Goal: Task Accomplishment & Management: Manage account settings

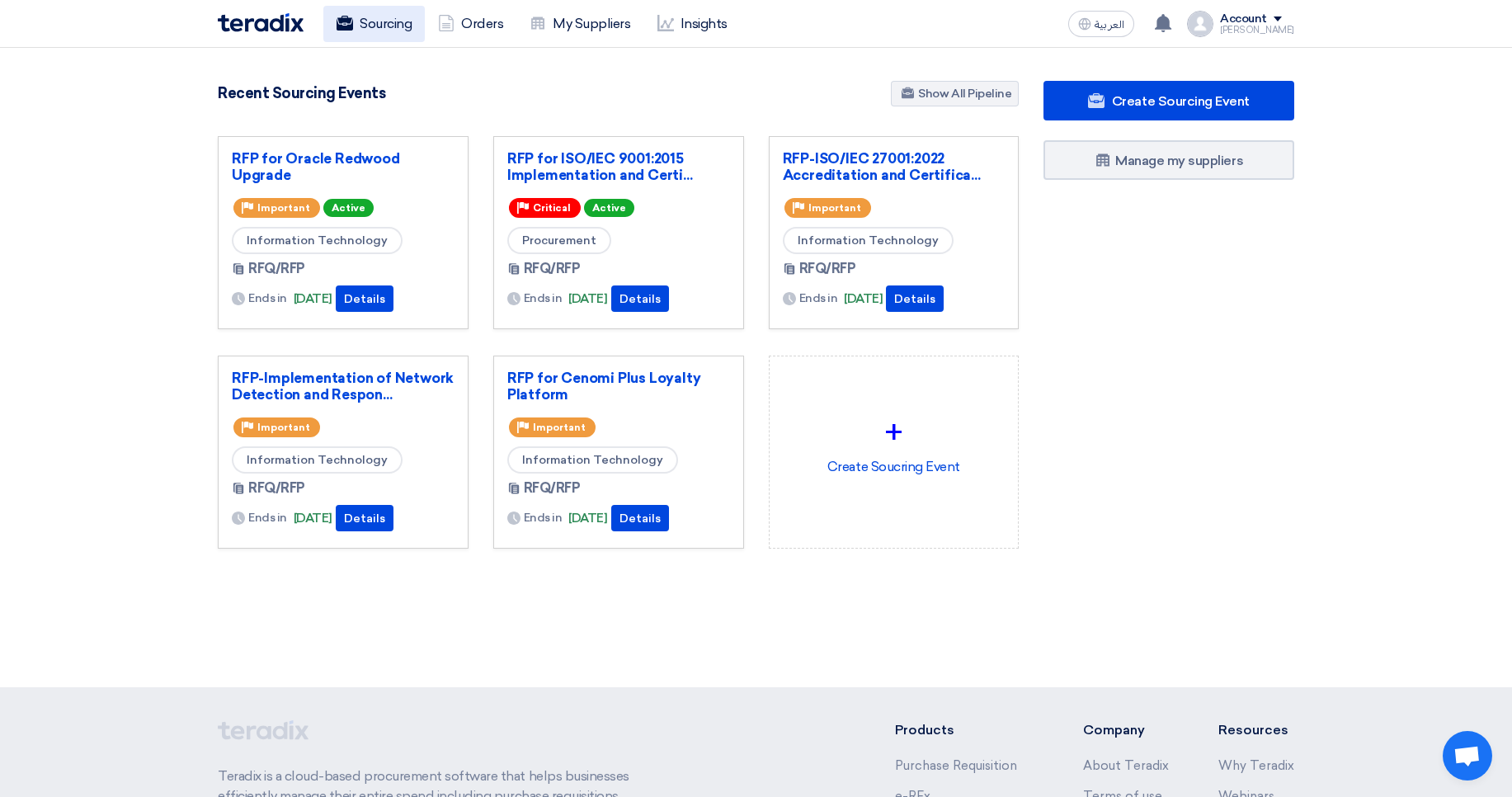
click at [398, 24] on link "Sourcing" at bounding box center [374, 24] width 102 height 37
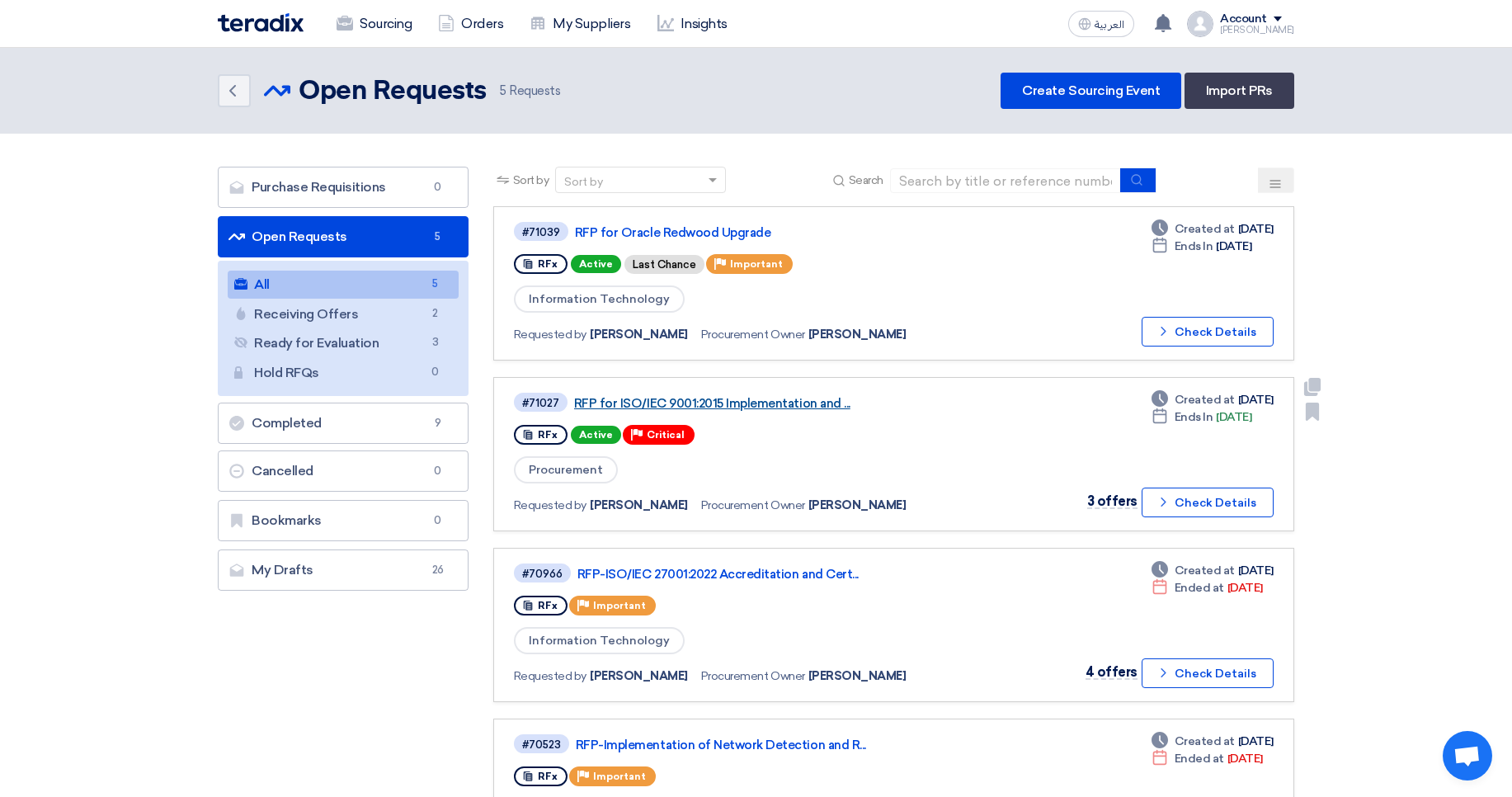
click at [756, 405] on link "RFP for ISO/IEC 9001:2015 Implementation and ..." at bounding box center [780, 404] width 412 height 15
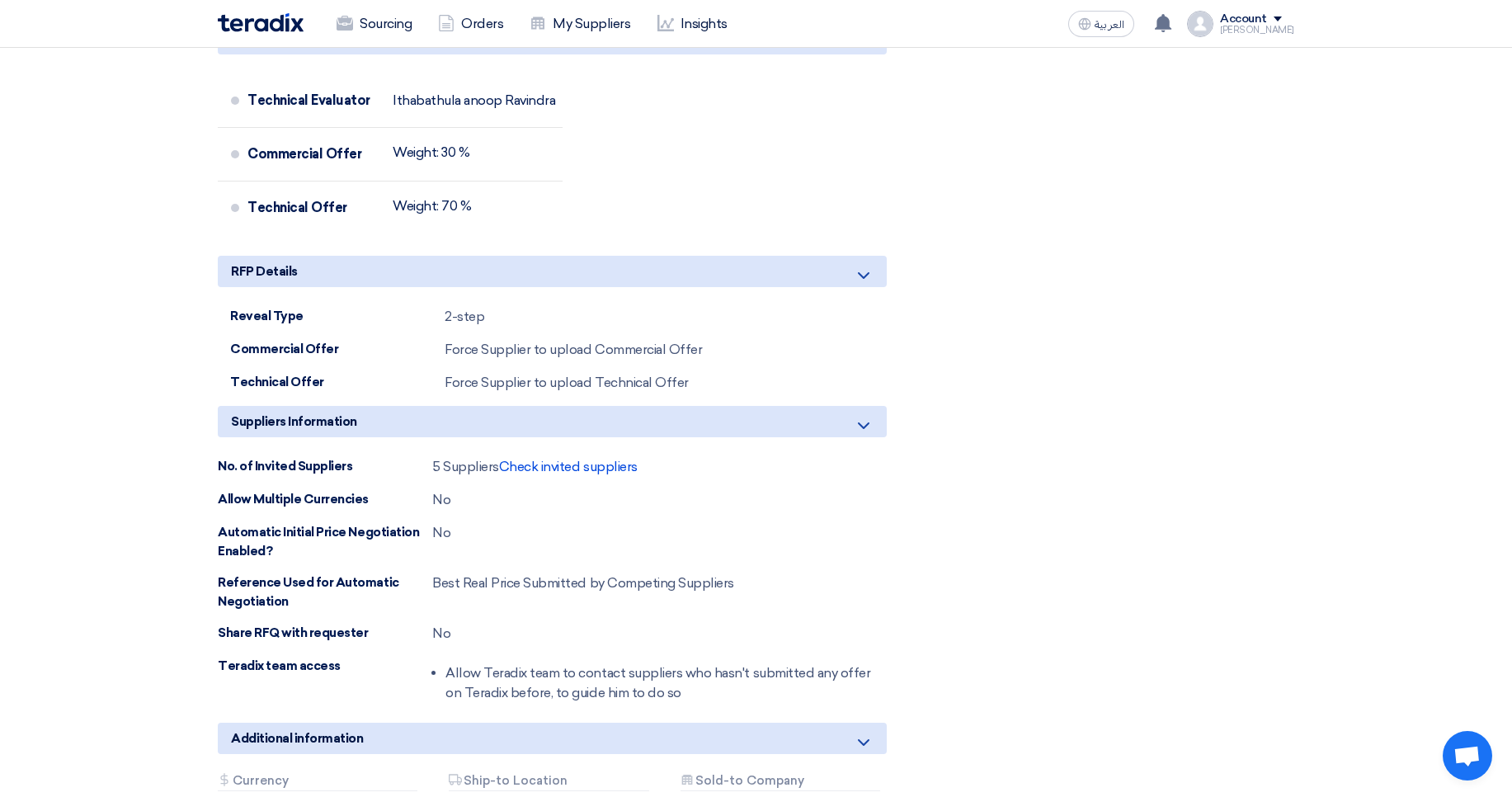
scroll to position [1287, 0]
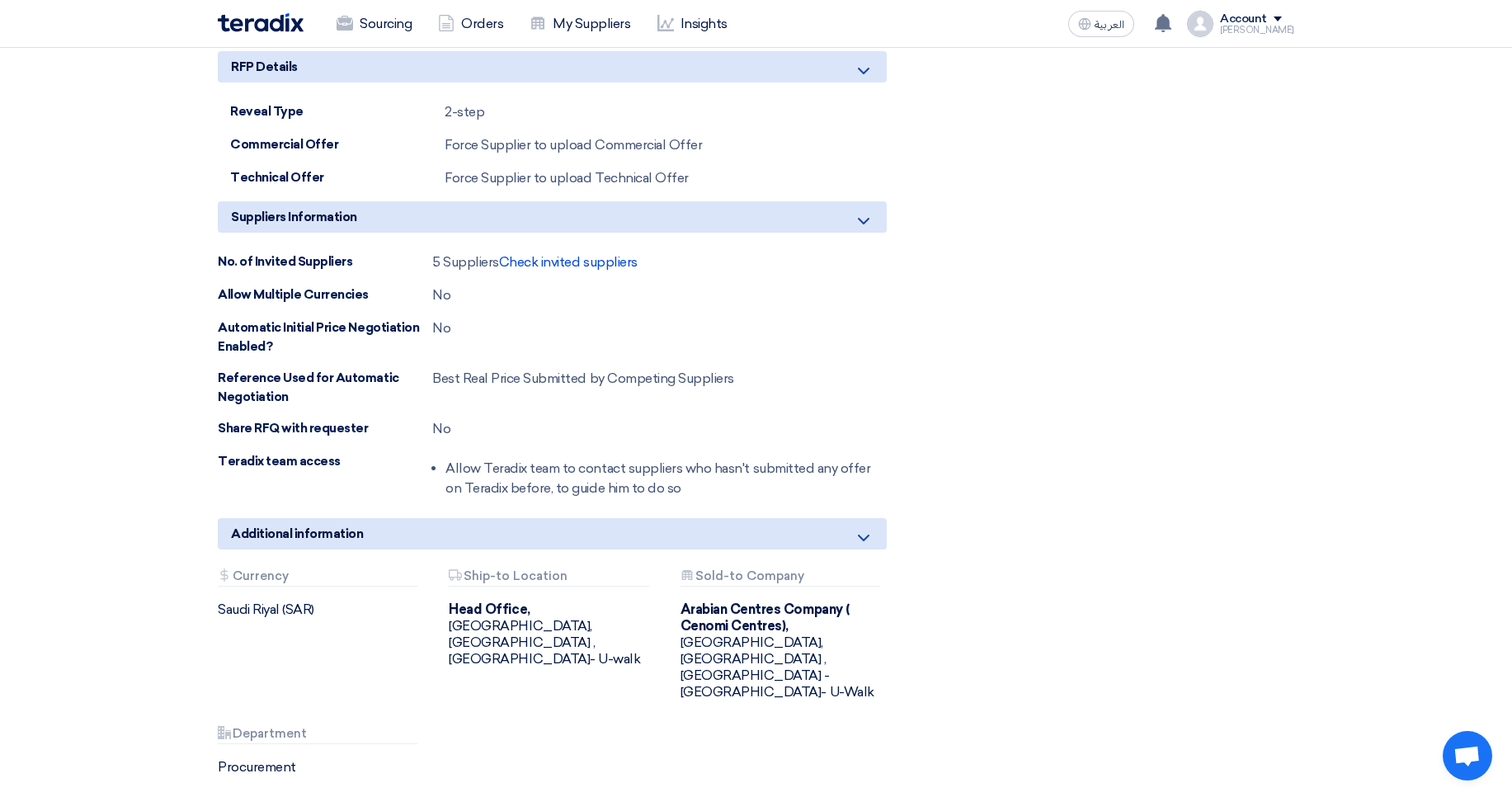
drag, startPoint x: 299, startPoint y: 605, endPoint x: 102, endPoint y: 607, distance: 197.0
click at [246, 614] on div "Saudi Riyal (SAR)" at bounding box center [320, 610] width 206 height 17
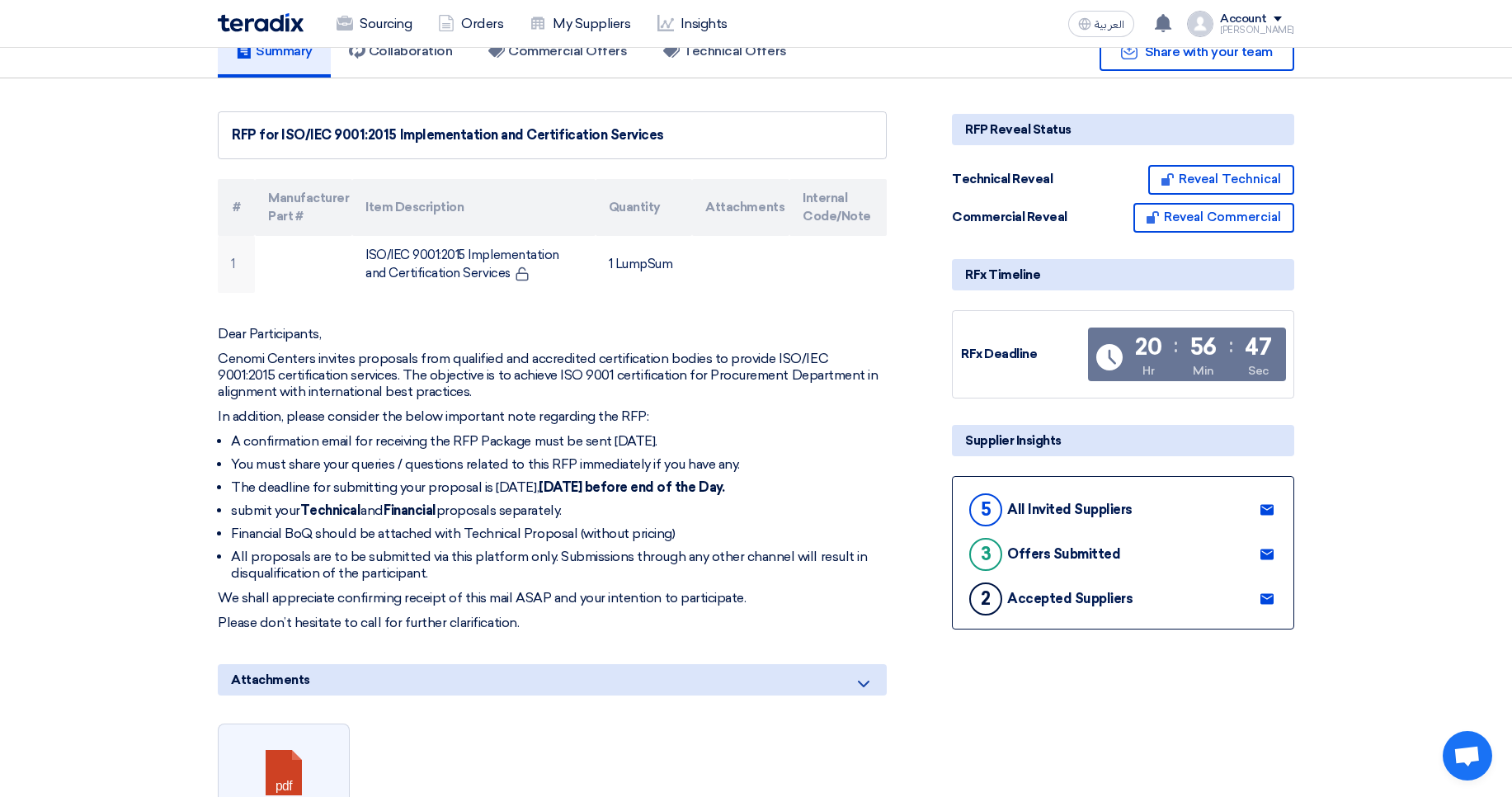
scroll to position [0, 0]
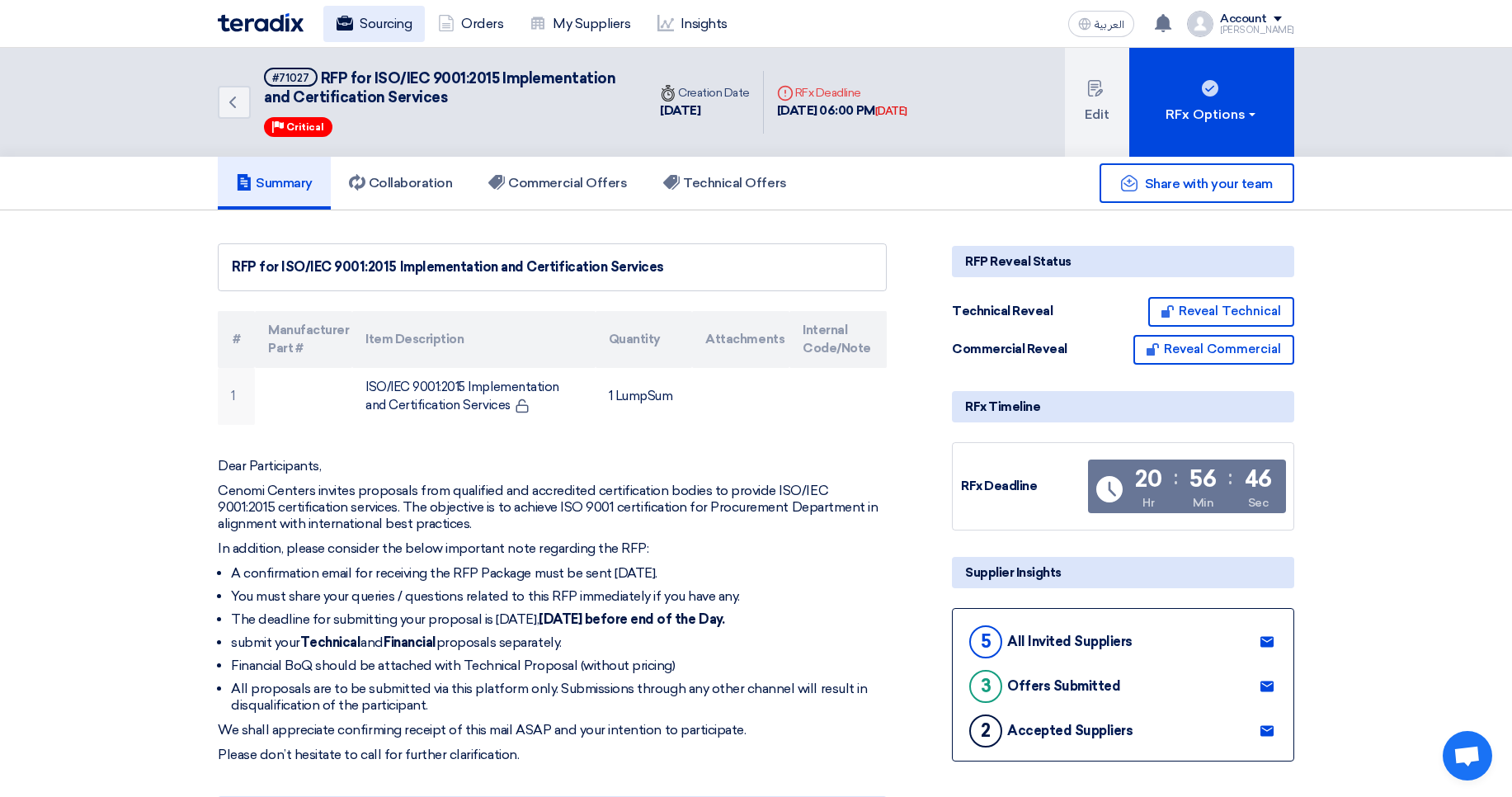
click at [358, 17] on link "Sourcing" at bounding box center [374, 24] width 102 height 37
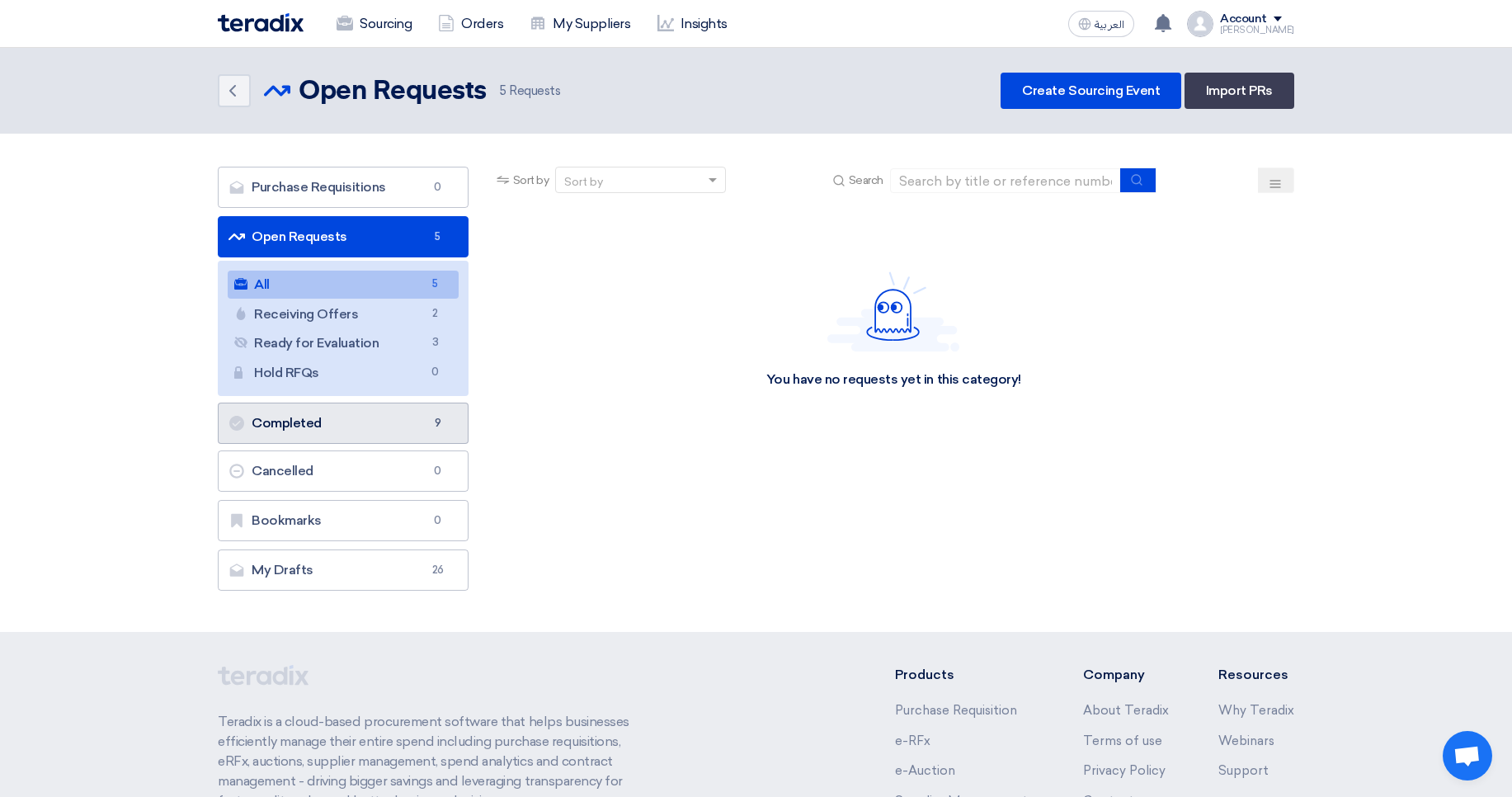
click at [378, 417] on link "Completed Completed 9" at bounding box center [342, 423] width 251 height 41
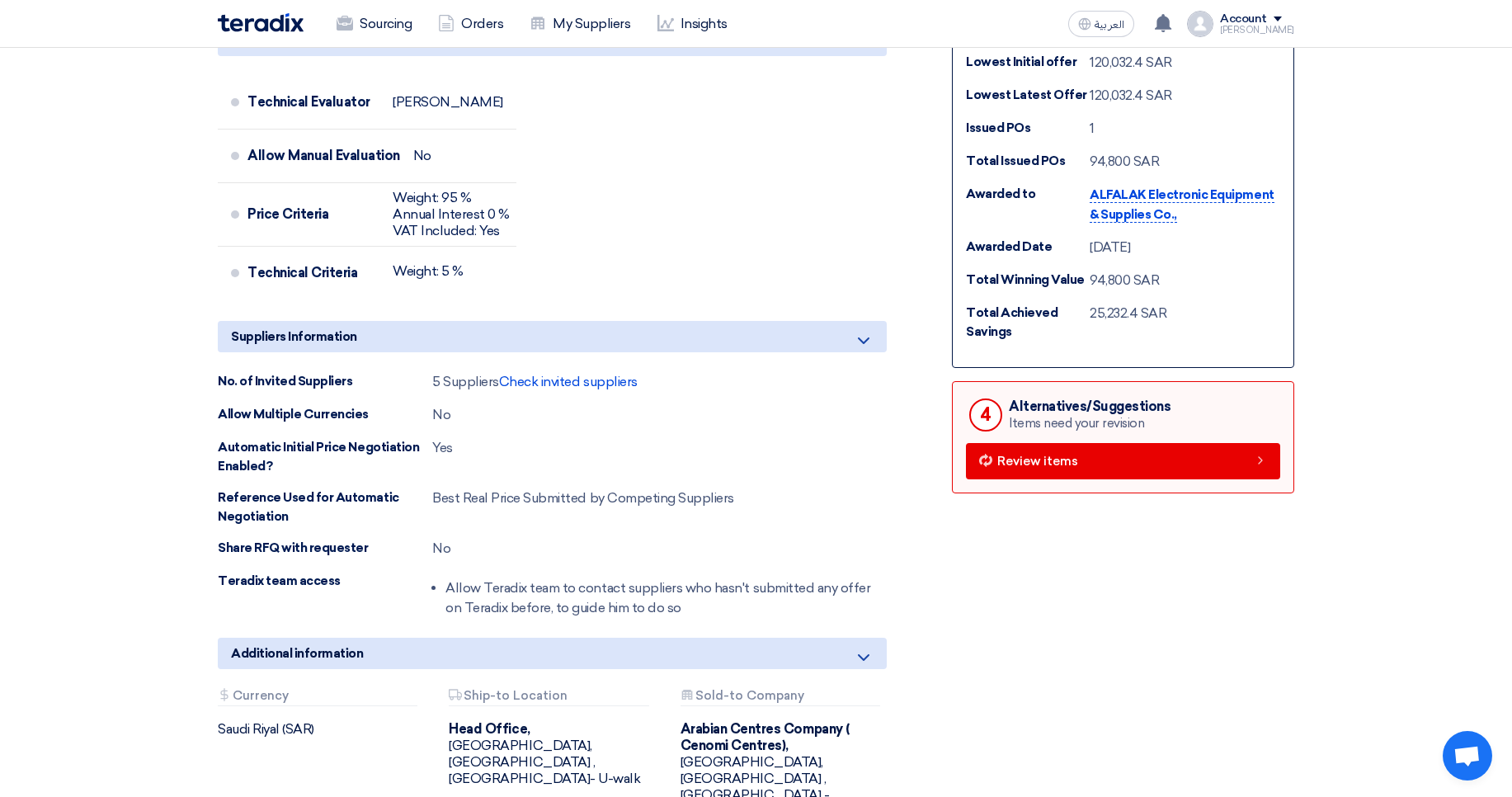
scroll to position [693, 0]
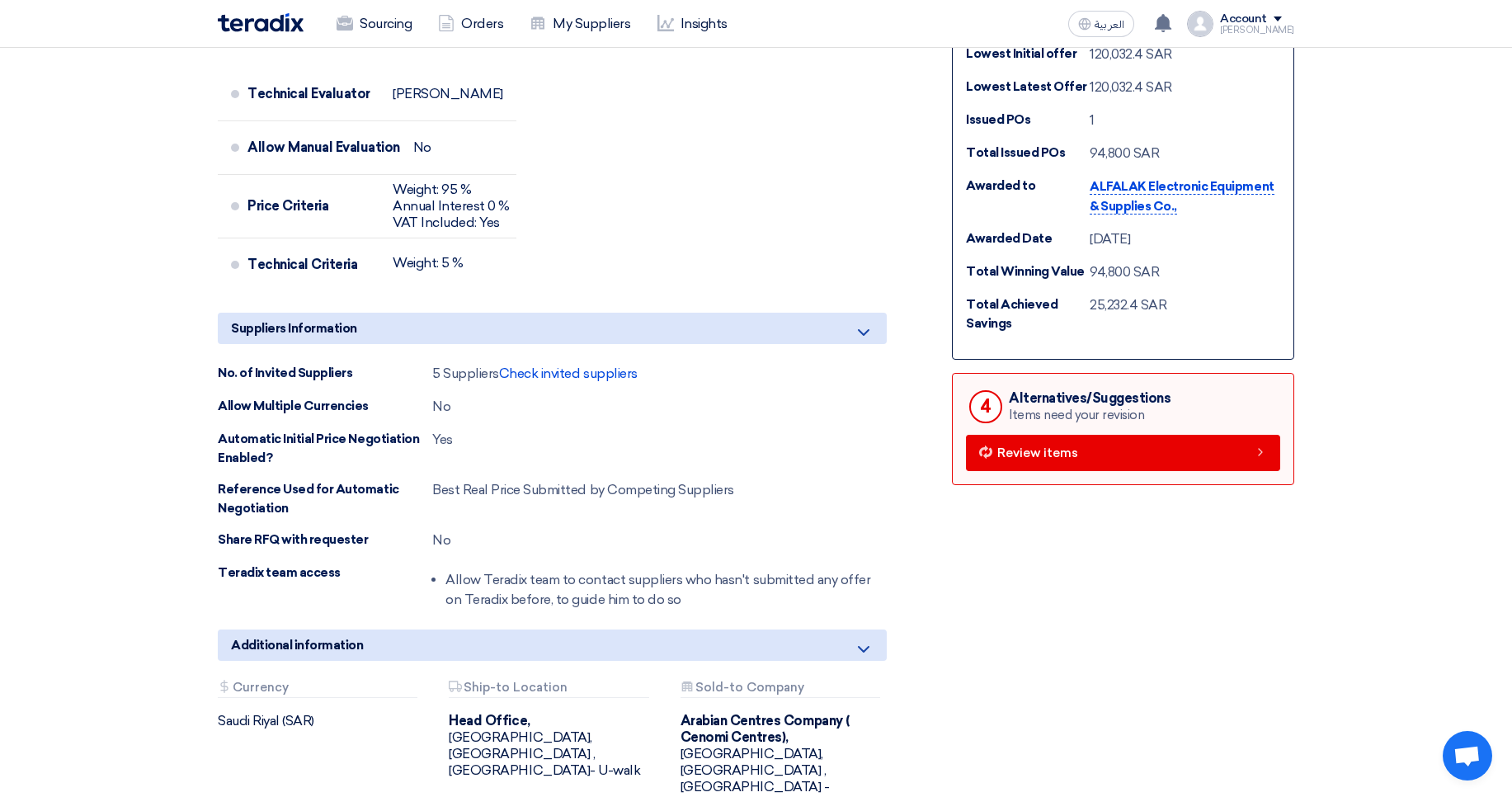
drag, startPoint x: 242, startPoint y: 403, endPoint x: 547, endPoint y: 404, distance: 305.0
click at [547, 404] on div "Allow Multiple Currencies No" at bounding box center [551, 406] width 669 height 20
click at [548, 405] on div "Allow Multiple Currencies No" at bounding box center [551, 406] width 669 height 20
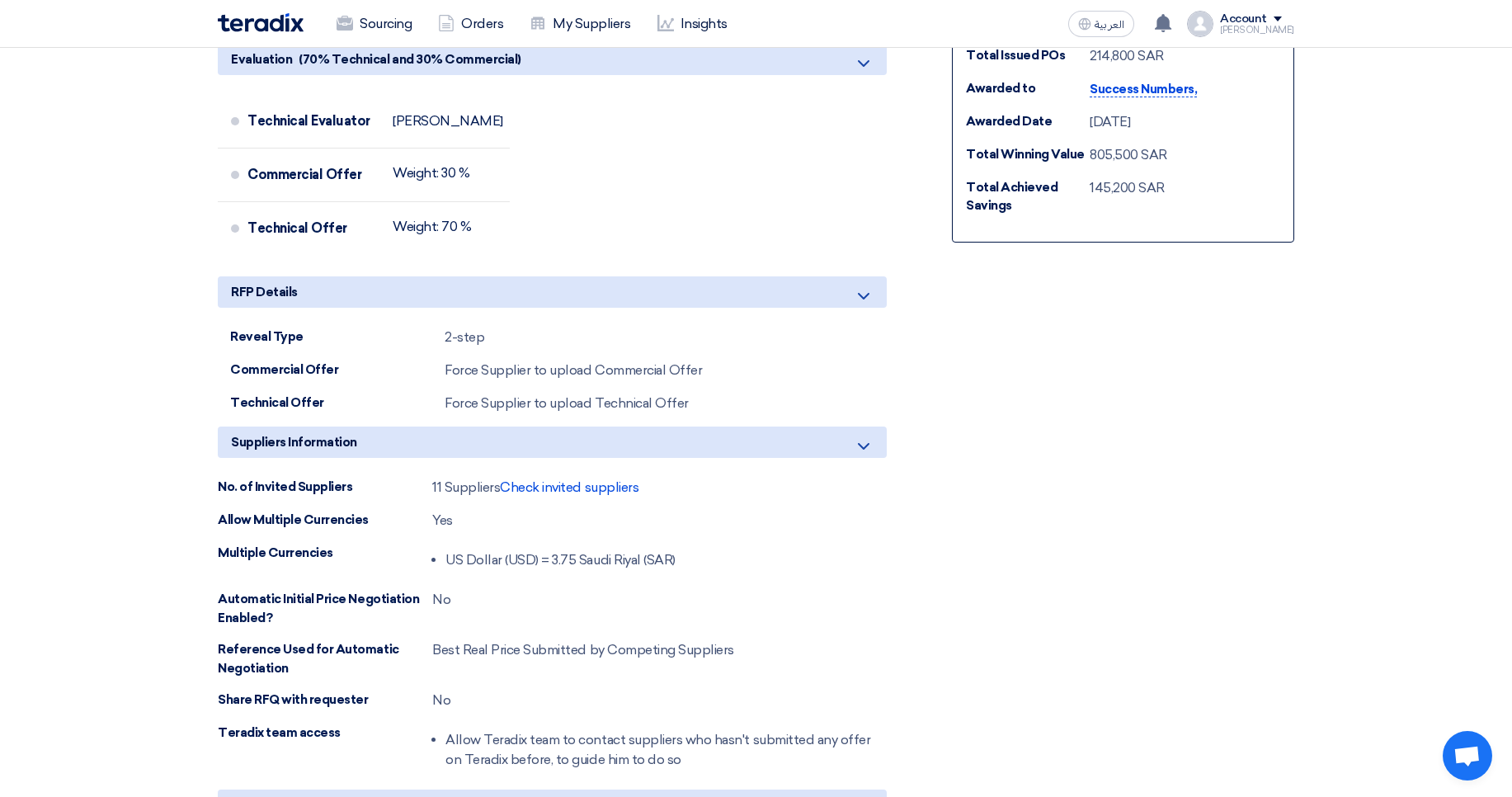
scroll to position [990, 0]
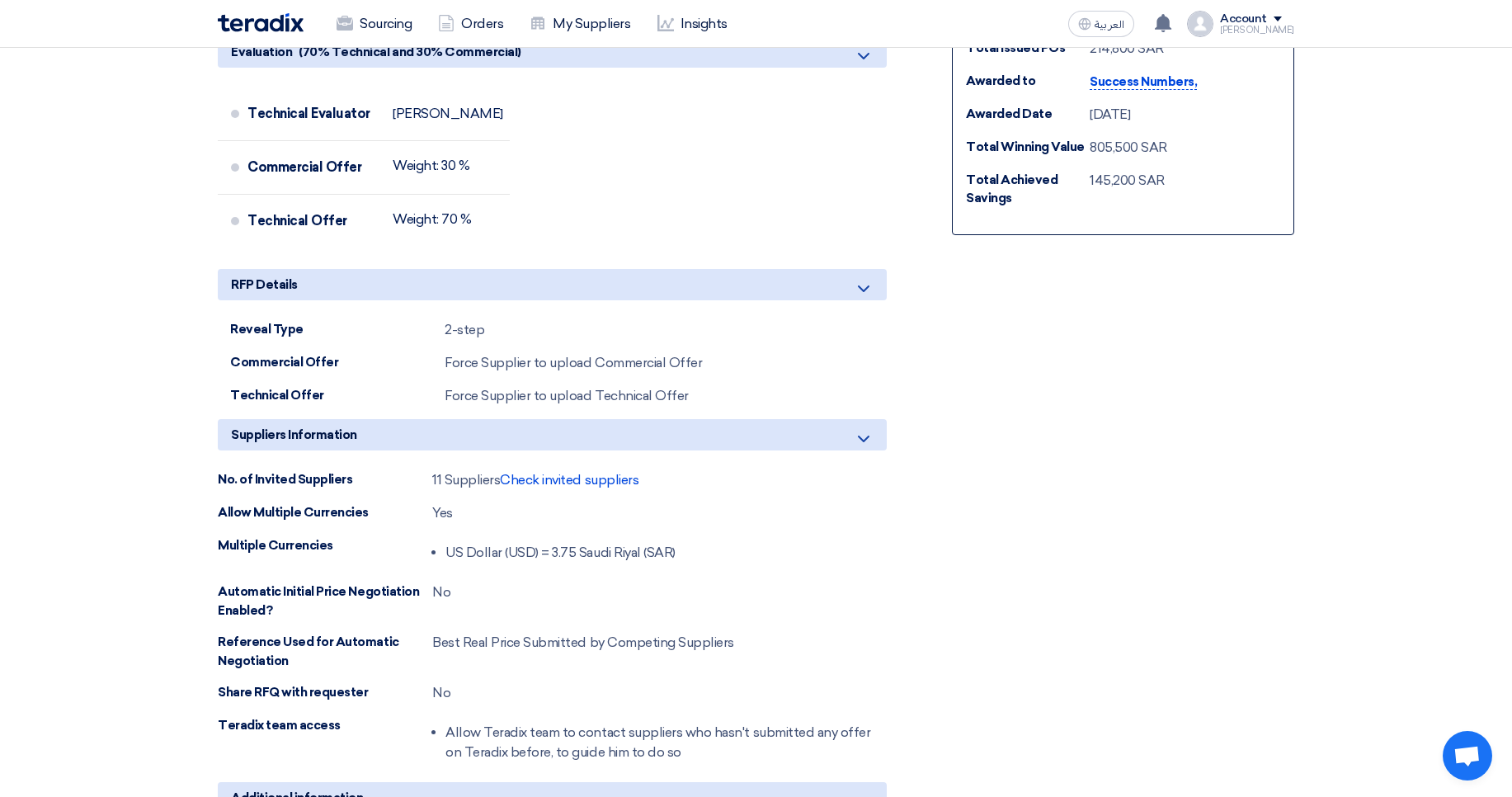
drag, startPoint x: 222, startPoint y: 499, endPoint x: 700, endPoint y: 532, distance: 479.1
click at [700, 532] on div "No. of Invited Suppliers 11 Suppliers Check invited suppliers Allow Multiple Cu…" at bounding box center [551, 619] width 669 height 298
click at [700, 536] on div "Multiple Currencies US Dollar (USD) = 3.75 Saudi Riyal (SAR)" at bounding box center [551, 552] width 669 height 33
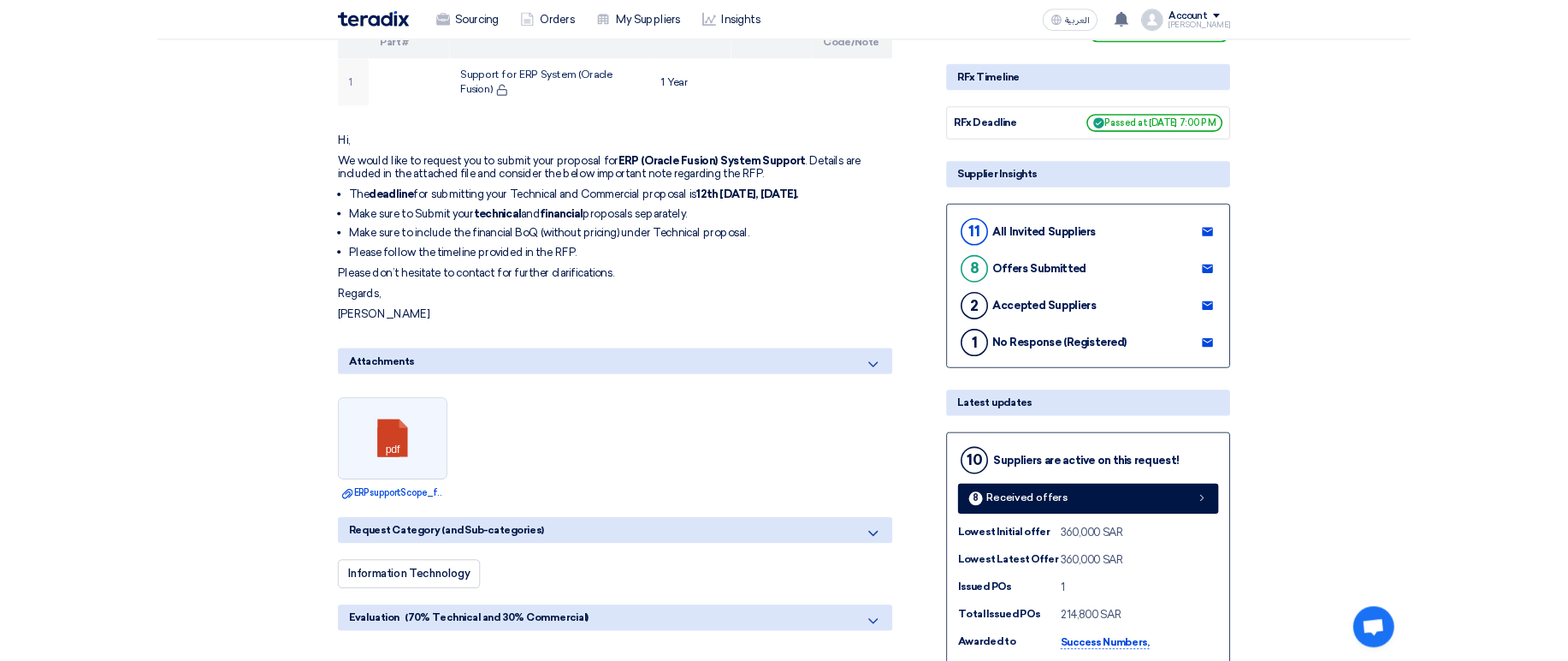
scroll to position [0, 0]
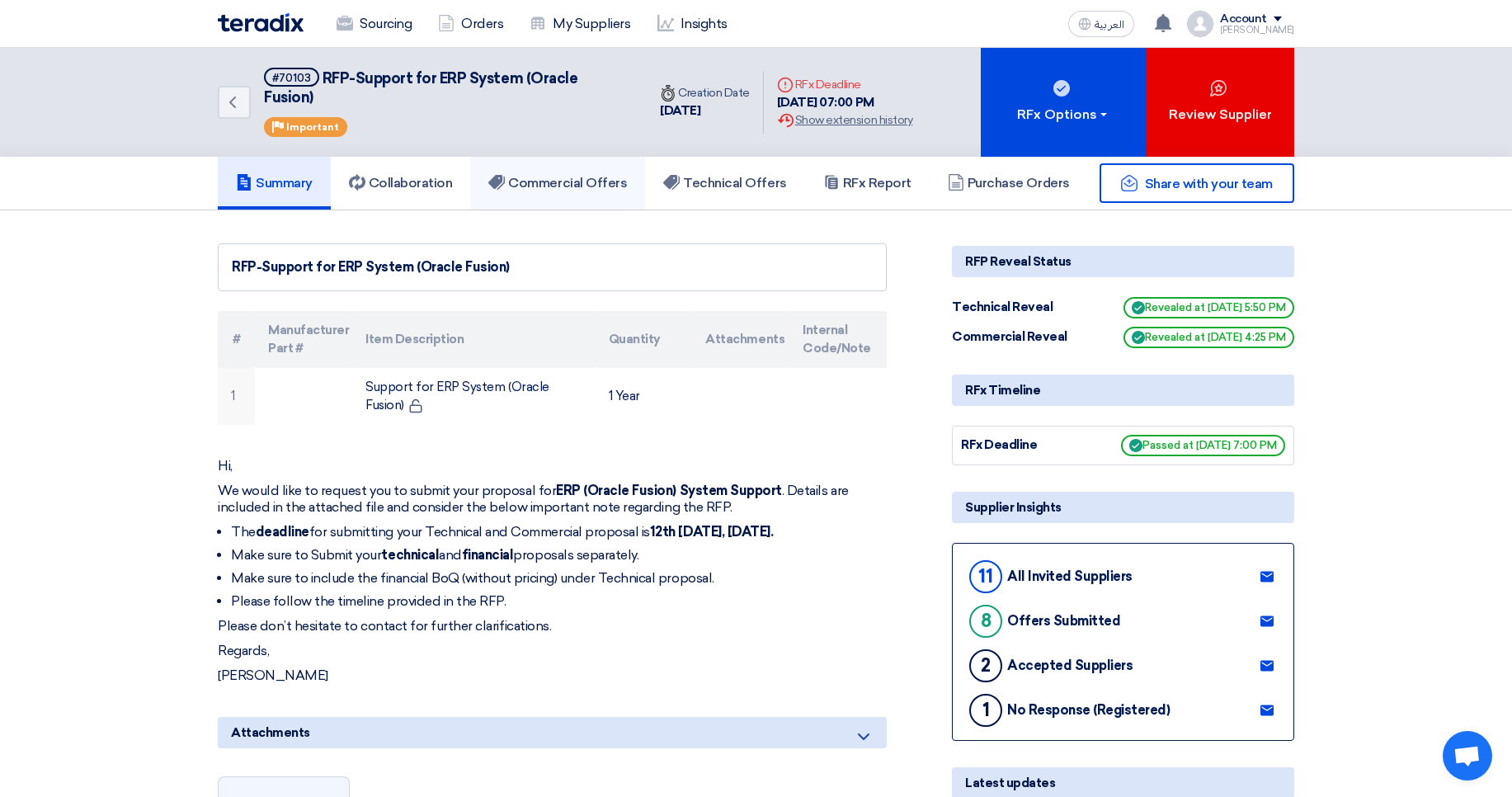
click at [593, 175] on h5 "Commercial Offers" at bounding box center [557, 183] width 138 height 17
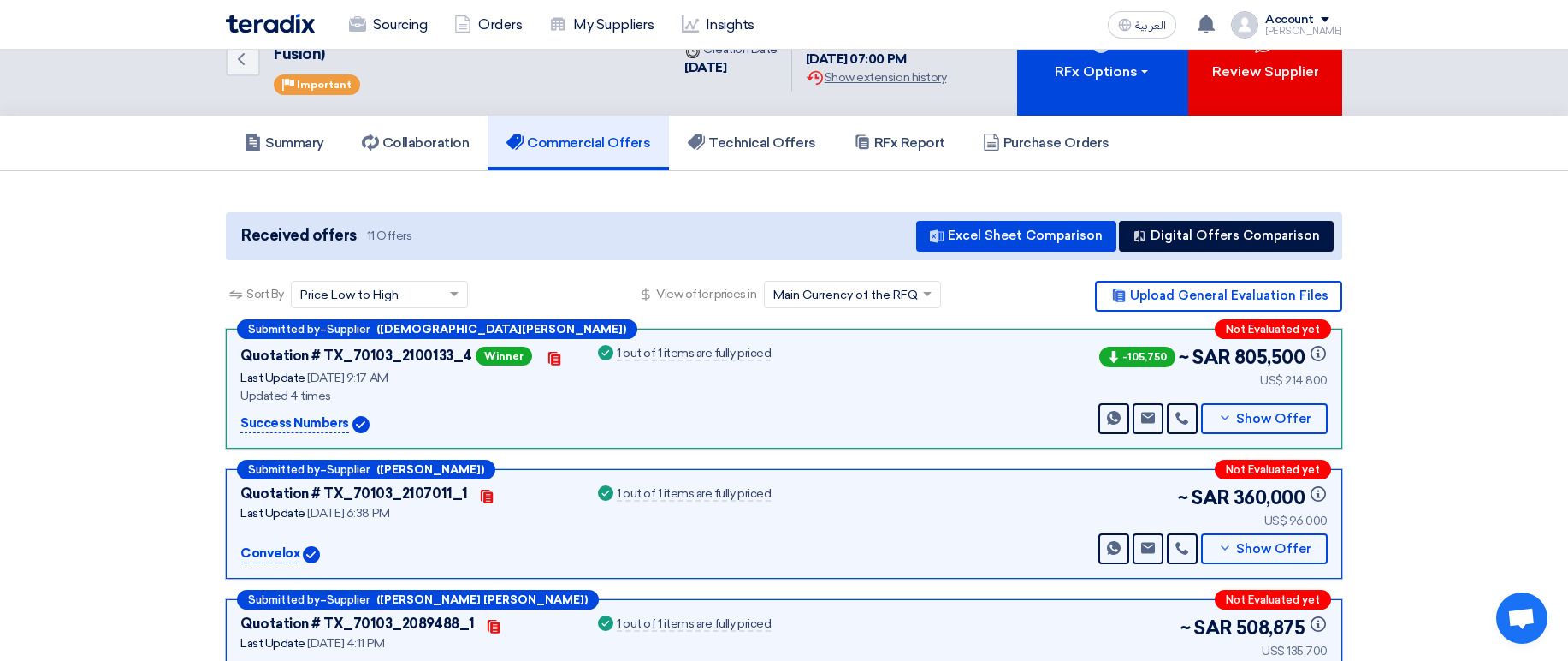
scroll to position [103, 0]
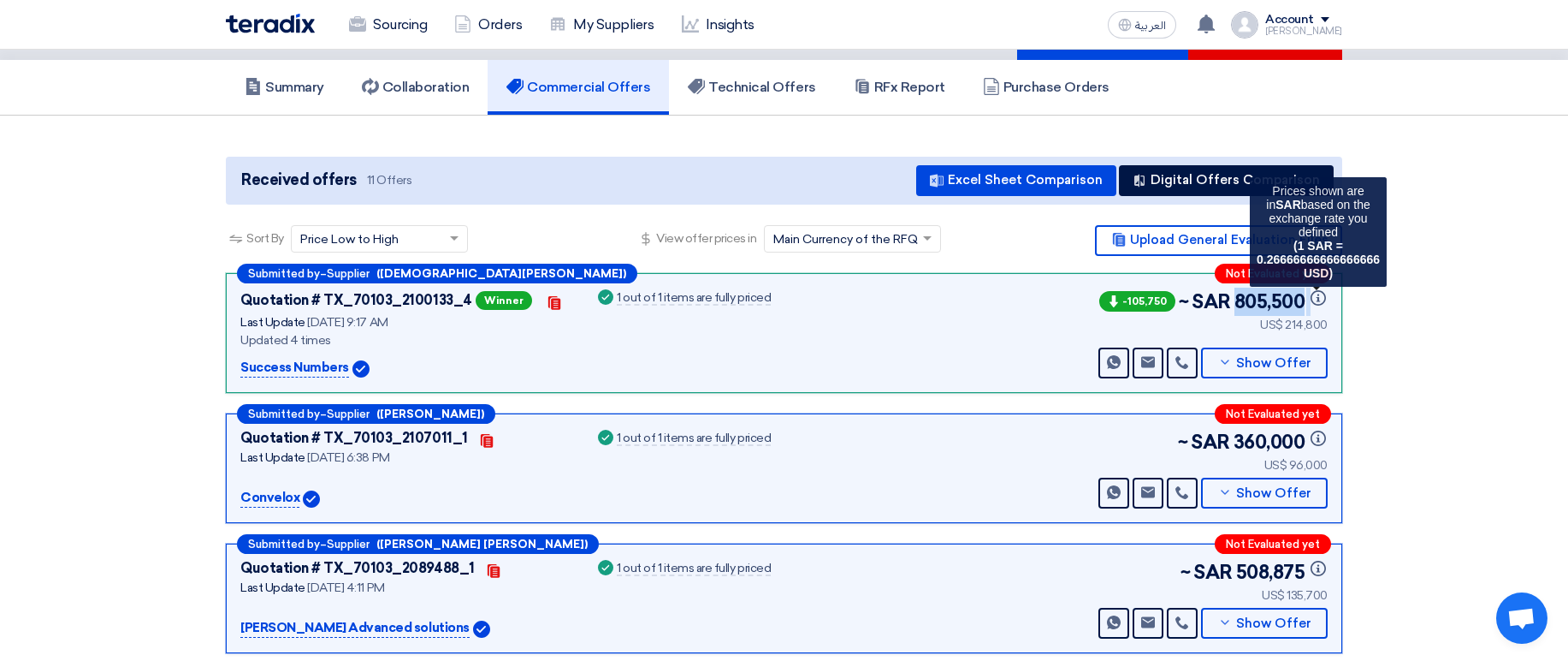
drag, startPoint x: 1225, startPoint y: 285, endPoint x: 1319, endPoint y: 281, distance: 94.1
click at [1319, 288] on div "-105,750 ~ SAR 805,500 Info Prices shown are in sar based on the exchange rate …" at bounding box center [1212, 302] width 232 height 28
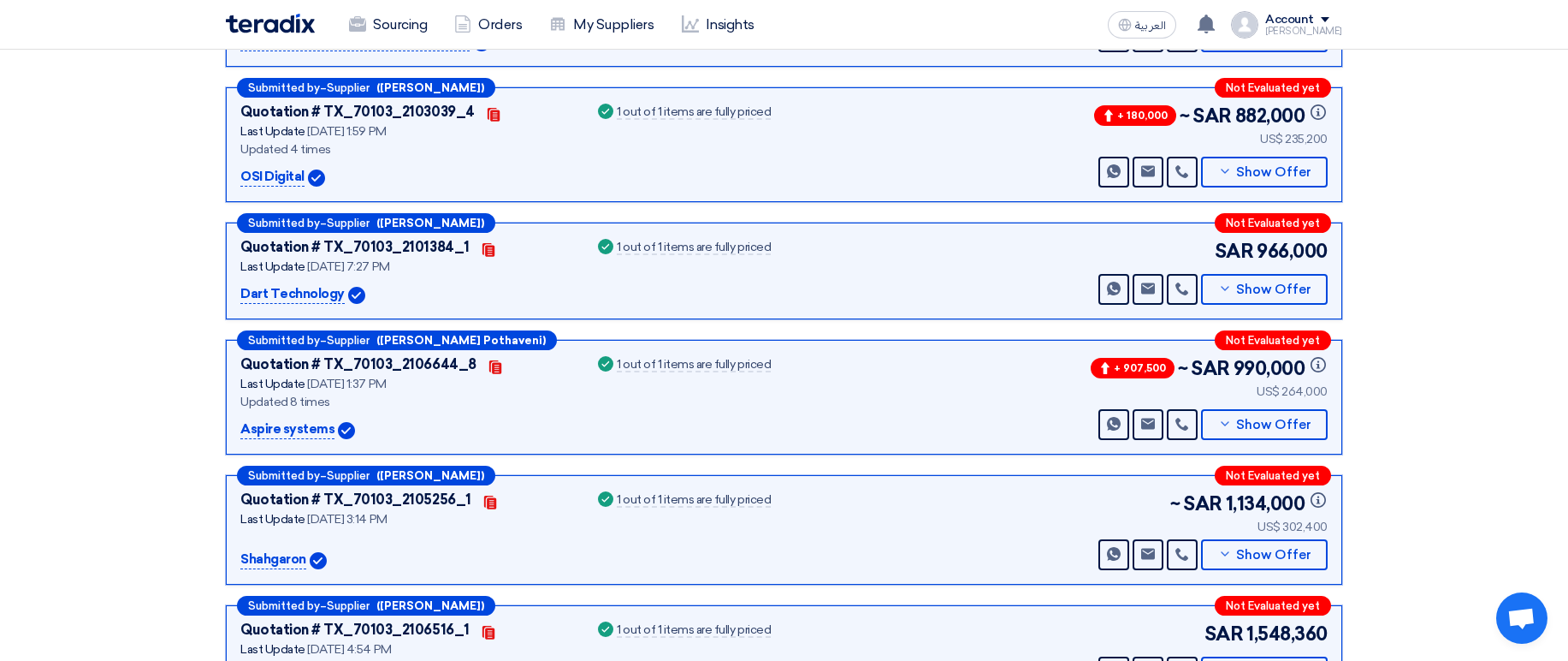
scroll to position [719, 0]
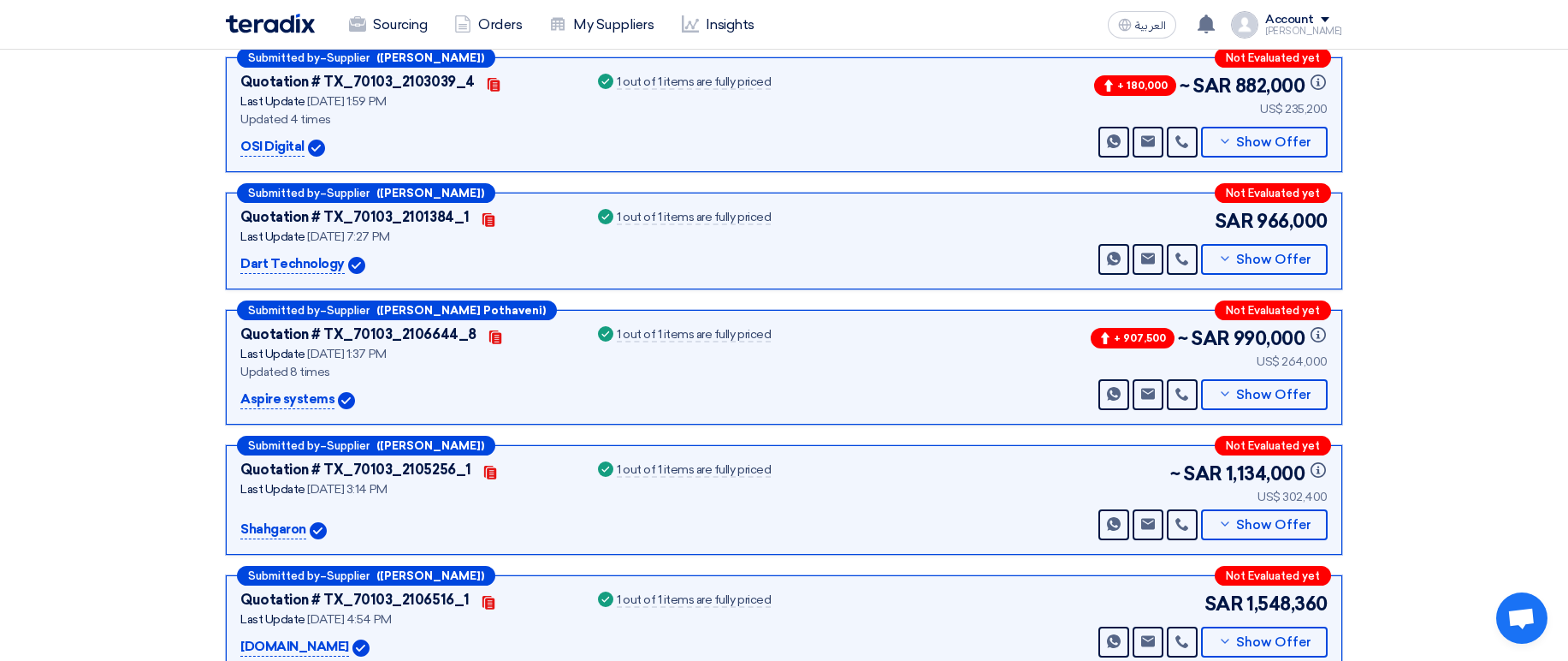
drag, startPoint x: 1387, startPoint y: 201, endPoint x: 1492, endPoint y: 201, distance: 105.0
click at [1472, 201] on section "Received offers 11 Offers Excel Sheet Comparison Digital Offers Comparison Sort…" at bounding box center [784, 227] width 1568 height 1456
click at [1500, 200] on section "Received offers 11 Offers Excel Sheet Comparison Digital Offers Comparison Sort…" at bounding box center [784, 227] width 1568 height 1456
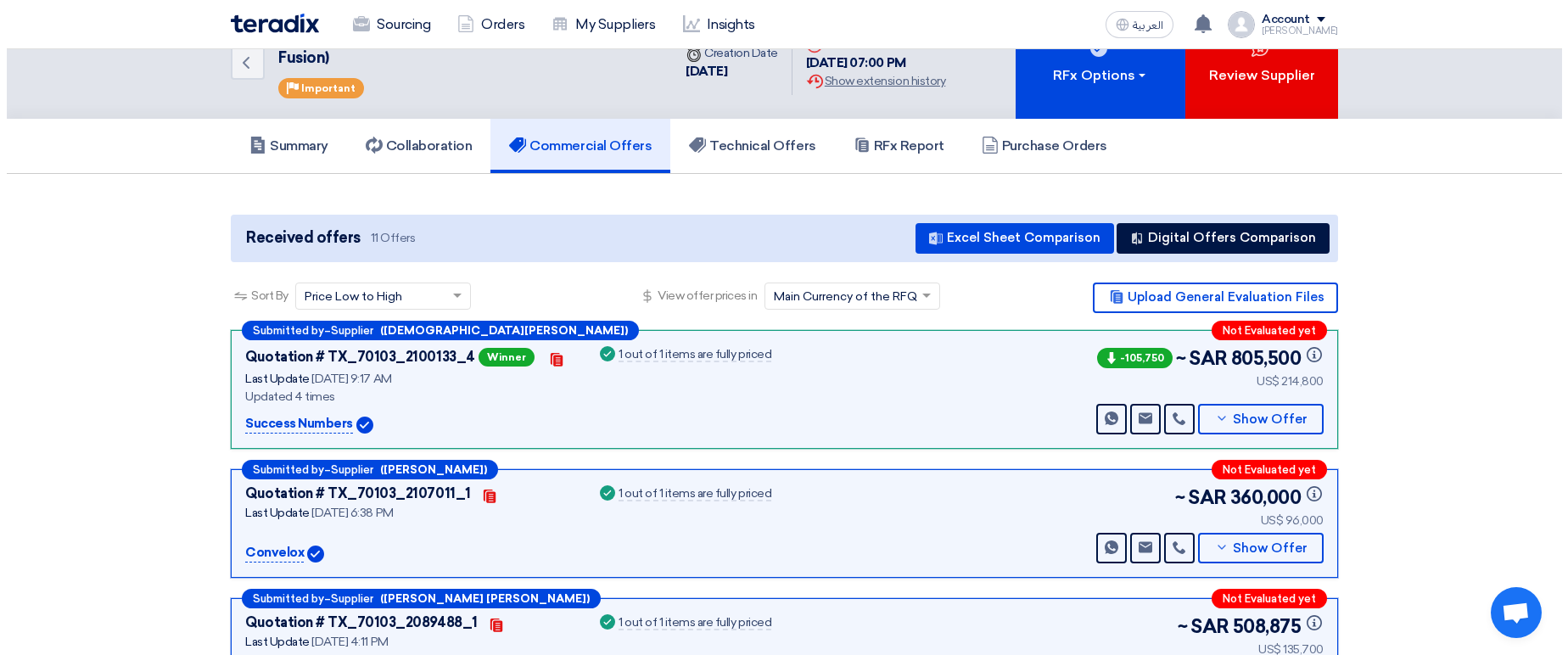
scroll to position [0, 0]
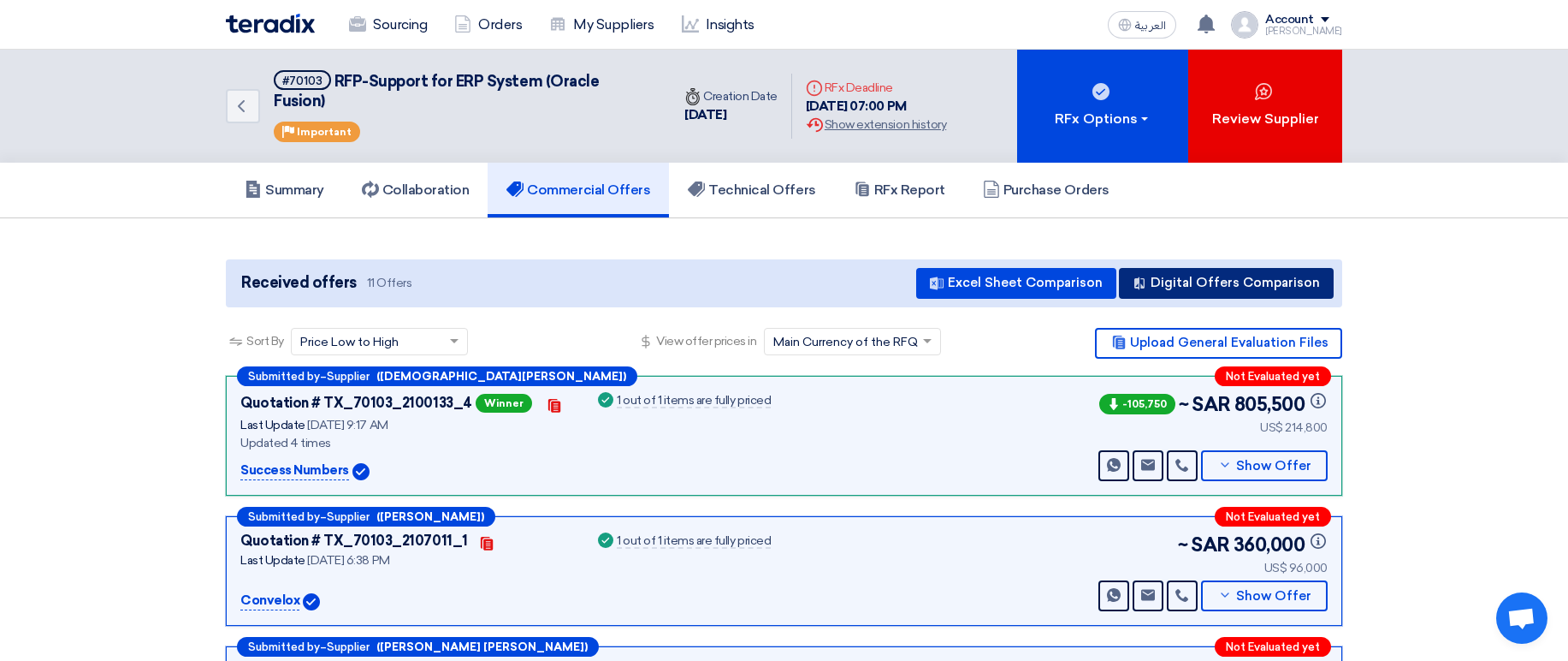
click at [1263, 268] on button "Digital Offers Comparison" at bounding box center [1226, 283] width 215 height 31
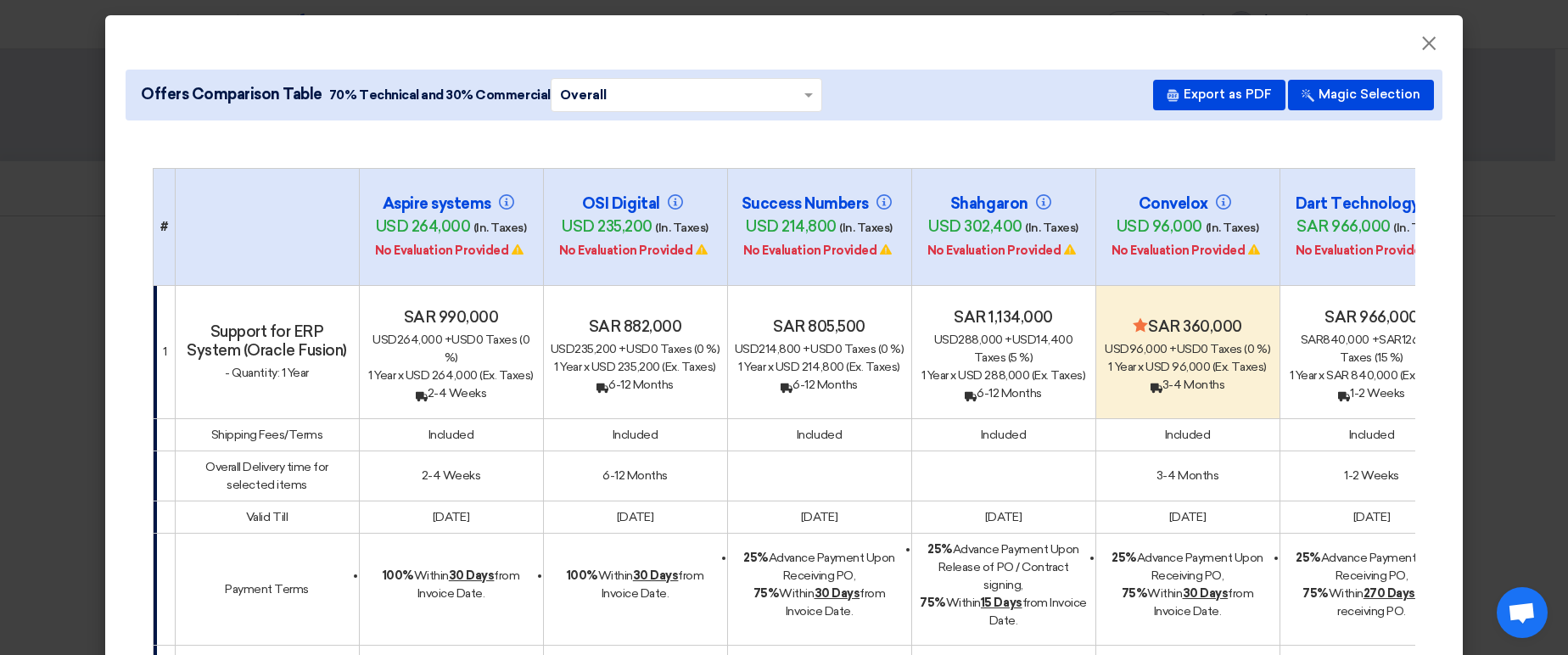
drag, startPoint x: 980, startPoint y: 285, endPoint x: 1054, endPoint y: 291, distance: 74.2
click at [1054, 308] on h4 "sar 1,134,000" at bounding box center [1003, 316] width 169 height 18
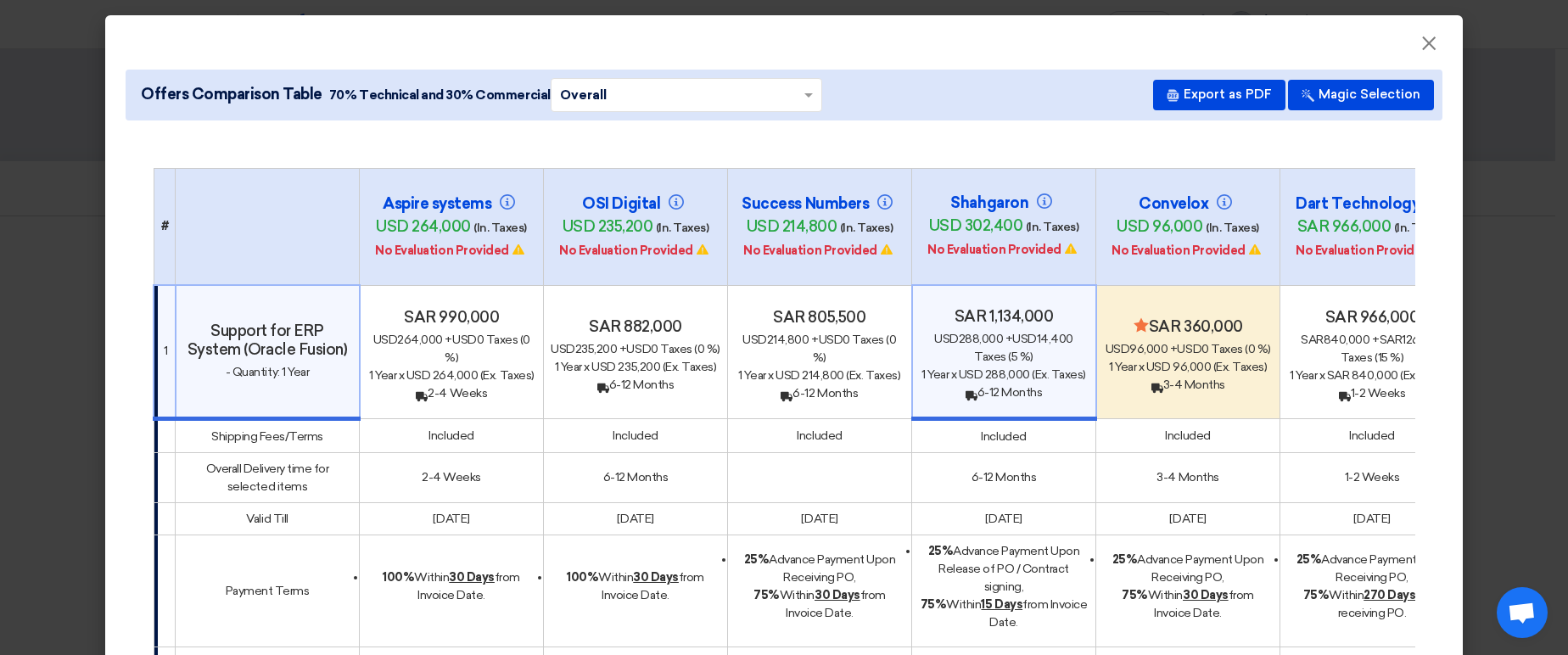
click at [1044, 307] on h4 "sar 1,134,000" at bounding box center [1004, 315] width 168 height 18
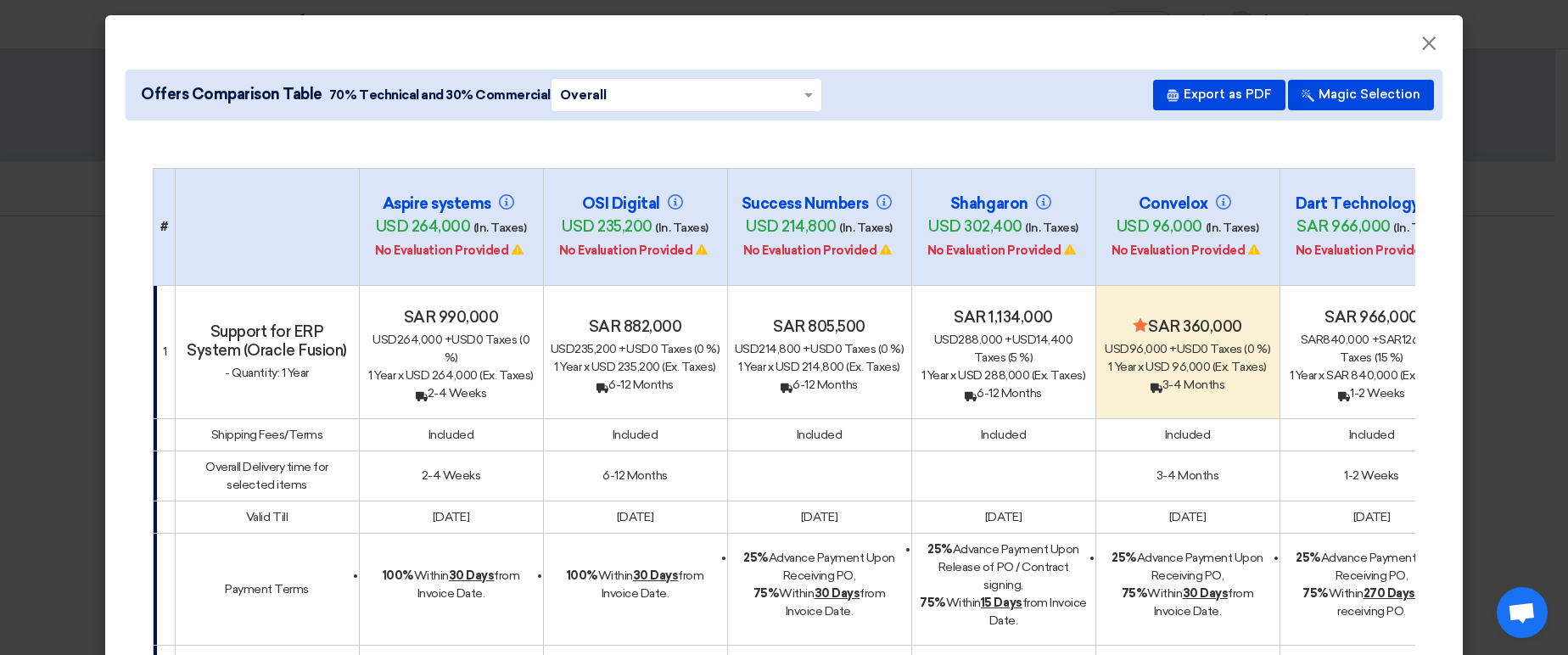
drag, startPoint x: 985, startPoint y: 290, endPoint x: 1051, endPoint y: 288, distance: 66.0
click at [1051, 308] on h4 "sar 1,134,000" at bounding box center [1003, 316] width 169 height 18
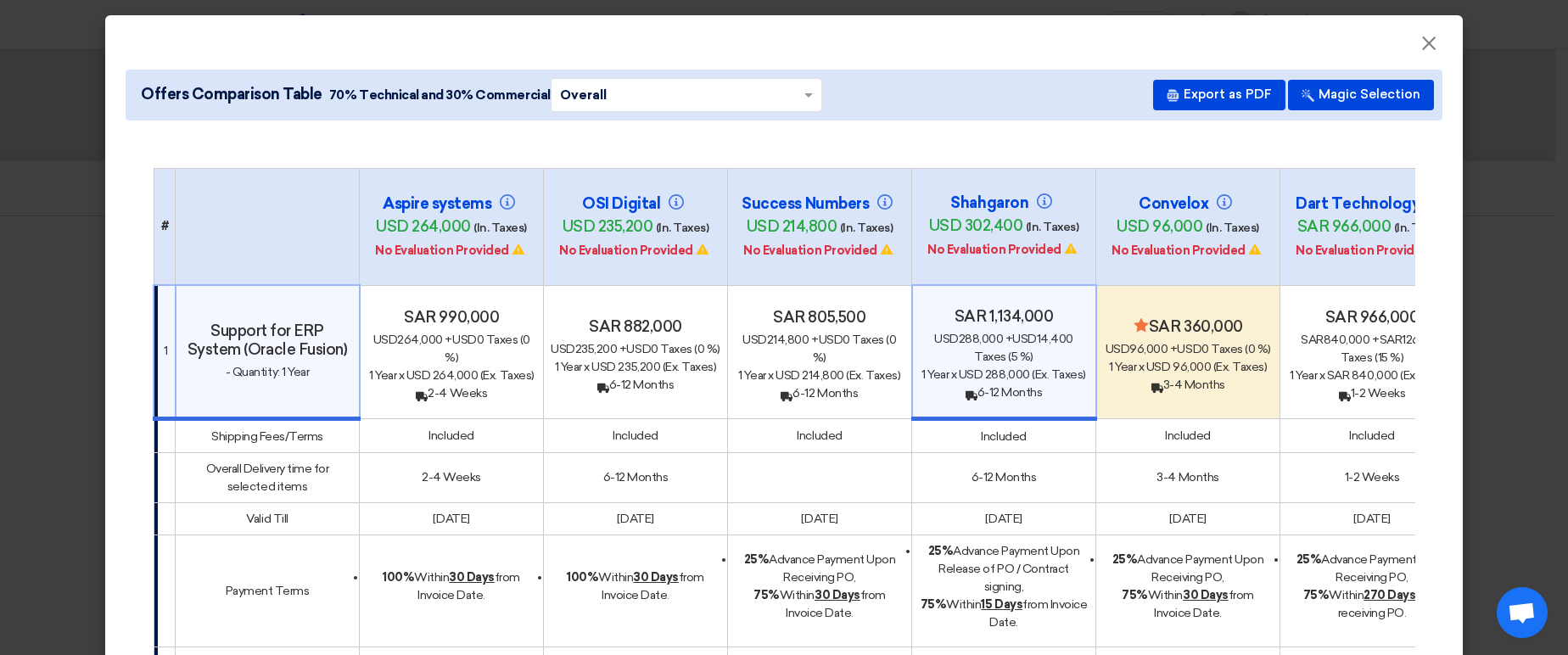
click at [1051, 307] on h4 "sar 1,134,000" at bounding box center [1004, 315] width 168 height 18
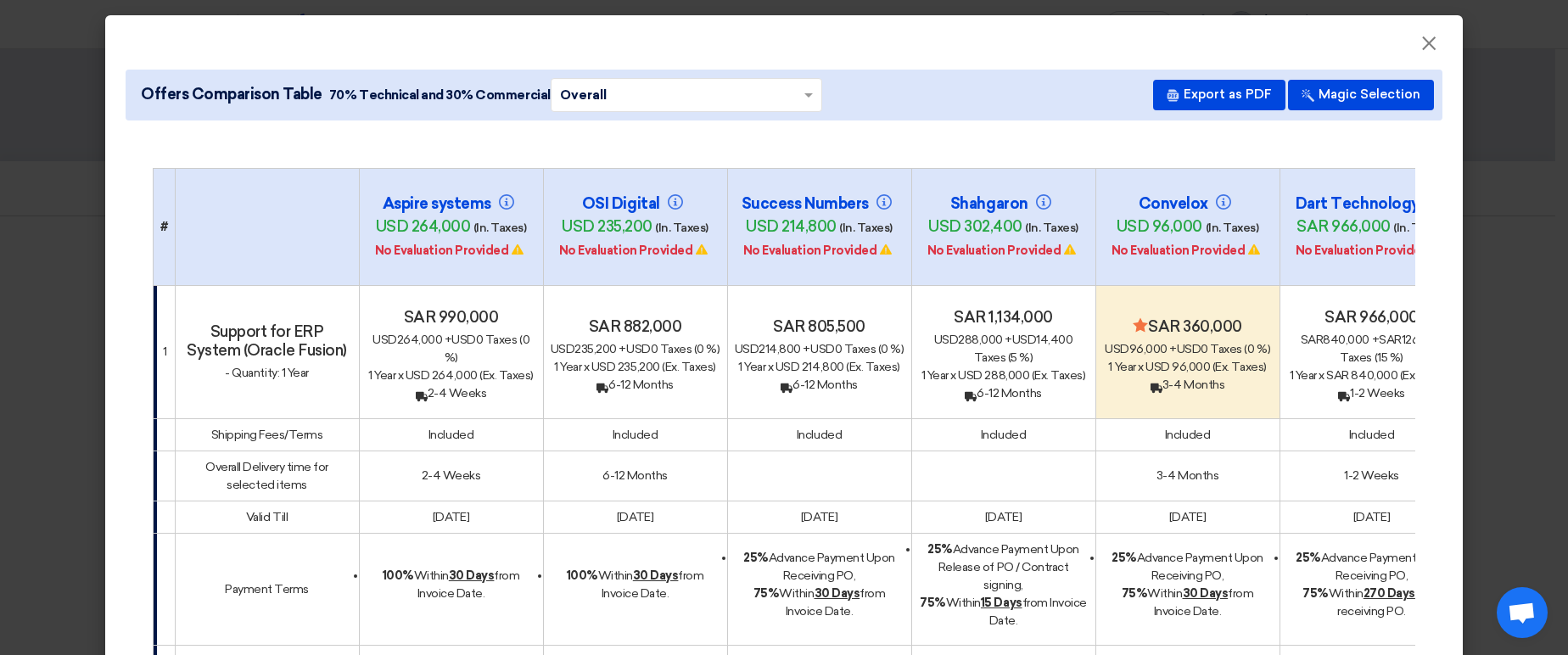
drag, startPoint x: 931, startPoint y: 218, endPoint x: 1029, endPoint y: 219, distance: 98.0
click at [1029, 219] on h4 "usd 302,400 (In. Taxes)" at bounding box center [1003, 226] width 169 height 20
click at [1025, 221] on span "(In. Taxes)" at bounding box center [1051, 227] width 53 height 15
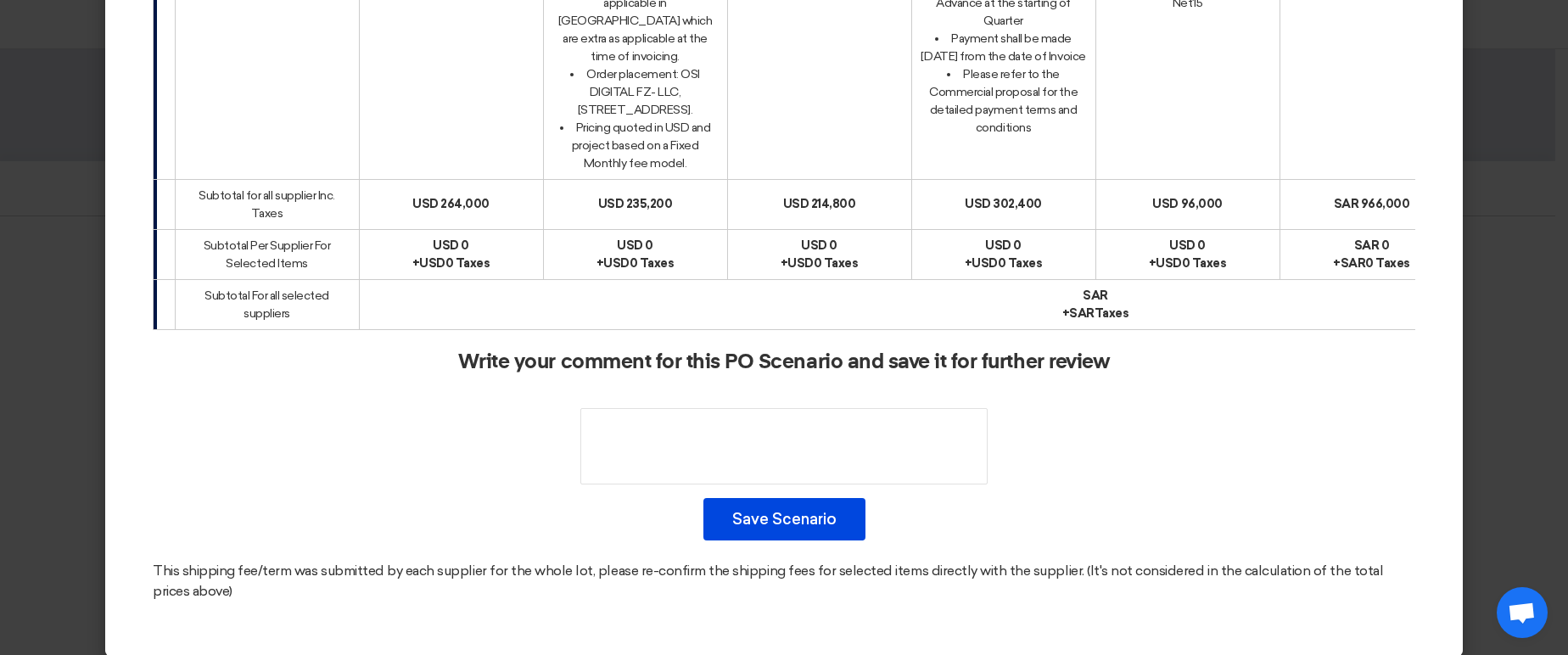
scroll to position [1057, 0]
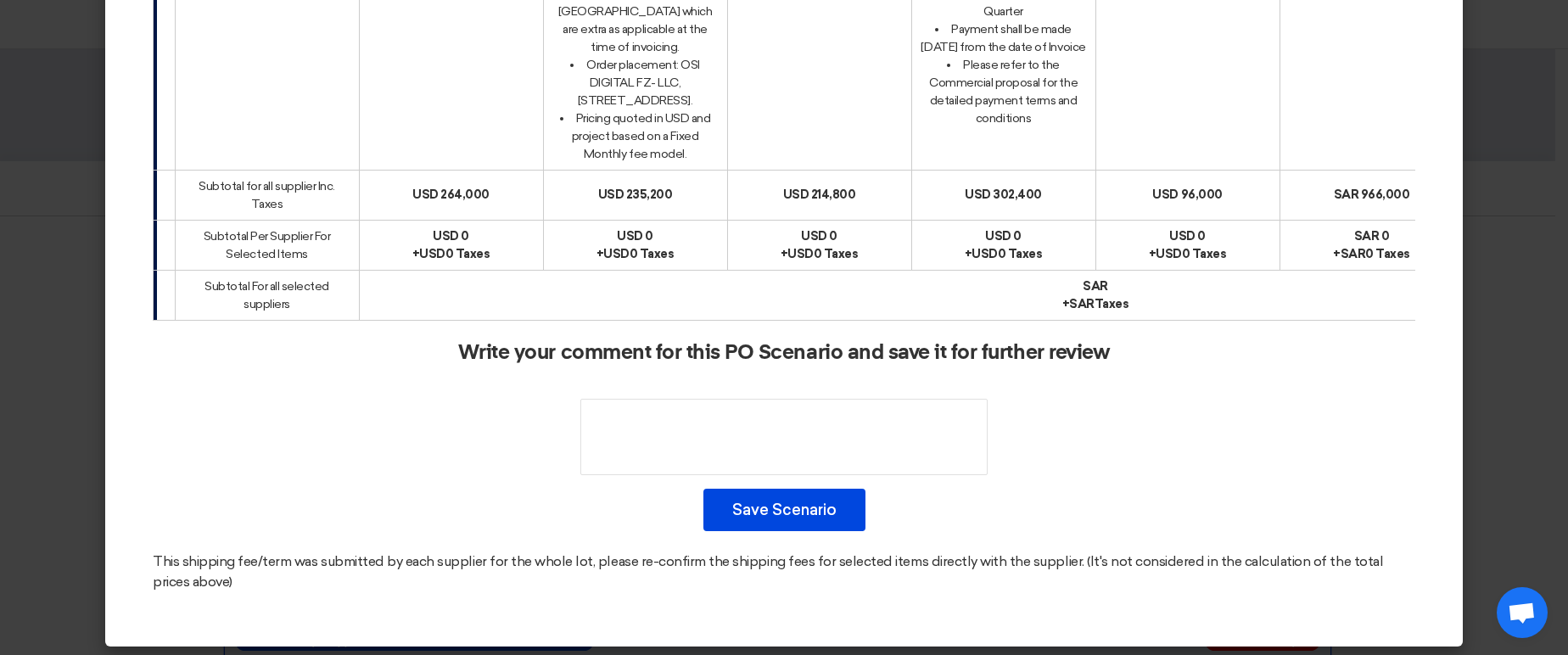
drag, startPoint x: 983, startPoint y: 169, endPoint x: 1035, endPoint y: 173, distance: 52.2
click at [1035, 186] on div "usd 302,400" at bounding box center [1003, 194] width 169 height 17
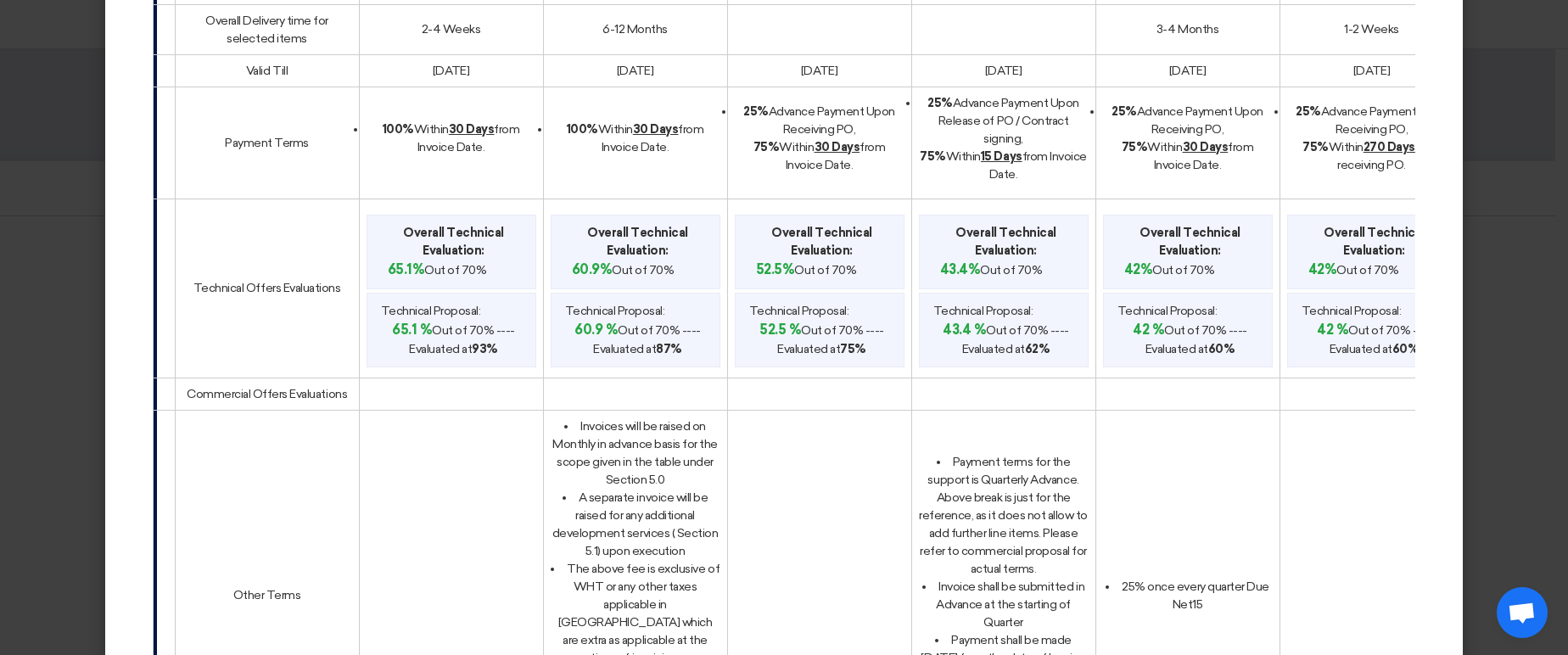
scroll to position [0, 0]
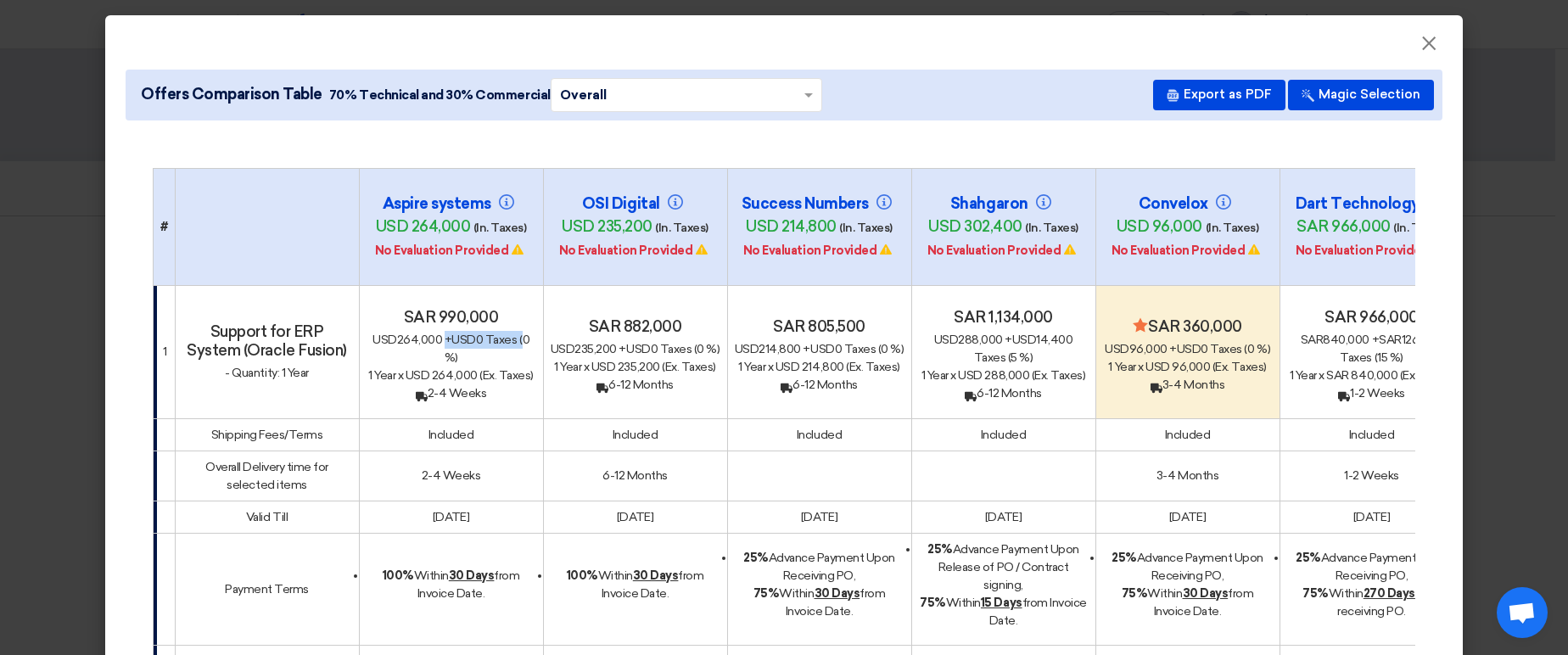
drag, startPoint x: 397, startPoint y: 313, endPoint x: 515, endPoint y: 305, distance: 118.3
click at [515, 331] on div "usd 264,000 + usd 0 Taxes (0 %)" at bounding box center [451, 348] width 169 height 36
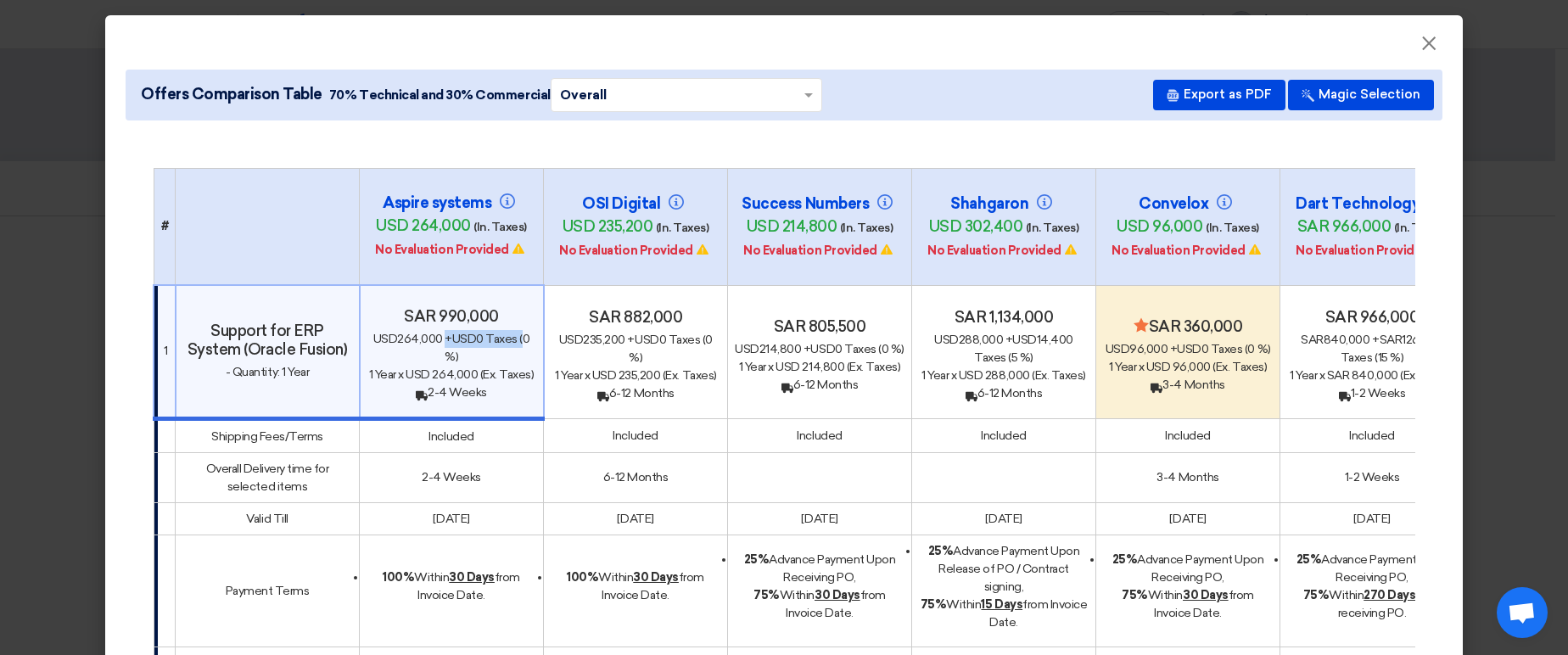
drag, startPoint x: 952, startPoint y: 288, endPoint x: 1056, endPoint y: 285, distance: 104.0
click at [1056, 308] on h4 "sar 1,134,000" at bounding box center [1003, 316] width 169 height 18
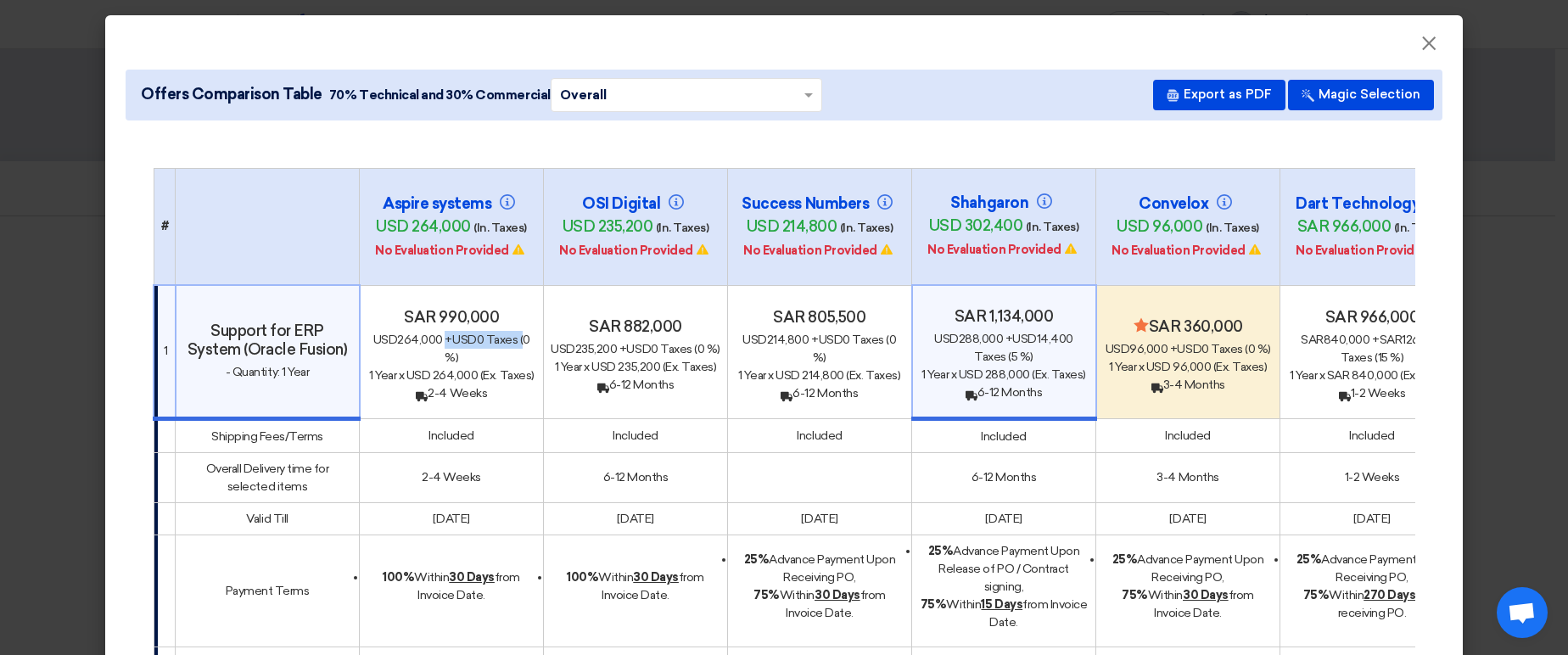
click at [1056, 307] on h4 "sar 1,134,000" at bounding box center [1004, 315] width 168 height 18
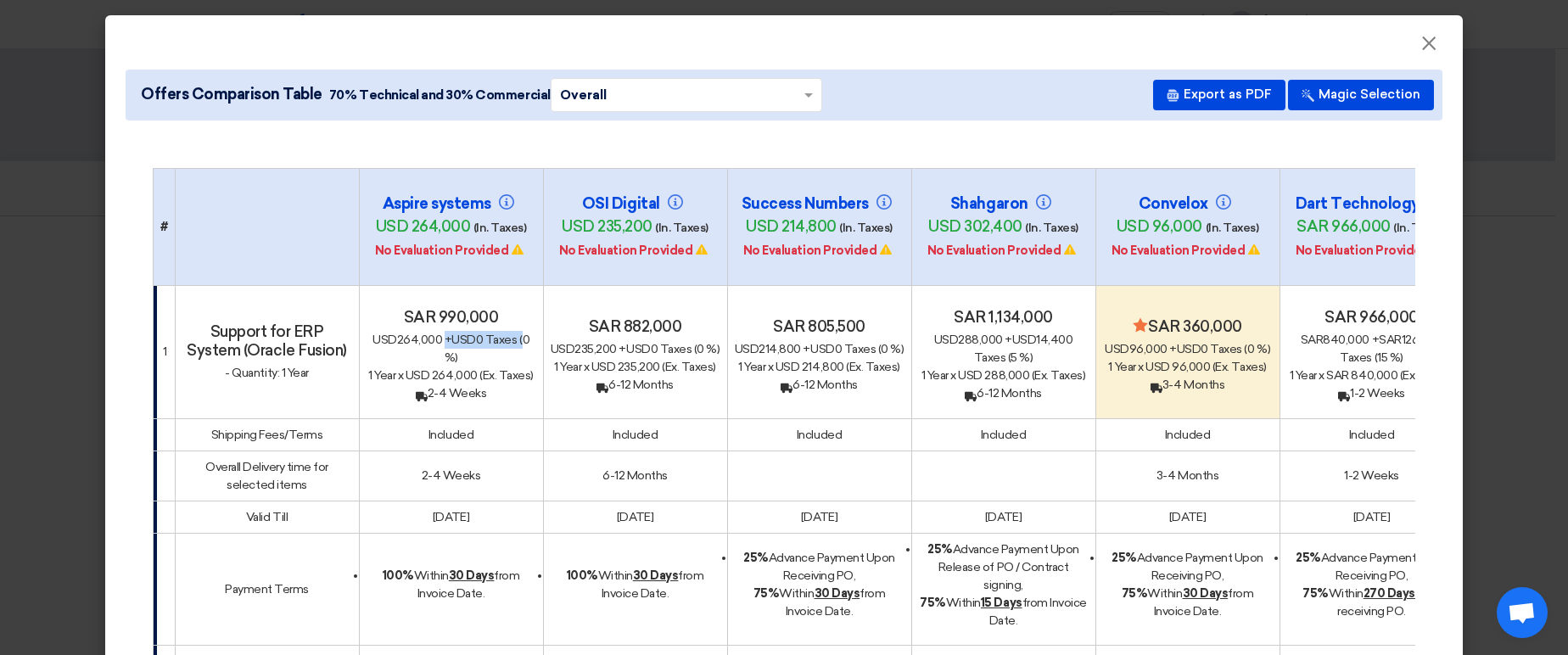
drag, startPoint x: 1045, startPoint y: 286, endPoint x: 952, endPoint y: 286, distance: 93.0
click at [952, 308] on h4 "sar 1,134,000" at bounding box center [1003, 316] width 169 height 18
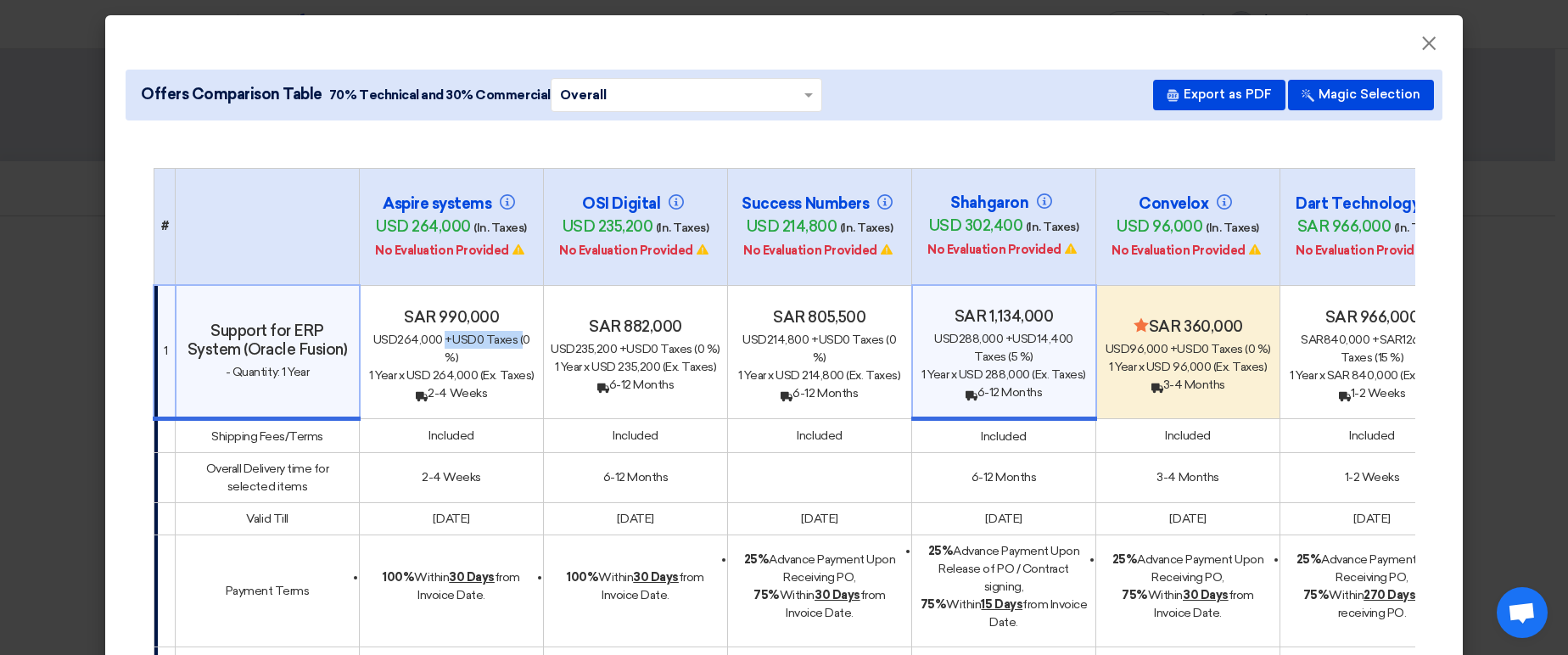
click at [952, 307] on h4 "sar 1,134,000" at bounding box center [1004, 315] width 168 height 18
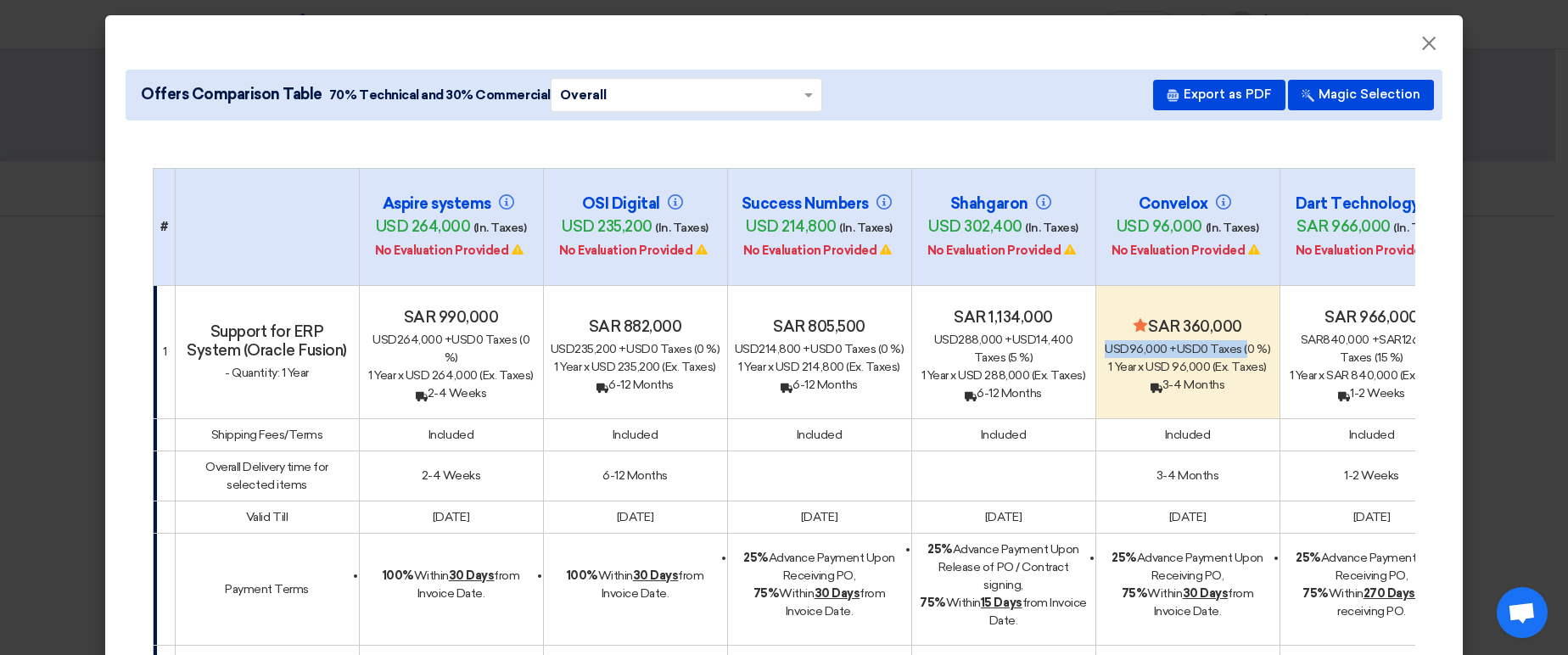
drag, startPoint x: 1101, startPoint y: 313, endPoint x: 1250, endPoint y: 305, distance: 149.2
click at [1250, 341] on div "usd 96,000 + usd 0 Taxes (0 %)" at bounding box center [1188, 349] width 169 height 17
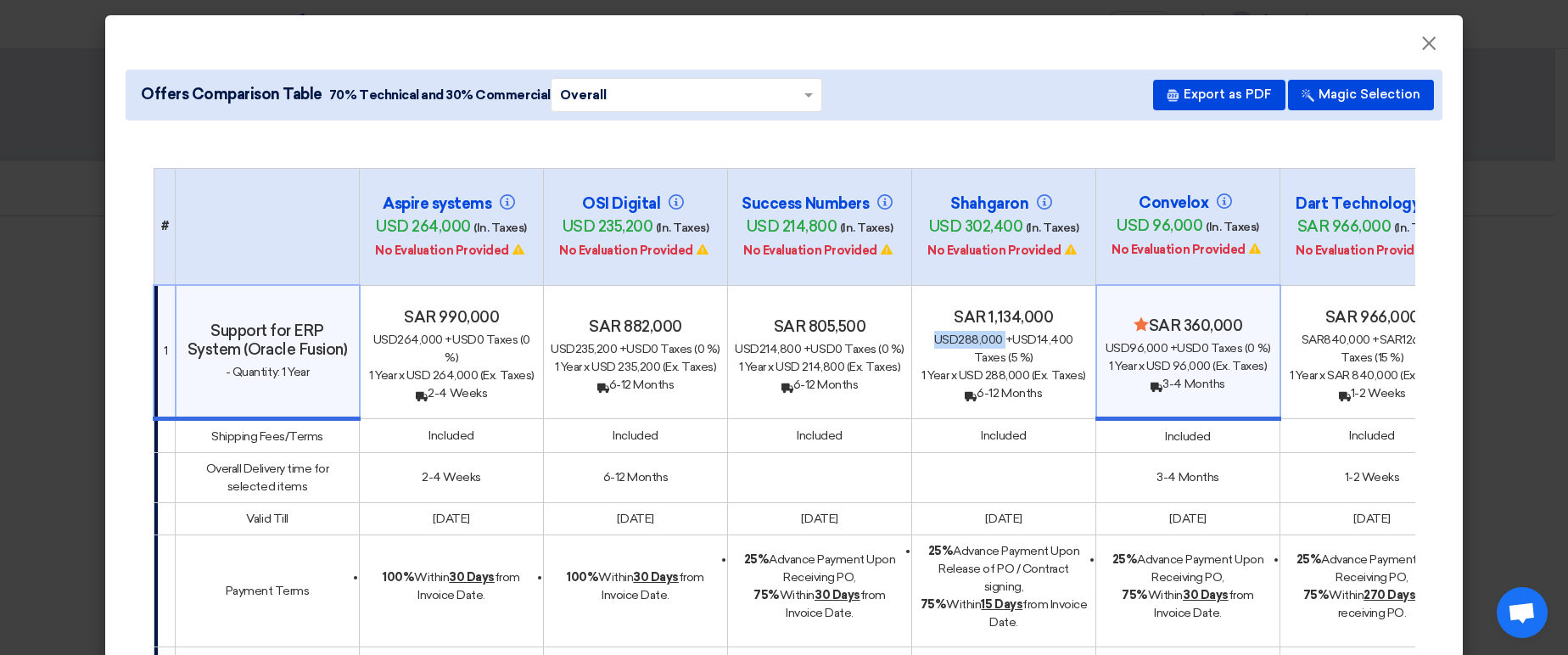
drag, startPoint x: 919, startPoint y: 313, endPoint x: 996, endPoint y: 312, distance: 77.0
click at [996, 331] on div "usd 288,000 + usd 14,400 Taxes (5 %)" at bounding box center [1003, 348] width 169 height 36
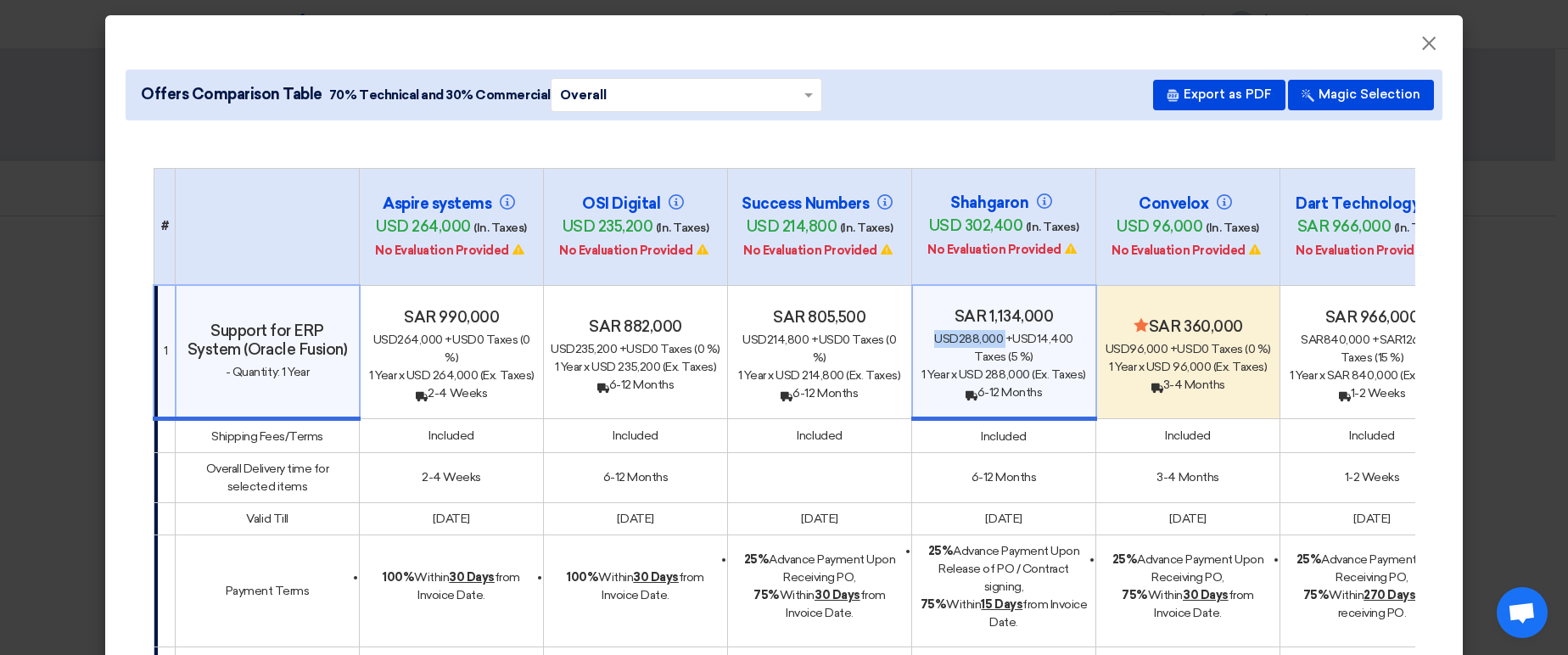
drag, startPoint x: 734, startPoint y: 307, endPoint x: 810, endPoint y: 307, distance: 76.0
click at [810, 331] on div "usd 214,800 + usd 0 Taxes (0 %)" at bounding box center [819, 348] width 169 height 36
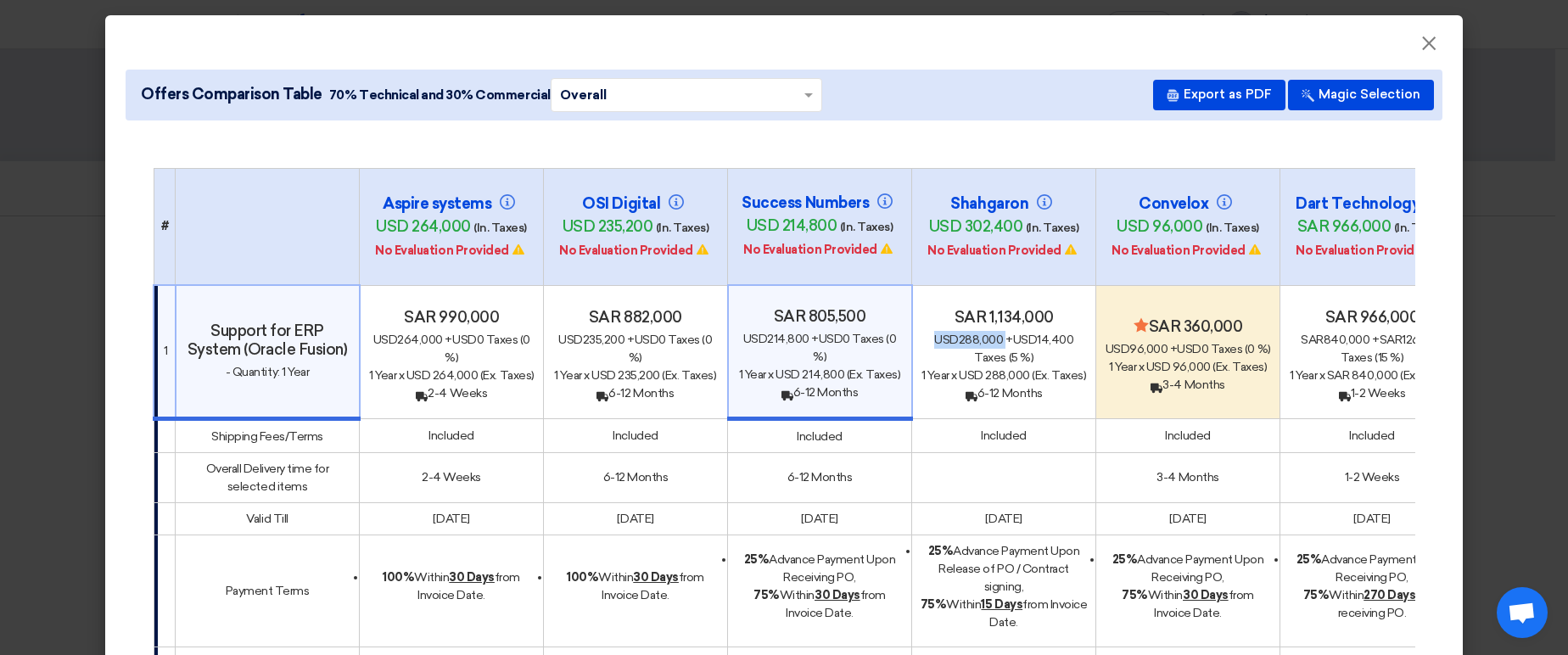
drag, startPoint x: 741, startPoint y: 215, endPoint x: 823, endPoint y: 211, distance: 82.1
click at [823, 217] on span "usd 214,800" at bounding box center [792, 225] width 91 height 18
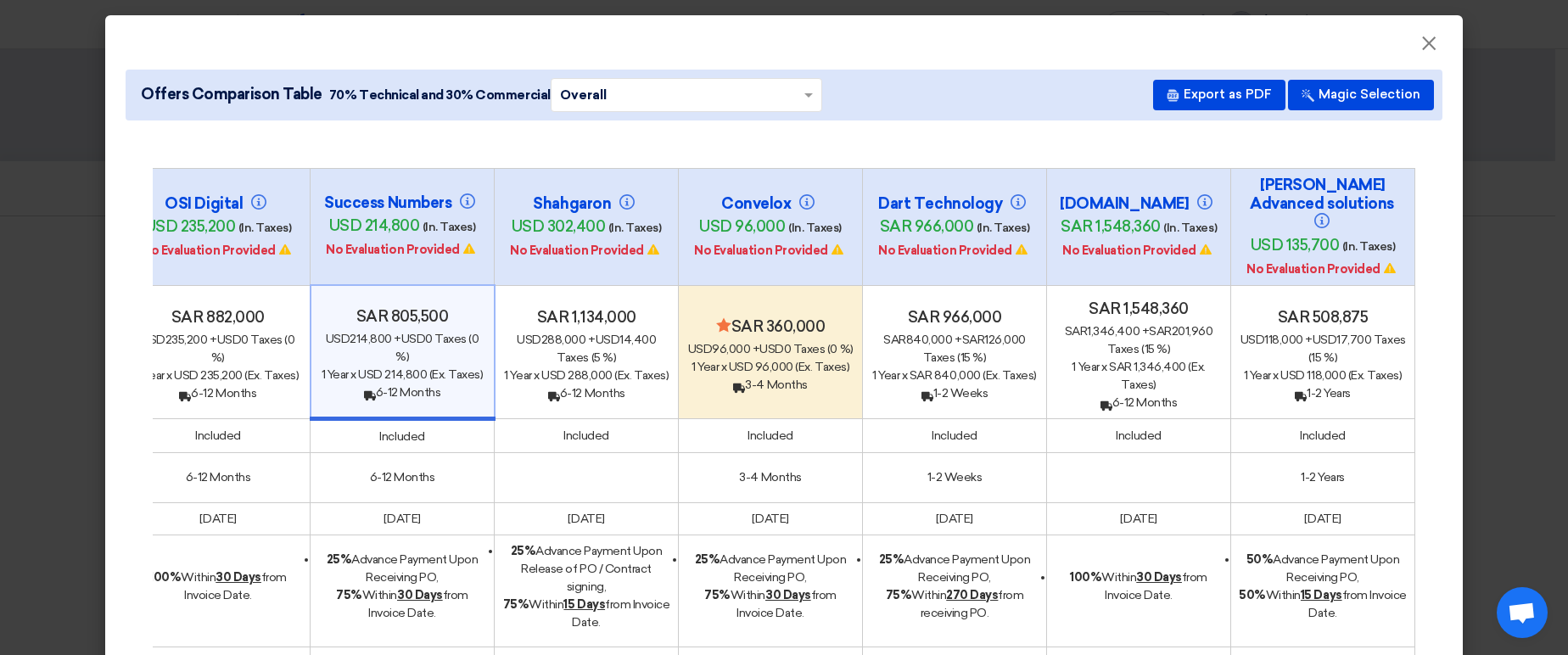
drag, startPoint x: 878, startPoint y: 215, endPoint x: 967, endPoint y: 214, distance: 89.0
click at [967, 217] on h4 "sar 966,000 (In. Taxes)" at bounding box center [954, 226] width 169 height 20
click at [919, 217] on span "sar 966,000" at bounding box center [926, 225] width 94 height 18
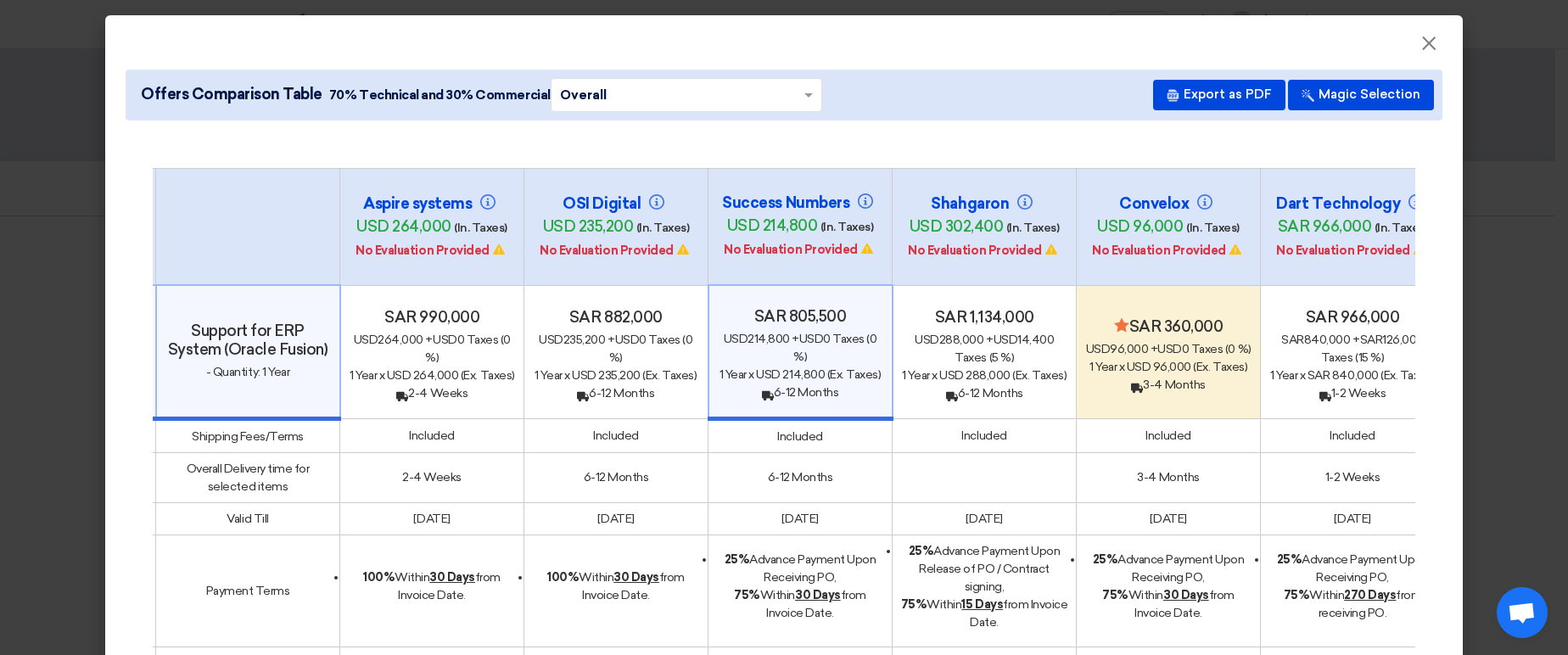
drag, startPoint x: 1131, startPoint y: 215, endPoint x: 1181, endPoint y: 215, distance: 50.0
click at [1181, 217] on h4 "usd 96,000 (In. Taxes)" at bounding box center [1168, 226] width 169 height 20
drag, startPoint x: 1337, startPoint y: 289, endPoint x: 1391, endPoint y: 289, distance: 54.0
click at [1391, 308] on h4 "sar 966,000" at bounding box center [1352, 316] width 169 height 18
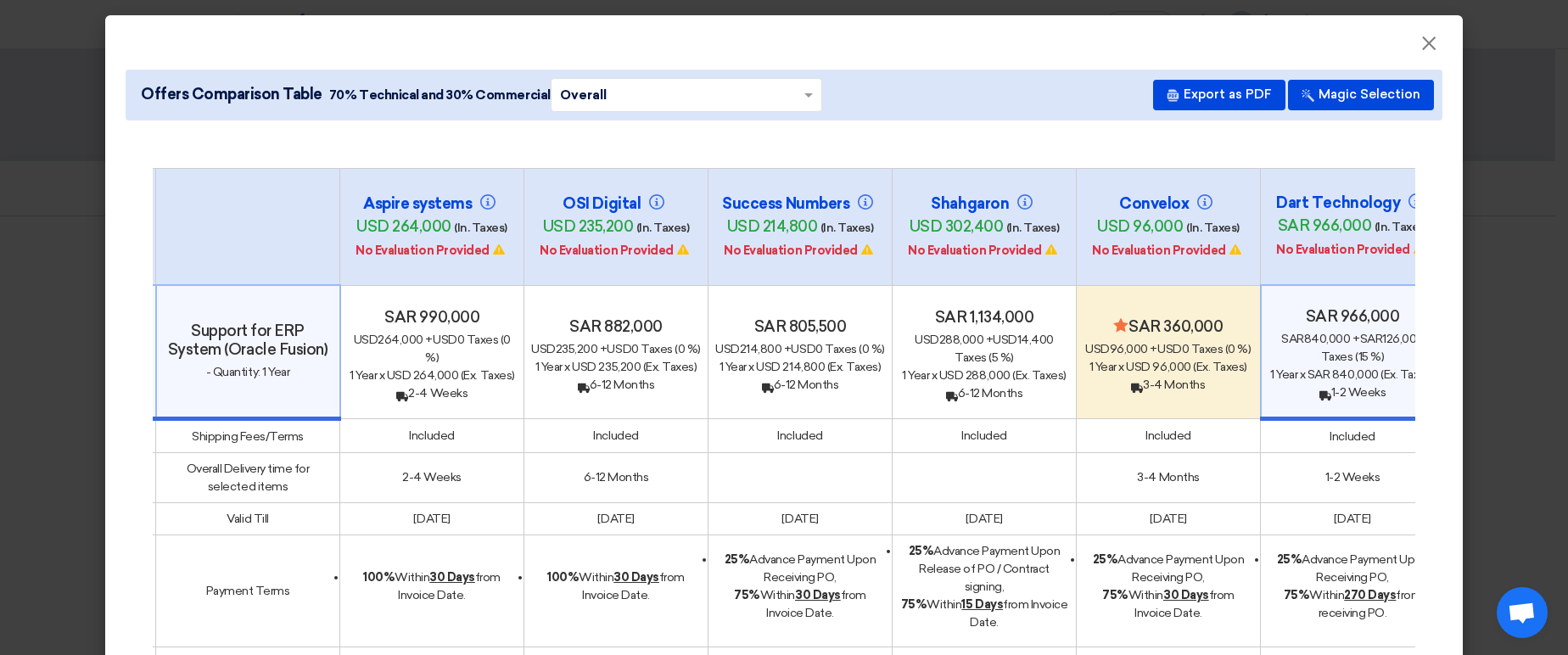
drag, startPoint x: 1152, startPoint y: 287, endPoint x: 1220, endPoint y: 294, distance: 68.4
click at [1220, 317] on h4 "Minimize/Maximize Category sar 360,000" at bounding box center [1168, 326] width 169 height 18
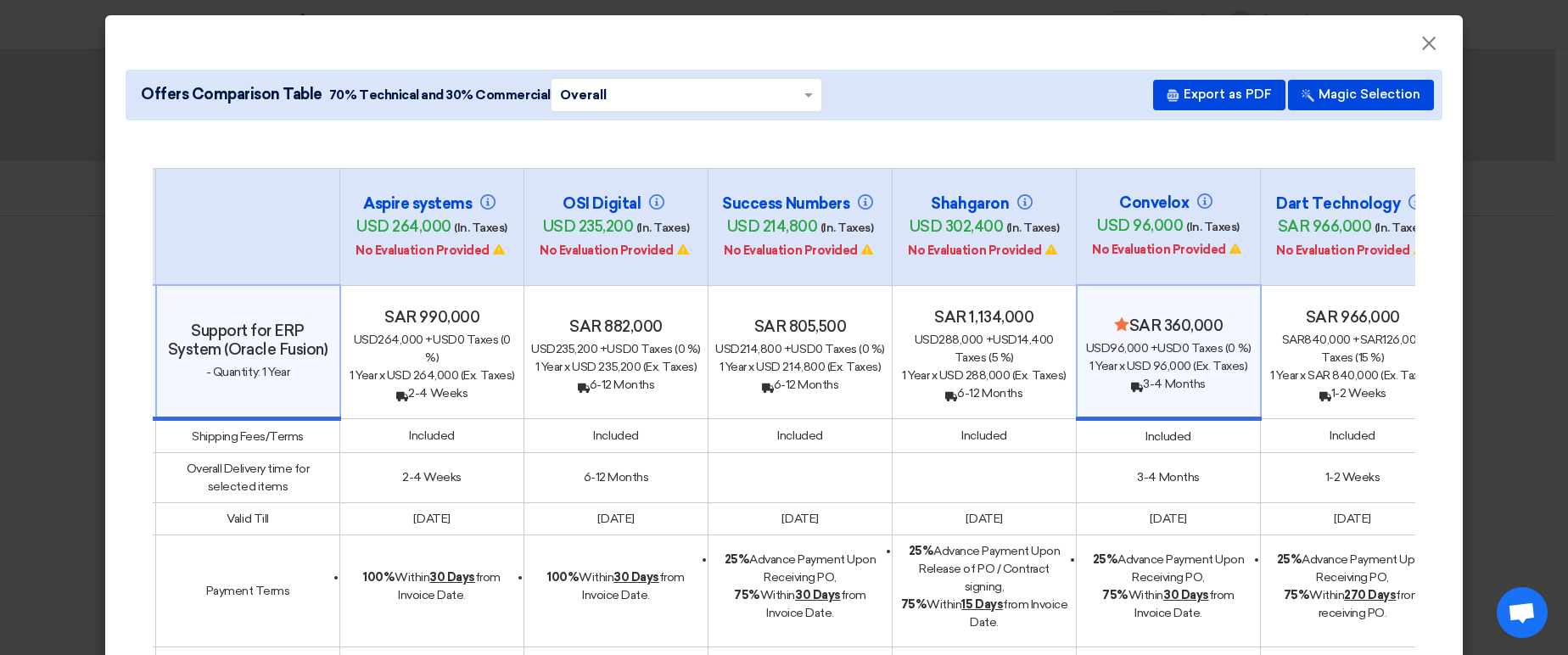
click at [1235, 316] on h4 "Minimize/Maximize Category sar 360,000" at bounding box center [1168, 325] width 168 height 18
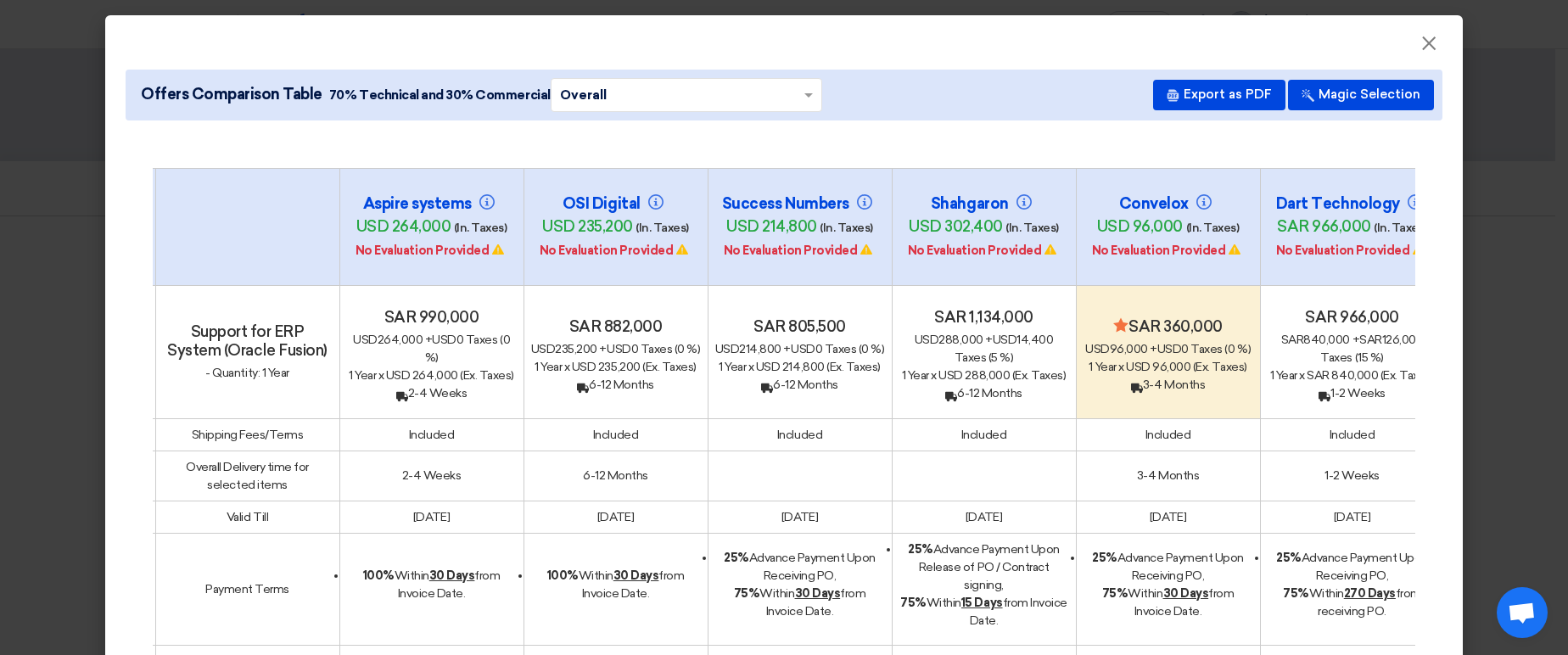
scroll to position [102, 0]
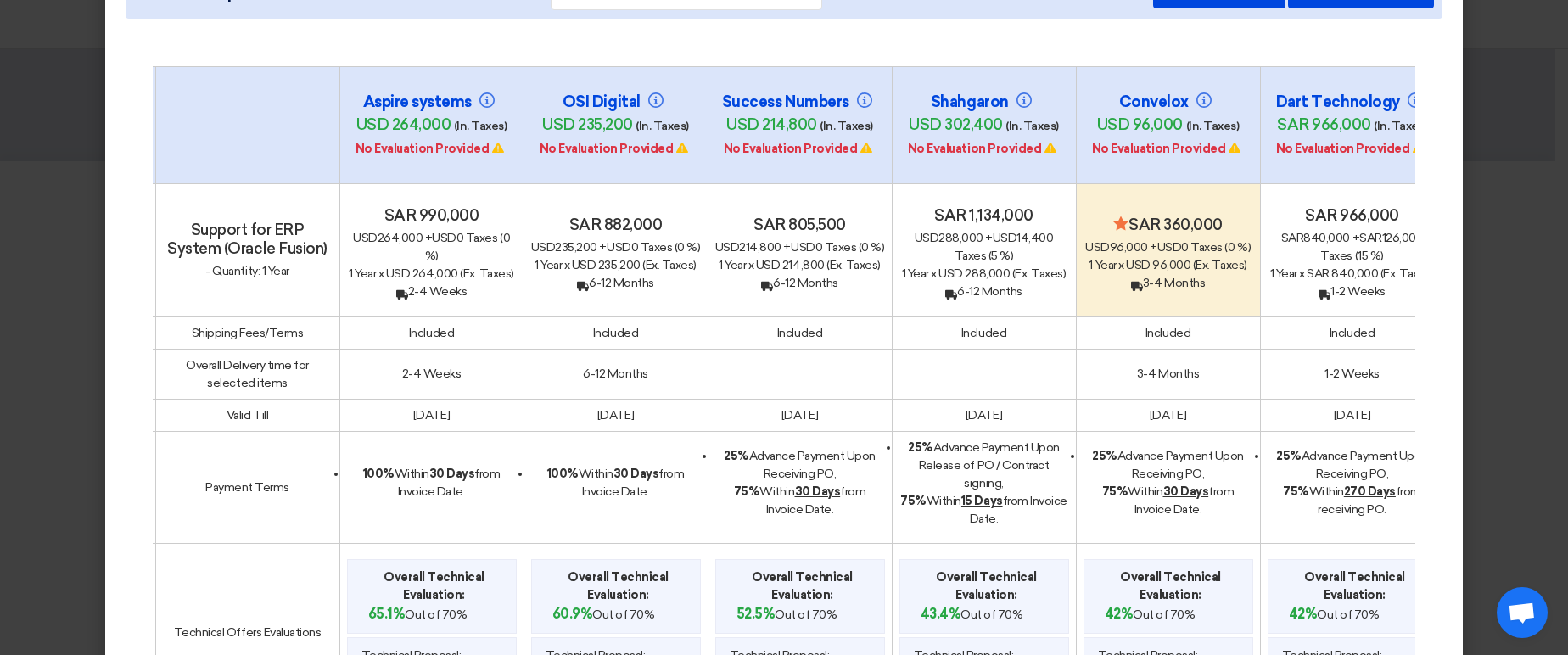
drag, startPoint x: 1157, startPoint y: 186, endPoint x: 1228, endPoint y: 192, distance: 71.3
click at [1222, 216] on h4 "Minimize/Maximize Category sar 360,000" at bounding box center [1168, 224] width 169 height 18
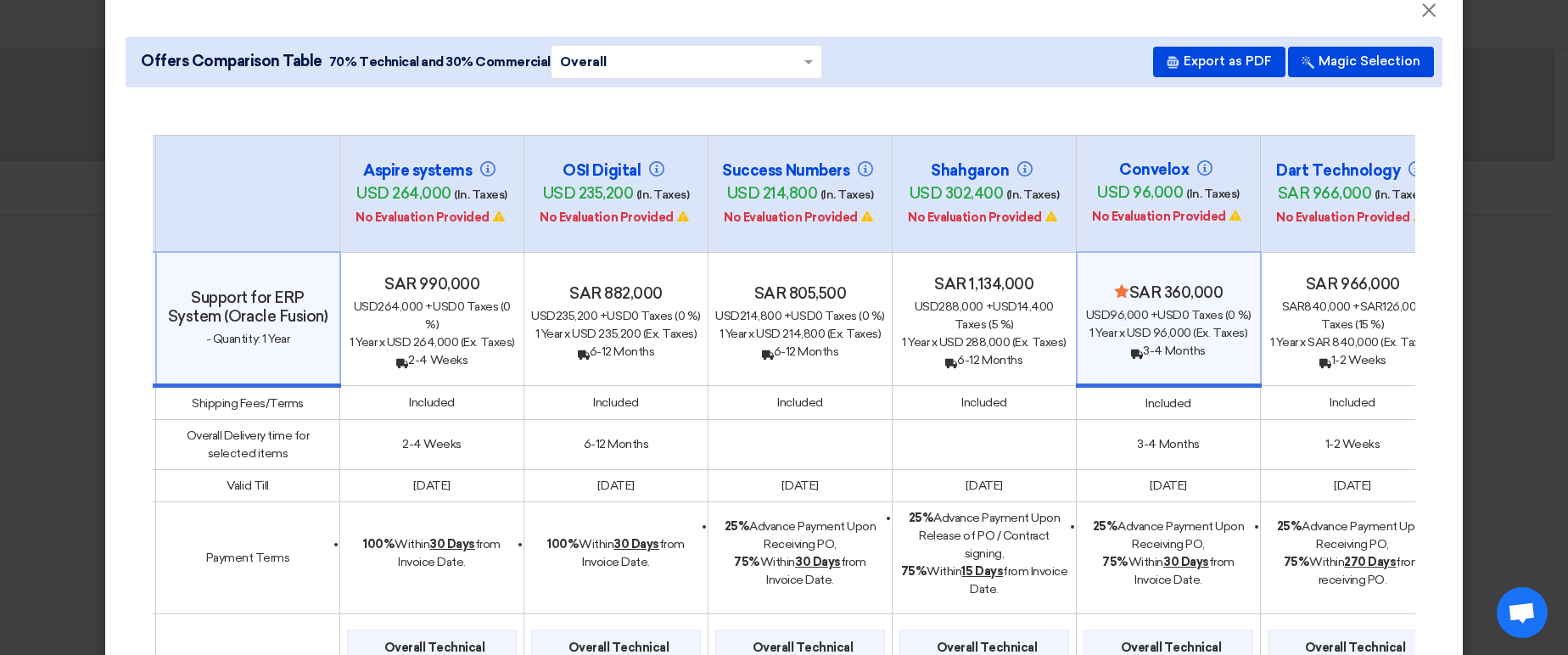
scroll to position [0, 0]
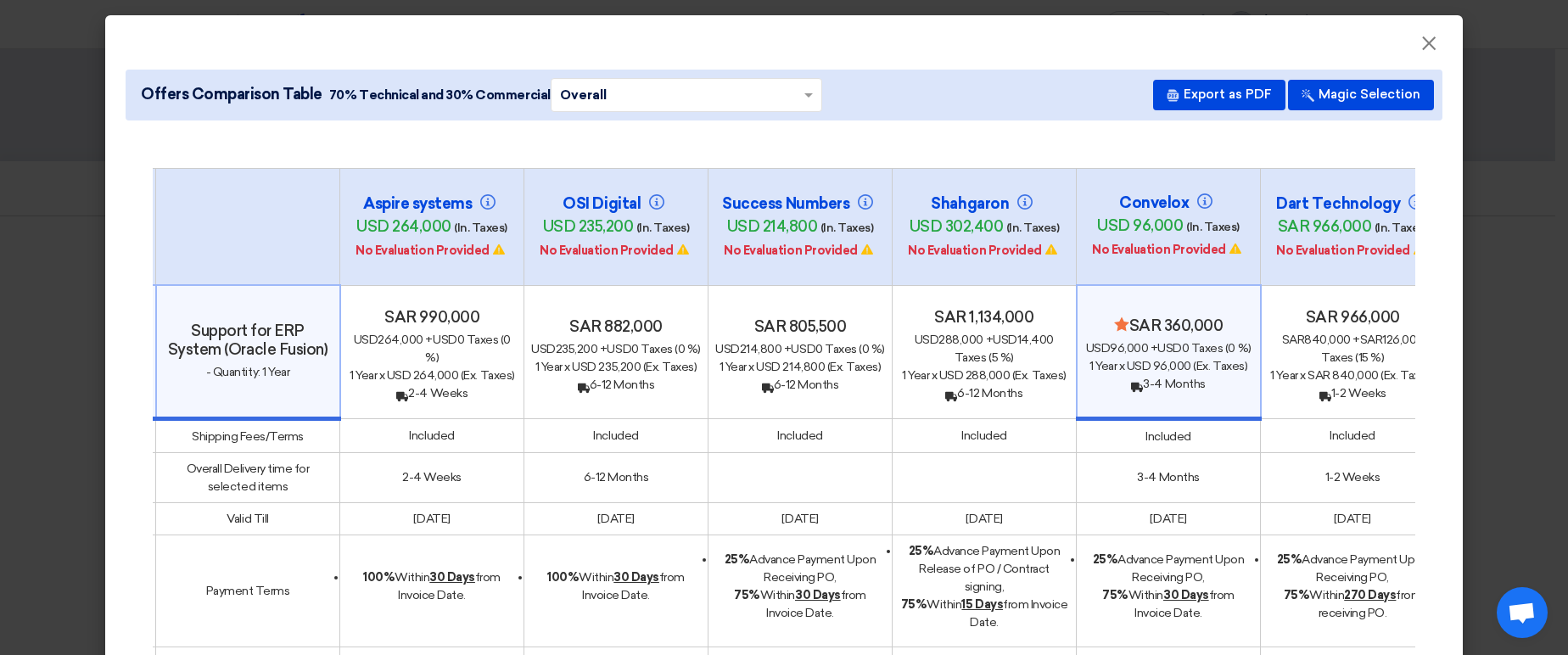
drag, startPoint x: 1098, startPoint y: 215, endPoint x: 1233, endPoint y: 219, distance: 135.1
click at [1233, 219] on h4 "usd 96,000 (In. Taxes)" at bounding box center [1168, 226] width 169 height 20
click at [1100, 217] on span "usd 96,000" at bounding box center [1140, 225] width 86 height 18
drag, startPoint x: 1100, startPoint y: 210, endPoint x: 1241, endPoint y: 216, distance: 141.1
click at [1241, 217] on h4 "usd 96,000 (In. Taxes)" at bounding box center [1168, 226] width 169 height 20
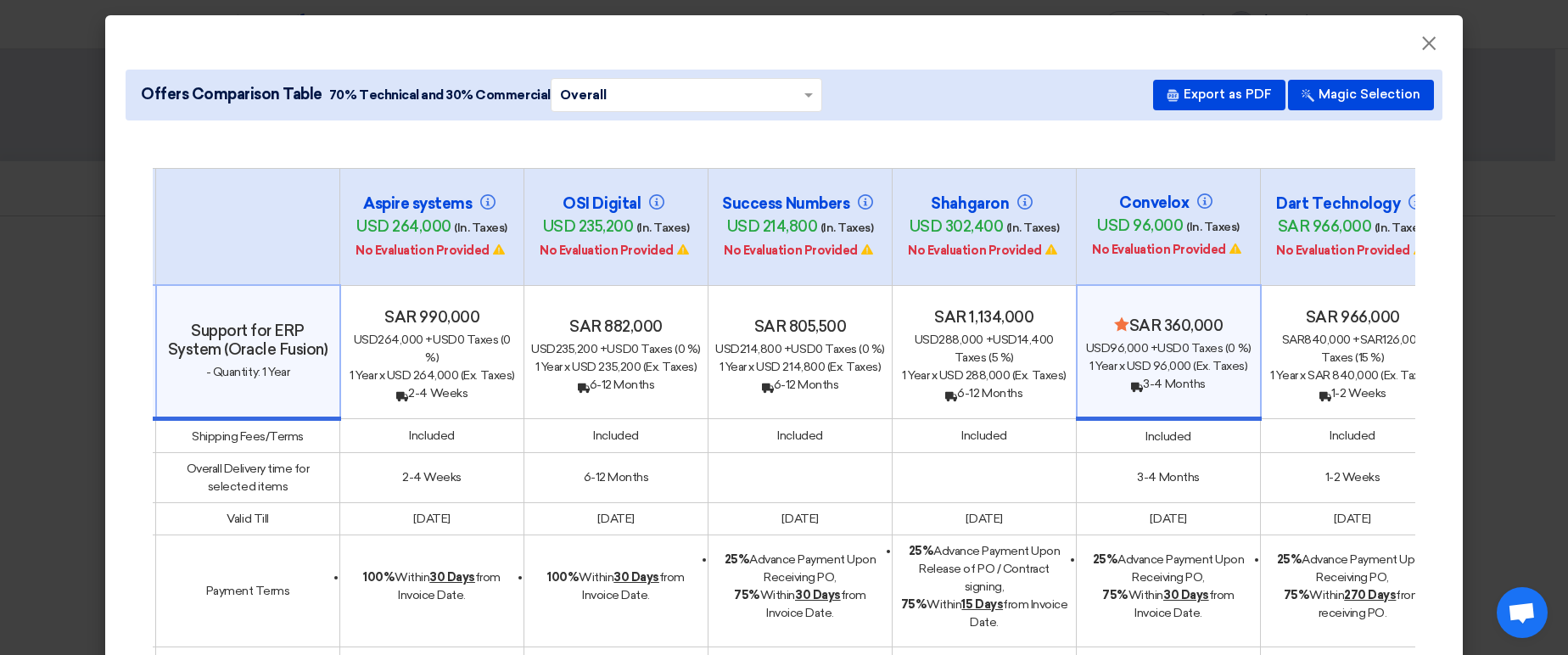
click at [1241, 217] on h4 "usd 96,000 (In. Taxes)" at bounding box center [1168, 226] width 169 height 20
drag, startPoint x: 1239, startPoint y: 217, endPoint x: 1096, endPoint y: 215, distance: 143.0
click at [1096, 217] on h4 "usd 96,000 (In. Taxes)" at bounding box center [1168, 226] width 169 height 20
click at [1098, 217] on span "usd 96,000" at bounding box center [1140, 225] width 86 height 18
drag, startPoint x: 1096, startPoint y: 215, endPoint x: 1250, endPoint y: 211, distance: 154.1
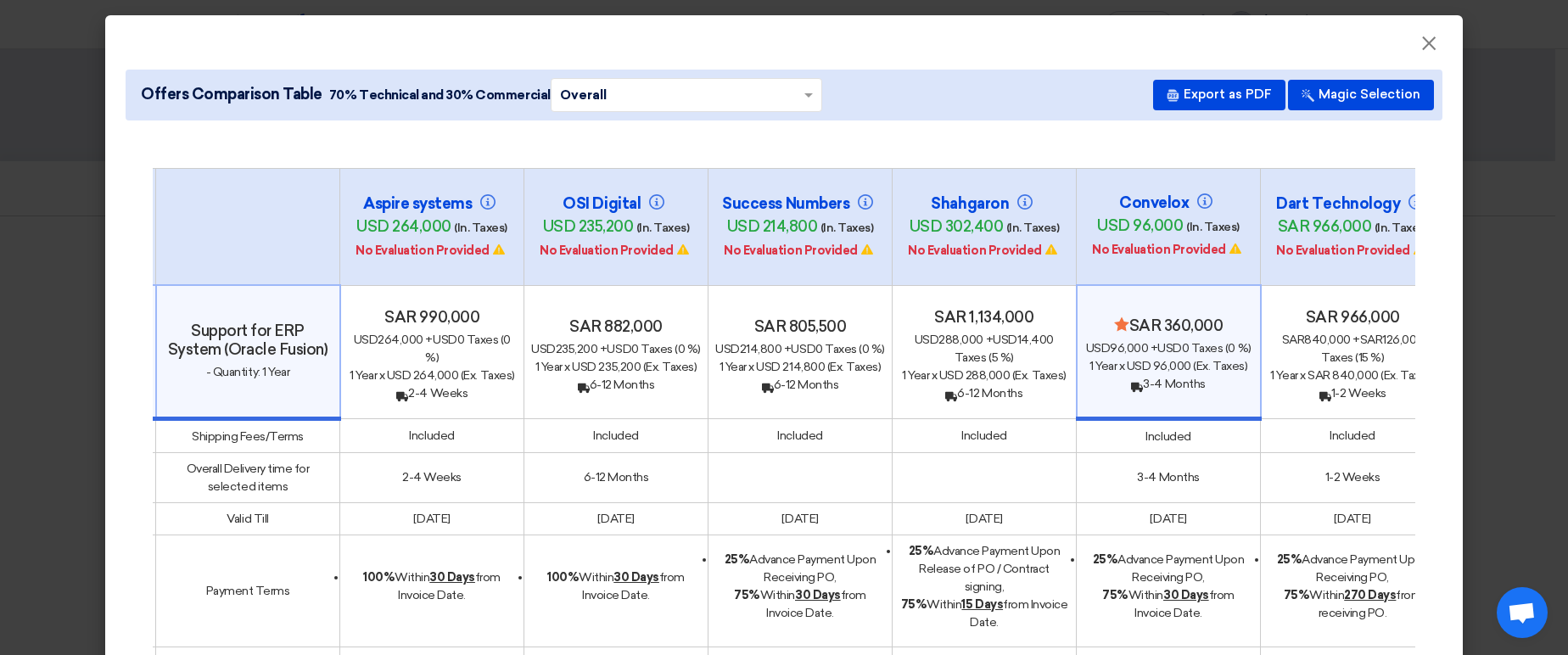
click at [1250, 211] on th "Convelox usd 96,000 (In. Taxes) No Evaluation Provided" at bounding box center [1168, 226] width 184 height 117
click at [1236, 217] on h4 "usd 96,000 (In. Taxes)" at bounding box center [1168, 226] width 169 height 20
click at [1231, 220] on span "(In. Taxes)" at bounding box center [1213, 226] width 53 height 15
drag, startPoint x: 1232, startPoint y: 217, endPoint x: 1095, endPoint y: 219, distance: 137.0
click at [1095, 219] on h4 "usd 96,000 (In. Taxes)" at bounding box center [1168, 226] width 169 height 20
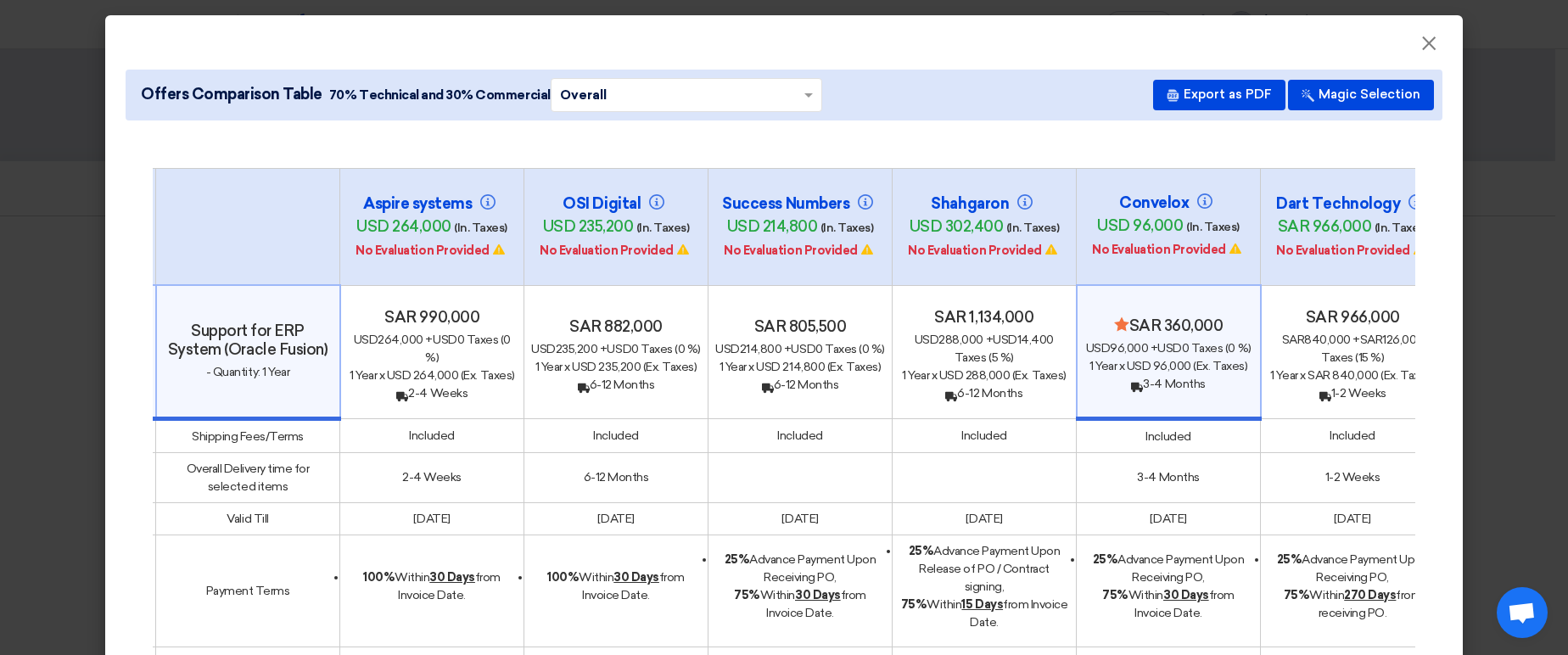
click at [1098, 219] on span "usd 96,000" at bounding box center [1140, 225] width 86 height 18
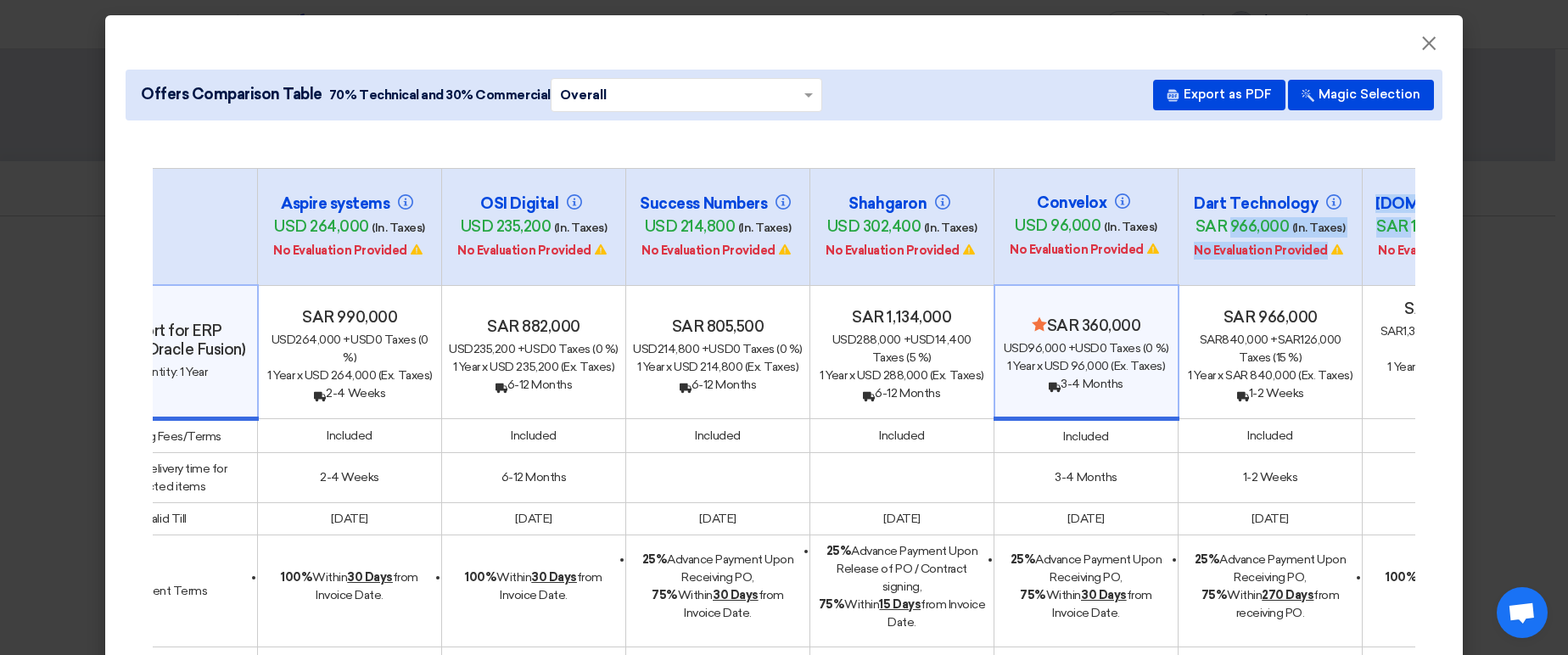
drag, startPoint x: 1273, startPoint y: 221, endPoint x: 1395, endPoint y: 219, distance: 122.0
click at [1395, 219] on tr "# Aspire systems usd 264,000 (In. Taxes) No Evaluation Provided OSI Digital" at bounding box center [890, 226] width 1679 height 117
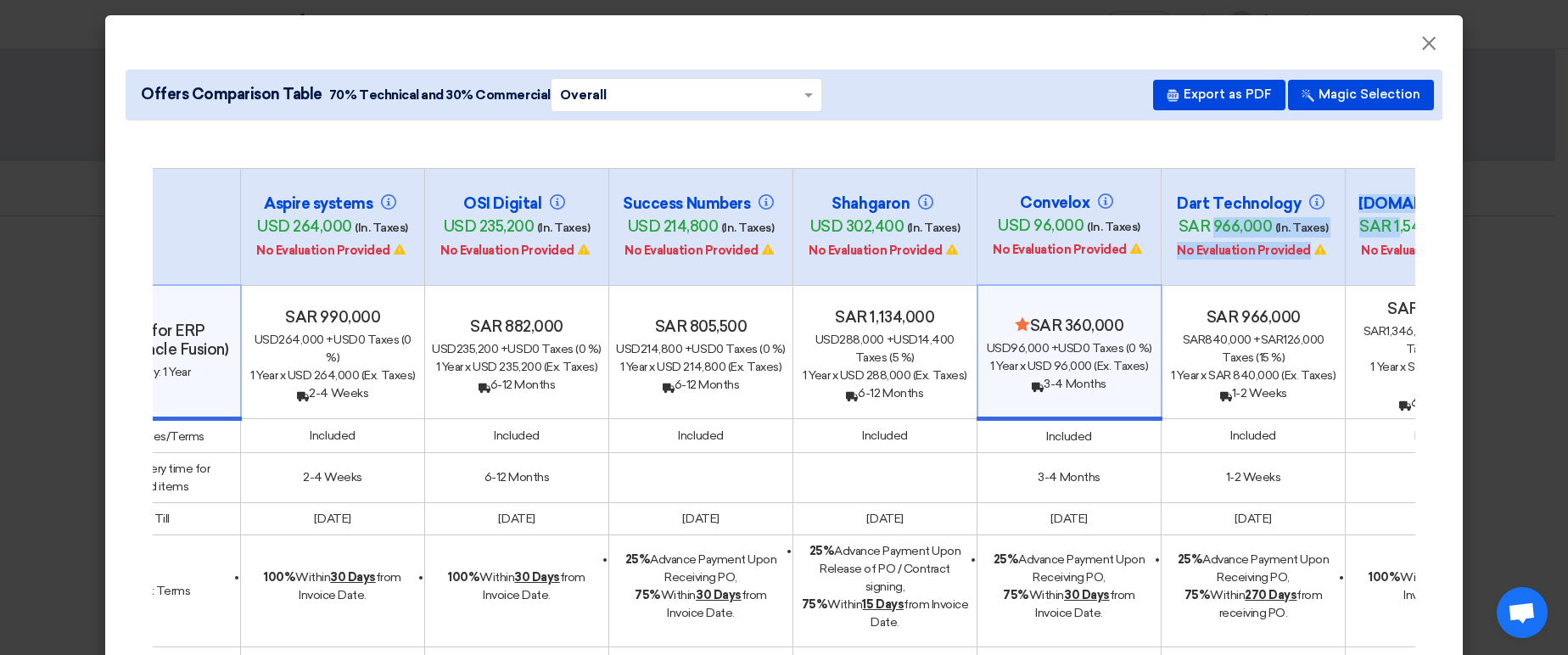
click at [1307, 221] on span "(In. Taxes)" at bounding box center [1302, 227] width 53 height 15
drag, startPoint x: 1330, startPoint y: 217, endPoint x: 1173, endPoint y: 219, distance: 157.0
click at [1173, 219] on h4 "sar 966,000 (In. Taxes)" at bounding box center [1252, 226] width 169 height 20
drag, startPoint x: 1174, startPoint y: 217, endPoint x: 1322, endPoint y: 211, distance: 148.1
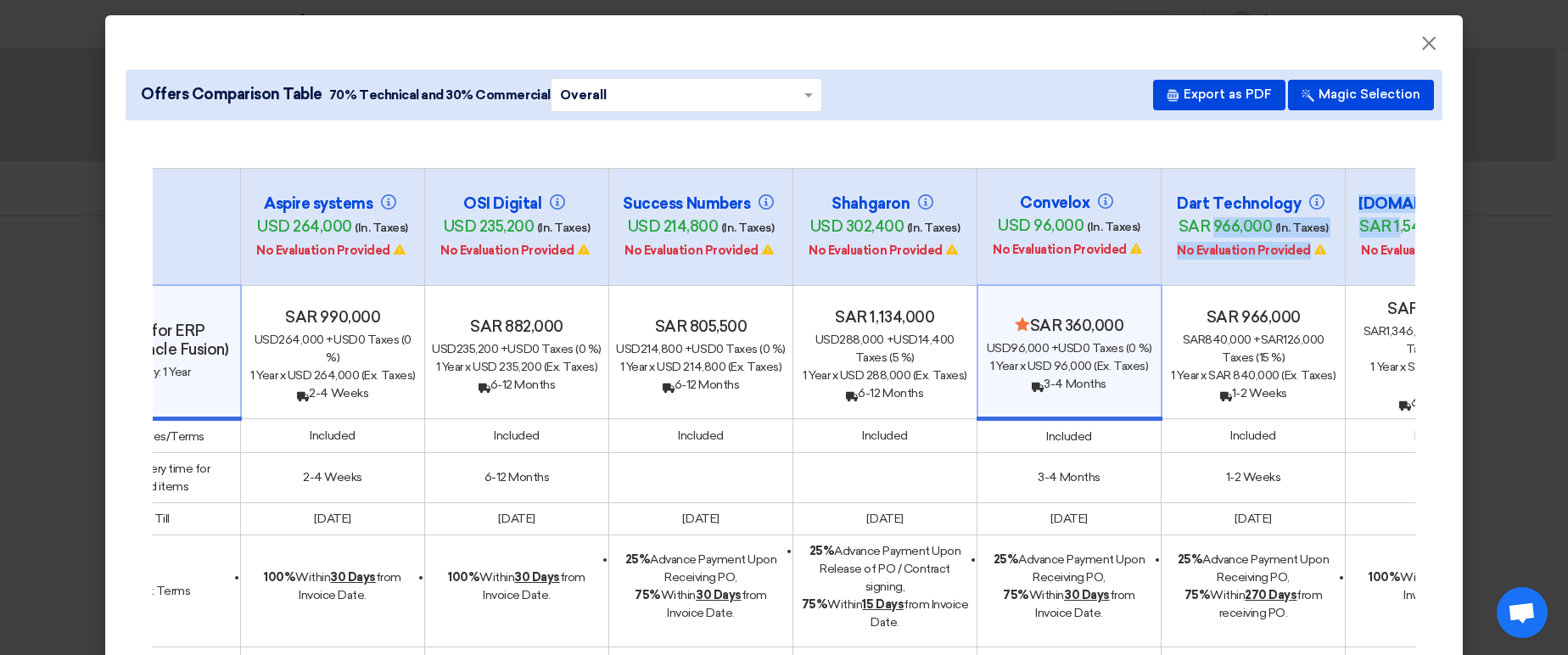
click at [1322, 217] on h4 "sar 966,000 (In. Taxes)" at bounding box center [1252, 226] width 169 height 20
drag, startPoint x: 1323, startPoint y: 212, endPoint x: 1313, endPoint y: 214, distance: 10.2
click at [1323, 217] on h4 "sar 966,000 (In. Taxes)" at bounding box center [1252, 226] width 169 height 20
drag, startPoint x: 1180, startPoint y: 217, endPoint x: 1331, endPoint y: 210, distance: 151.2
click at [1331, 217] on h4 "sar 966,000 (In. Taxes)" at bounding box center [1252, 226] width 169 height 20
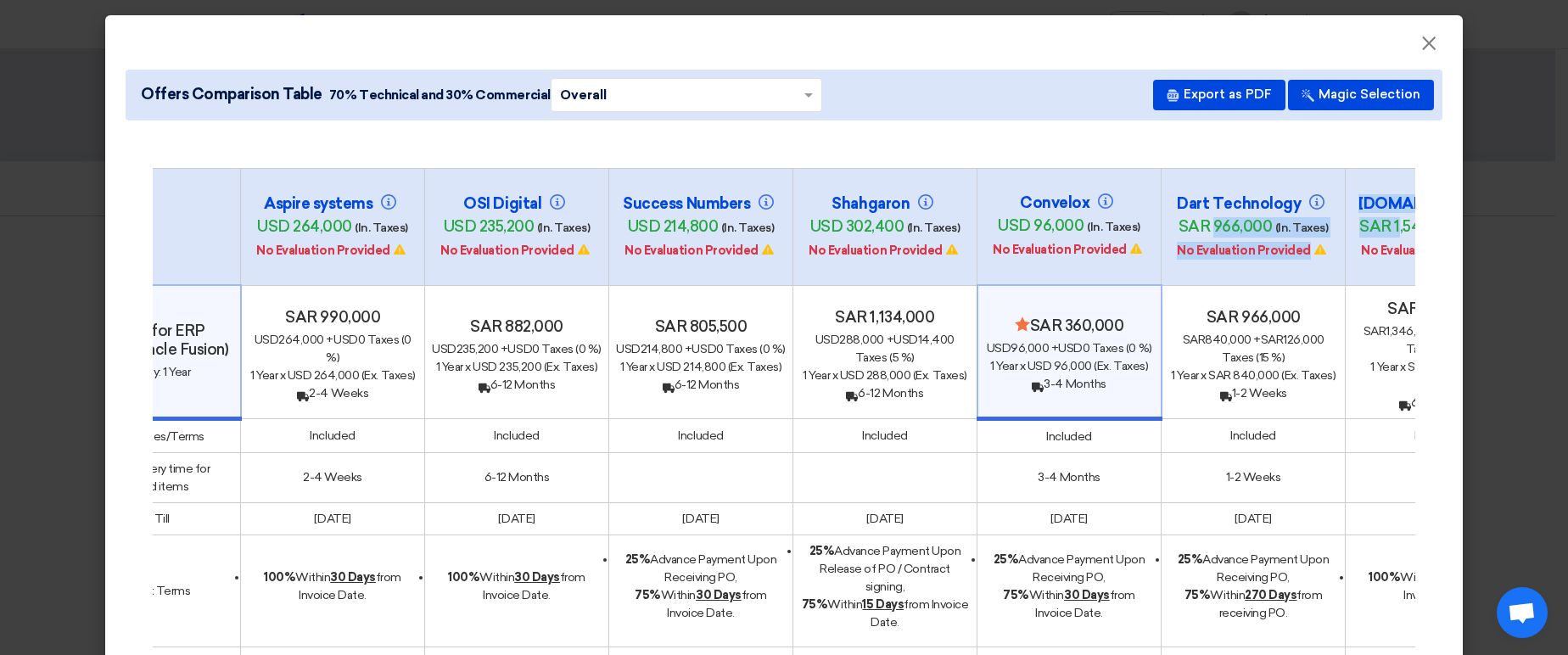
click at [1331, 217] on h4 "sar 966,000 (In. Taxes)" at bounding box center [1252, 226] width 169 height 20
drag, startPoint x: 1326, startPoint y: 217, endPoint x: 1168, endPoint y: 227, distance: 158.3
click at [1168, 227] on h4 "sar 966,000 (In. Taxes)" at bounding box center [1252, 226] width 169 height 20
click at [1181, 219] on span "sar 966,000" at bounding box center [1225, 225] width 94 height 18
drag, startPoint x: 816, startPoint y: 313, endPoint x: 962, endPoint y: 308, distance: 146.1
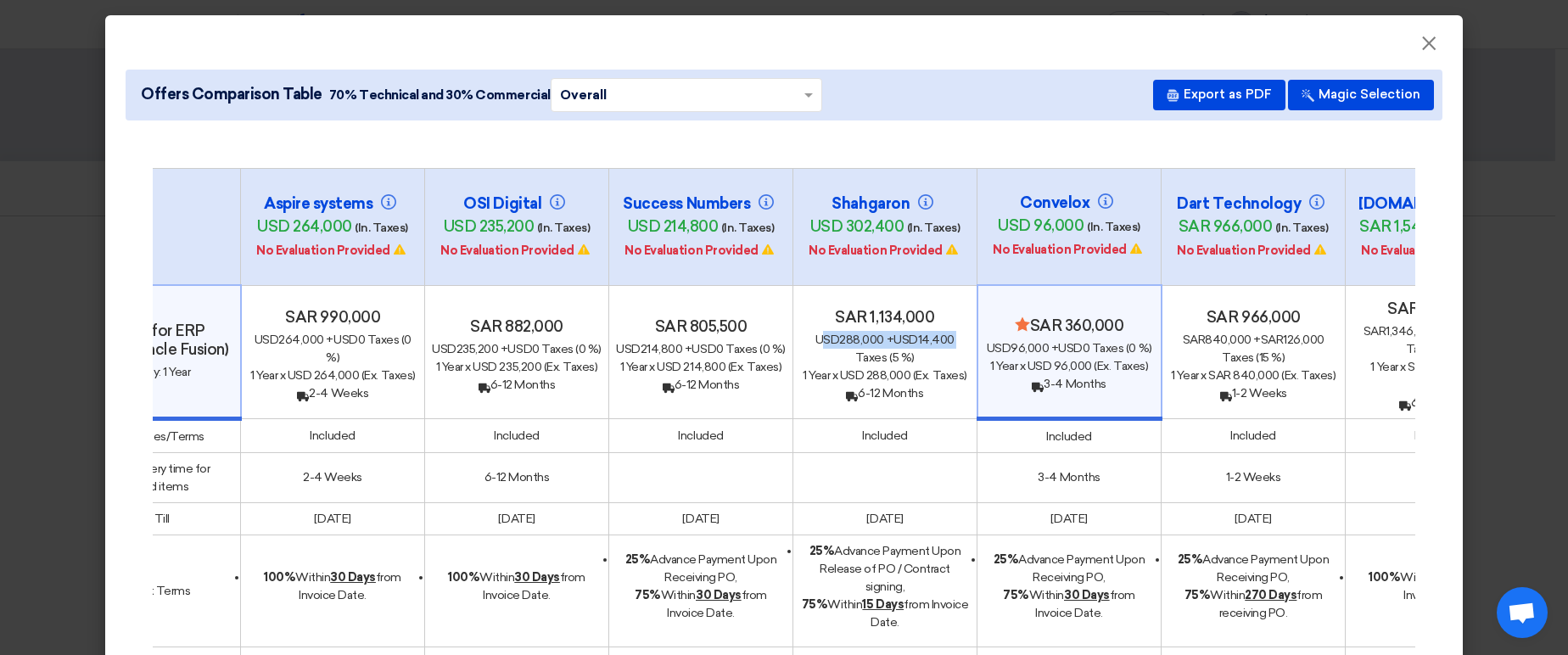
click at [962, 331] on div "usd 288,000 + usd 14,400 Taxes (5 %)" at bounding box center [885, 348] width 169 height 36
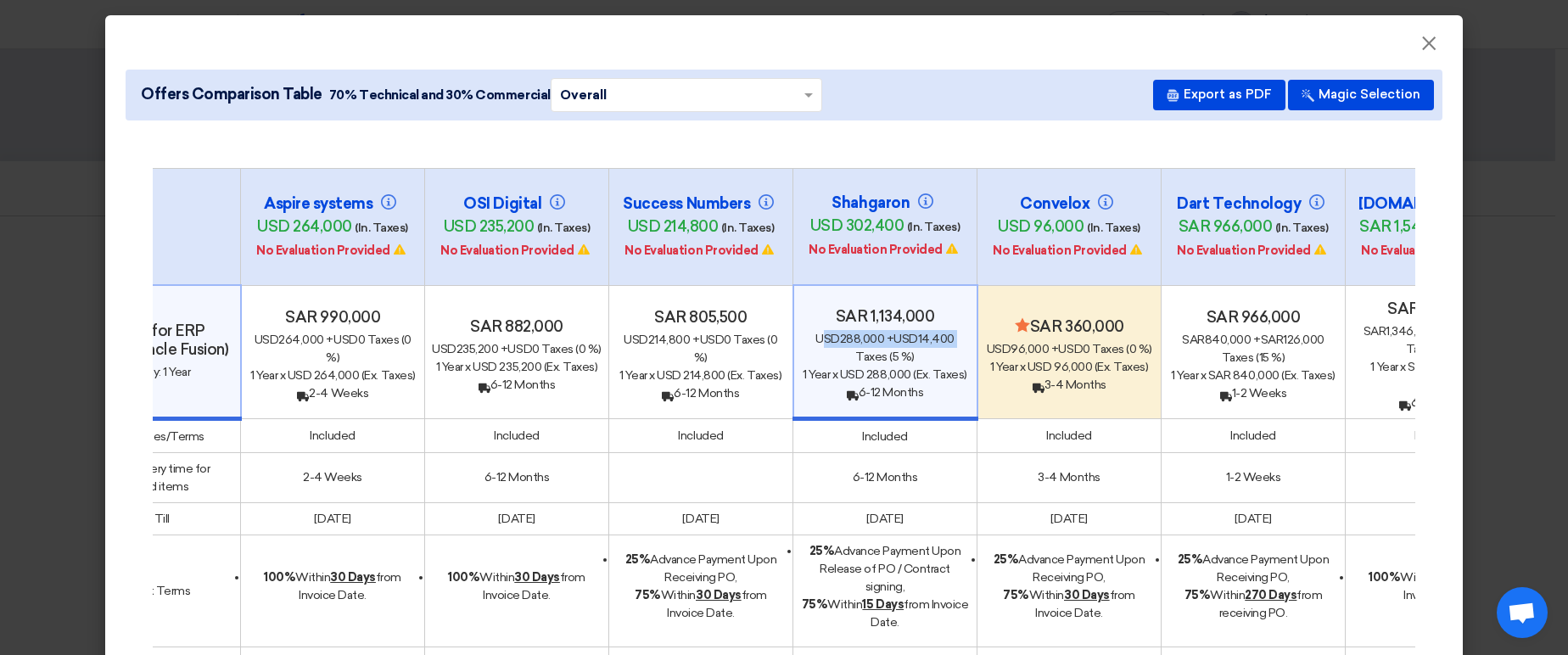
click at [938, 330] on div "usd 288,000 + usd 14,400 Taxes (5 %)" at bounding box center [886, 347] width 168 height 36
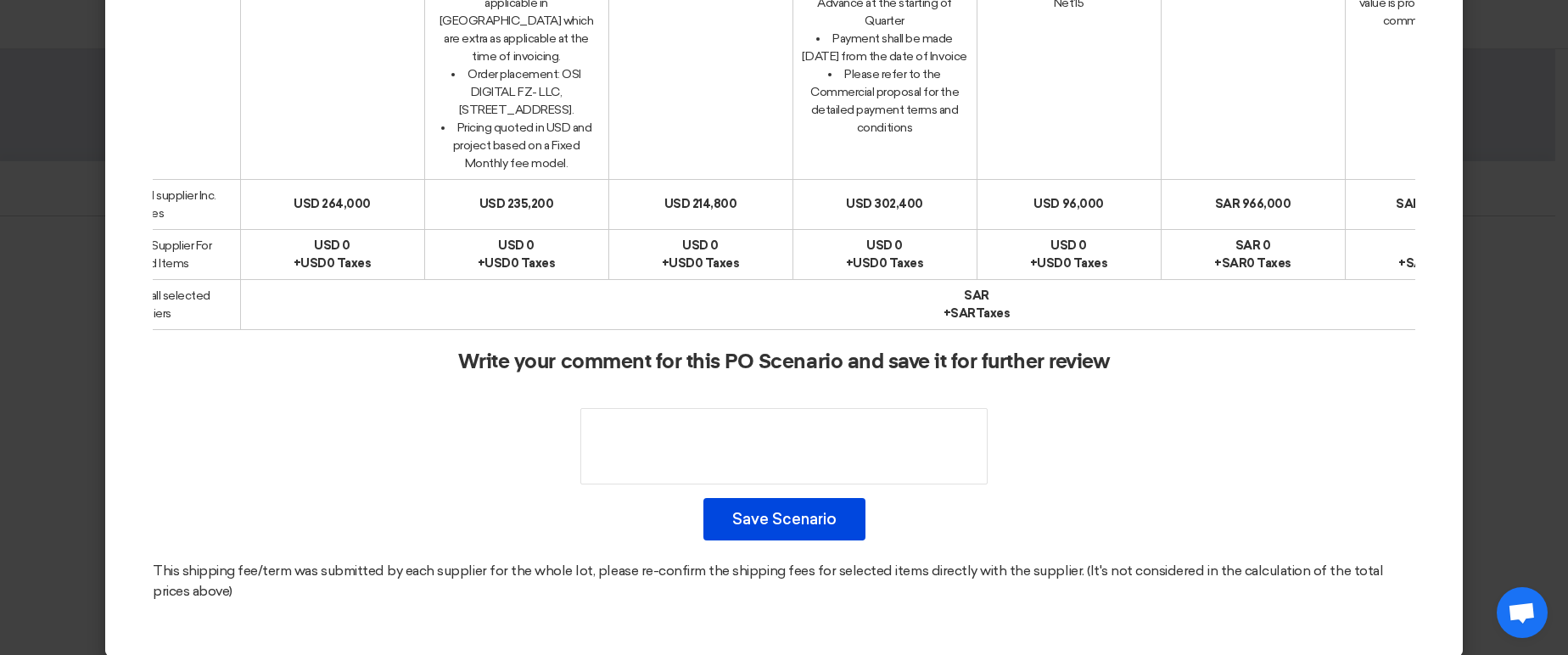
scroll to position [1057, 0]
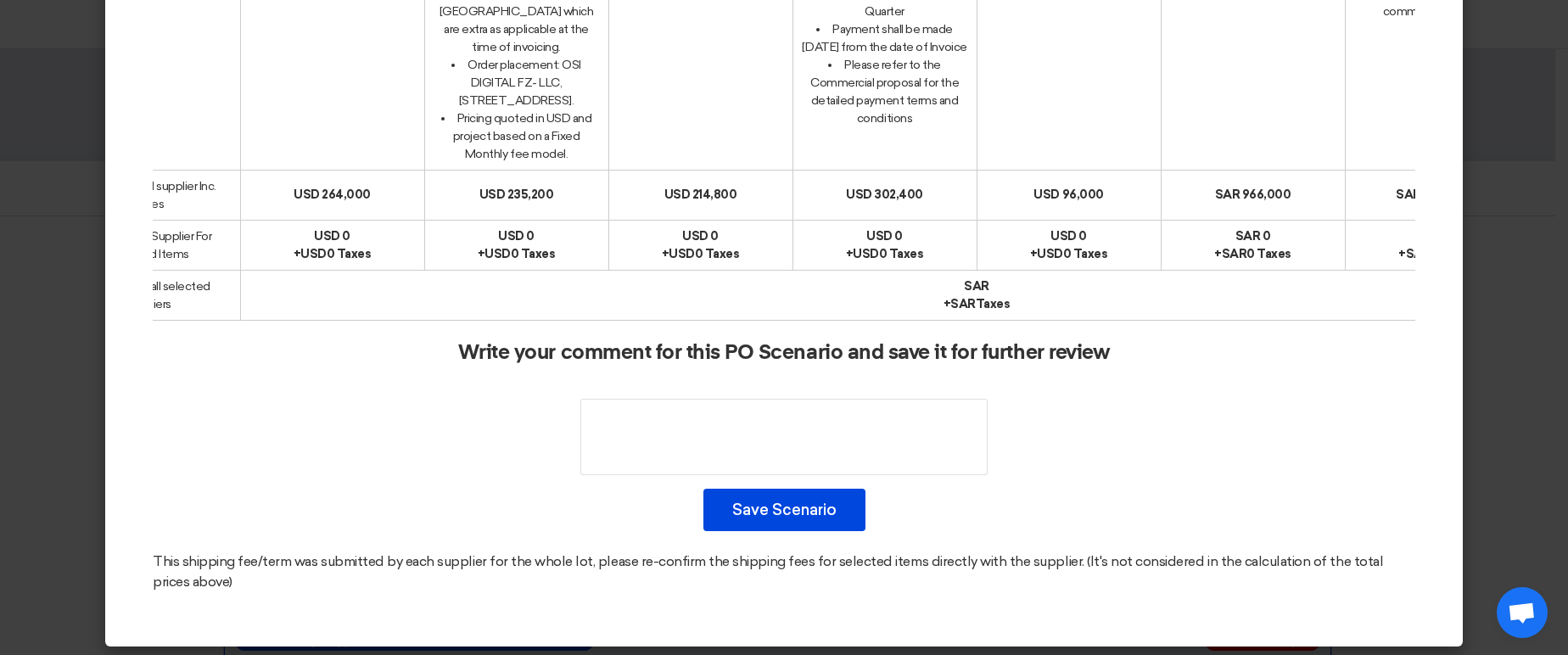
drag, startPoint x: 1136, startPoint y: 300, endPoint x: 1430, endPoint y: 298, distance: 294.0
click at [1487, 292] on modal-container "× Offers Comparison Table 70% Technical and 30% Commercial × Overall × Export a…" at bounding box center [784, 327] width 1568 height 655
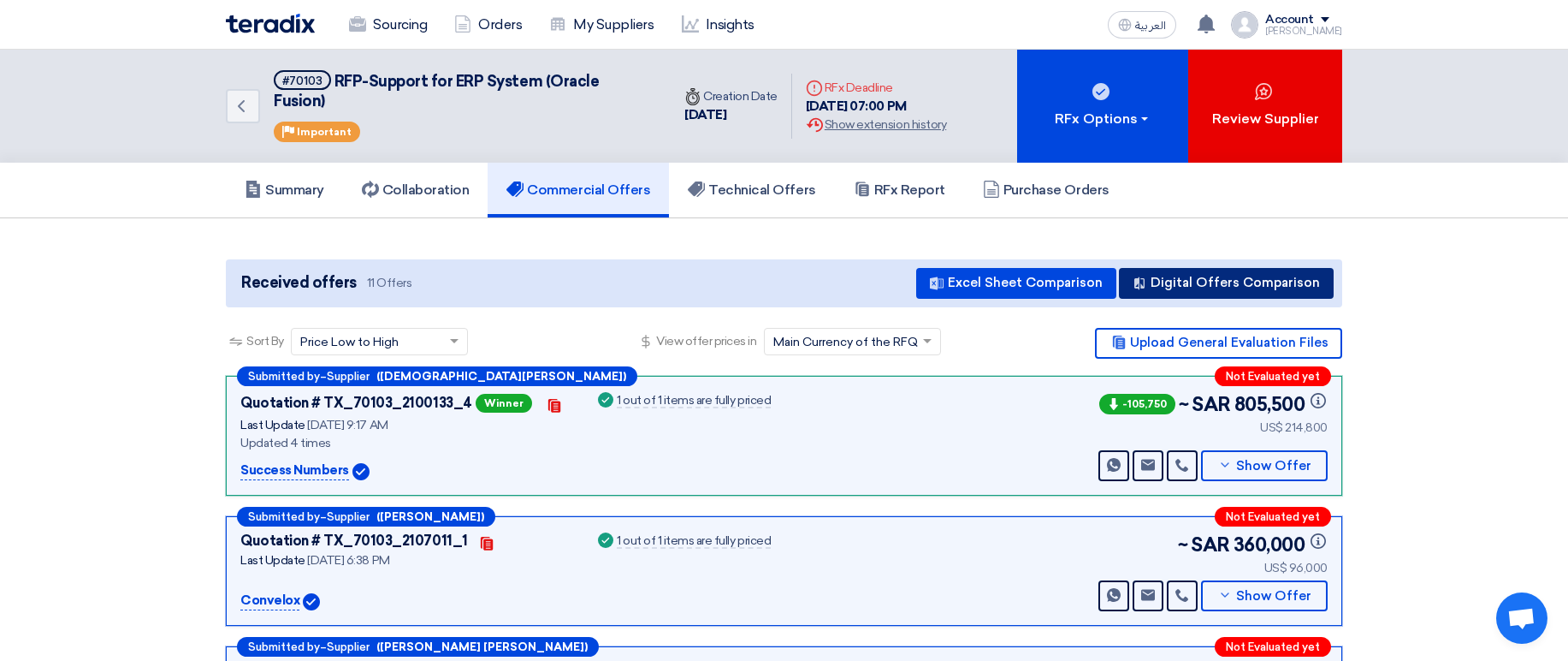
click at [1321, 268] on button "Digital Offers Comparison" at bounding box center [1226, 283] width 215 height 31
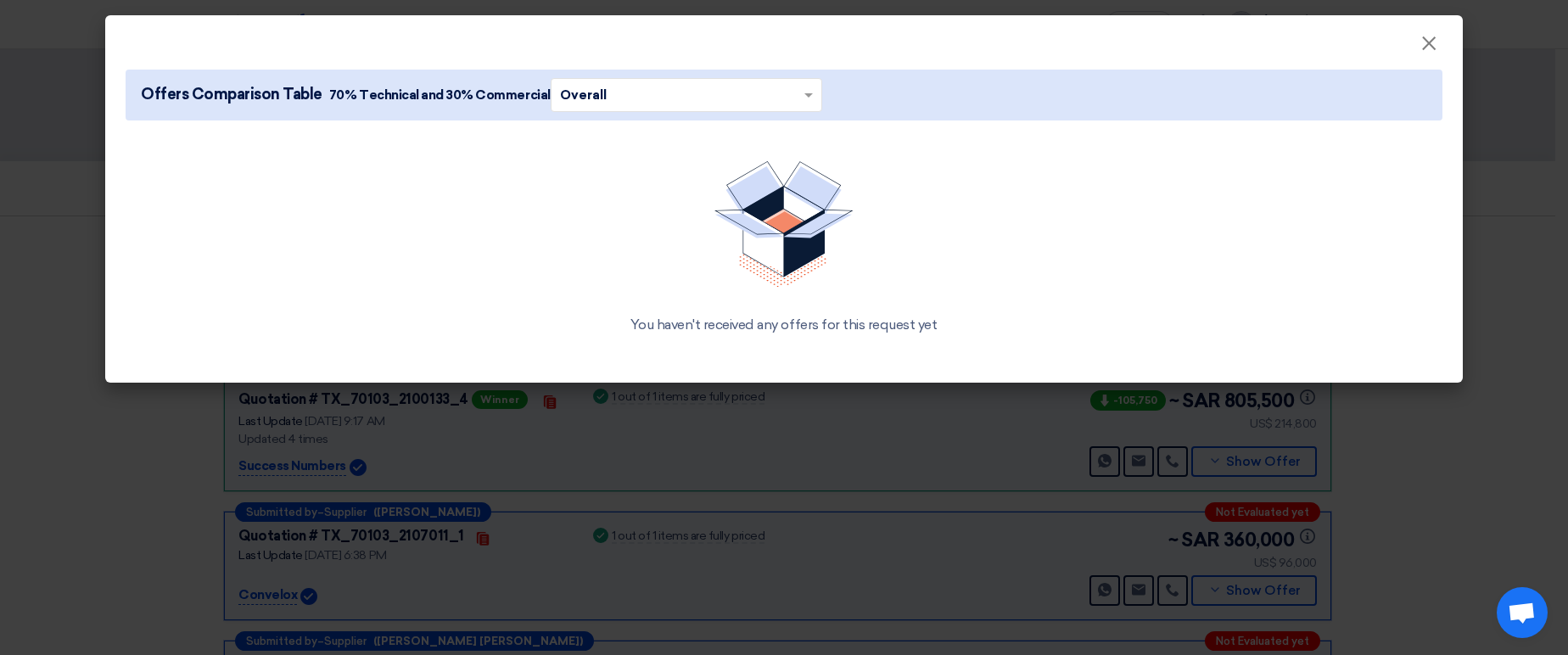
click at [1518, 279] on modal-container "× Offers Comparison Table 70% Technical and 30% Commercial × Overall × You have…" at bounding box center [784, 327] width 1568 height 655
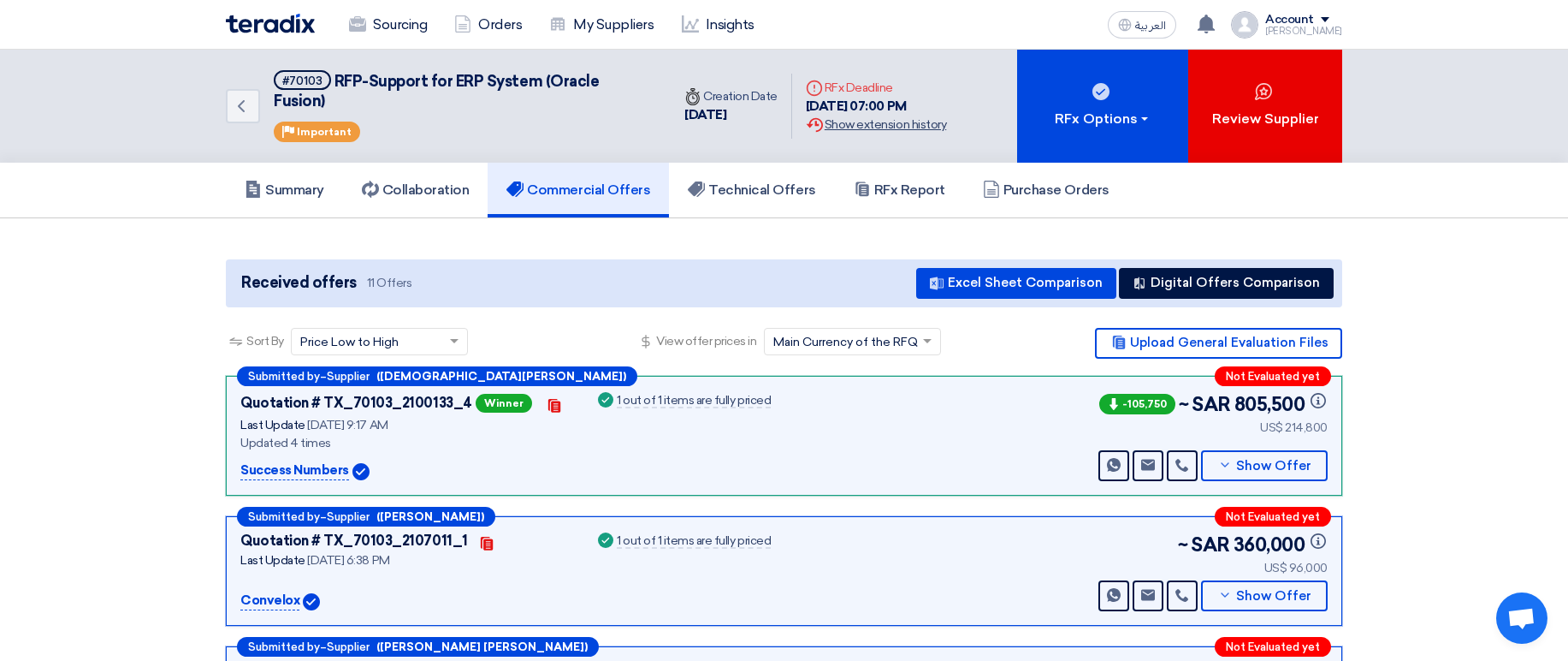
click at [886, 115] on div "Extension History Show extension history" at bounding box center [876, 124] width 141 height 18
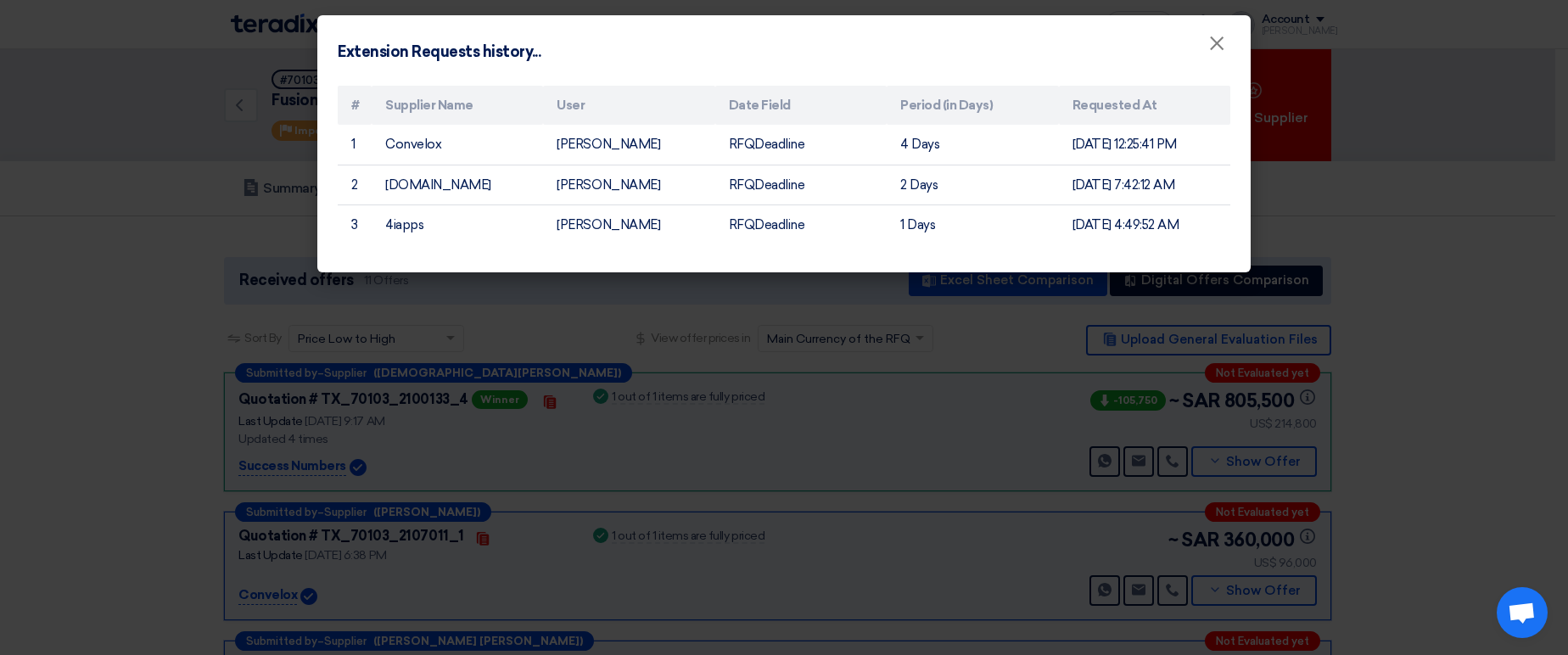
click at [1477, 317] on modal-container "Extension Requests history... × # Supplier Name User Date Field Period (in Days…" at bounding box center [784, 327] width 1568 height 655
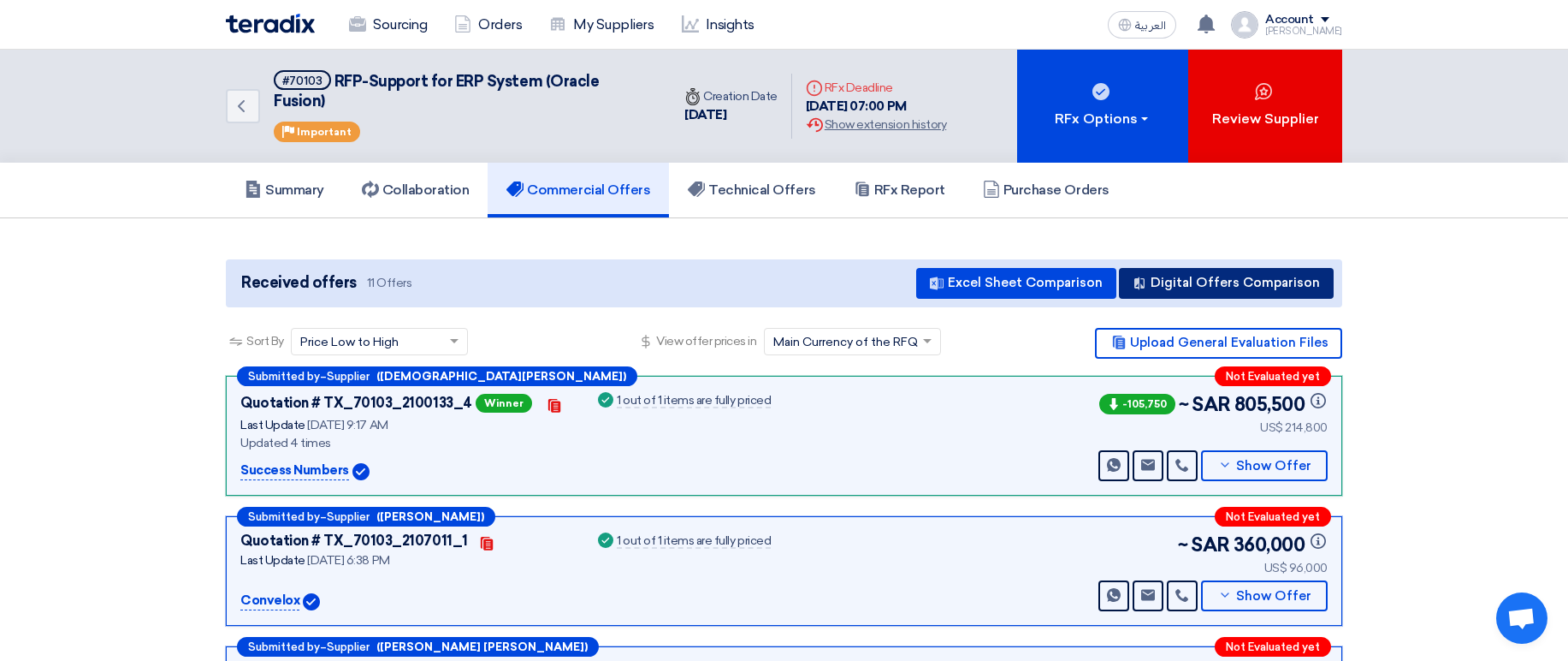
click at [1267, 273] on button "Digital Offers Comparison" at bounding box center [1226, 283] width 215 height 31
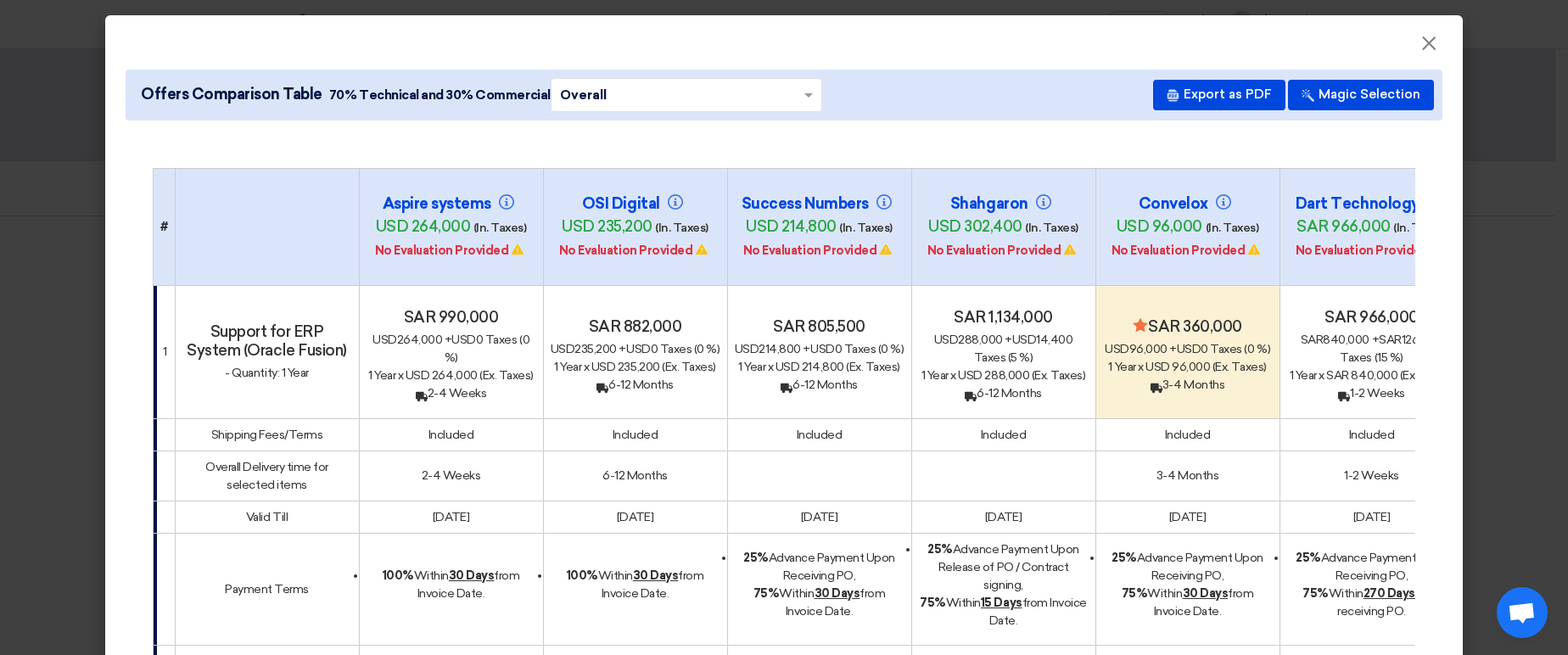
drag, startPoint x: 1146, startPoint y: 286, endPoint x: 1235, endPoint y: 366, distance: 119.7
click at [1235, 366] on div "Minimize/Maximize Category sar 360,000 usd 96,000 + usd 0 Taxes (0 %) 1 Year x …" at bounding box center [1188, 355] width 169 height 76
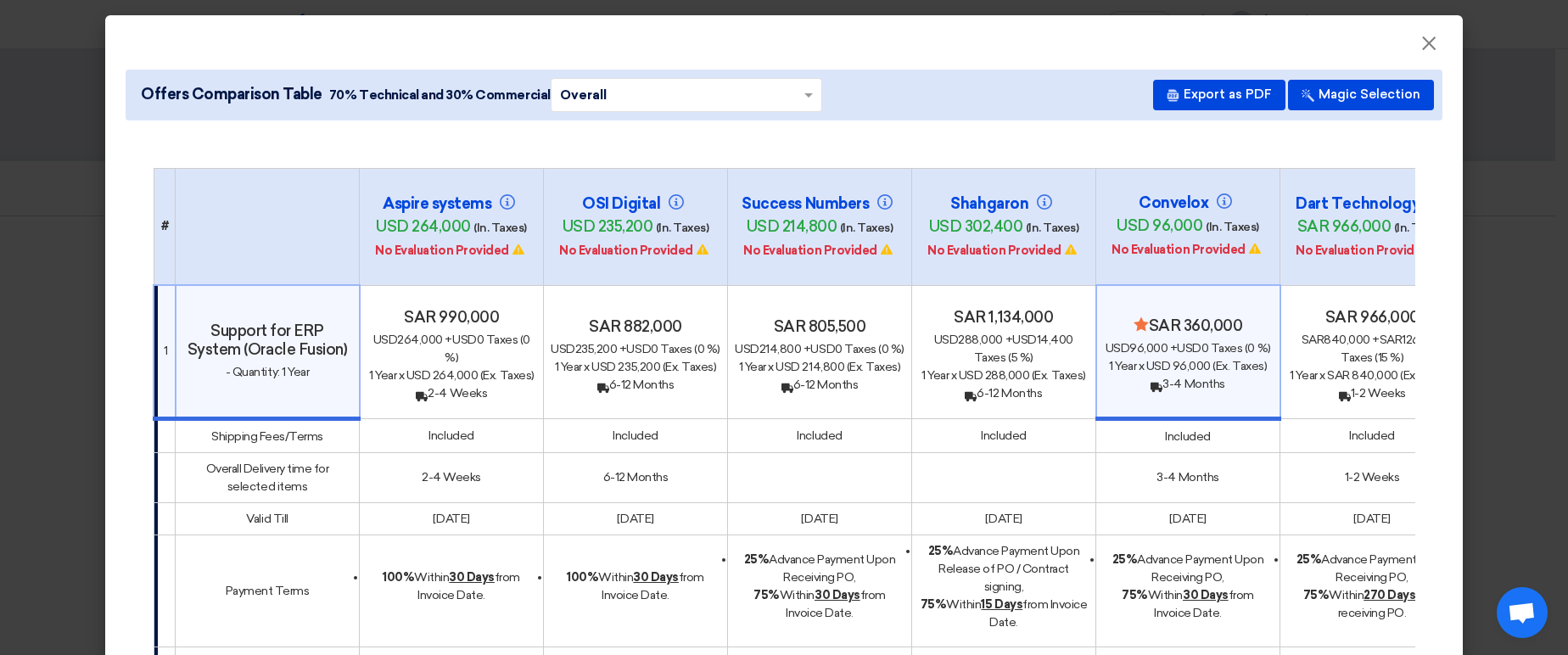
click at [1235, 374] on div "Back 3-4 Months" at bounding box center [1189, 383] width 168 height 17
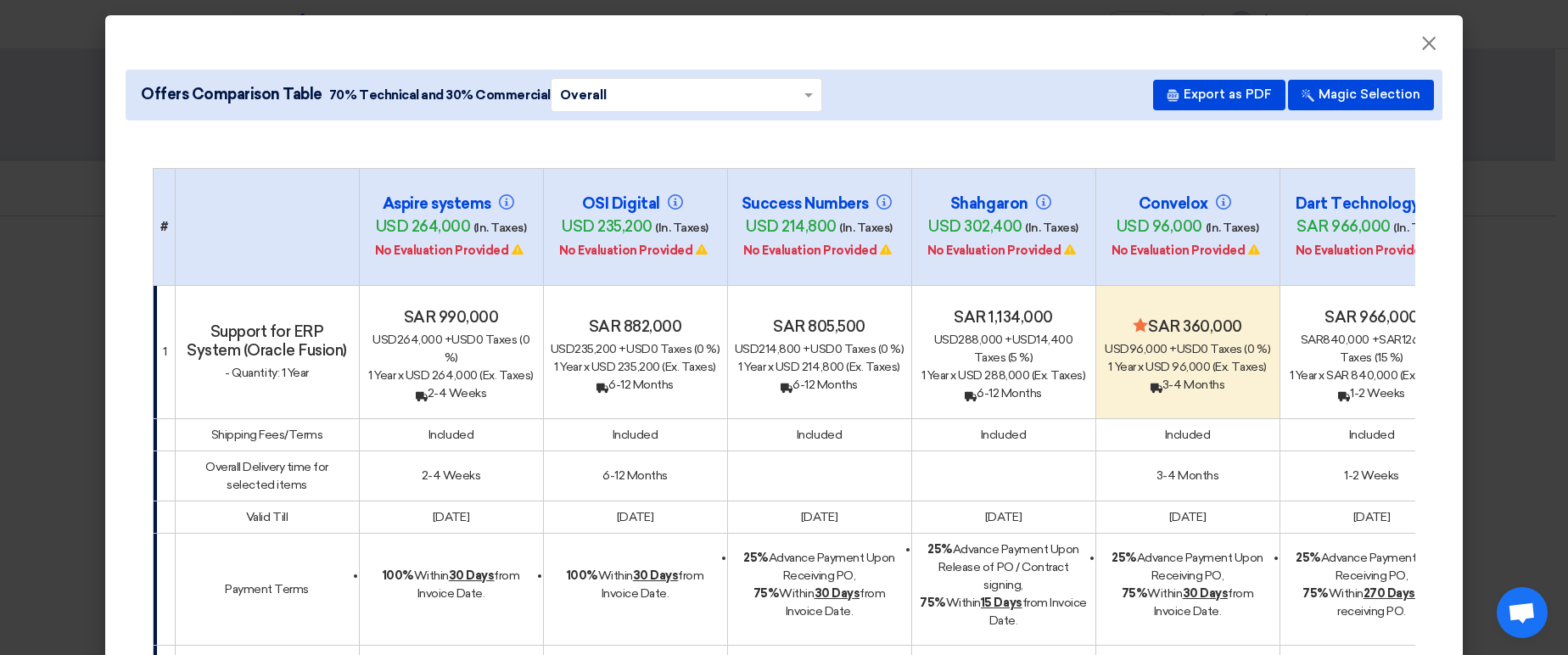
drag, startPoint x: 1235, startPoint y: 372, endPoint x: 1139, endPoint y: 293, distance: 124.3
click at [1139, 317] on div "Minimize/Maximize Category sar 360,000 usd 96,000 + usd 0 Taxes (0 %) 1 Year x …" at bounding box center [1188, 355] width 169 height 76
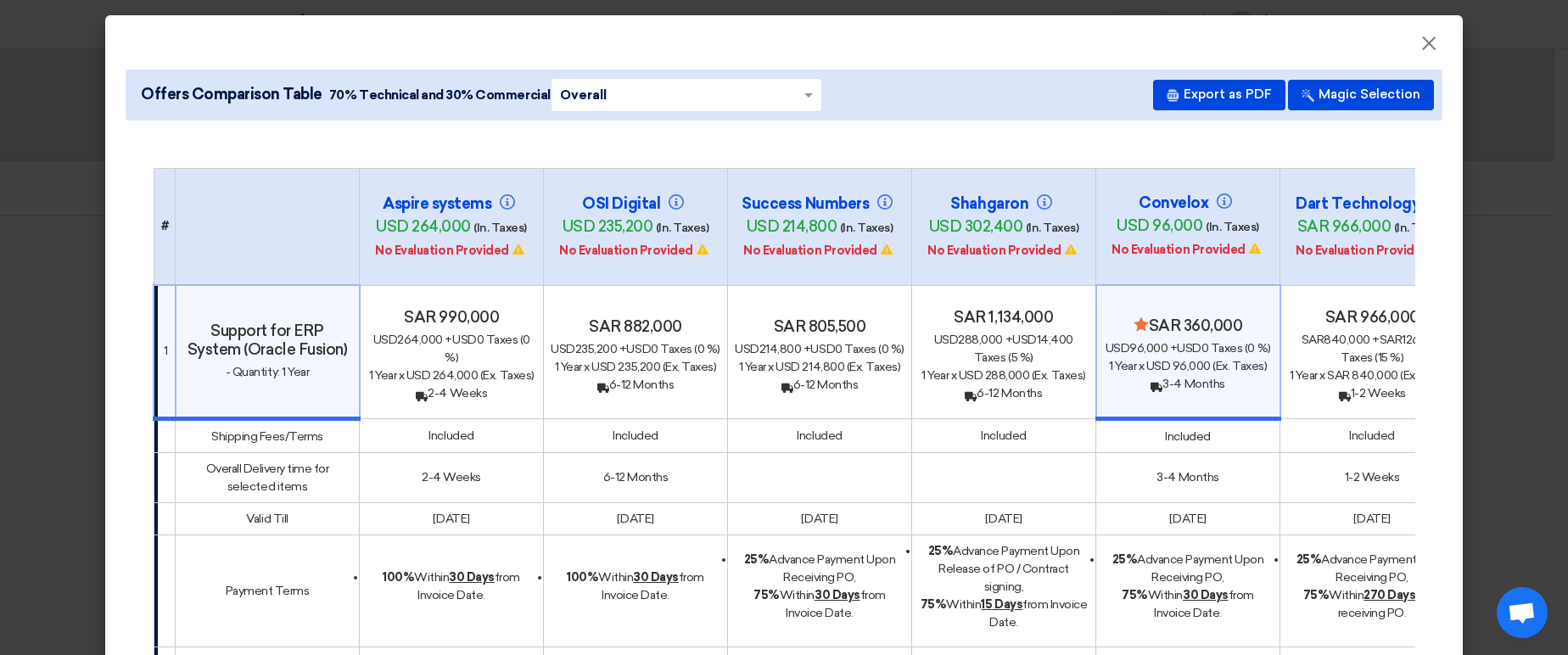
click at [1192, 359] on span "usd 96,000" at bounding box center [1178, 366] width 65 height 15
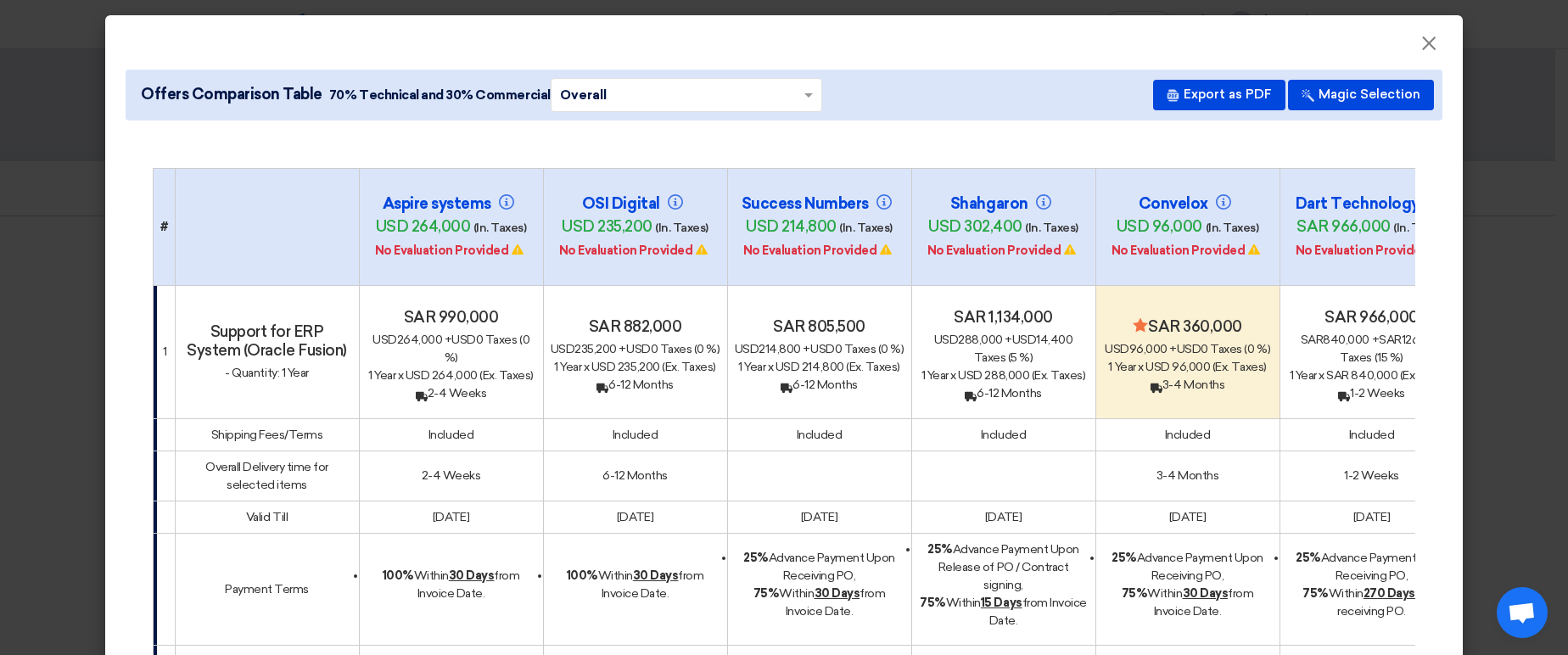
drag, startPoint x: 1146, startPoint y: 285, endPoint x: 1250, endPoint y: 322, distance: 110.4
click at [1250, 322] on div "Minimize/Maximize Category sar 360,000 usd 96,000 + usd 0 Taxes (0 %) 1 Year x …" at bounding box center [1188, 355] width 169 height 76
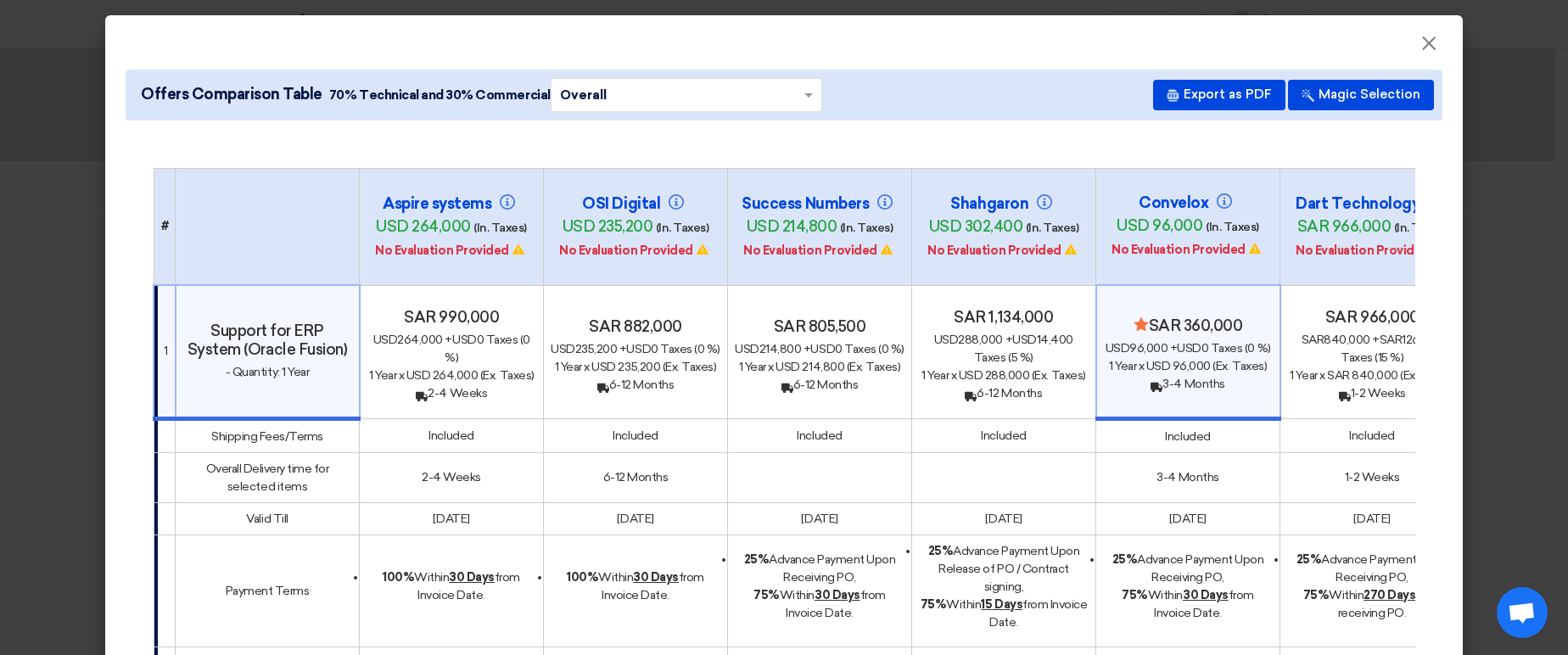
click at [1221, 340] on div "usd 96,000 + usd 0 Taxes (0 %)" at bounding box center [1189, 348] width 168 height 17
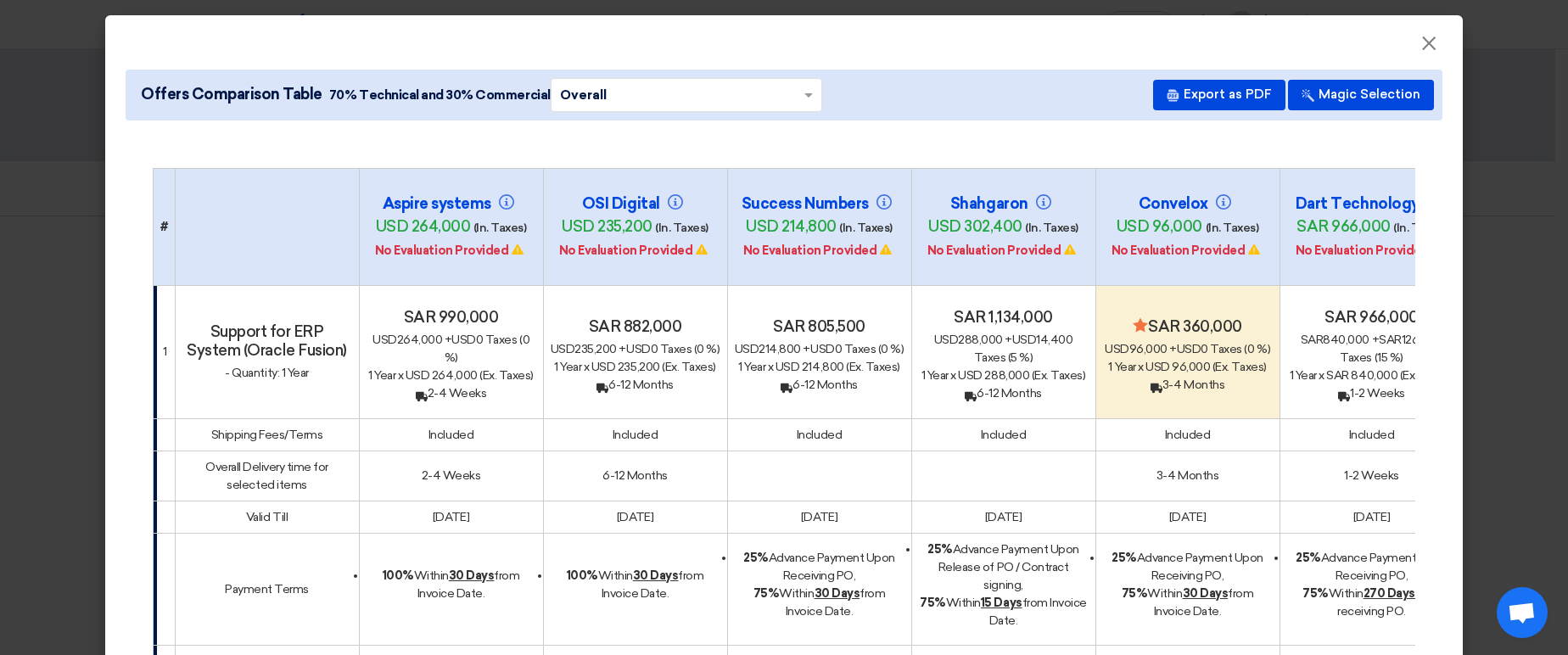
drag, startPoint x: 1146, startPoint y: 285, endPoint x: 1201, endPoint y: 333, distance: 73.0
click at [1201, 333] on div "Minimize/Maximize Category sar 360,000 usd 96,000 + usd 0 Taxes (0 %) 1 Year x …" at bounding box center [1188, 355] width 169 height 76
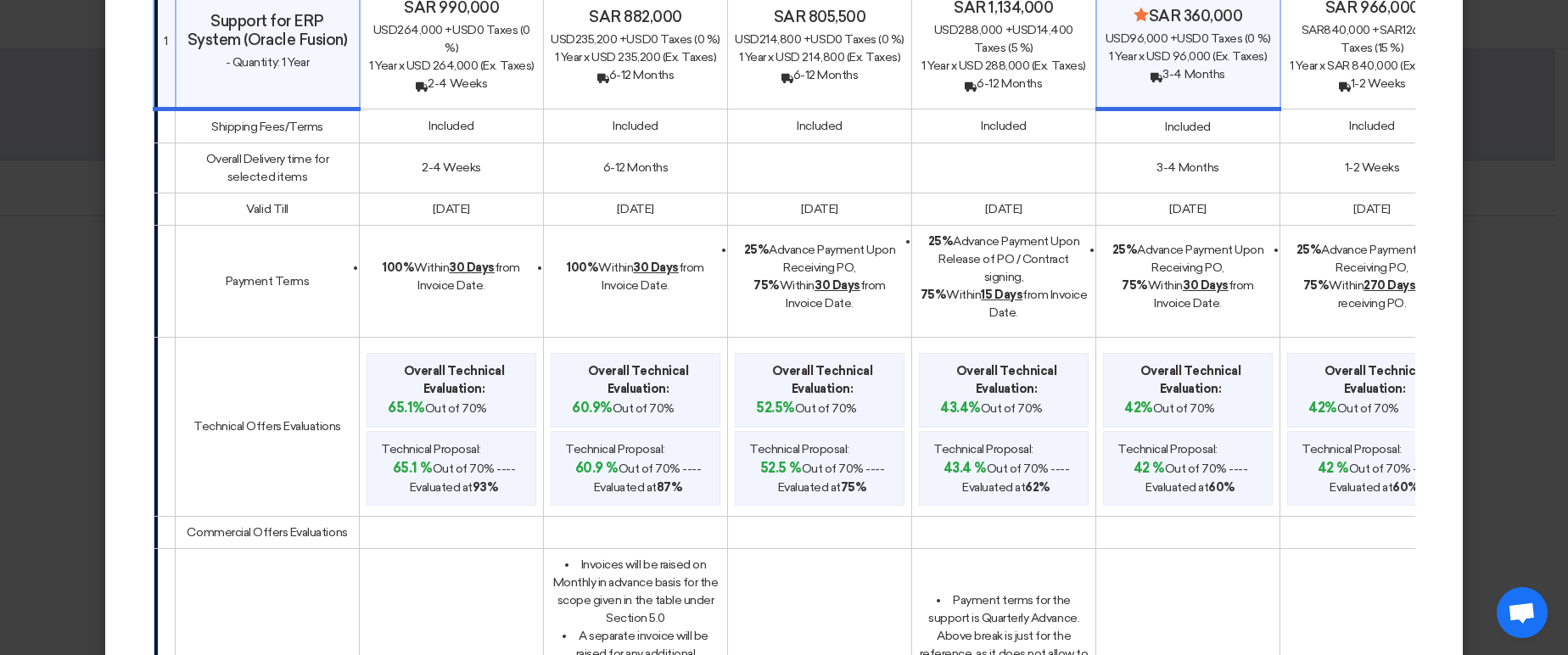
scroll to position [203, 0]
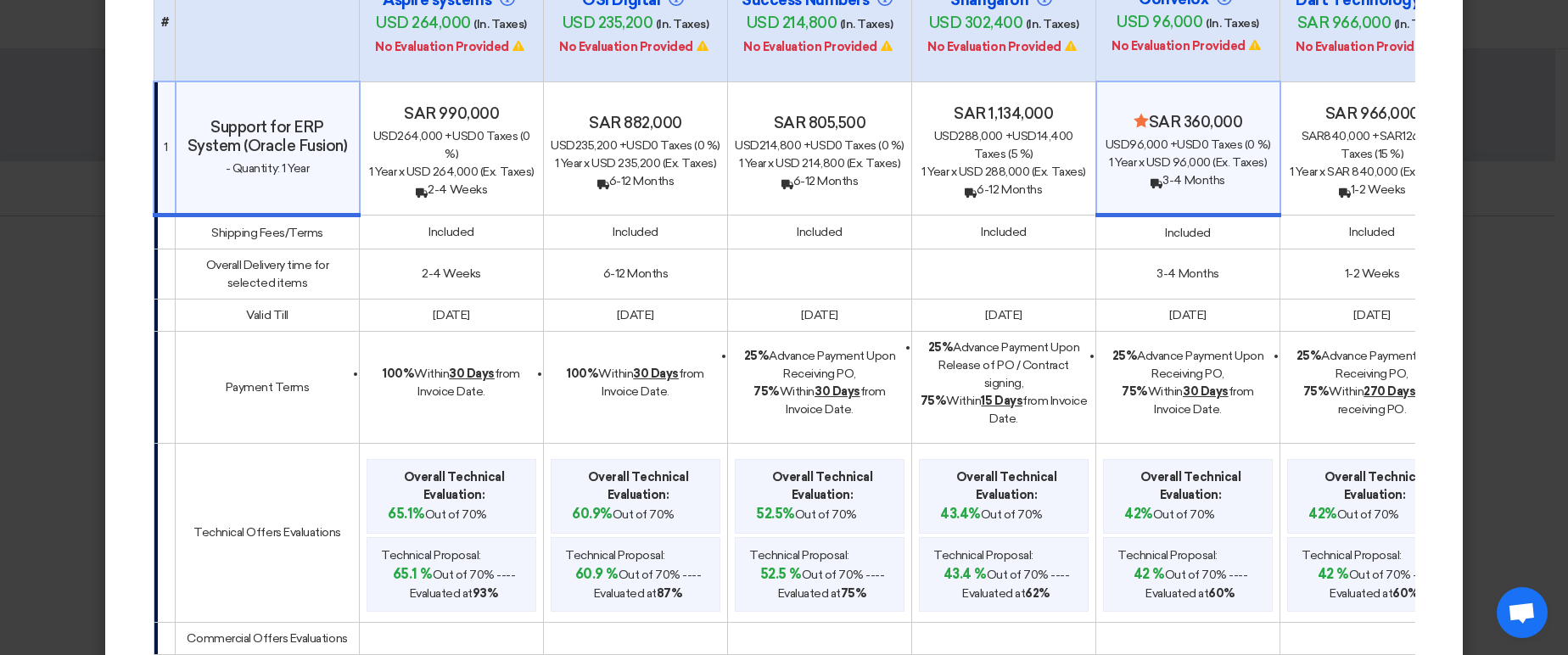
click at [1223, 155] on span "(Ex. Taxes)" at bounding box center [1240, 162] width 54 height 15
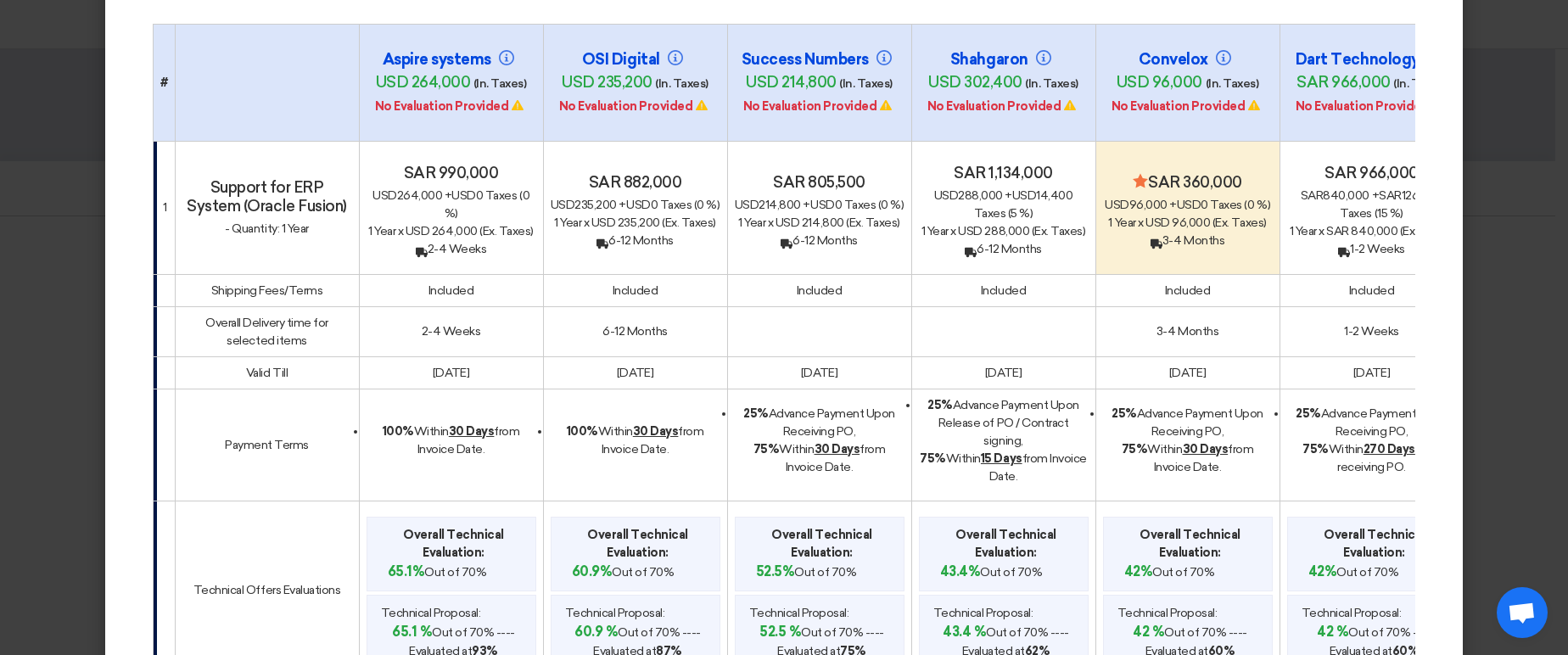
scroll to position [1, 0]
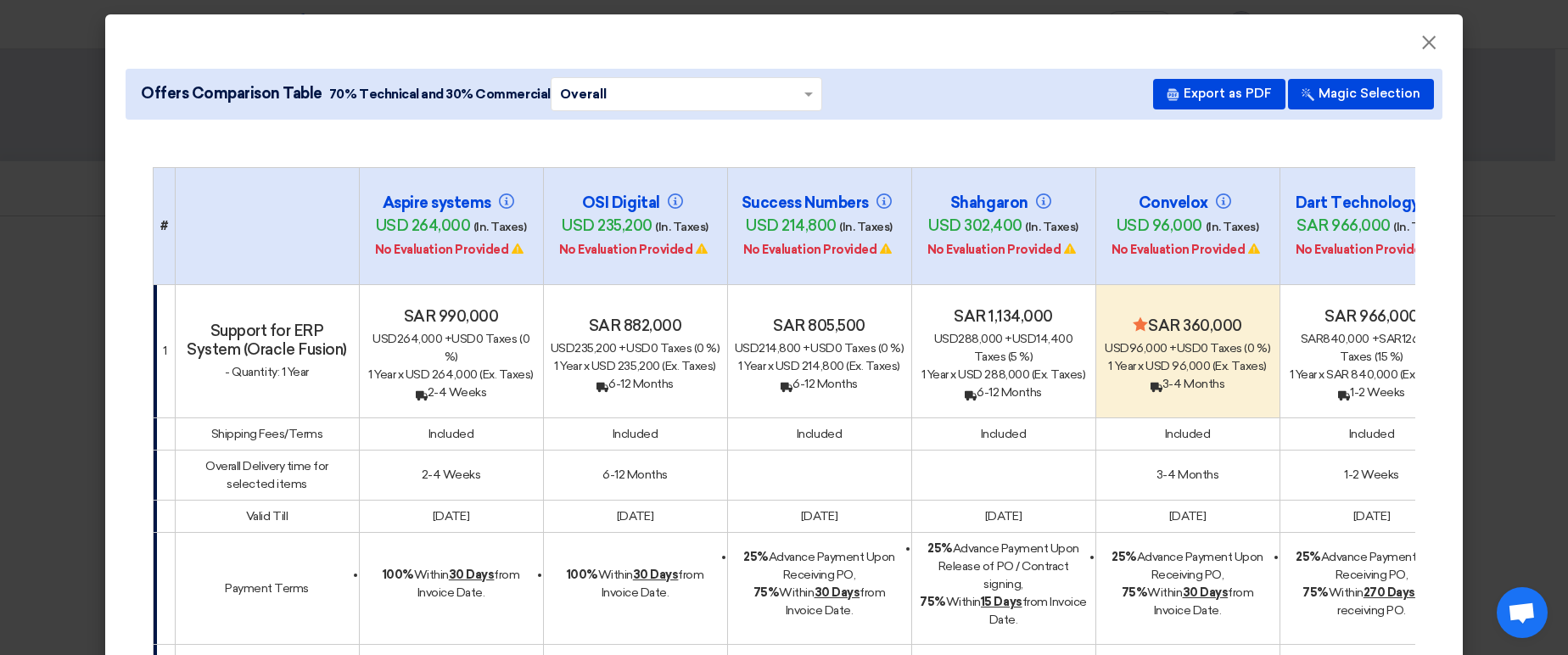
drag, startPoint x: 1146, startPoint y: 286, endPoint x: 1235, endPoint y: 361, distance: 116.4
click at [1235, 361] on div "Minimize/Maximize Category sar 360,000 usd 96,000 + usd 0 Taxes (0 %) 1 Year x …" at bounding box center [1188, 354] width 169 height 76
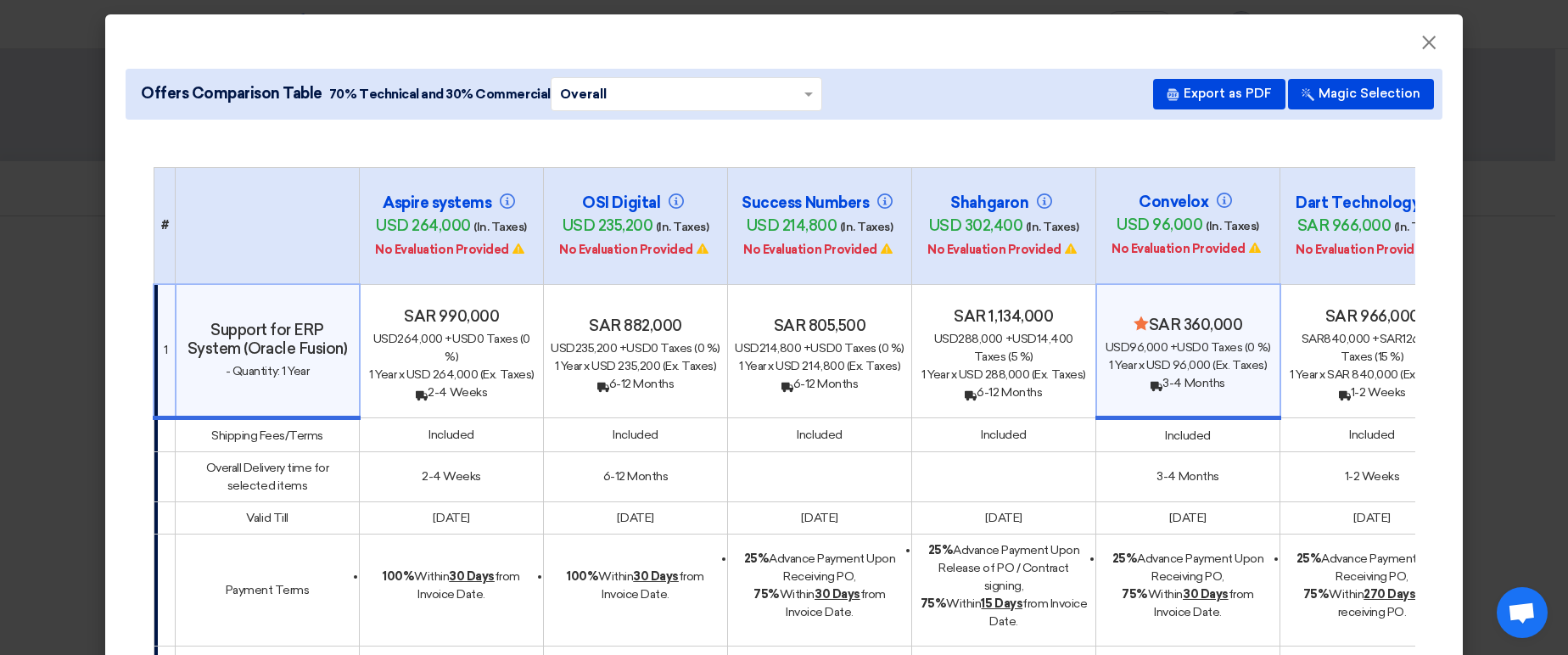
click at [1225, 374] on div "Back 3-4 Months" at bounding box center [1189, 383] width 168 height 17
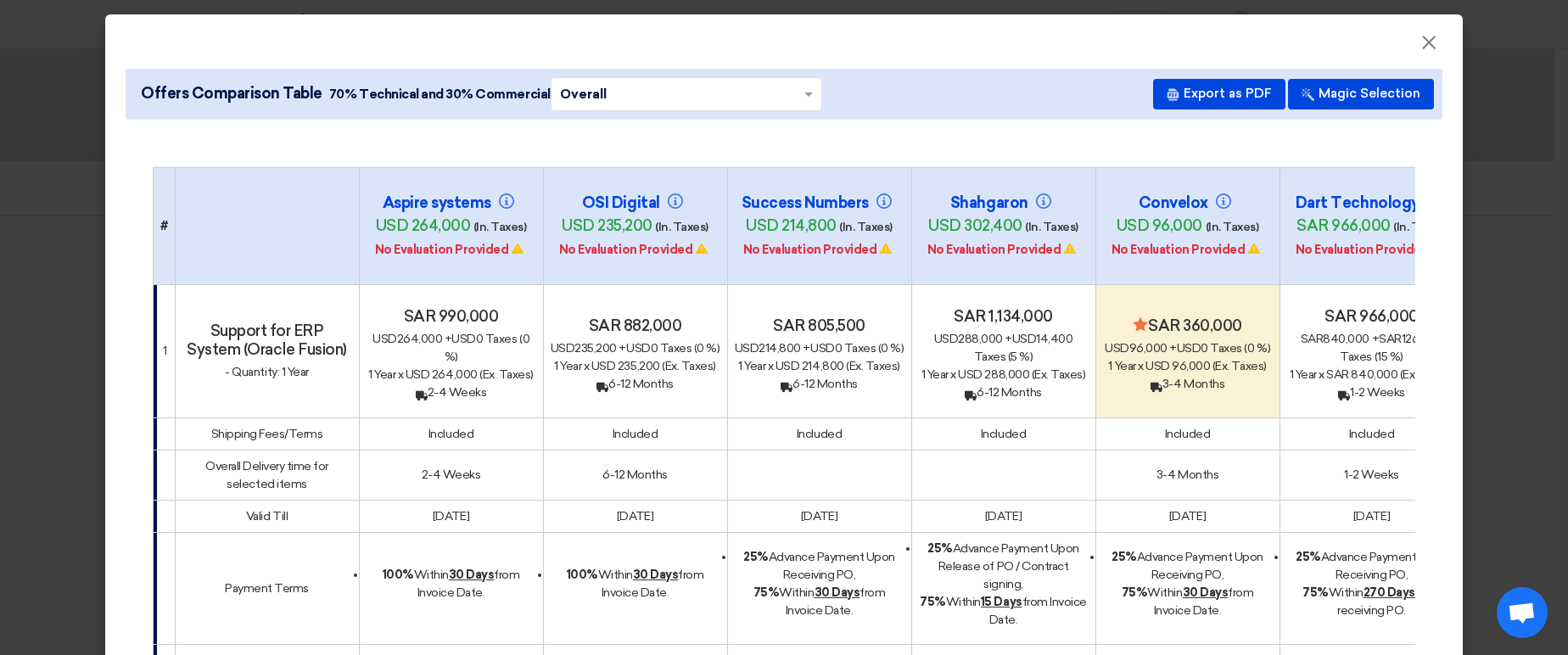
click at [1182, 316] on h4 "Minimize/Maximize Category sar 360,000" at bounding box center [1188, 325] width 169 height 18
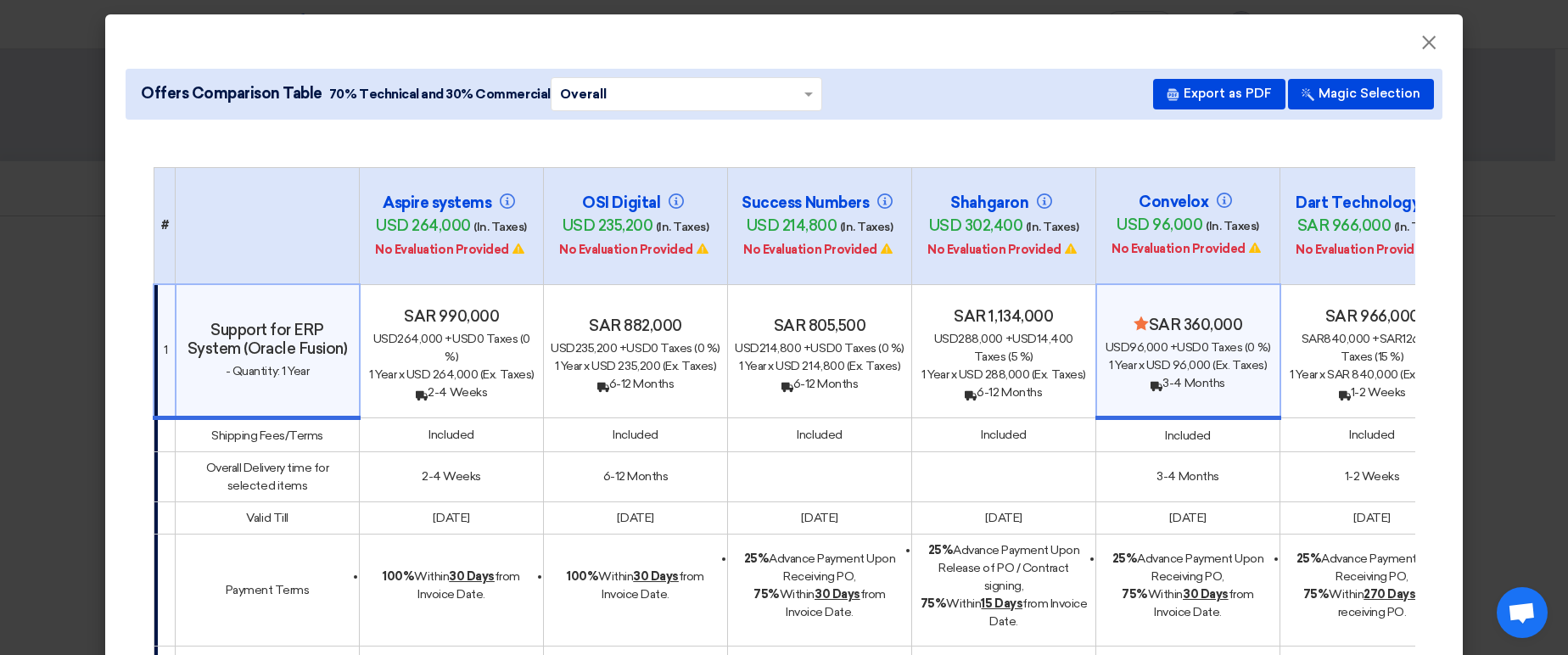
click at [1182, 315] on h4 "Minimize/Maximize Category sar 360,000" at bounding box center [1189, 324] width 168 height 18
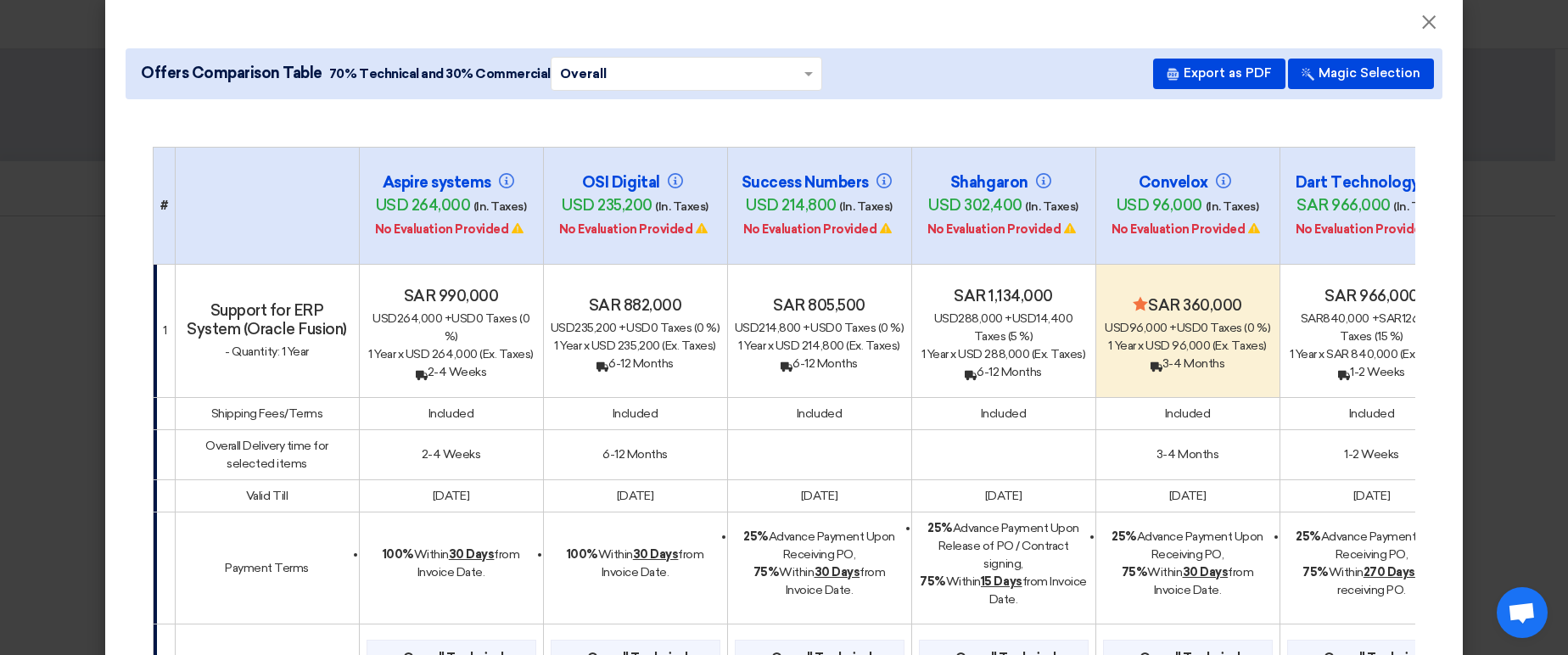
scroll to position [0, 0]
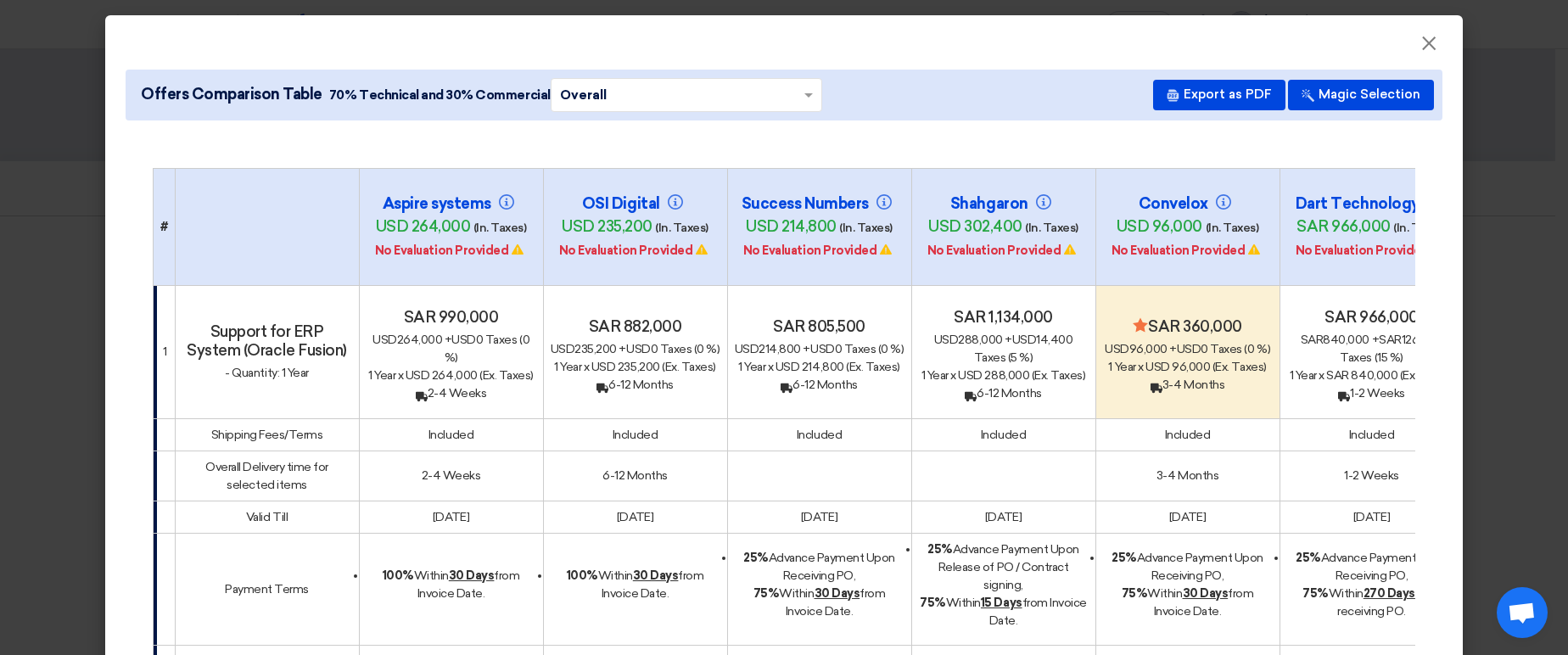
drag, startPoint x: 1010, startPoint y: 302, endPoint x: 1014, endPoint y: 351, distance: 49.2
click at [1014, 351] on div "sar 1,134,000 usd 288,000 + usd 14,400 Taxes (5 %) 1 Year x usd 288,000 (Ex. Ta…" at bounding box center [1003, 354] width 169 height 94
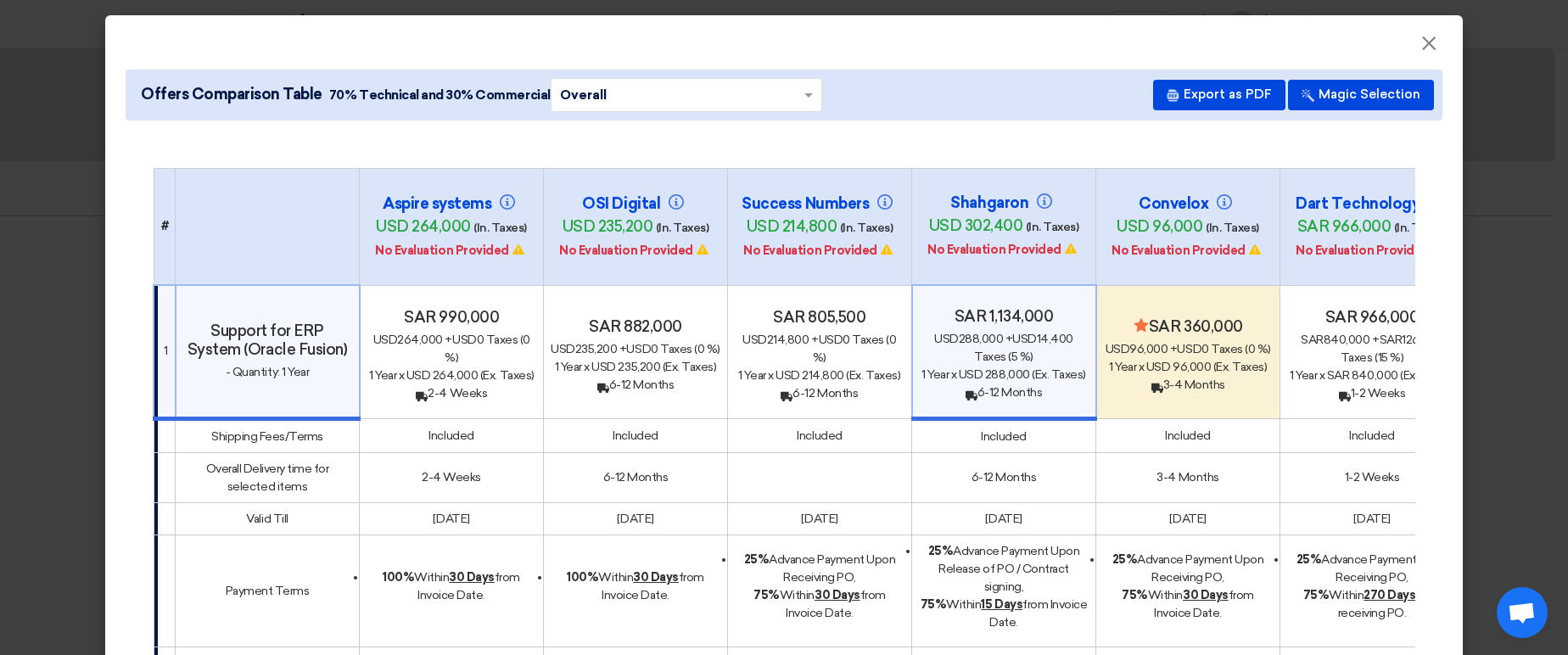
click at [1014, 368] on span "usd 288,000" at bounding box center [995, 374] width 72 height 15
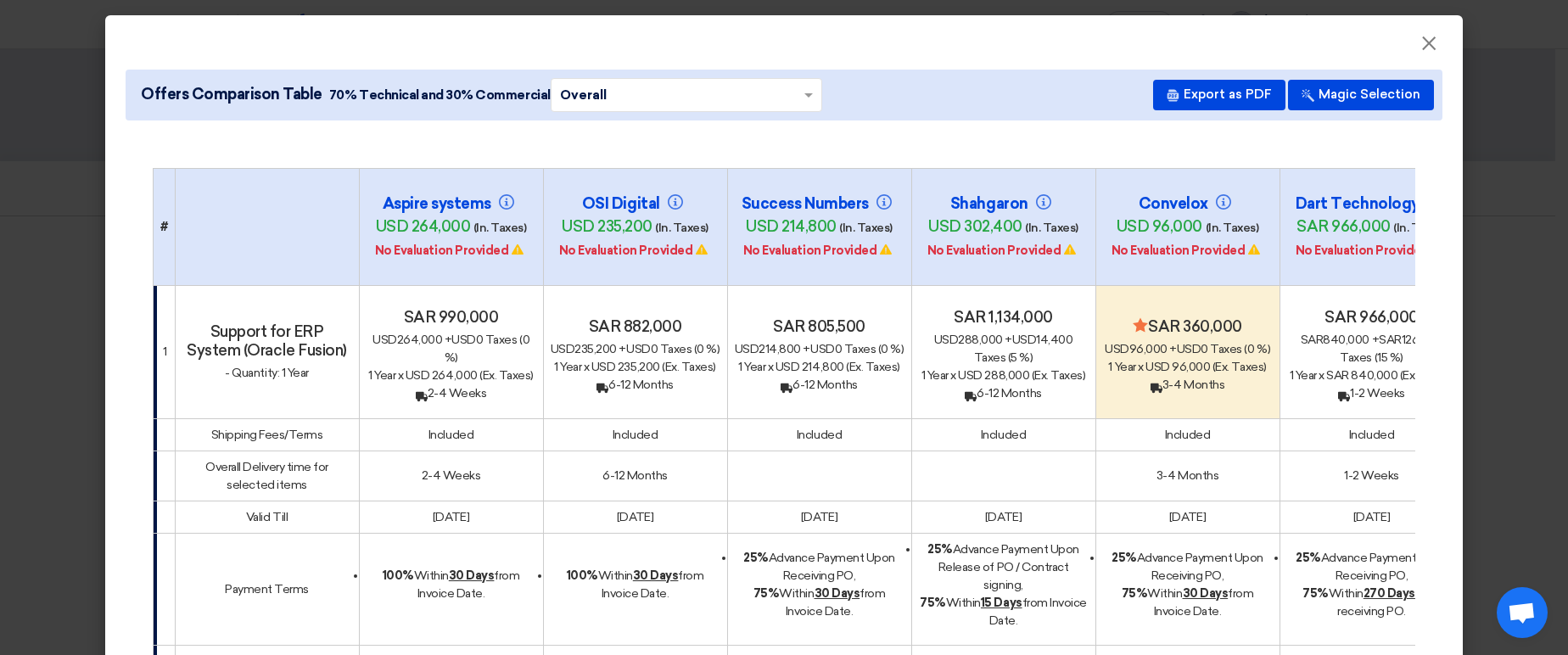
drag, startPoint x: 1145, startPoint y: 287, endPoint x: 1254, endPoint y: 285, distance: 109.0
click at [1254, 317] on h4 "Minimize/Maximize Category sar 360,000" at bounding box center [1188, 326] width 169 height 18
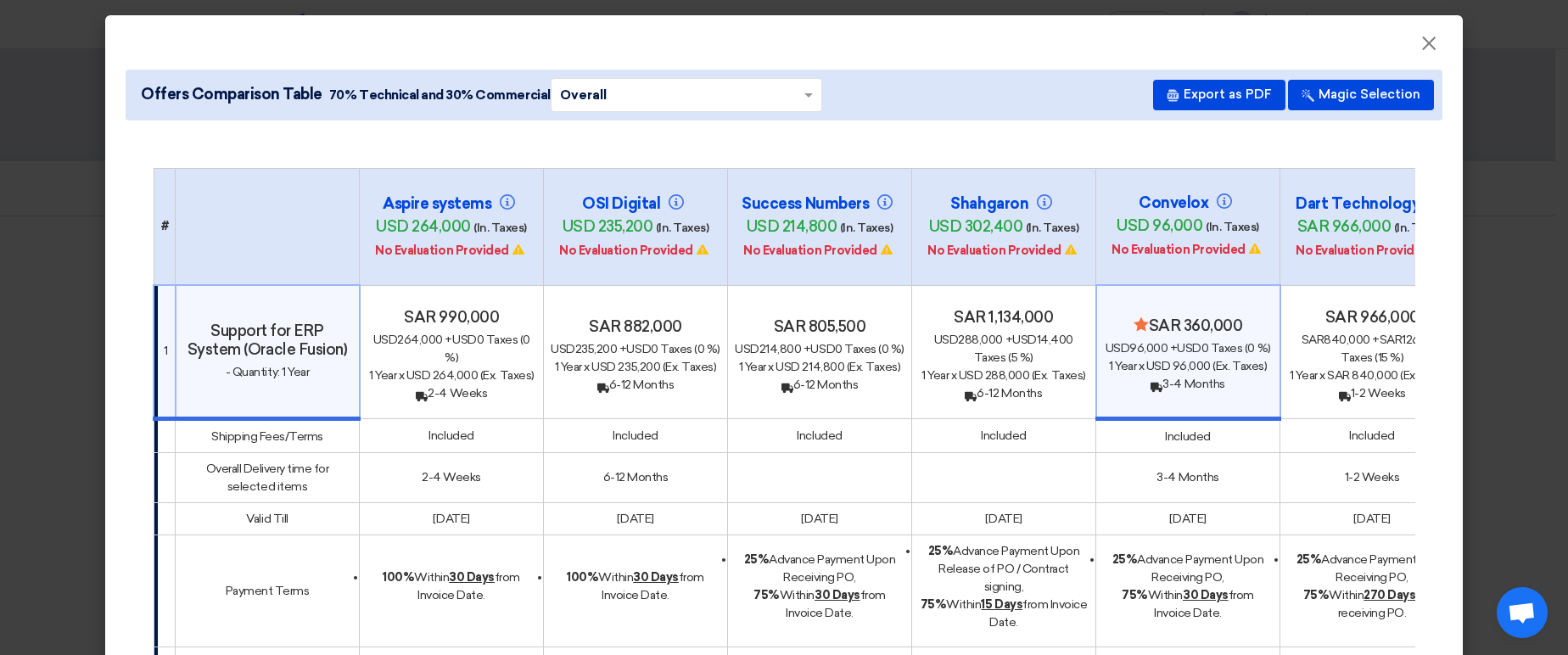
click at [1250, 316] on h4 "Minimize/Maximize Category sar 360,000" at bounding box center [1189, 325] width 168 height 18
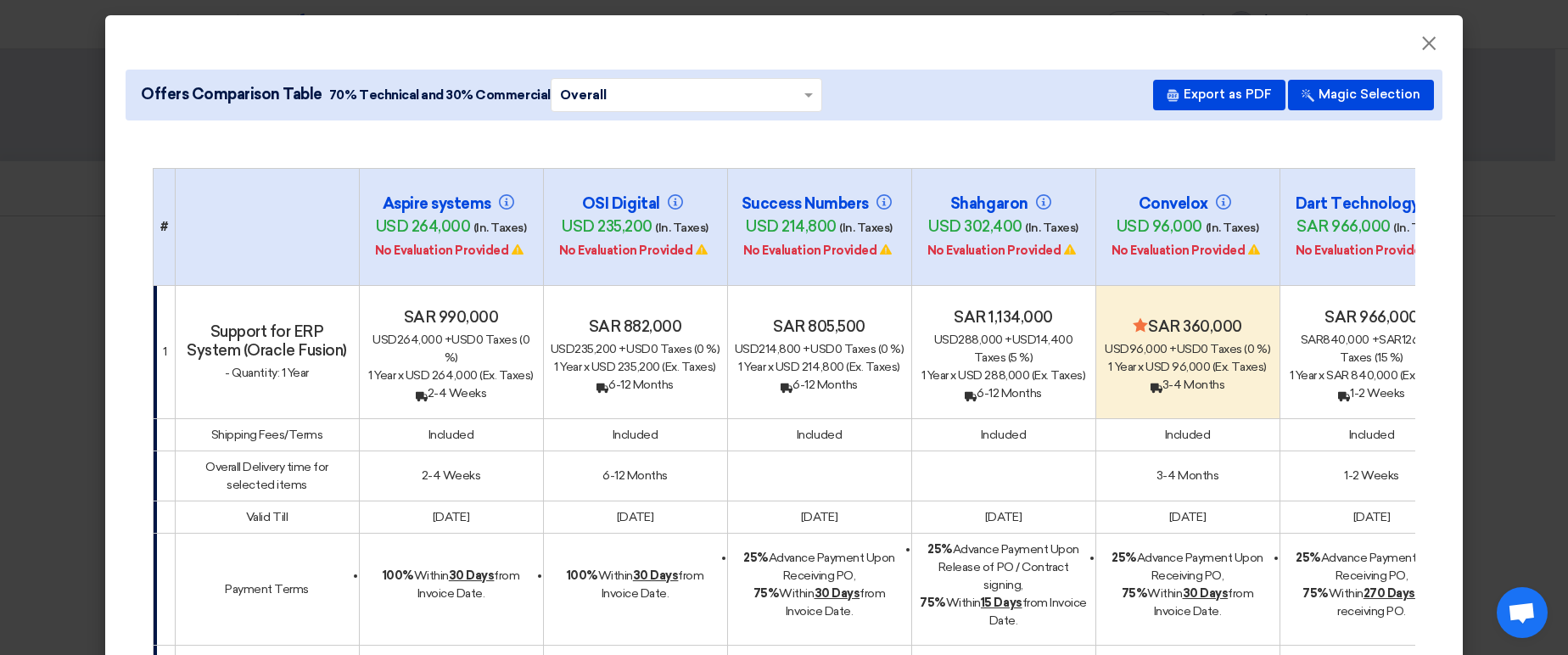
drag, startPoint x: 1243, startPoint y: 285, endPoint x: 1145, endPoint y: 285, distance: 98.0
click at [1145, 317] on h4 "Minimize/Maximize Category sar 360,000" at bounding box center [1188, 326] width 169 height 18
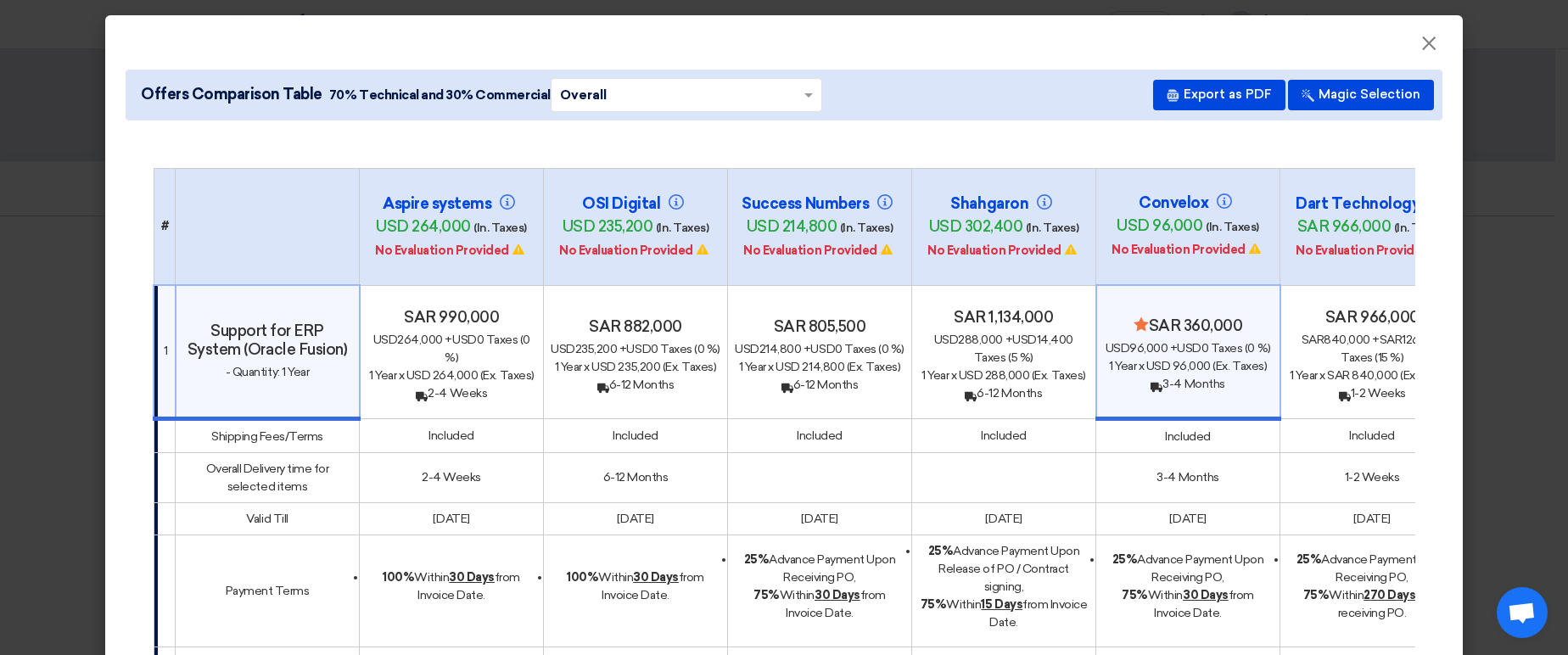
click at [1145, 316] on h4 "Minimize/Maximize Category sar 360,000" at bounding box center [1189, 325] width 168 height 18
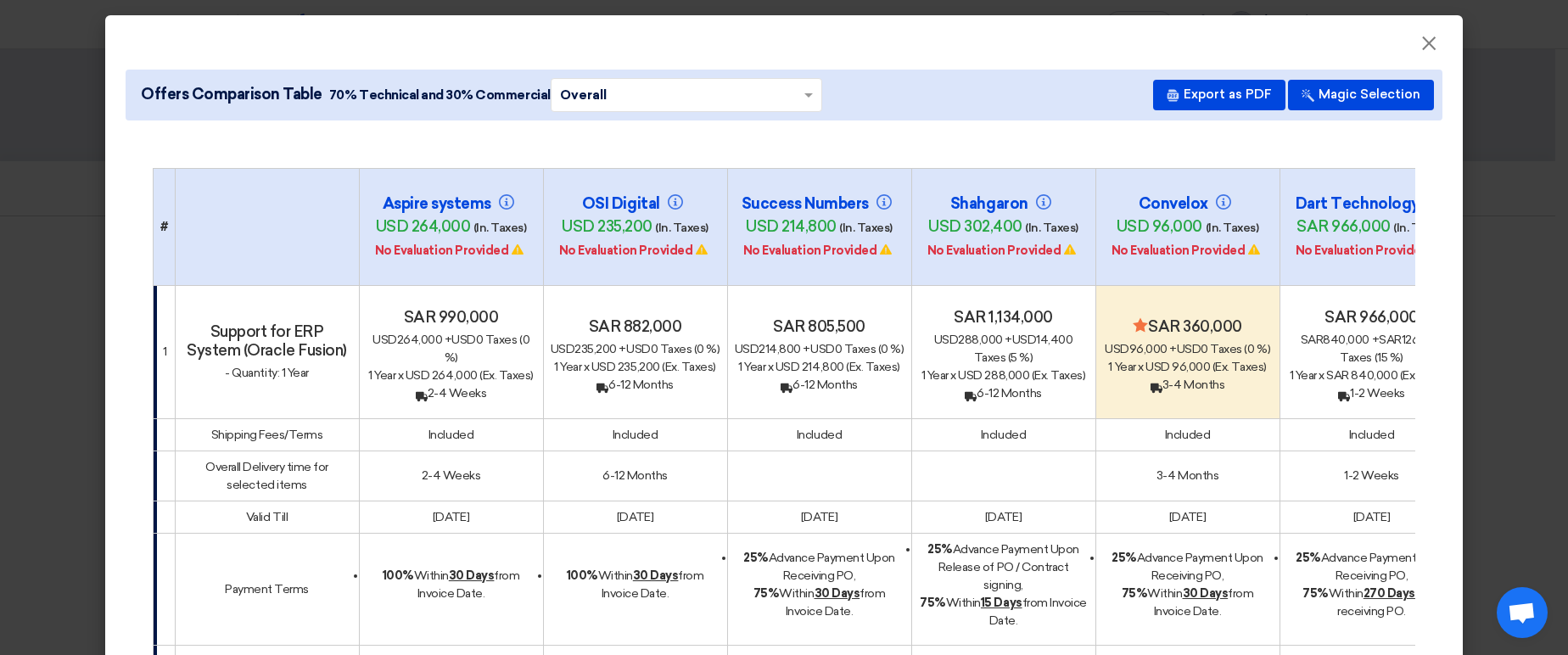
drag, startPoint x: 1145, startPoint y: 285, endPoint x: 1242, endPoint y: 290, distance: 97.1
click at [1242, 317] on h4 "Minimize/Maximize Category sar 360,000" at bounding box center [1188, 326] width 169 height 18
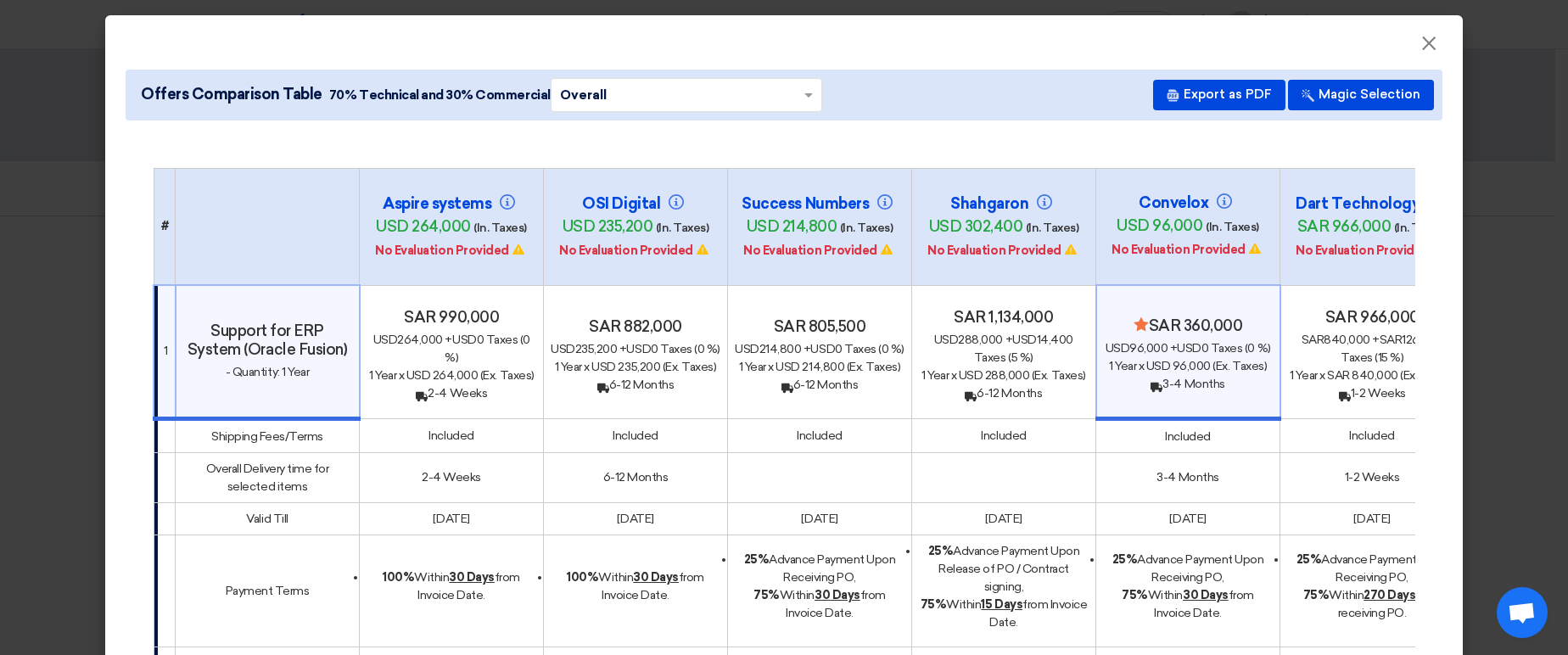
click at [1242, 316] on h4 "Minimize/Maximize Category sar 360,000" at bounding box center [1189, 325] width 168 height 18
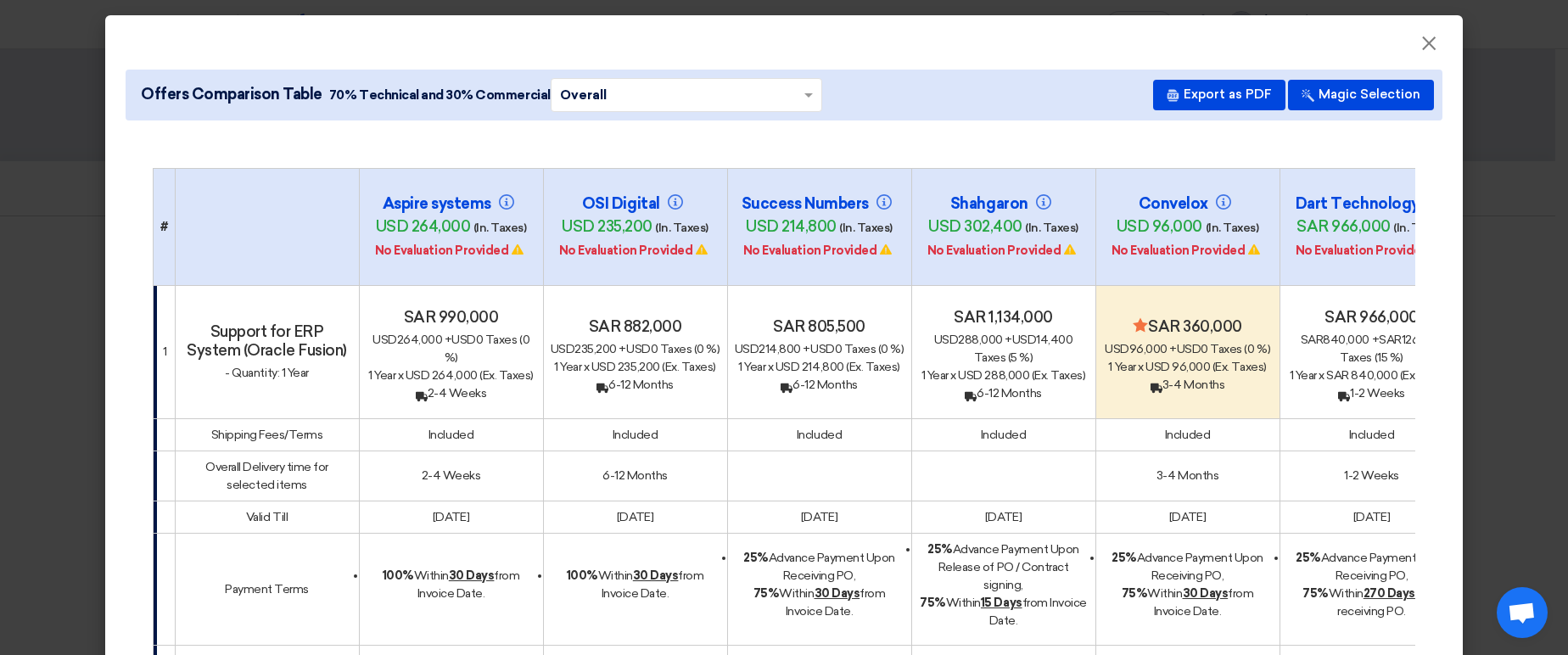
drag, startPoint x: 1146, startPoint y: 284, endPoint x: 1251, endPoint y: 283, distance: 105.0
click at [1251, 317] on h4 "Minimize/Maximize Category sar 360,000" at bounding box center [1188, 326] width 169 height 18
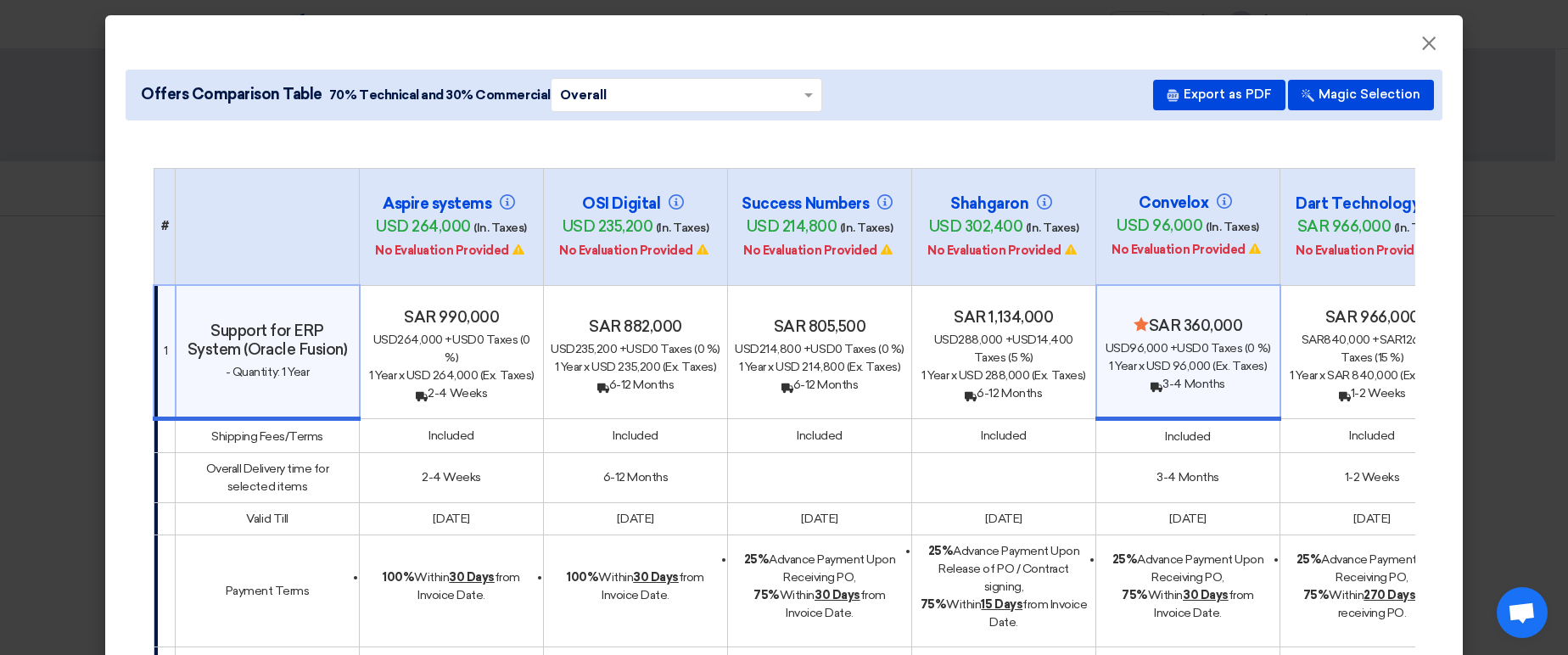
click at [1234, 316] on h4 "Minimize/Maximize Category sar 360,000" at bounding box center [1189, 325] width 168 height 18
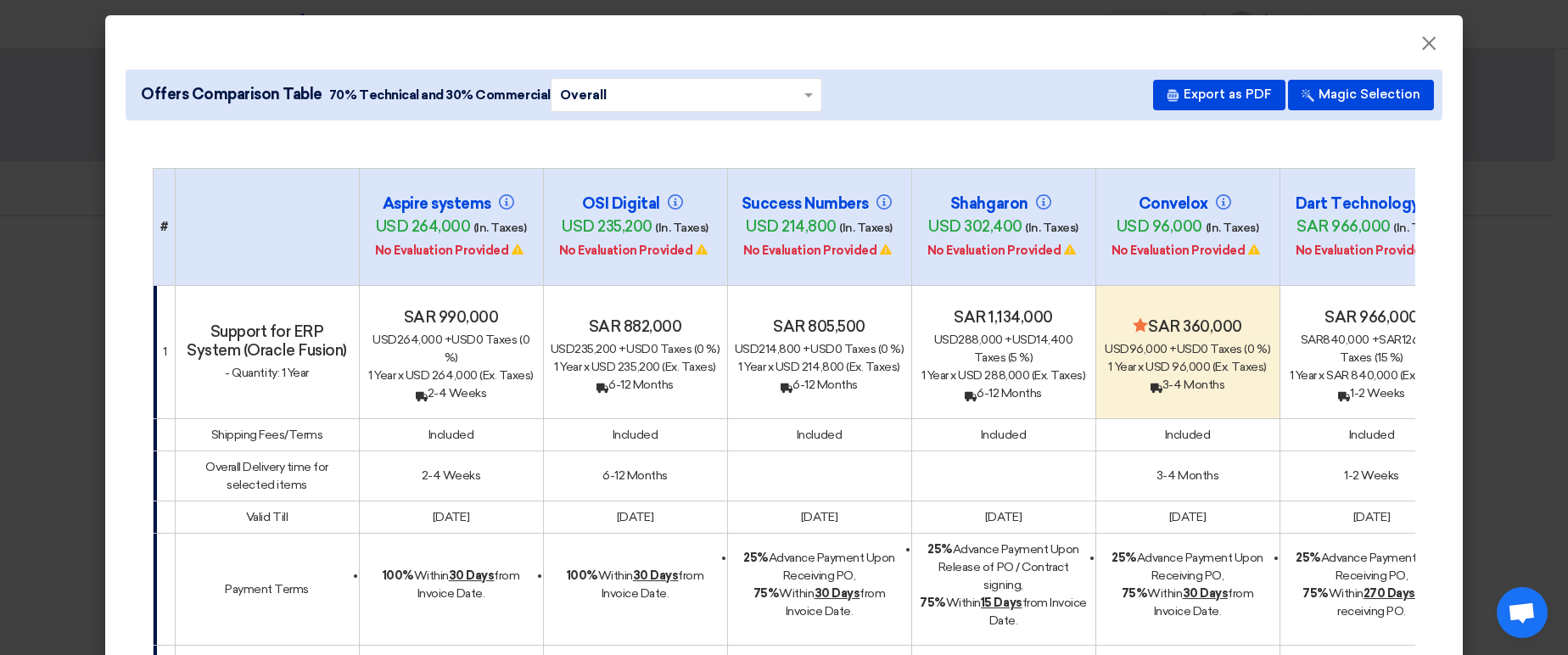
drag, startPoint x: 1234, startPoint y: 292, endPoint x: 1146, endPoint y: 296, distance: 88.1
click at [1146, 317] on h4 "Minimize/Maximize Category sar 360,000" at bounding box center [1188, 326] width 169 height 18
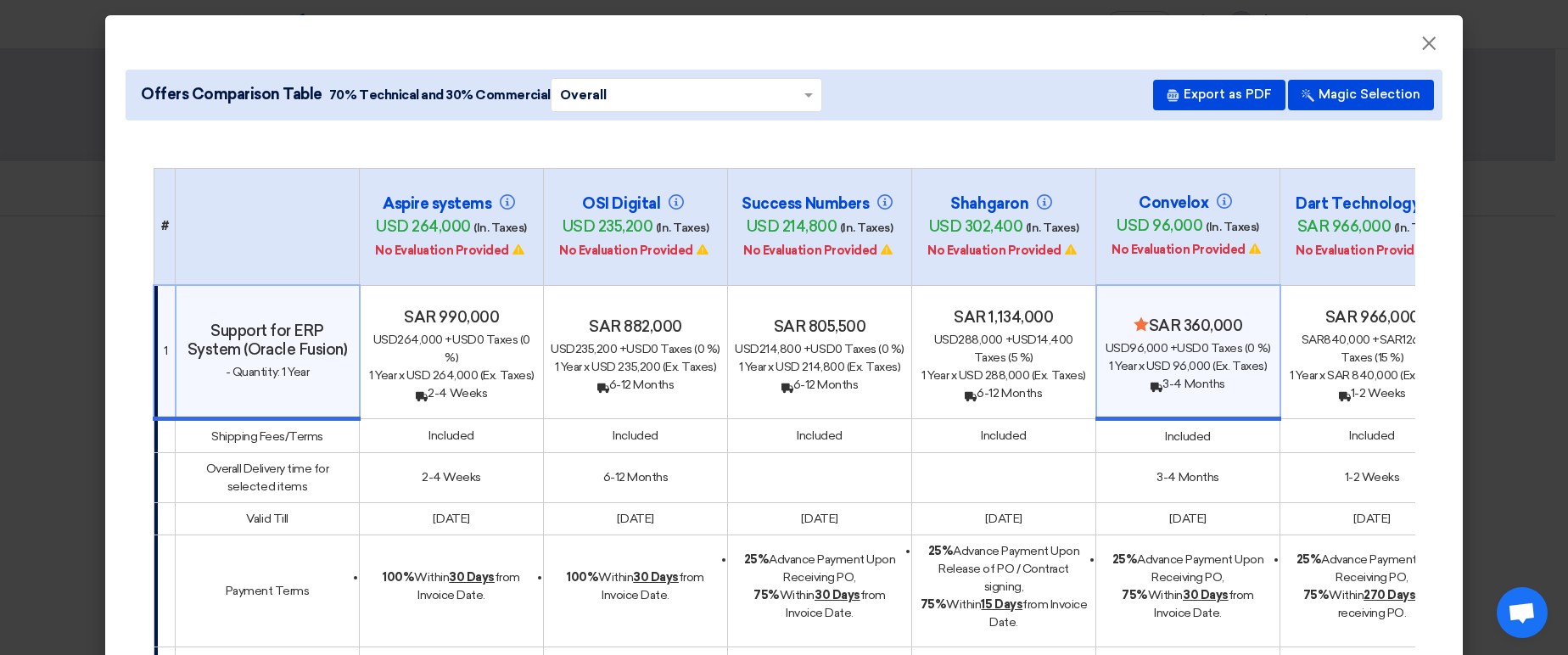
click at [1147, 316] on h4 "Minimize/Maximize Category sar 360,000" at bounding box center [1189, 325] width 168 height 18
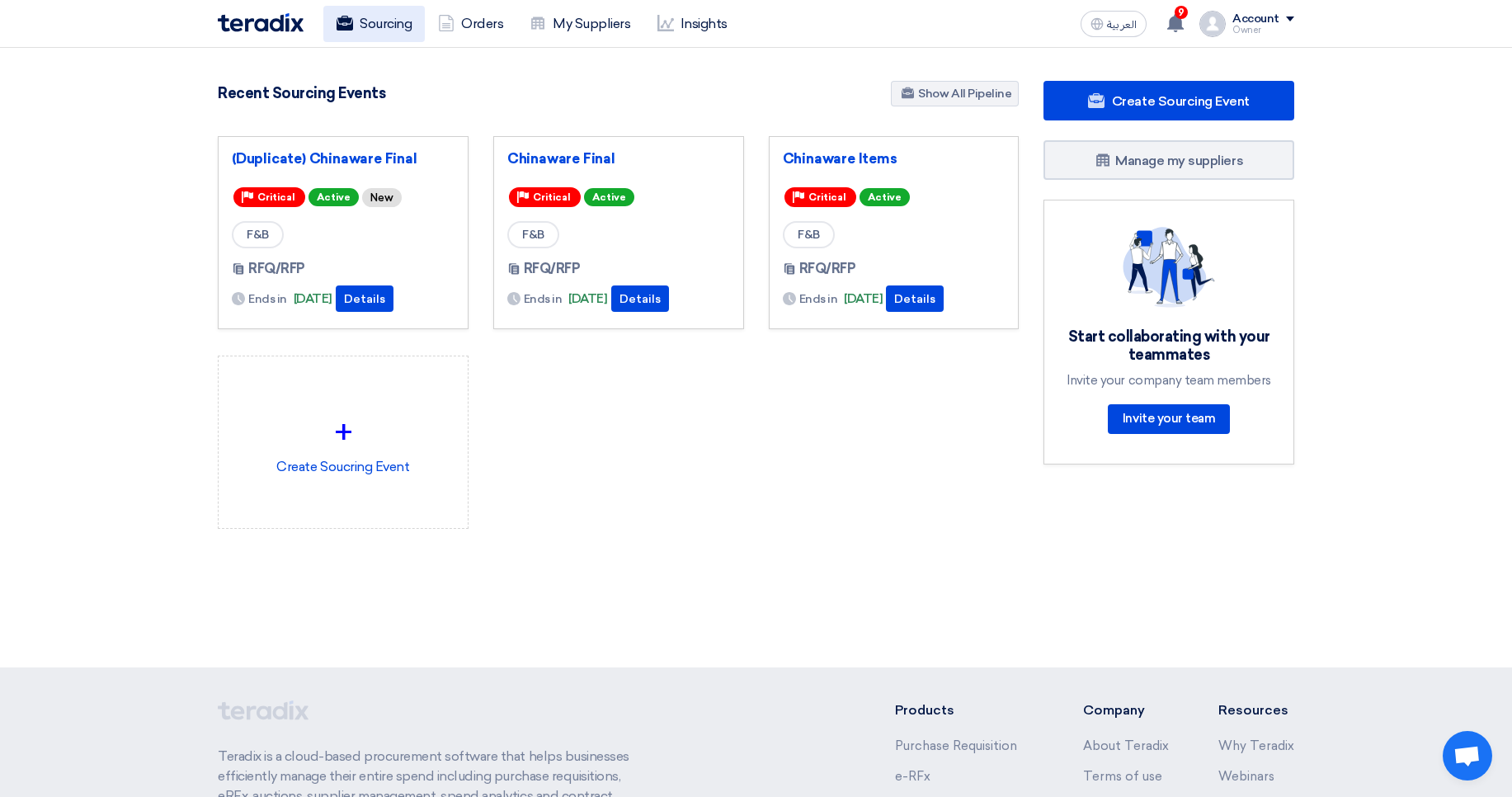
click at [360, 30] on link "Sourcing" at bounding box center [374, 24] width 102 height 37
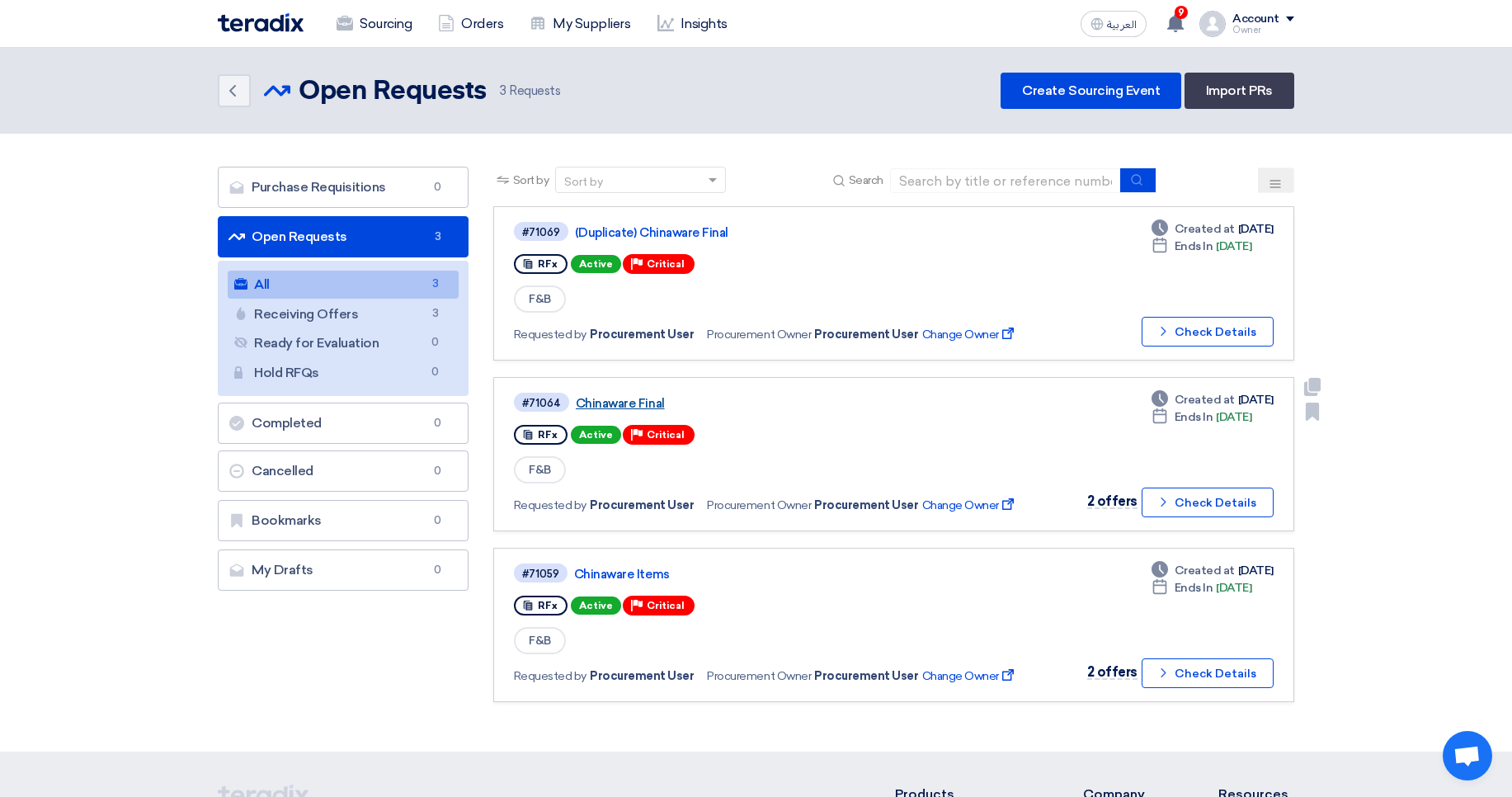
click at [619, 398] on link "Chinaware Final" at bounding box center [782, 404] width 412 height 15
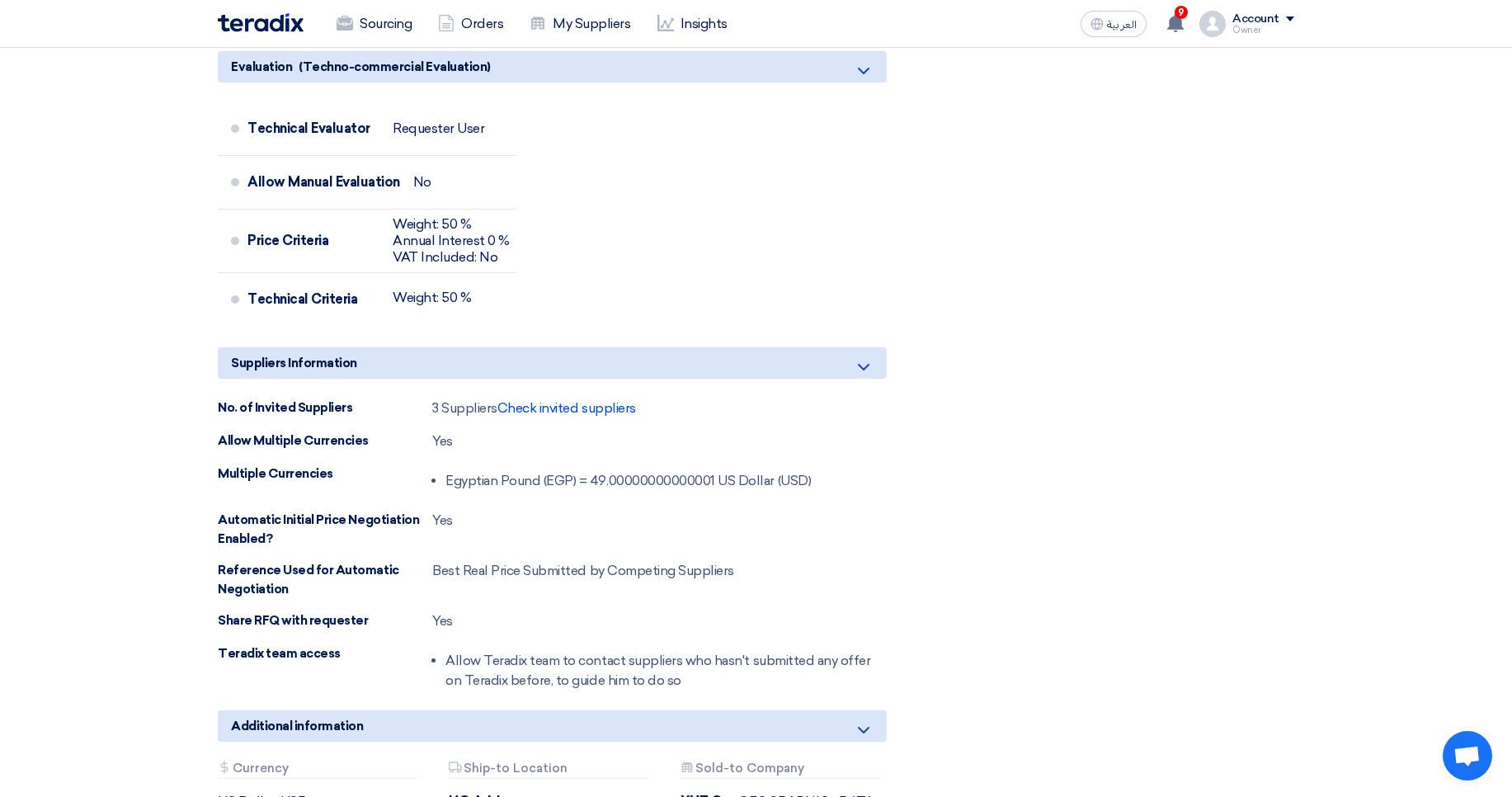
scroll to position [1485, 0]
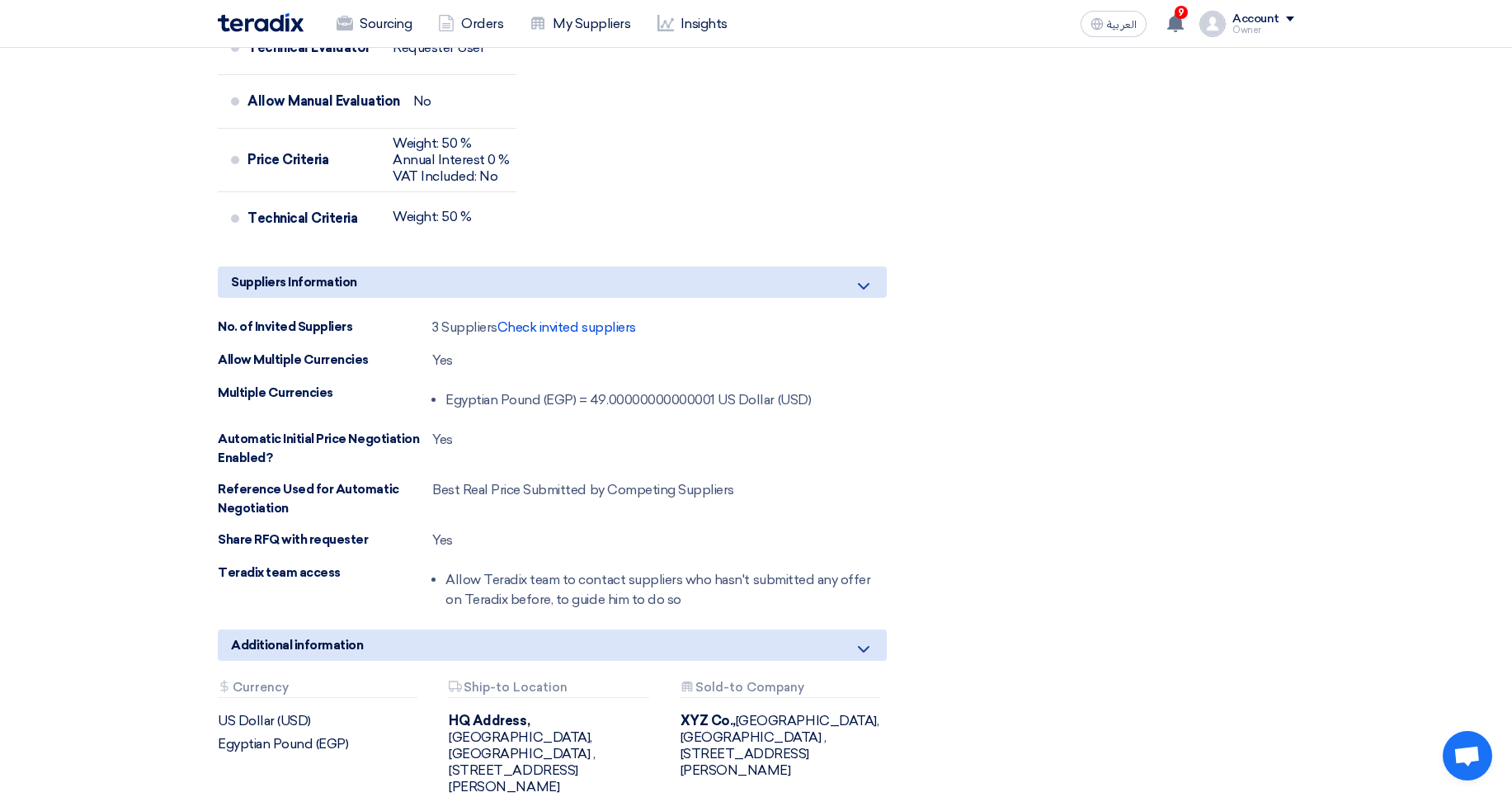
drag, startPoint x: 572, startPoint y: 400, endPoint x: 902, endPoint y: 410, distance: 330.2
drag, startPoint x: 445, startPoint y: 398, endPoint x: 837, endPoint y: 401, distance: 392.0
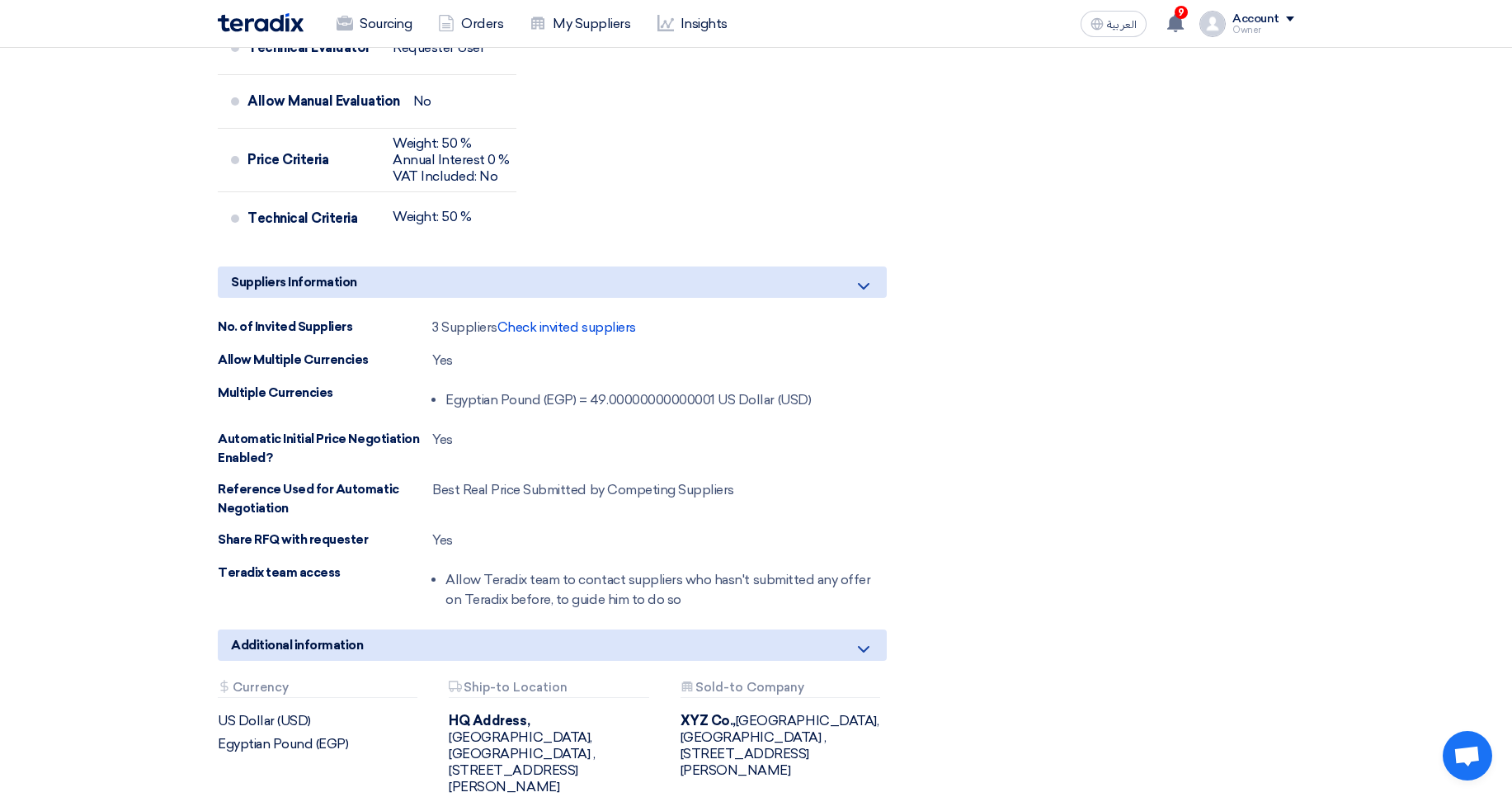
click at [837, 401] on div "Multiple Currencies Egyptian Pound (EGP) = 49.00000000000001 US Dollar (USD)" at bounding box center [551, 400] width 669 height 33
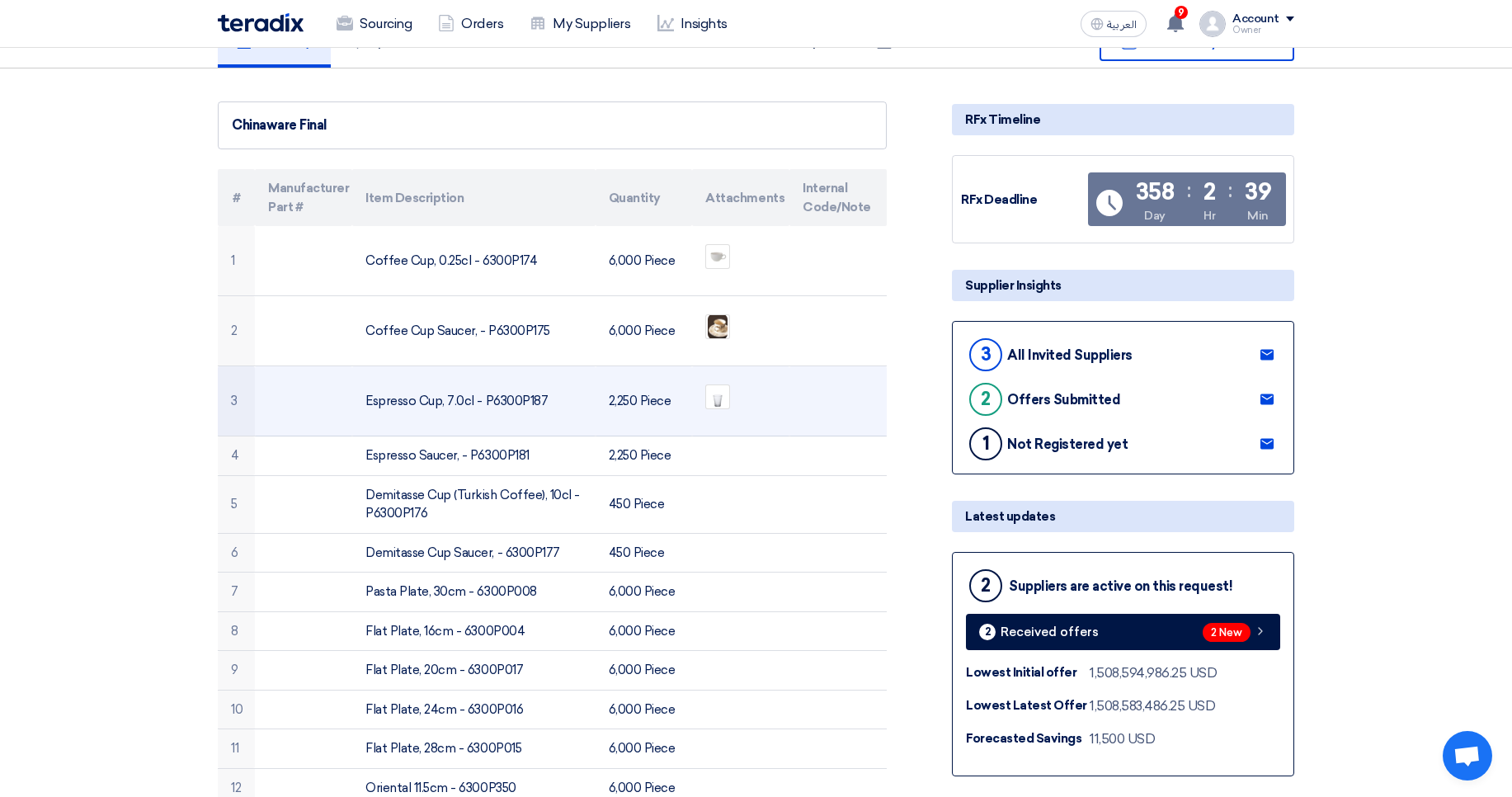
scroll to position [0, 0]
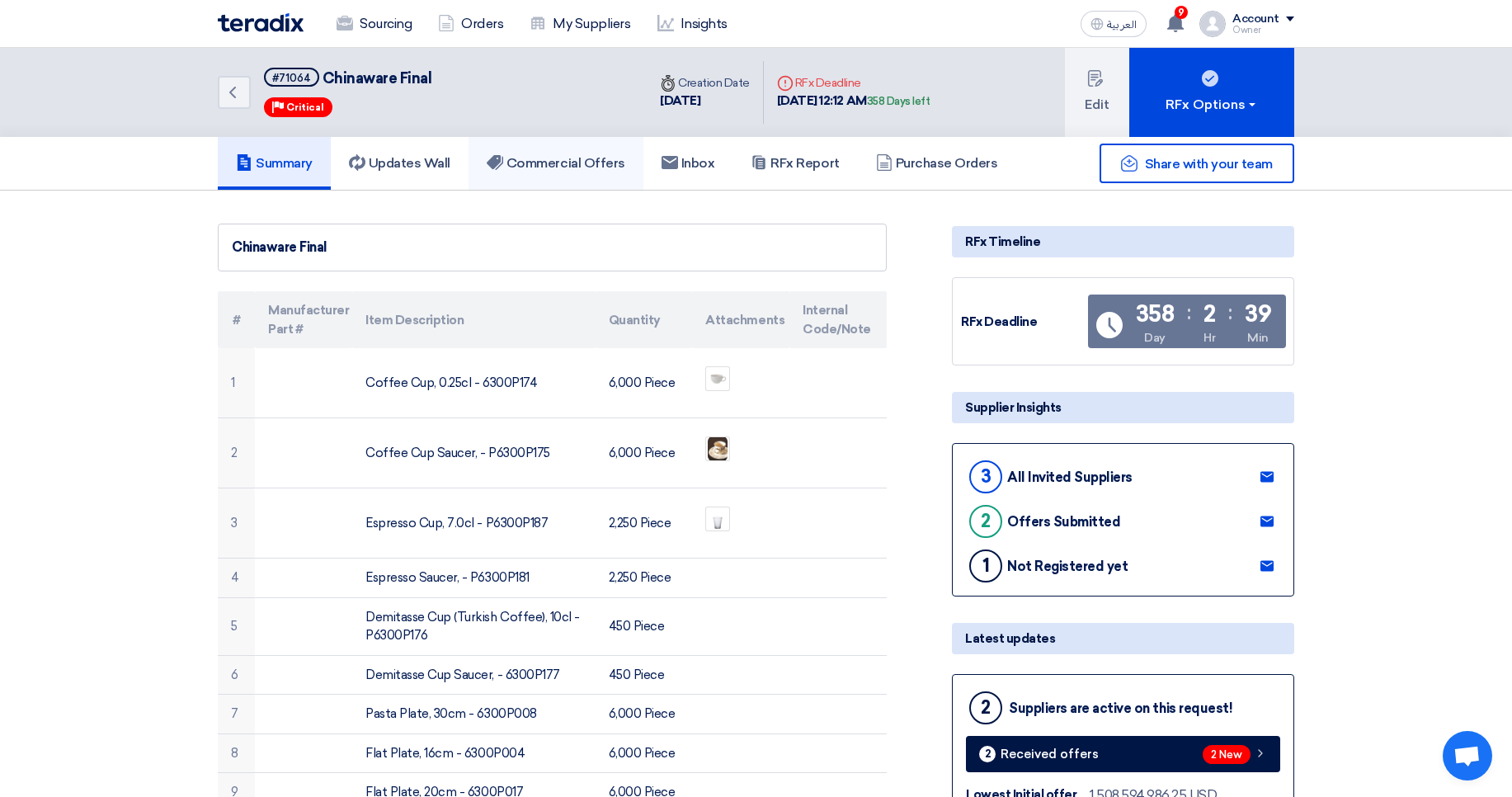
click at [494, 164] on use at bounding box center [495, 163] width 17 height 15
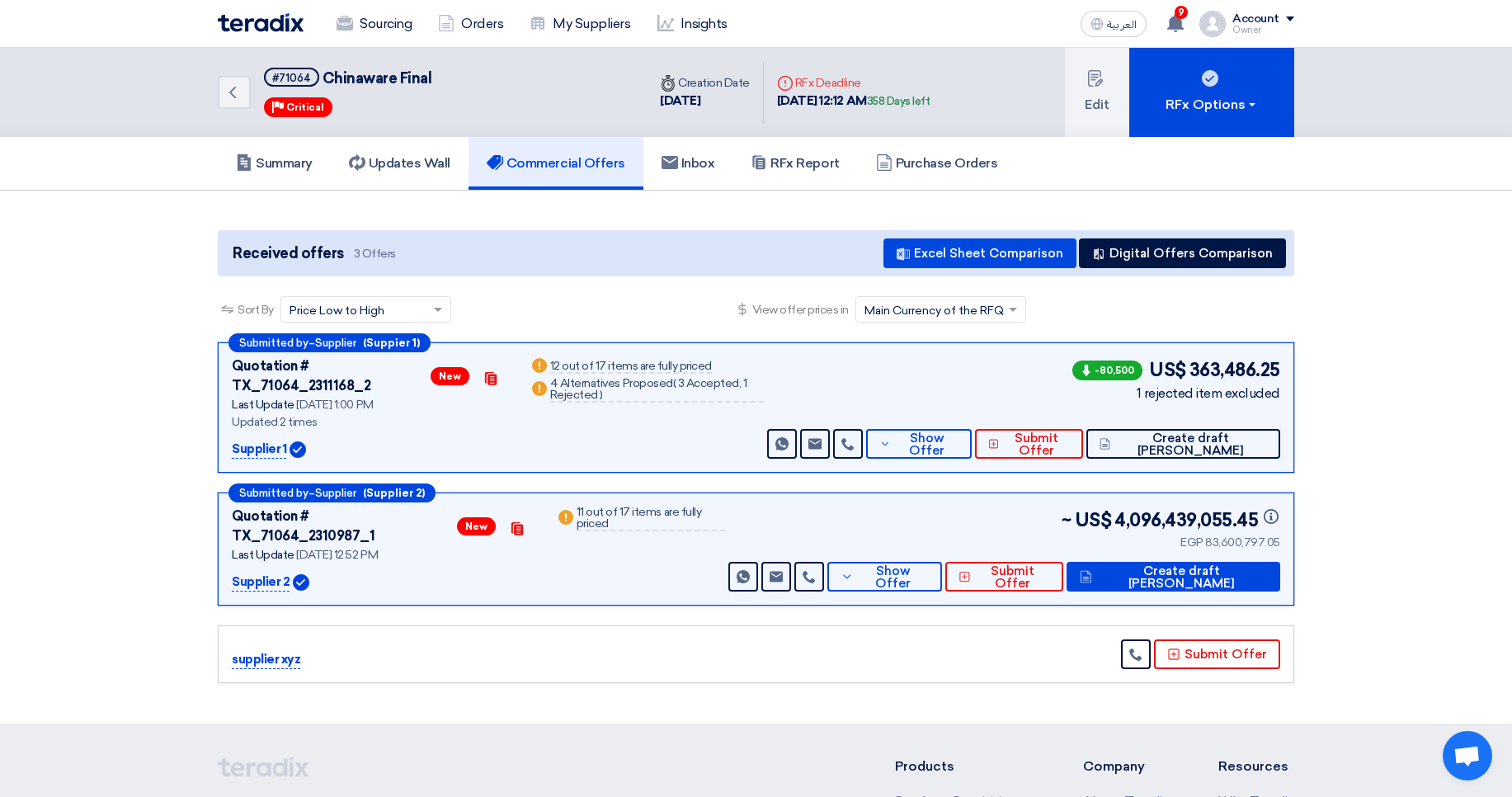
click at [914, 307] on input "text" at bounding box center [932, 311] width 136 height 27
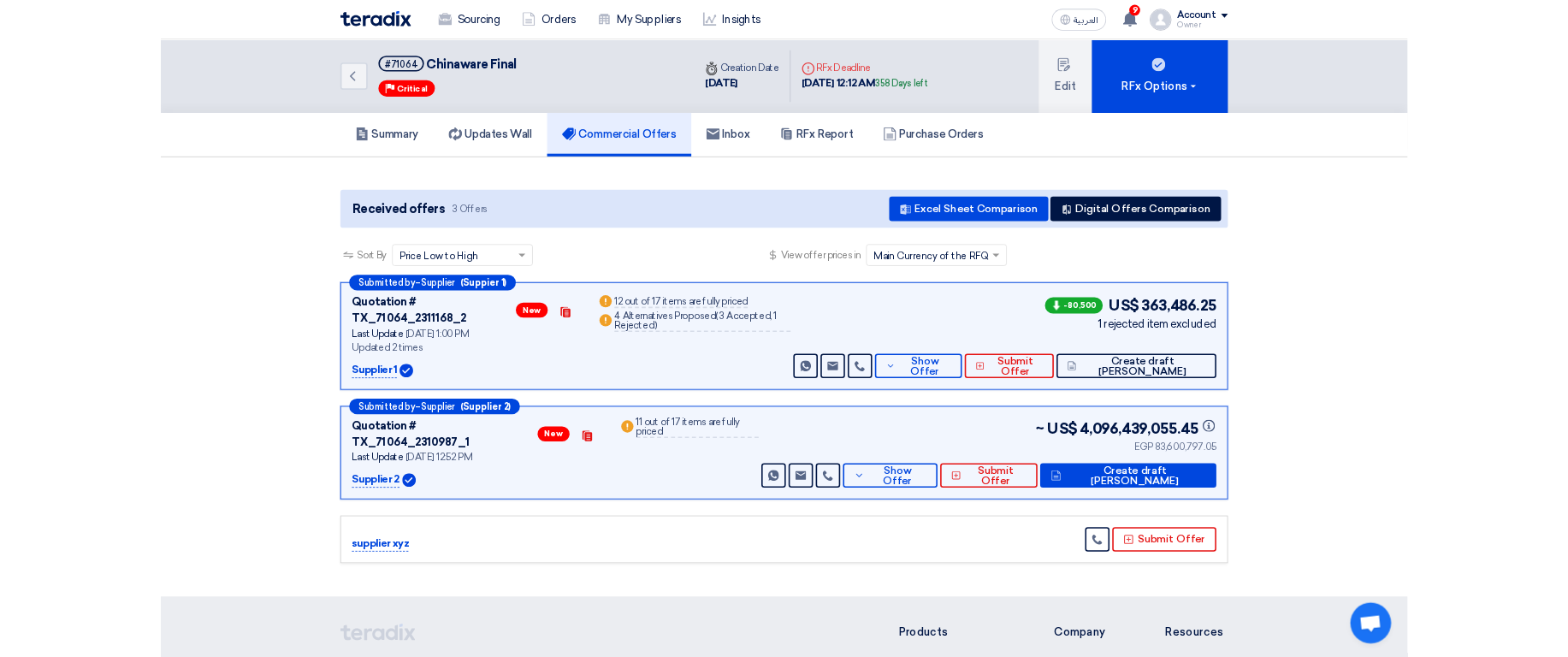
scroll to position [1, 0]
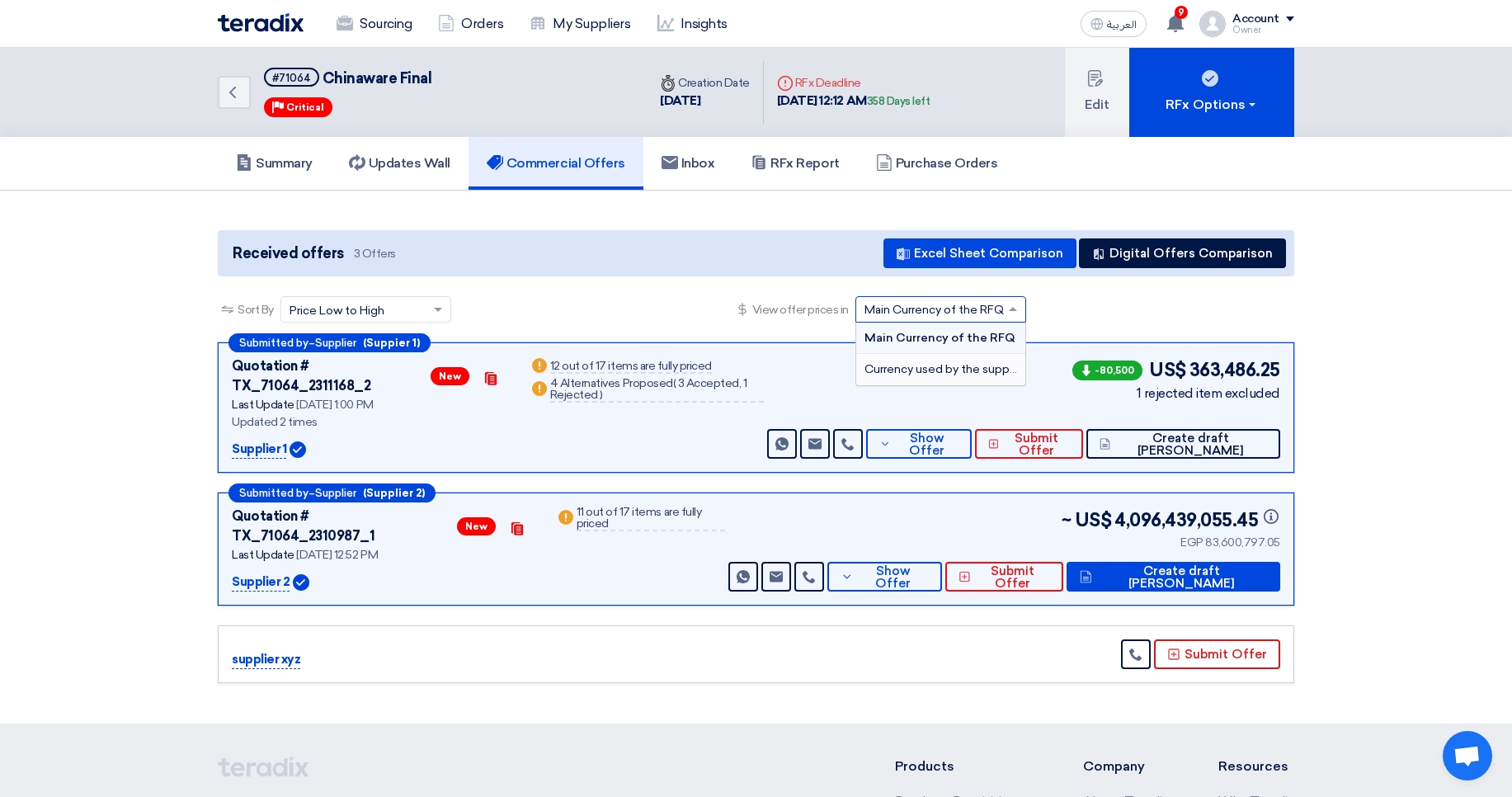
click at [913, 365] on span "Currency used by the supplier" at bounding box center [945, 369] width 161 height 14
click at [921, 318] on input "text" at bounding box center [932, 311] width 136 height 27
click at [924, 345] on div "Main Currency of the RFQ" at bounding box center [941, 338] width 169 height 31
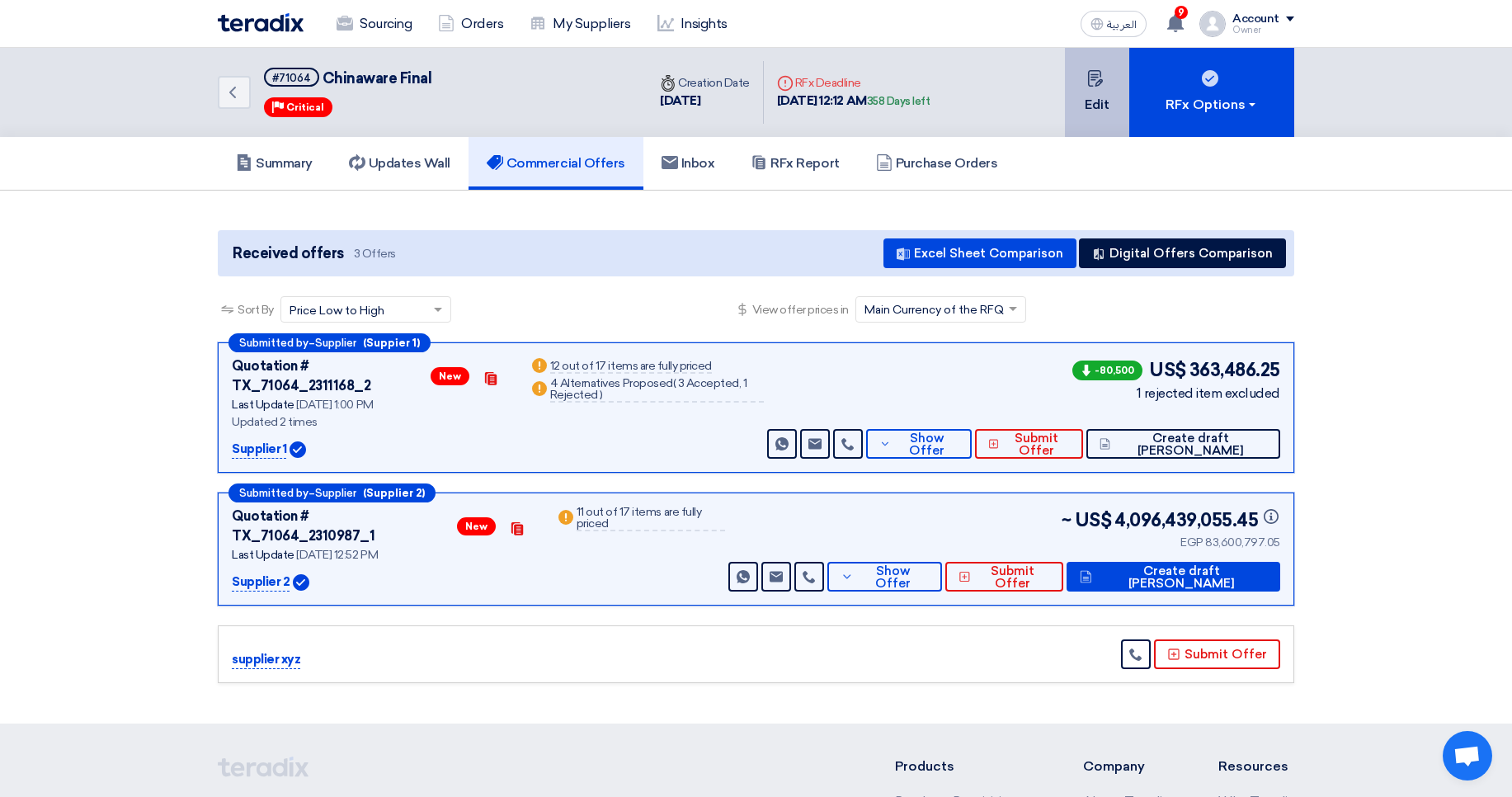
click at [1103, 104] on button "Edit" at bounding box center [1097, 92] width 64 height 89
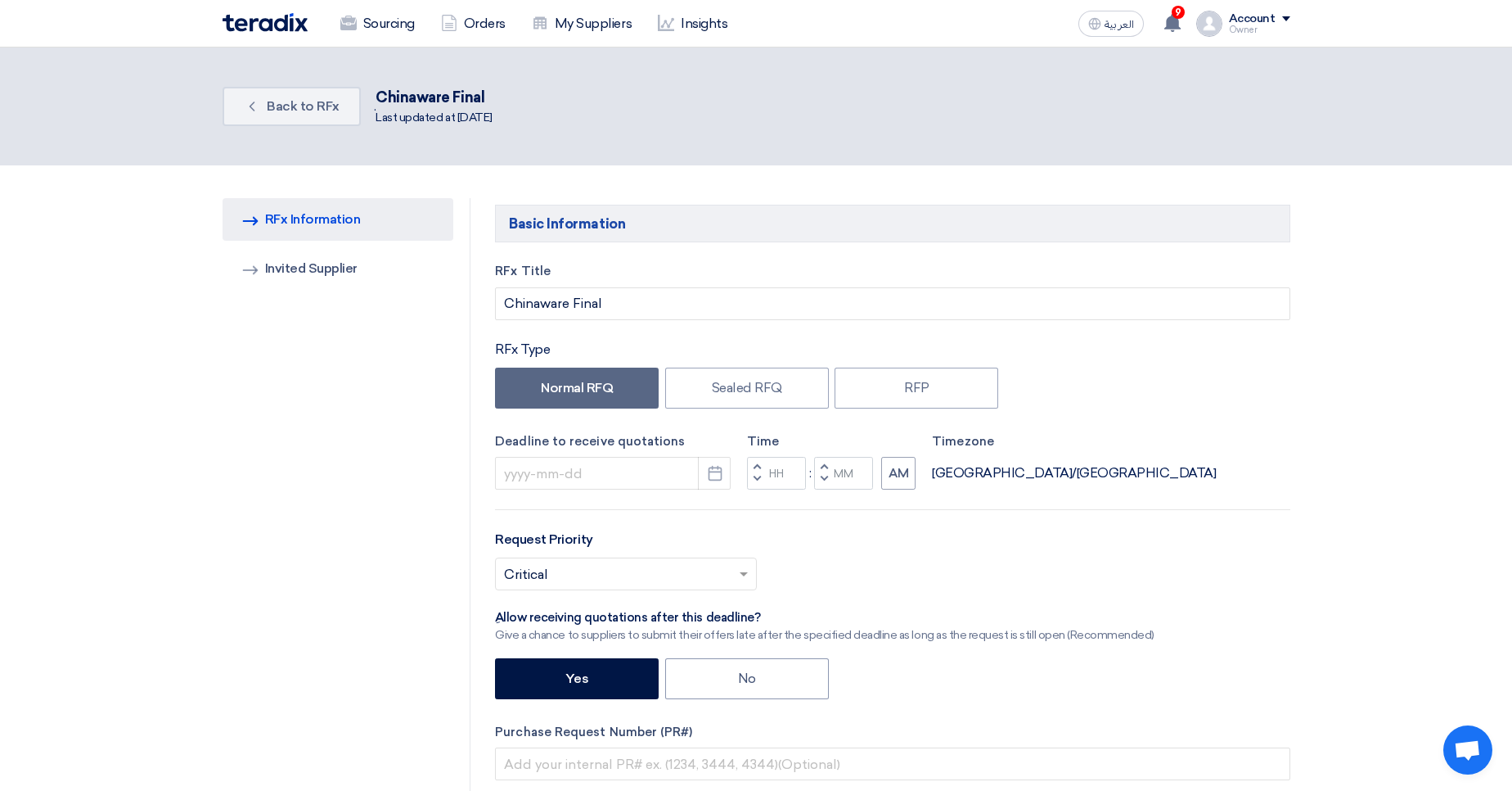
type input "8/13/2026"
type input "12"
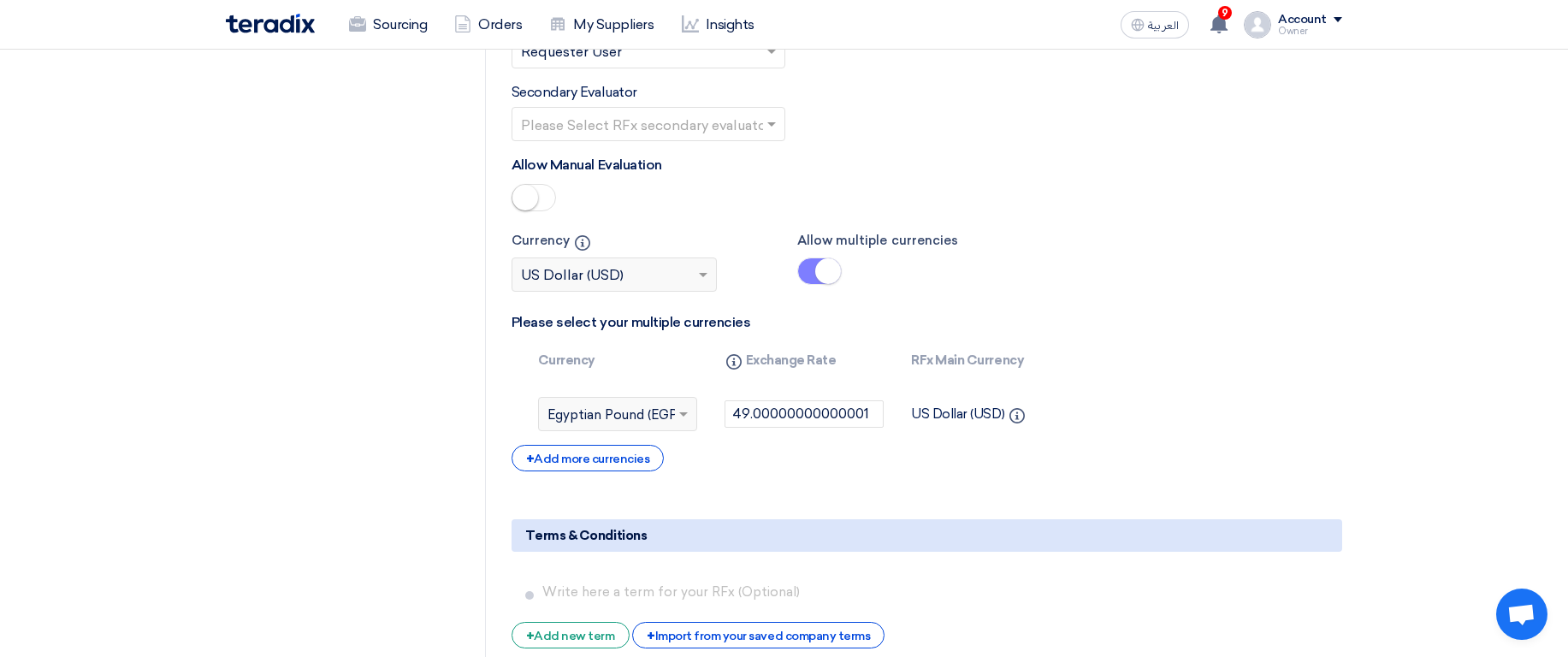
scroll to position [3799, 0]
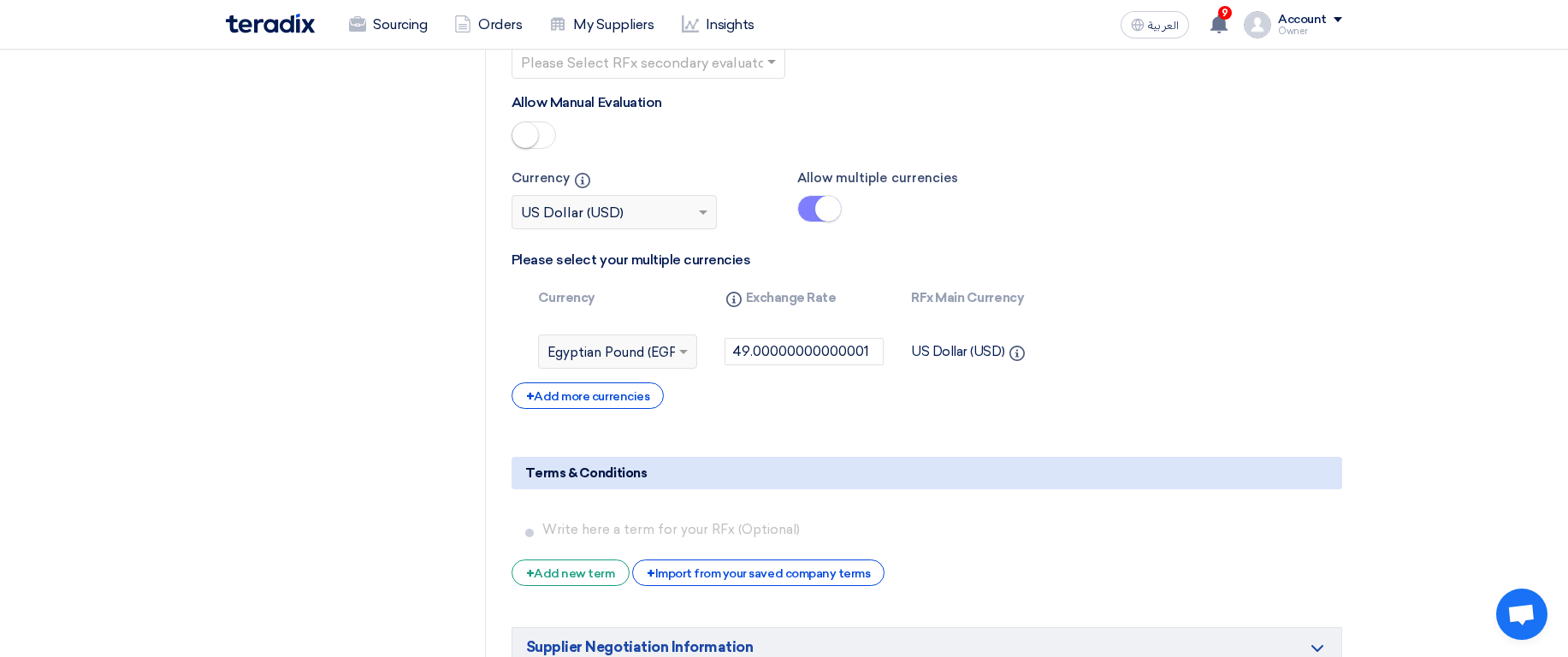
click at [664, 358] on span "Egyptian Pound (EGP)" at bounding box center [614, 353] width 134 height 20
click at [742, 354] on input "49.00000000000001" at bounding box center [804, 351] width 159 height 27
click at [652, 349] on span "Egyptian Pound (EGP)" at bounding box center [614, 353] width 134 height 20
click at [776, 346] on input "49.00000000000001" at bounding box center [804, 351] width 159 height 27
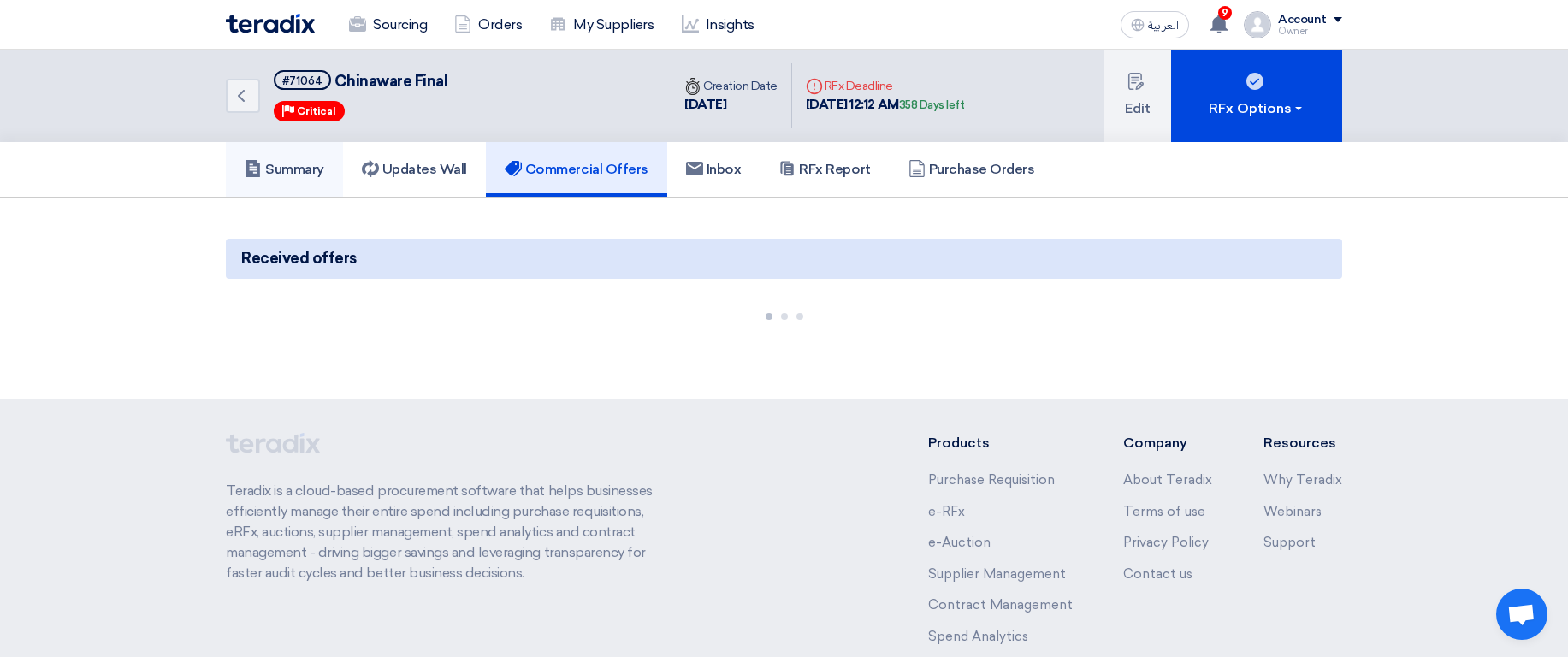
click at [310, 177] on h5 "Summary" at bounding box center [285, 170] width 80 height 18
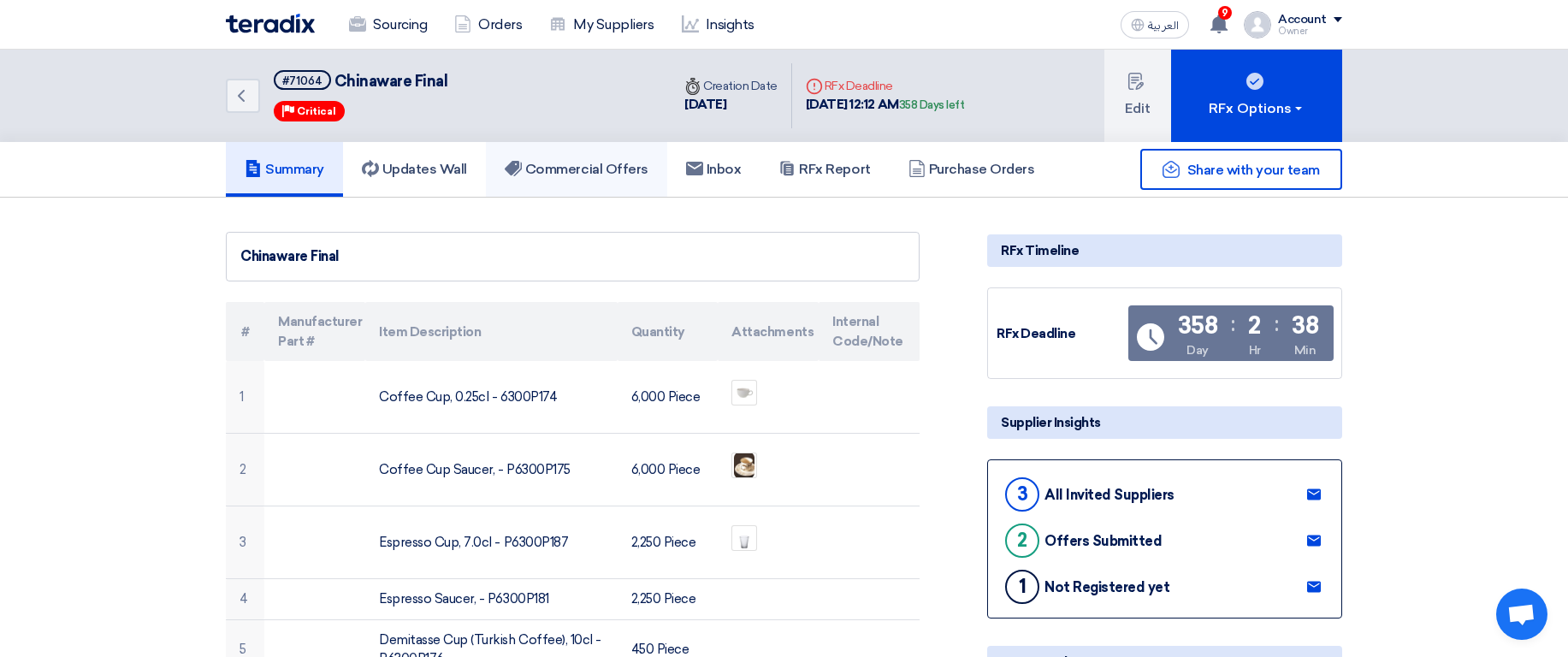
click at [535, 168] on h5 "Commercial Offers" at bounding box center [576, 170] width 143 height 18
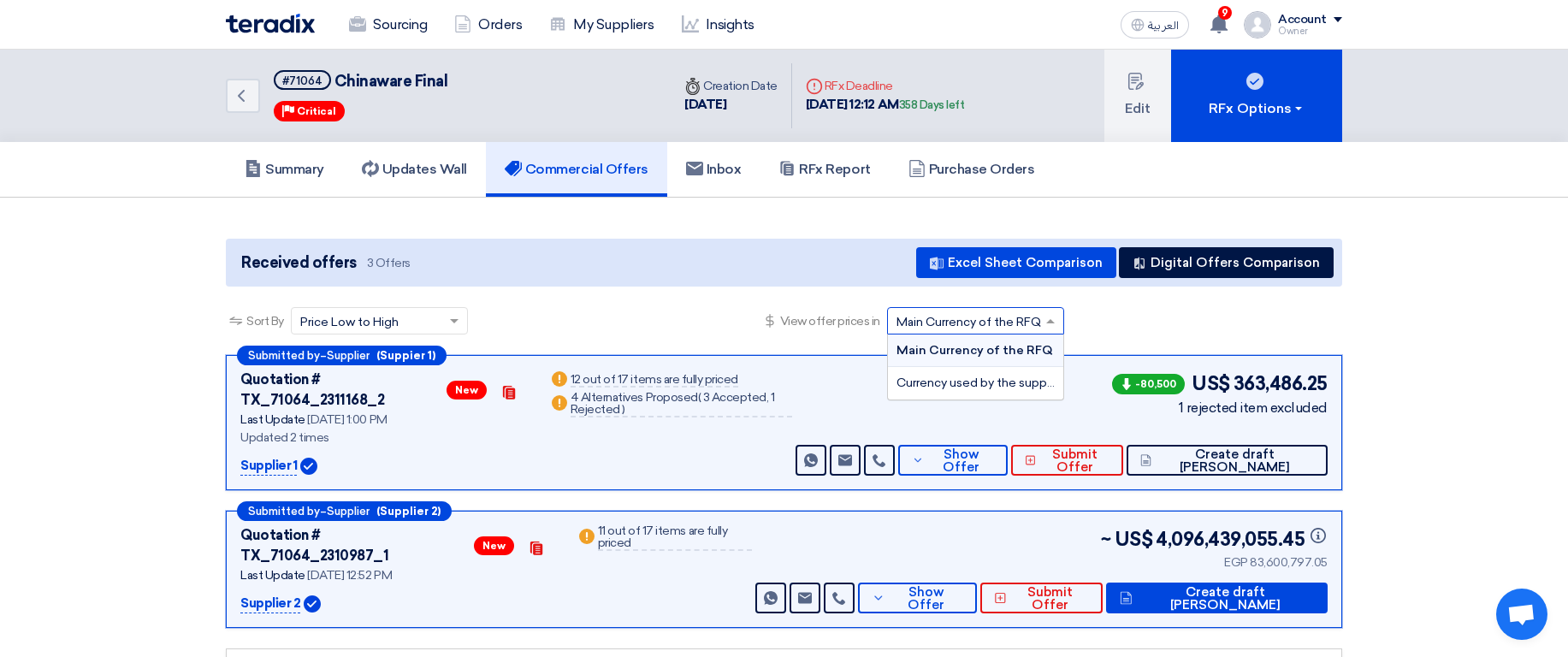
click at [967, 323] on input "text" at bounding box center [967, 322] width 141 height 28
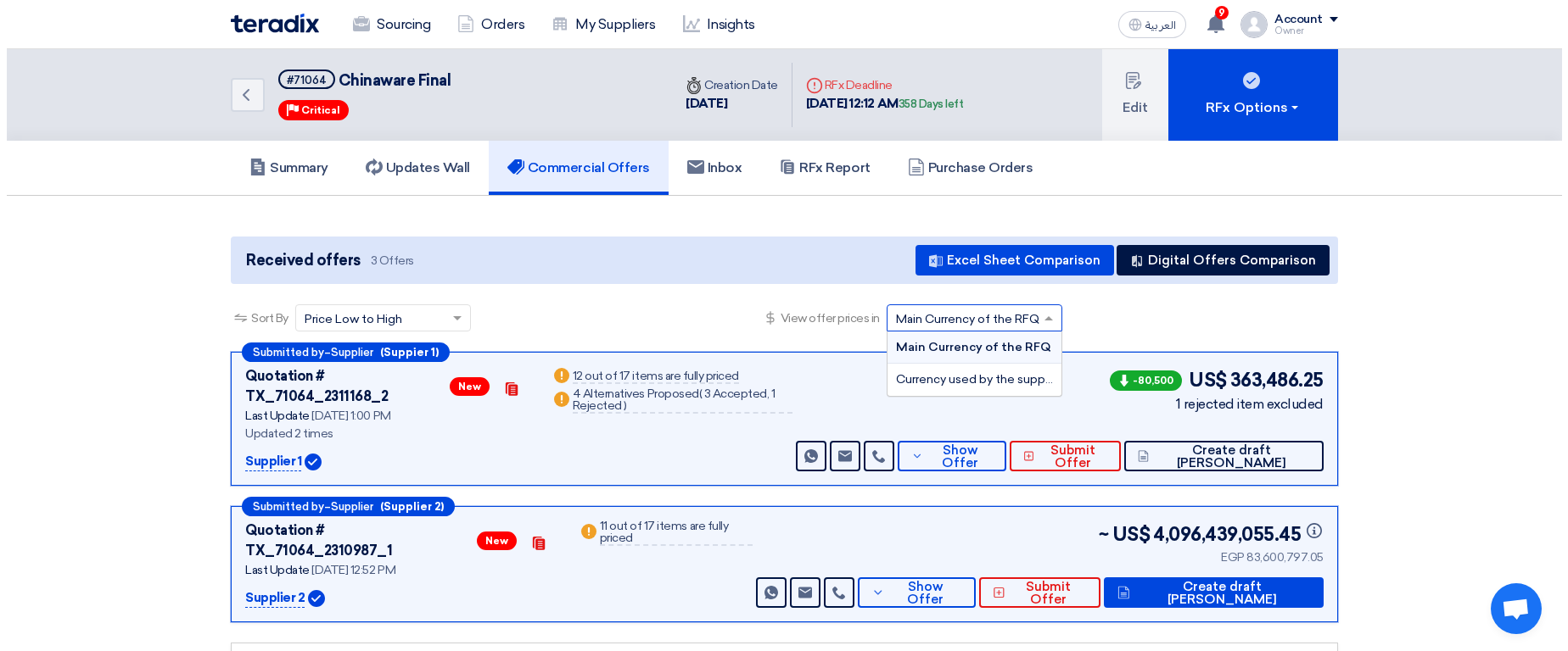
scroll to position [1, 0]
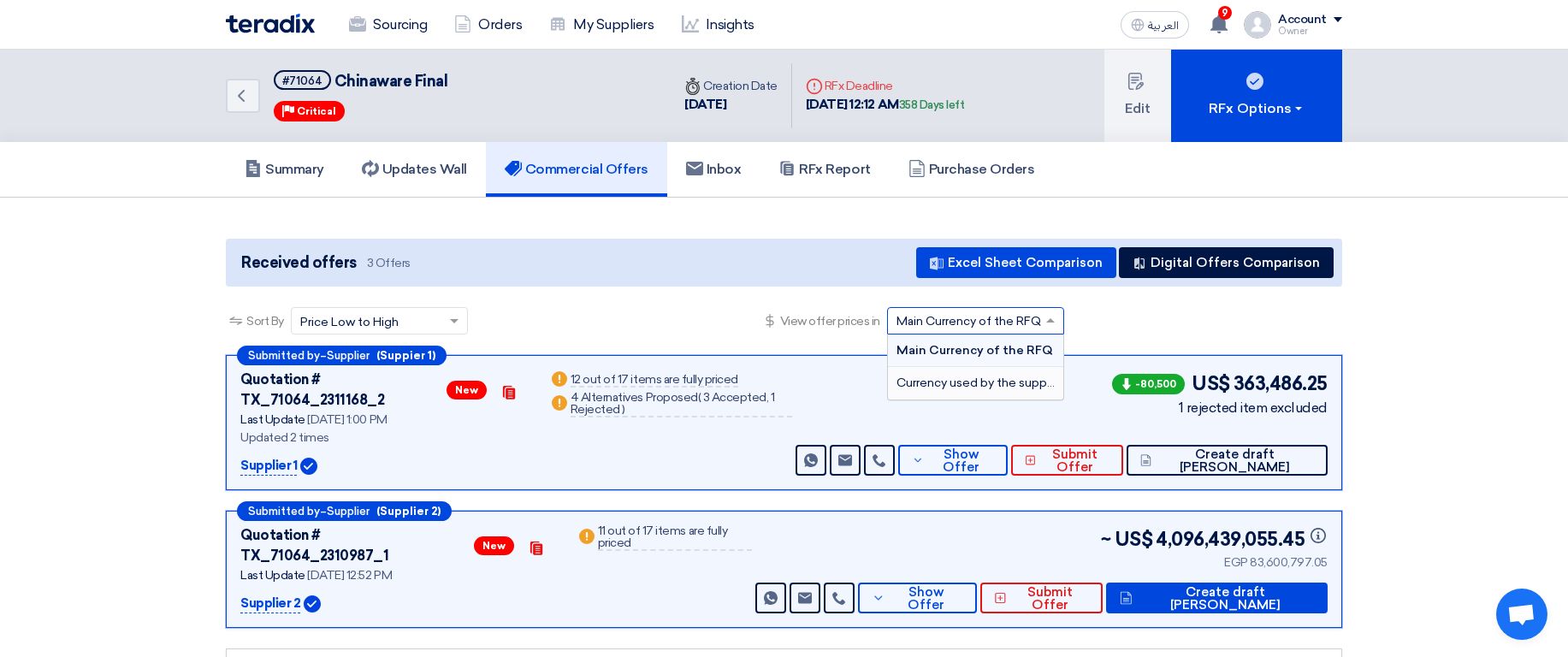
click at [981, 375] on div "Currency used by the supplier" at bounding box center [976, 383] width 176 height 31
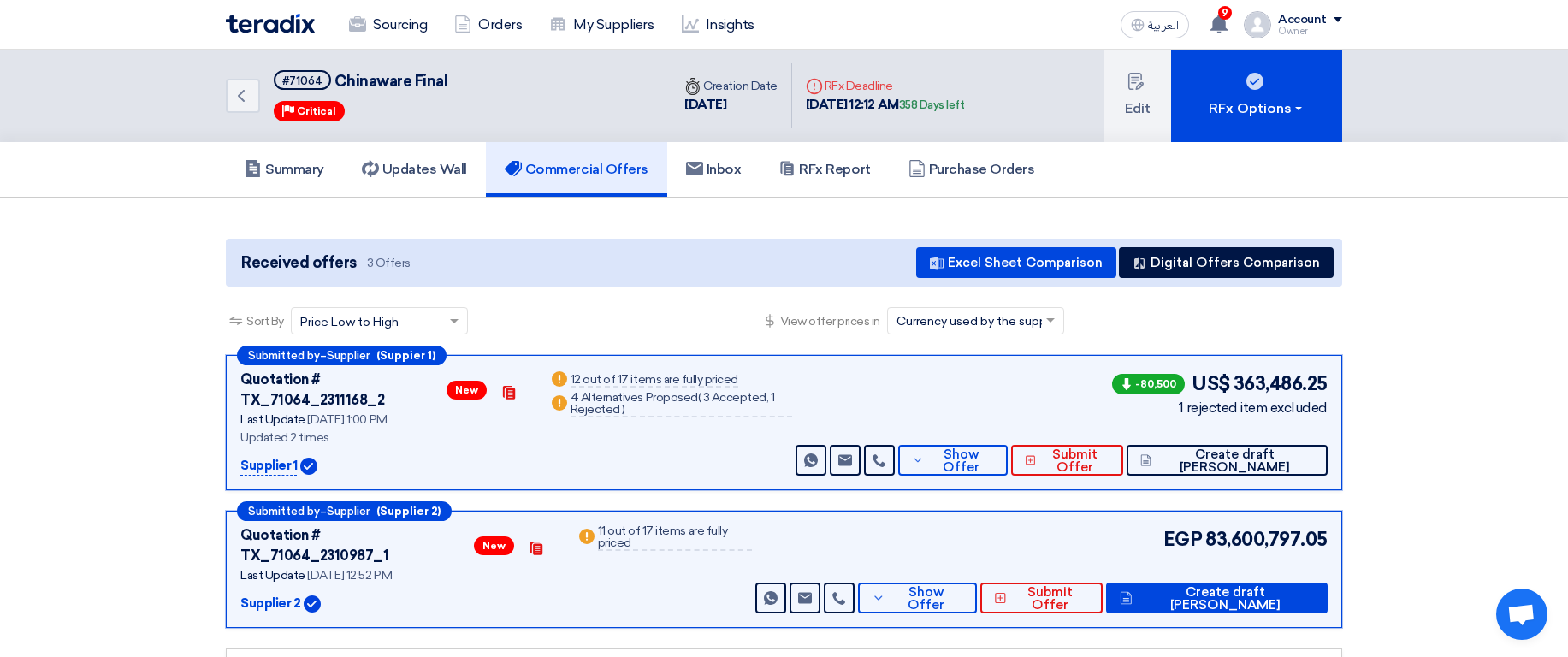
drag, startPoint x: 1223, startPoint y: 506, endPoint x: 1336, endPoint y: 508, distance: 113.0
click at [1336, 511] on div "Submitted by – Supplier (Supplier 2) Quotation # TX_71064_2310987_1 New Contact…" at bounding box center [784, 569] width 1116 height 117
drag, startPoint x: 1214, startPoint y: 375, endPoint x: 1408, endPoint y: 381, distance: 194.1
click at [1363, 377] on section "Received offers 3 Offers Excel Sheet Comparison Digital Offers Comparison Sort …" at bounding box center [784, 474] width 1568 height 553
click at [1439, 378] on section "Received offers 3 Offers Excel Sheet Comparison Digital Offers Comparison Sort …" at bounding box center [784, 474] width 1568 height 553
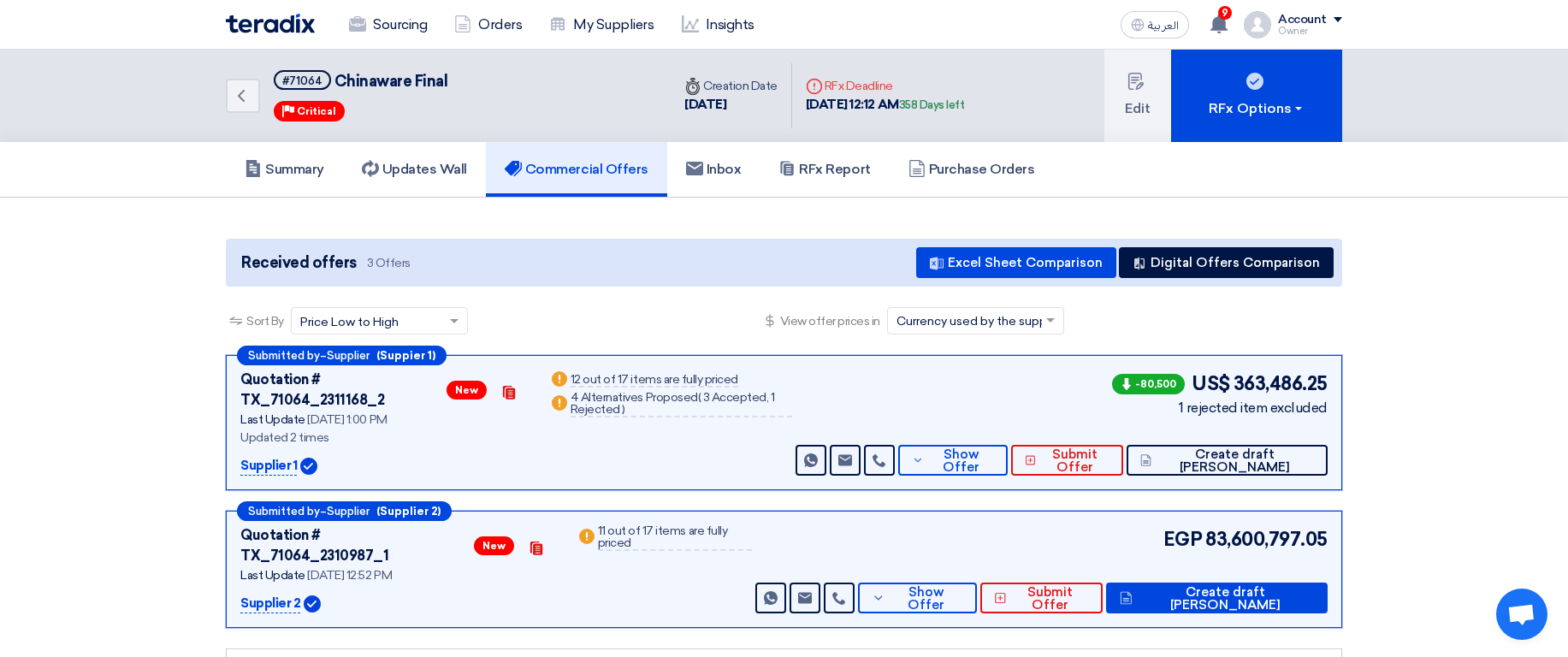
click at [1233, 246] on div "Received offers 3 Offers Excel Sheet Comparison Digital Offers Comparison" at bounding box center [784, 263] width 1116 height 48
click at [1233, 253] on button "Digital Offers Comparison" at bounding box center [1226, 263] width 215 height 31
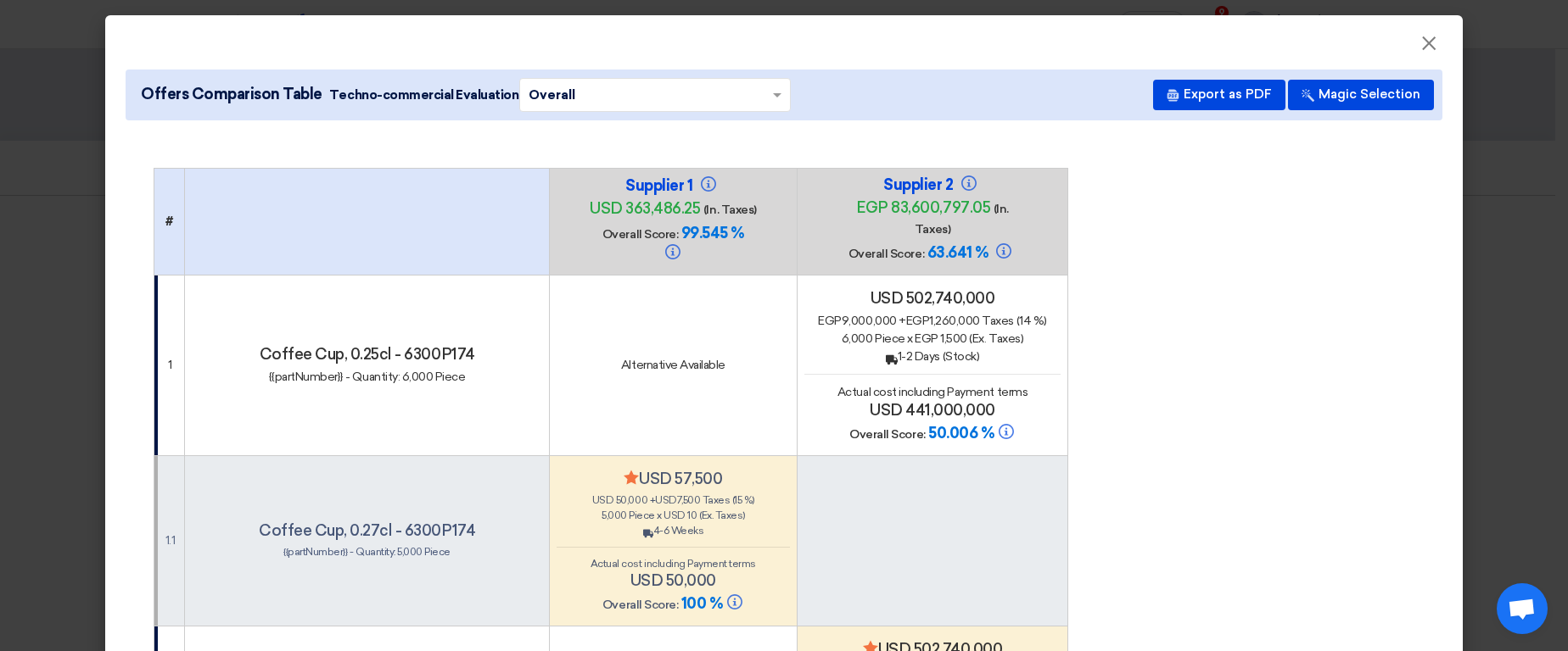
drag, startPoint x: 890, startPoint y: 210, endPoint x: 970, endPoint y: 210, distance: 80.0
click at [970, 210] on span "egp 83,600,797.05" at bounding box center [923, 207] width 135 height 18
drag, startPoint x: 613, startPoint y: 212, endPoint x: 664, endPoint y: 217, distance: 51.2
click at [664, 217] on span "usd 363,486.25" at bounding box center [645, 208] width 110 height 18
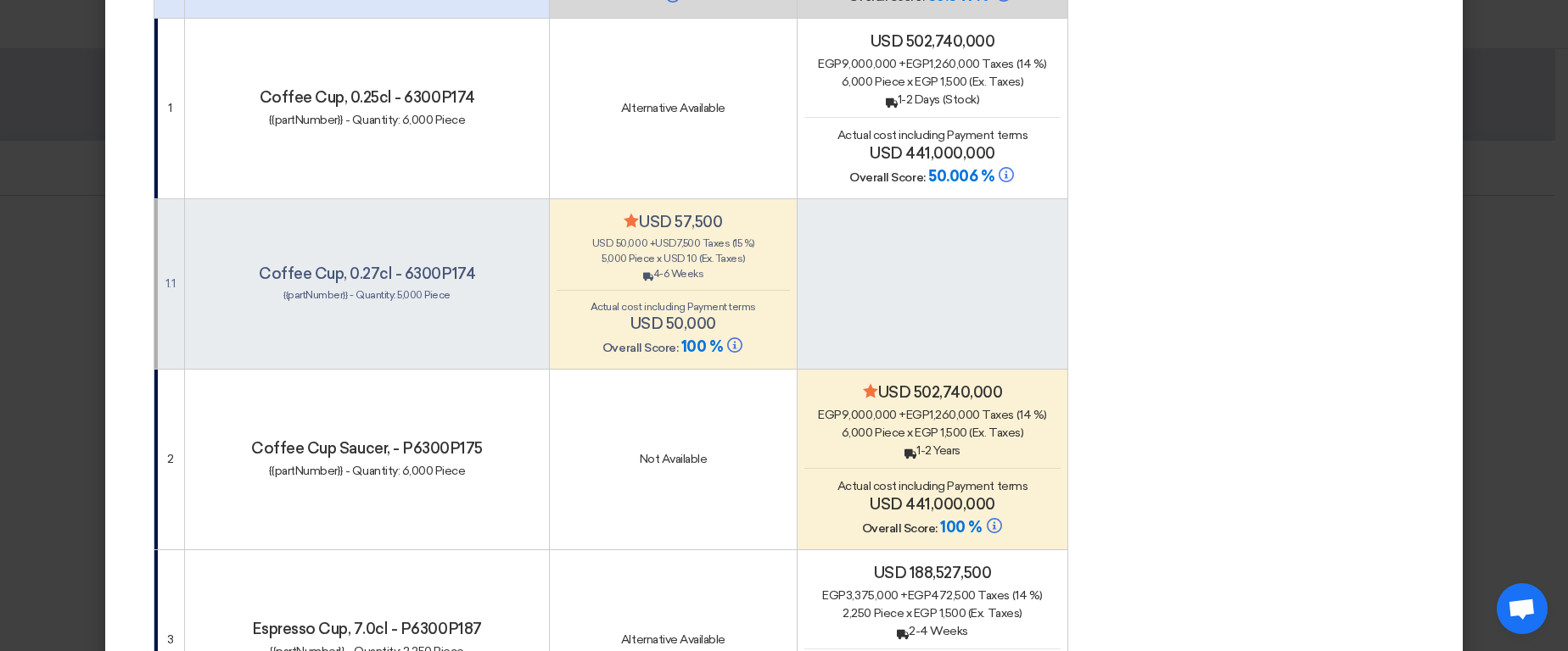
scroll to position [407, 0]
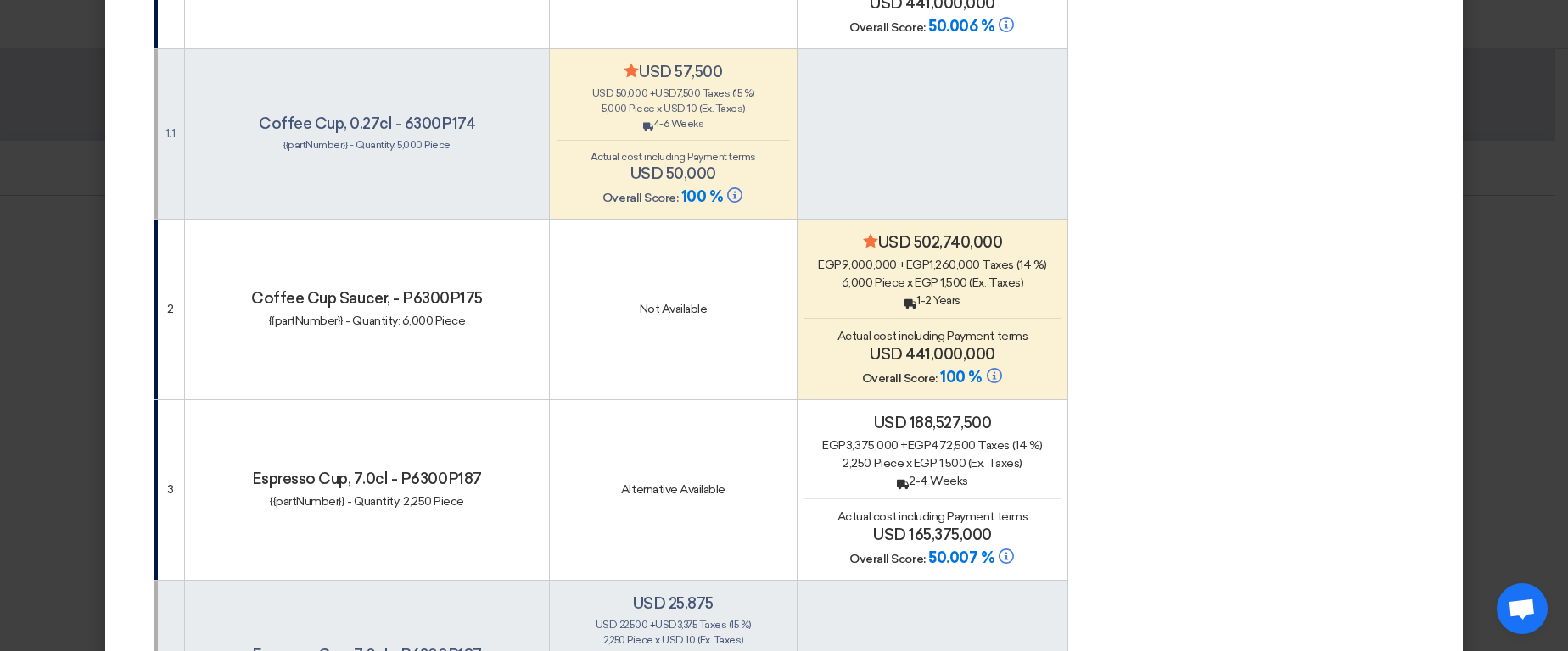
drag, startPoint x: 911, startPoint y: 238, endPoint x: 1000, endPoint y: 251, distance: 89.9
click at [1000, 251] on h4 "Minimize/Maximize Category usd 502,740,000" at bounding box center [932, 242] width 256 height 18
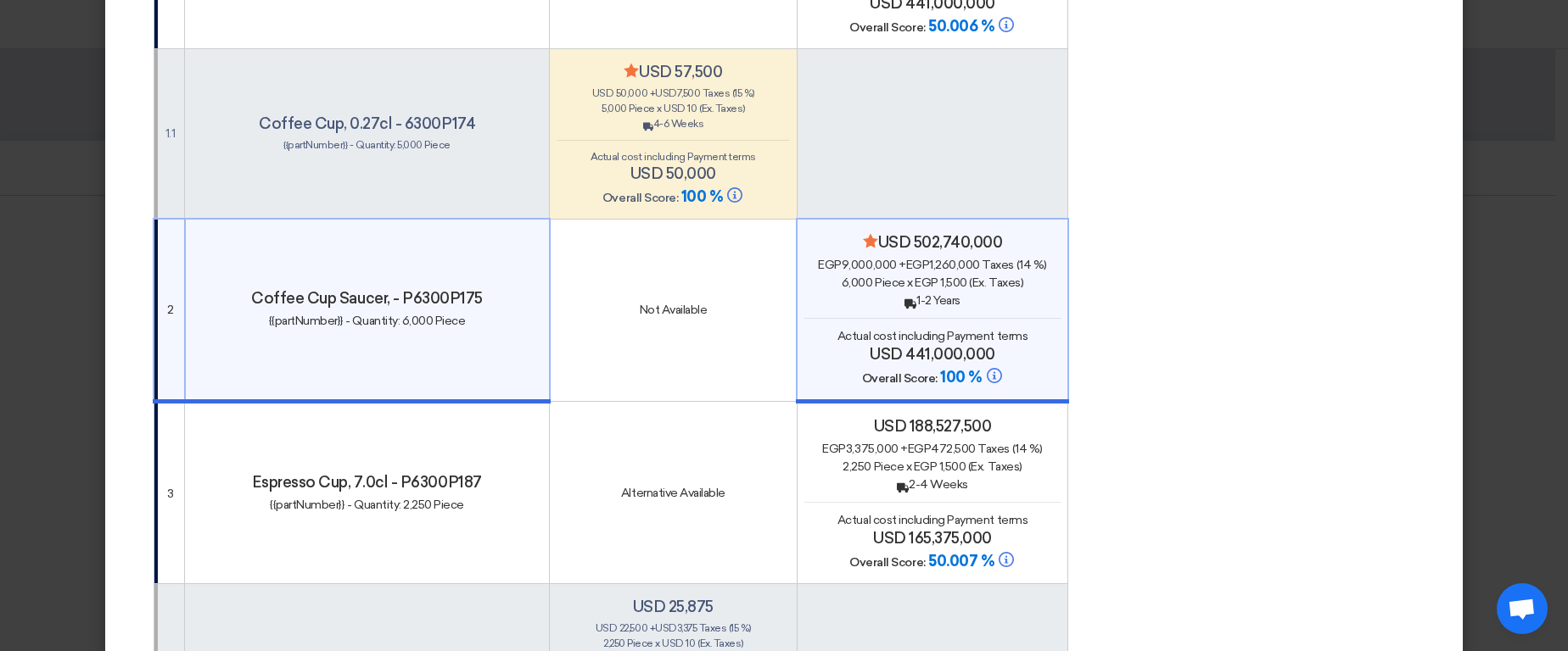
click at [1019, 251] on h4 "Minimize/Maximize Category usd 502,740,000" at bounding box center [932, 242] width 256 height 18
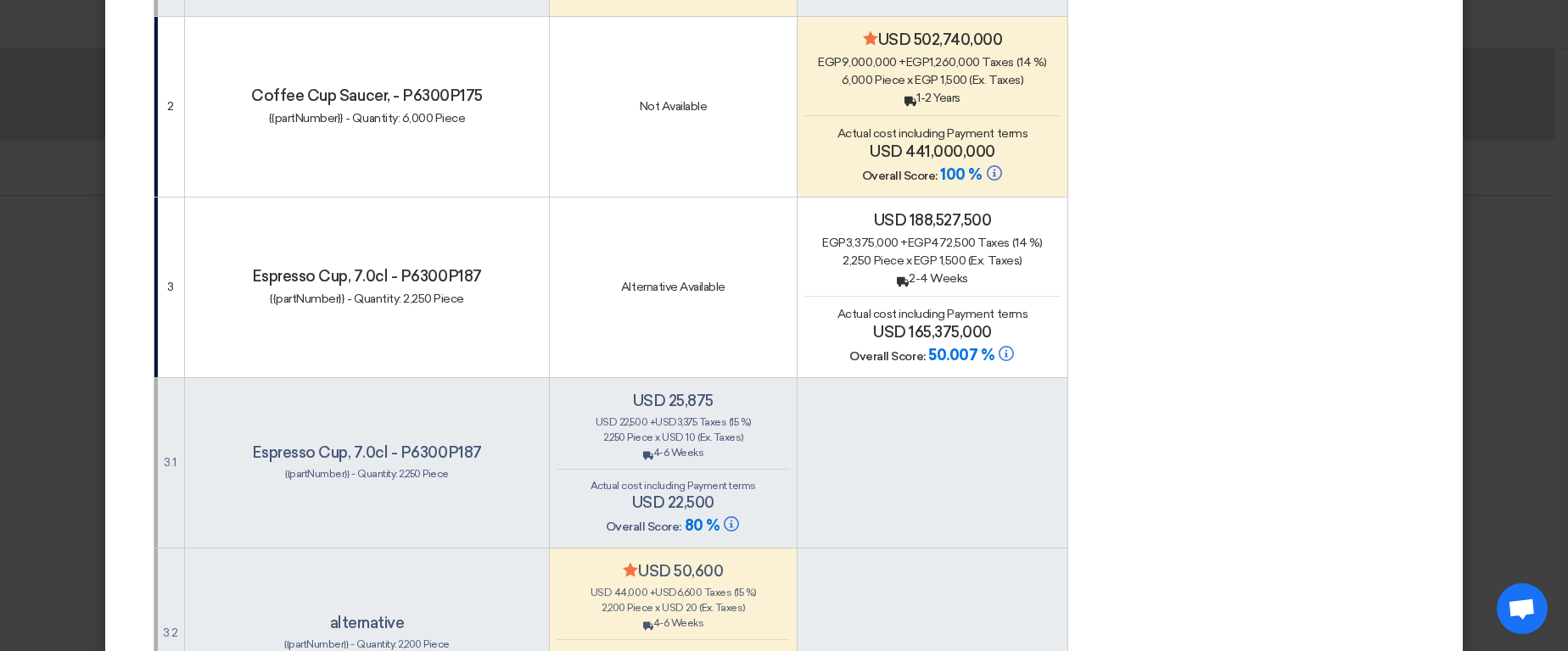
scroll to position [610, 0]
click at [1553, 317] on modal-container "× Offers Comparison Table Techno-commercial Evaluation × Overall × Export as PD…" at bounding box center [784, 325] width 1568 height 651
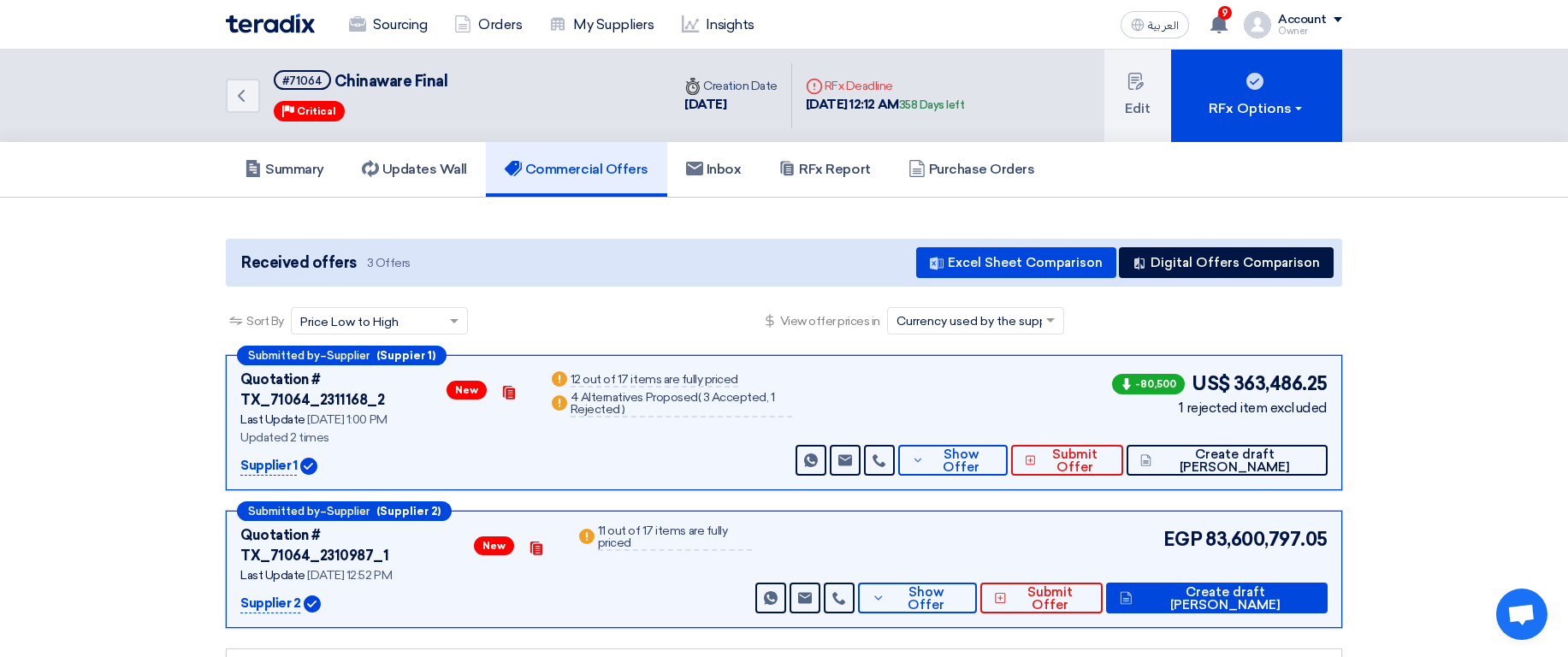
click at [646, 395] on div "4 Alternatives Proposed ( 3 Accepted, 1 Rejected )" at bounding box center [681, 405] width 221 height 25
click at [662, 411] on div "4 Alternatives Proposed ( 3 Accepted, 1 Rejected )" at bounding box center [681, 405] width 221 height 25
click at [1215, 259] on button "Digital Offers Comparison" at bounding box center [1226, 263] width 215 height 31
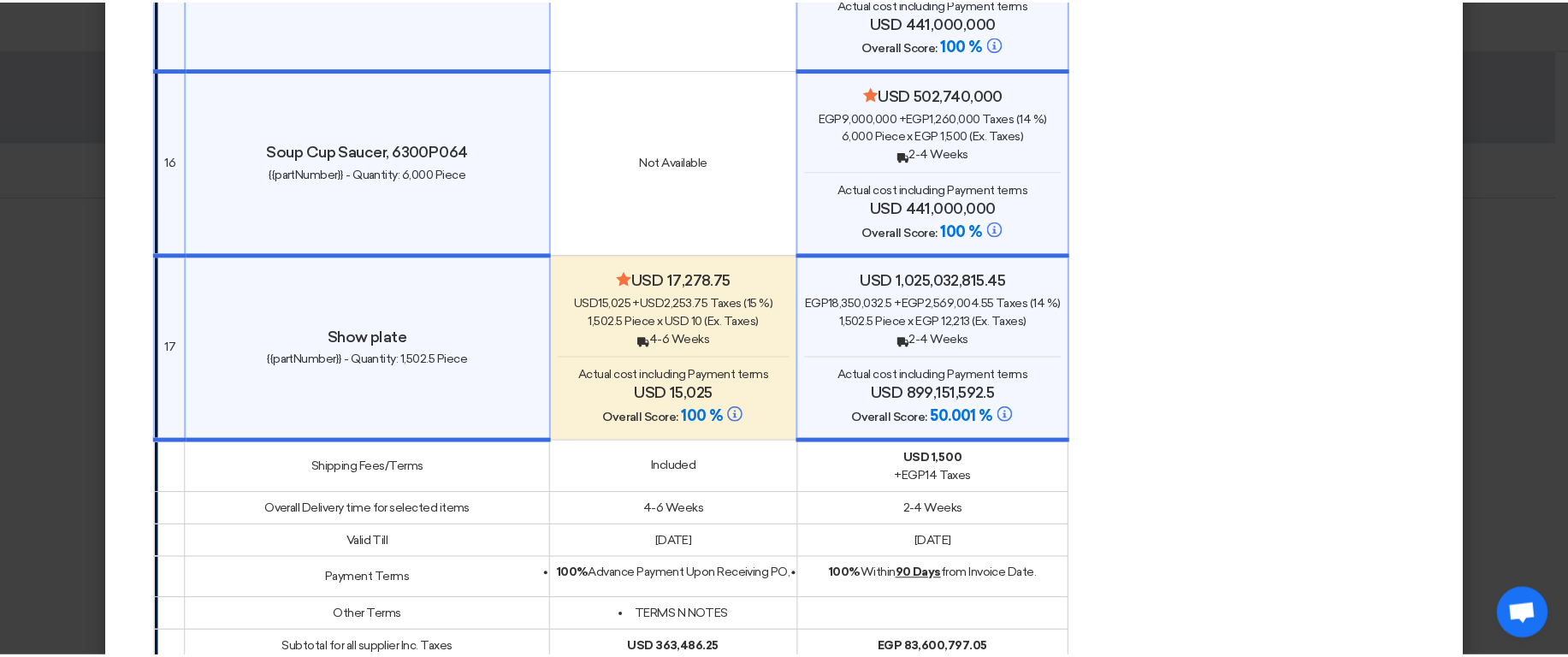
scroll to position [3551, 0]
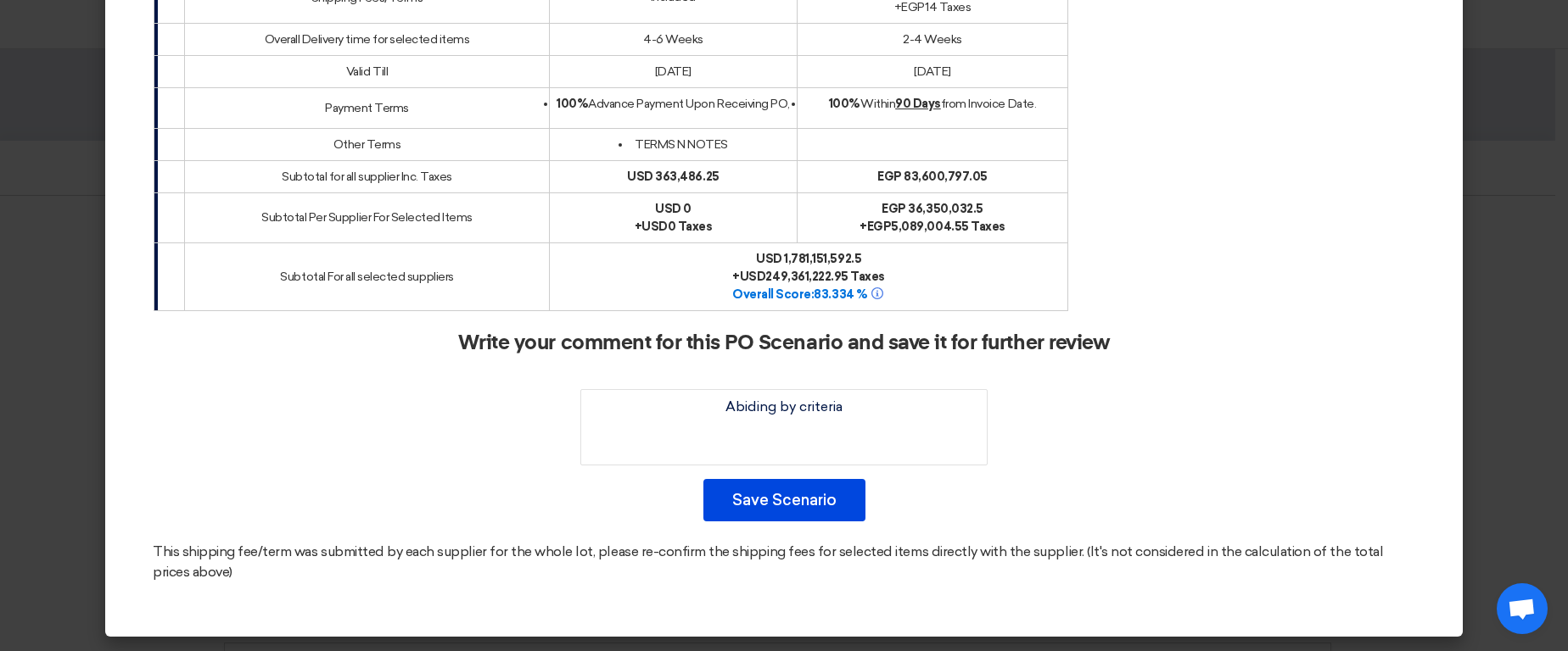
click at [1514, 210] on modal-container "× Offers Comparison Table Techno-commercial Evaluation × Overall × Export as PD…" at bounding box center [784, 325] width 1568 height 651
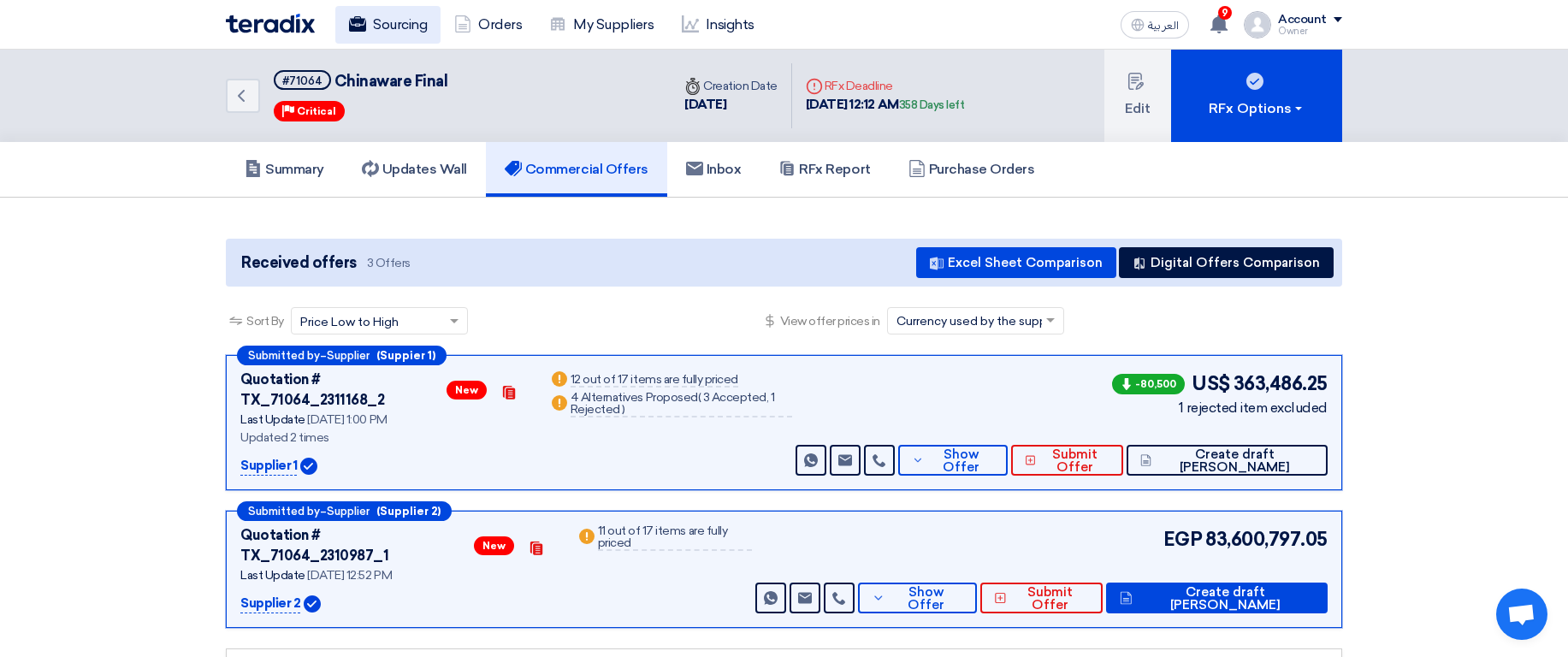
click at [353, 17] on icon at bounding box center [358, 24] width 18 height 18
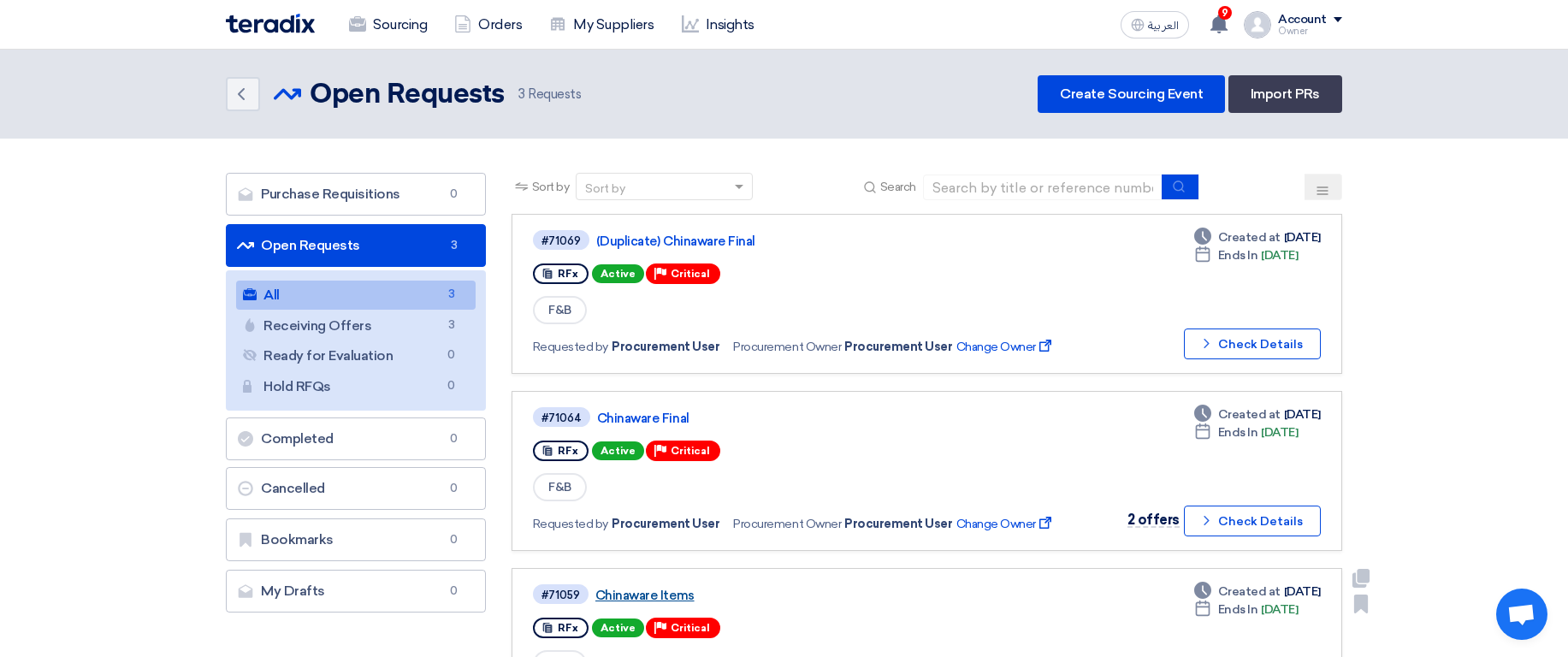
click at [643, 599] on link "Chinaware Items" at bounding box center [809, 595] width 427 height 16
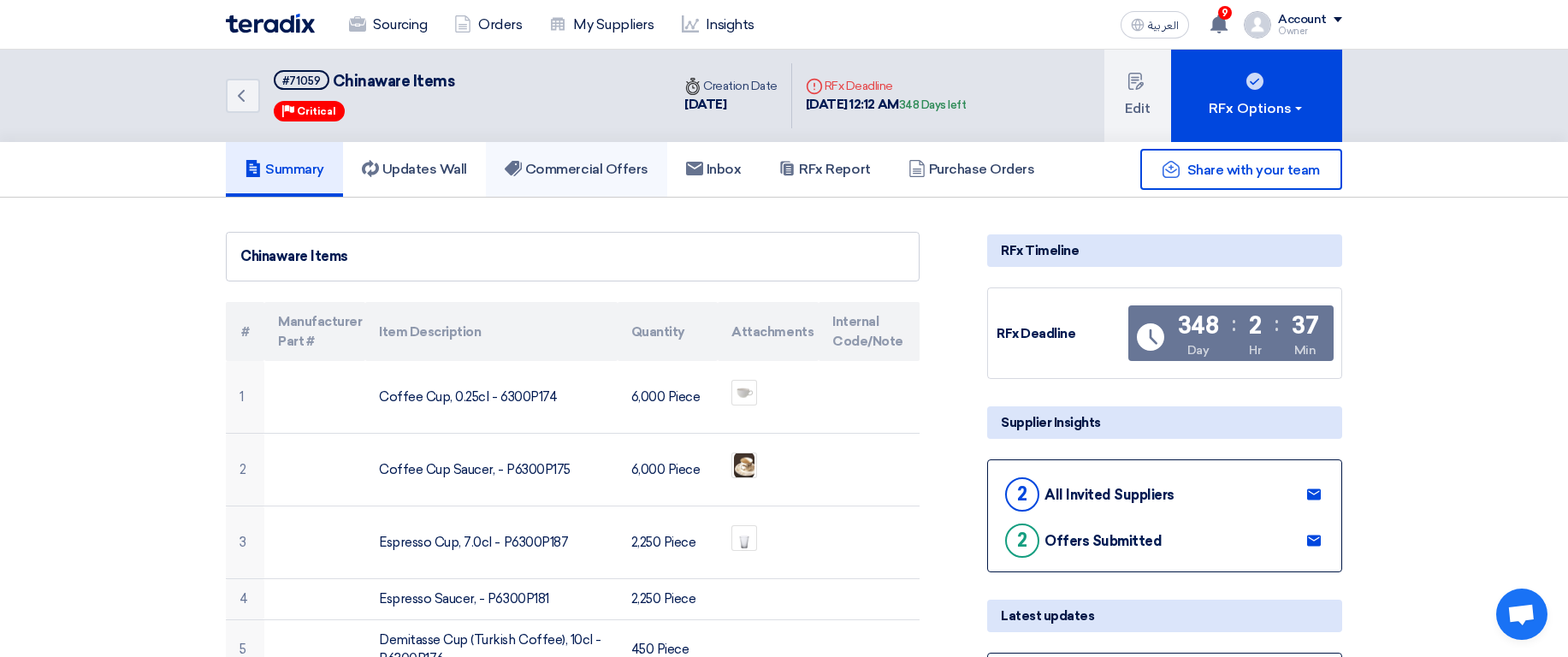
click at [569, 173] on h5 "Commercial Offers" at bounding box center [576, 170] width 143 height 18
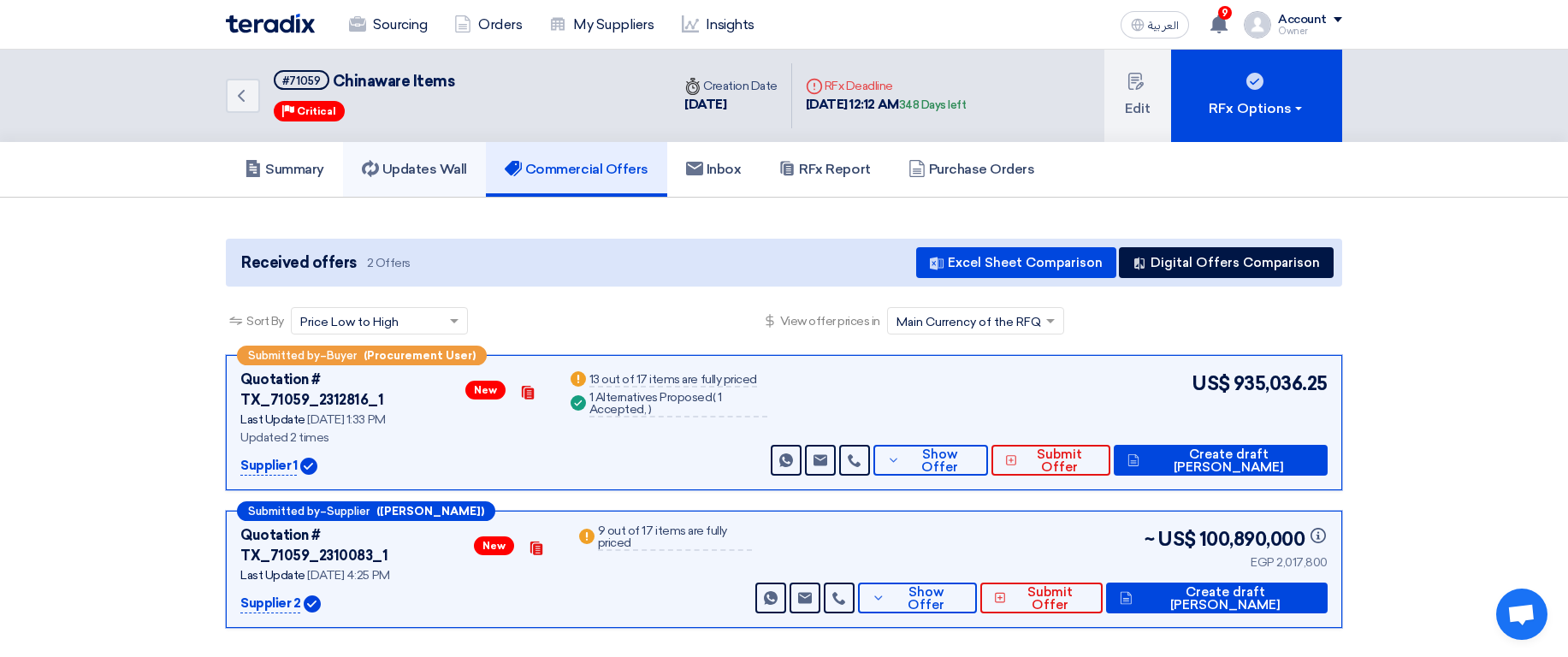
click at [451, 168] on h5 "Updates Wall" at bounding box center [415, 170] width 105 height 18
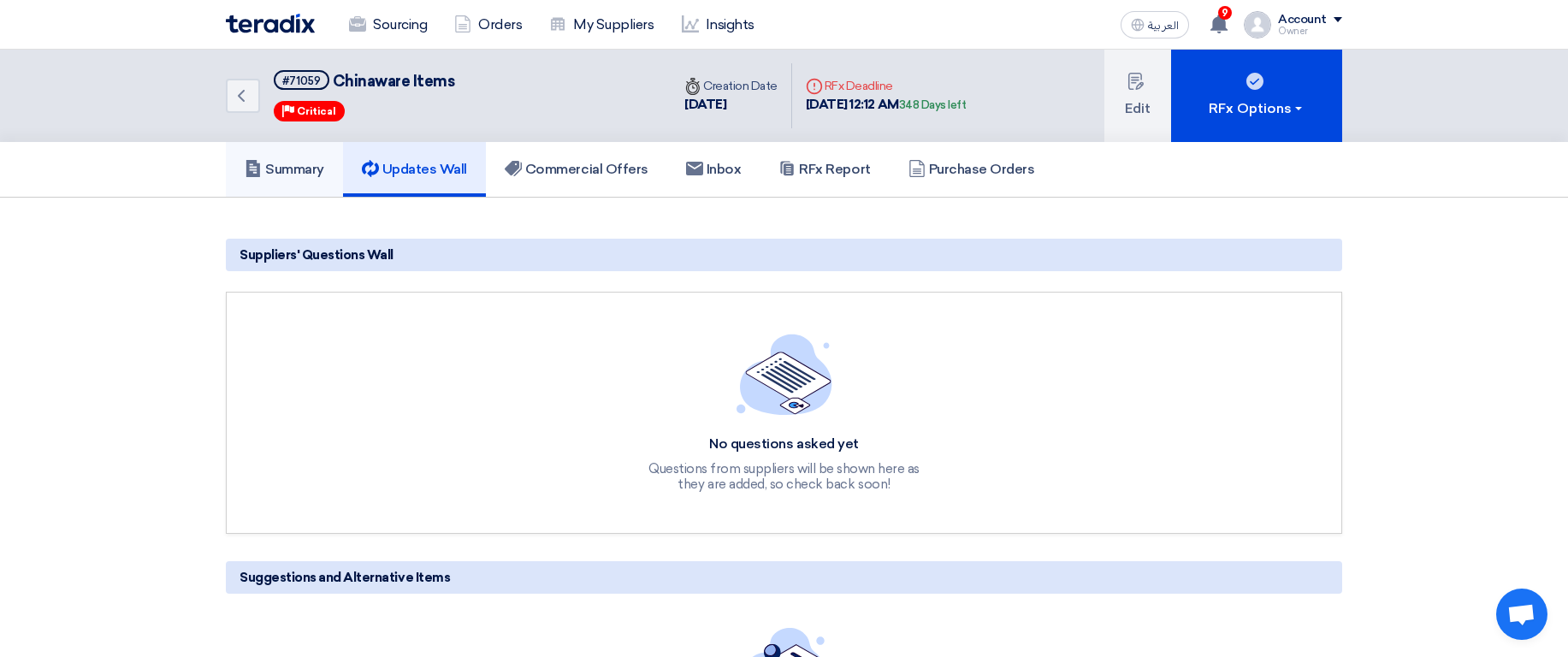
click at [261, 182] on link "Summary" at bounding box center [284, 170] width 117 height 55
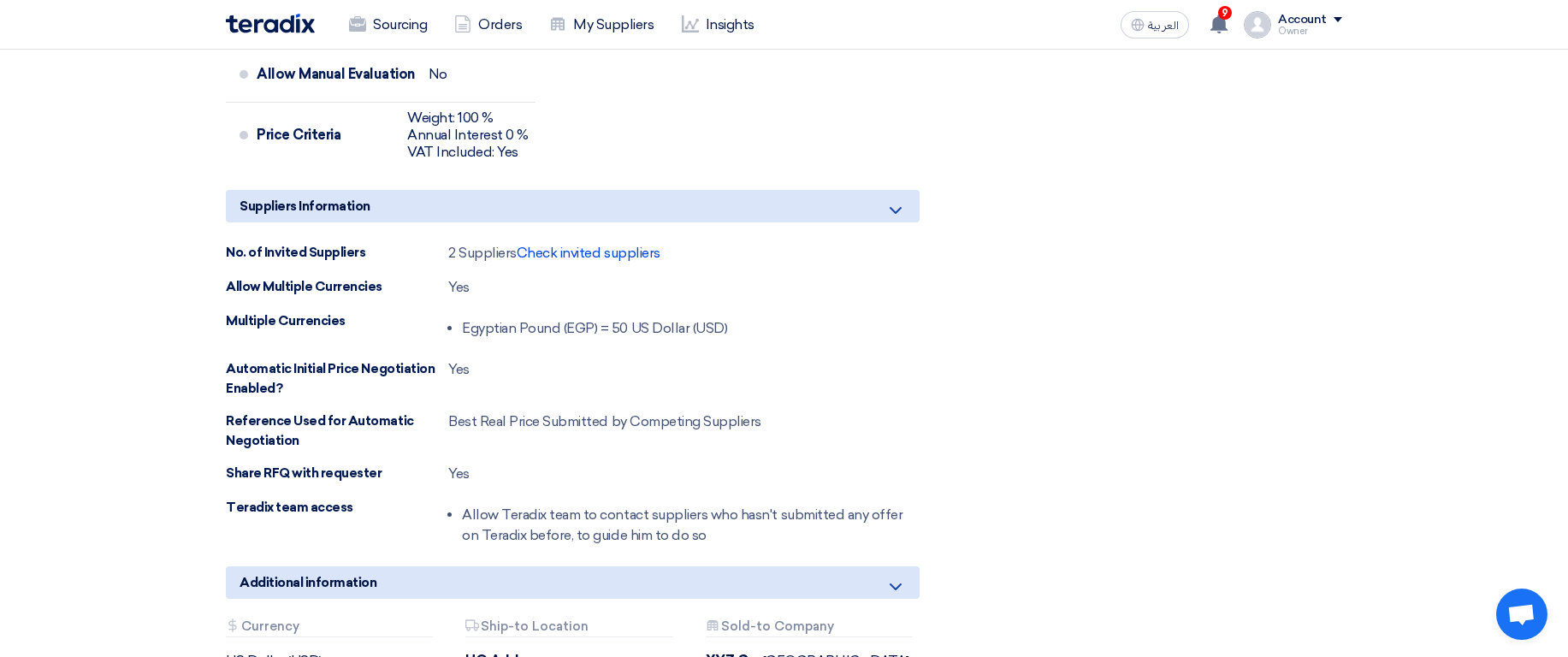
scroll to position [1643, 0]
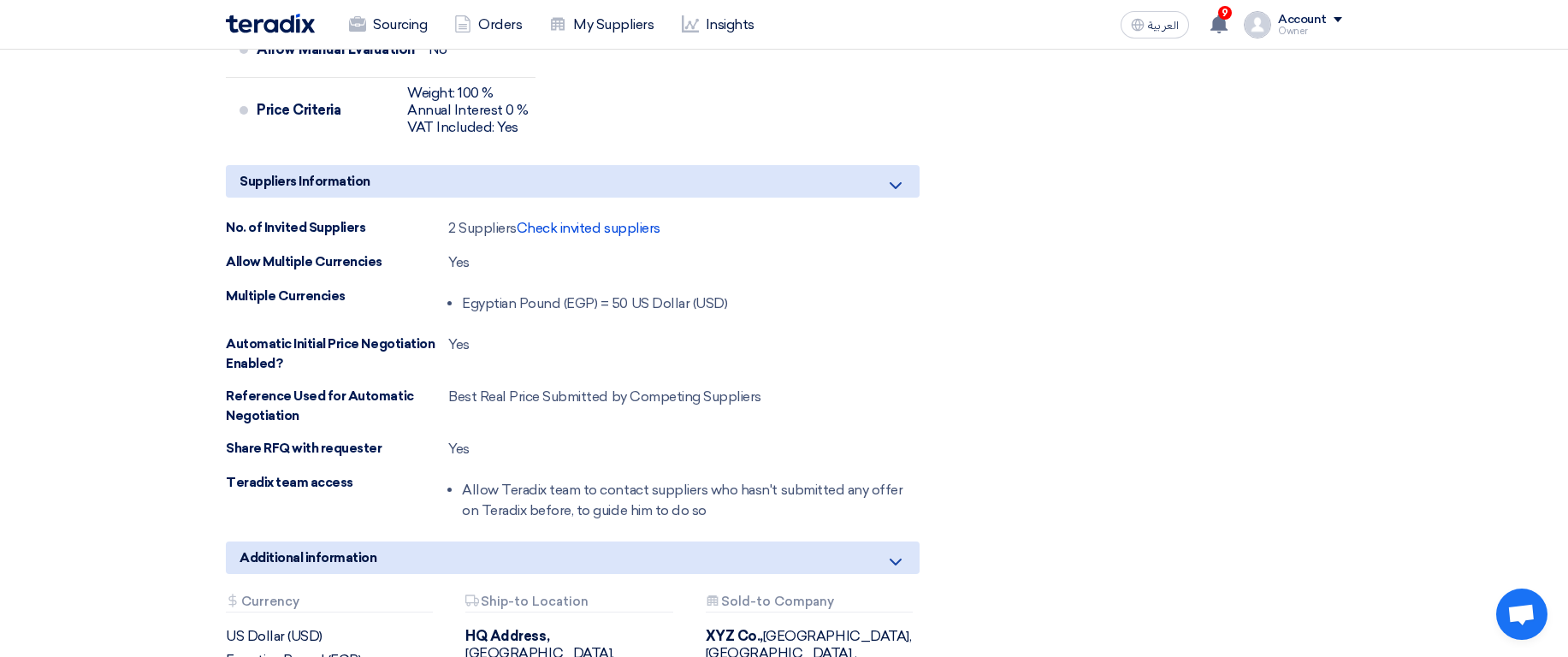
drag, startPoint x: 459, startPoint y: 298, endPoint x: 774, endPoint y: 301, distance: 315.0
click at [766, 296] on div "Multiple Currencies Egyptian Pound (EGP) = 50 US Dollar (USD)" at bounding box center [572, 304] width 694 height 34
click at [824, 305] on div "Multiple Currencies Egyptian Pound (EGP) = 50 US Dollar (USD)" at bounding box center [572, 304] width 694 height 34
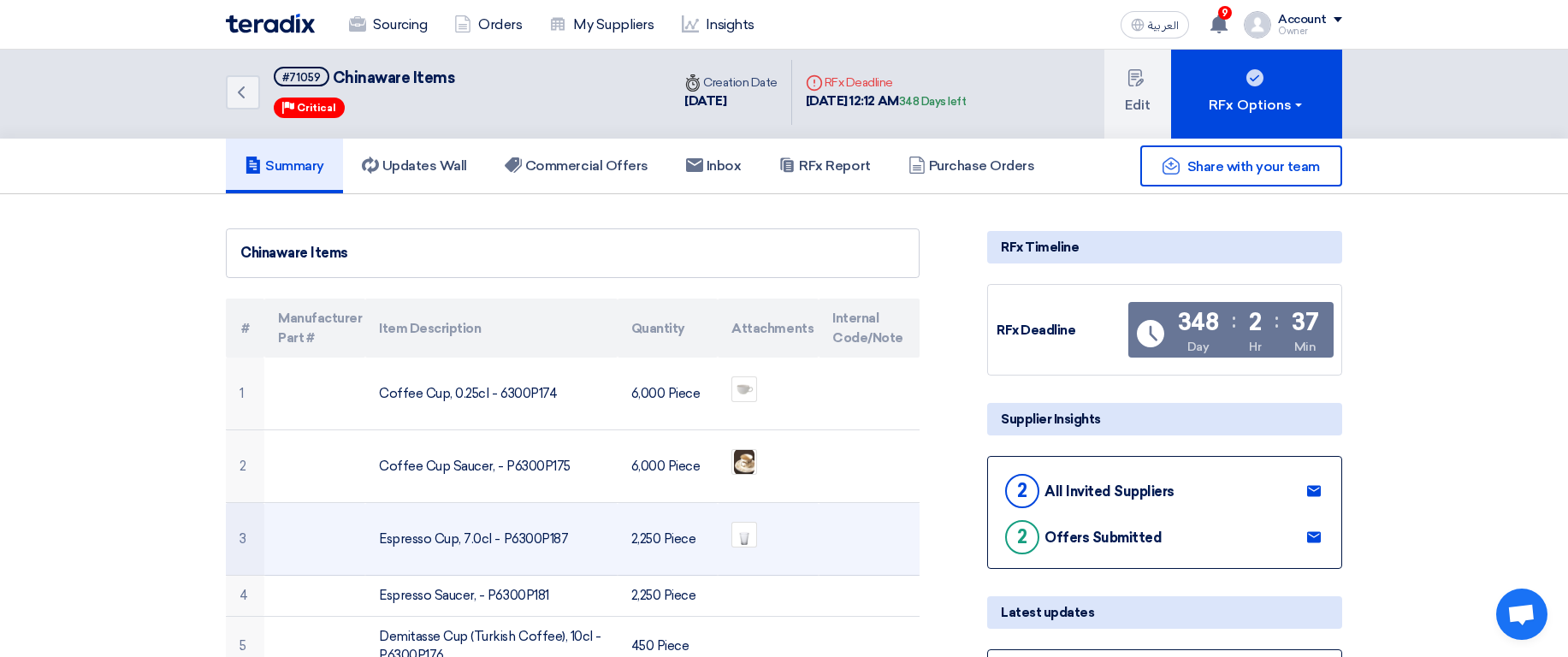
scroll to position [0, 0]
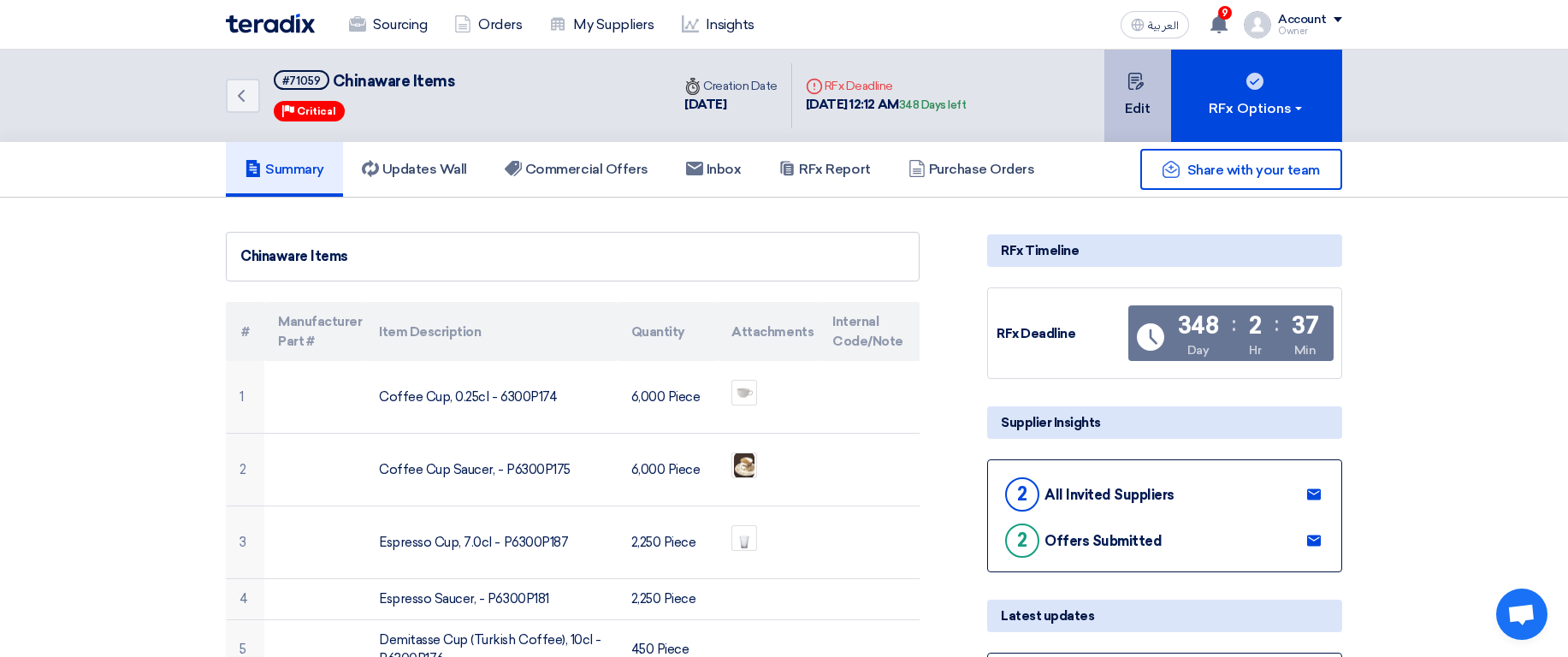
click at [1129, 84] on icon at bounding box center [1136, 82] width 18 height 18
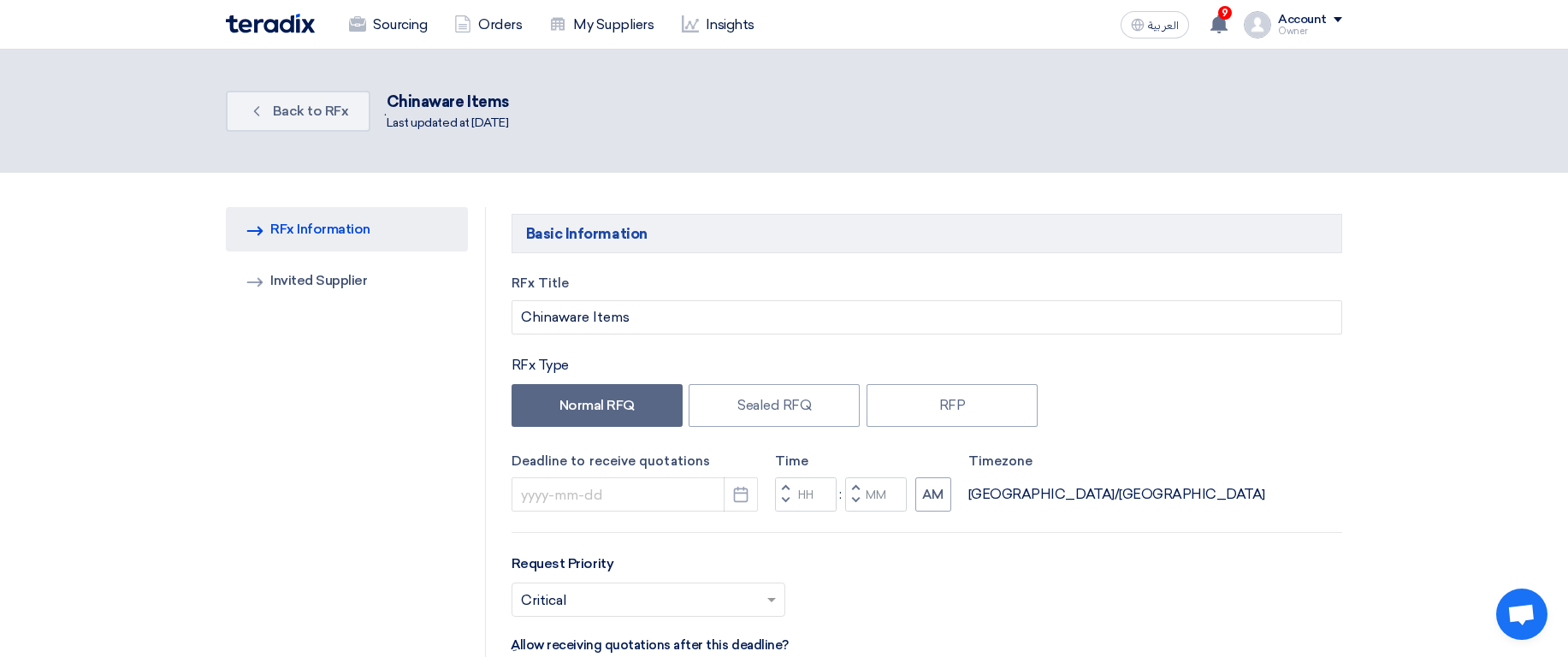
type input "8/3/2026"
type input "12"
drag, startPoint x: 469, startPoint y: 117, endPoint x: 642, endPoint y: 112, distance: 173.1
click at [621, 112] on div "Back Back to RFx . Chinaware Items Last updated at 17 Aug 2025" at bounding box center [784, 111] width 1116 height 55
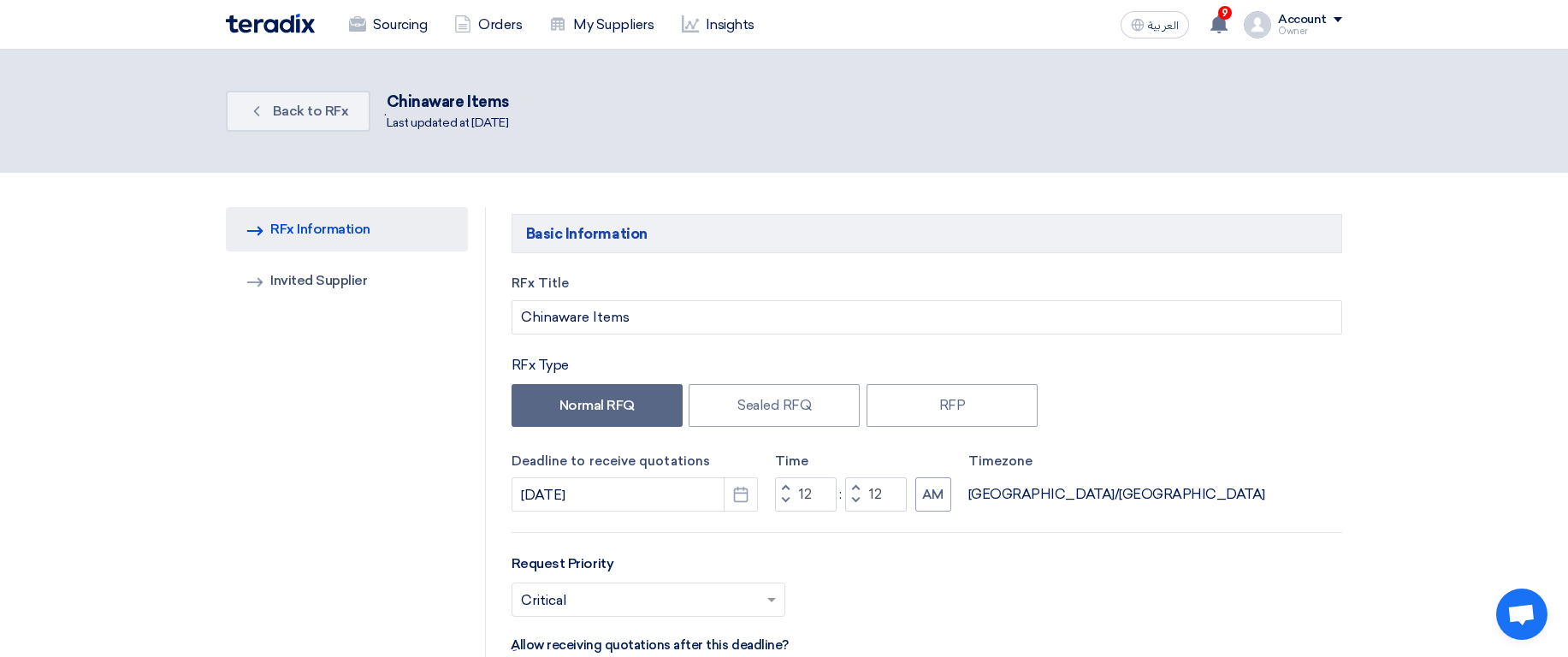
click at [855, 109] on div "Back Back to RFx . Chinaware Items Last updated at 17 Aug 2025" at bounding box center [784, 111] width 1116 height 55
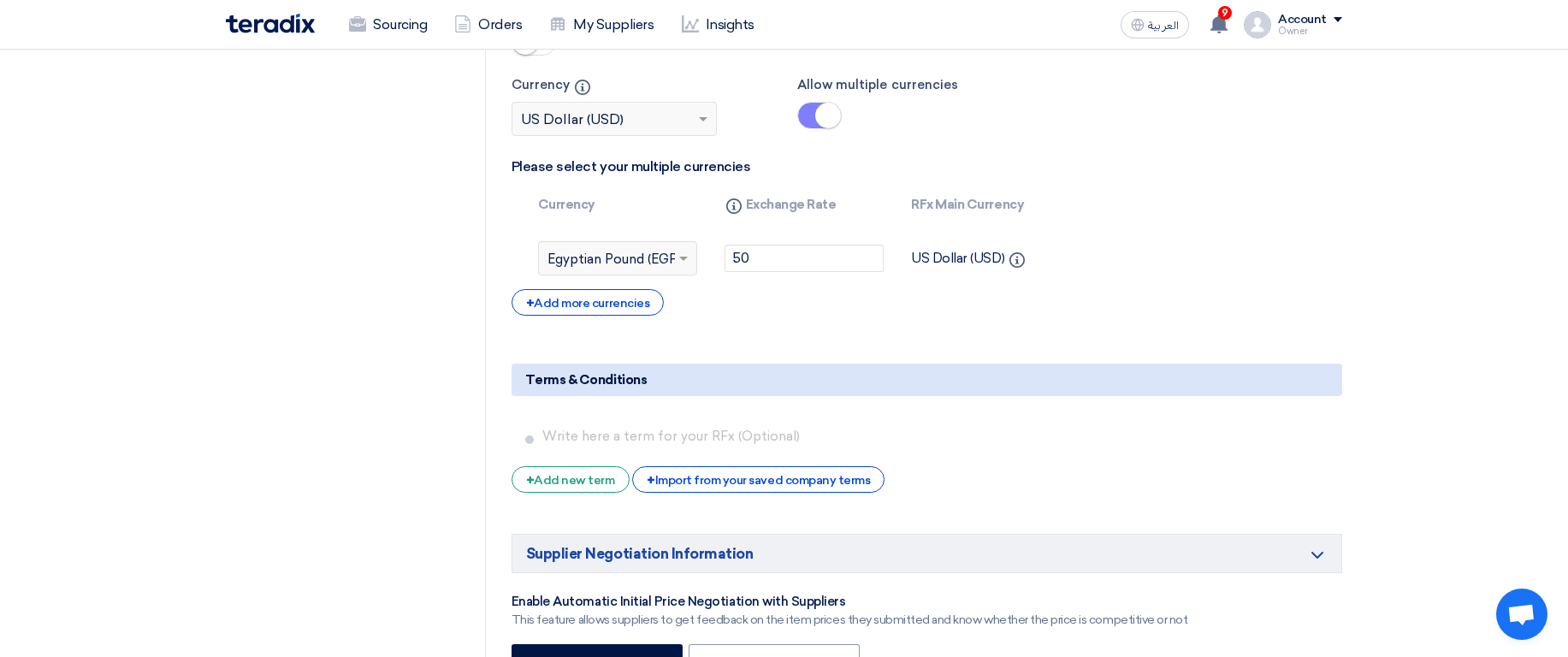
scroll to position [3799, 0]
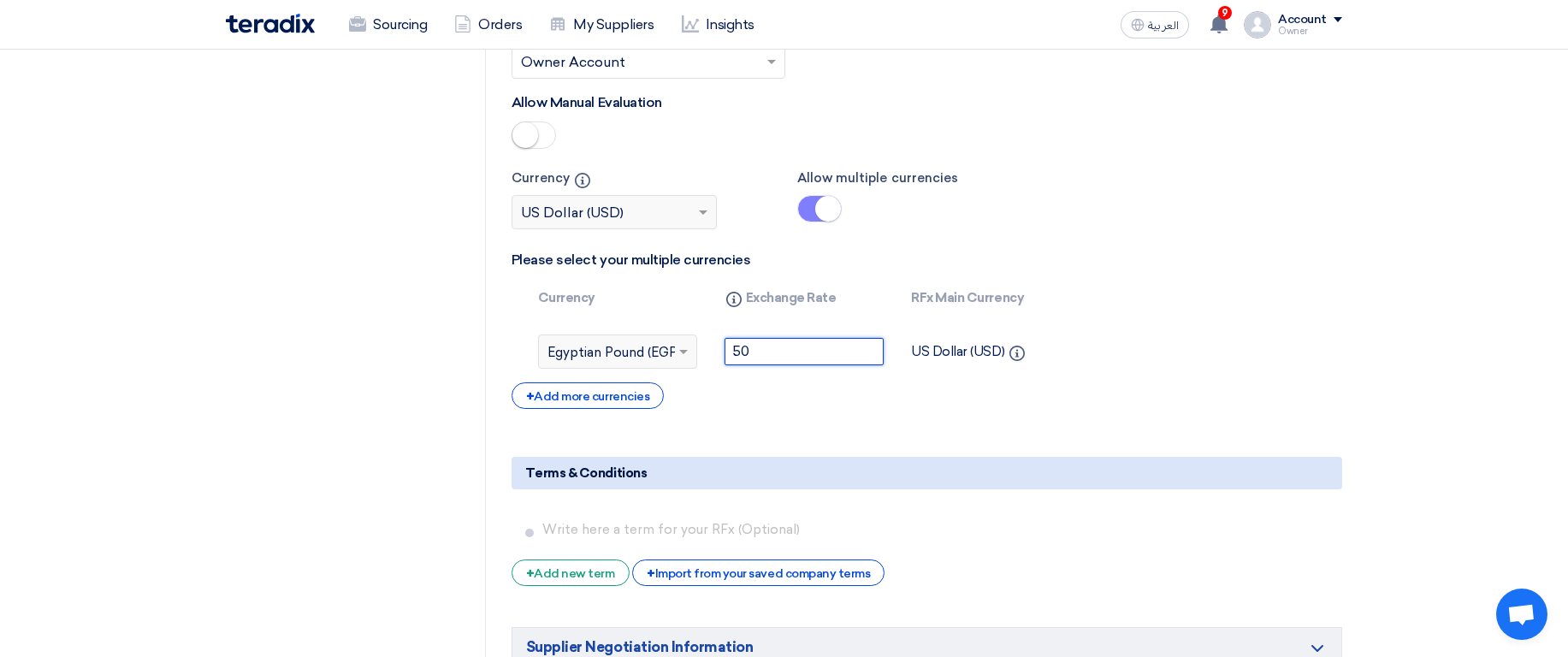
click at [795, 345] on input "50" at bounding box center [804, 351] width 159 height 27
click at [1127, 328] on div "Currency Info Exchange Rate RFx Main Currency Select Currency × Egyptian Pound …" at bounding box center [823, 328] width 623 height 108
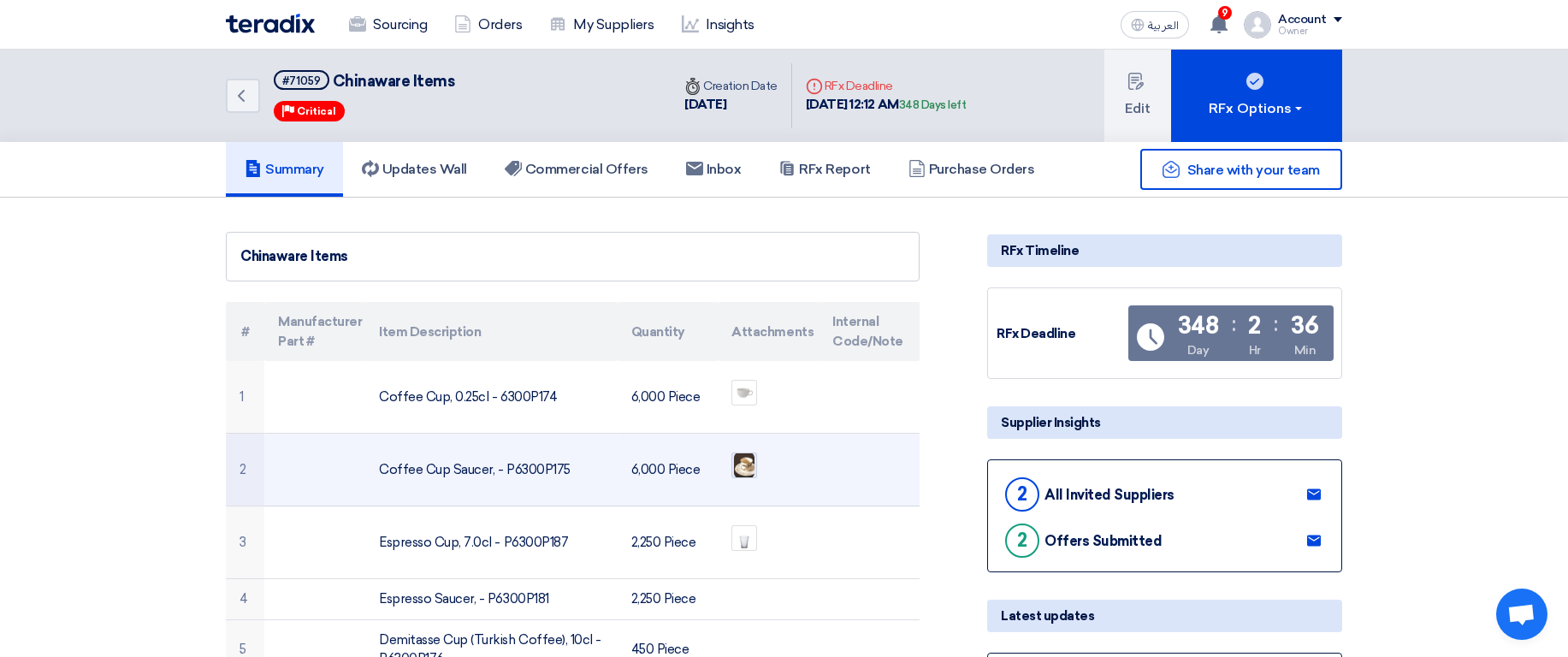
click at [748, 475] on img at bounding box center [744, 466] width 24 height 29
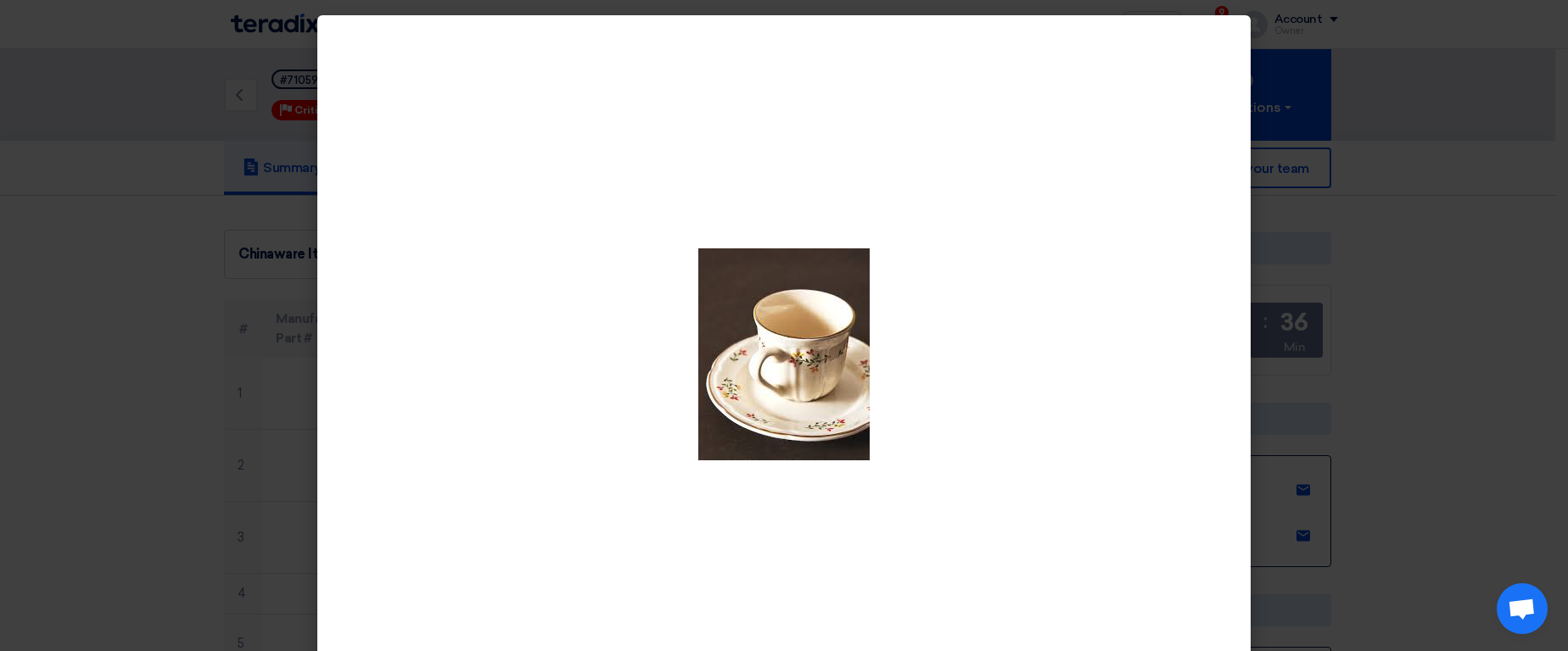
click at [1356, 400] on modal-container at bounding box center [784, 325] width 1568 height 651
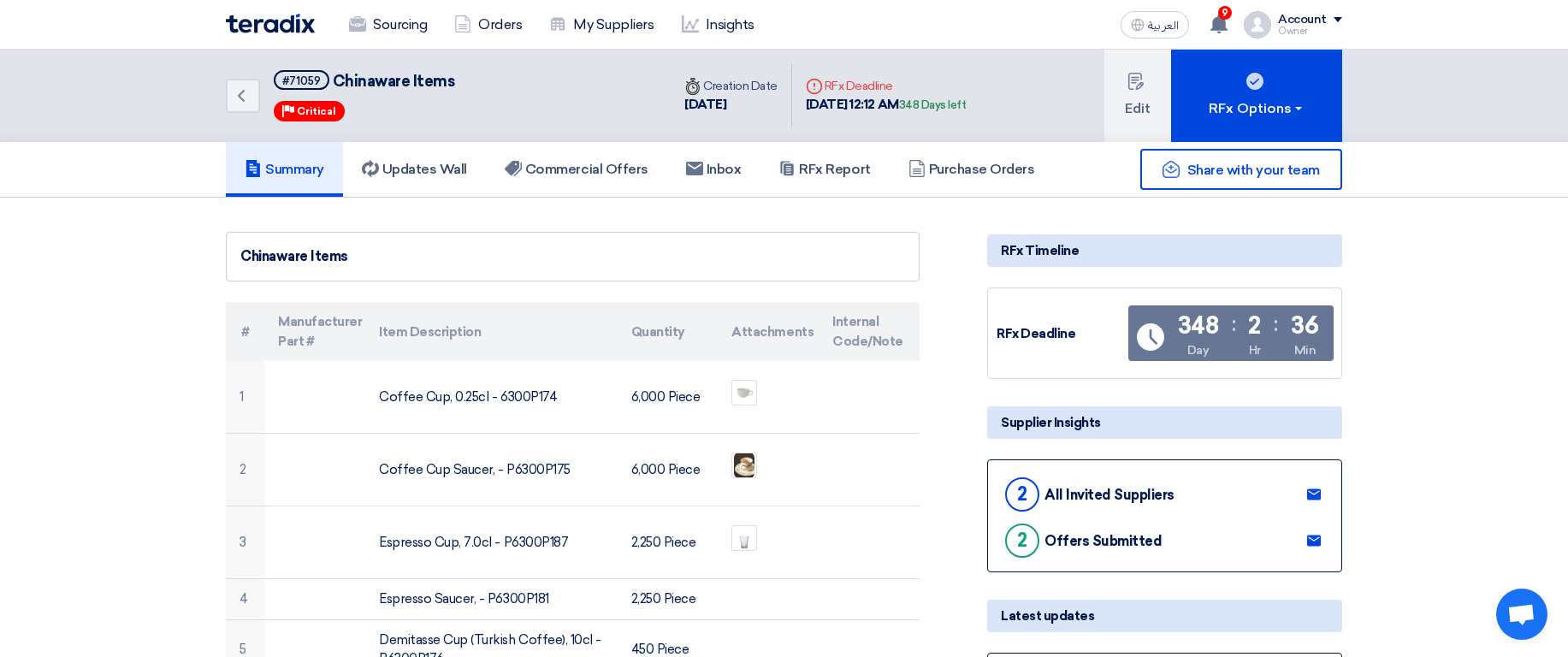
drag, startPoint x: 684, startPoint y: 101, endPoint x: 758, endPoint y: 108, distance: 74.3
click at [758, 108] on div "14 Aug, 2025" at bounding box center [731, 104] width 94 height 20
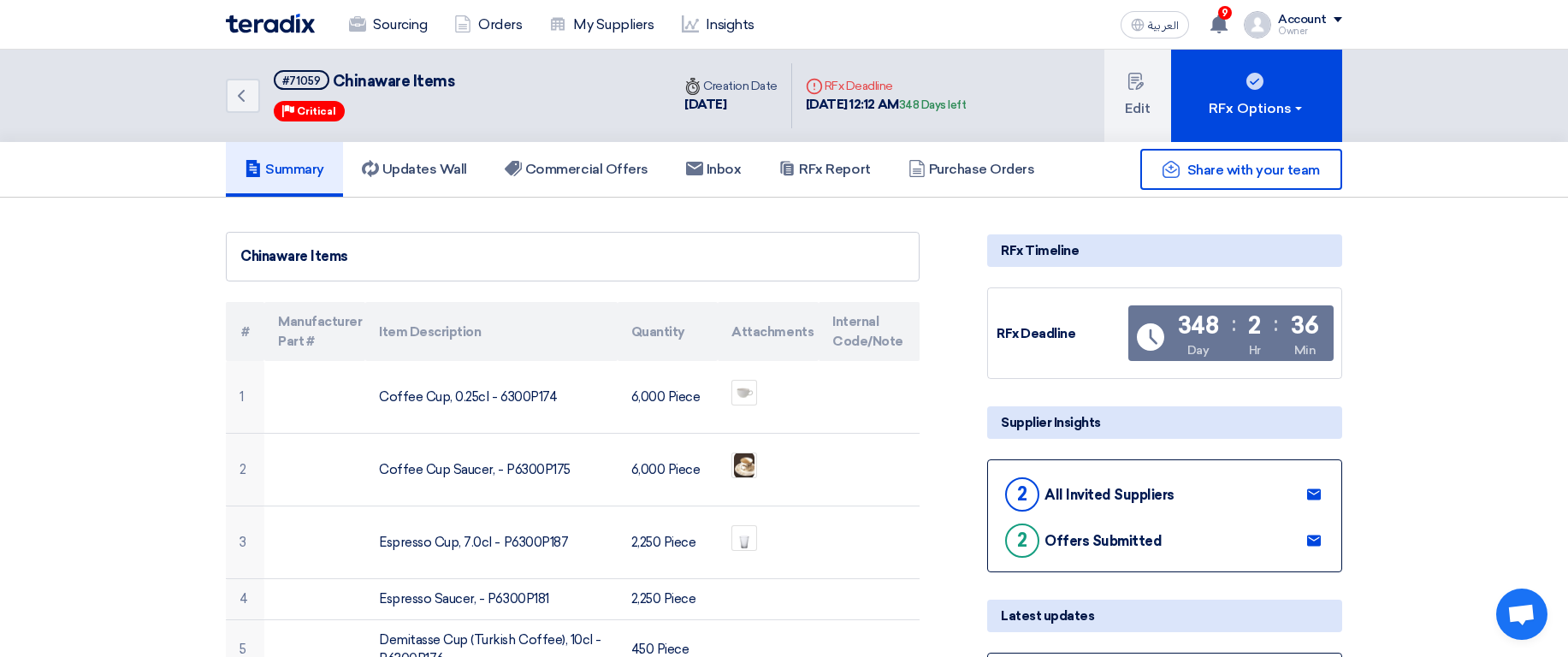
click at [758, 108] on div "14 Aug, 2025" at bounding box center [731, 104] width 94 height 20
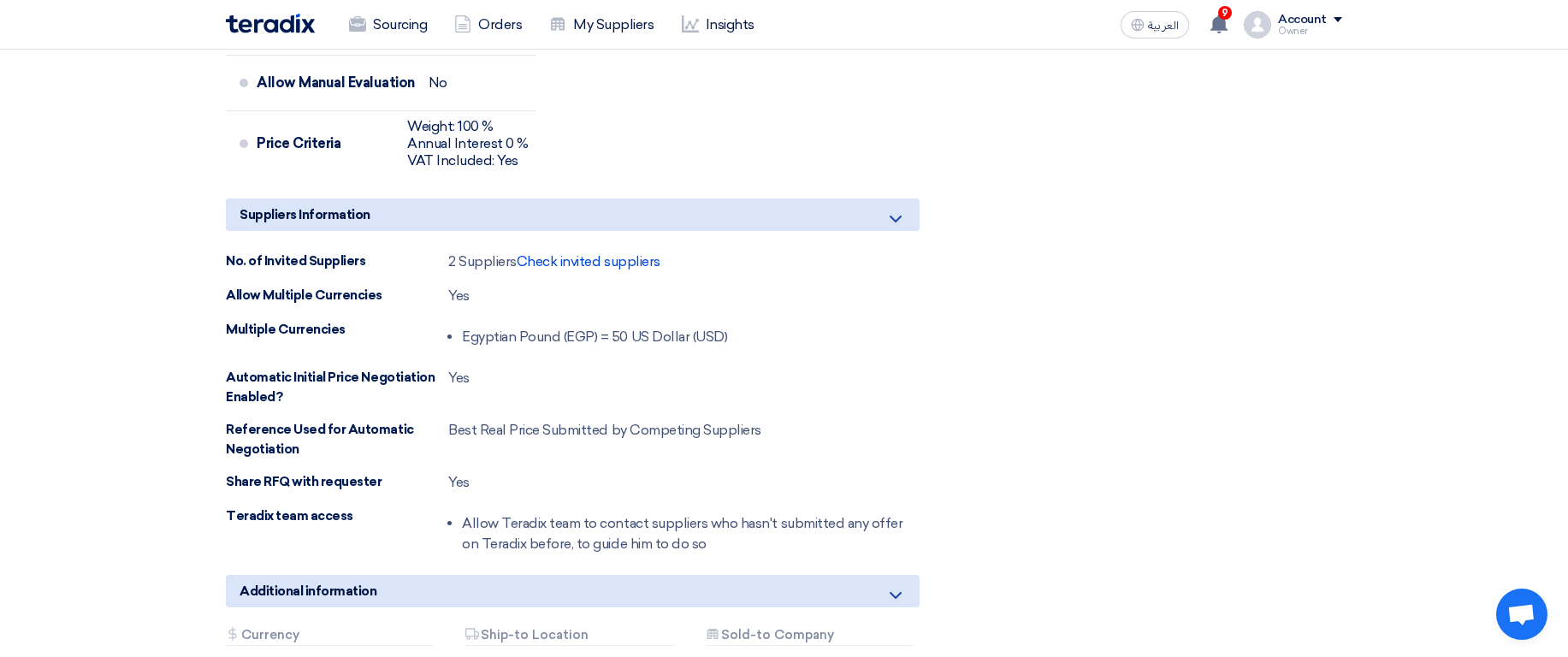
scroll to position [1540, 0]
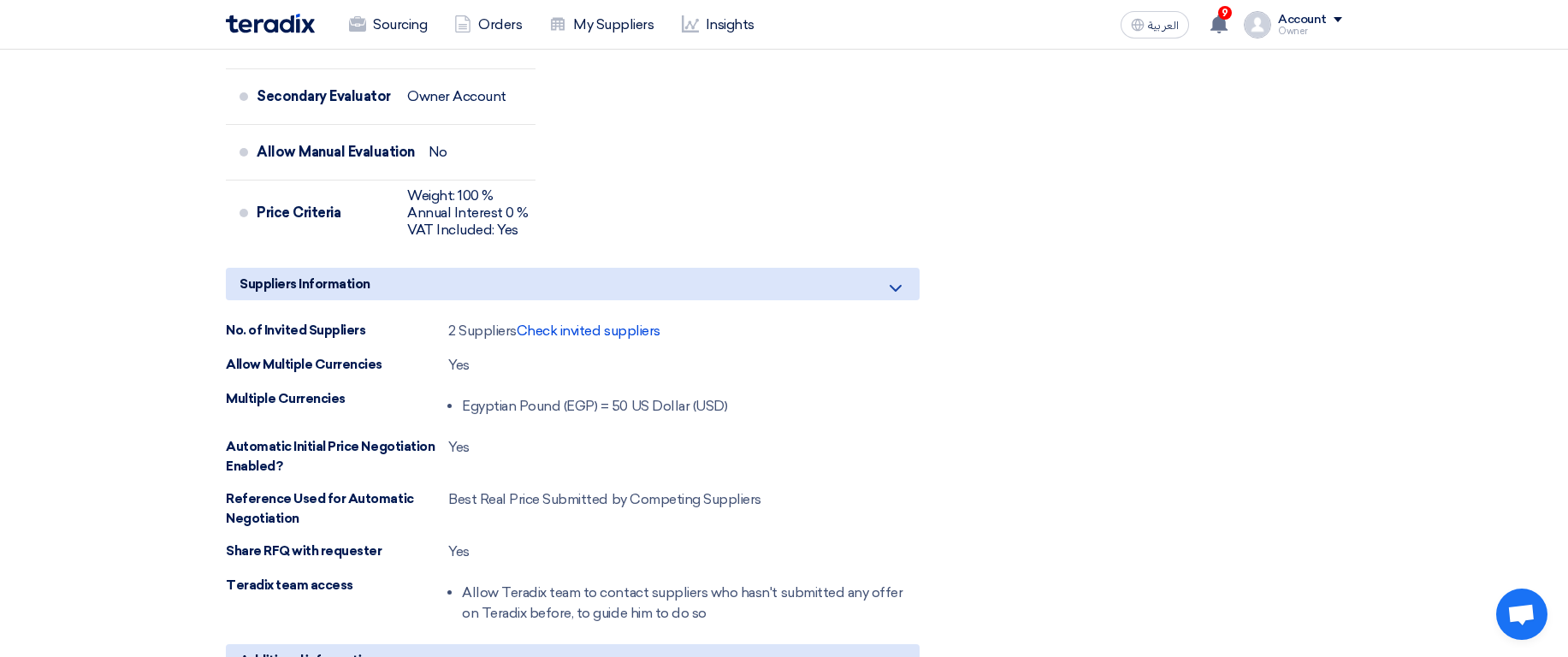
drag, startPoint x: 464, startPoint y: 405, endPoint x: 880, endPoint y: 402, distance: 416.0
click at [880, 402] on div "Multiple Currencies Egyptian Pound (EGP) = 50 US Dollar (USD)" at bounding box center [572, 406] width 694 height 34
click at [908, 392] on div "Multiple Currencies Egyptian Pound (EGP) = 50 US Dollar (USD)" at bounding box center [572, 406] width 694 height 34
drag, startPoint x: 905, startPoint y: 391, endPoint x: 533, endPoint y: 429, distance: 373.9
click at [533, 429] on div "No. of Invited Suppliers 2 Suppliers Check invited suppliers Allow Multiple Cur…" at bounding box center [572, 475] width 694 height 309
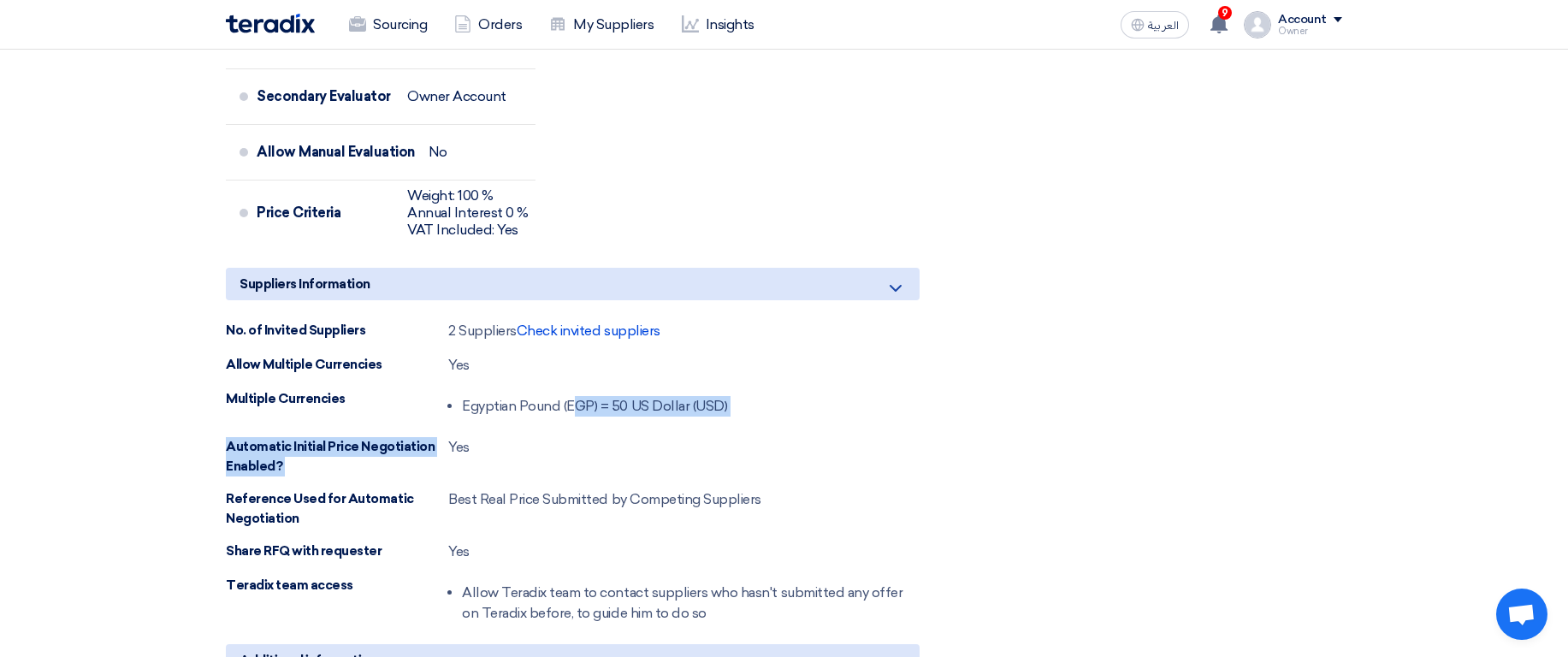
click at [679, 399] on li "Egyptian Pound (EGP) = 50 US Dollar (USD)" at bounding box center [594, 406] width 265 height 34
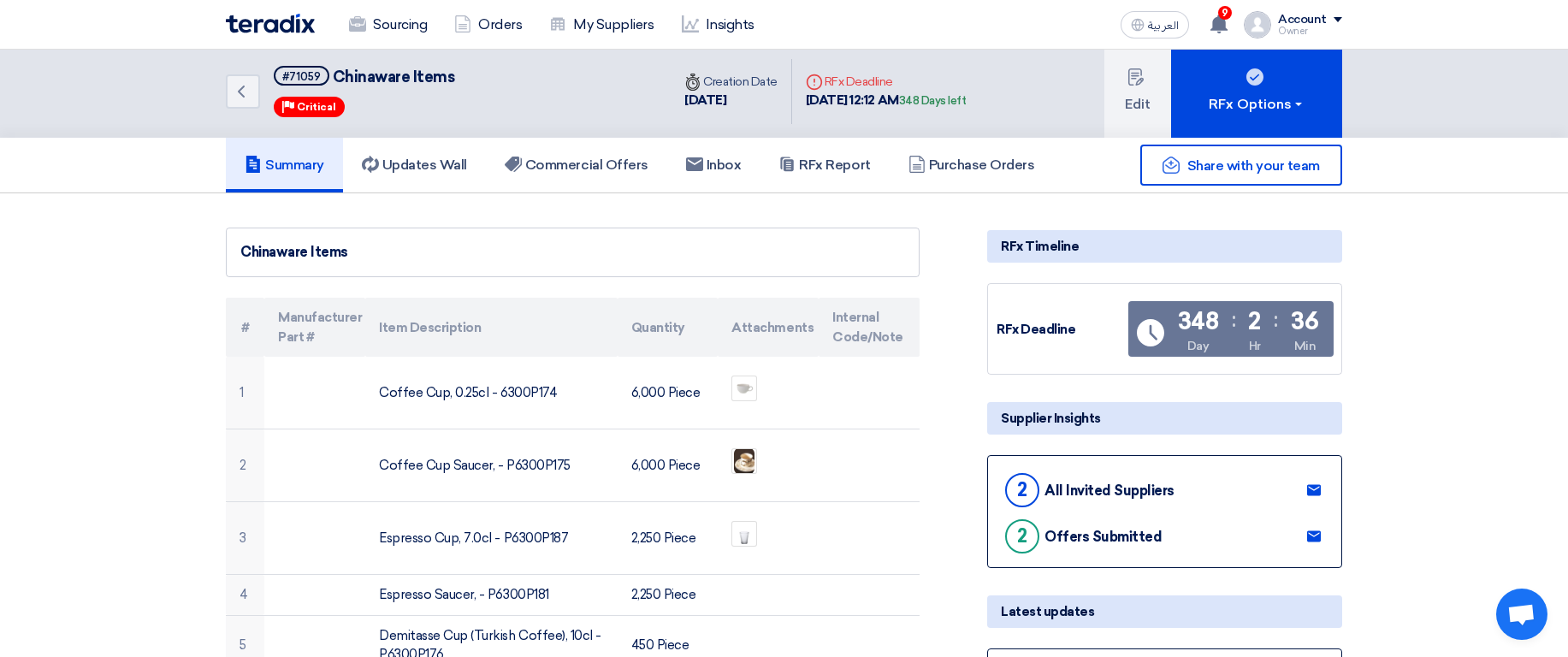
scroll to position [0, 0]
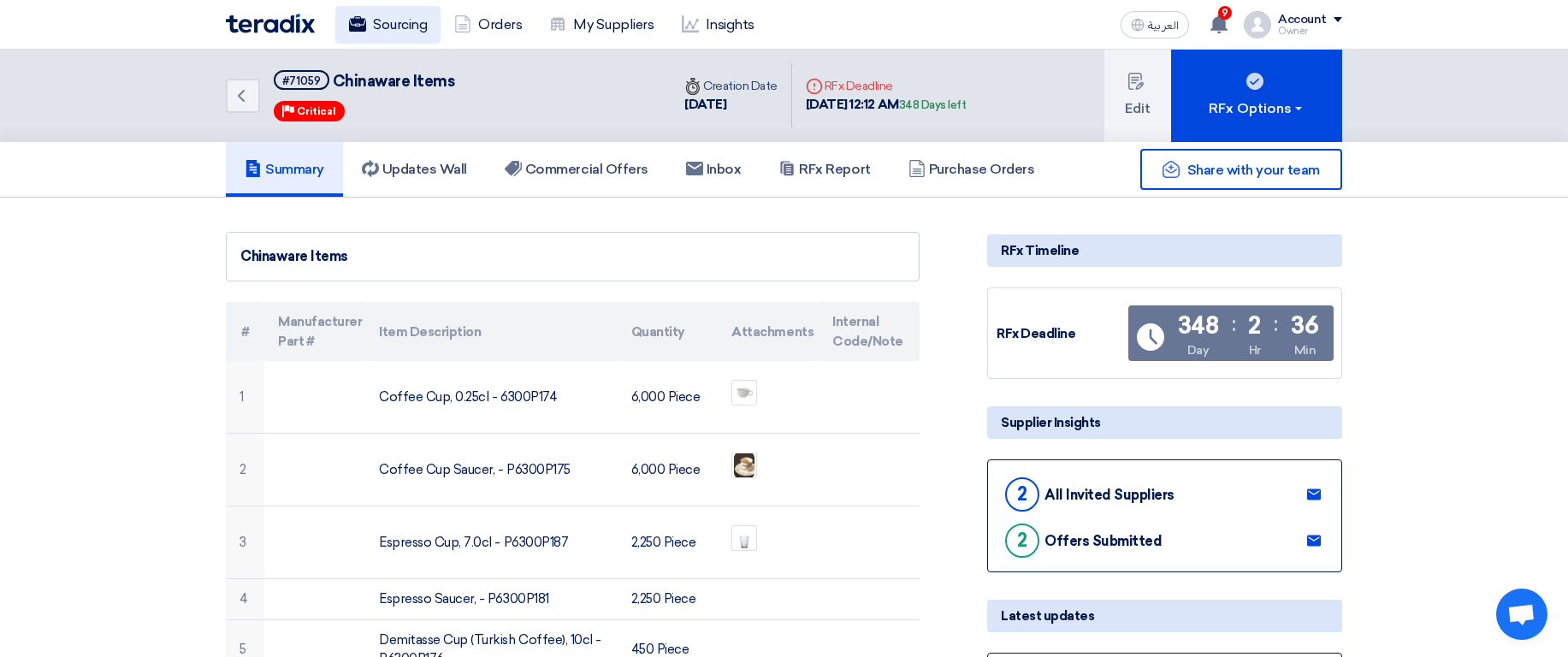
click at [391, 21] on link "Sourcing" at bounding box center [388, 24] width 105 height 38
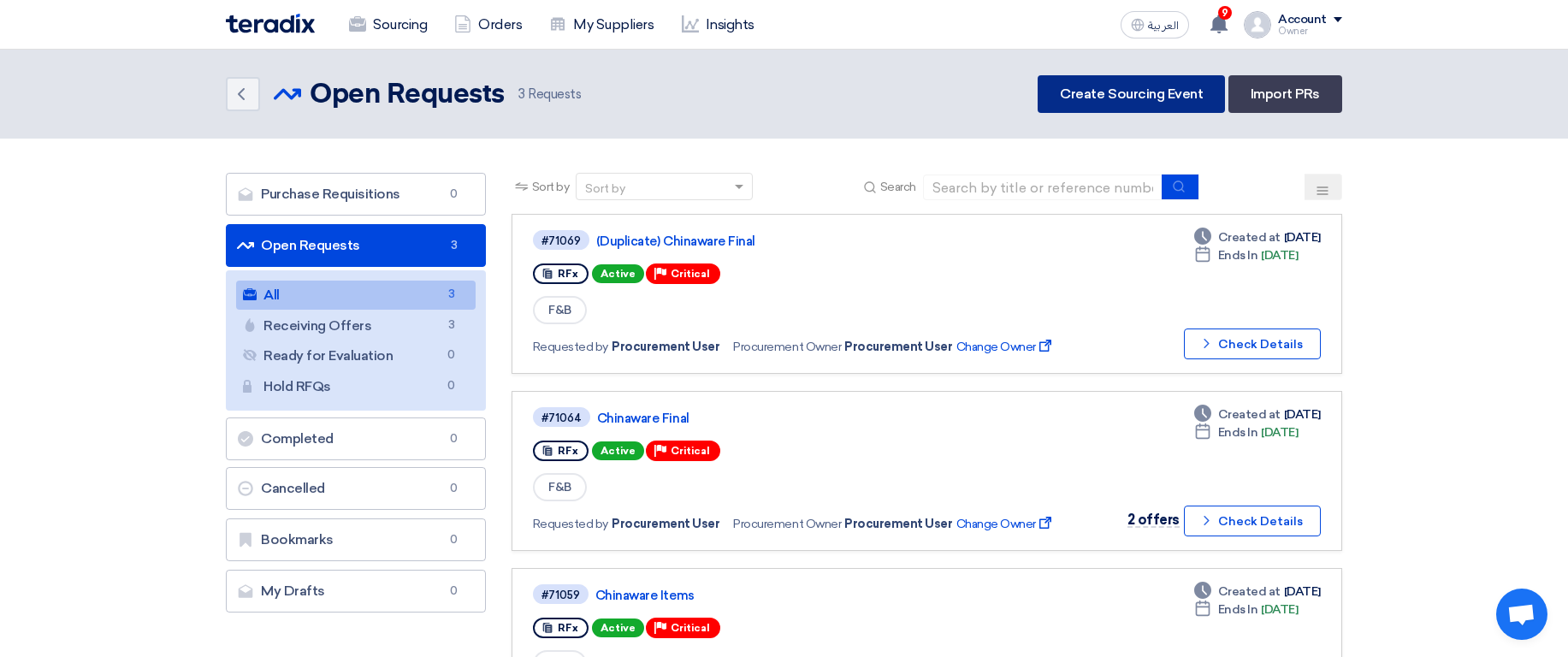
click at [1161, 103] on link "Create Sourcing Event" at bounding box center [1131, 94] width 187 height 38
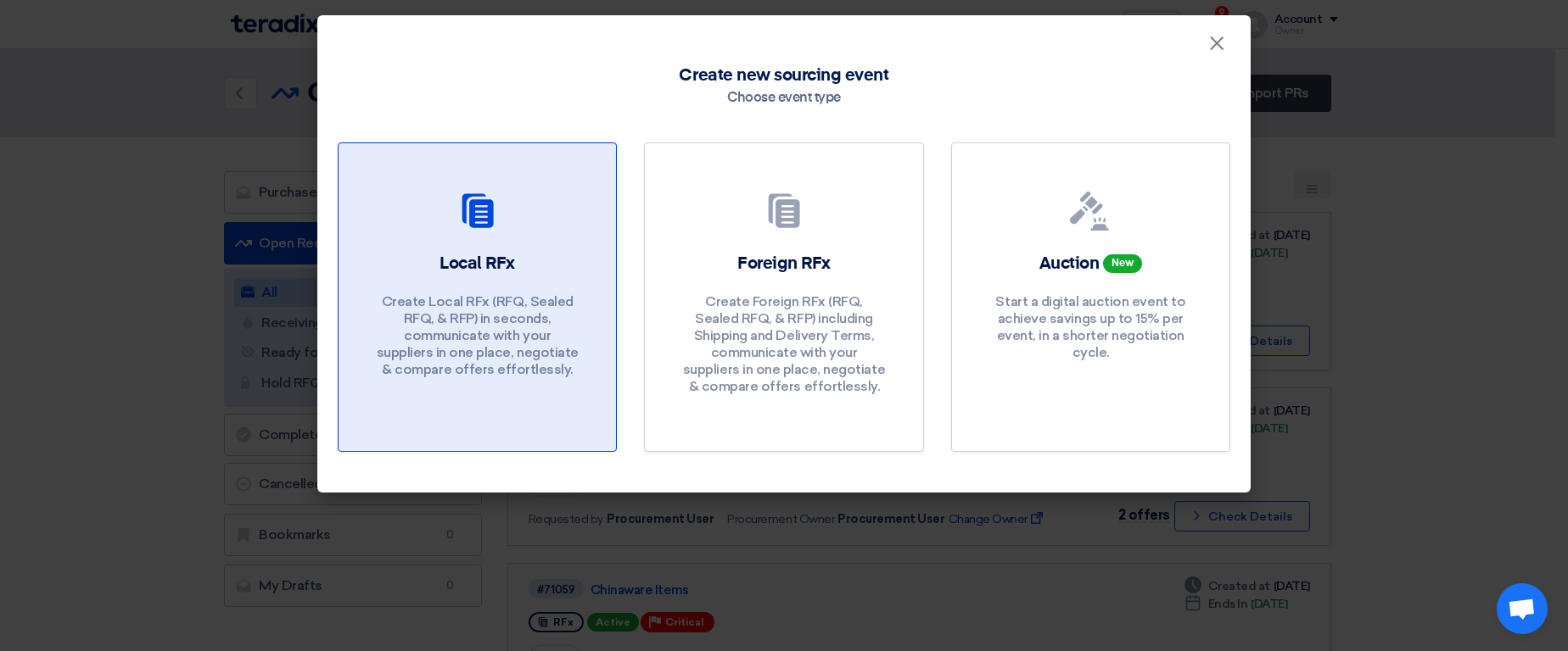
click at [446, 275] on div "Local RFx Create Local RFx (RFQ, Sealed RFQ, & RFP) in seconds, communicate wit…" at bounding box center [477, 318] width 237 height 134
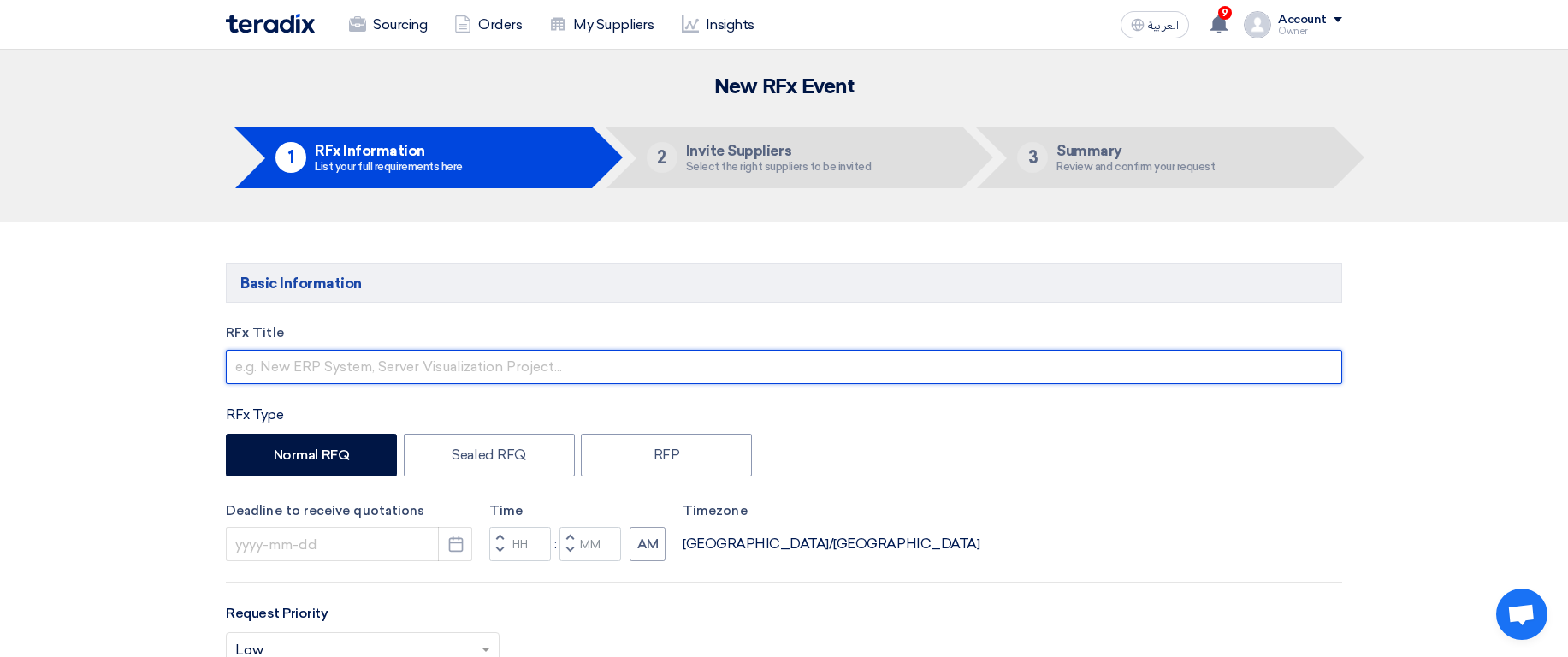
click at [524, 371] on input "text" at bounding box center [784, 367] width 1116 height 34
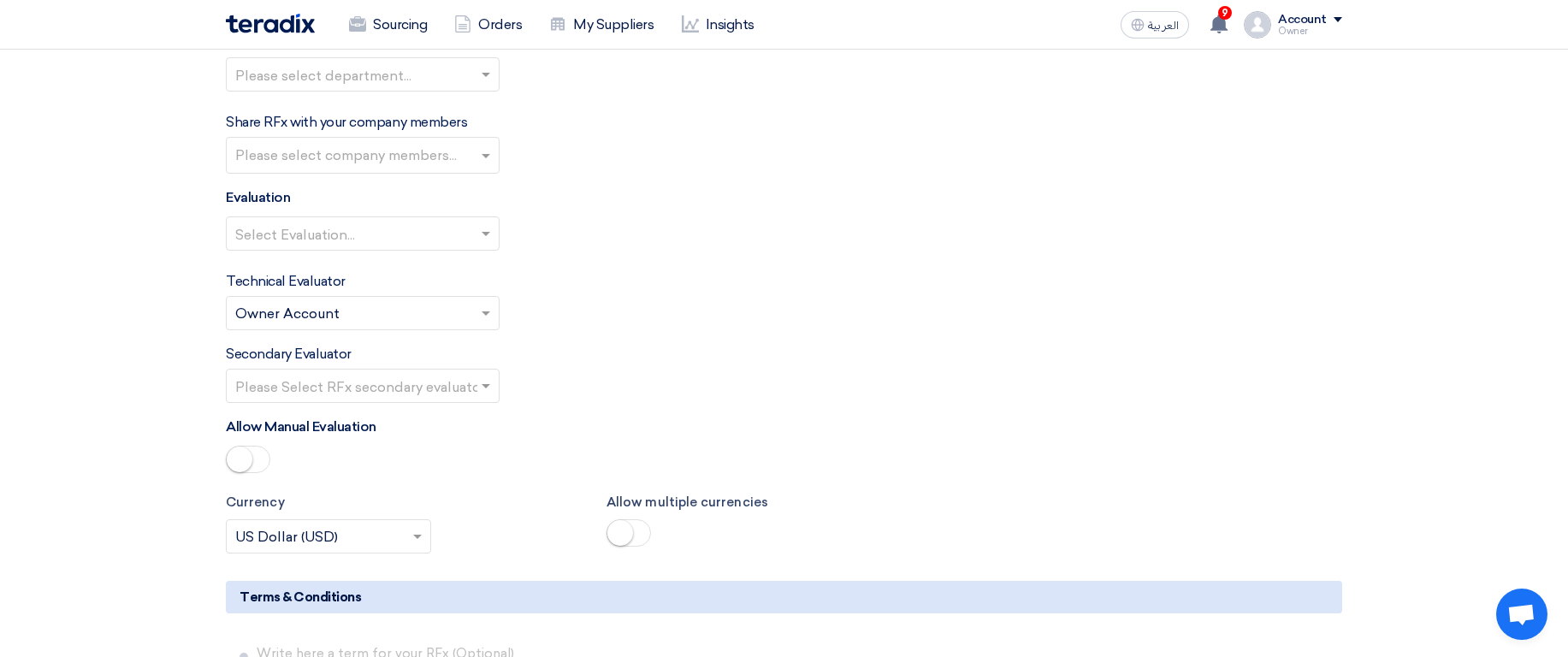
scroll to position [2075, 0]
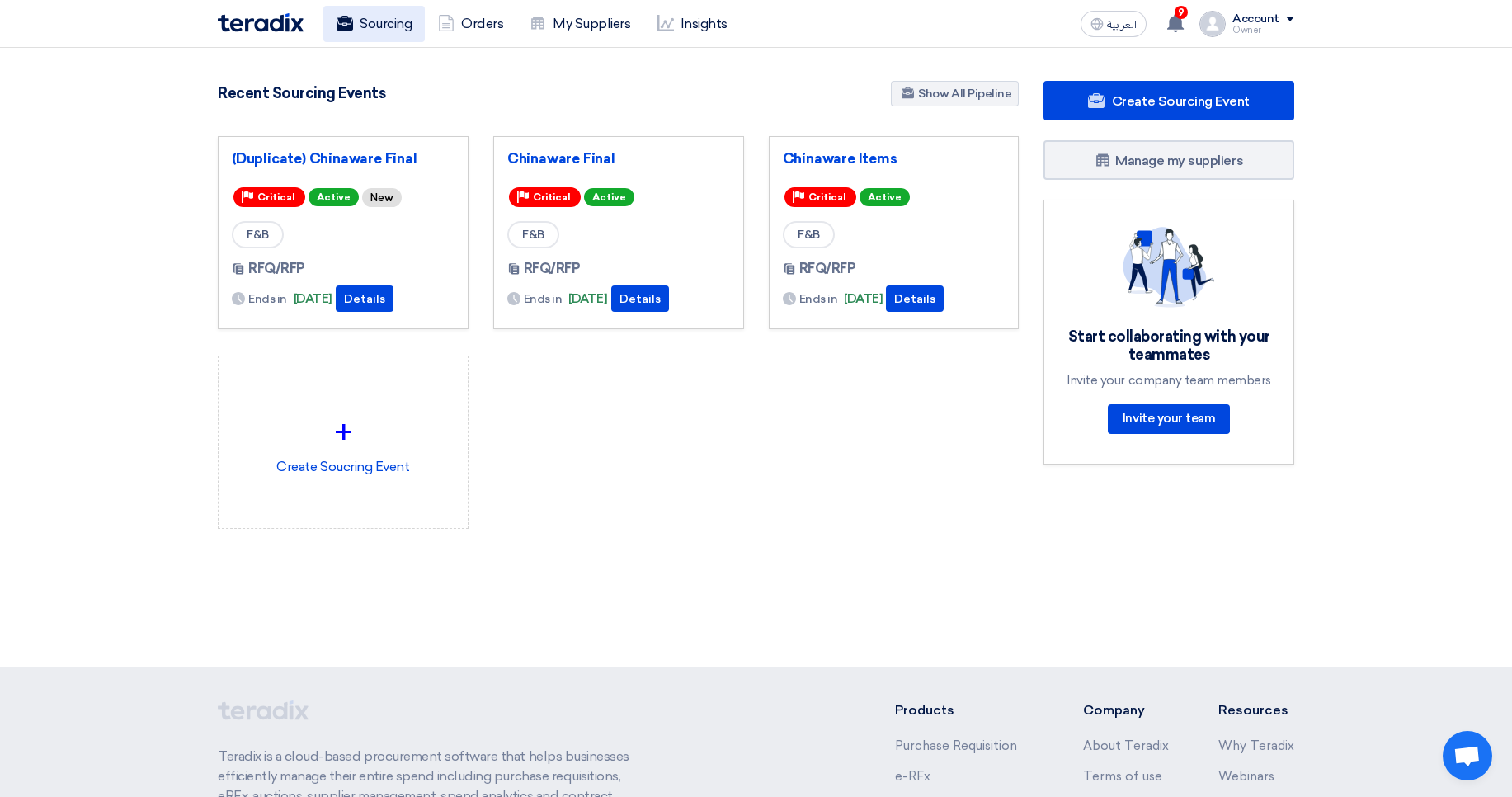
click at [378, 15] on link "Sourcing" at bounding box center [374, 24] width 102 height 37
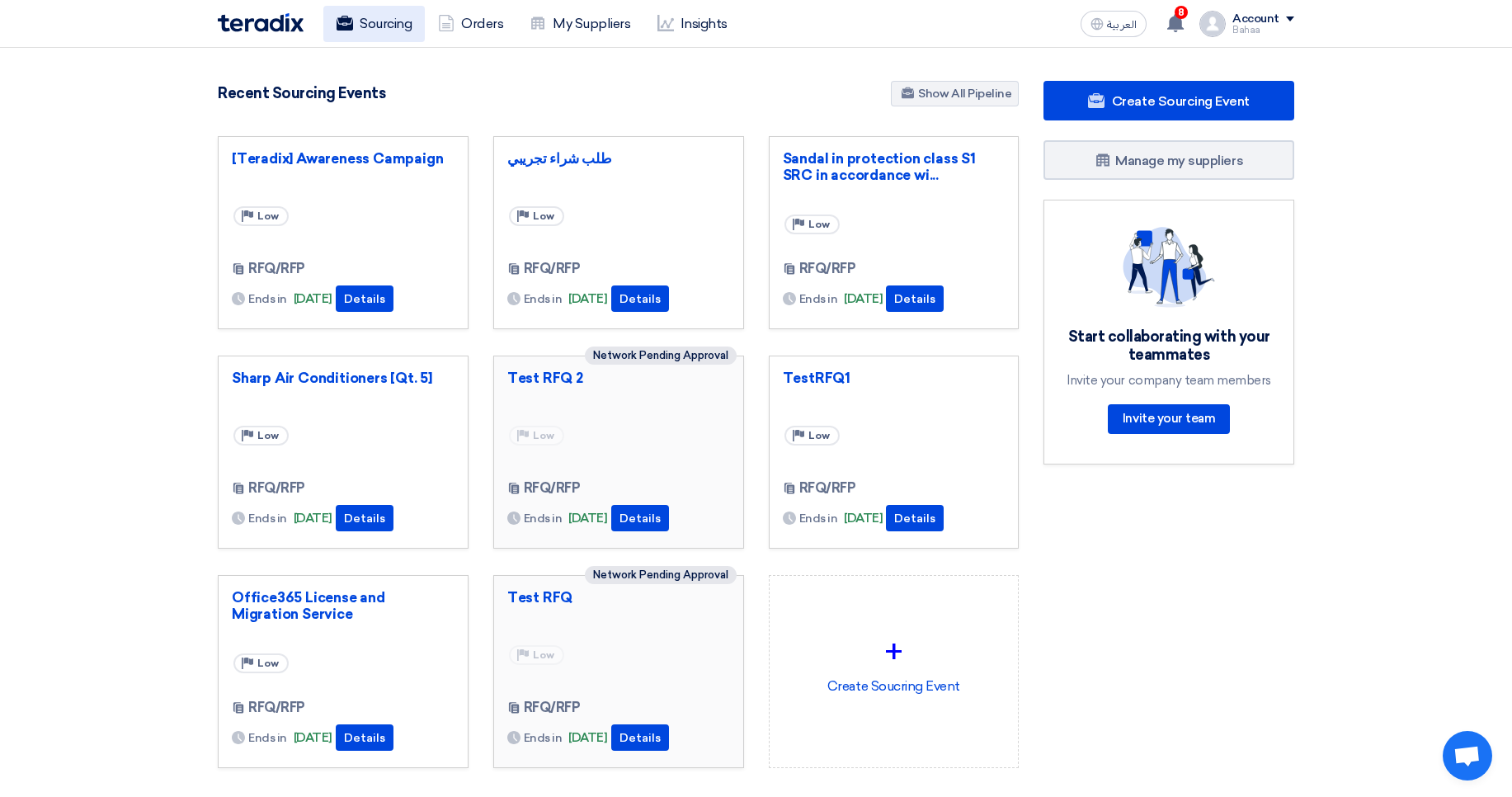
click at [413, 22] on link "Sourcing" at bounding box center [374, 24] width 102 height 37
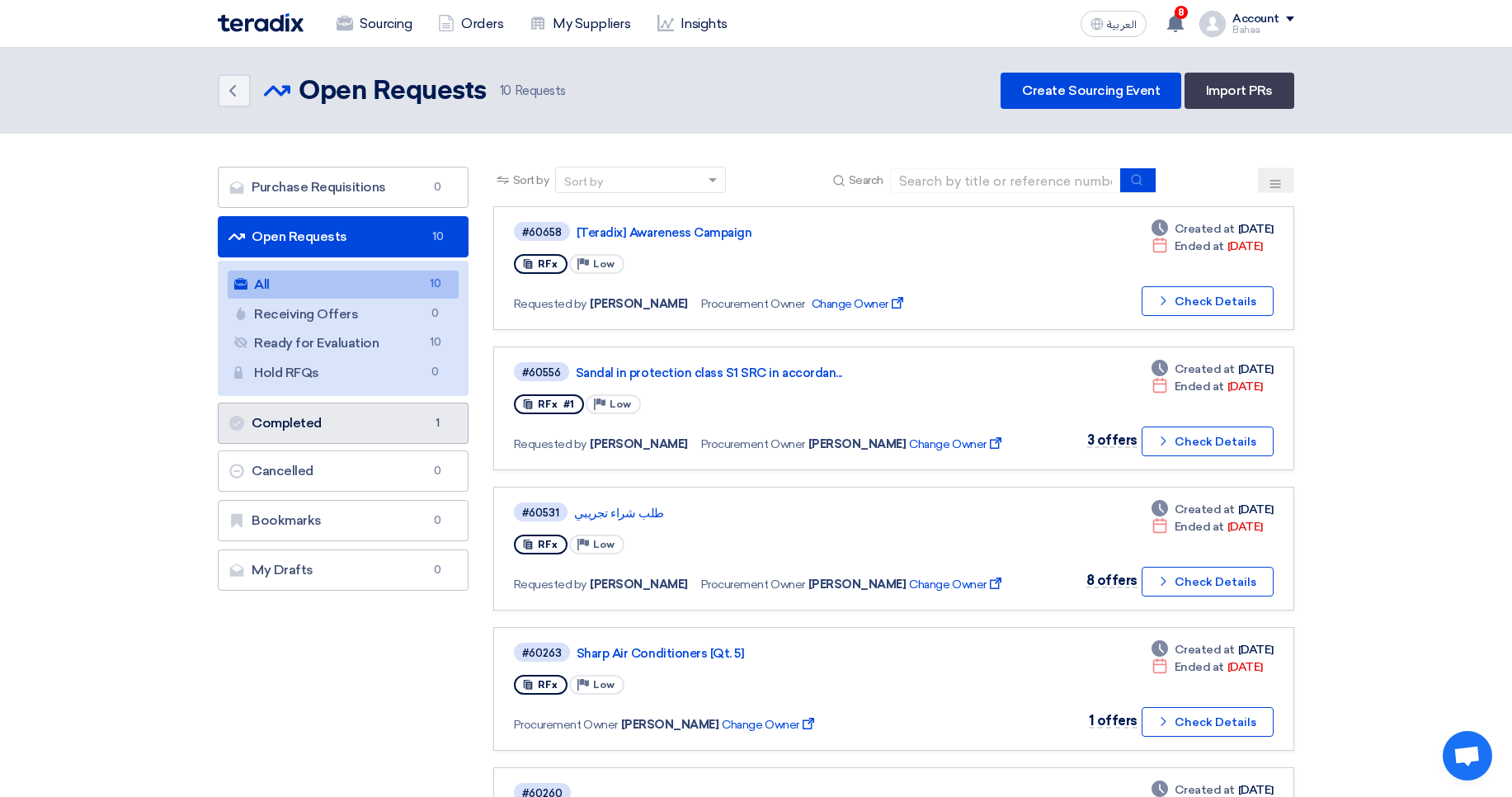
click at [431, 430] on span "1" at bounding box center [438, 423] width 20 height 17
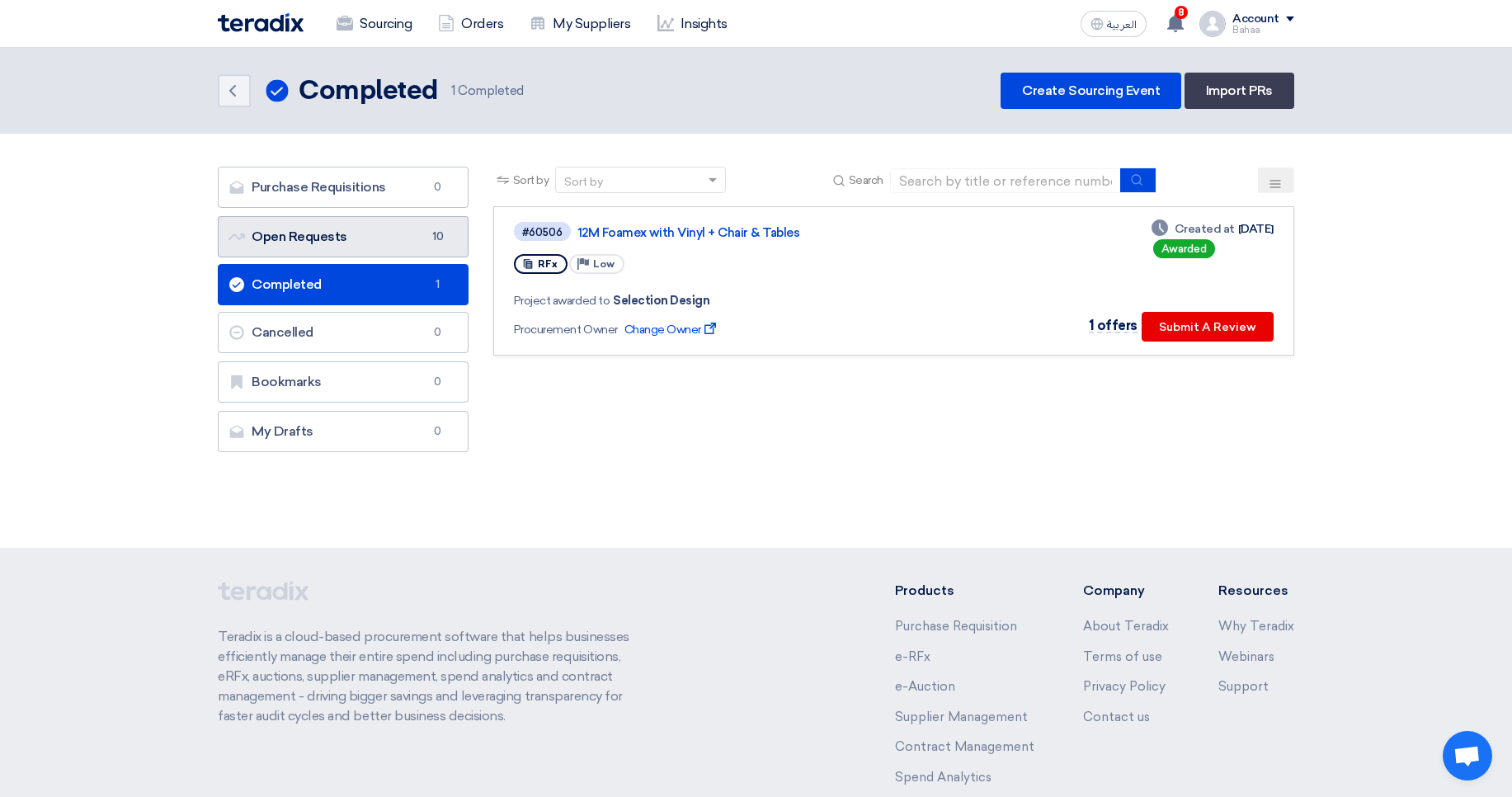
click at [392, 246] on link "Open Requests Open Requests 10" at bounding box center [342, 237] width 251 height 41
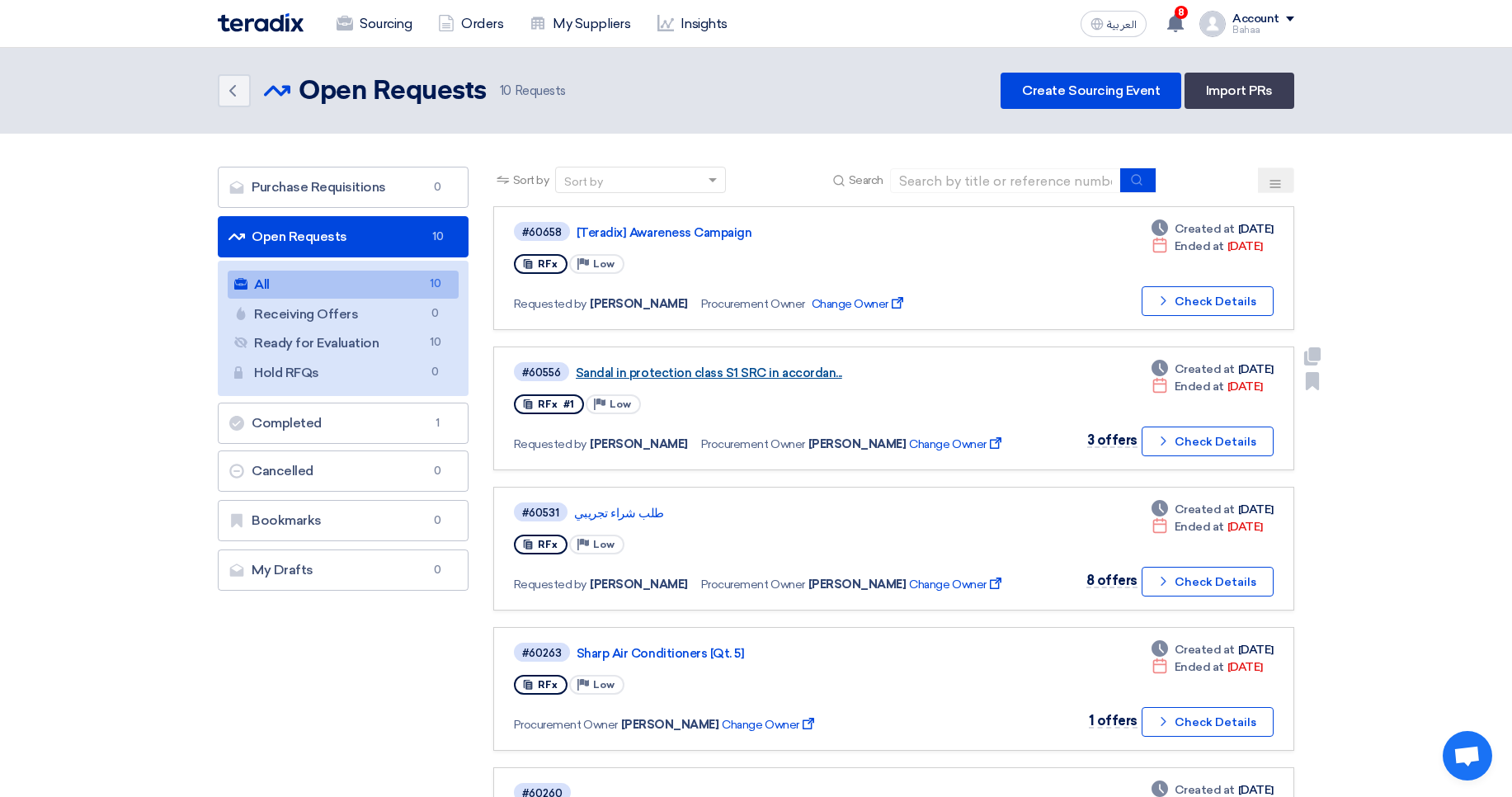
click at [772, 371] on link "Sandal in protection class S1 SRC in accordan..." at bounding box center [782, 373] width 412 height 15
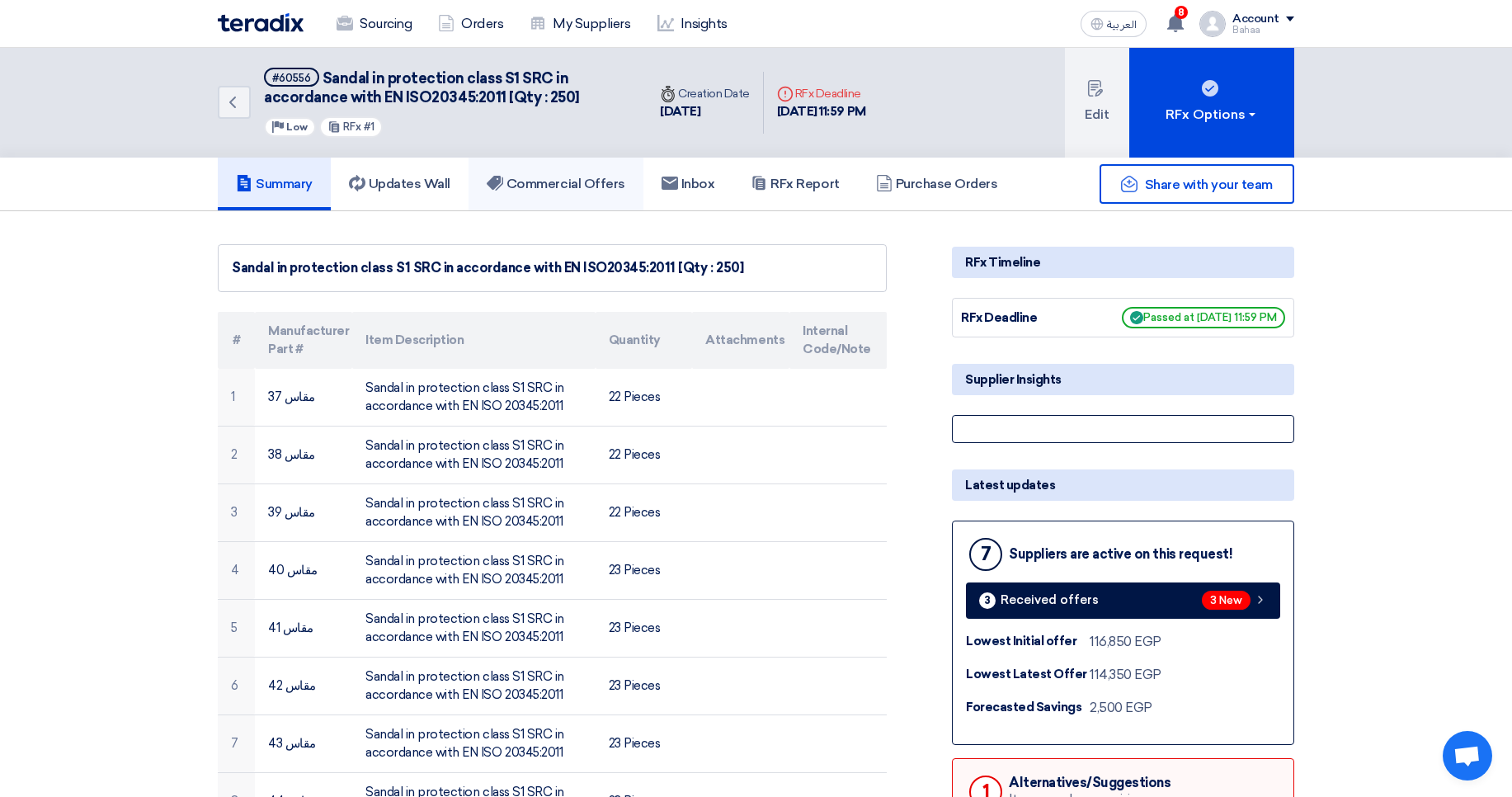
click at [622, 176] on h5 "Commercial Offers" at bounding box center [555, 184] width 138 height 17
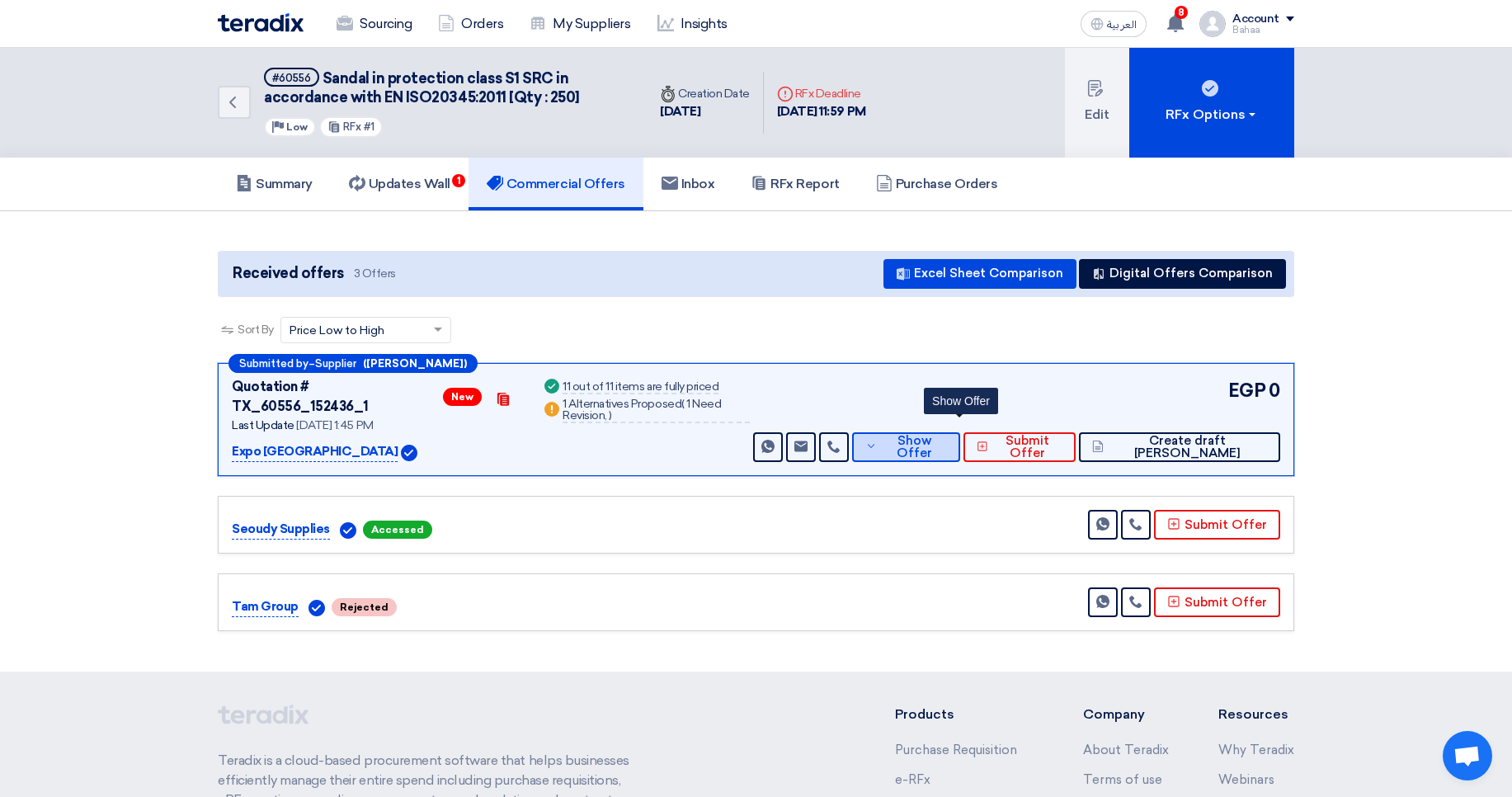
click at [947, 435] on span "Show Offer" at bounding box center [914, 447] width 66 height 24
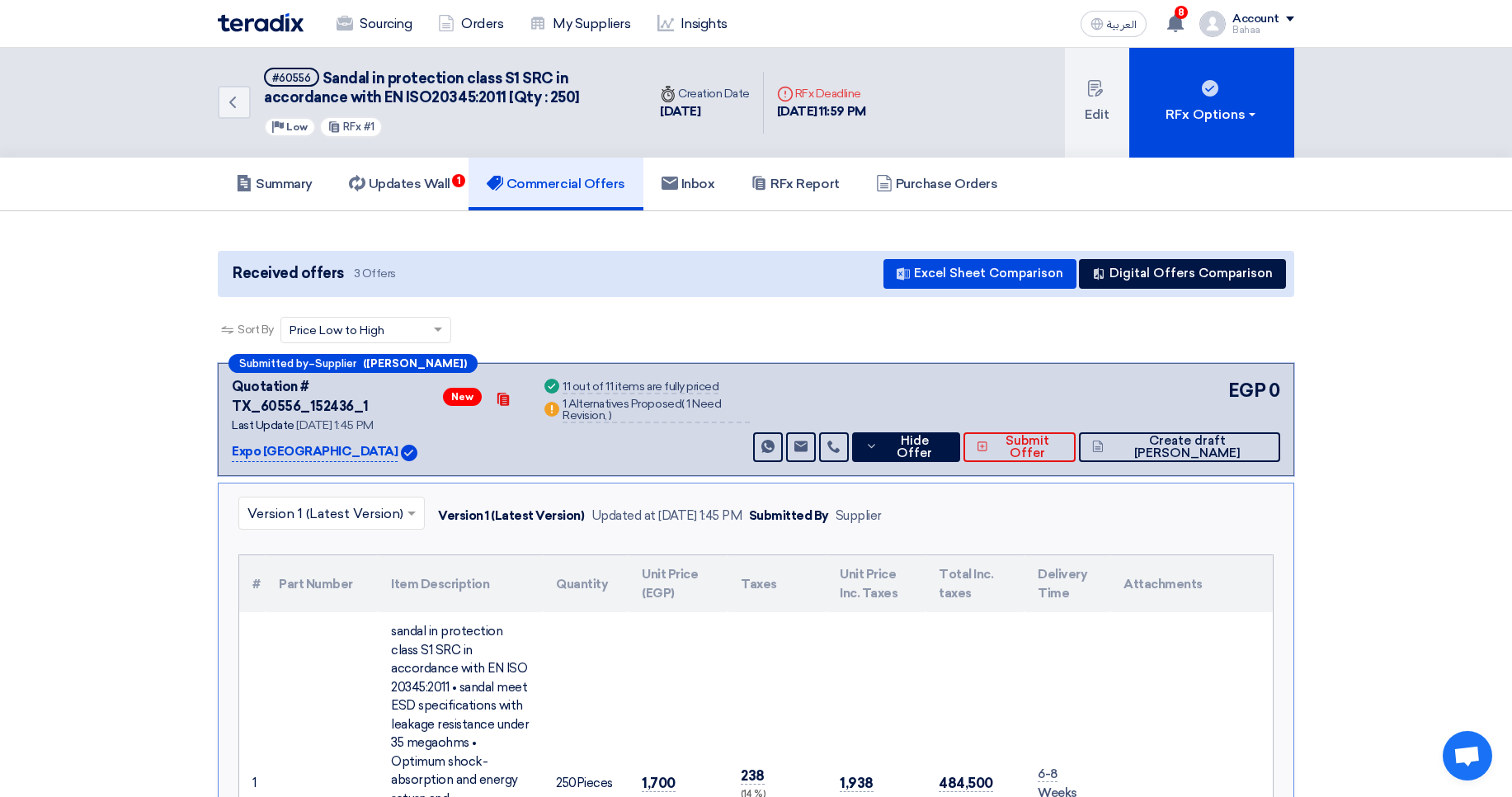
click at [258, 183] on h5 "Summary" at bounding box center [275, 184] width 77 height 17
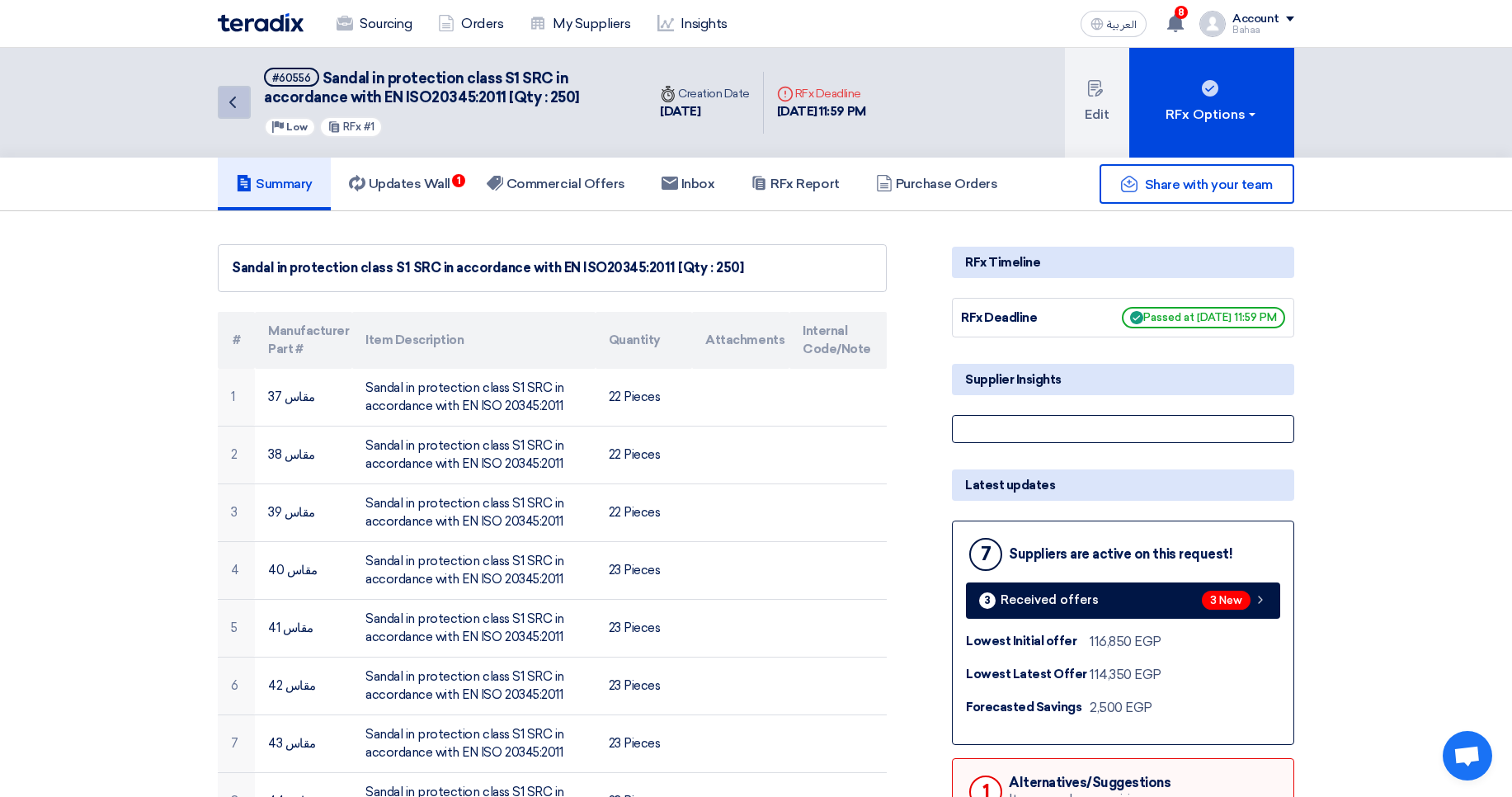
click at [232, 99] on use at bounding box center [232, 103] width 7 height 11
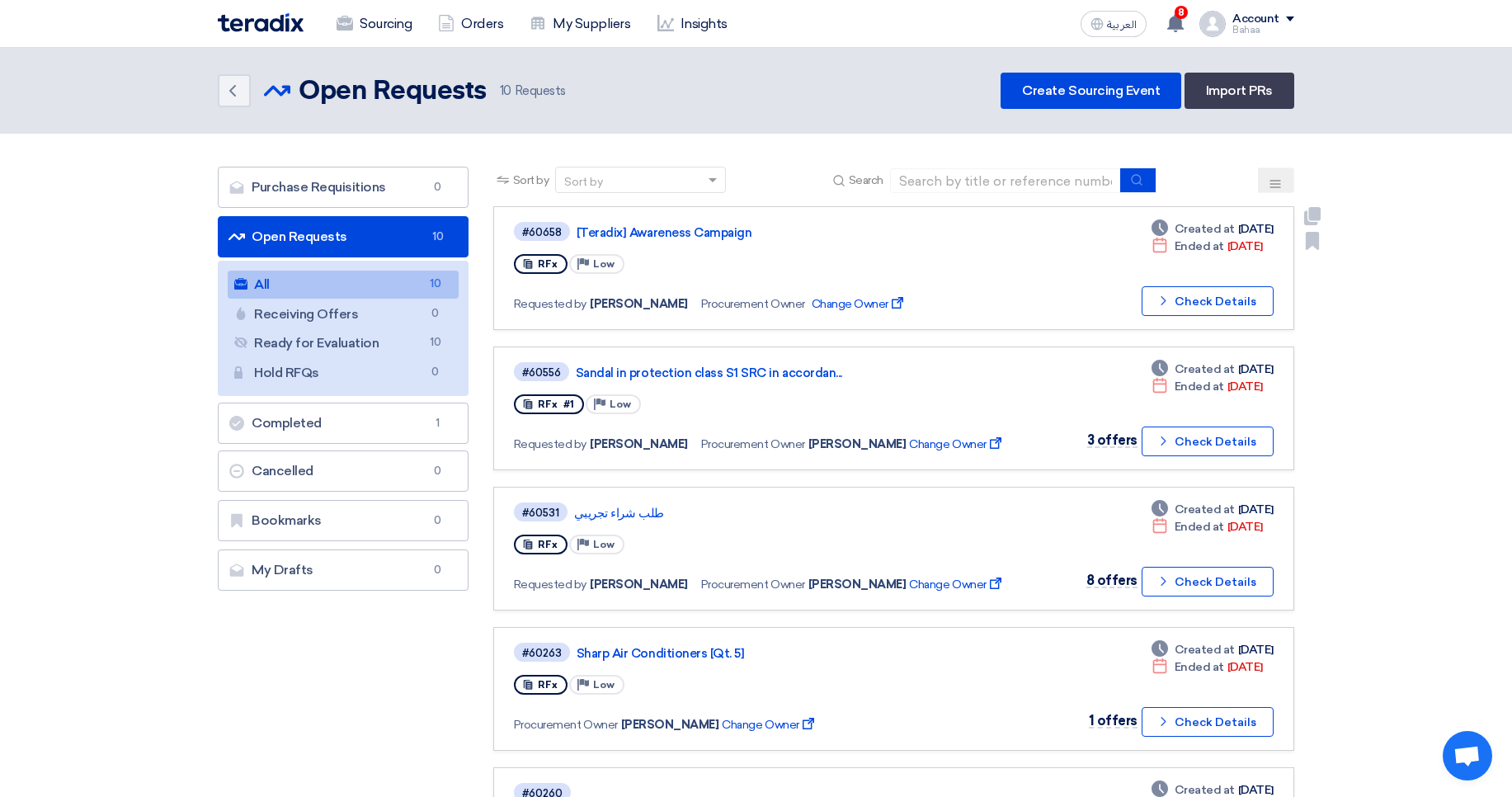
drag, startPoint x: 1226, startPoint y: 245, endPoint x: 1259, endPoint y: 240, distance: 33.4
click at [1259, 240] on div "Deadline Ended at Jan 31, 2022" at bounding box center [1207, 246] width 111 height 17
click at [1260, 240] on div "Deadline Ended at Jan 31, 2022" at bounding box center [1207, 246] width 111 height 17
click at [1149, 97] on link "Create Sourcing Event" at bounding box center [1090, 90] width 181 height 37
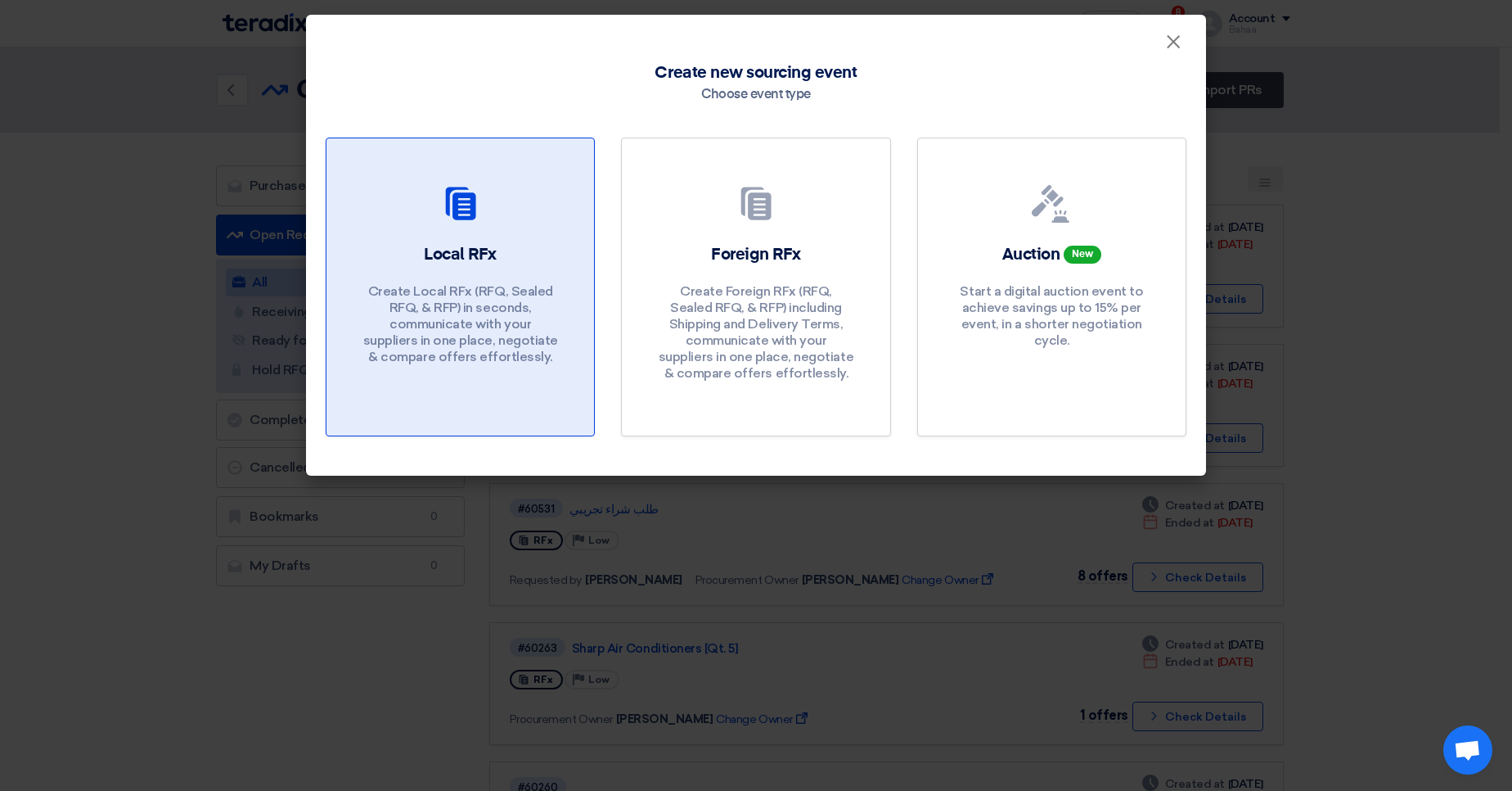
click at [547, 275] on div "Local RFx Create Local RFx (RFQ, Sealed RFQ, & RFP) in seconds, communicate wit…" at bounding box center [460, 307] width 229 height 130
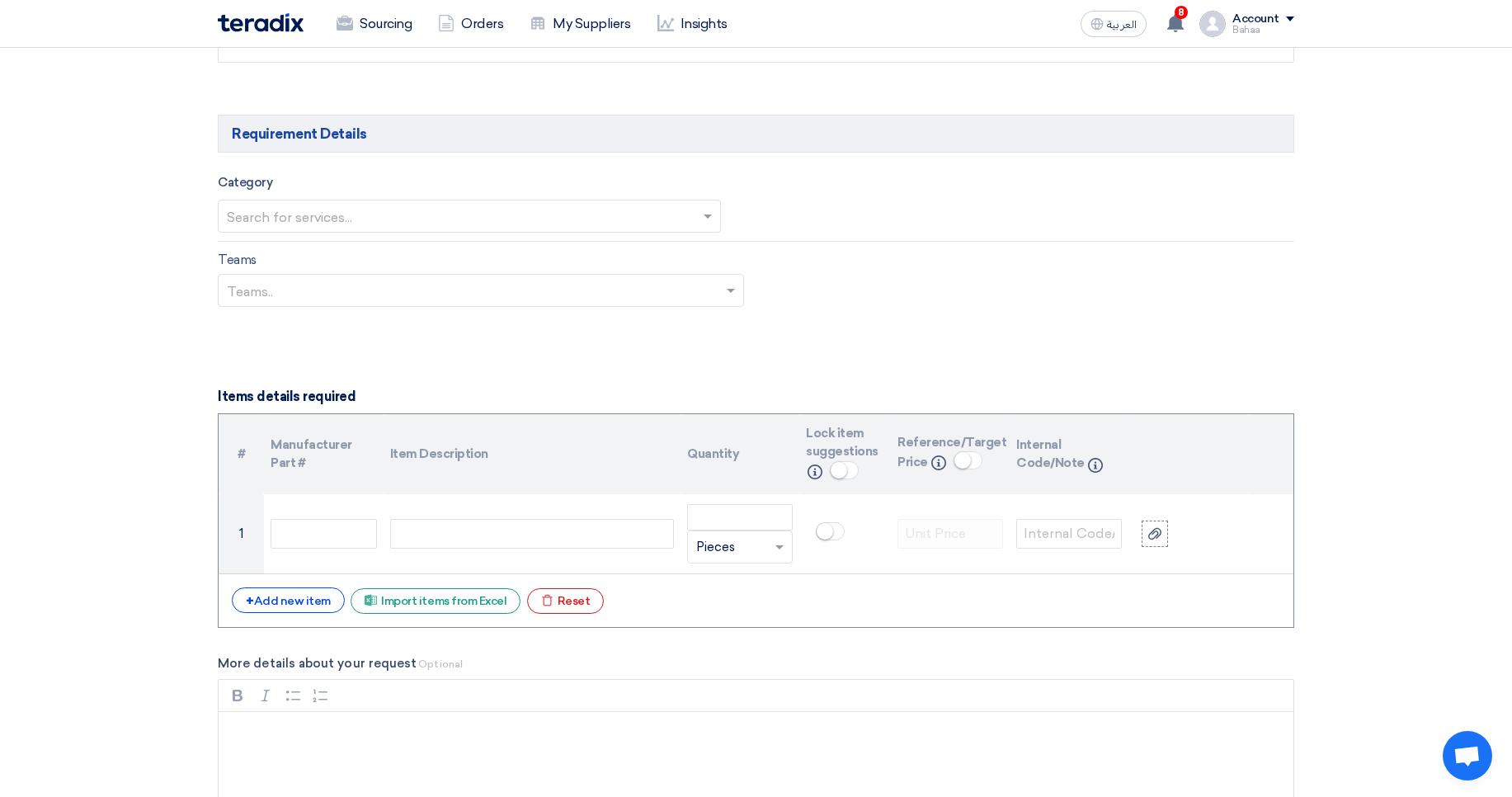
scroll to position [990, 0]
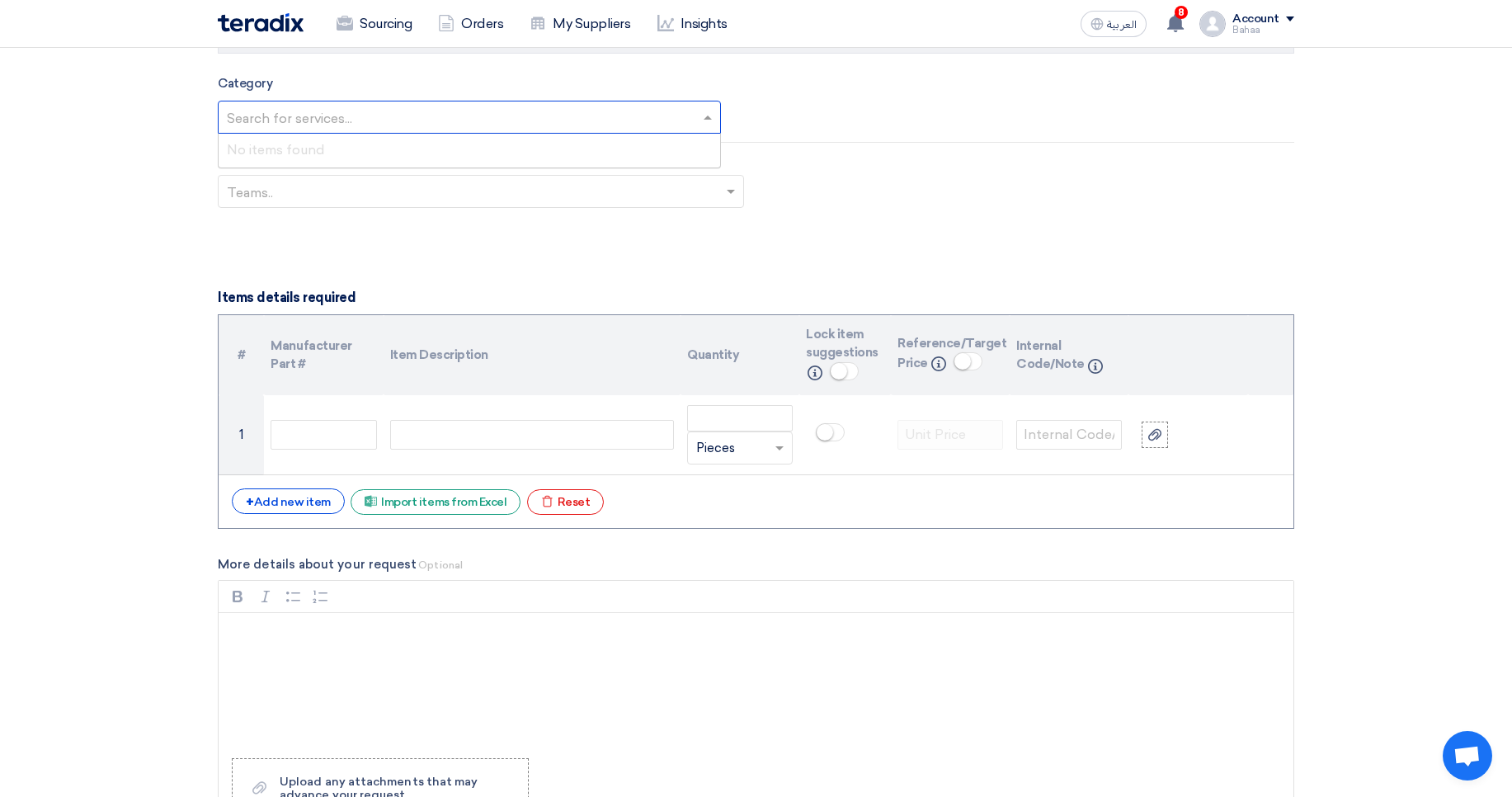
click at [404, 104] on div at bounding box center [469, 117] width 501 height 27
click at [869, 158] on div "Teams Teams.." at bounding box center [756, 189] width 1101 height 77
click at [594, 168] on div "Teams Teams.." at bounding box center [480, 179] width 526 height 56
click at [655, 178] on div at bounding box center [481, 190] width 525 height 27
click at [975, 183] on div "Teams Teams.." at bounding box center [756, 189] width 1101 height 77
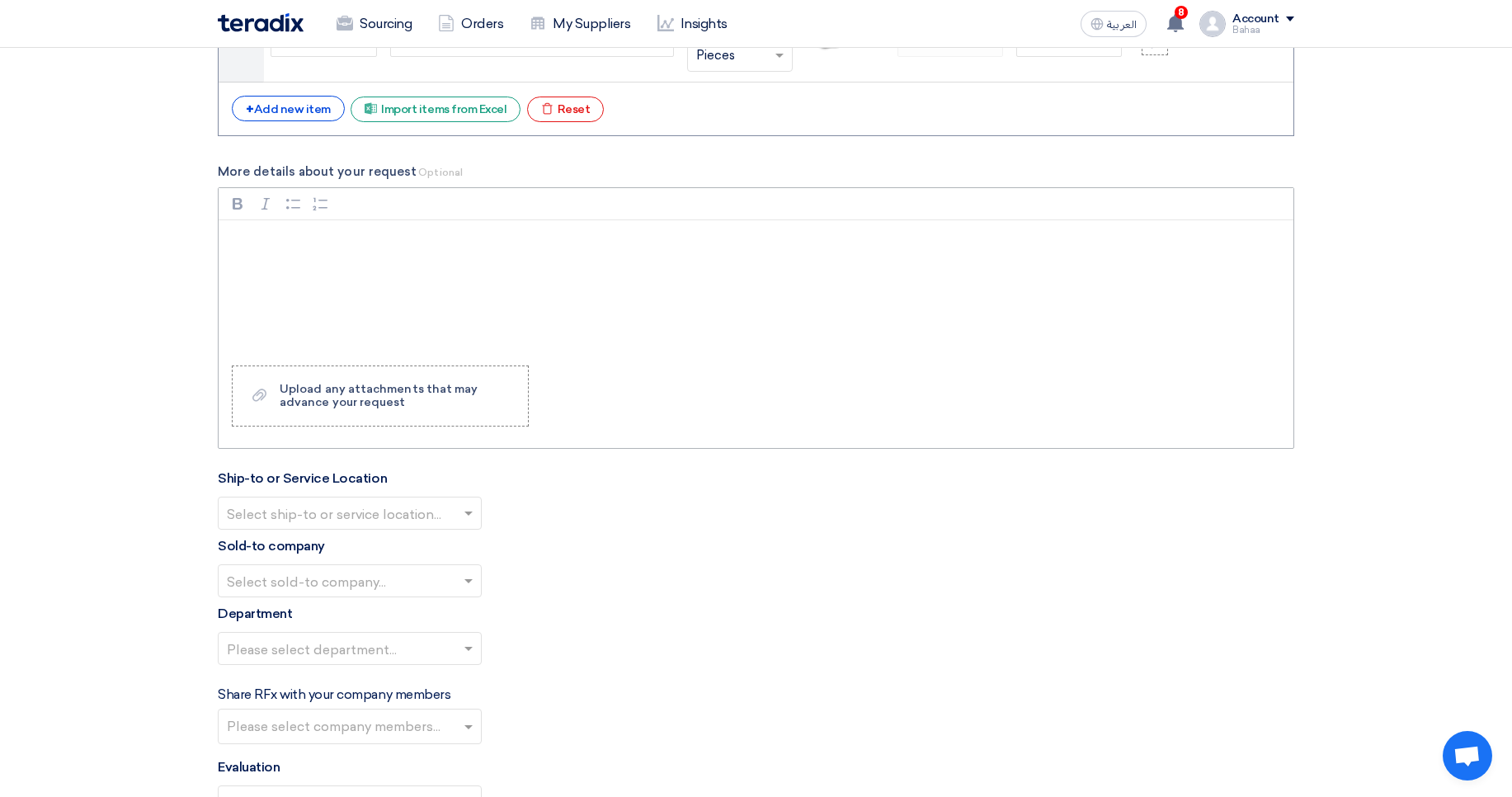
scroll to position [1386, 0]
click at [385, 527] on form "Basic Information RFx Title RFx Type Normal RFQ Sealed RFQ RFP Deadline to rece…" at bounding box center [756, 244] width 1076 height 2752
click at [407, 518] on input "text" at bounding box center [342, 512] width 230 height 27
drag, startPoint x: 718, startPoint y: 627, endPoint x: 694, endPoint y: 619, distance: 25.3
click at [717, 626] on div "Department Please select department..." at bounding box center [756, 637] width 1076 height 74
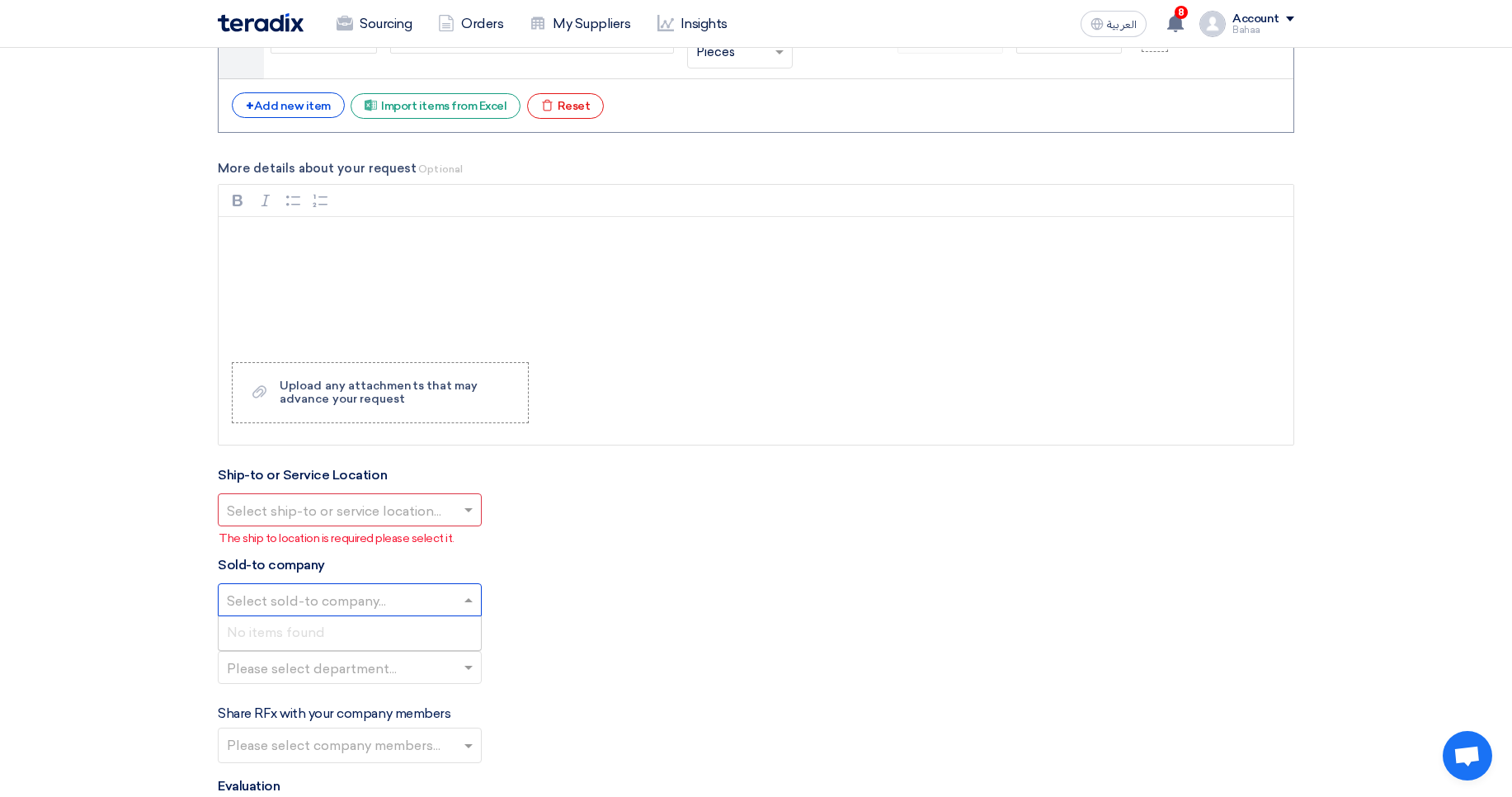
click at [357, 592] on input "text" at bounding box center [342, 601] width 230 height 27
drag, startPoint x: 696, startPoint y: 678, endPoint x: 618, endPoint y: 670, distance: 78.4
click at [695, 678] on div "Please select department..." at bounding box center [756, 674] width 1076 height 46
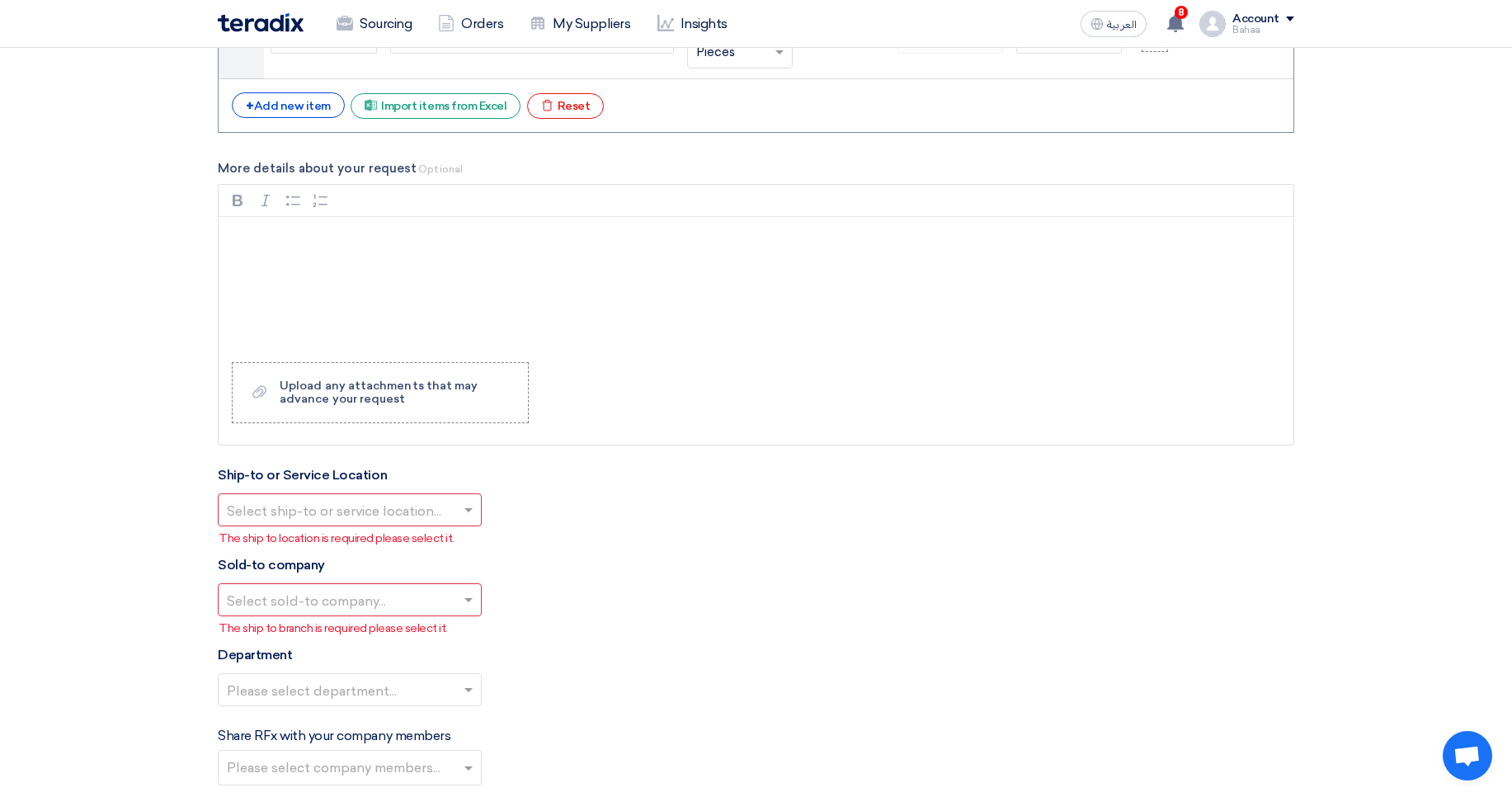
click at [370, 689] on input "text" at bounding box center [342, 692] width 230 height 27
click at [693, 646] on div "Department Please select department..." at bounding box center [756, 682] width 1076 height 74
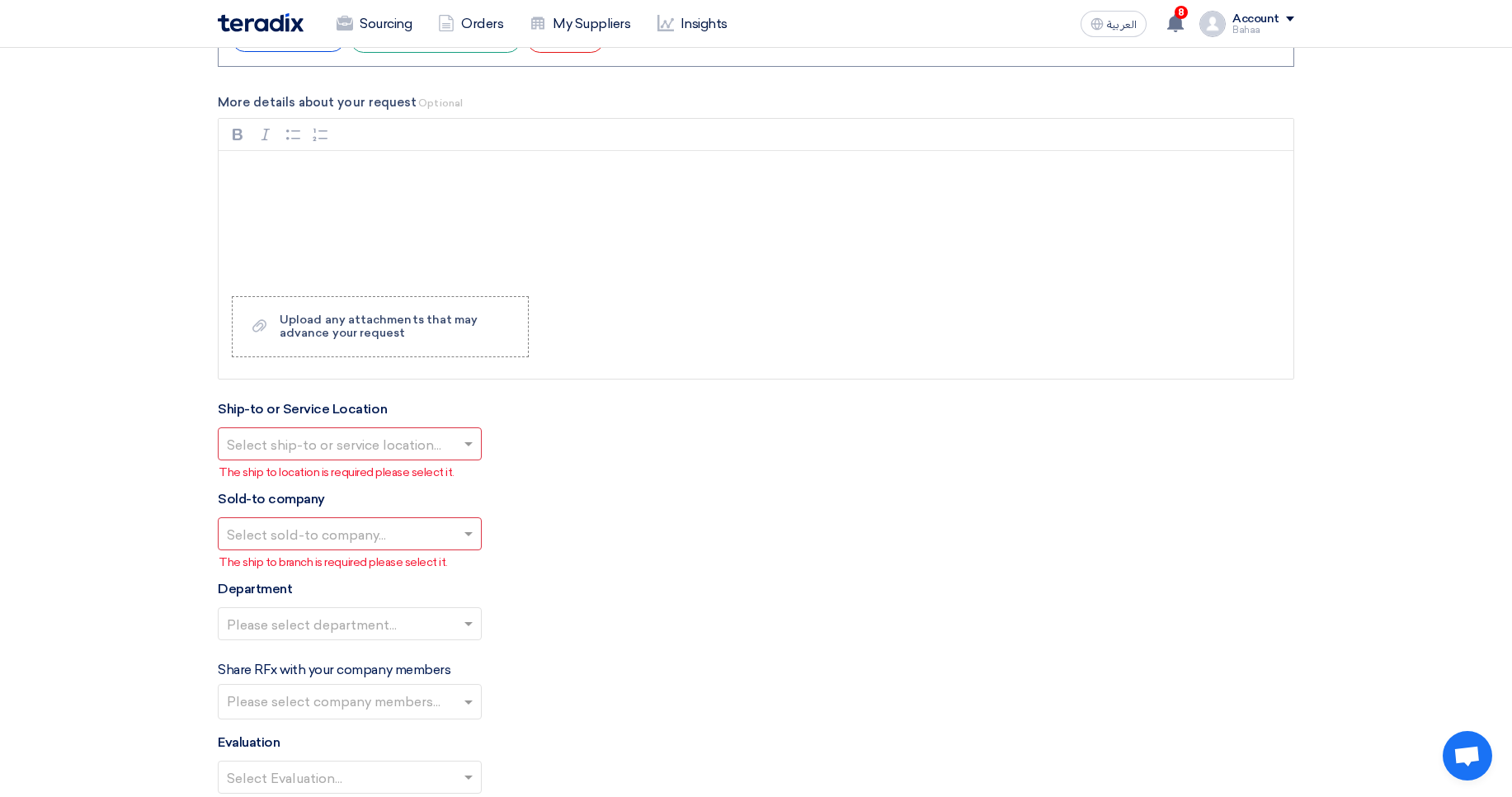
scroll to position [1682, 0]
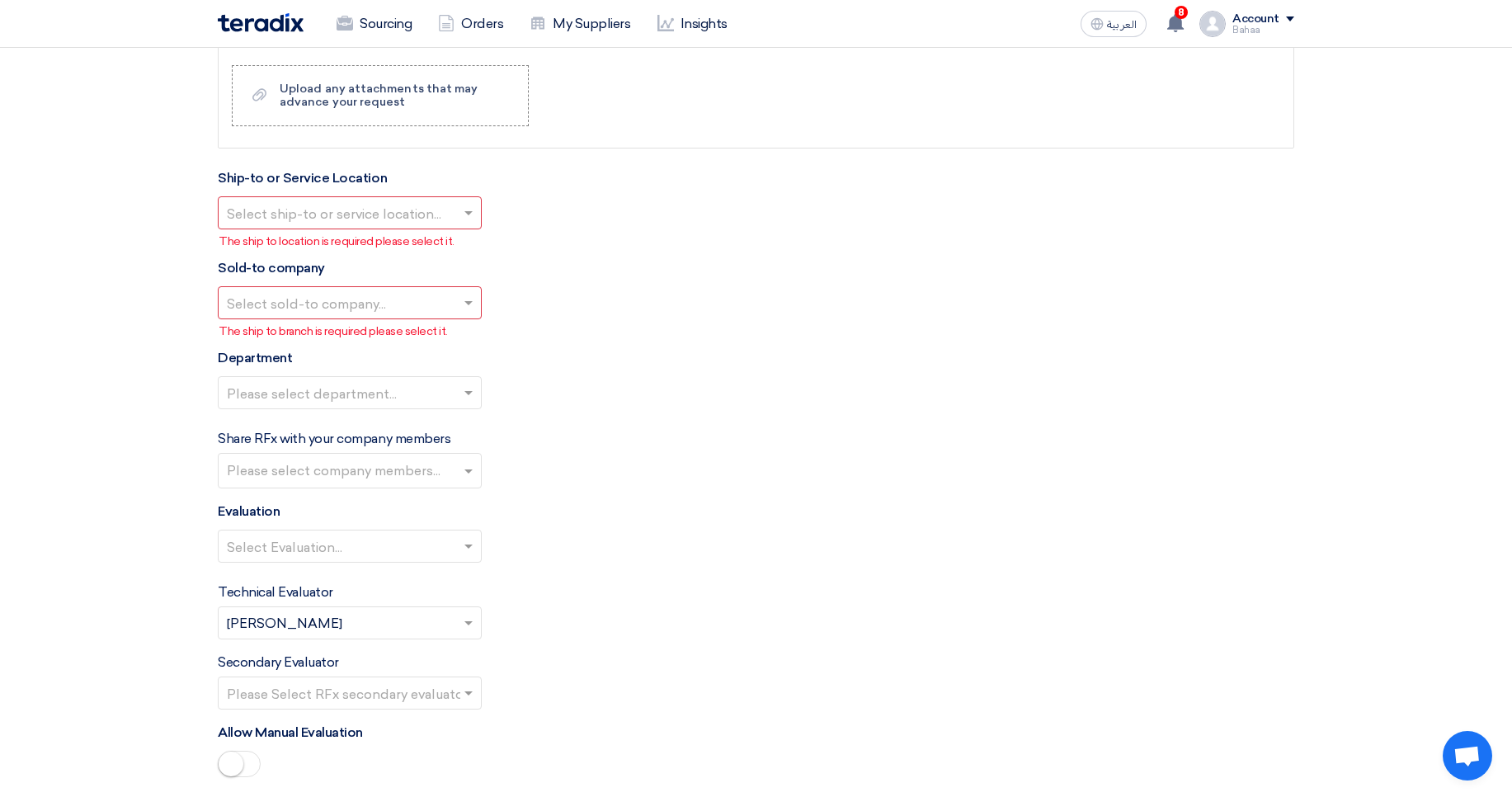
click at [393, 448] on label "Share RFx with your company members" at bounding box center [333, 438] width 232 height 20
click at [442, 462] on input "text" at bounding box center [352, 471] width 250 height 27
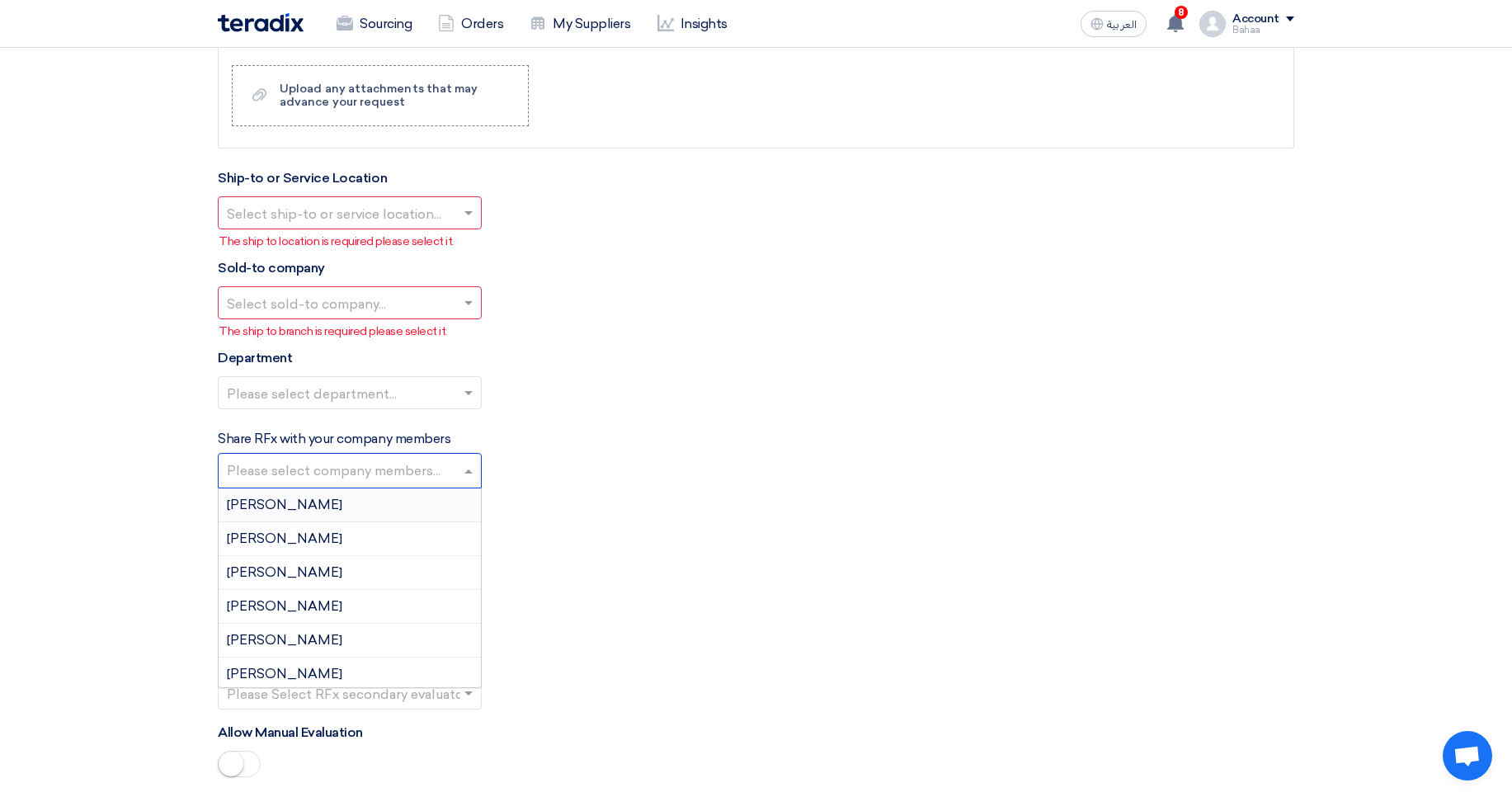
click at [756, 436] on div "Share RFx with your company members Please select company members... Khaled Abo…" at bounding box center [756, 458] width 1076 height 59
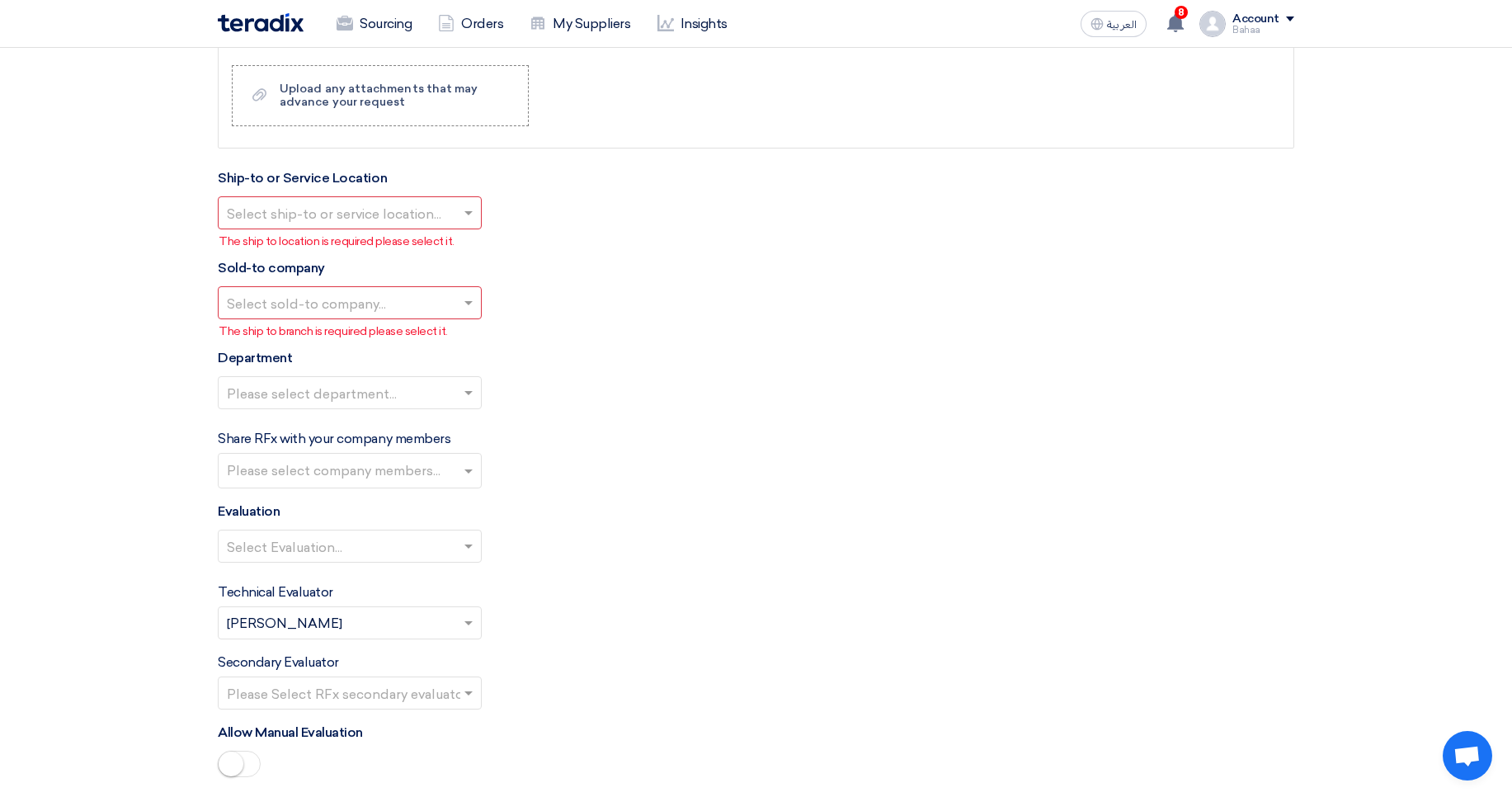
click at [336, 573] on div "Select Evaluation..." at bounding box center [756, 552] width 1076 height 46
click at [343, 547] on input "text" at bounding box center [342, 548] width 230 height 27
click at [766, 458] on div "Share RFx with your company members Please select company members..." at bounding box center [756, 458] width 1076 height 59
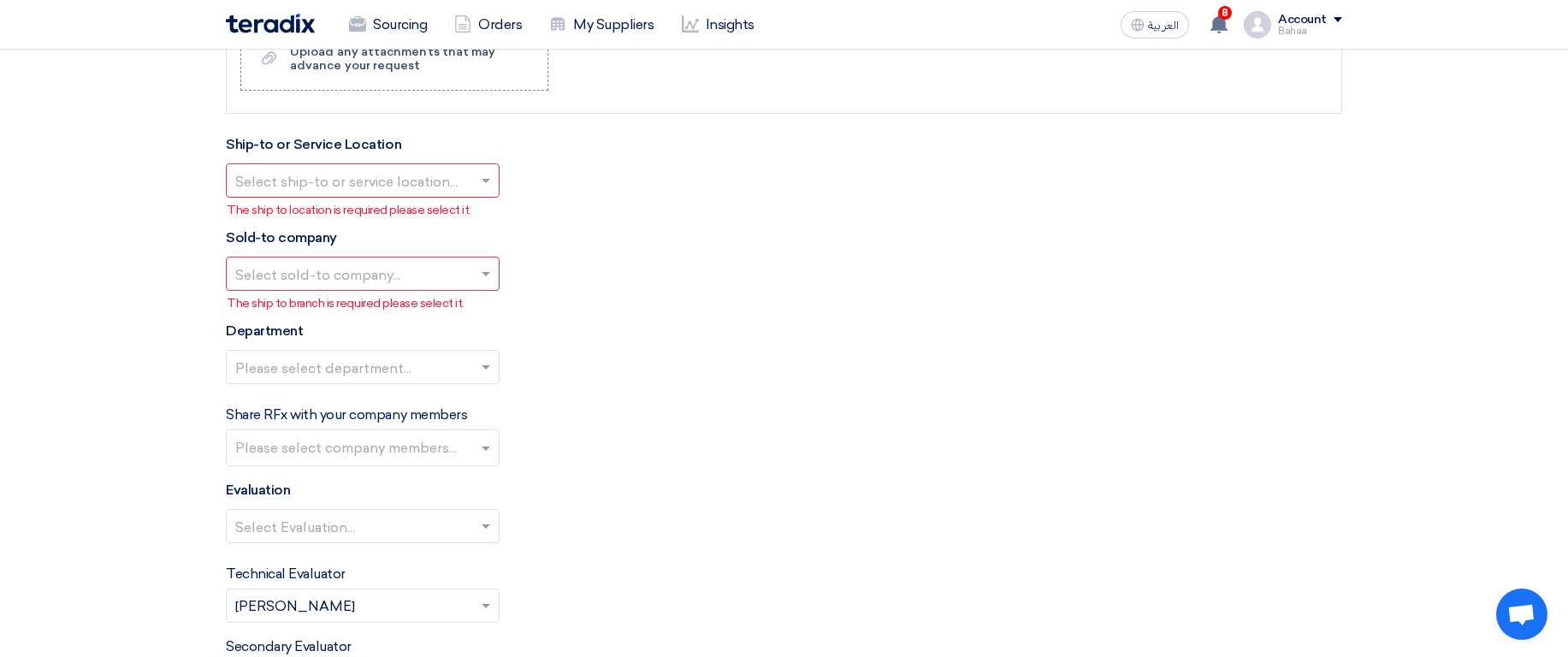
scroll to position [1643, 0]
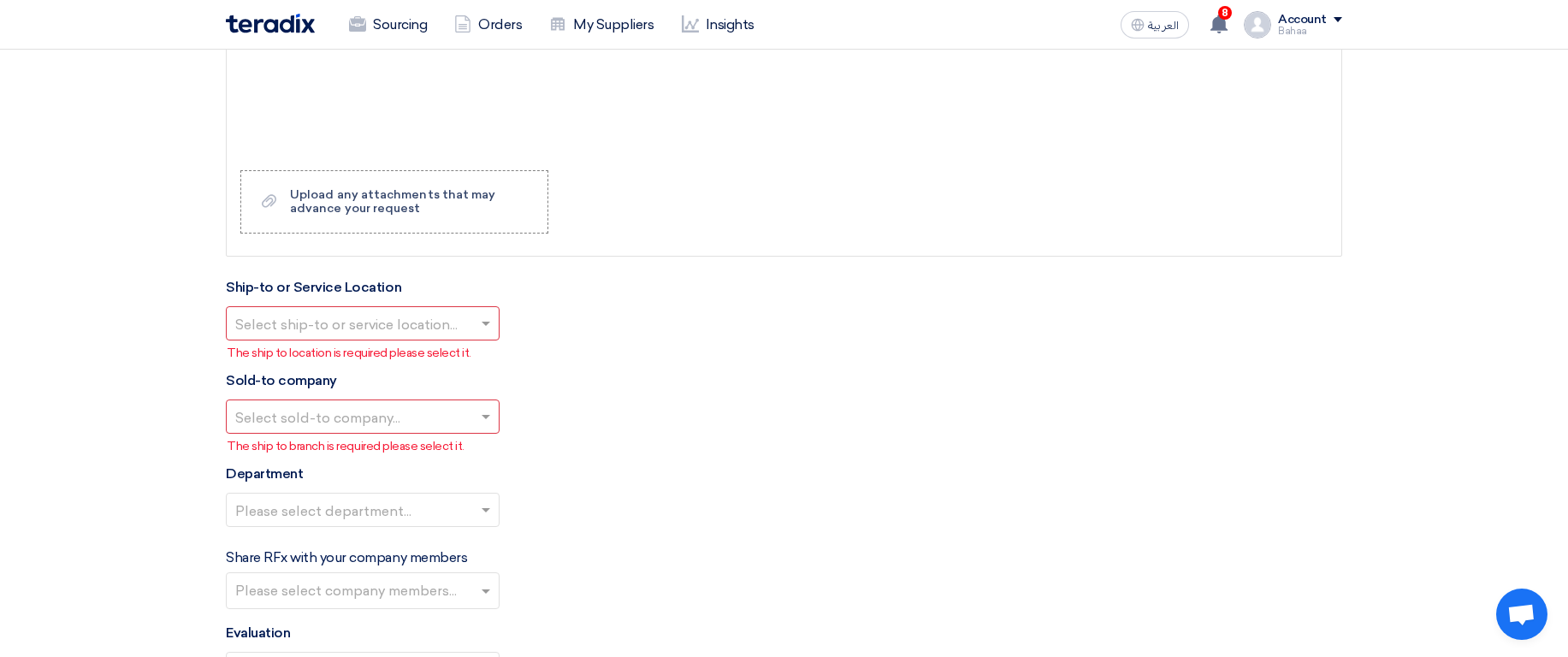
click at [1301, 20] on div "Account" at bounding box center [1303, 20] width 49 height 15
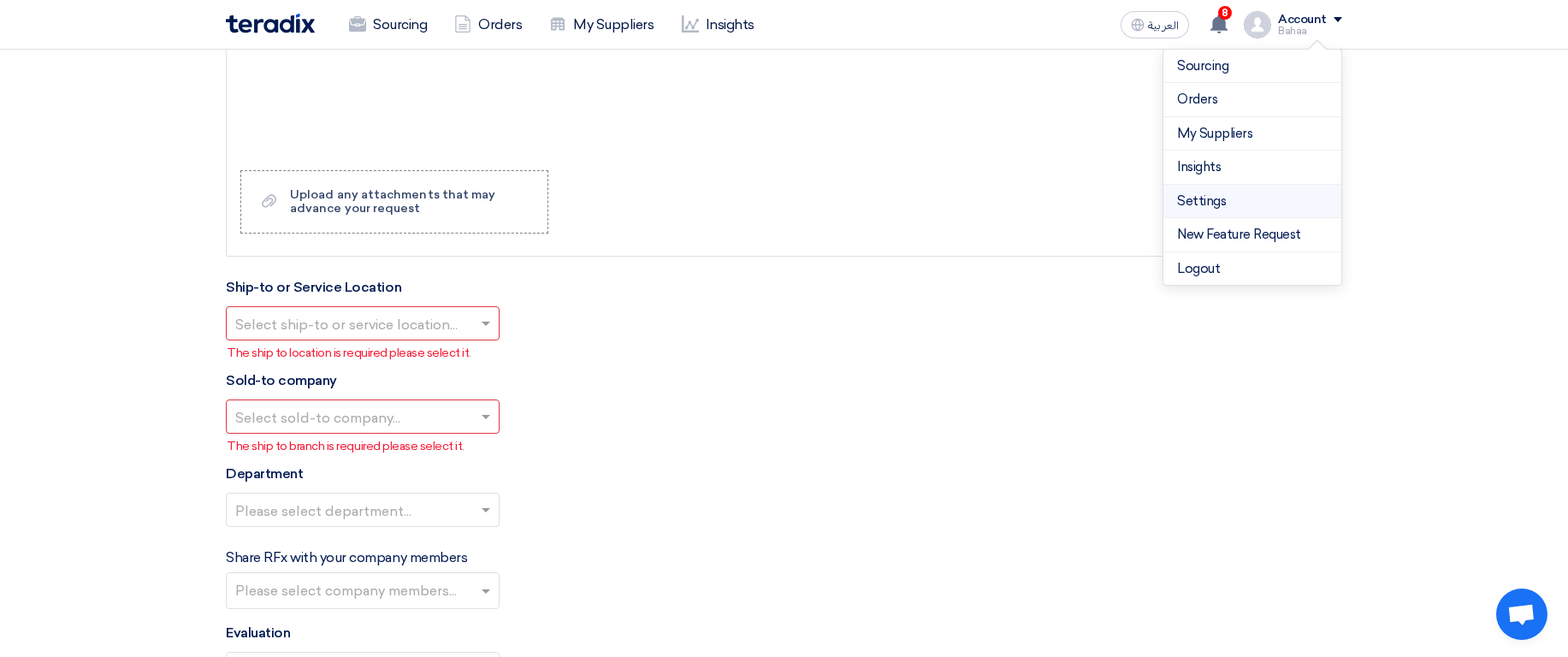
click at [1195, 202] on link "Settings" at bounding box center [1252, 201] width 150 height 20
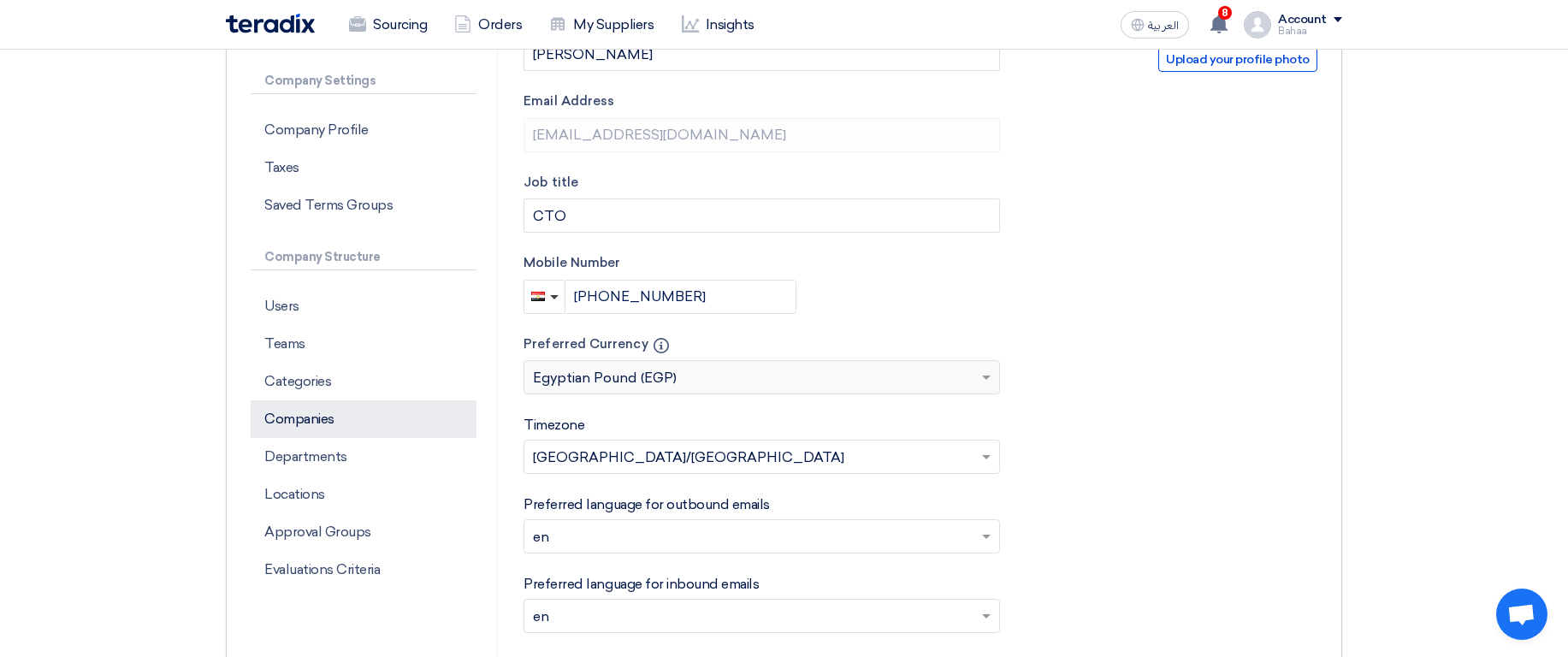
scroll to position [308, 0]
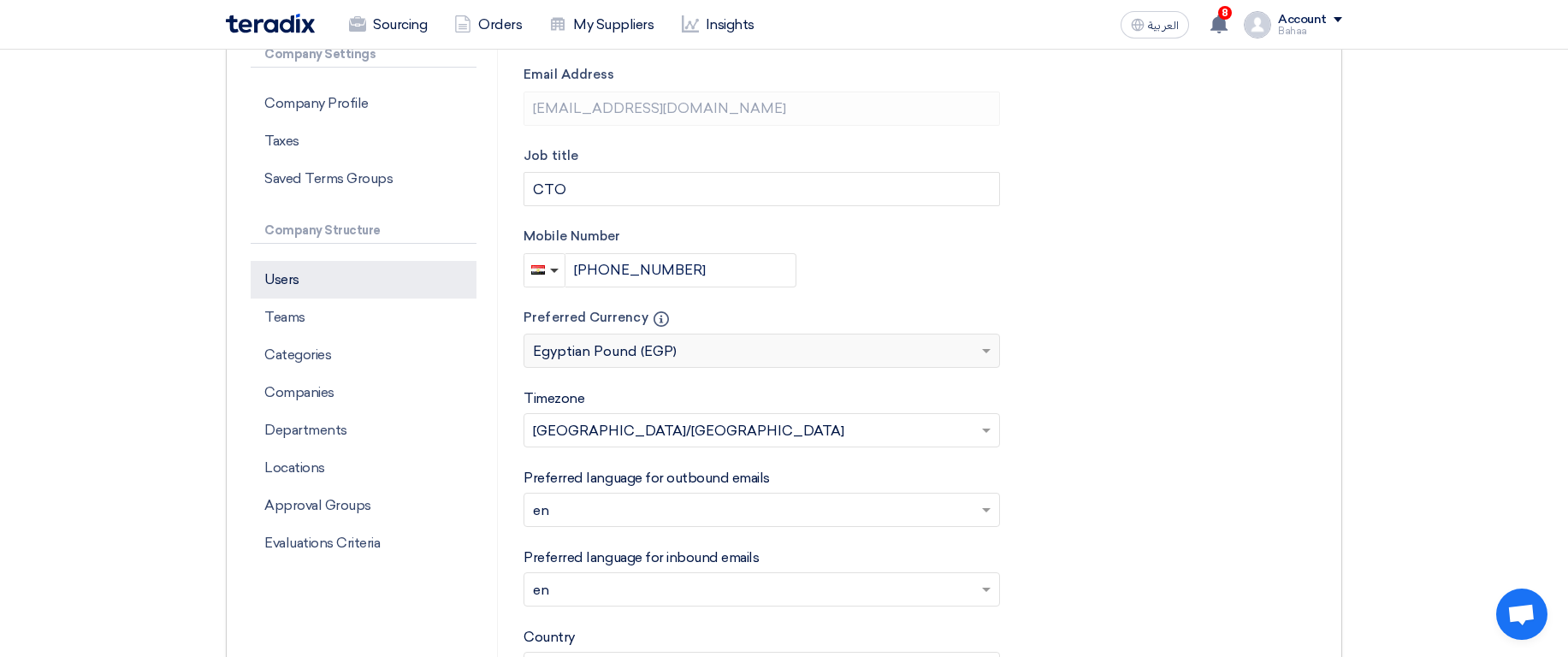
click at [300, 276] on p "Users" at bounding box center [363, 279] width 225 height 38
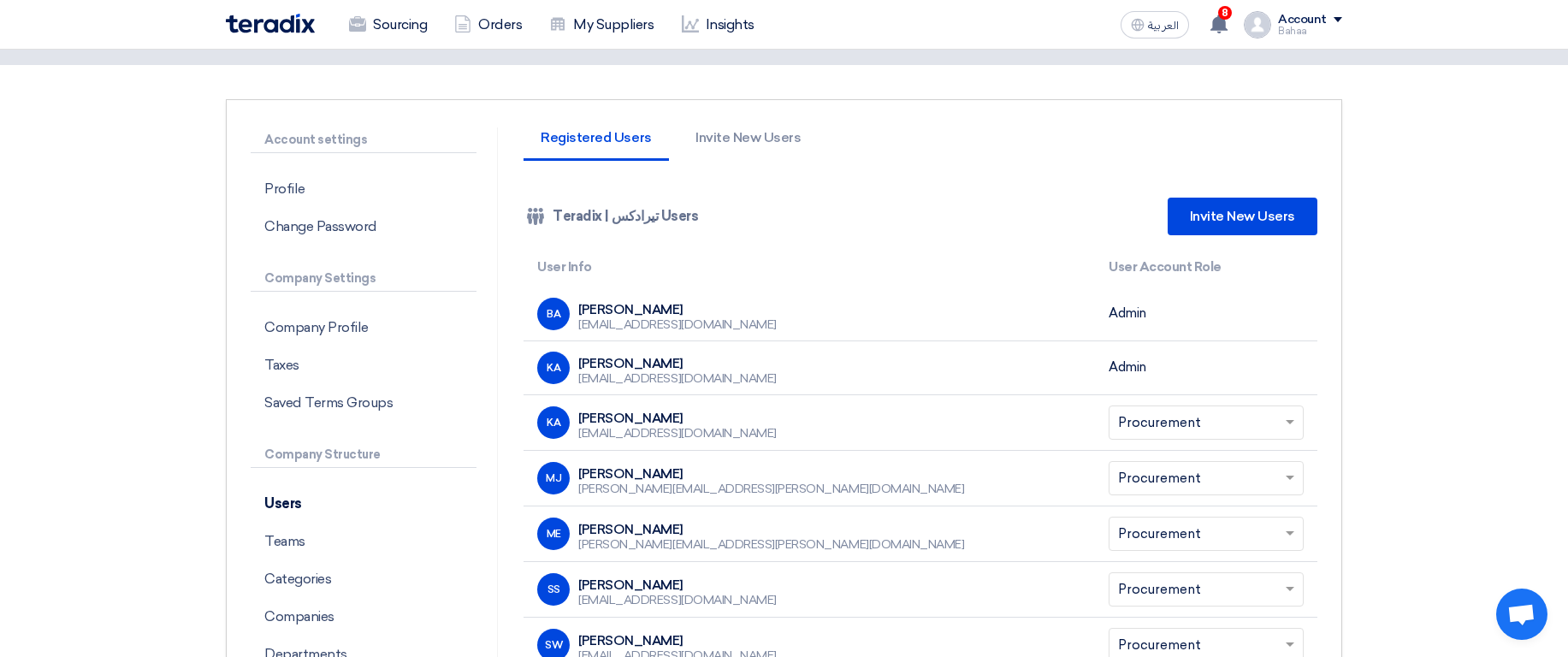
scroll to position [205, 0]
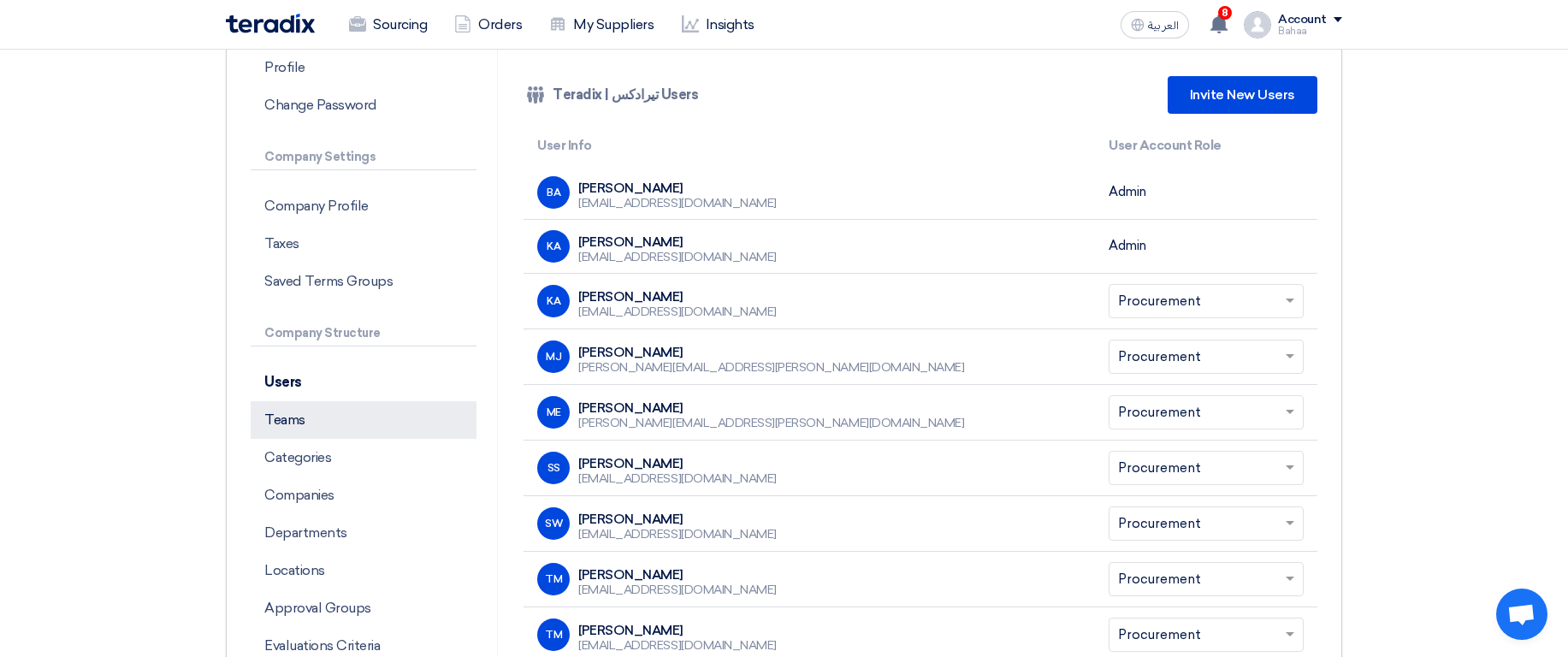
click at [319, 403] on p "Teams" at bounding box center [363, 420] width 225 height 38
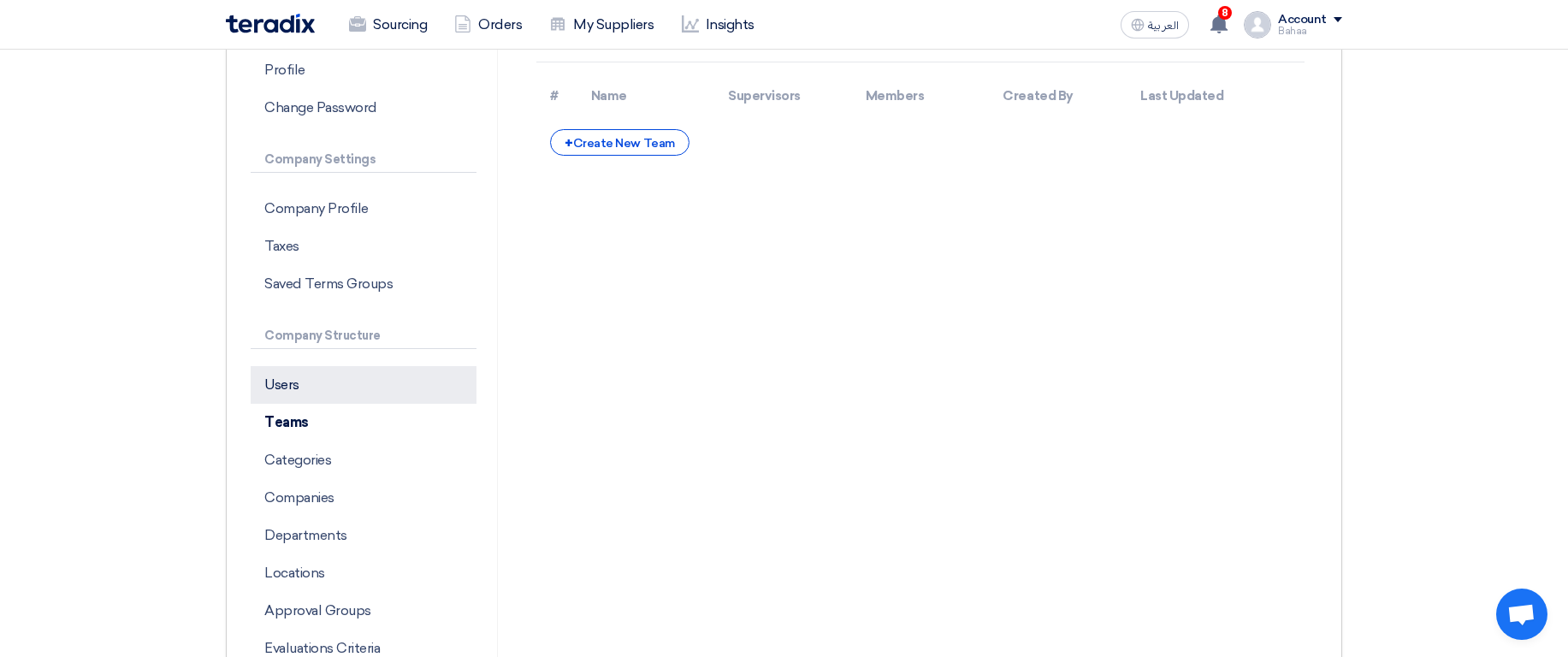
scroll to position [205, 0]
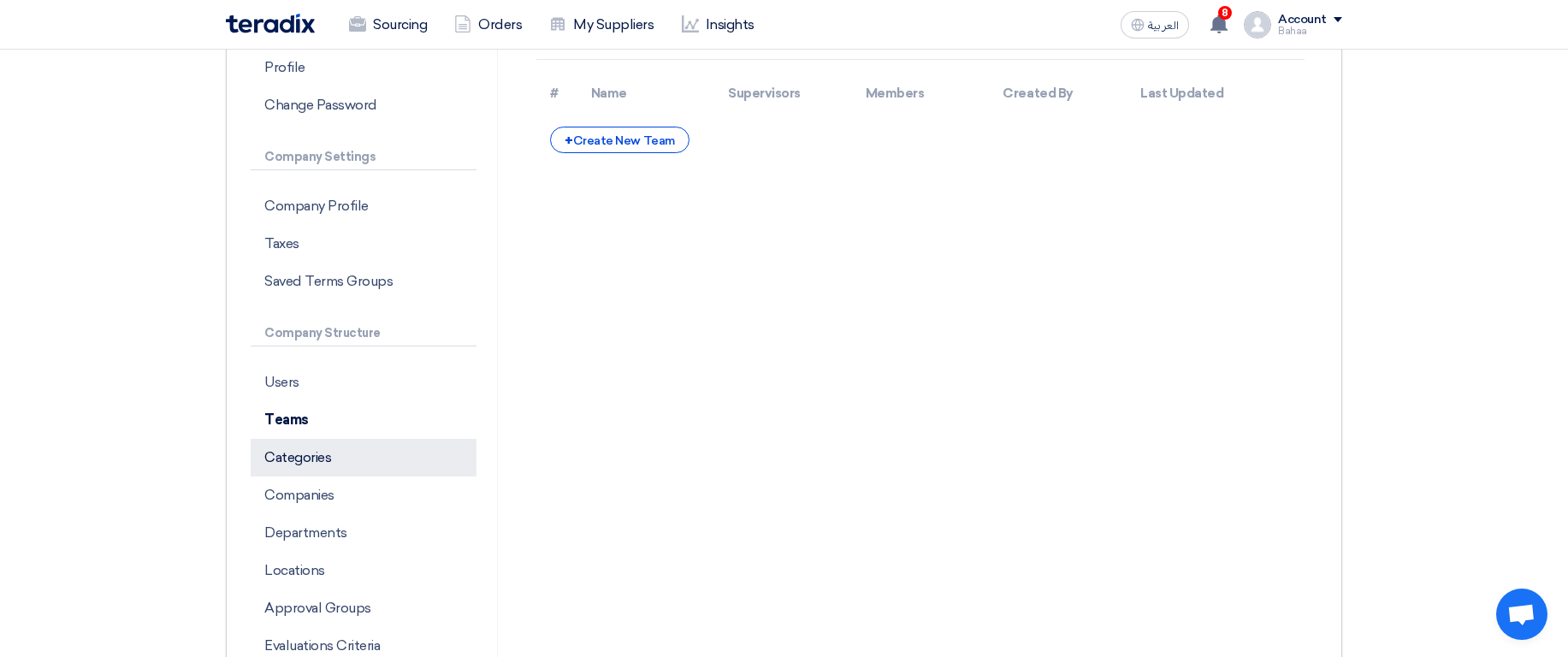
click at [315, 472] on p "Categories" at bounding box center [363, 458] width 225 height 38
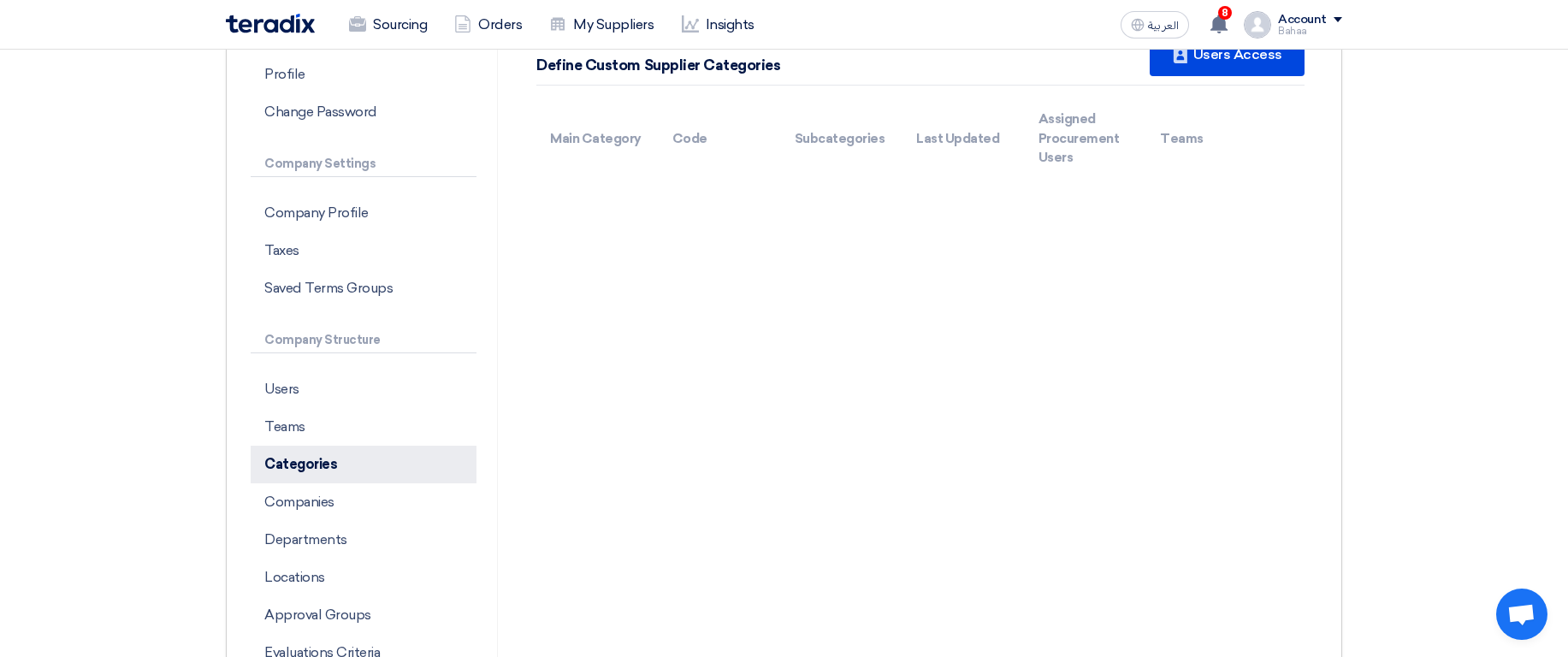
scroll to position [205, 0]
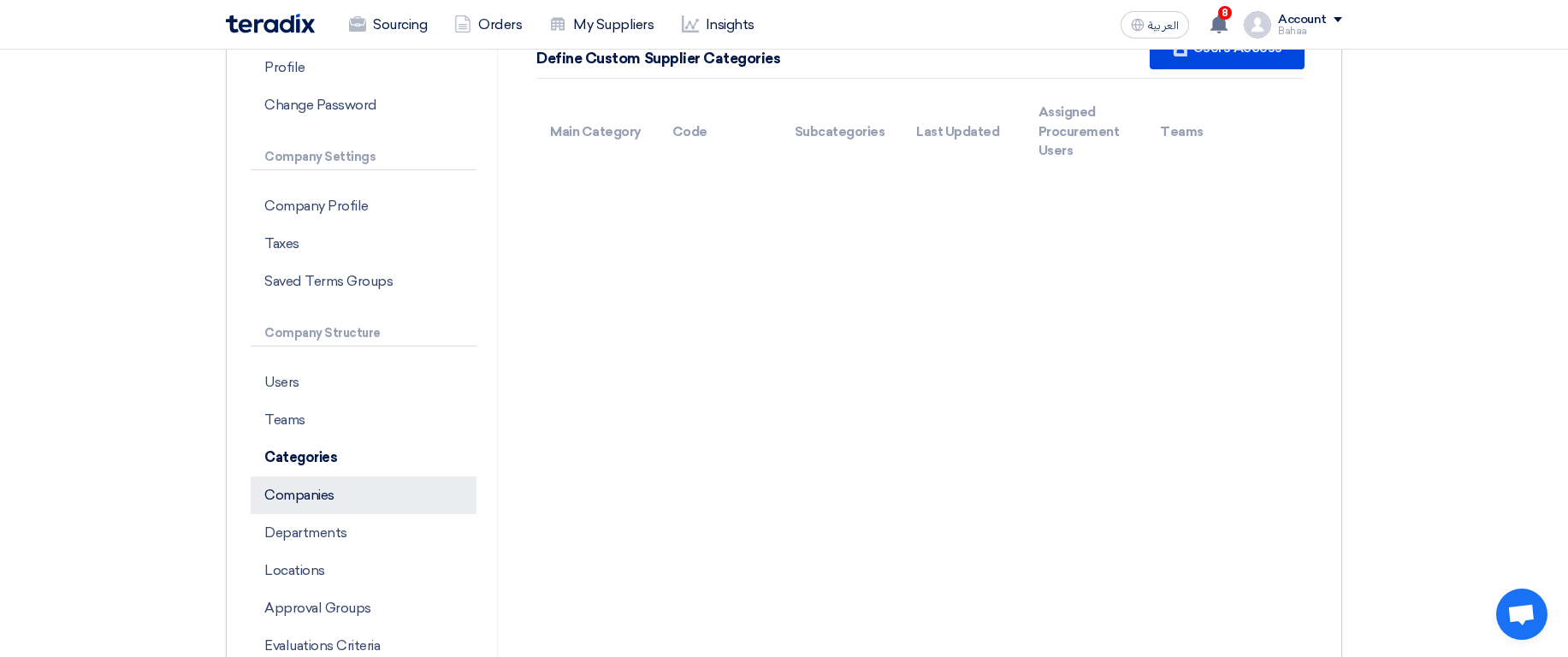
click at [338, 498] on p "Companies" at bounding box center [363, 495] width 225 height 38
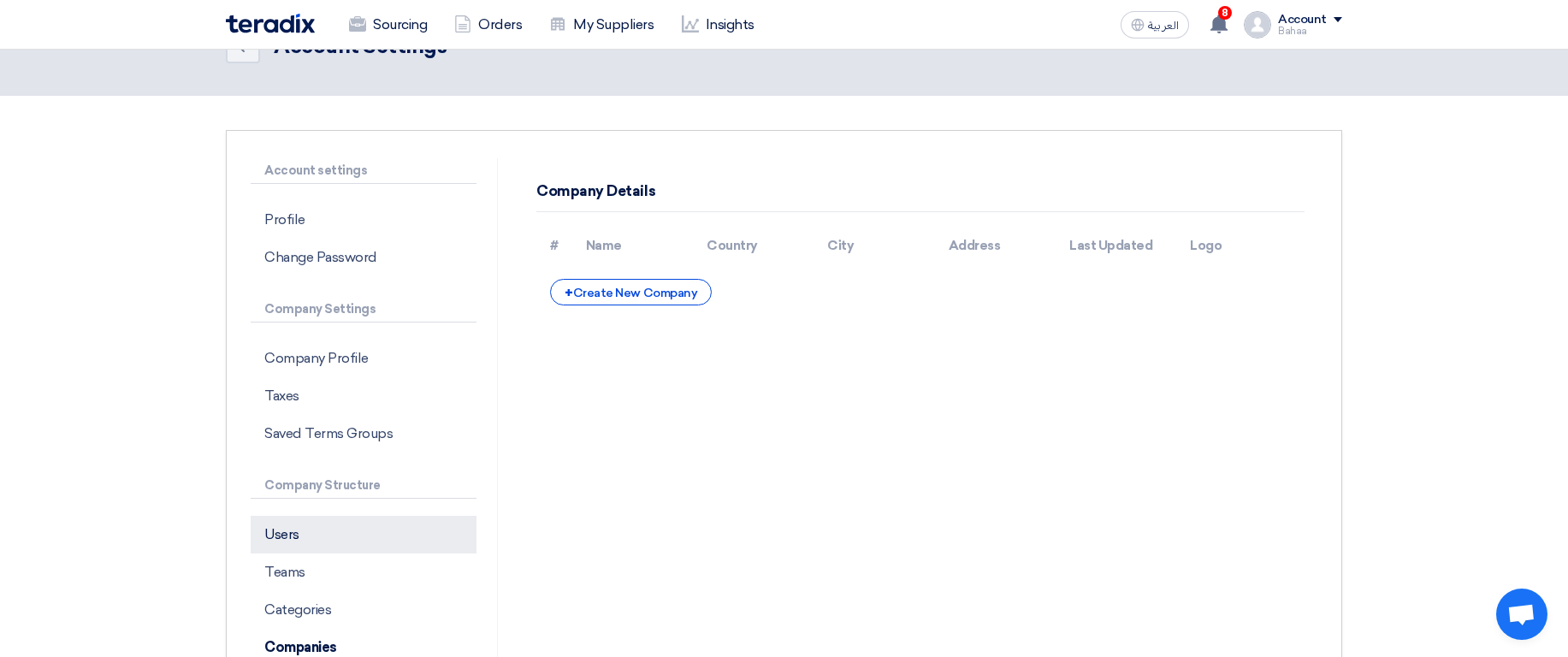
scroll to position [103, 0]
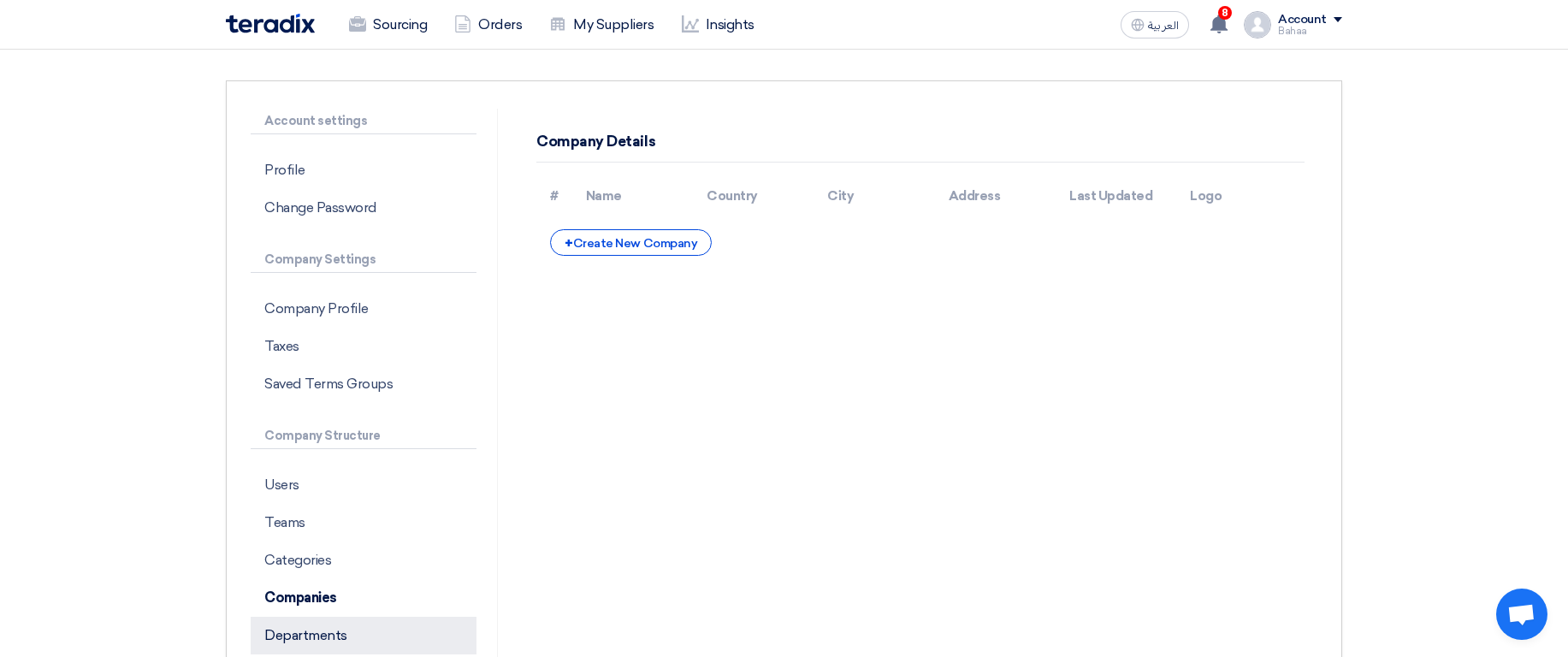
click at [330, 644] on p "Departments" at bounding box center [363, 636] width 225 height 38
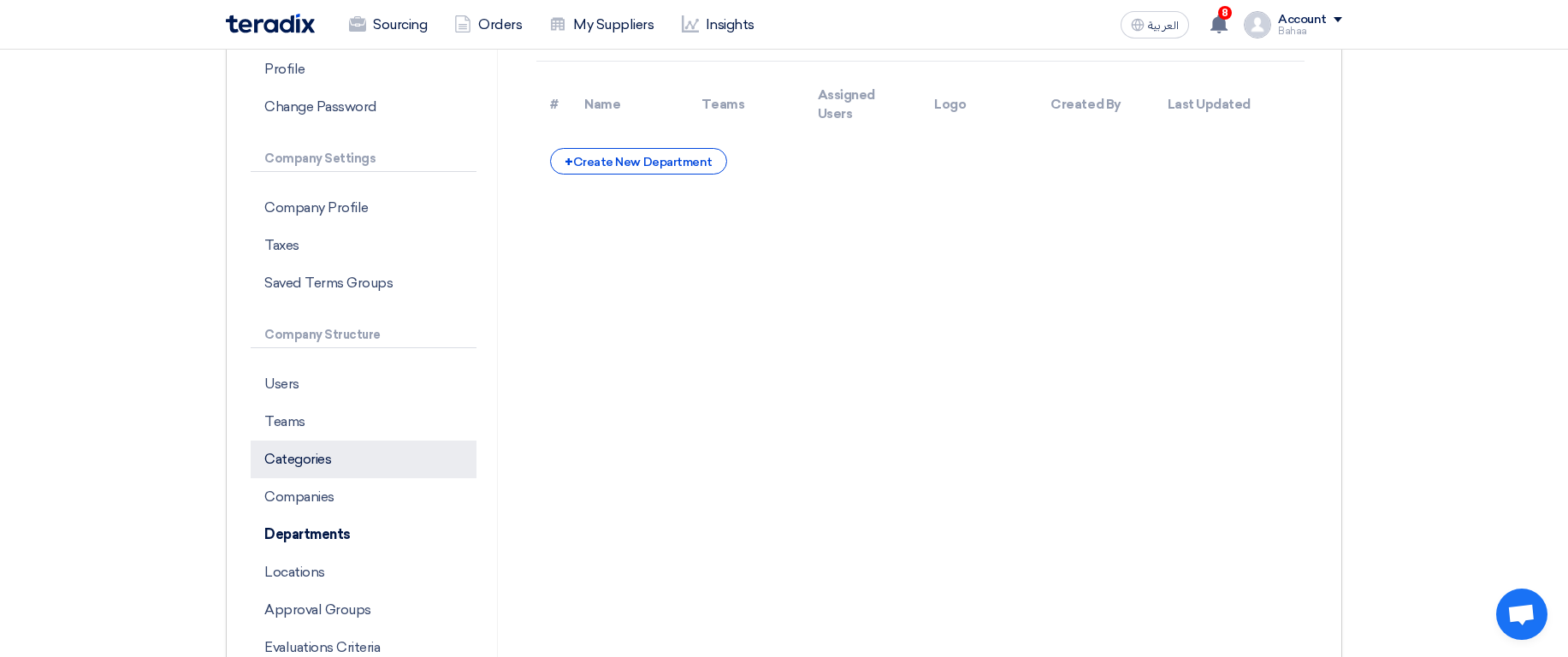
scroll to position [205, 0]
drag, startPoint x: 341, startPoint y: 581, endPoint x: 353, endPoint y: 553, distance: 30.5
click at [342, 581] on p "Locations" at bounding box center [363, 570] width 225 height 38
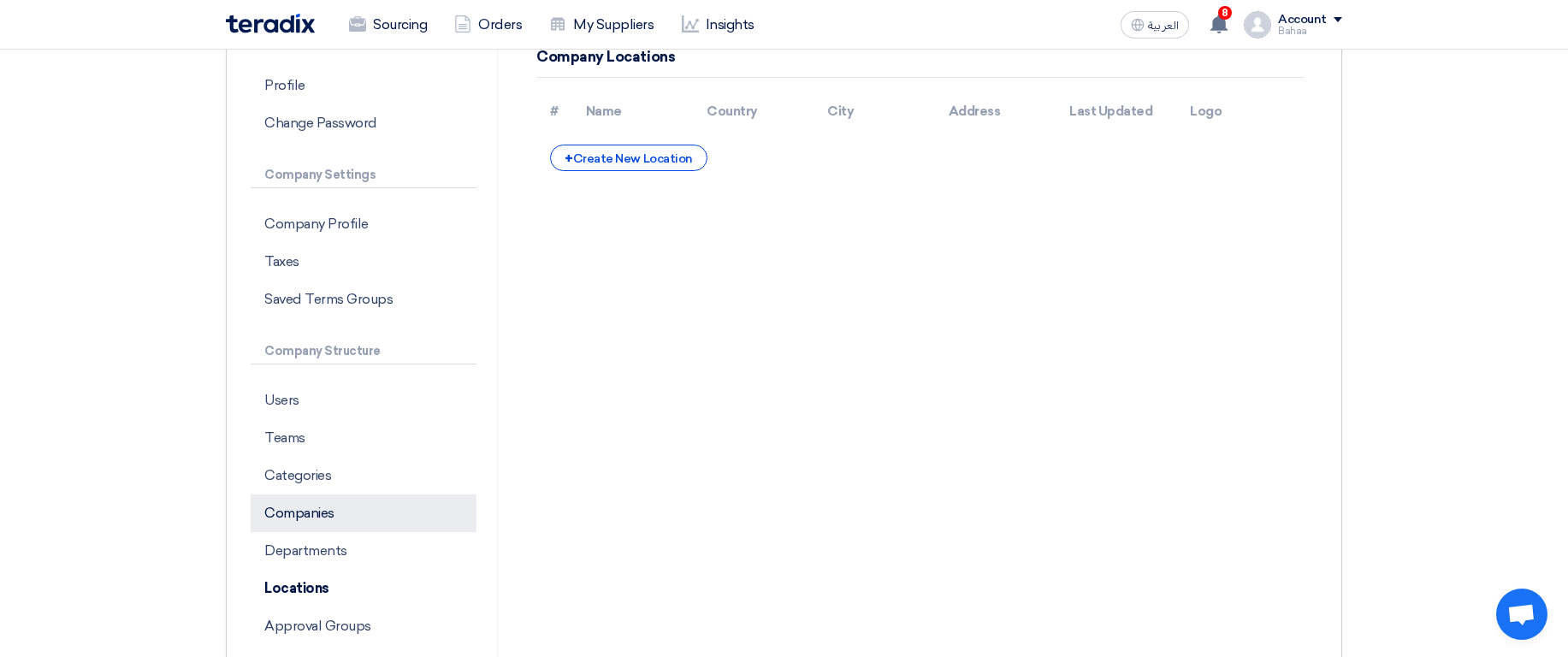
scroll to position [205, 0]
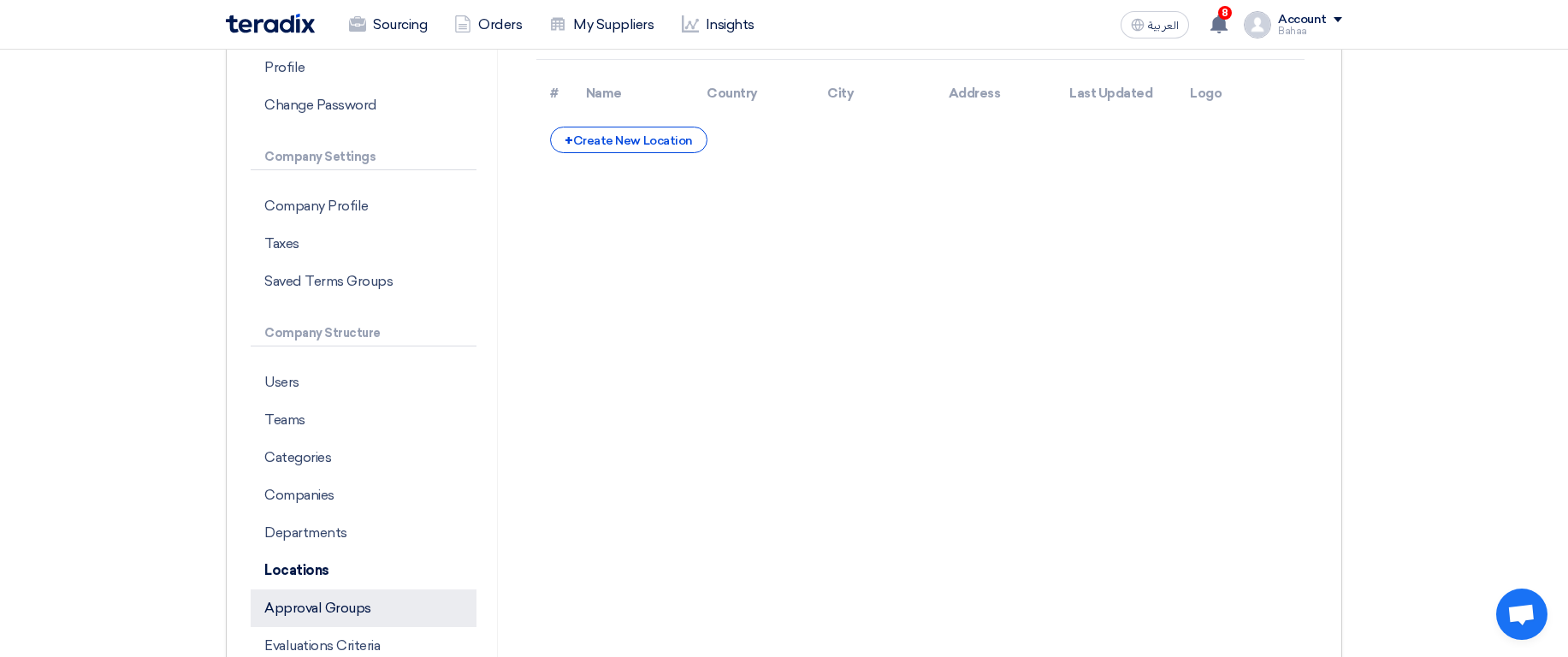
click at [358, 620] on p "Approval Groups" at bounding box center [363, 608] width 225 height 38
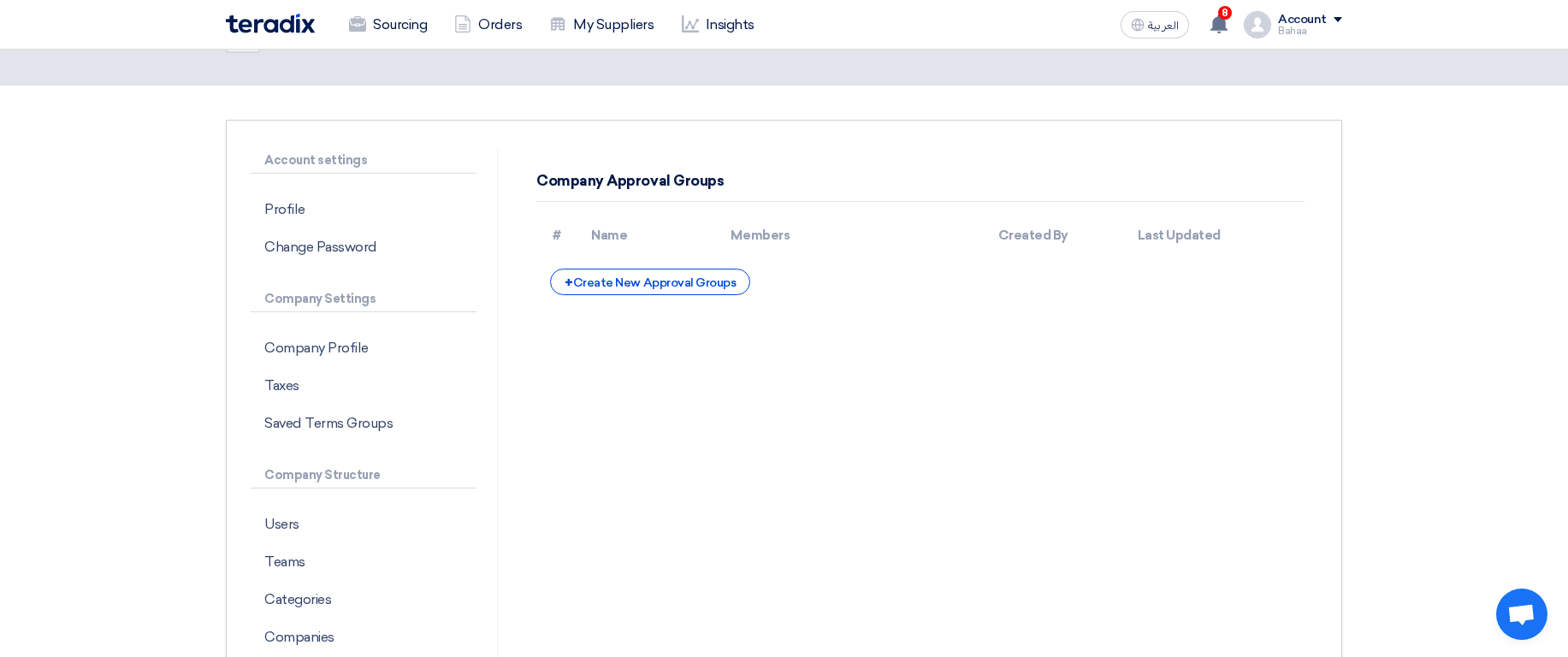
scroll to position [308, 0]
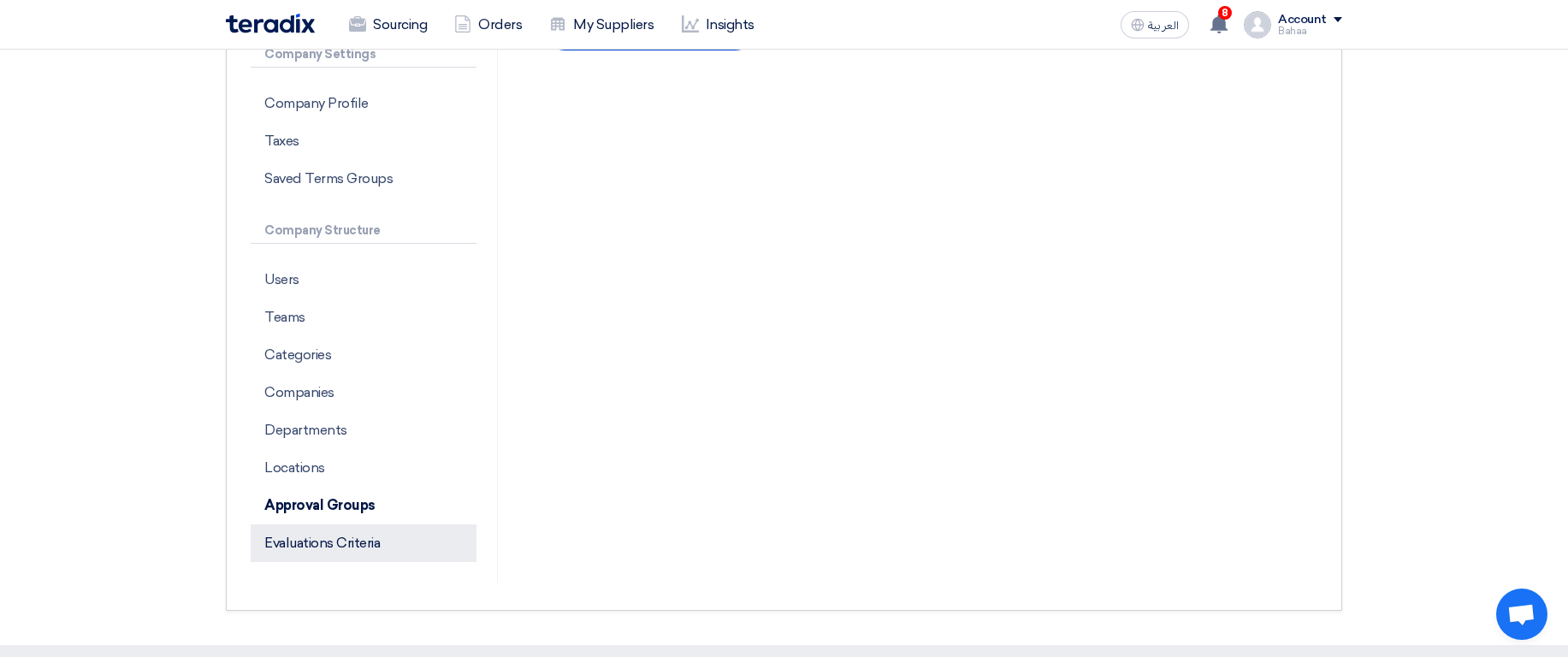
click at [351, 556] on p "Evaluations Criteria" at bounding box center [363, 543] width 225 height 38
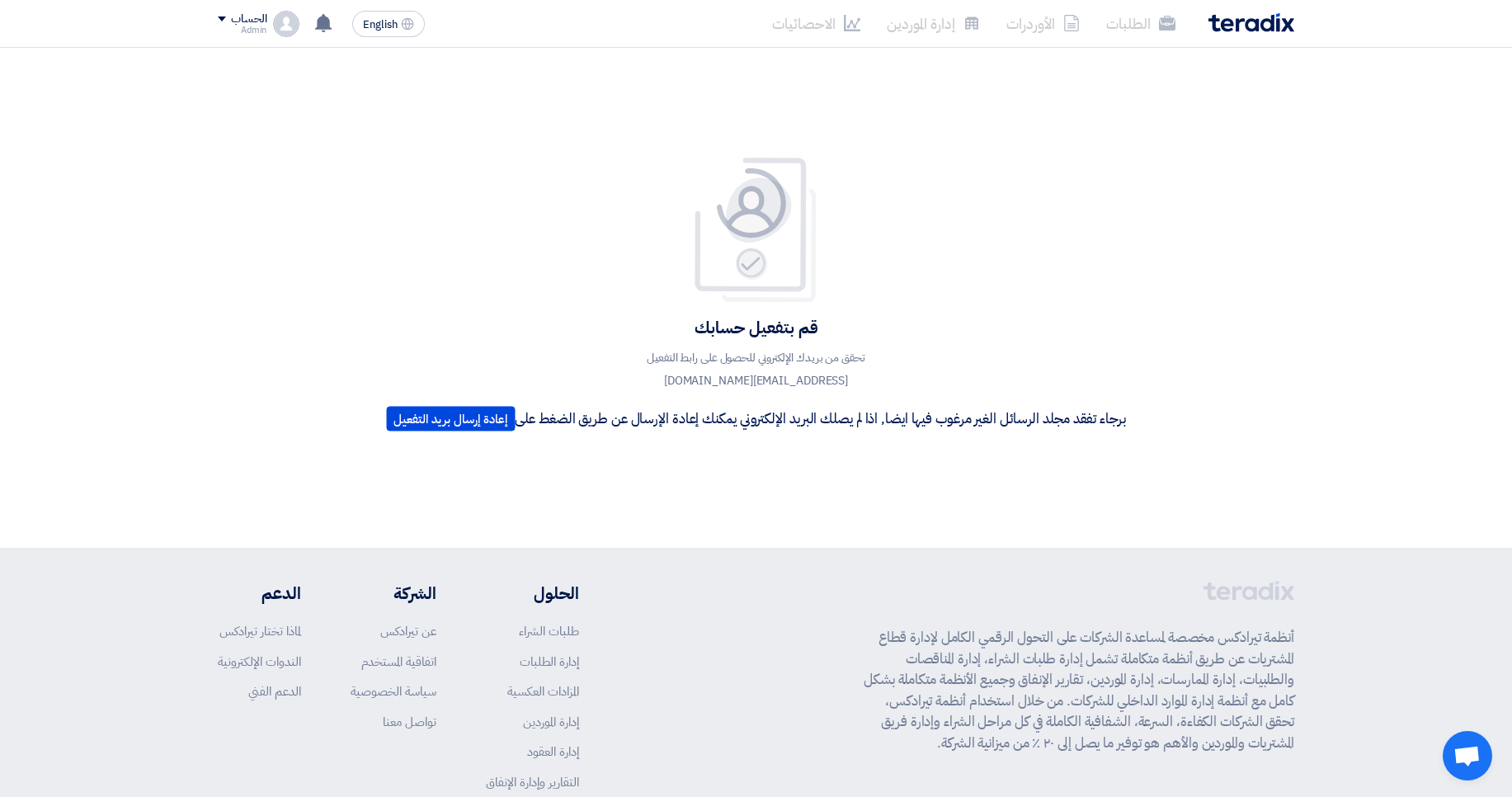
click at [230, 20] on div "الحساب" at bounding box center [242, 19] width 49 height 14
click at [751, 106] on div "قم بتفعيل حسابك تحقق من بريدك الإلكتروني للحصول على رابط التفعيل administrator1…" at bounding box center [756, 297] width 1512 height 500
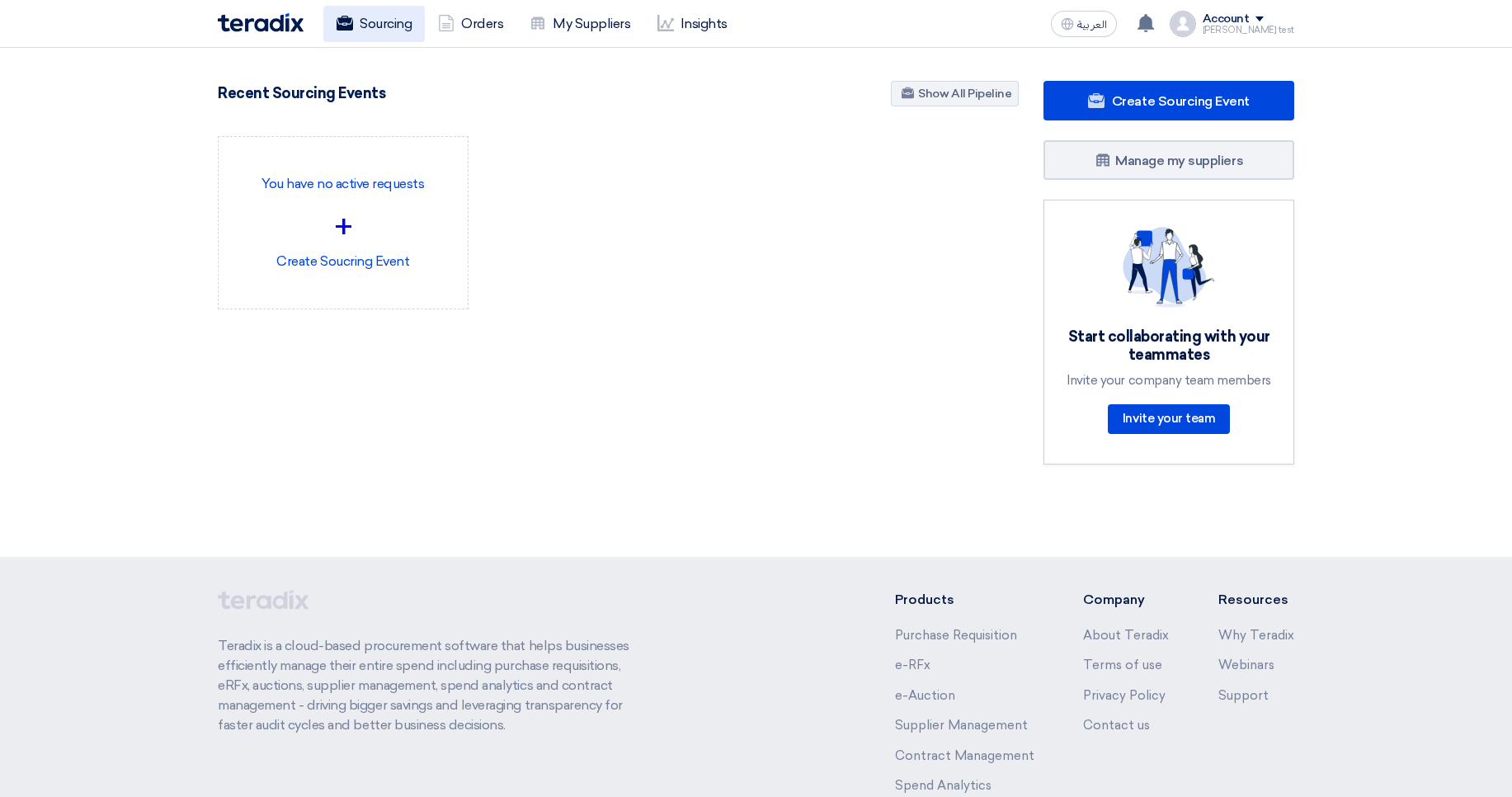
click at [385, 24] on link "Sourcing" at bounding box center [374, 24] width 102 height 37
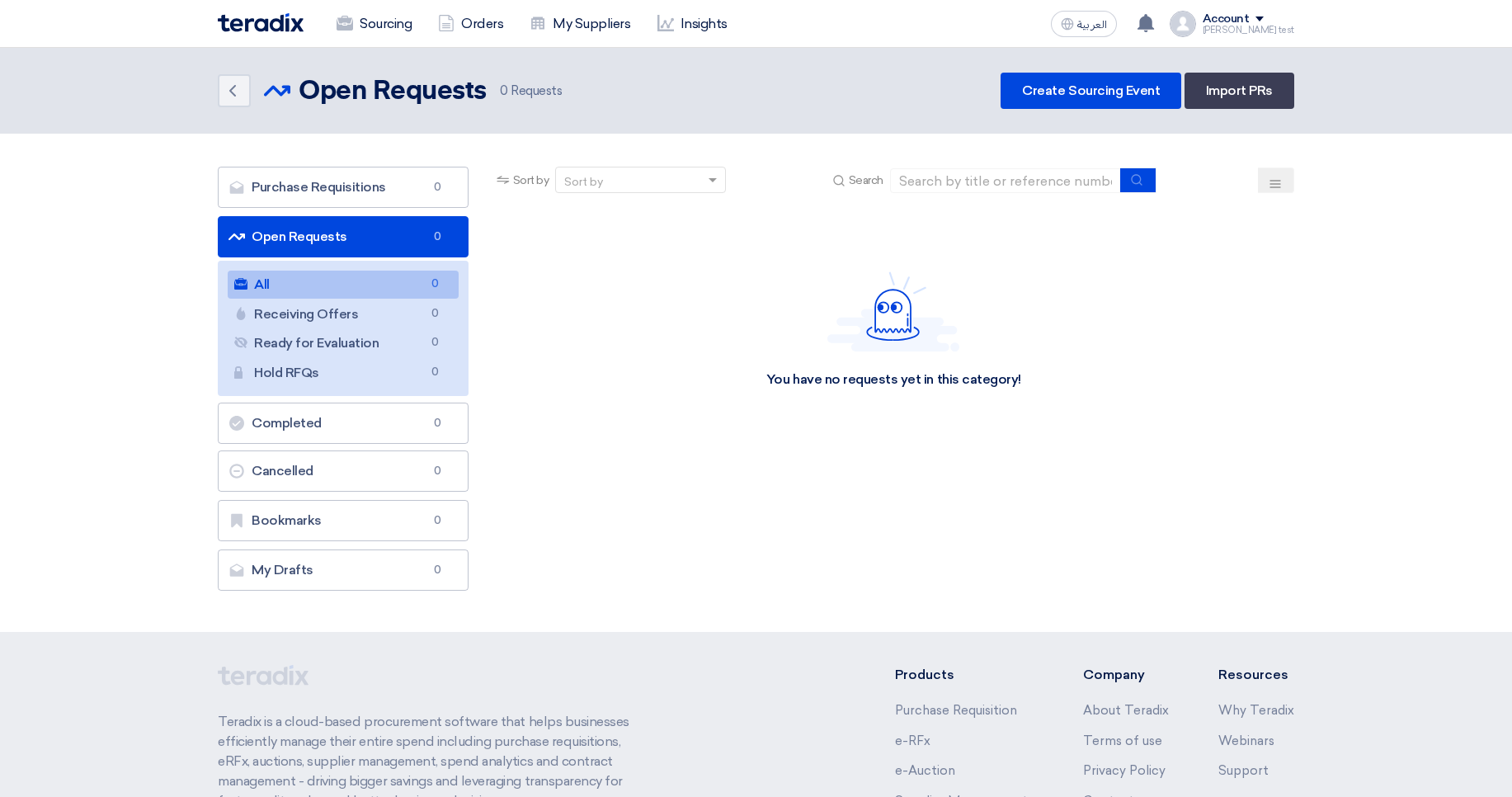
click at [1244, 33] on div "[PERSON_NAME] test" at bounding box center [1248, 30] width 91 height 9
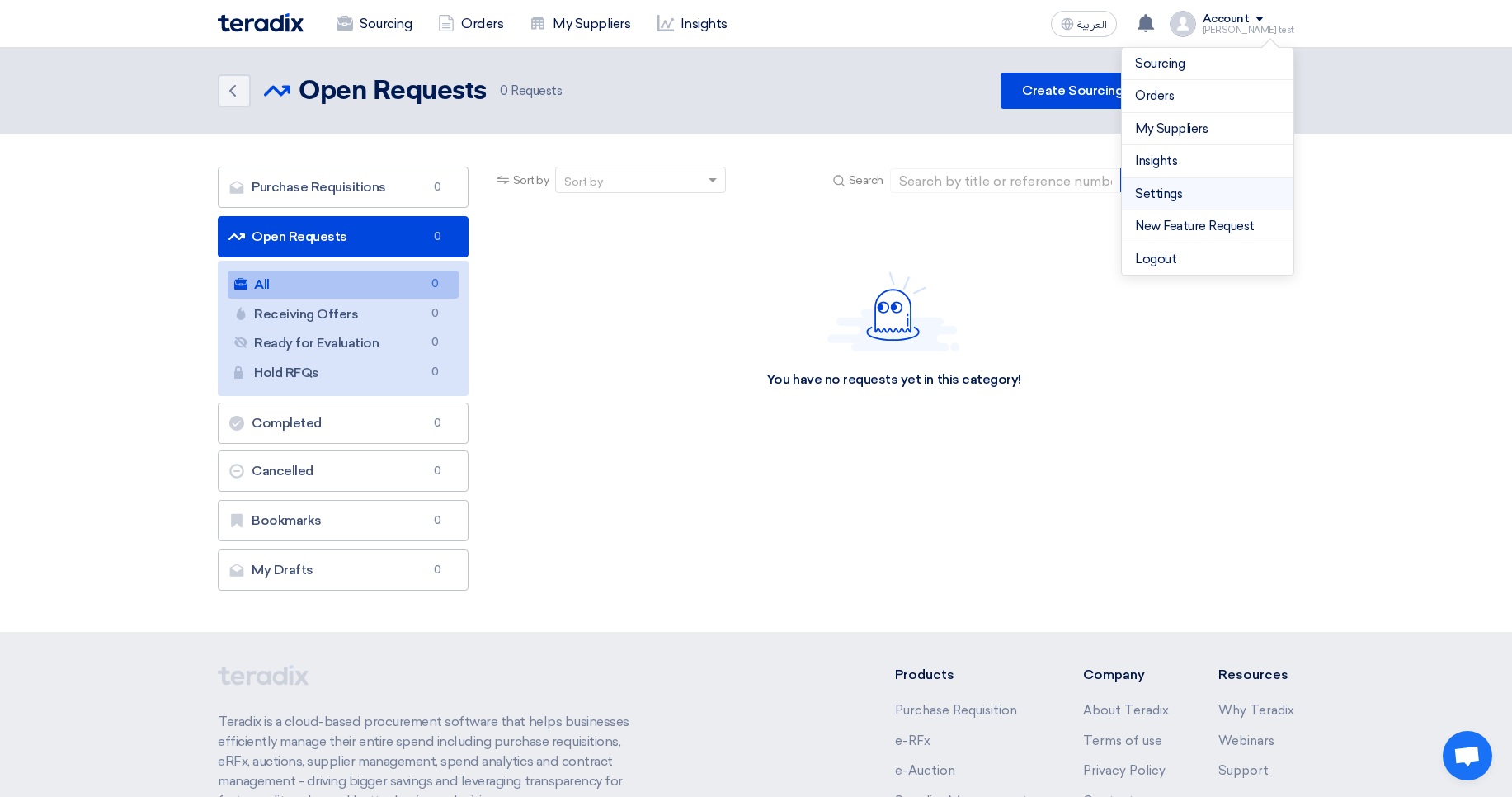
click at [1165, 197] on link "Settings" at bounding box center [1207, 194] width 145 height 19
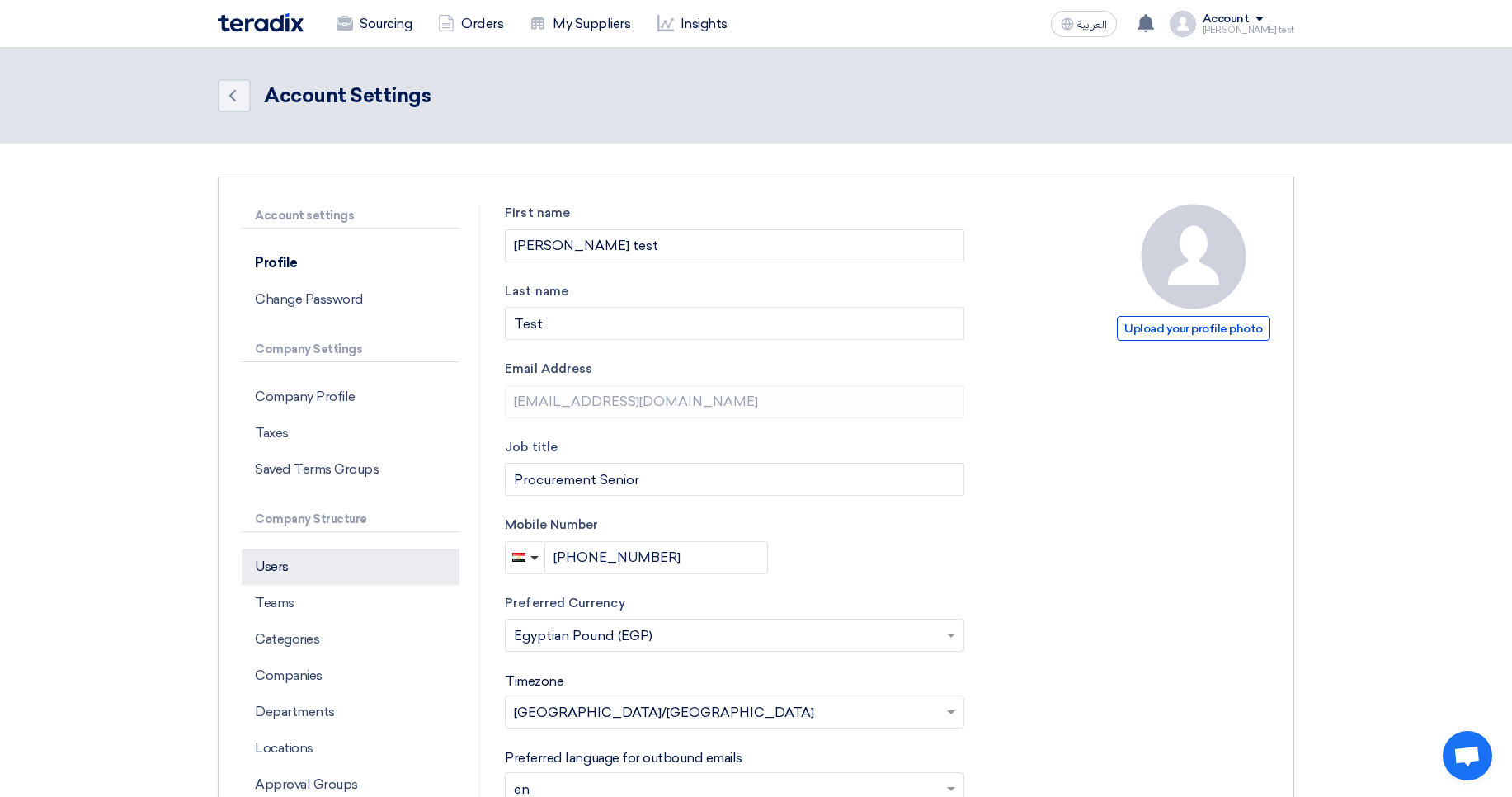
click at [342, 560] on p "Users" at bounding box center [350, 566] width 217 height 37
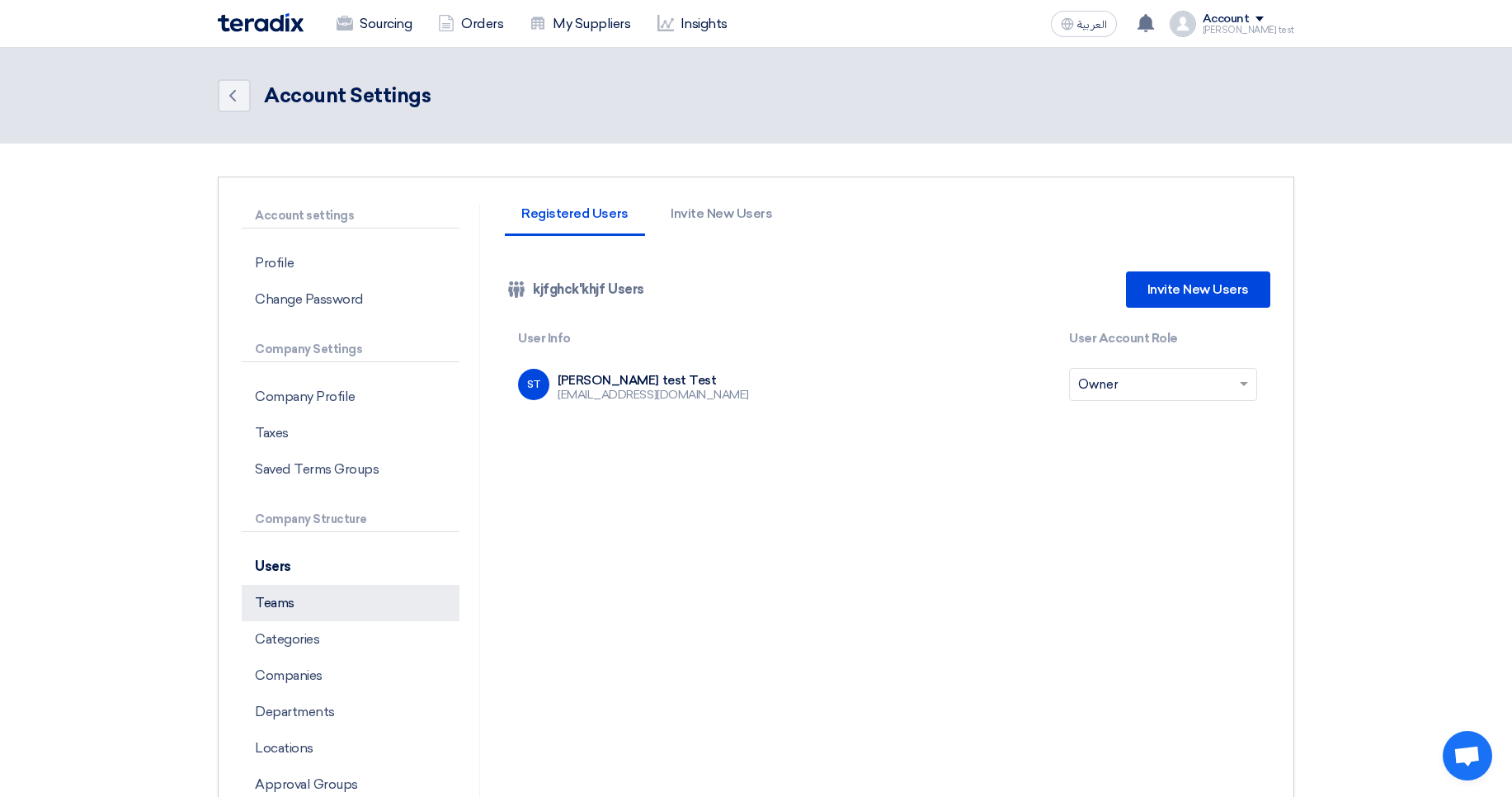
click at [317, 590] on p "Teams" at bounding box center [350, 603] width 217 height 37
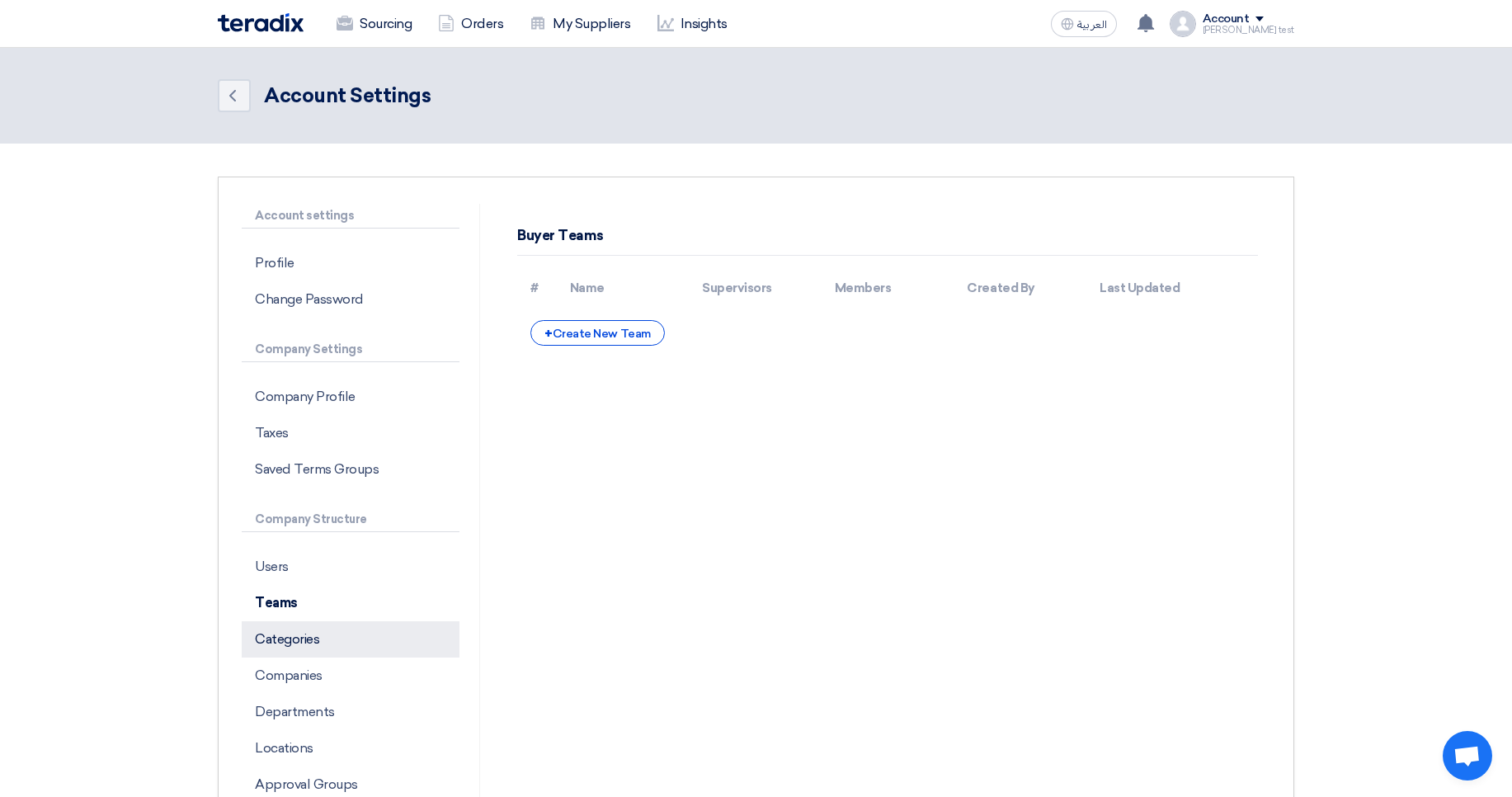
click at [318, 644] on p "Categories" at bounding box center [350, 639] width 217 height 37
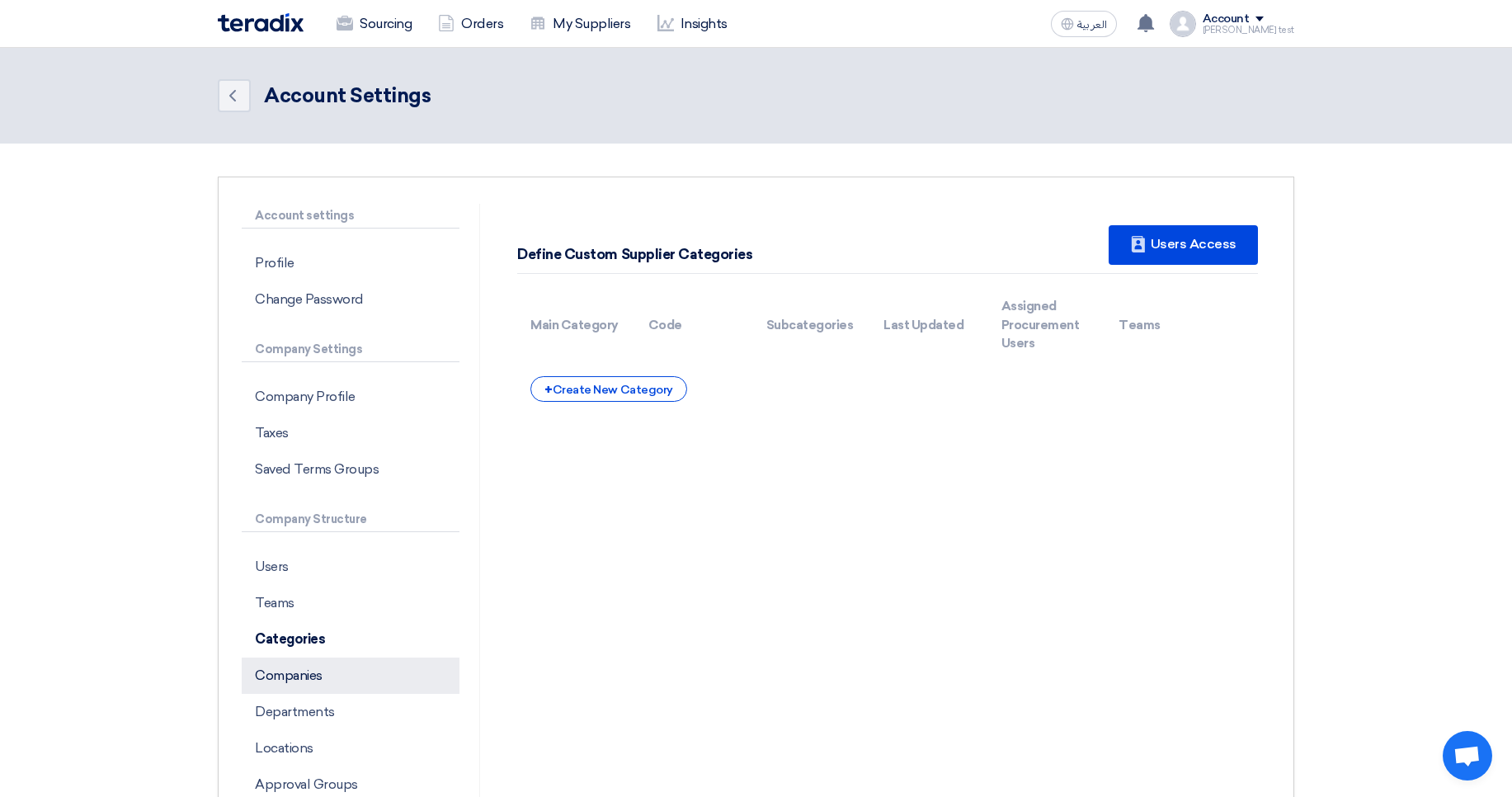
click at [325, 672] on p "Companies" at bounding box center [350, 676] width 217 height 37
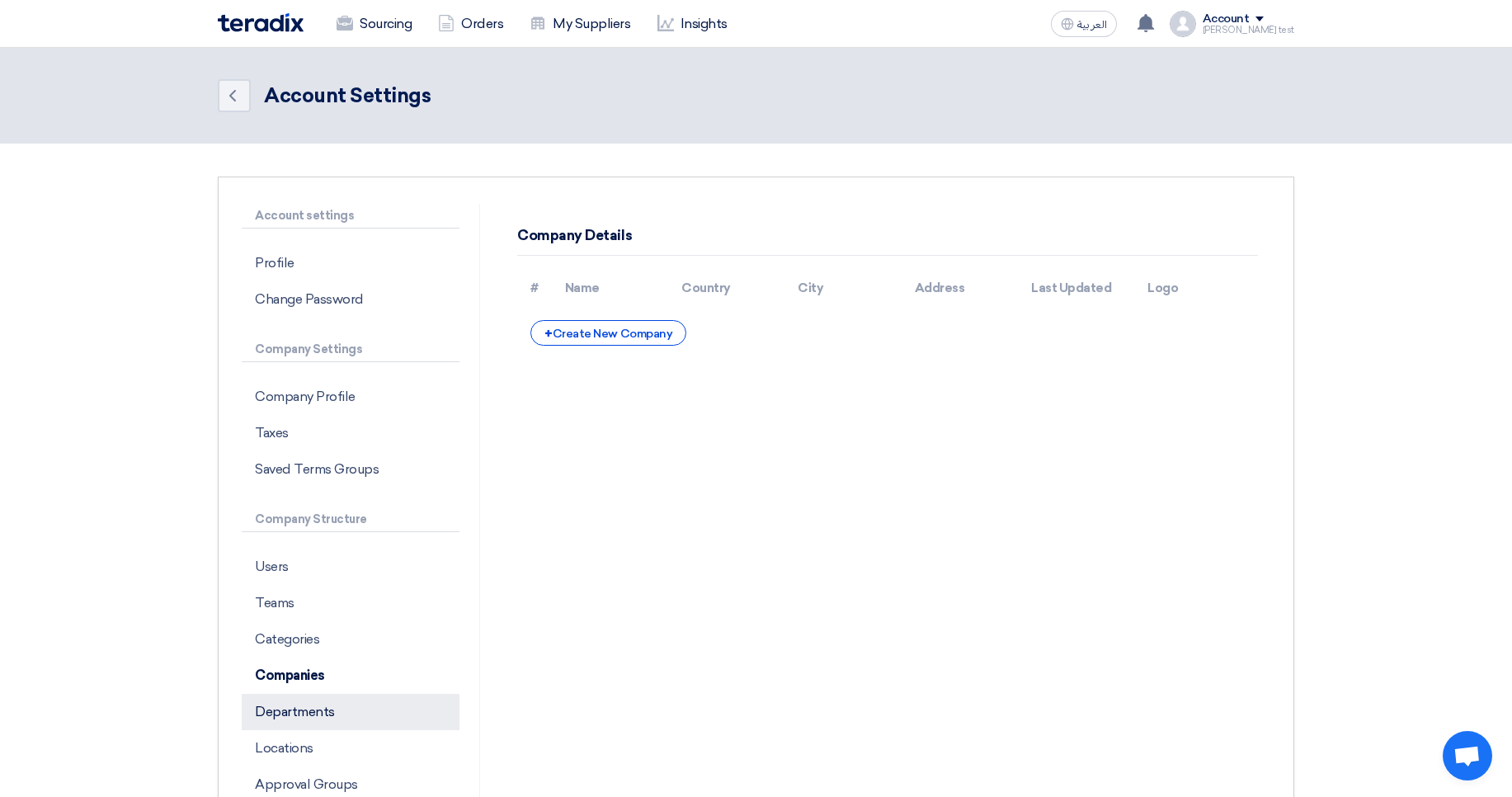
click at [338, 708] on p "Departments" at bounding box center [350, 711] width 217 height 37
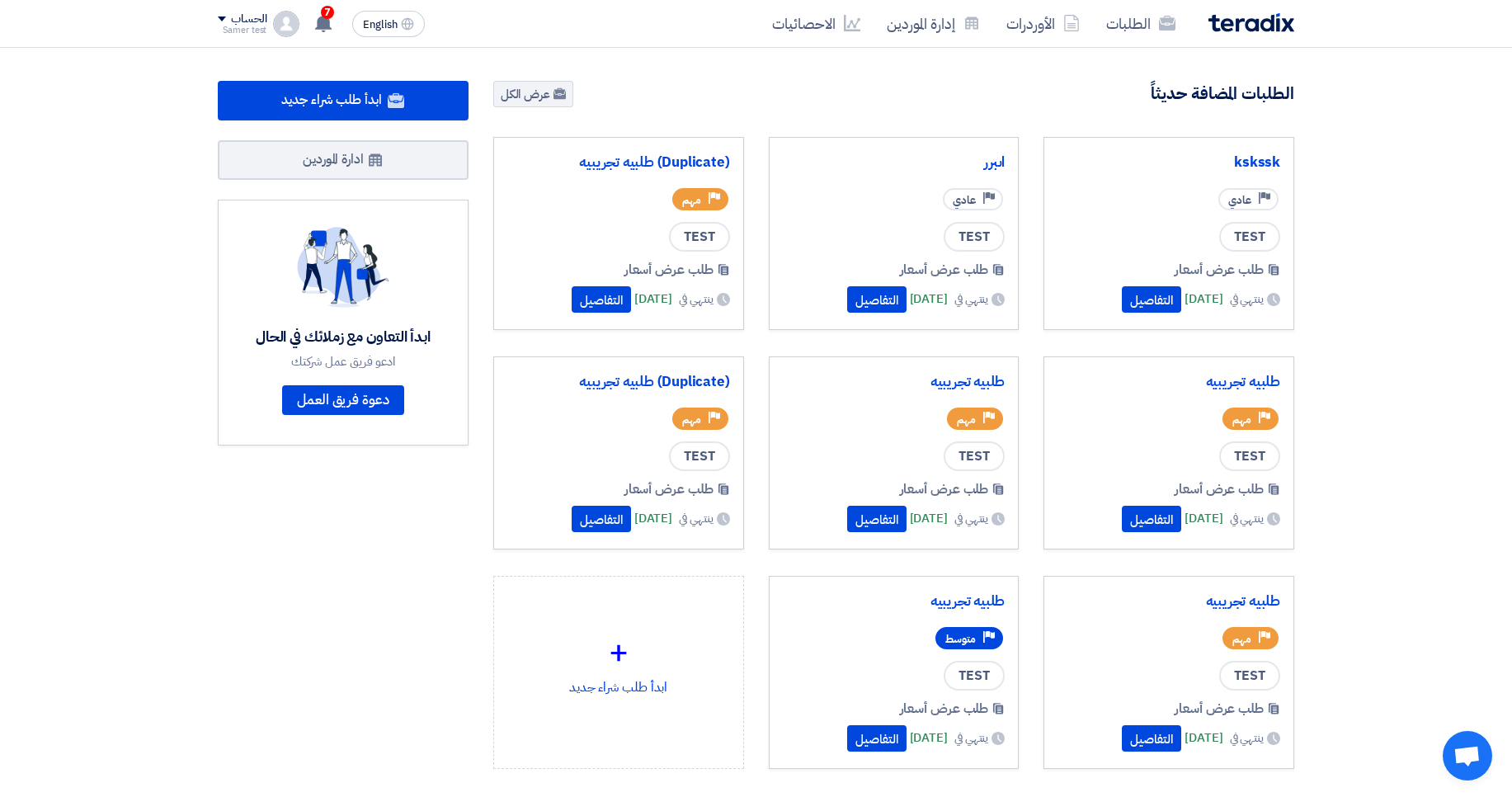
drag, startPoint x: 864, startPoint y: 88, endPoint x: 731, endPoint y: 74, distance: 133.7
click at [731, 74] on section "82 طلبات متبقية 100 مزادات متبقية ابدأ طلب شراء جديد" at bounding box center [756, 464] width 1512 height 833
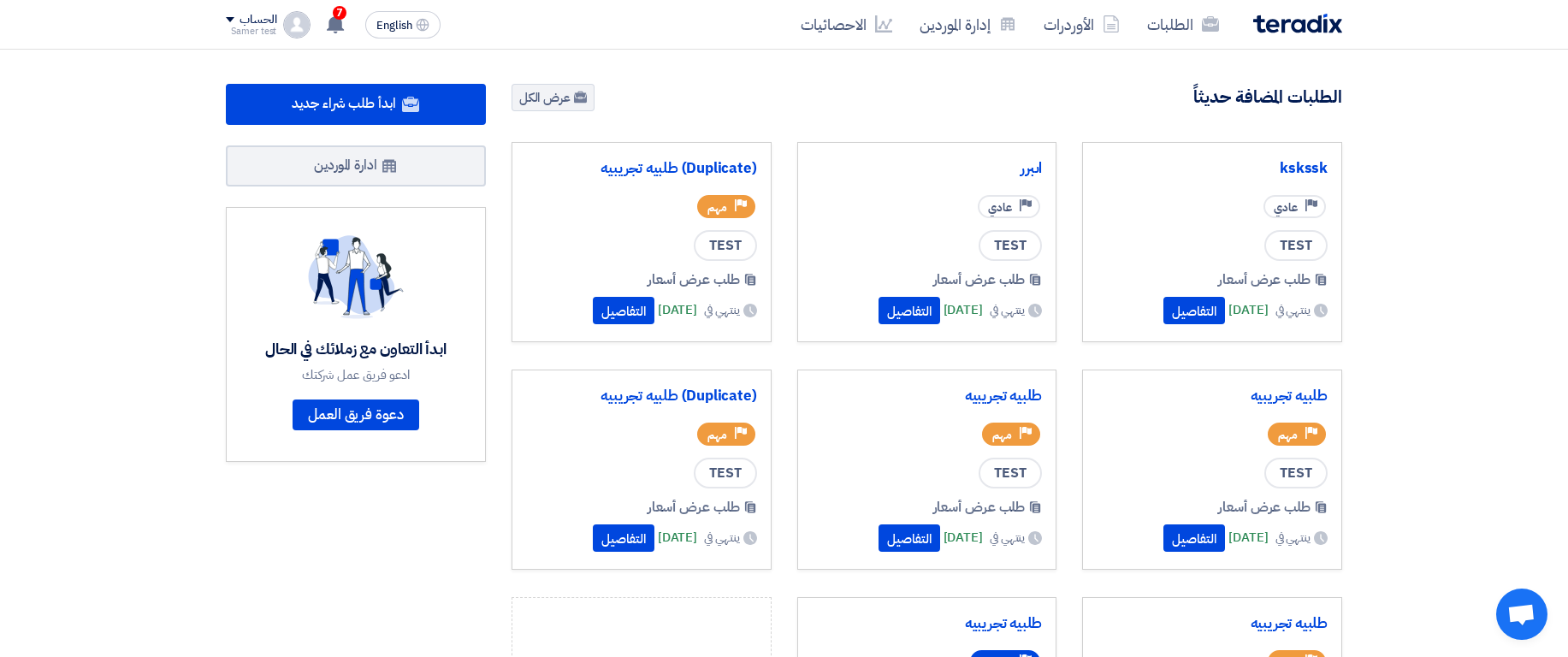
click at [232, 26] on div "Samer test" at bounding box center [251, 31] width 51 height 10
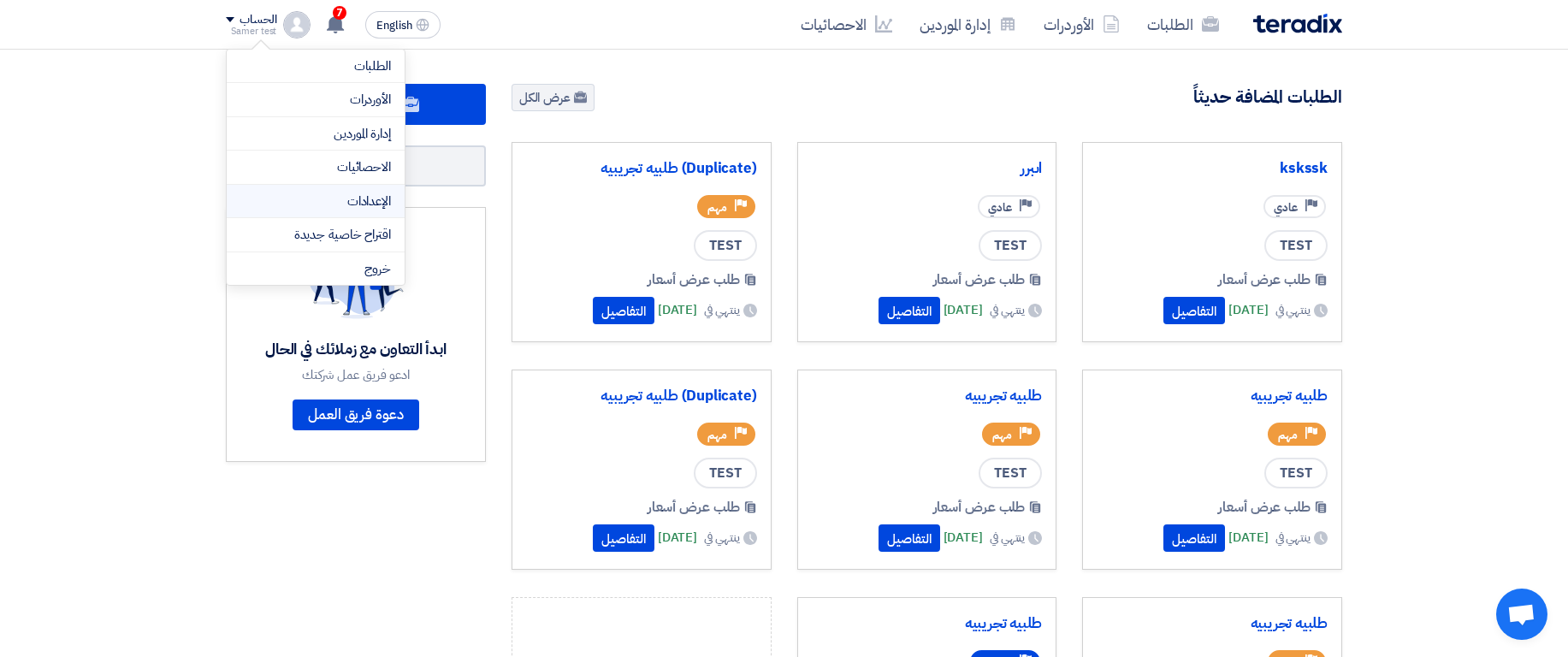
click at [356, 196] on link "الإعدادات" at bounding box center [315, 201] width 150 height 20
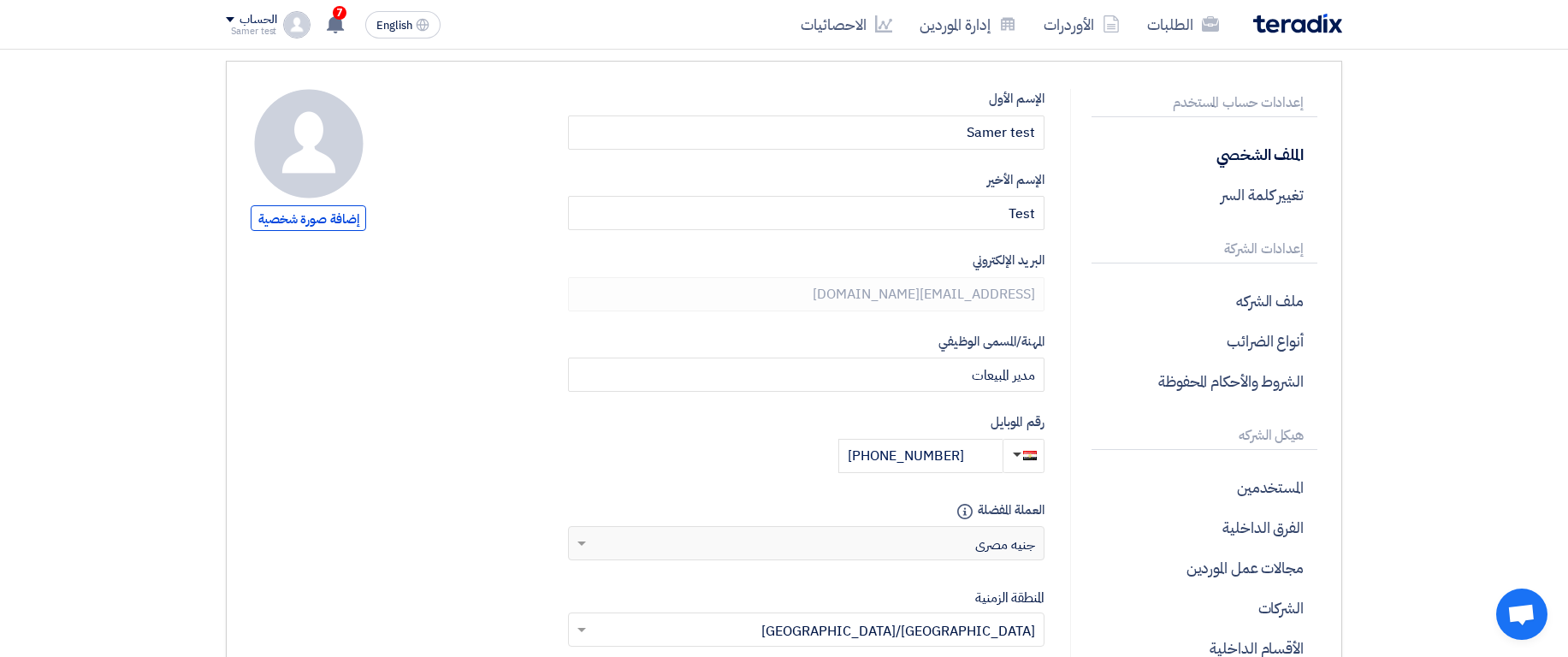
scroll to position [308, 0]
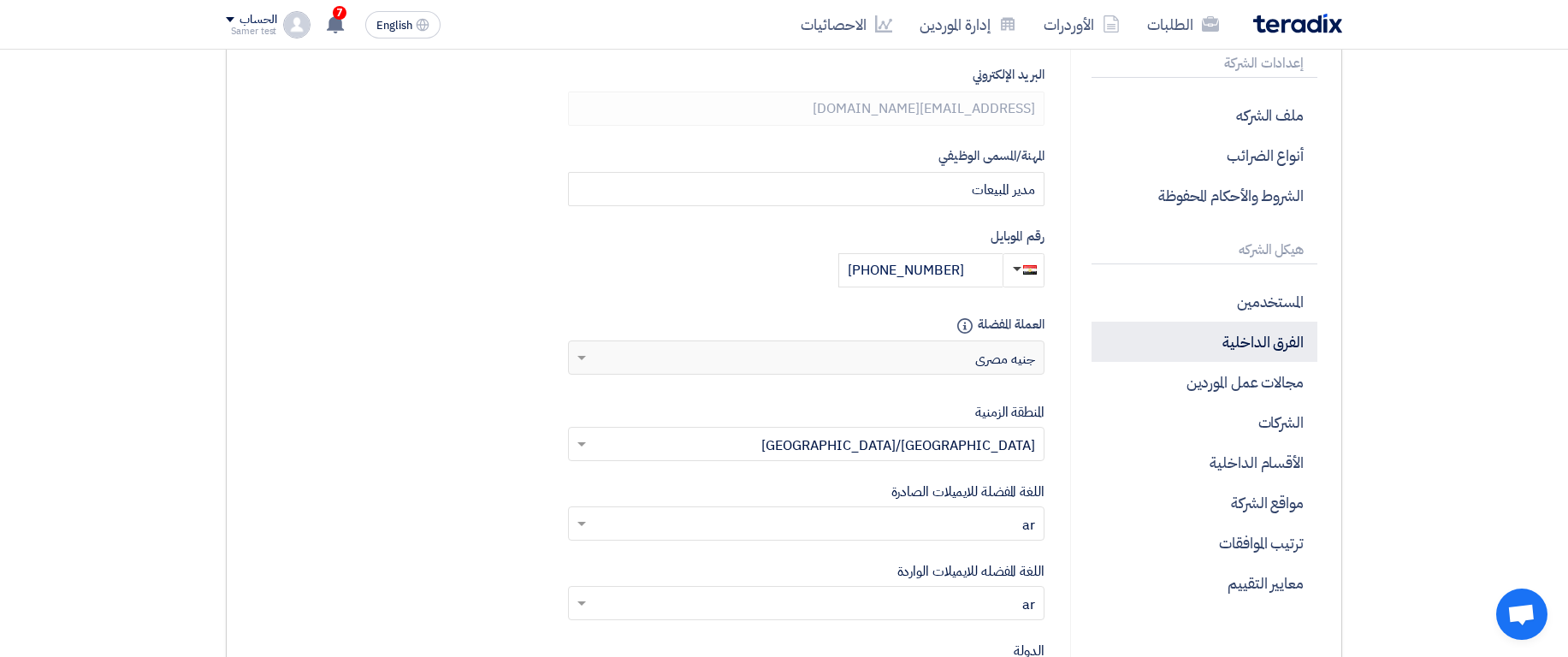
click at [1266, 344] on p "الفرق الداخلية" at bounding box center [1204, 342] width 225 height 40
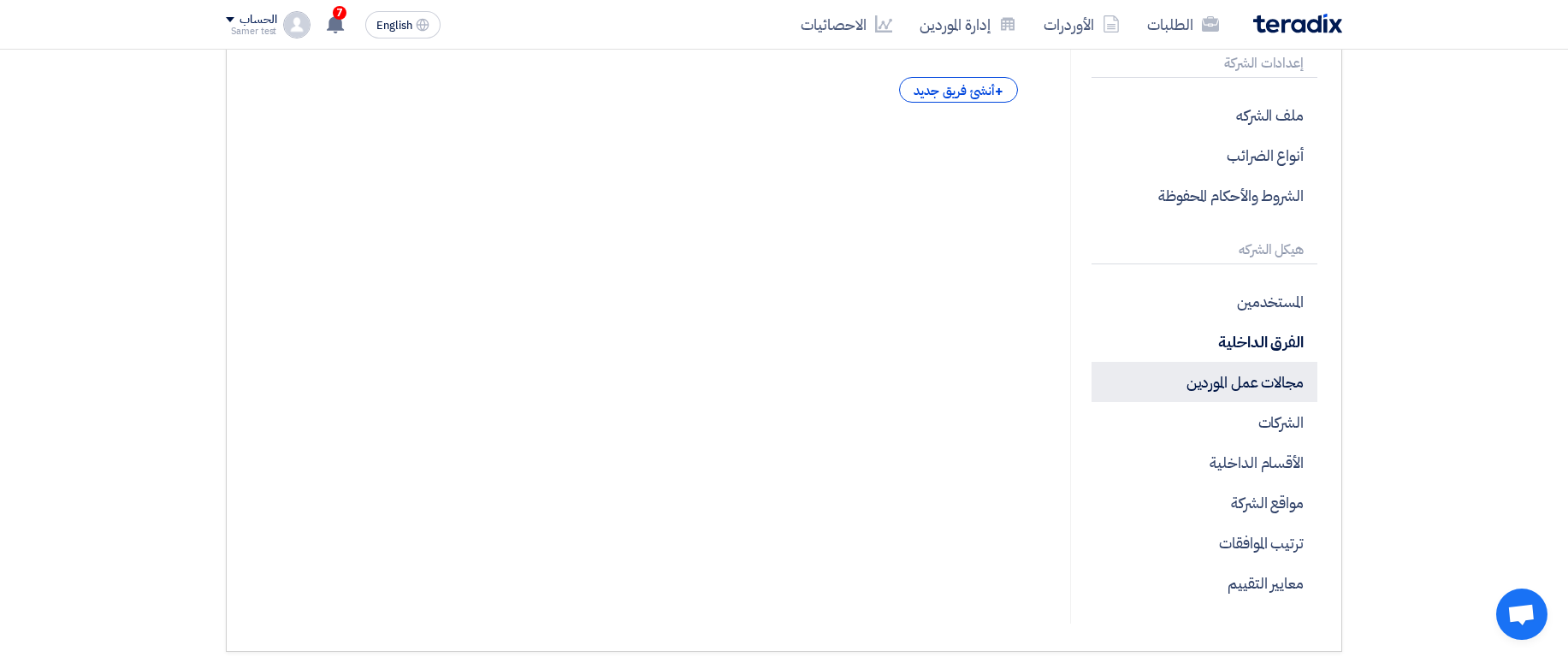
click at [1244, 384] on p "مجالات عمل الموردين" at bounding box center [1204, 382] width 225 height 40
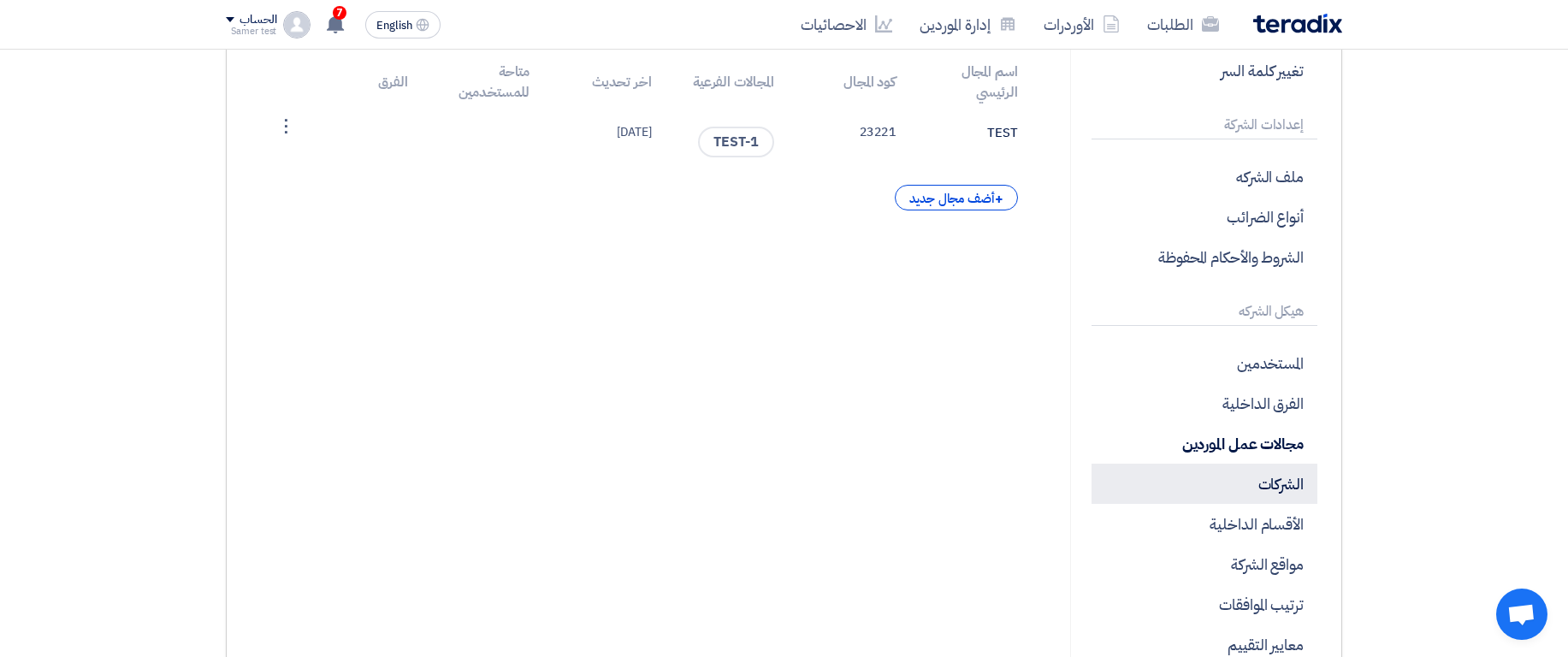
scroll to position [205, 0]
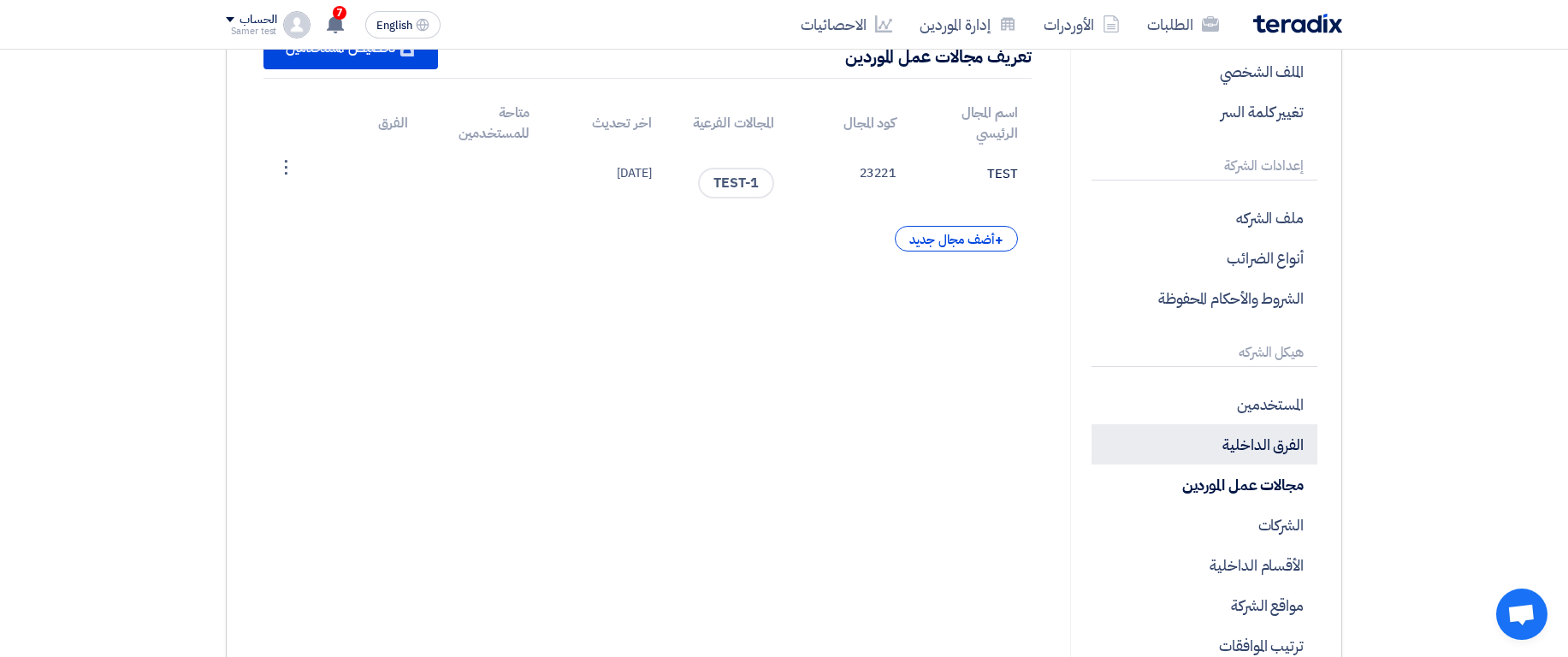
click at [1245, 459] on p "الفرق الداخلية" at bounding box center [1204, 444] width 225 height 40
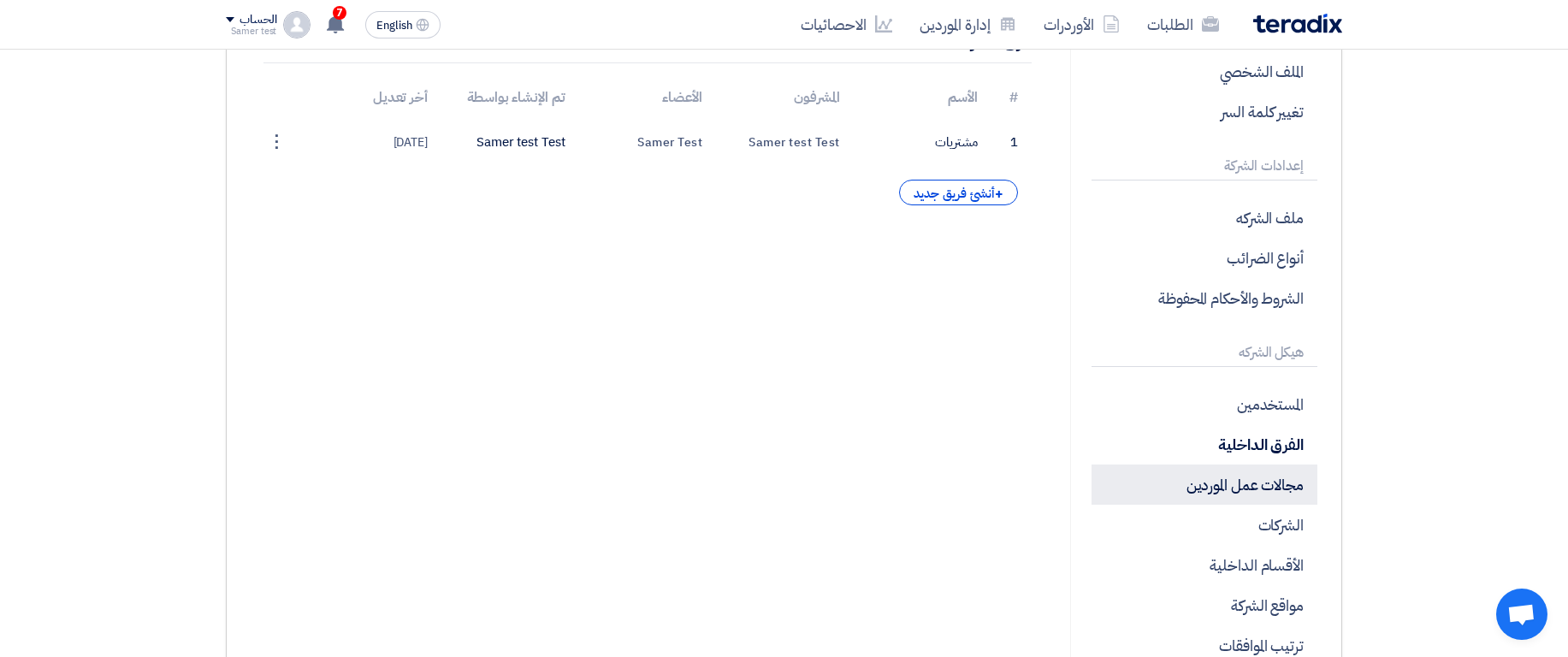
click at [1260, 489] on p "مجالات عمل الموردين" at bounding box center [1204, 484] width 225 height 40
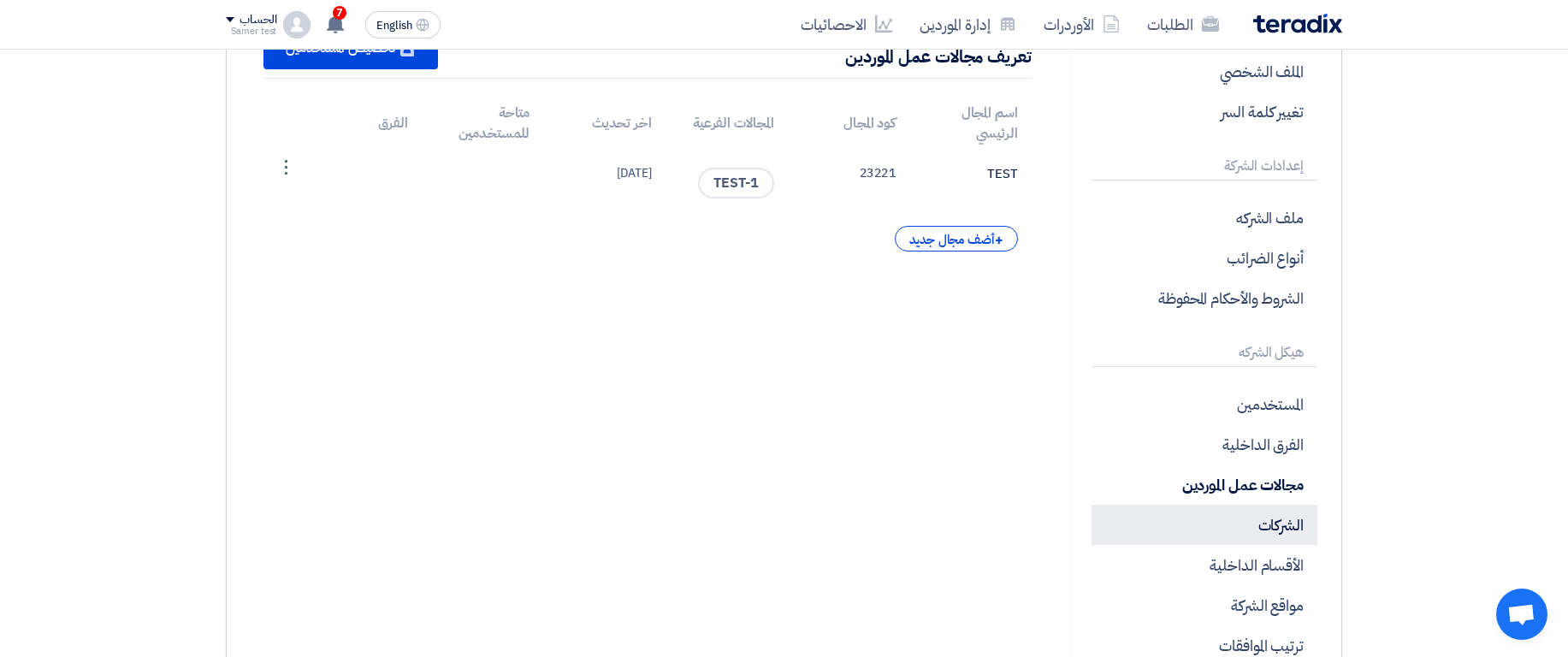
click at [1274, 523] on p "الشركات" at bounding box center [1204, 524] width 225 height 40
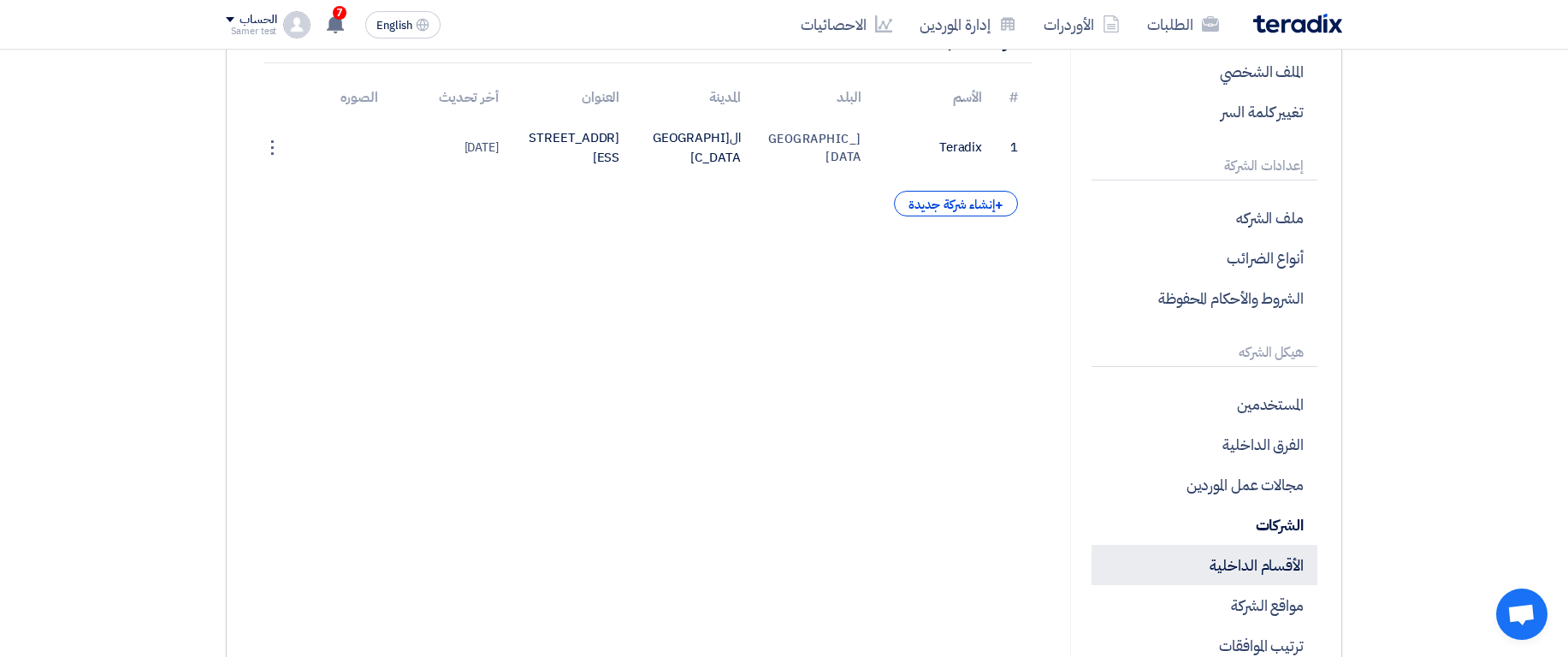
click at [1247, 574] on p "الأقسام الداخلية" at bounding box center [1204, 564] width 225 height 40
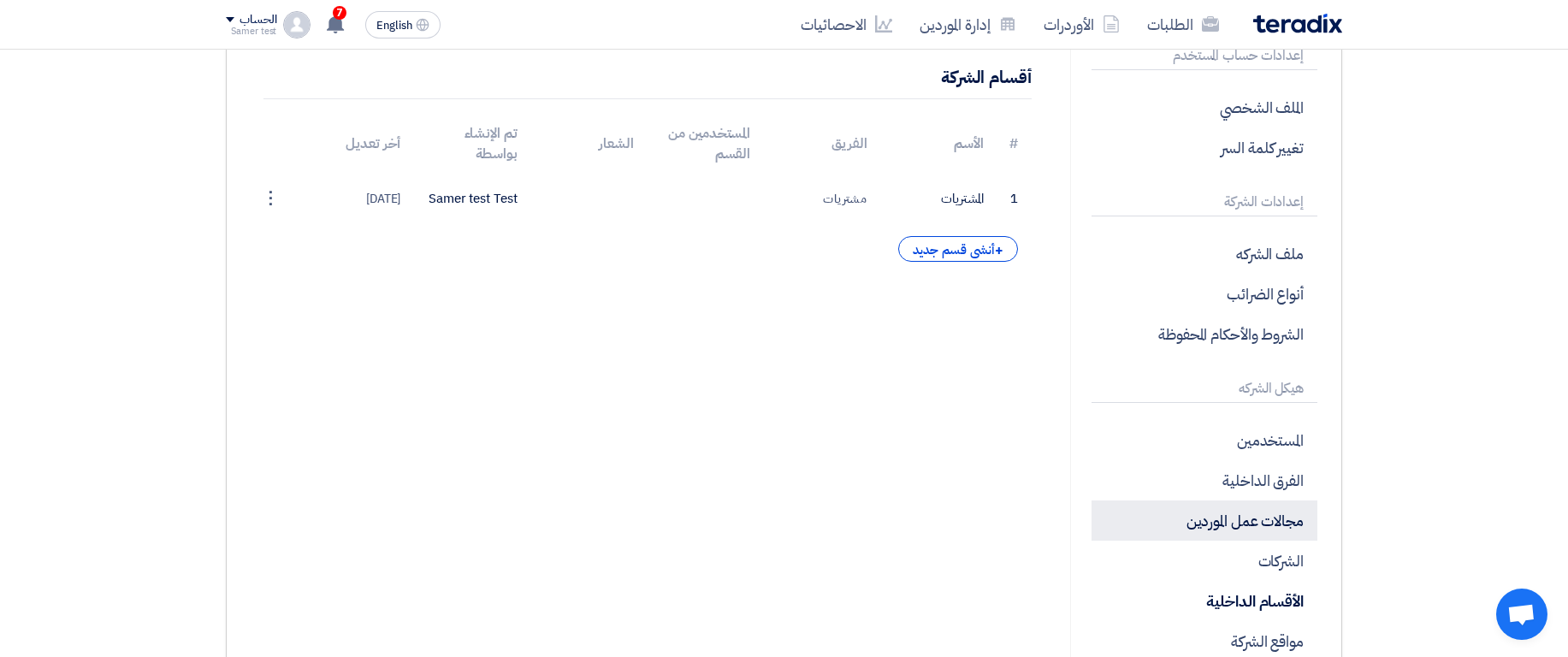
scroll to position [205, 0]
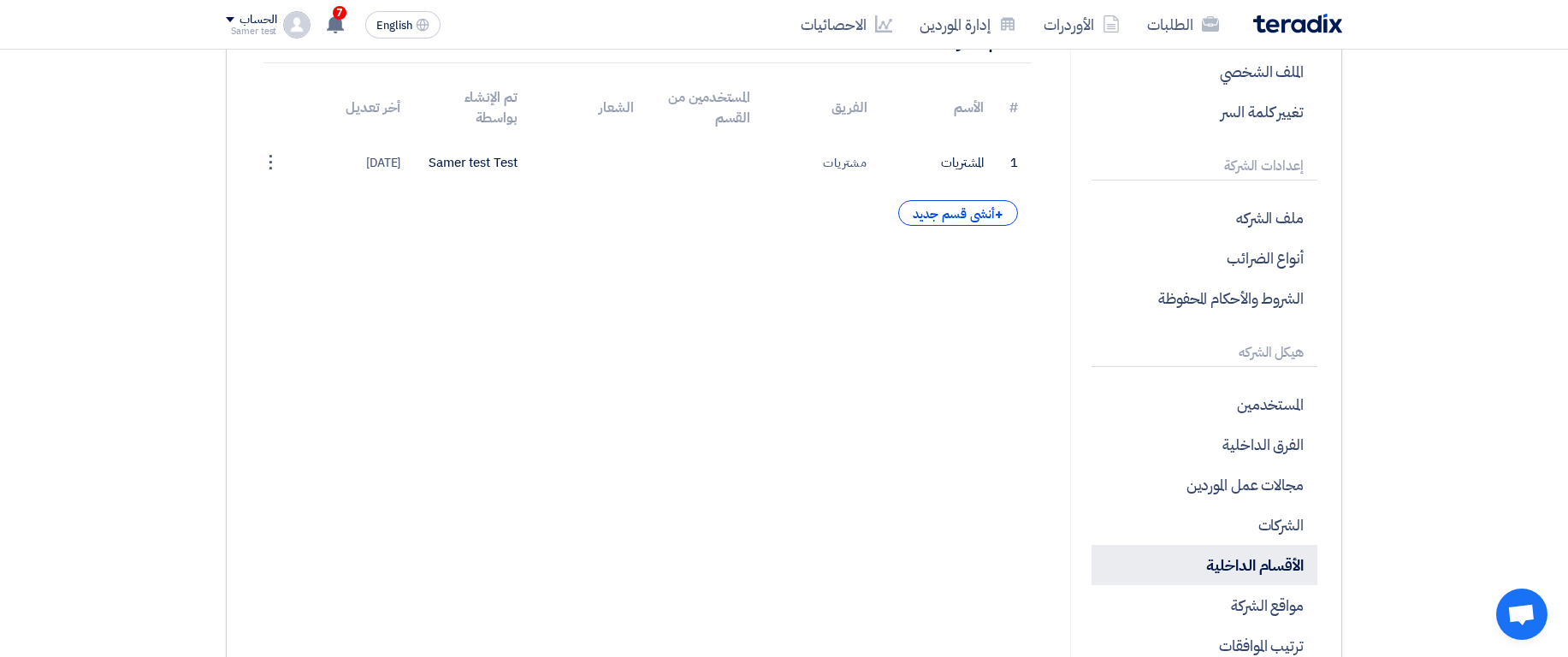
click at [1266, 585] on p "الأقسام الداخلية" at bounding box center [1204, 564] width 225 height 40
click at [1261, 604] on p "مواقع الشركة" at bounding box center [1204, 605] width 225 height 40
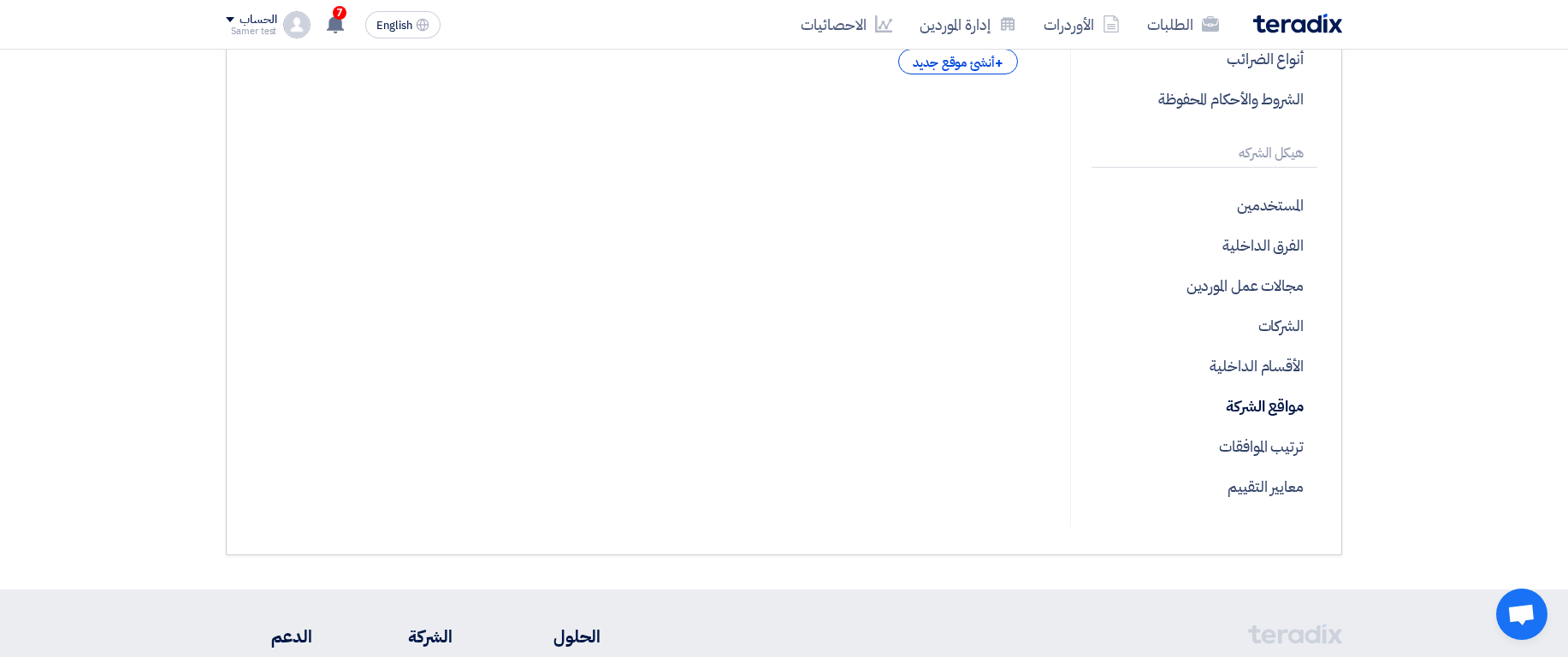
scroll to position [411, 0]
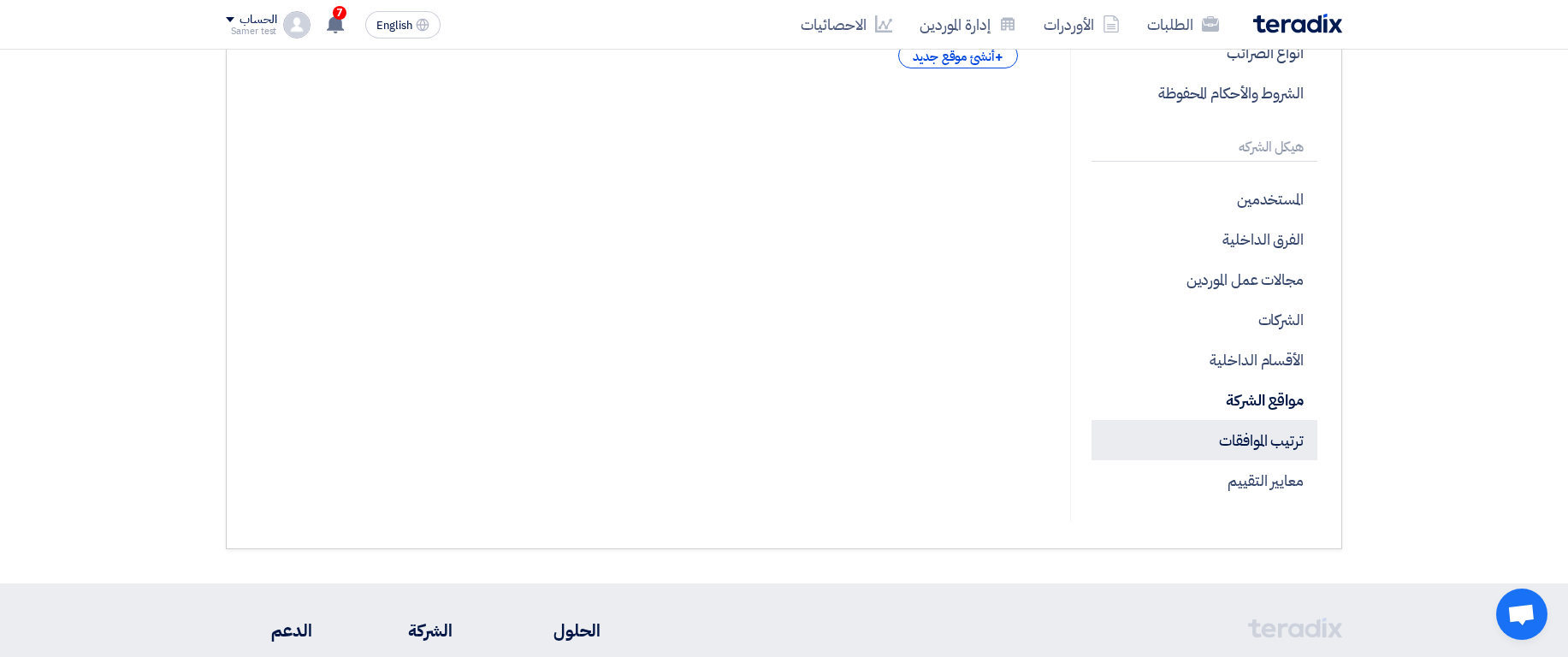
click at [1272, 433] on p "ترتيب الموافقات" at bounding box center [1204, 439] width 225 height 40
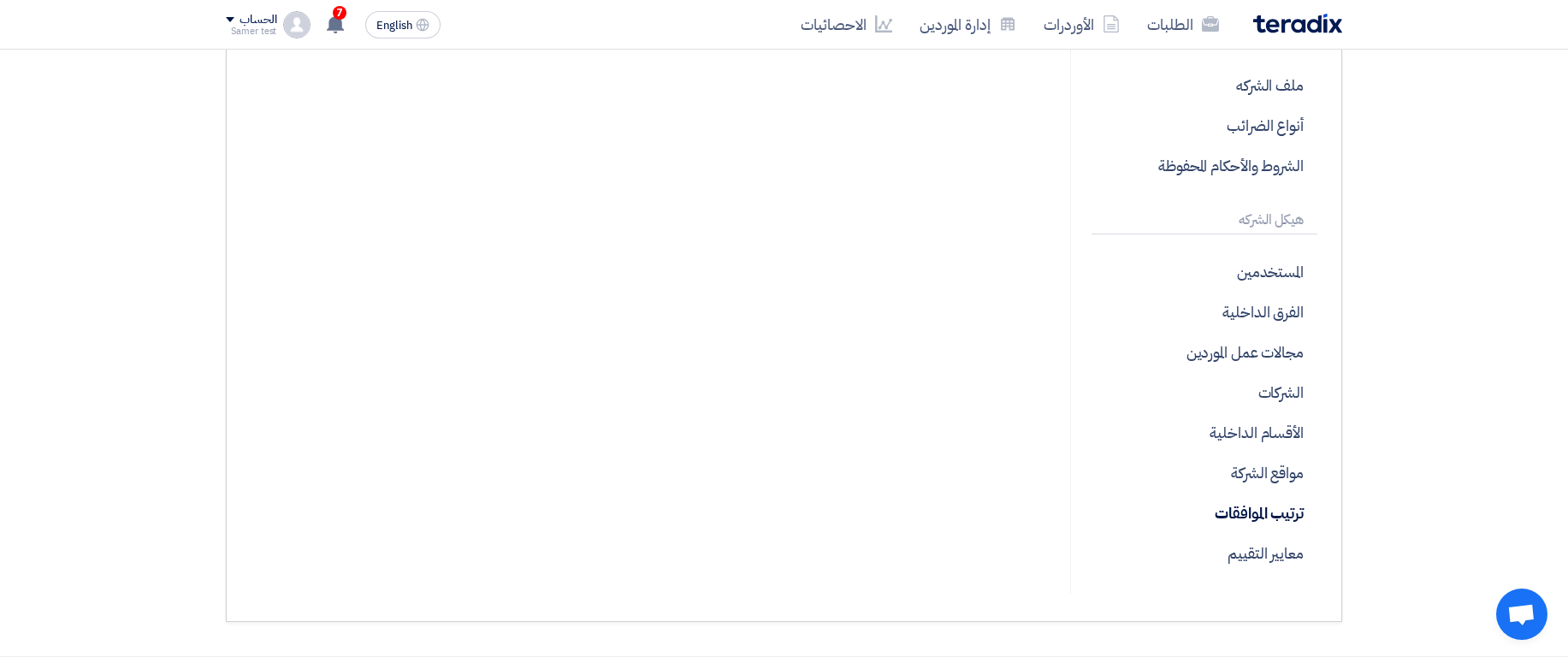
scroll to position [411, 0]
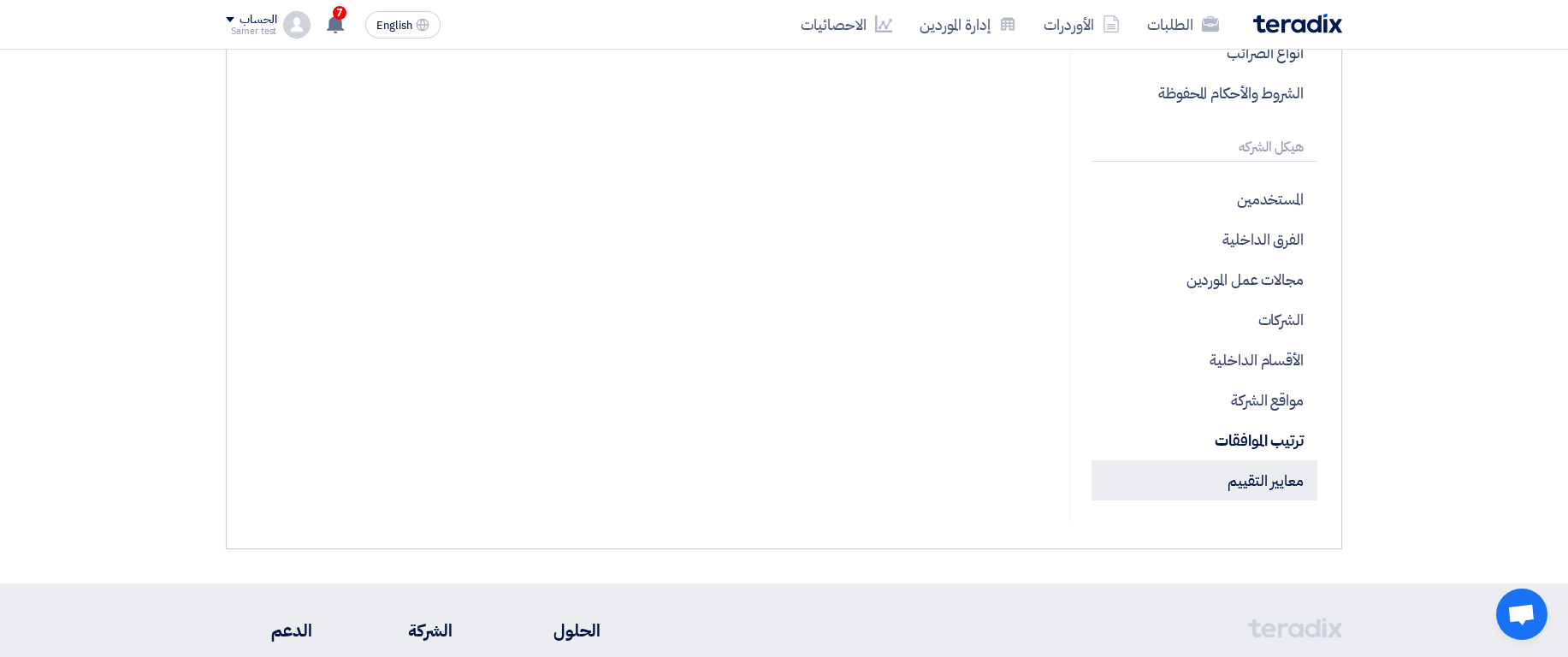
drag, startPoint x: 1256, startPoint y: 482, endPoint x: 1231, endPoint y: 468, distance: 28.7
click at [1256, 482] on p "معايير التقييم" at bounding box center [1204, 480] width 225 height 40
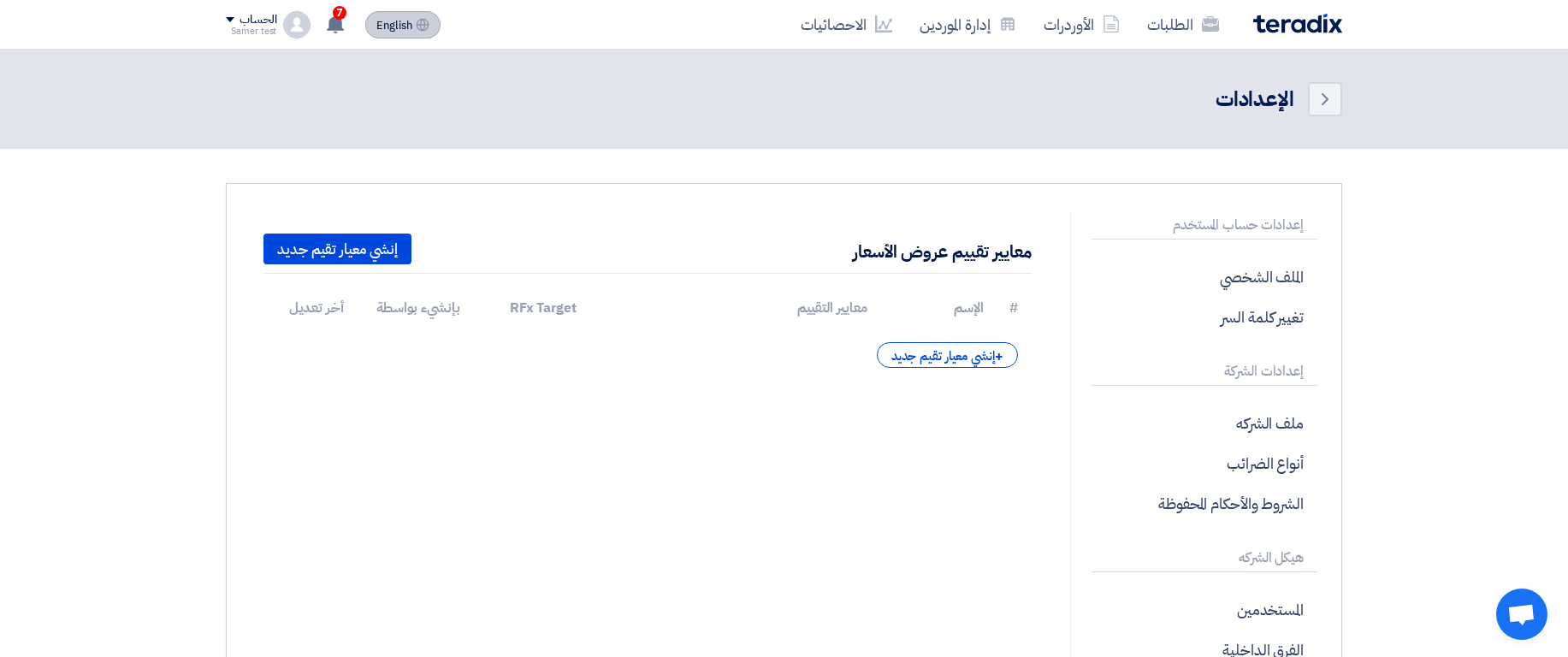
click at [379, 17] on button "English EN" at bounding box center [402, 24] width 75 height 27
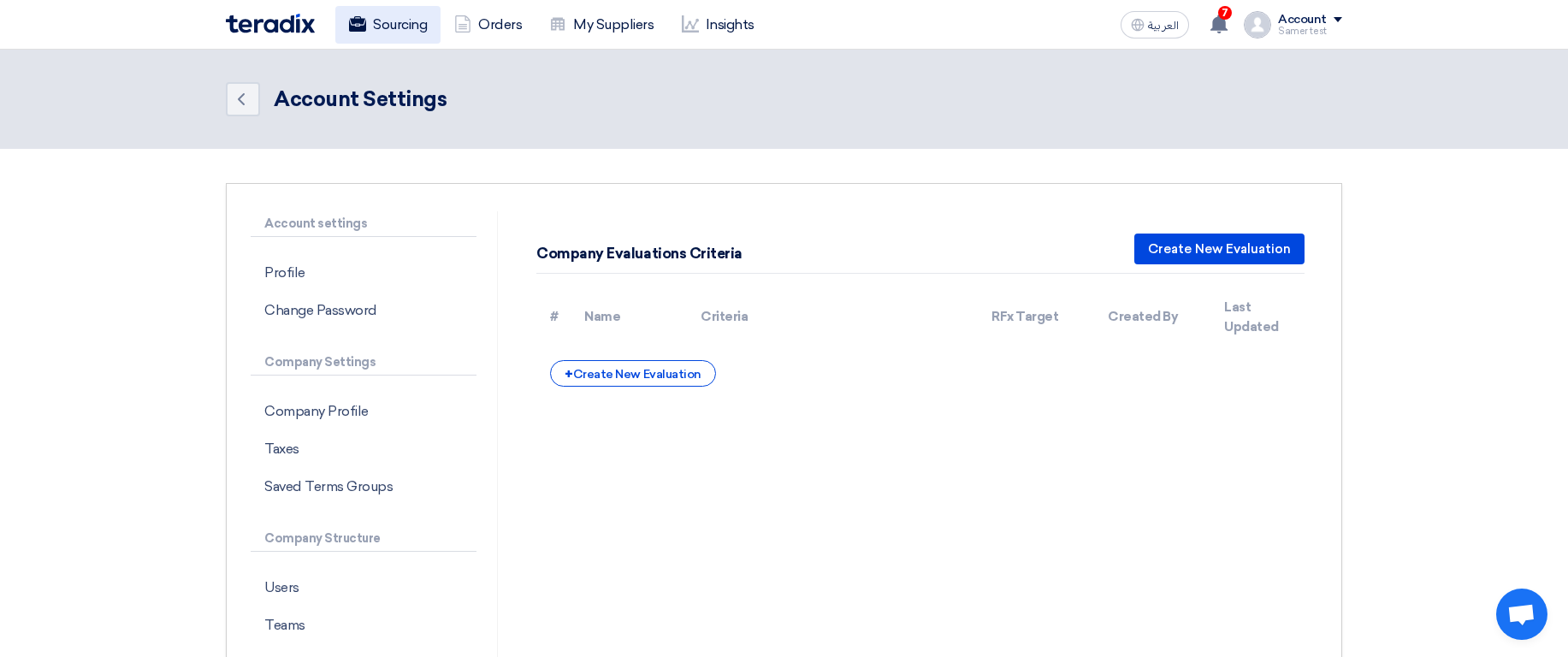
click at [349, 31] on link "Sourcing" at bounding box center [388, 24] width 105 height 38
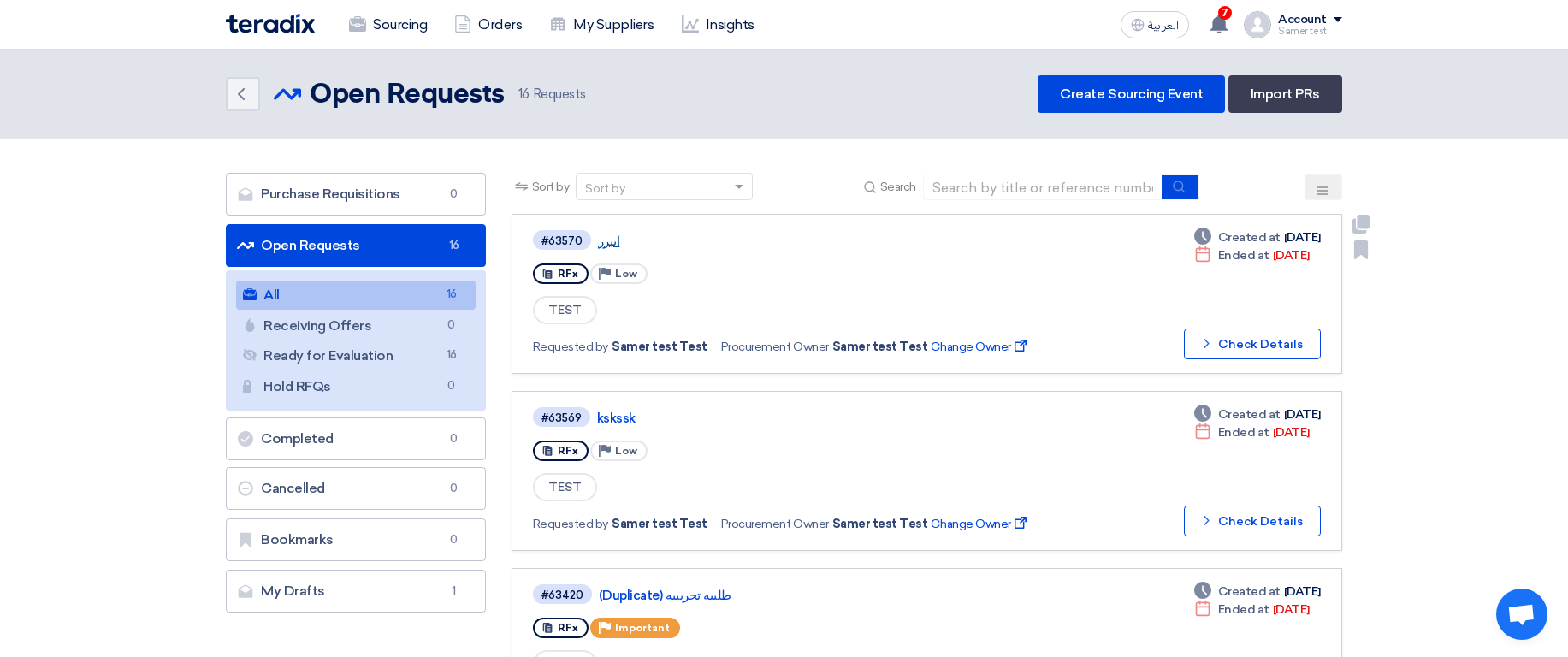
click at [608, 246] on link "اىبرر" at bounding box center [812, 241] width 427 height 16
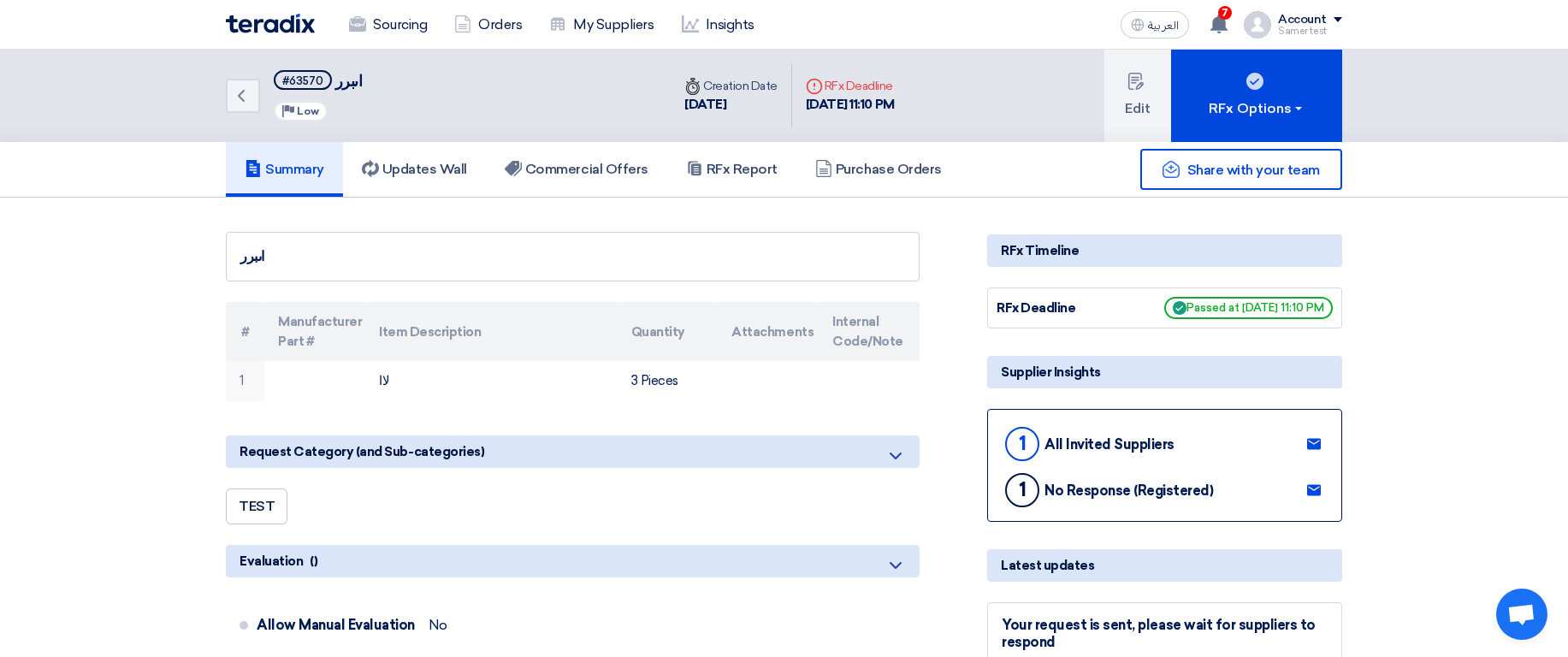
click at [1288, 16] on div "Account" at bounding box center [1303, 20] width 49 height 15
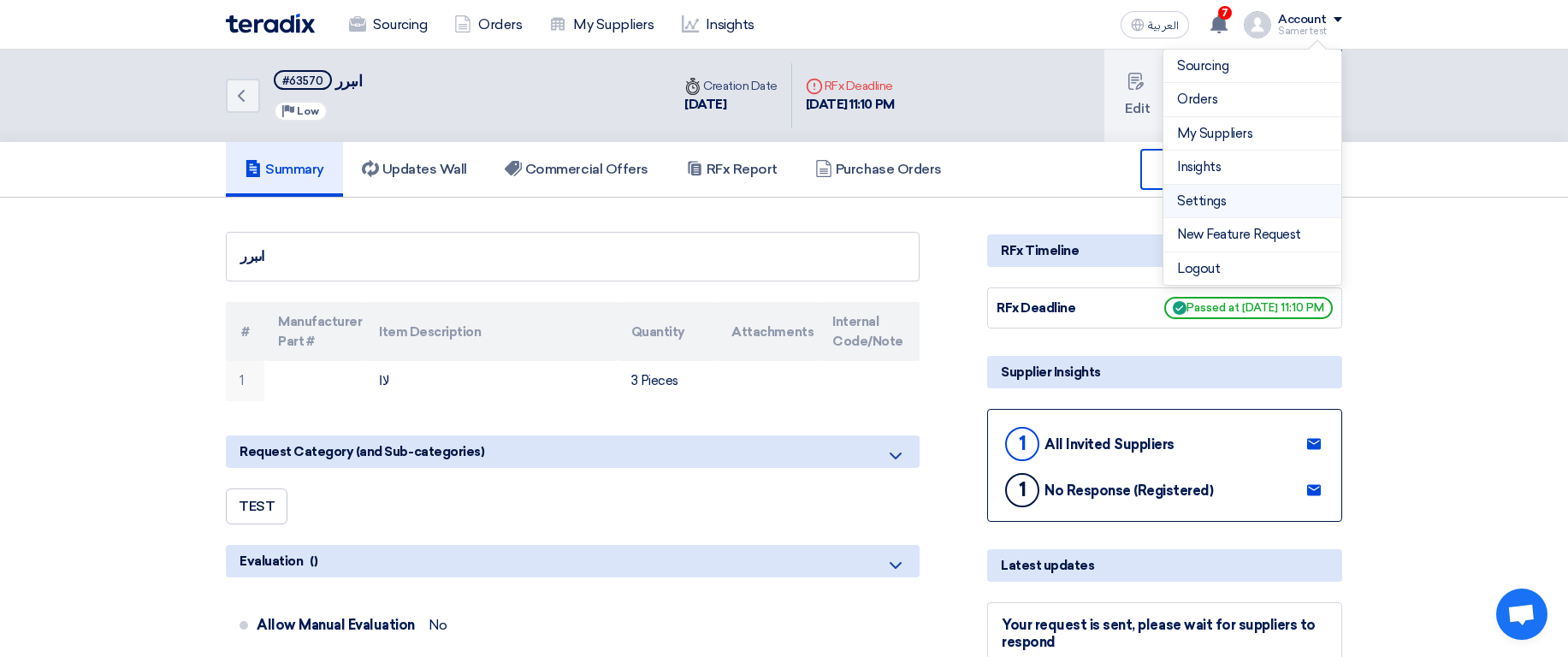
click at [1198, 201] on link "Settings" at bounding box center [1252, 201] width 150 height 20
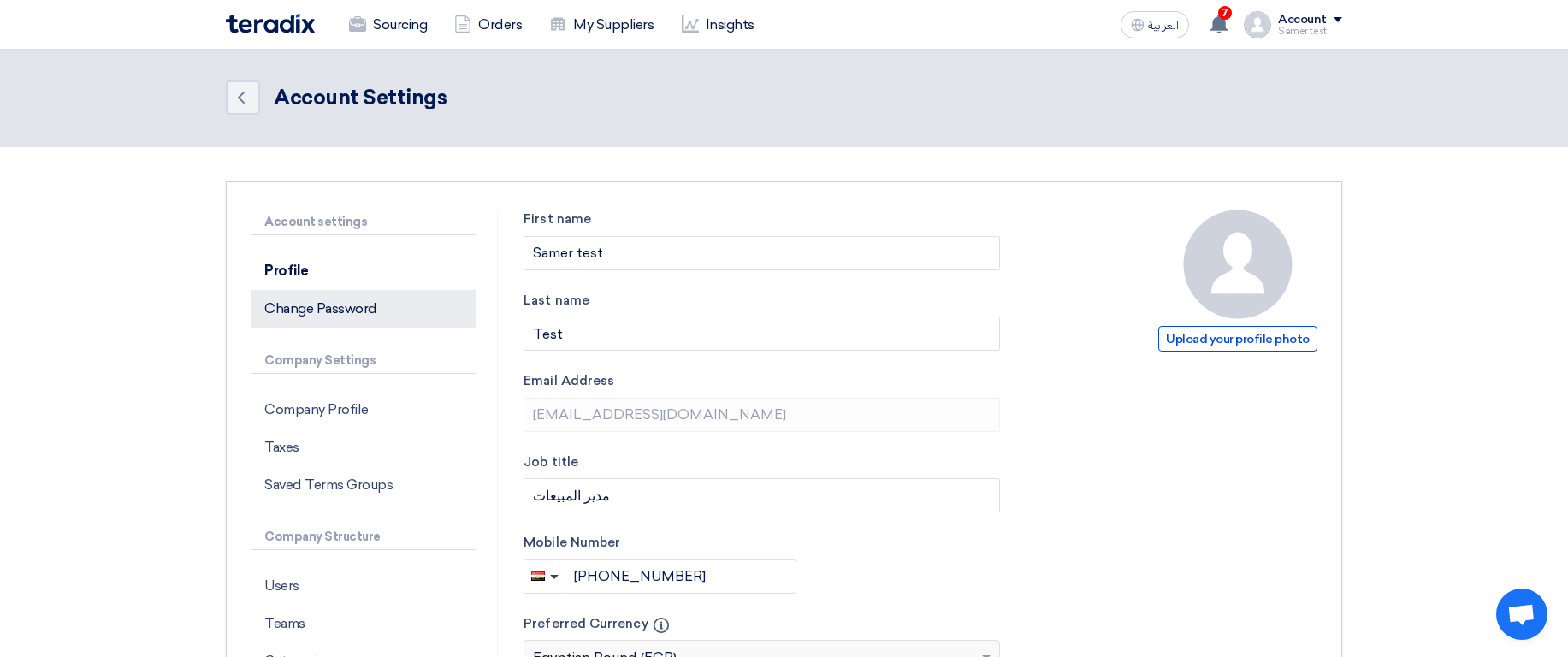
scroll to position [513, 0]
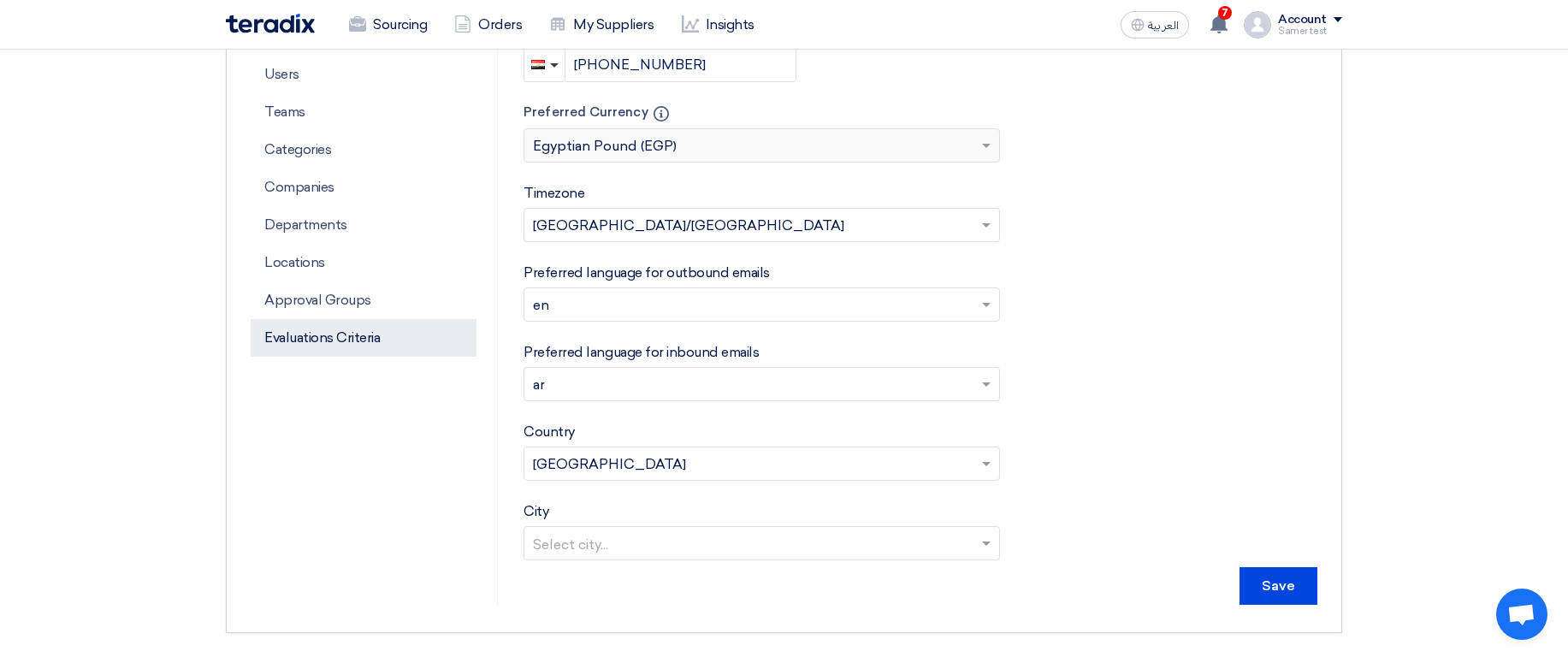
click at [337, 339] on p "Evaluations Criteria" at bounding box center [363, 338] width 225 height 38
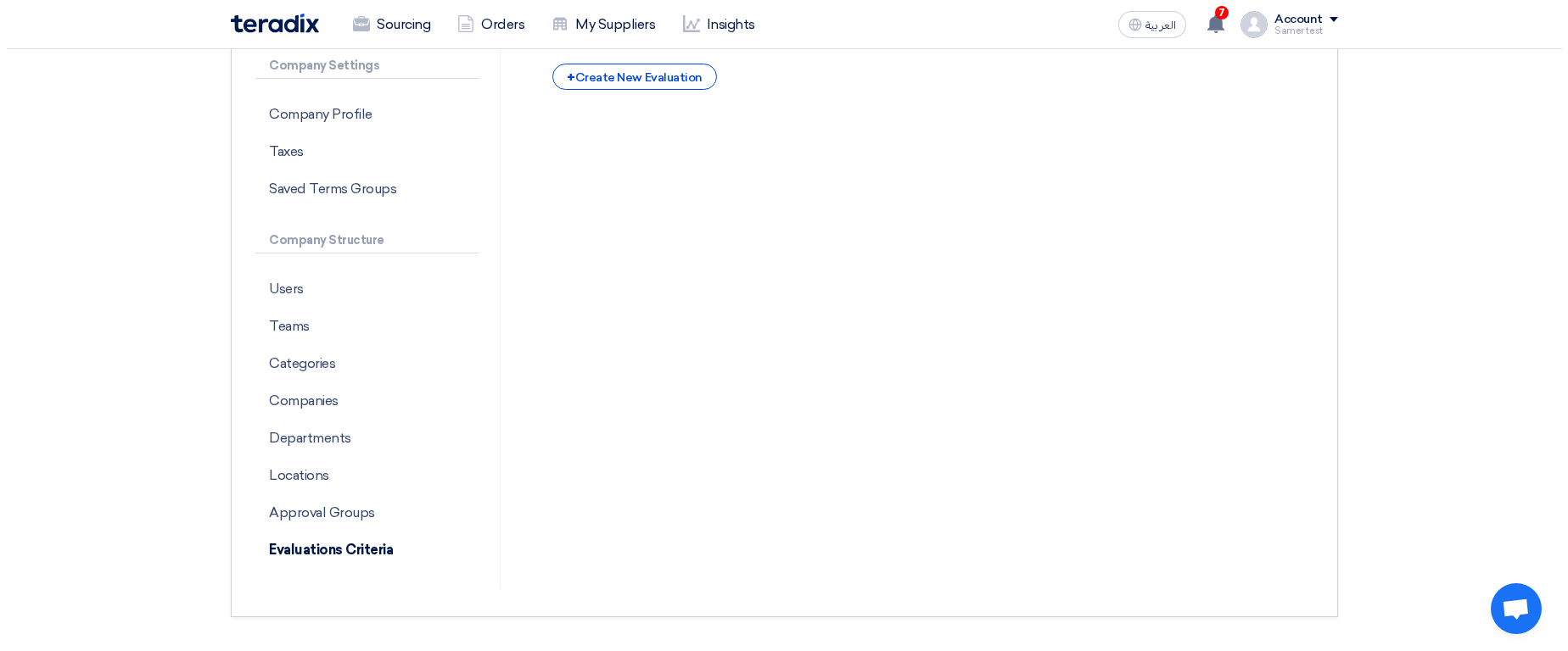
scroll to position [102, 0]
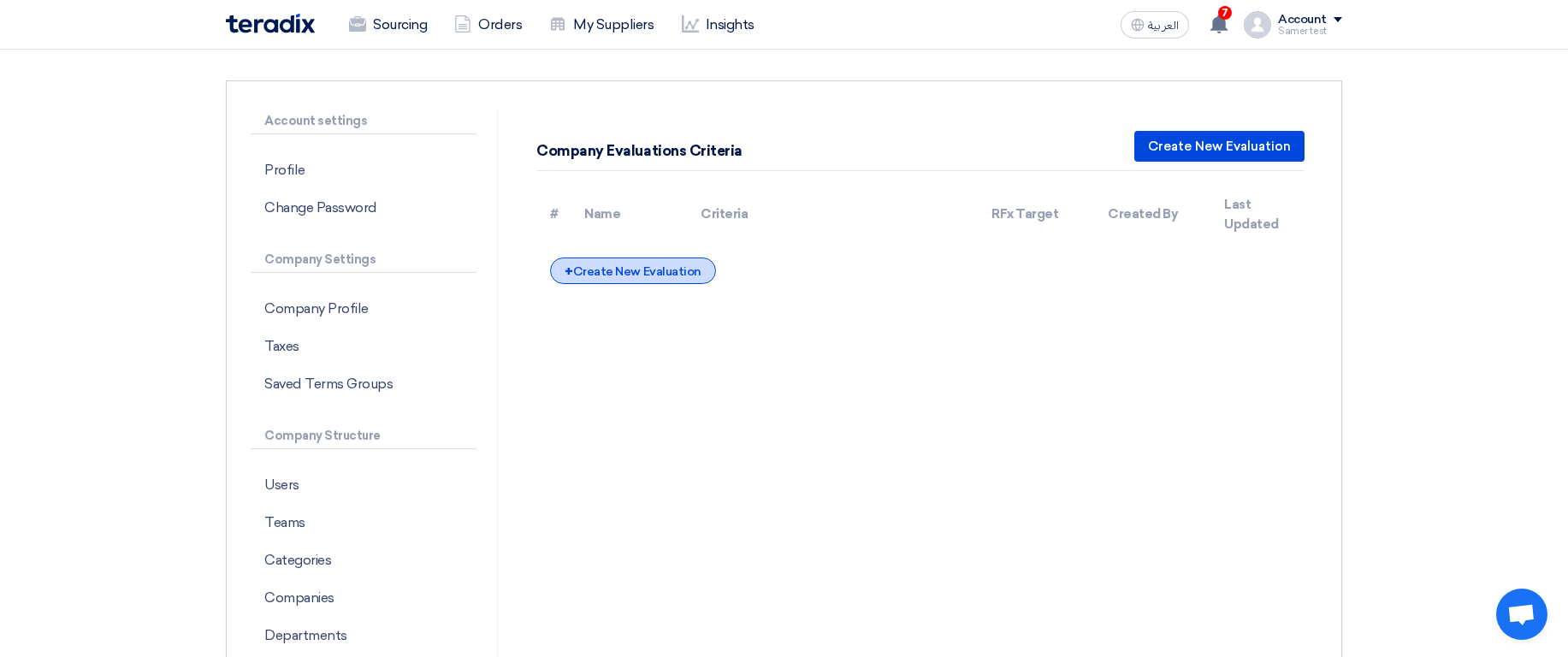
click at [644, 261] on div "+ Create New Evaluation" at bounding box center [632, 270] width 165 height 26
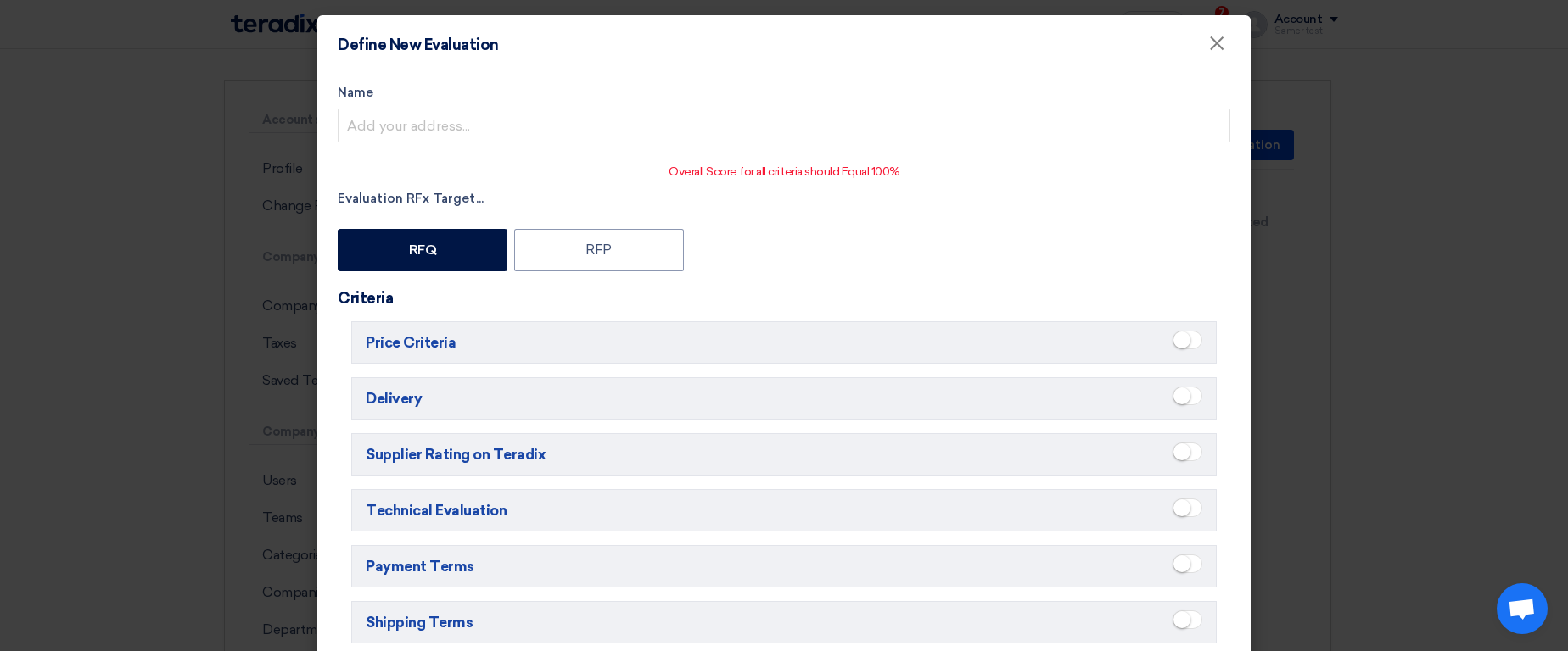
click at [1173, 338] on small at bounding box center [1182, 340] width 17 height 17
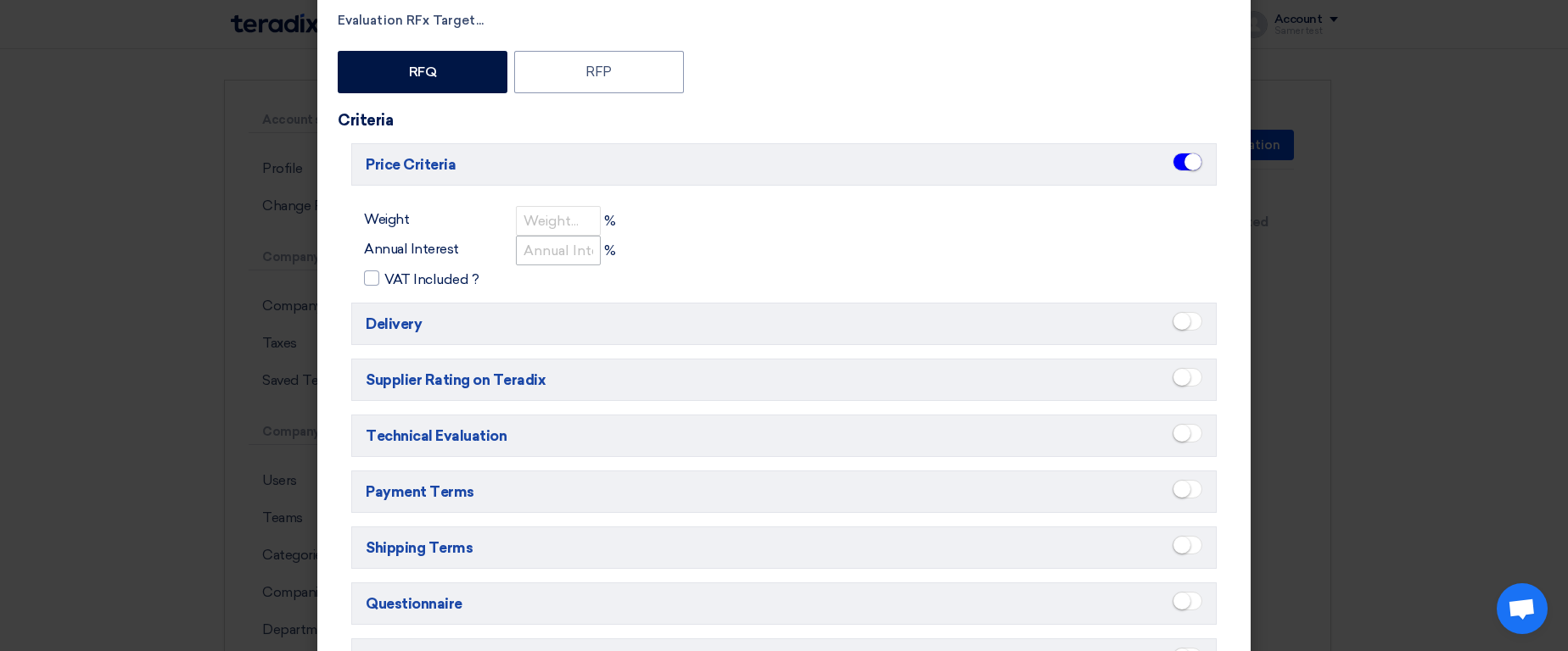
scroll to position [203, 0]
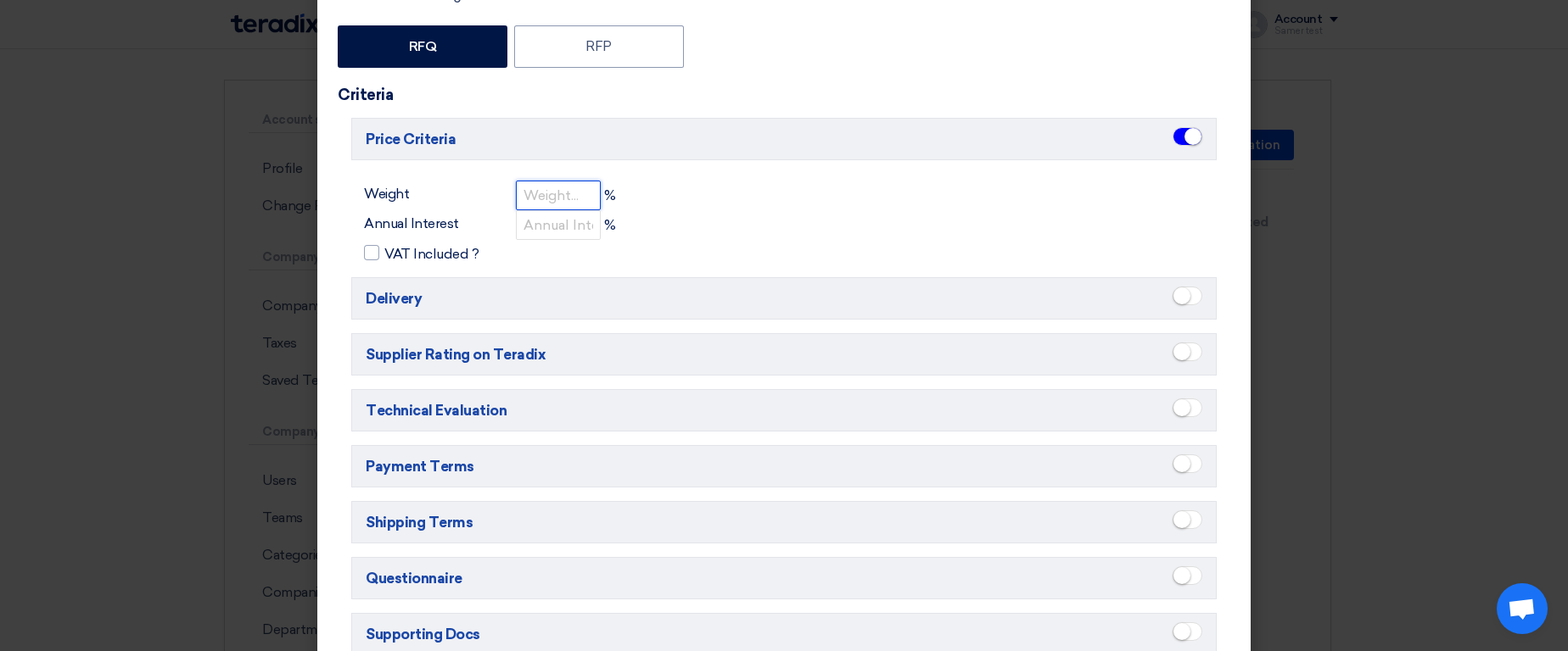
click at [577, 191] on input "number" at bounding box center [558, 195] width 85 height 30
type input "5"
type input "100"
click at [536, 217] on input "number" at bounding box center [558, 224] width 85 height 30
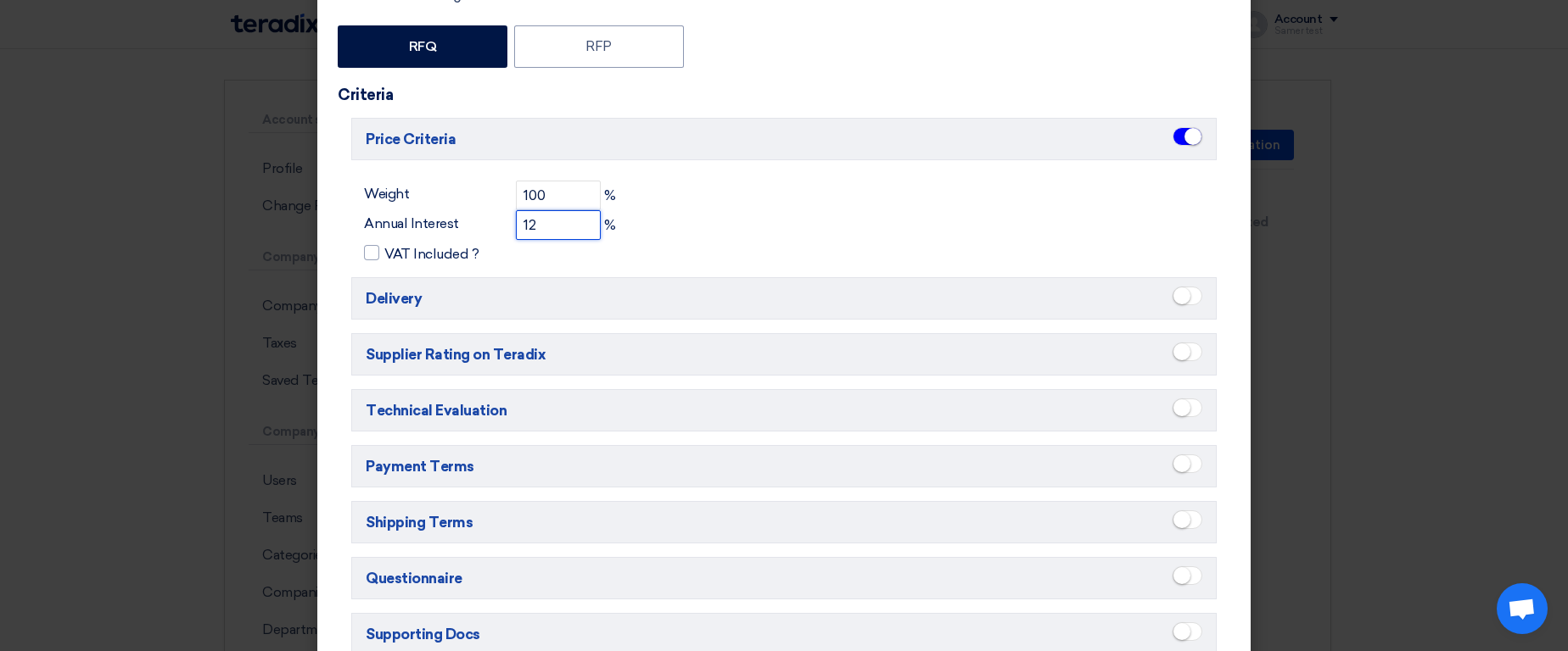
click at [540, 224] on input "12" at bounding box center [558, 224] width 85 height 30
type input "1"
type input "20"
click at [390, 256] on span "VAT Included ?" at bounding box center [431, 253] width 94 height 20
click at [980, 236] on div "Weight 100 % Annual Interest 20 % VAT Included ?" at bounding box center [784, 222] width 865 height 83
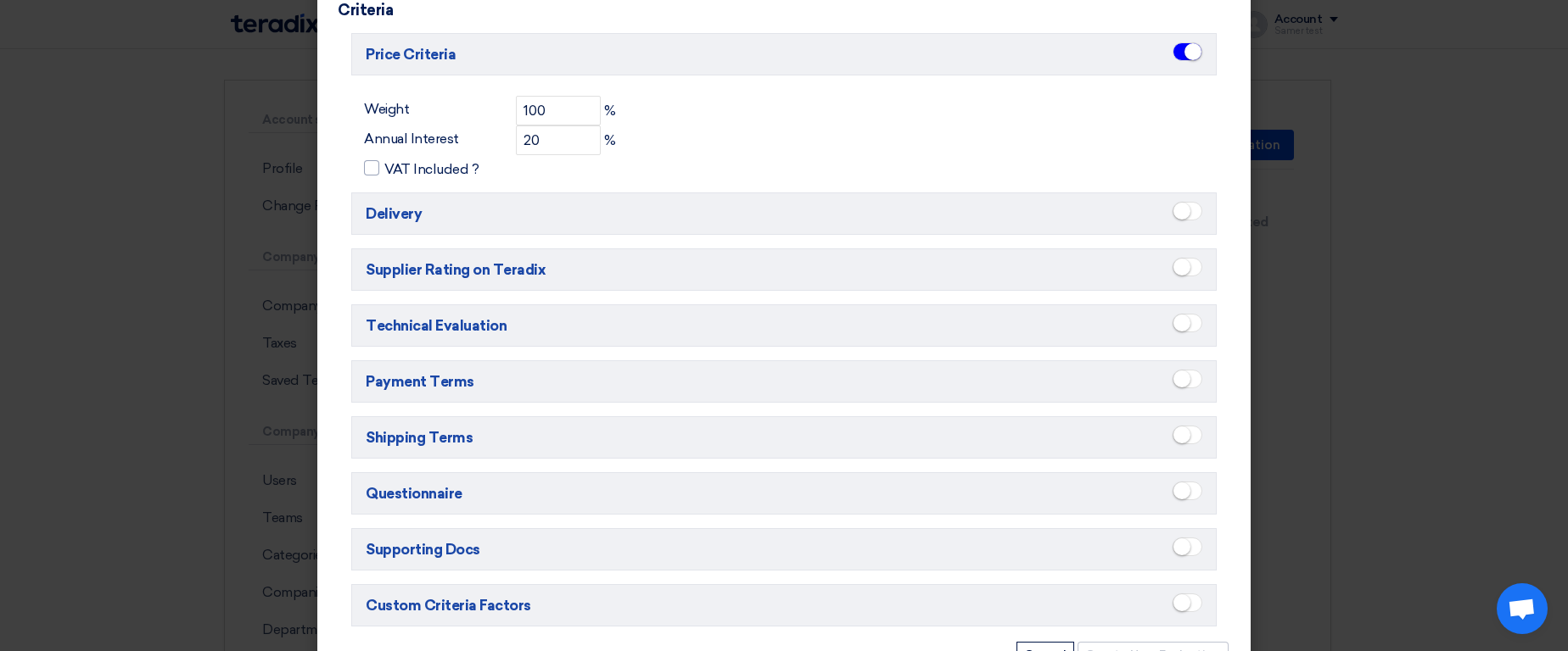
scroll to position [220, 0]
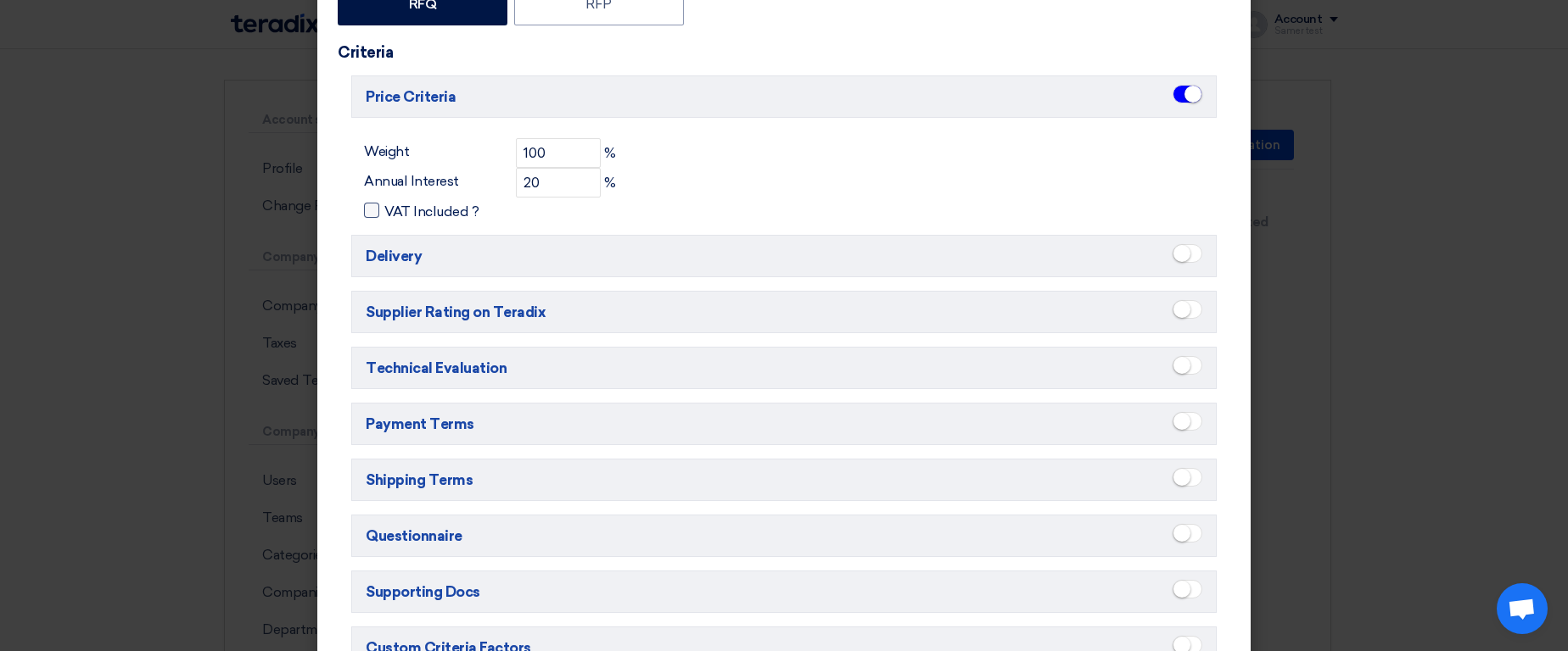
click at [405, 212] on span "VAT Included ?" at bounding box center [431, 212] width 94 height 20
click at [396, 212] on input "VAT Included ?" at bounding box center [389, 206] width 11 height 11
checkbox input "true"
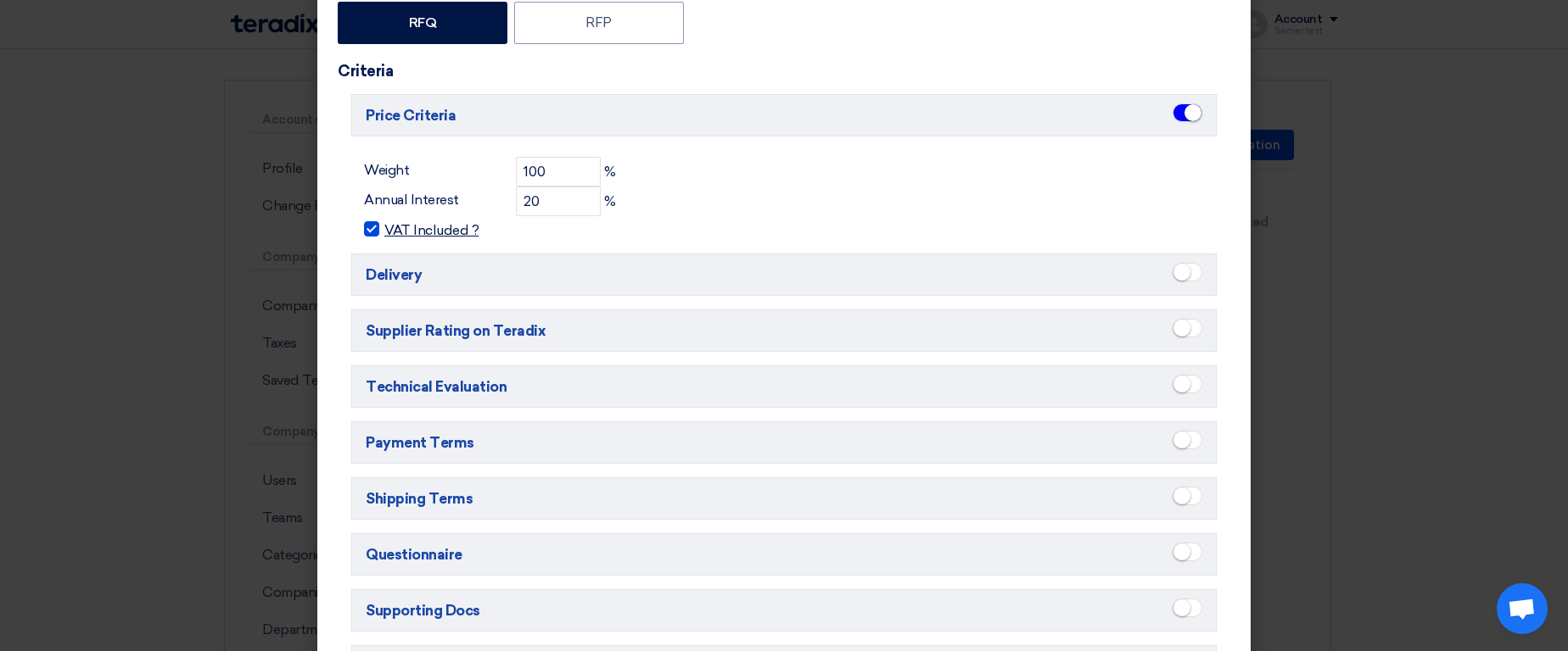
scroll to position [0, 0]
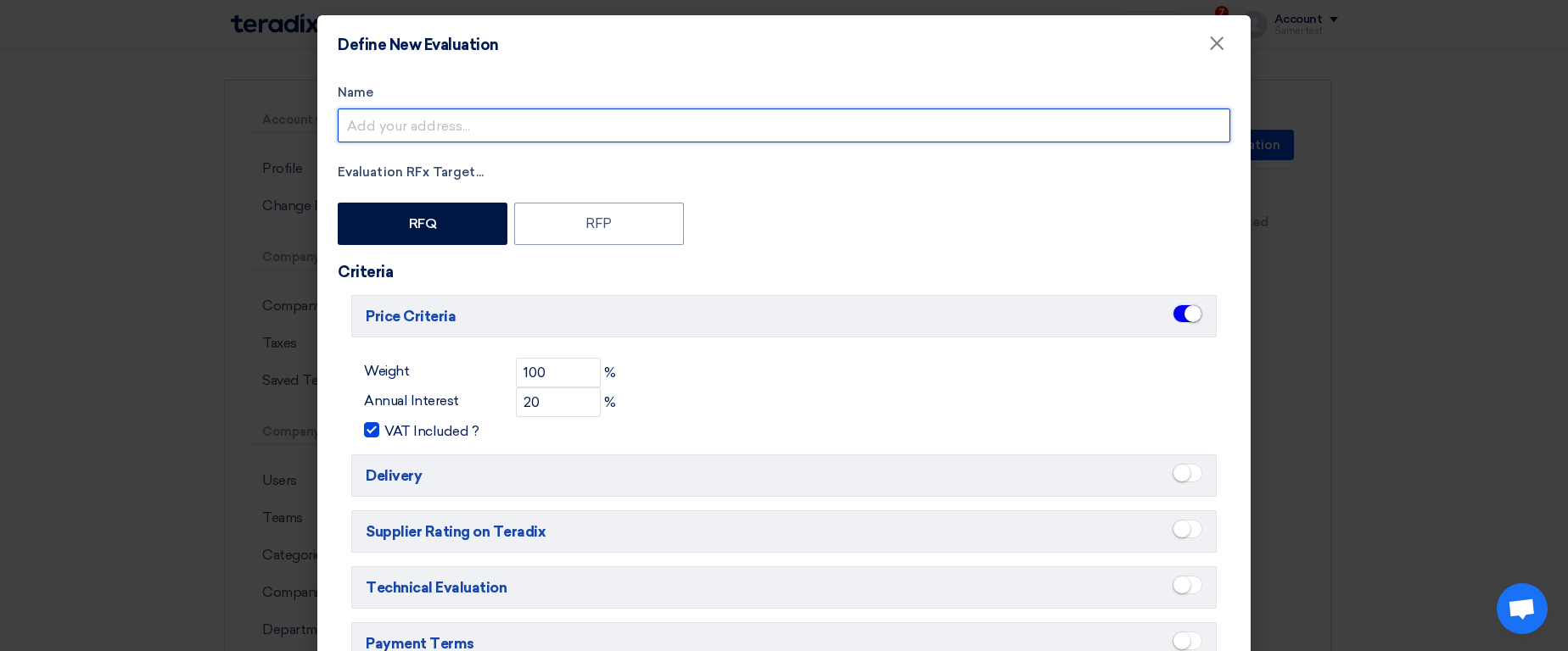
click at [663, 124] on input "Name" at bounding box center [784, 125] width 892 height 34
type input "Price Only Evaluations"
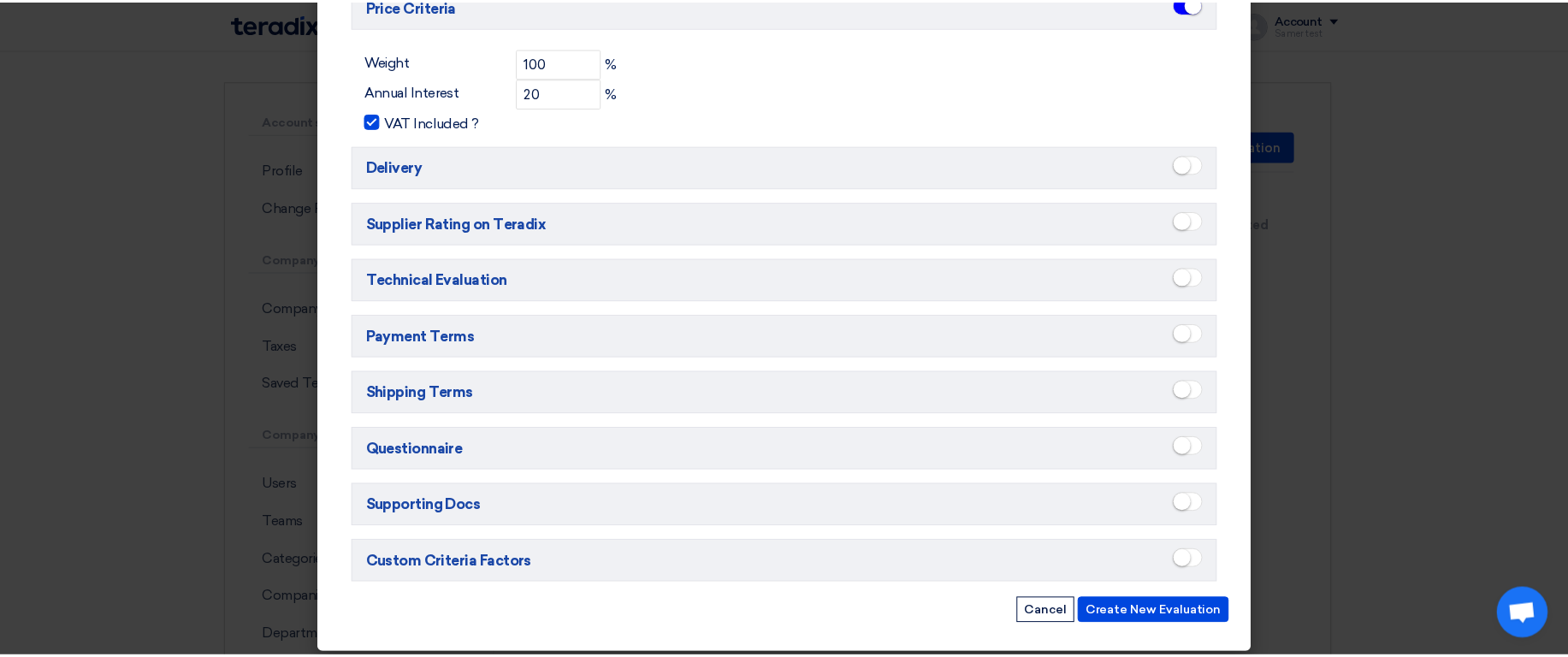
scroll to position [324, 0]
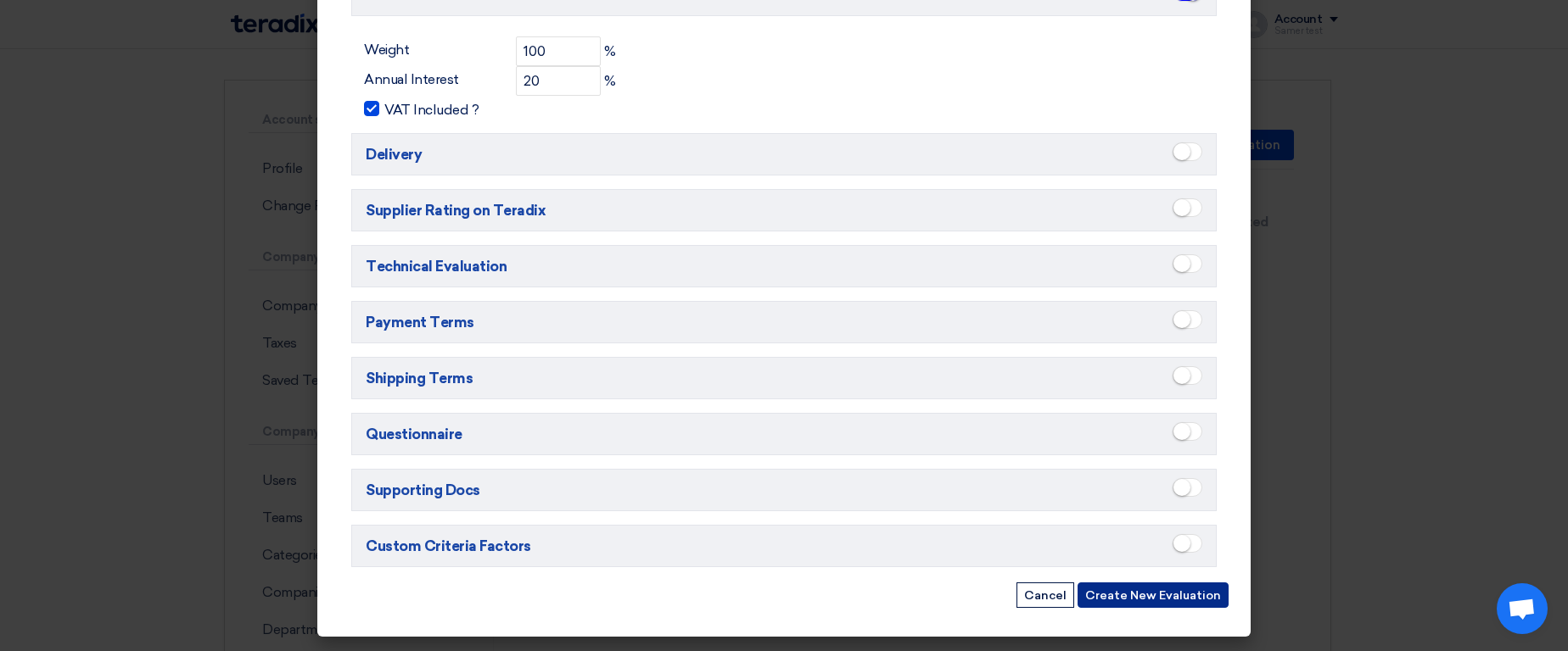
click at [1197, 589] on button "Create New Evaluation" at bounding box center [1153, 595] width 151 height 25
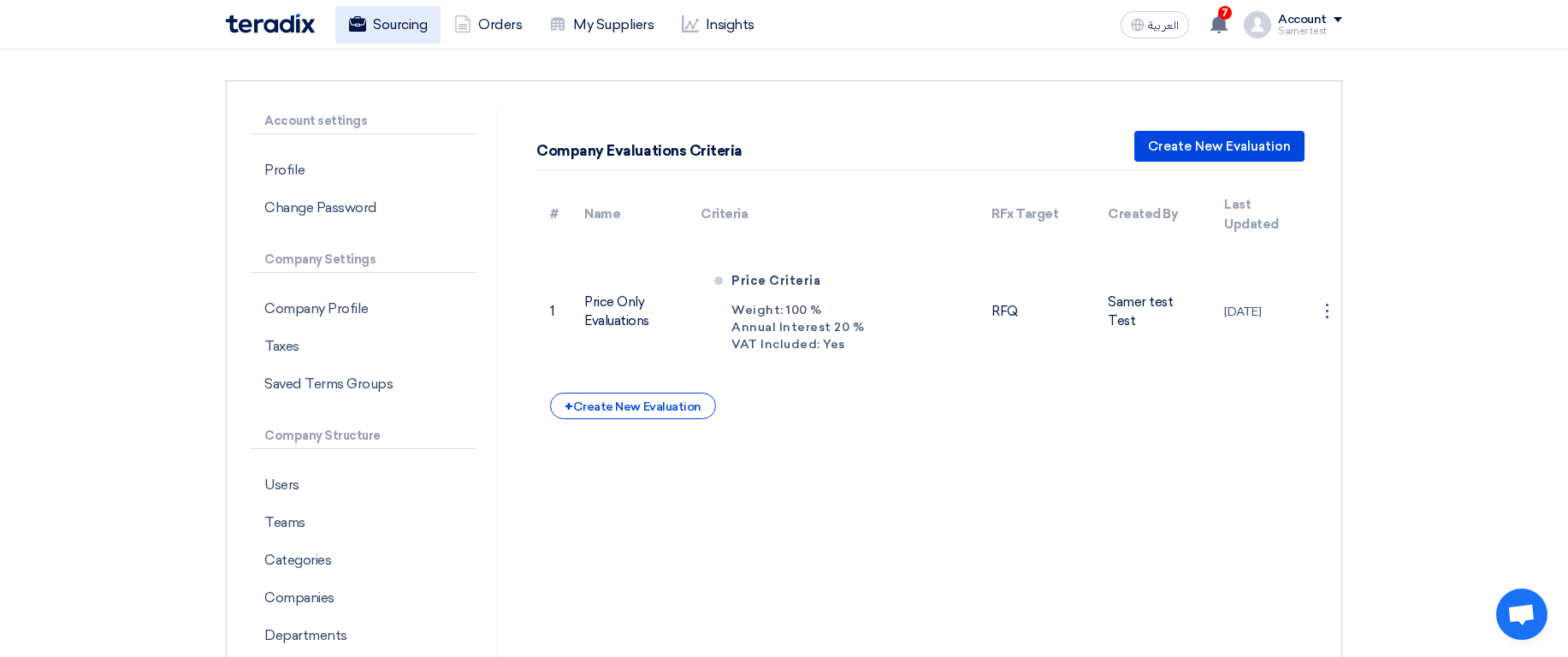
click at [358, 22] on use at bounding box center [358, 24] width 18 height 16
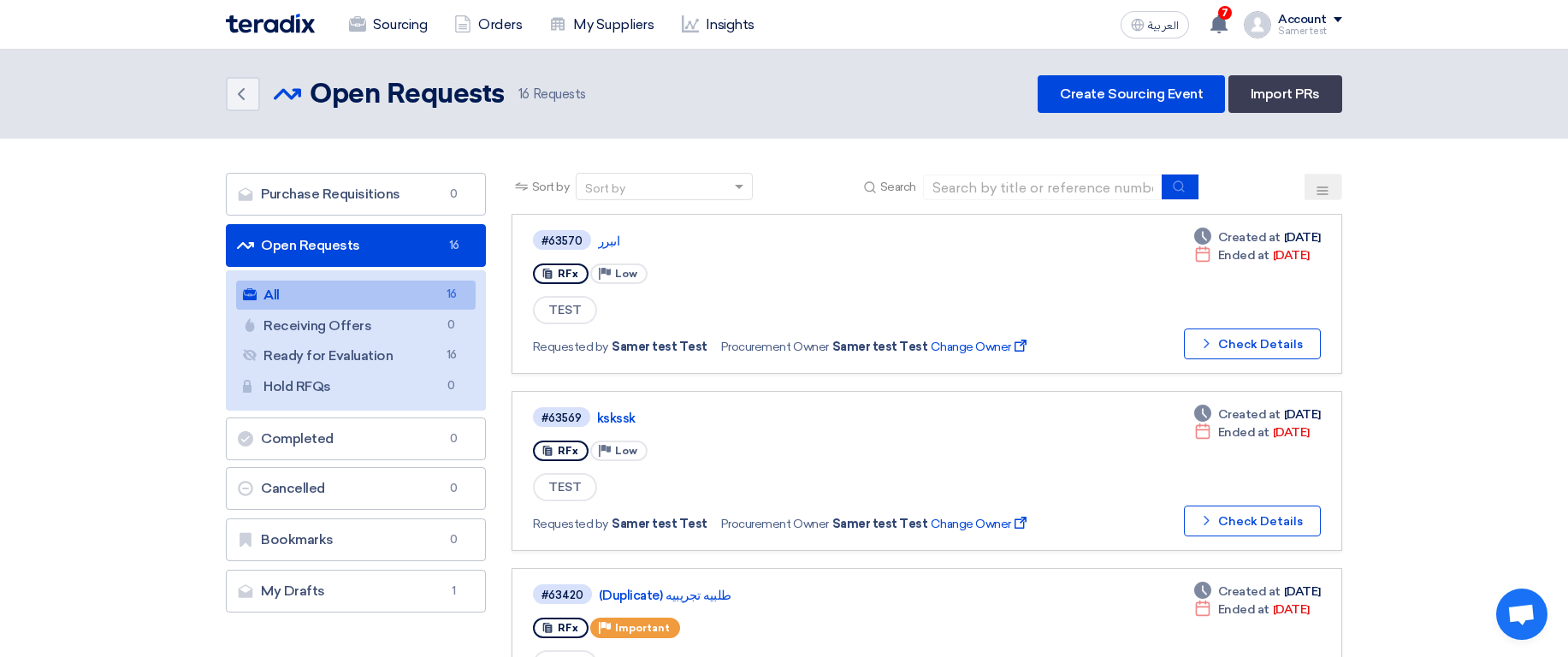
drag, startPoint x: 1286, startPoint y: 19, endPoint x: 1245, endPoint y: 77, distance: 71.0
click at [1286, 20] on div "Account" at bounding box center [1303, 20] width 49 height 15
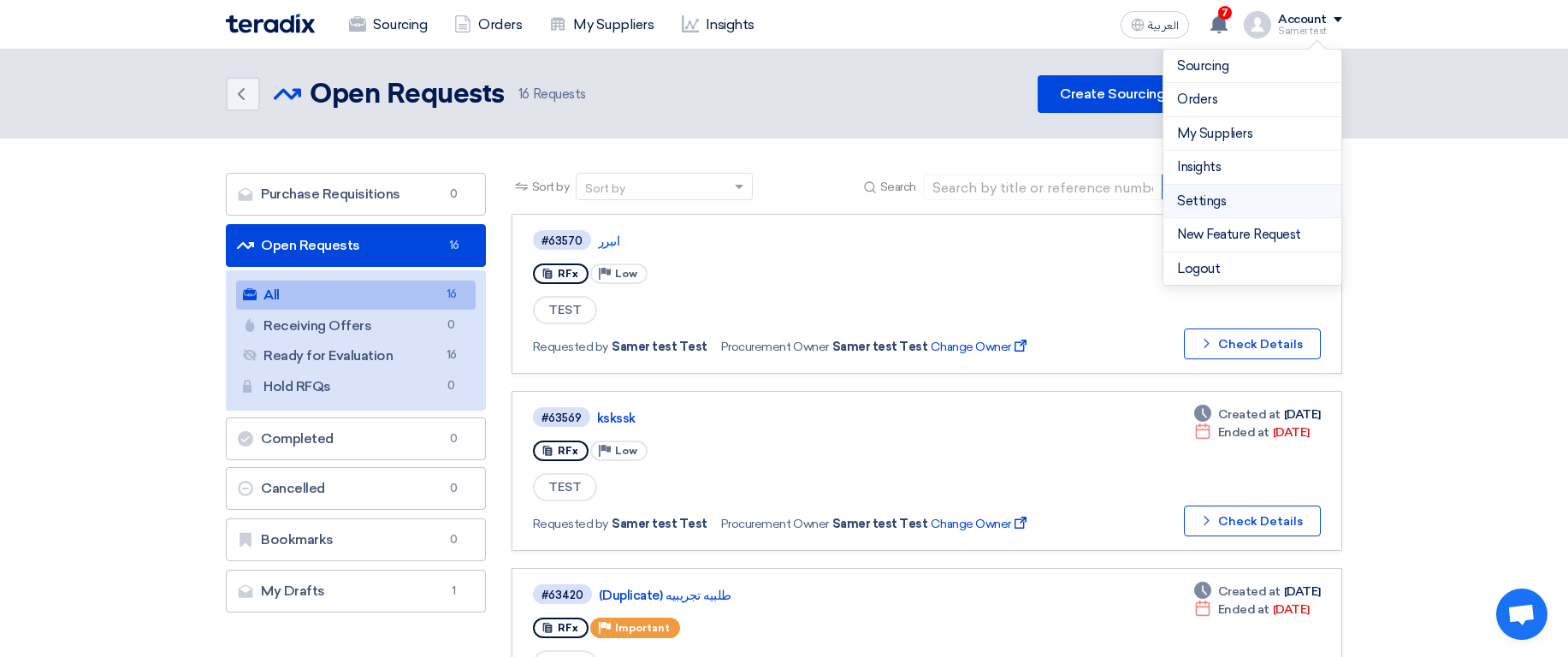
click at [1200, 201] on link "Settings" at bounding box center [1252, 201] width 150 height 20
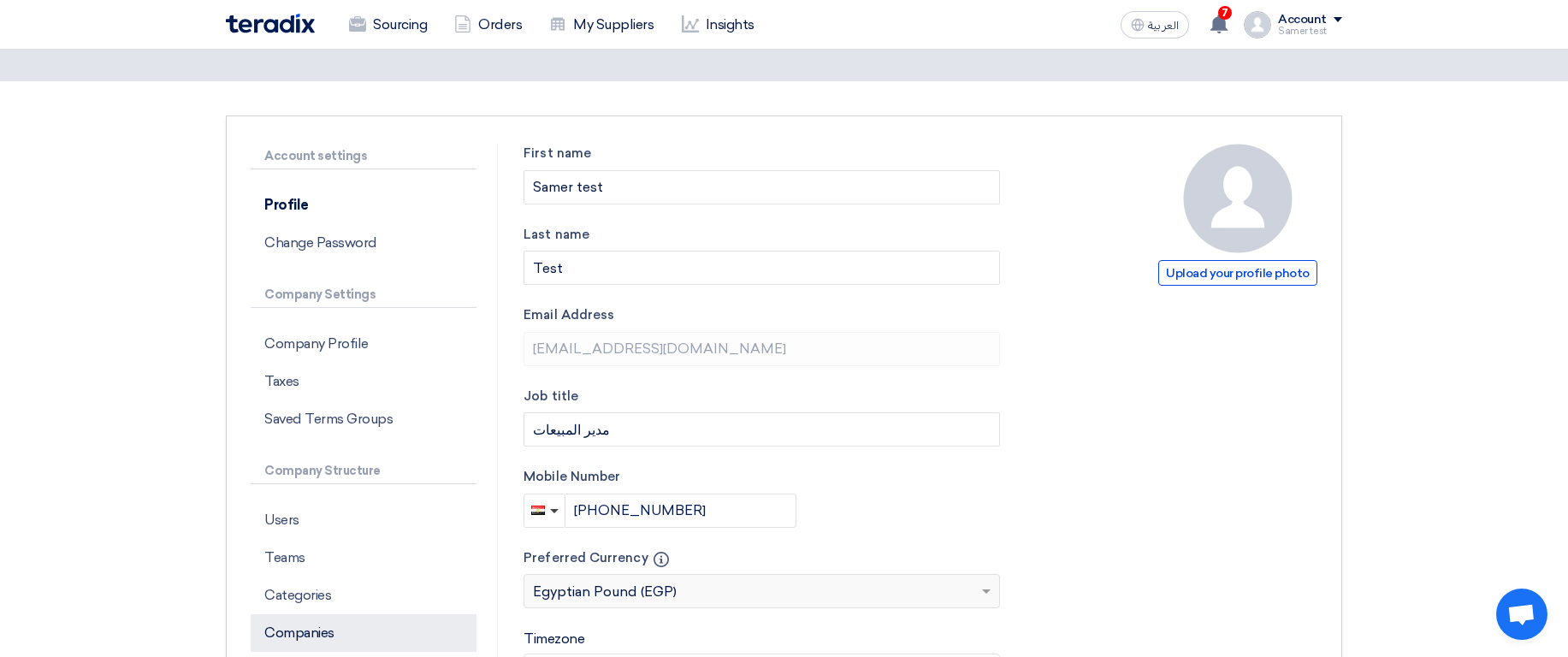
scroll to position [205, 0]
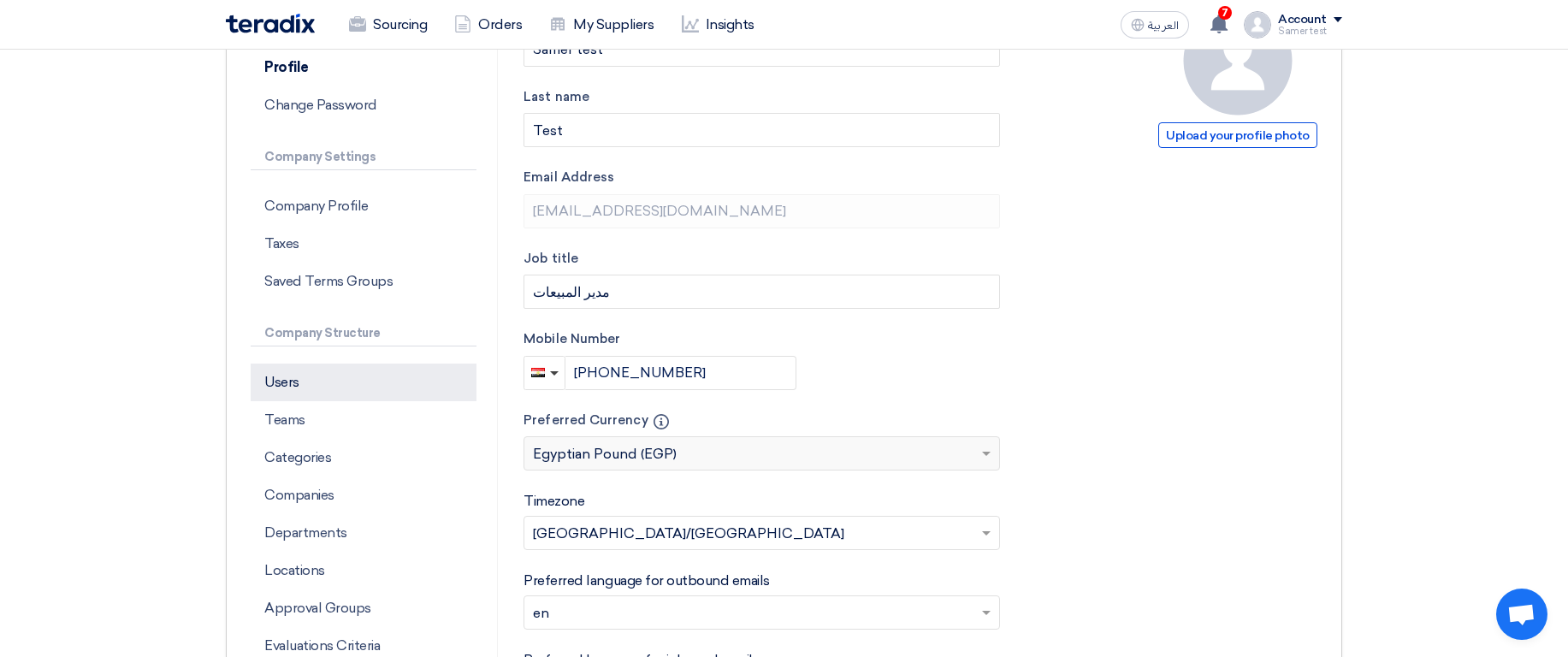
click at [310, 397] on p "Users" at bounding box center [363, 383] width 225 height 38
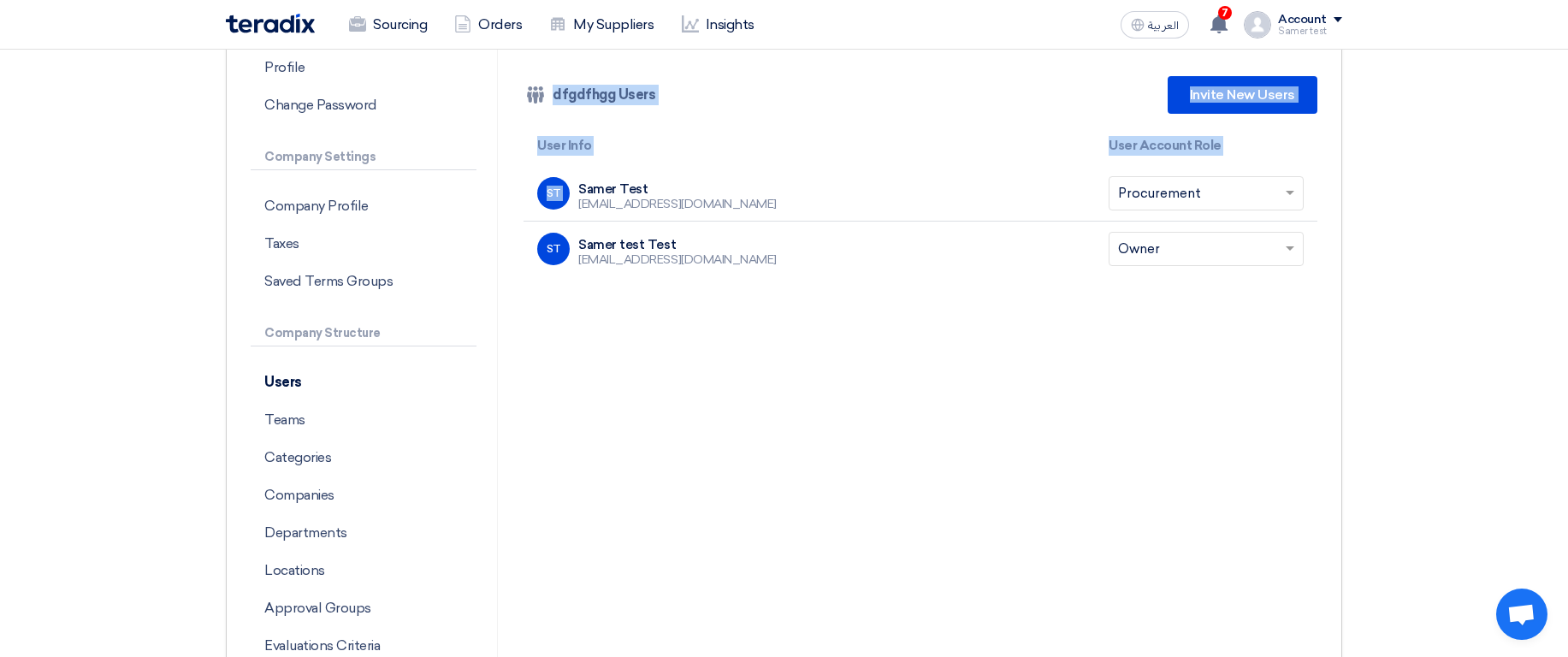
drag, startPoint x: 608, startPoint y: 181, endPoint x: 763, endPoint y: 281, distance: 184.5
click at [763, 281] on div "Registered Users Invite New Users Company Team dfgdfhgg Users Invite New Users …" at bounding box center [920, 346] width 820 height 679
click at [855, 276] on div "Registered Users Invite New Users Company Team dfgdfhgg Users Invite New Users …" at bounding box center [920, 346] width 820 height 679
drag, startPoint x: 620, startPoint y: 251, endPoint x: 804, endPoint y: 249, distance: 184.0
click at [804, 249] on div "ST Samer test Test jvhfyw@emergentvillage.org" at bounding box center [810, 248] width 544 height 32
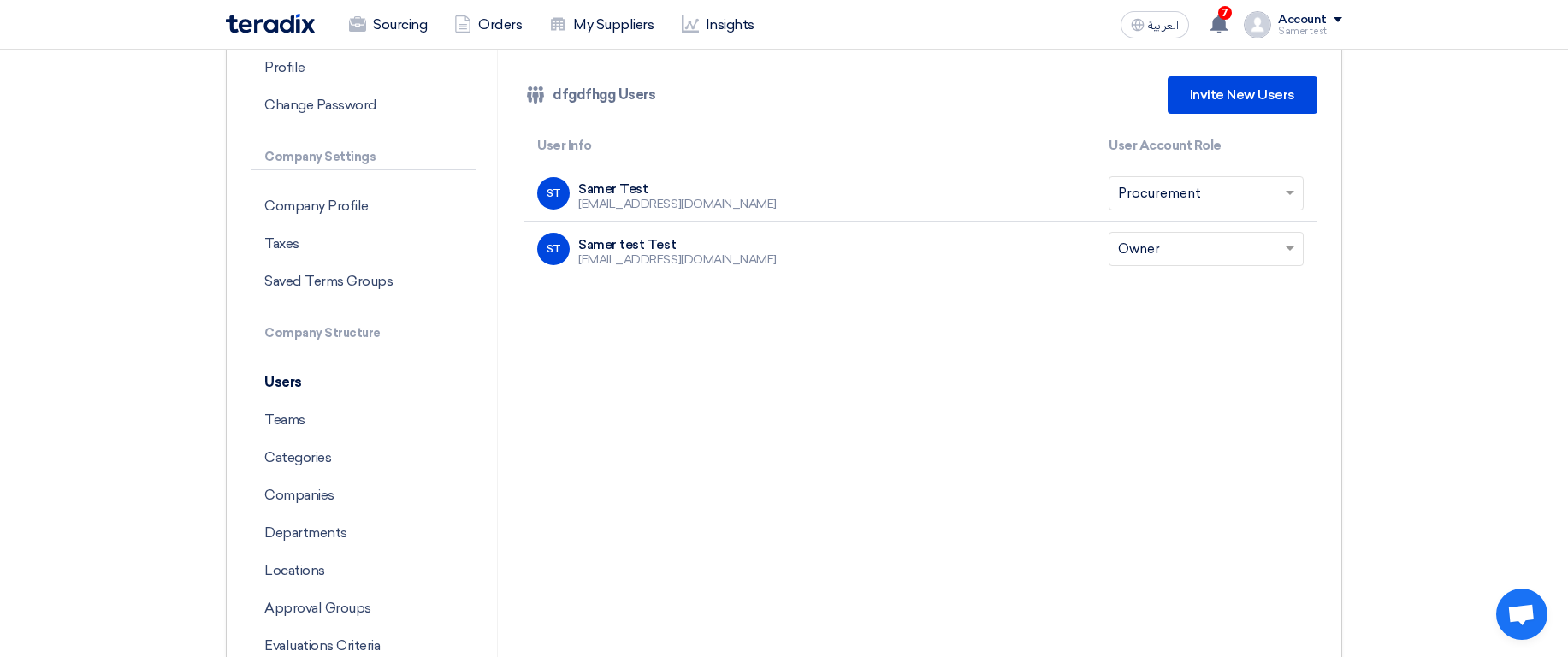
click at [861, 258] on div "ST Samer test Test jvhfyw@emergentvillage.org" at bounding box center [810, 248] width 544 height 32
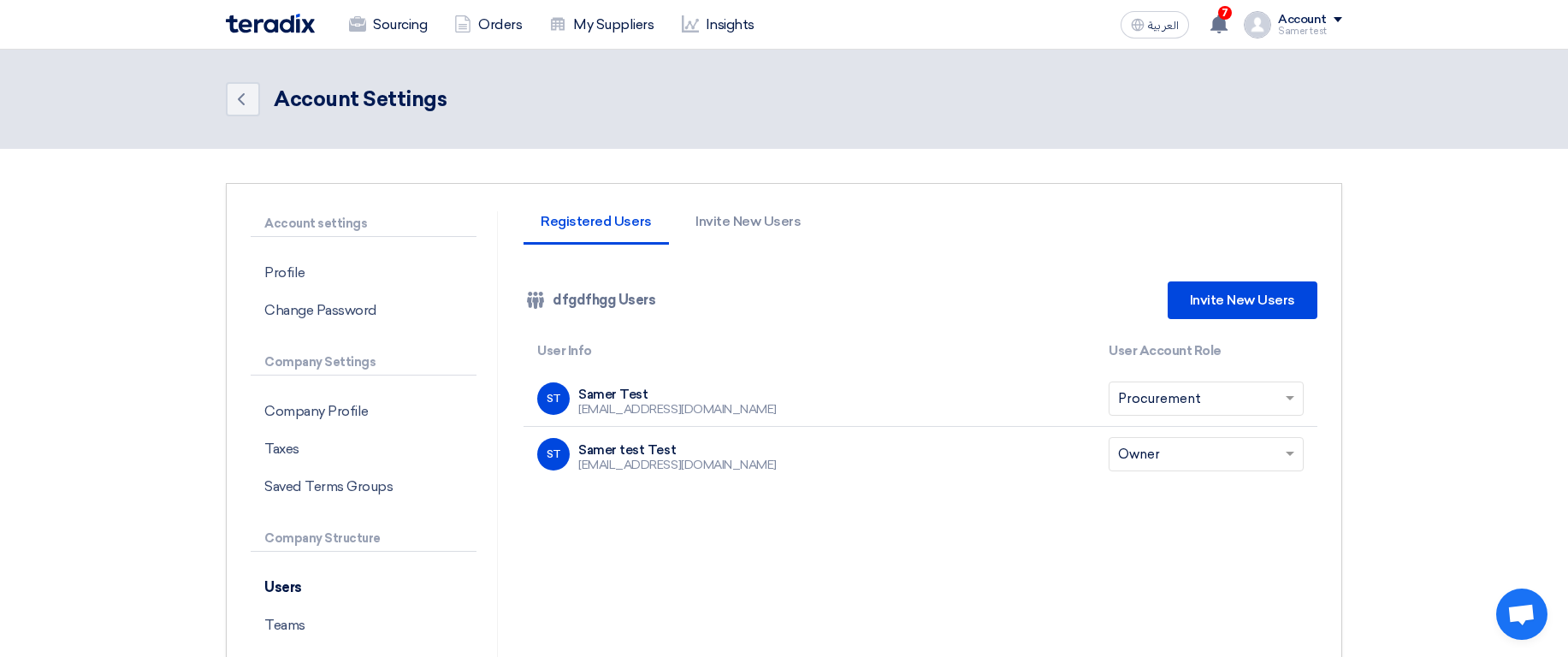
click at [1294, 31] on div "Samer test" at bounding box center [1310, 31] width 64 height 10
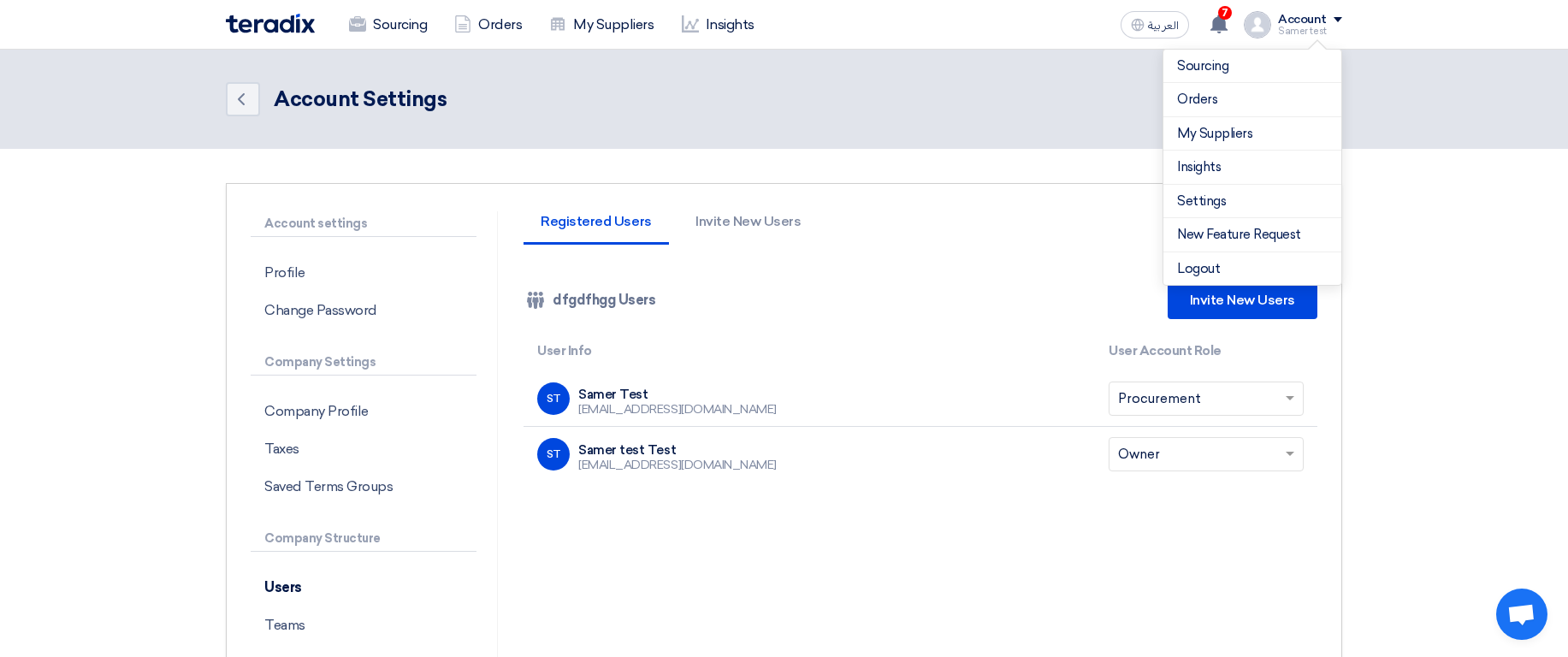
drag, startPoint x: 1410, startPoint y: 67, endPoint x: 919, endPoint y: 48, distance: 491.4
click at [1411, 67] on header "Back Account Settings" at bounding box center [784, 100] width 1568 height 100
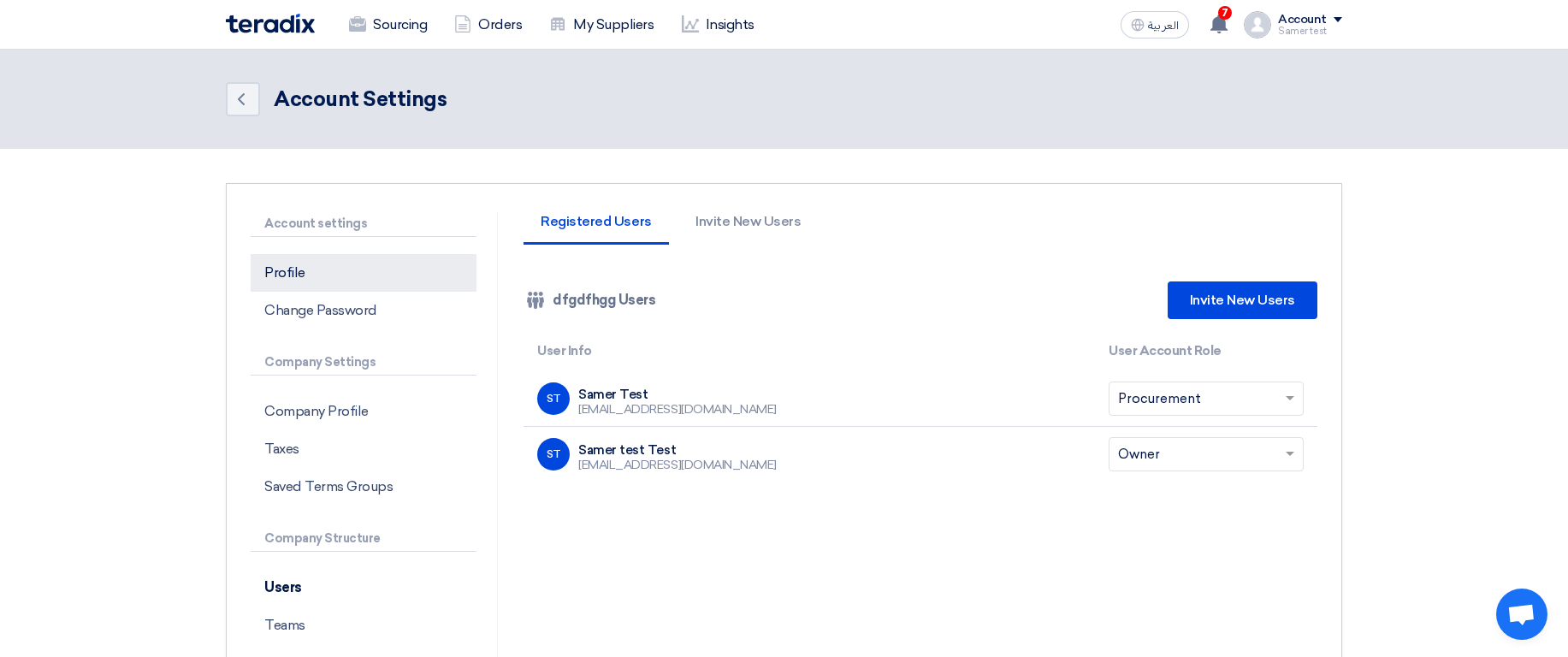
click at [309, 279] on p "Profile" at bounding box center [363, 272] width 225 height 38
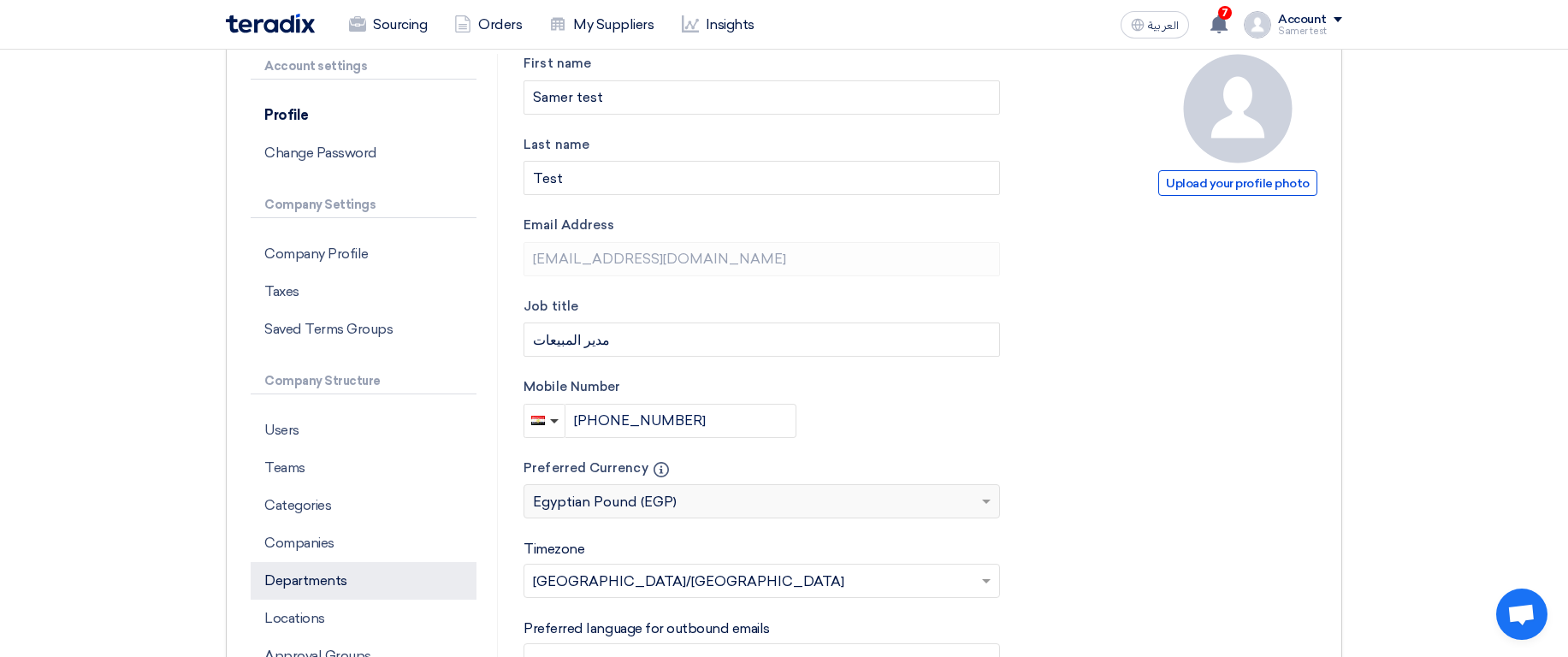
scroll to position [308, 0]
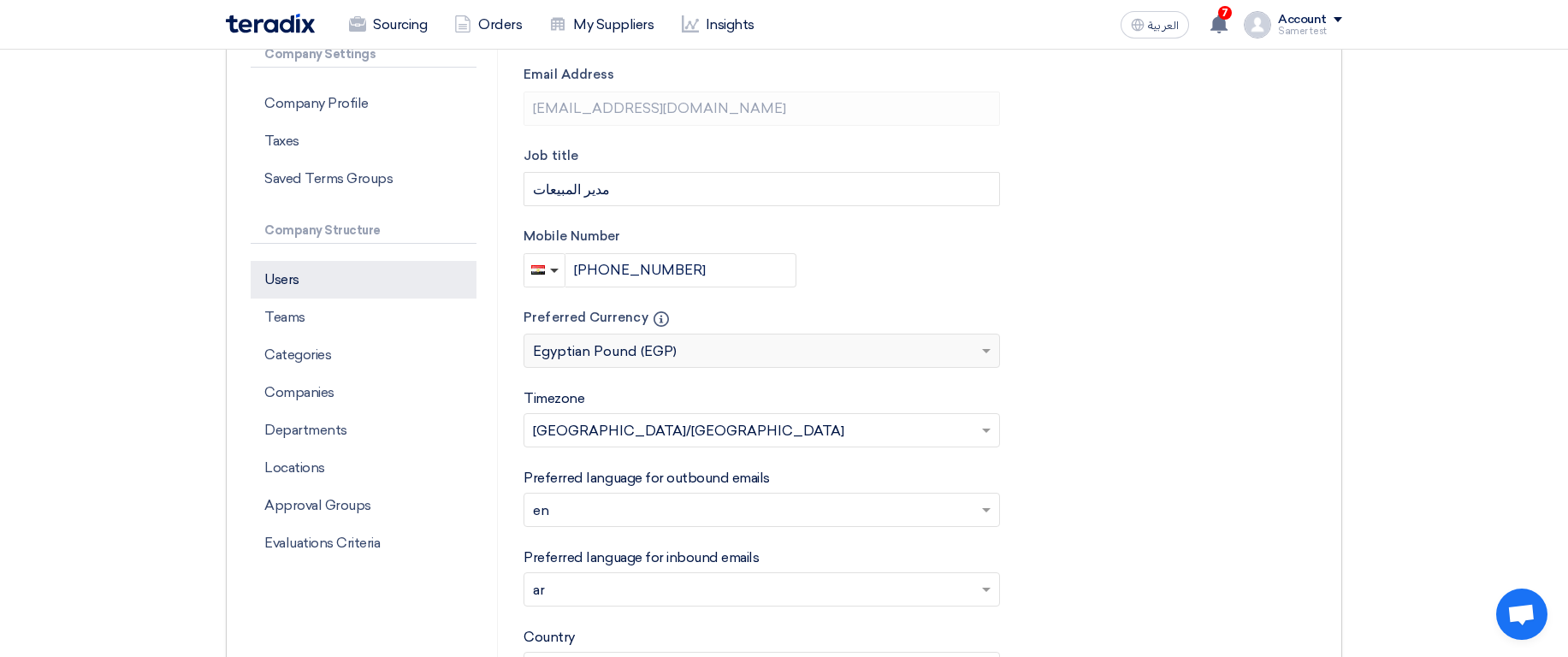
click at [302, 287] on p "Users" at bounding box center [363, 279] width 225 height 38
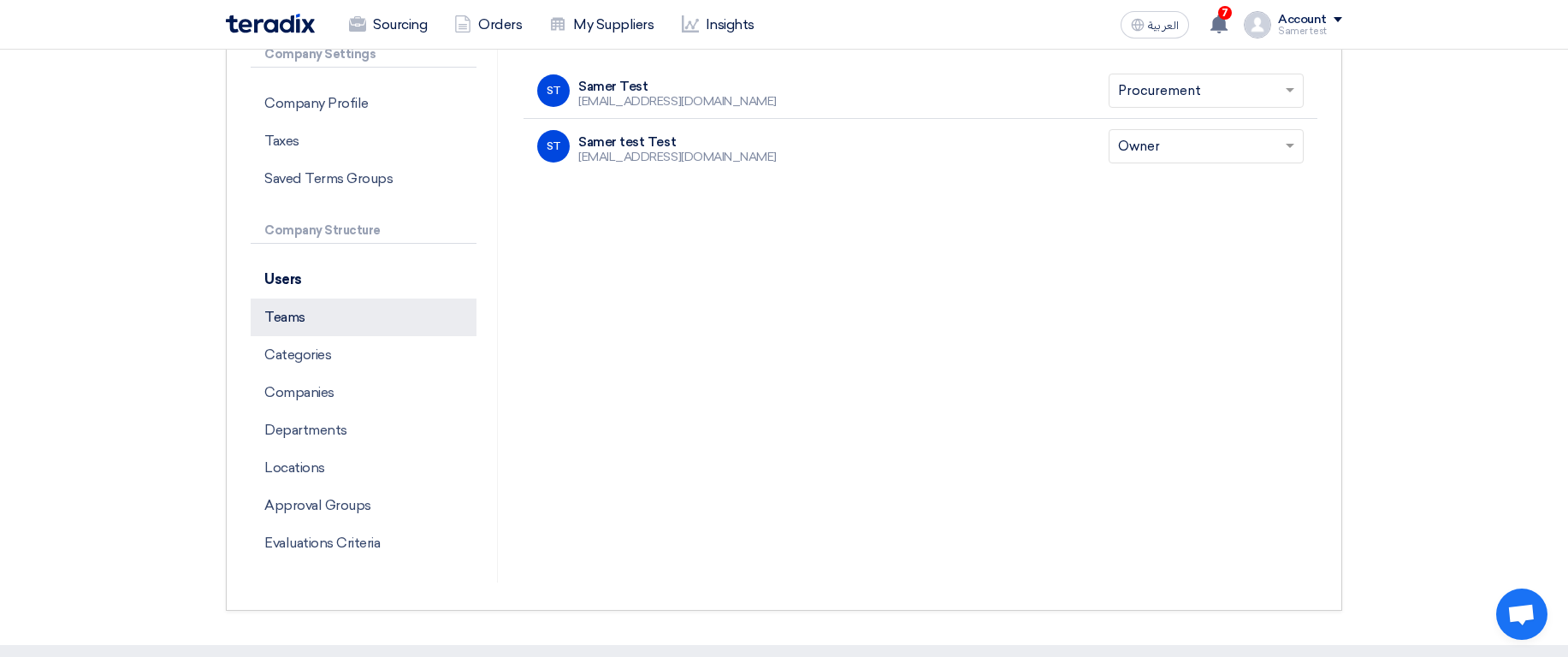
click at [316, 311] on p "Teams" at bounding box center [363, 317] width 225 height 38
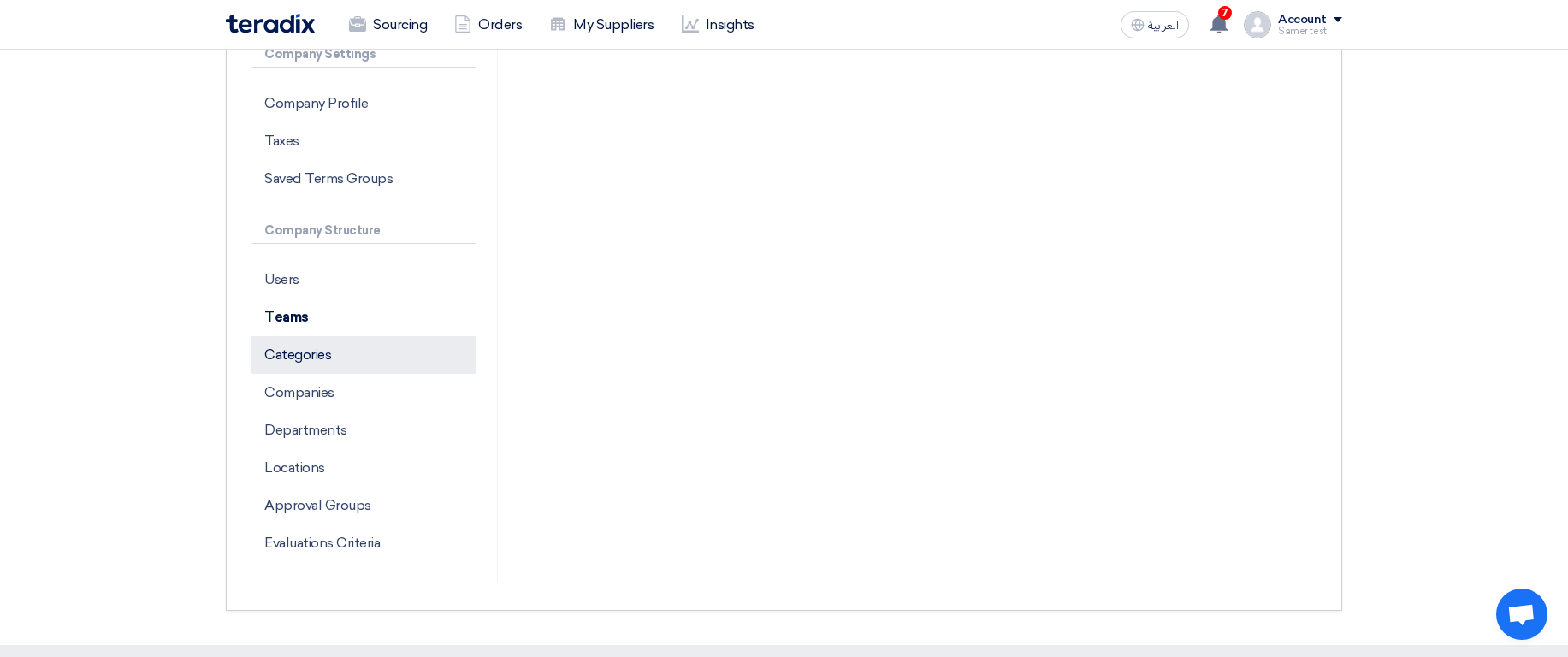
click at [329, 356] on p "Categories" at bounding box center [363, 355] width 225 height 38
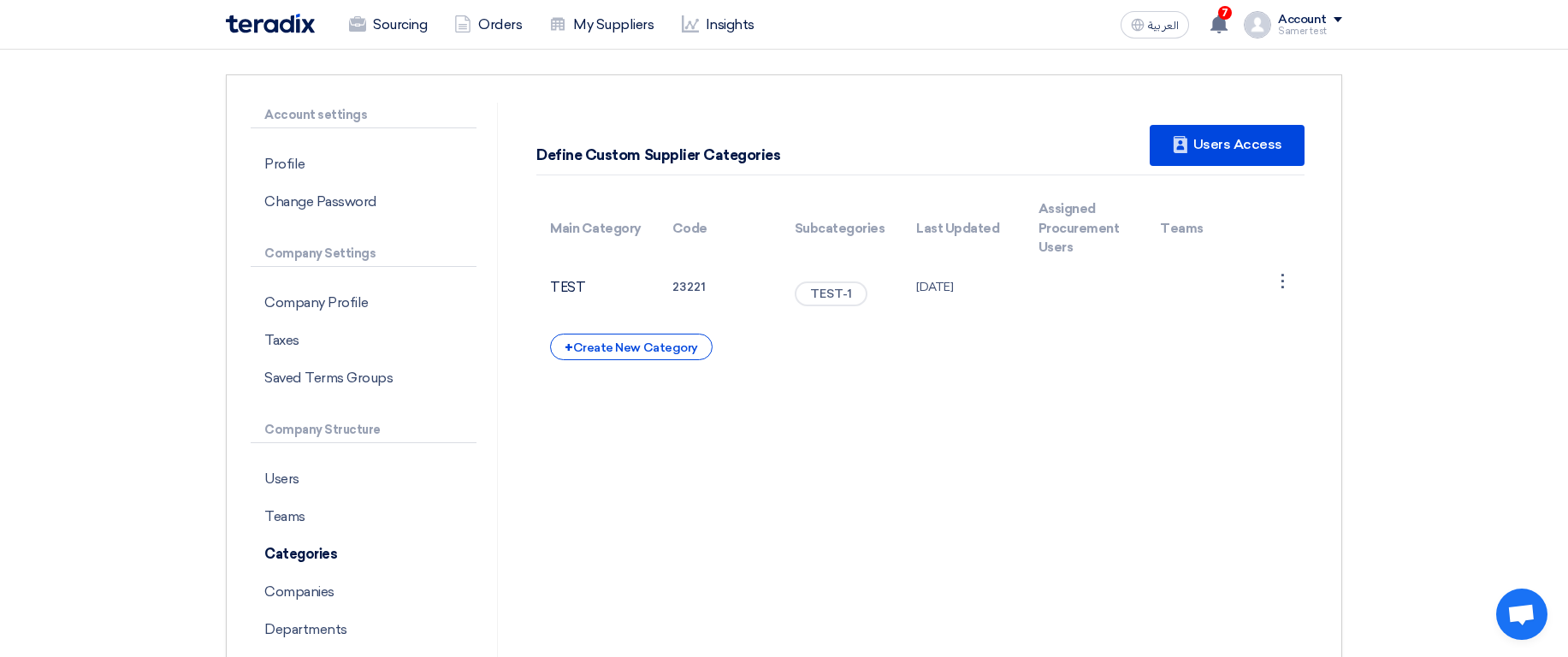
scroll to position [103, 0]
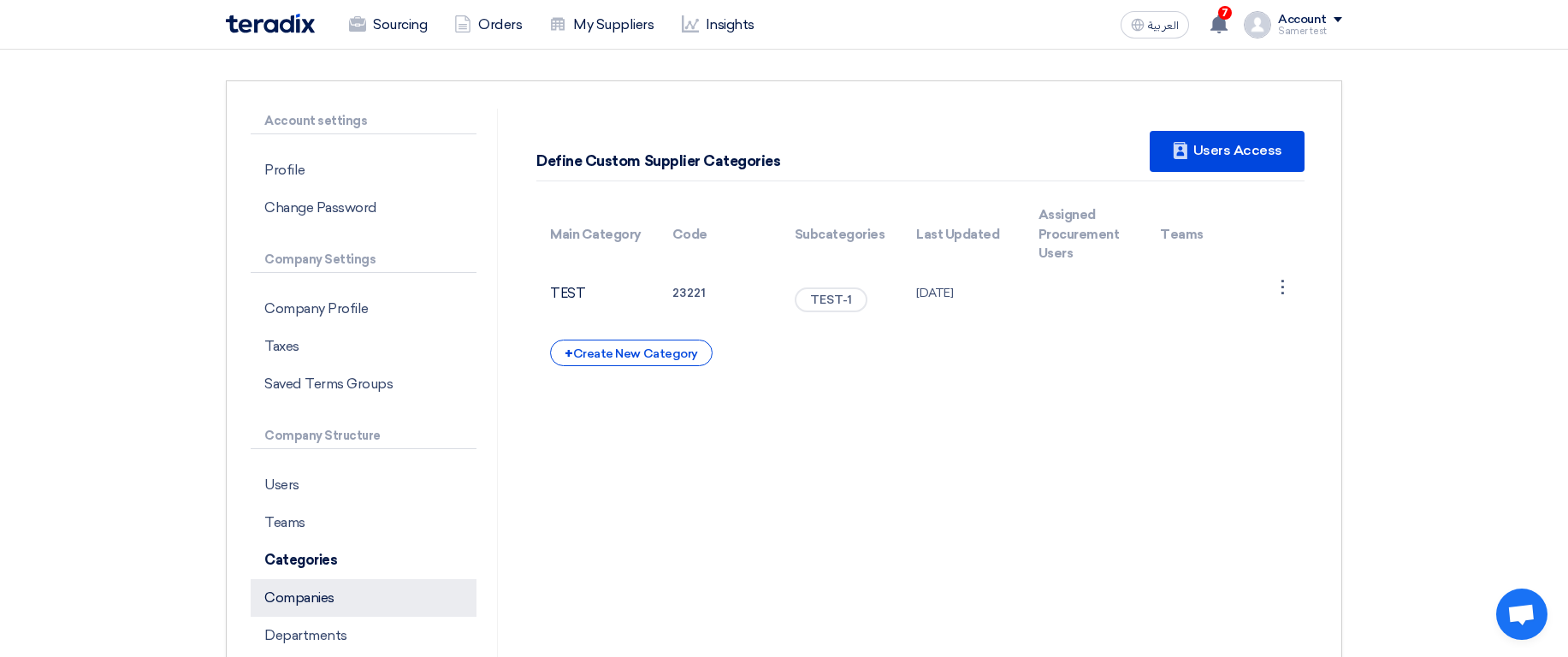
click at [319, 589] on p "Companies" at bounding box center [363, 598] width 225 height 38
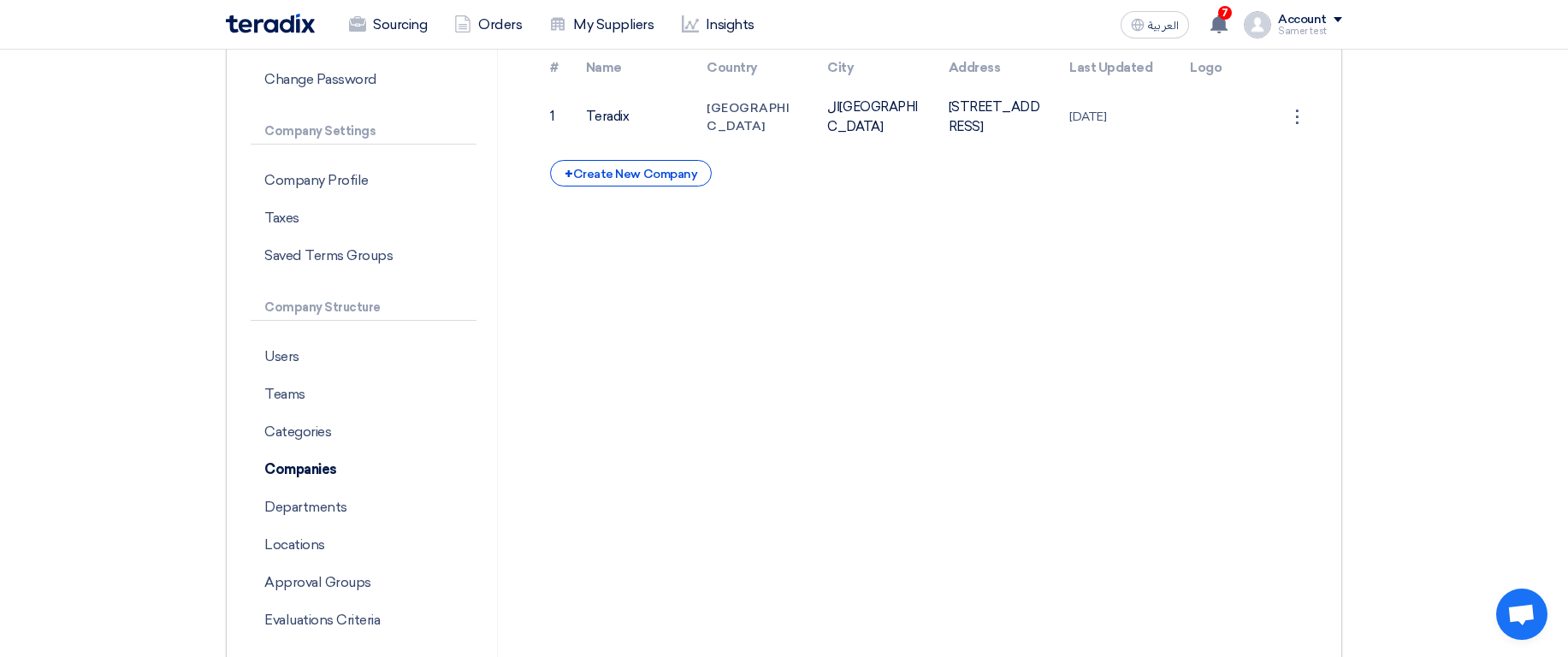
scroll to position [103, 0]
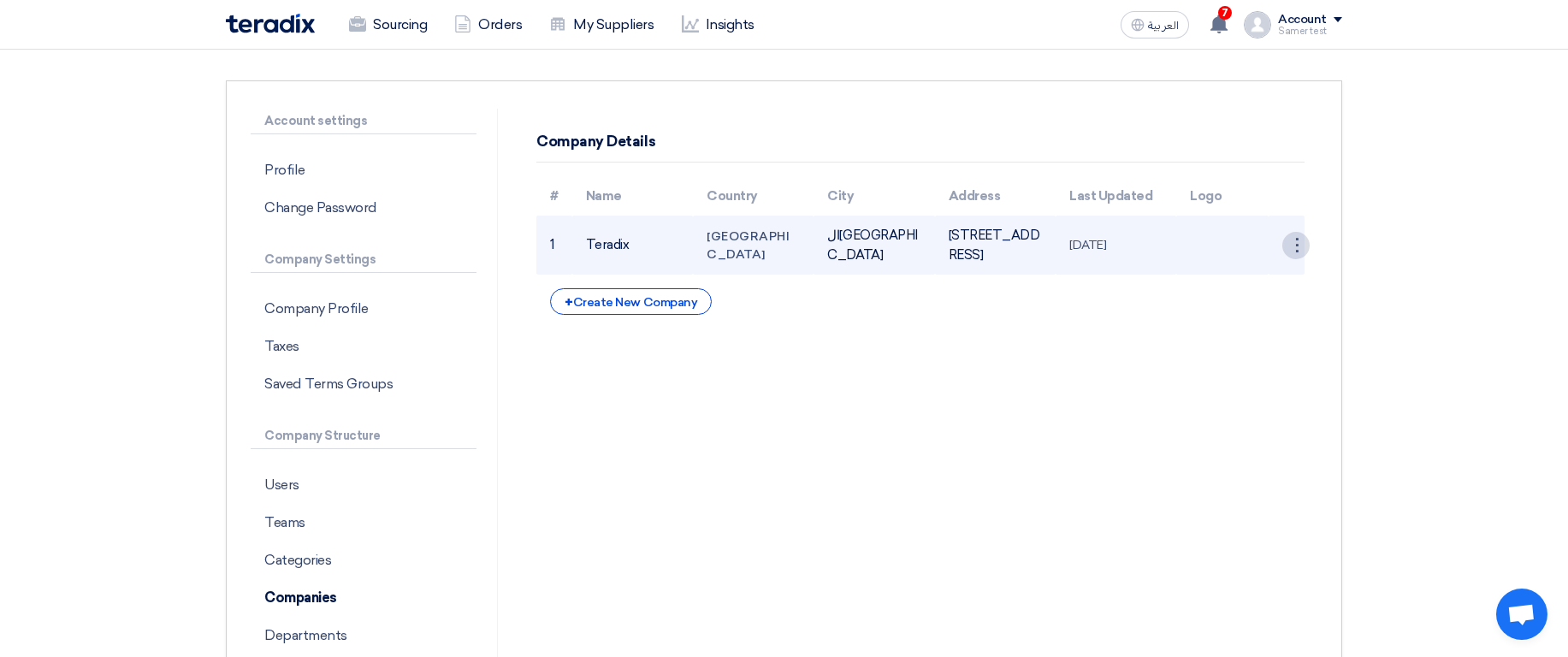
click at [1301, 260] on div "⋮" at bounding box center [1296, 246] width 27 height 27
click at [1268, 311] on div "Edit Company Delete" at bounding box center [1252, 290] width 115 height 60
click at [1296, 260] on div "⋮" at bounding box center [1296, 246] width 27 height 27
click at [1252, 290] on link "Edit Company" at bounding box center [1252, 277] width 114 height 24
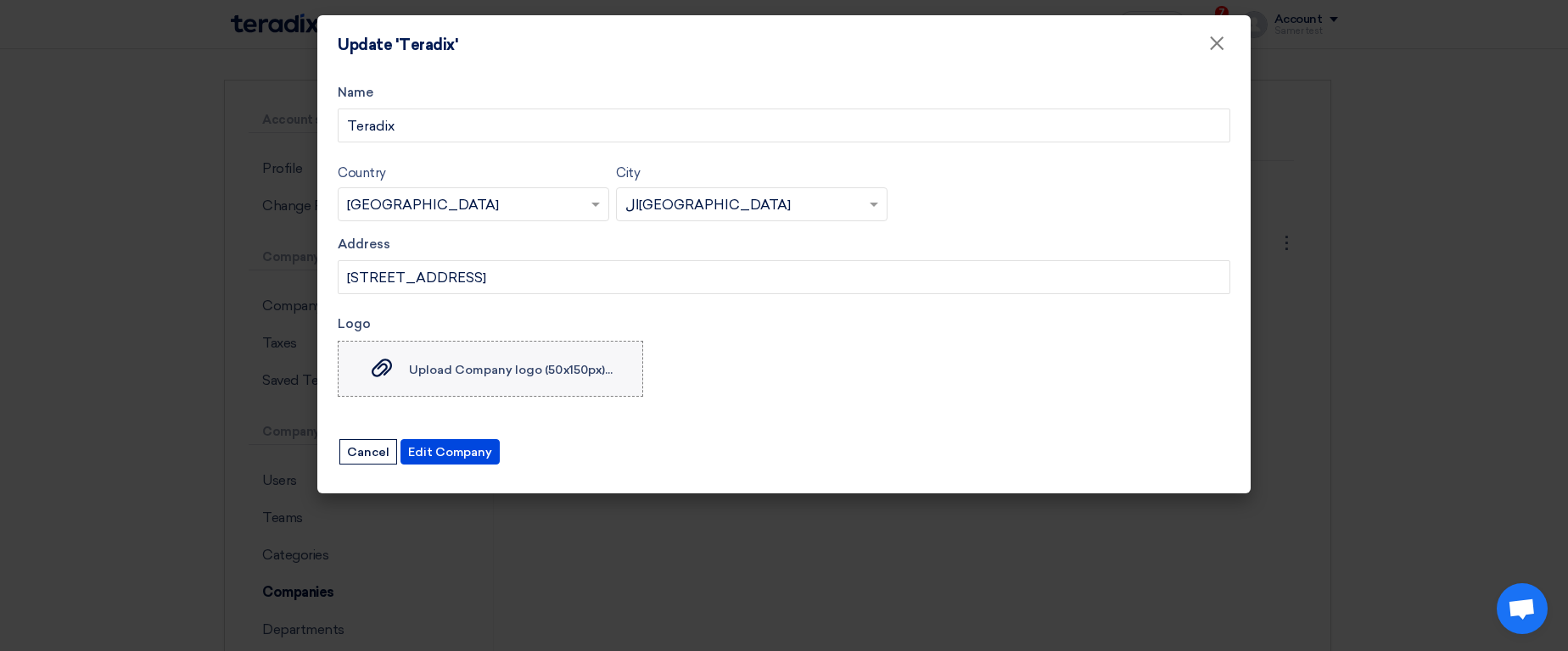
click at [496, 364] on span "Upload Company logo (50x150px)..." at bounding box center [511, 369] width 203 height 15
click at [0, 0] on input "Upload Company logo (50x150px)... Upload Company logo (50x150px)..." at bounding box center [0, 0] width 0 height 0
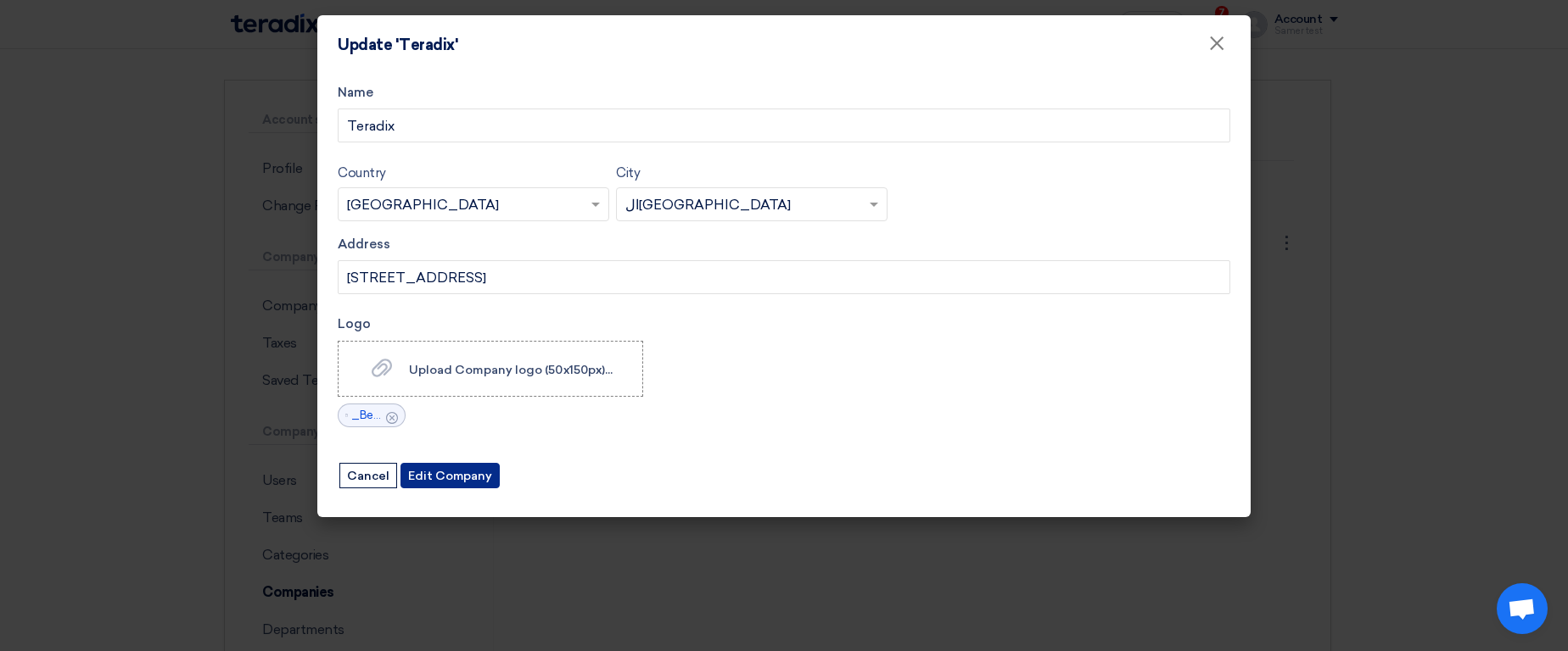
click at [457, 473] on button "Edit Company" at bounding box center [450, 476] width 100 height 25
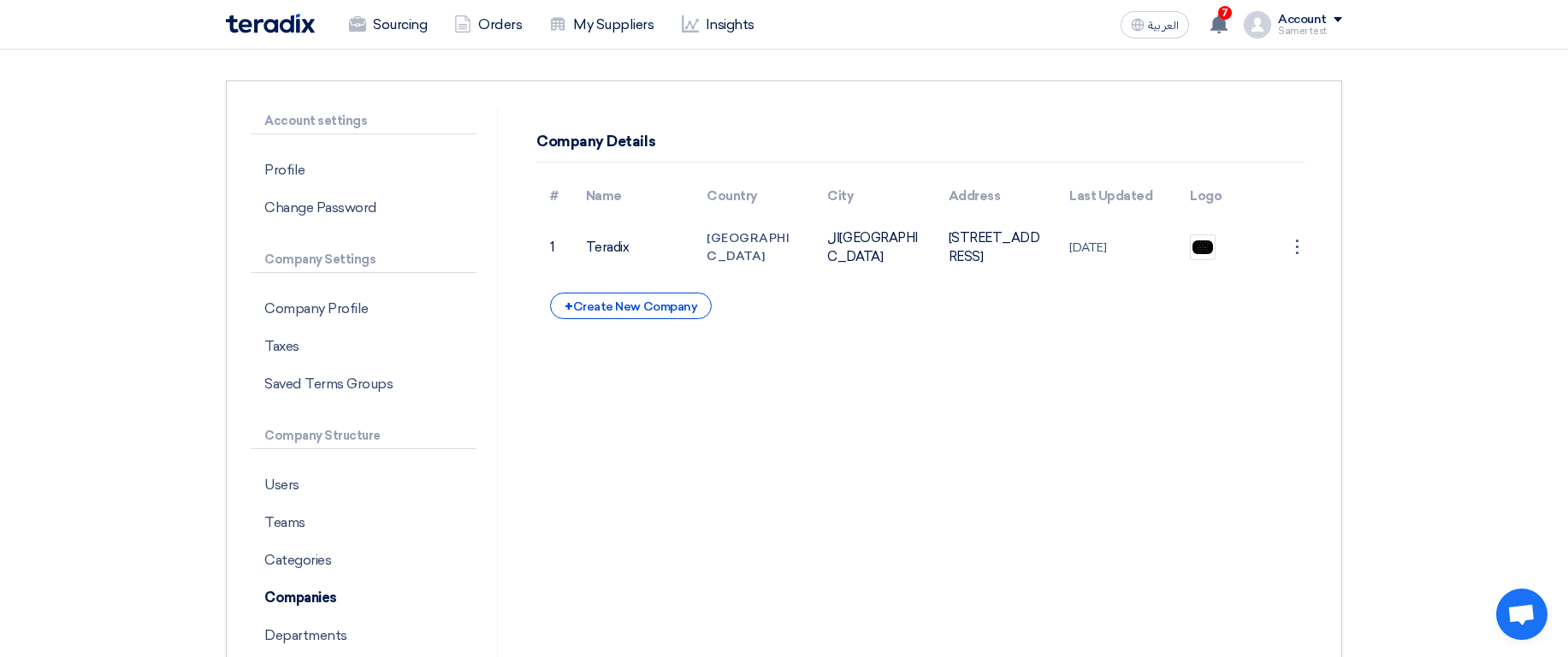
scroll to position [205, 0]
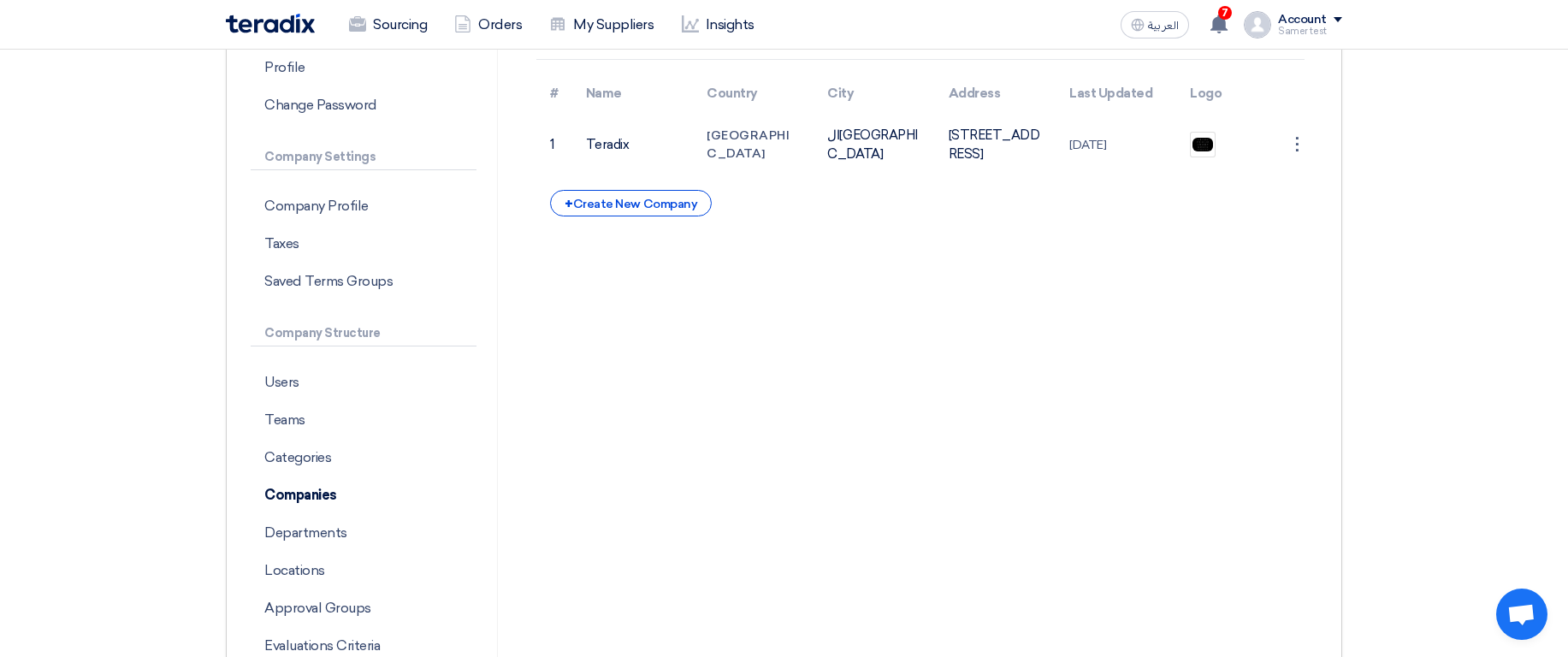
click at [1319, 10] on div "العربية ع 7 You have a new offer for 'طلبيه تجريبيه' request with total price '…" at bounding box center [1227, 24] width 228 height 34
click at [1307, 24] on div "Account" at bounding box center [1303, 20] width 49 height 15
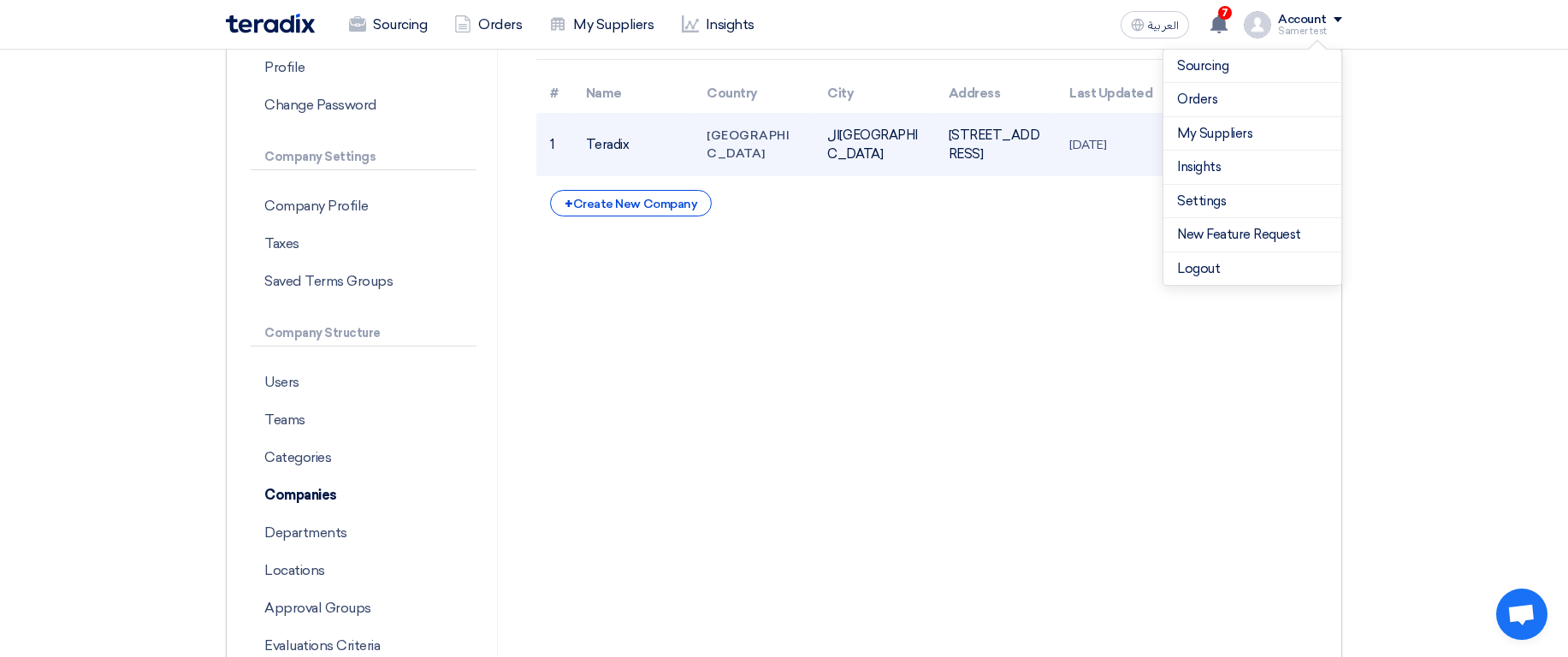
click at [772, 177] on td "Egypt" at bounding box center [753, 144] width 121 height 63
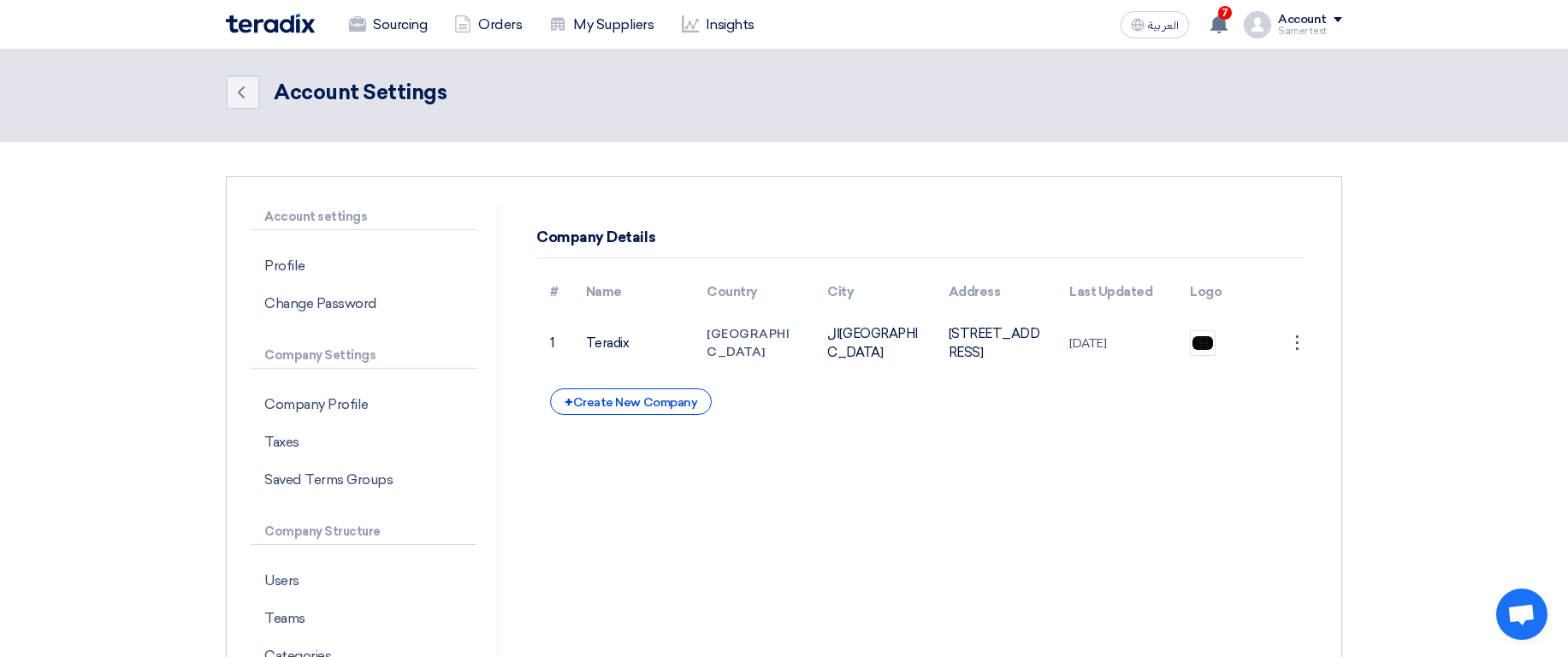
scroll to position [0, 0]
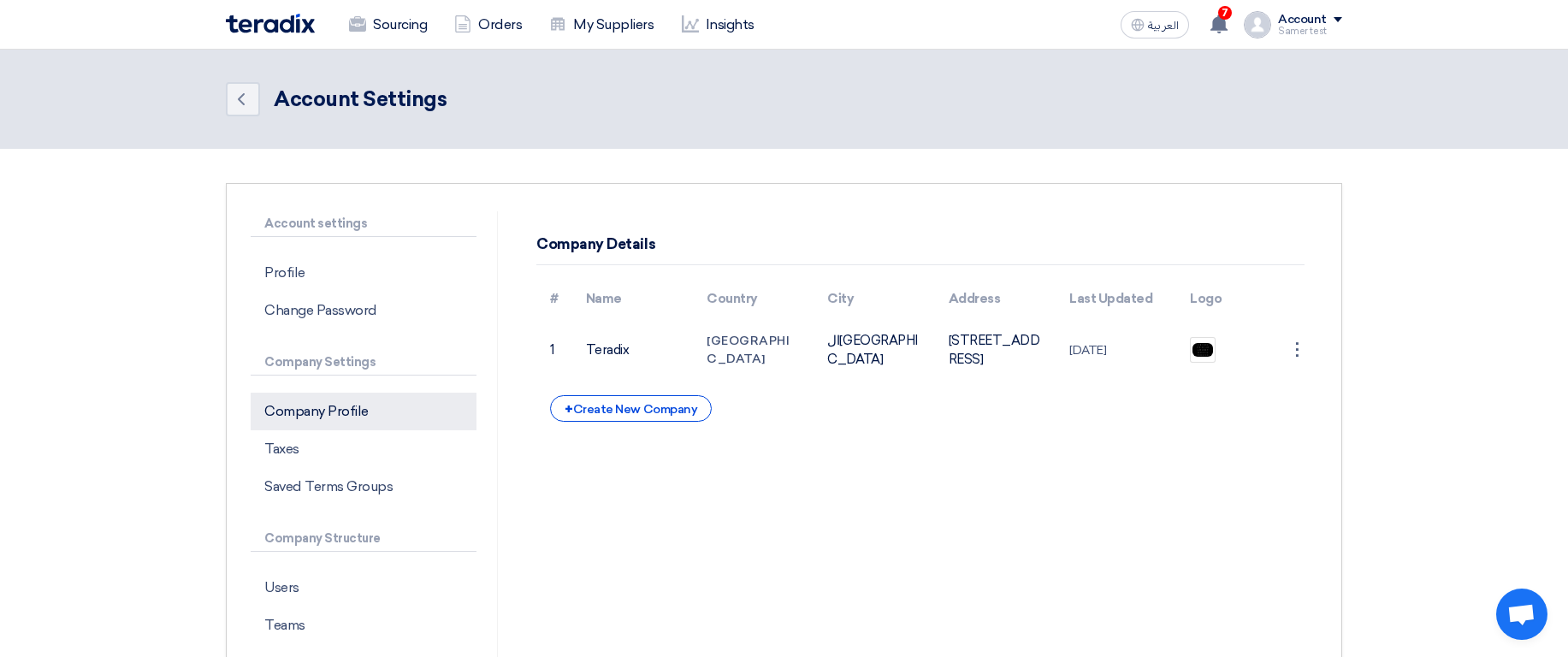
click at [301, 420] on p "Company Profile" at bounding box center [363, 411] width 225 height 38
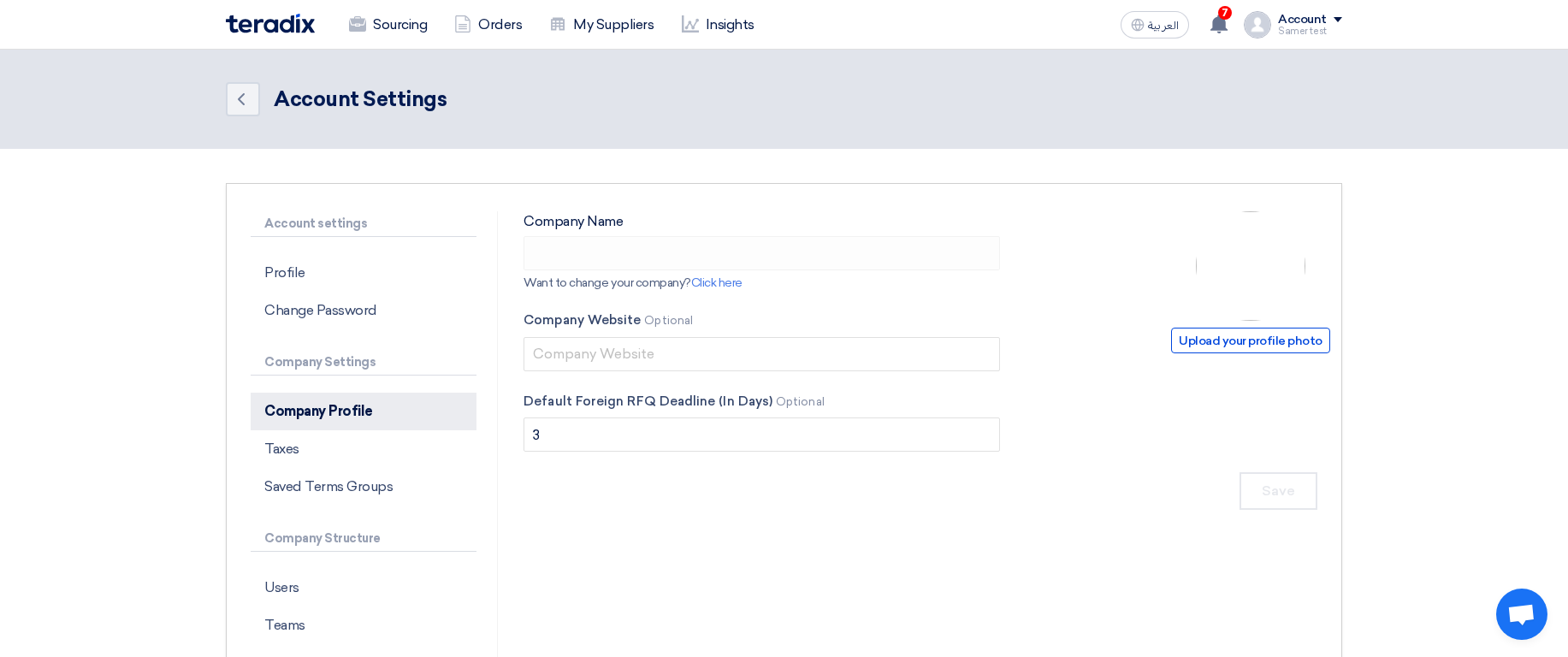
type input "dfgdfhgg"
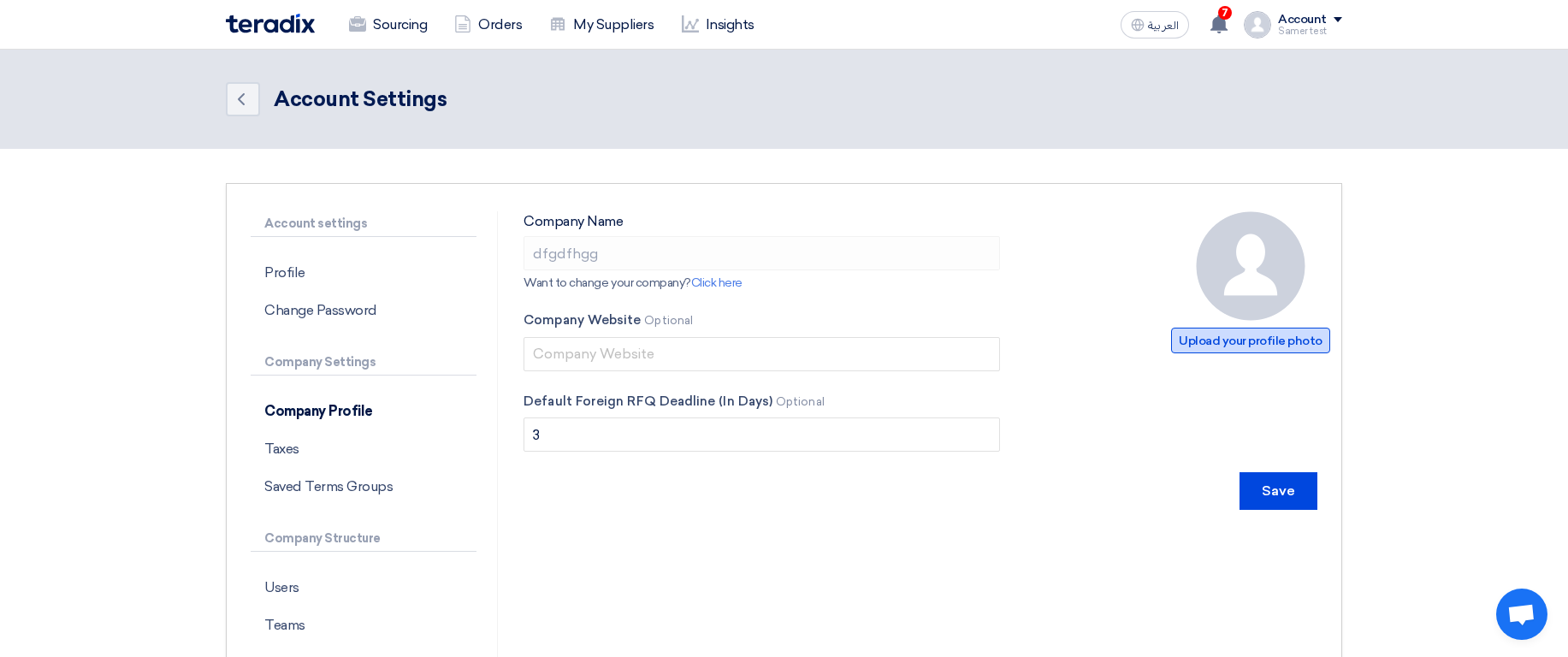
click at [1218, 340] on span "Upload your profile photo" at bounding box center [1250, 341] width 159 height 25
type input "C:\fakepath\WhatsAppImageatAM_1696095215222 (2).jpeg"
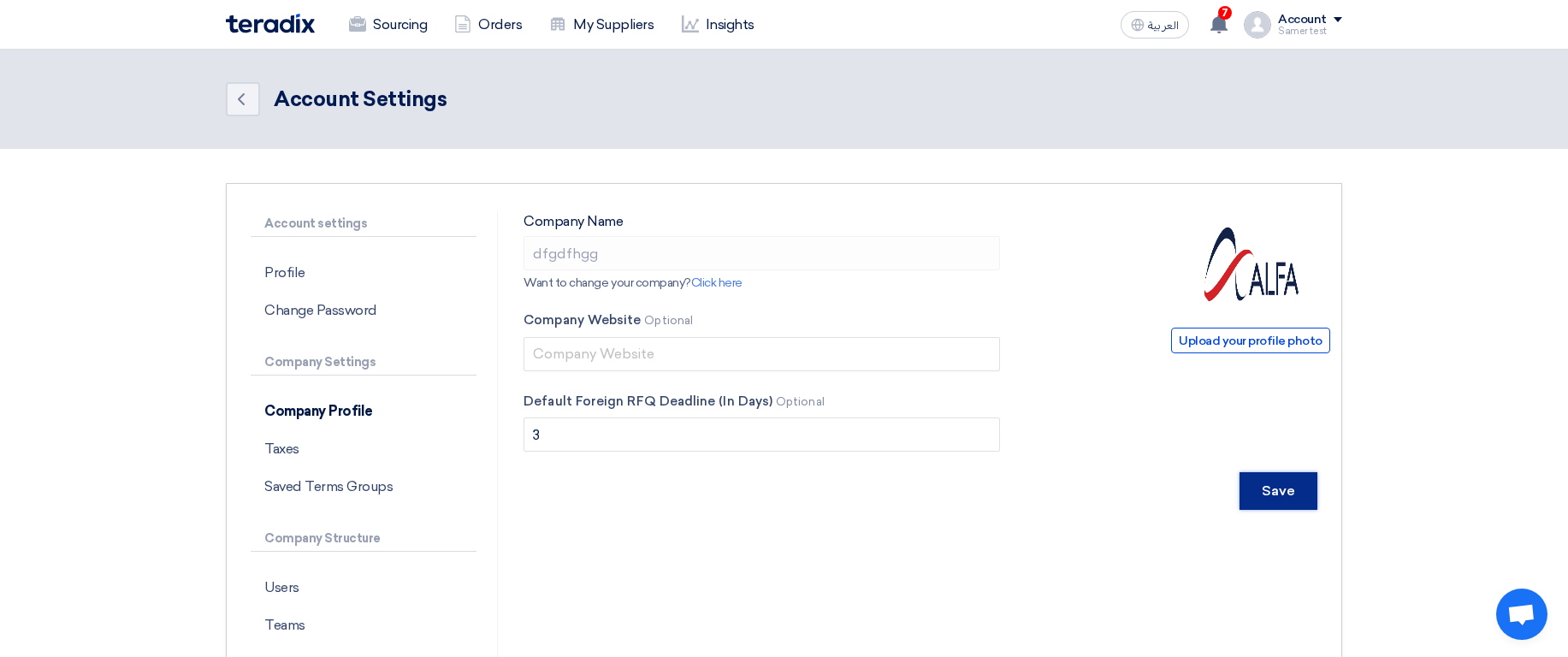
click at [1289, 489] on input "Save" at bounding box center [1278, 491] width 78 height 38
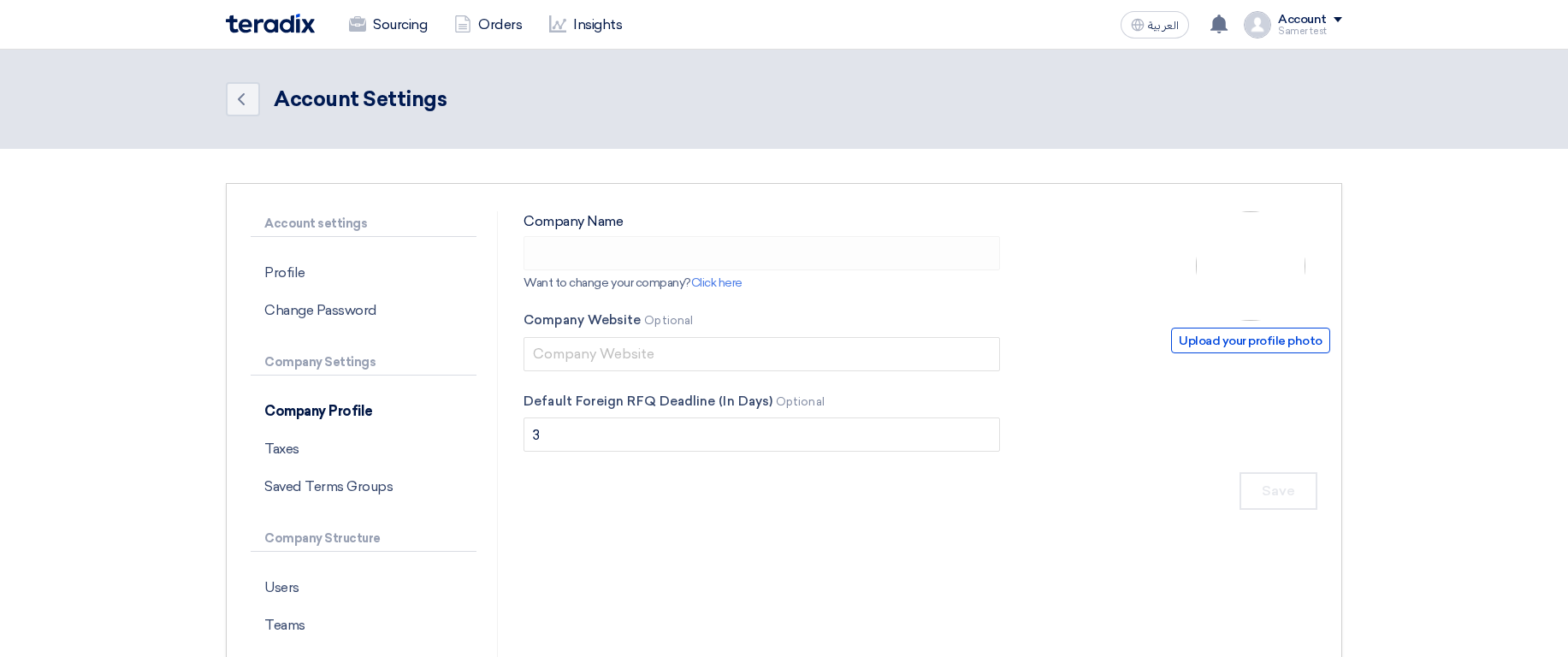
type input "dfgdfhgg"
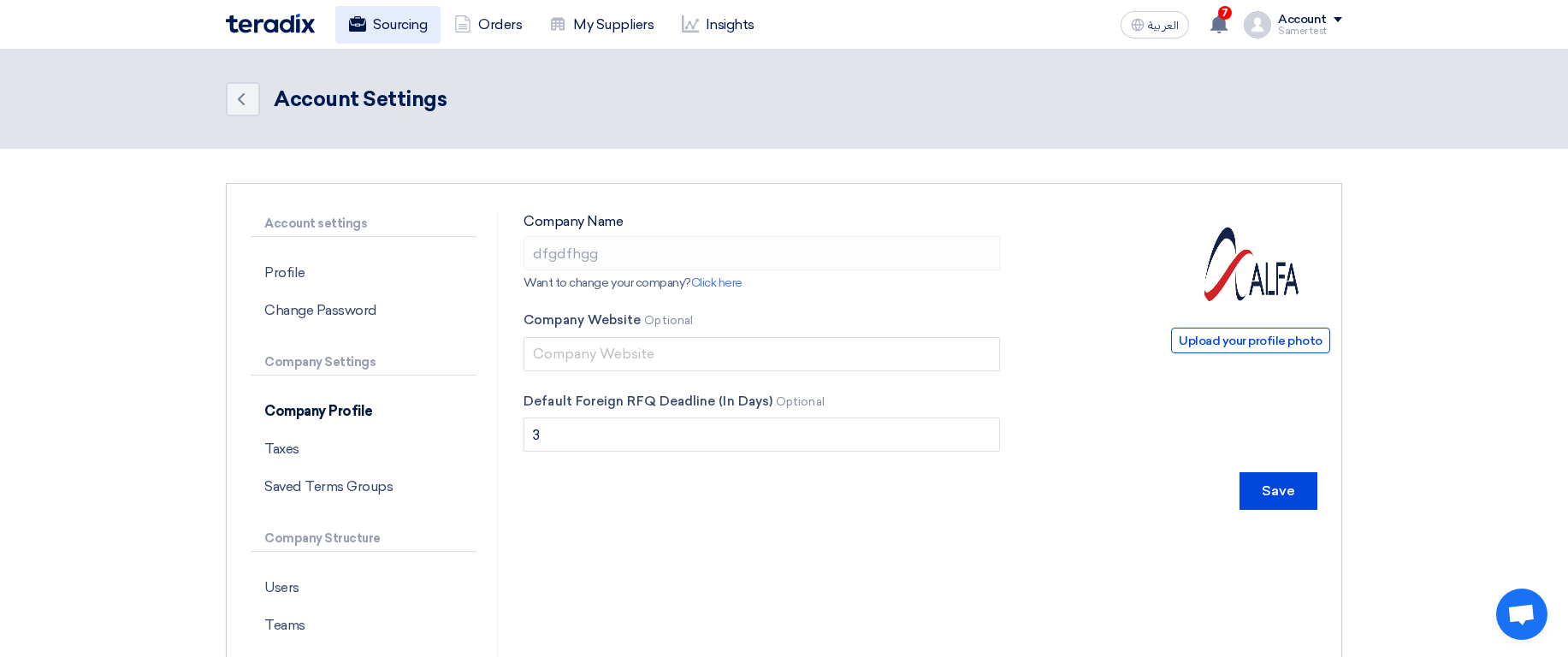
click at [385, 34] on link "Sourcing" at bounding box center [388, 24] width 105 height 38
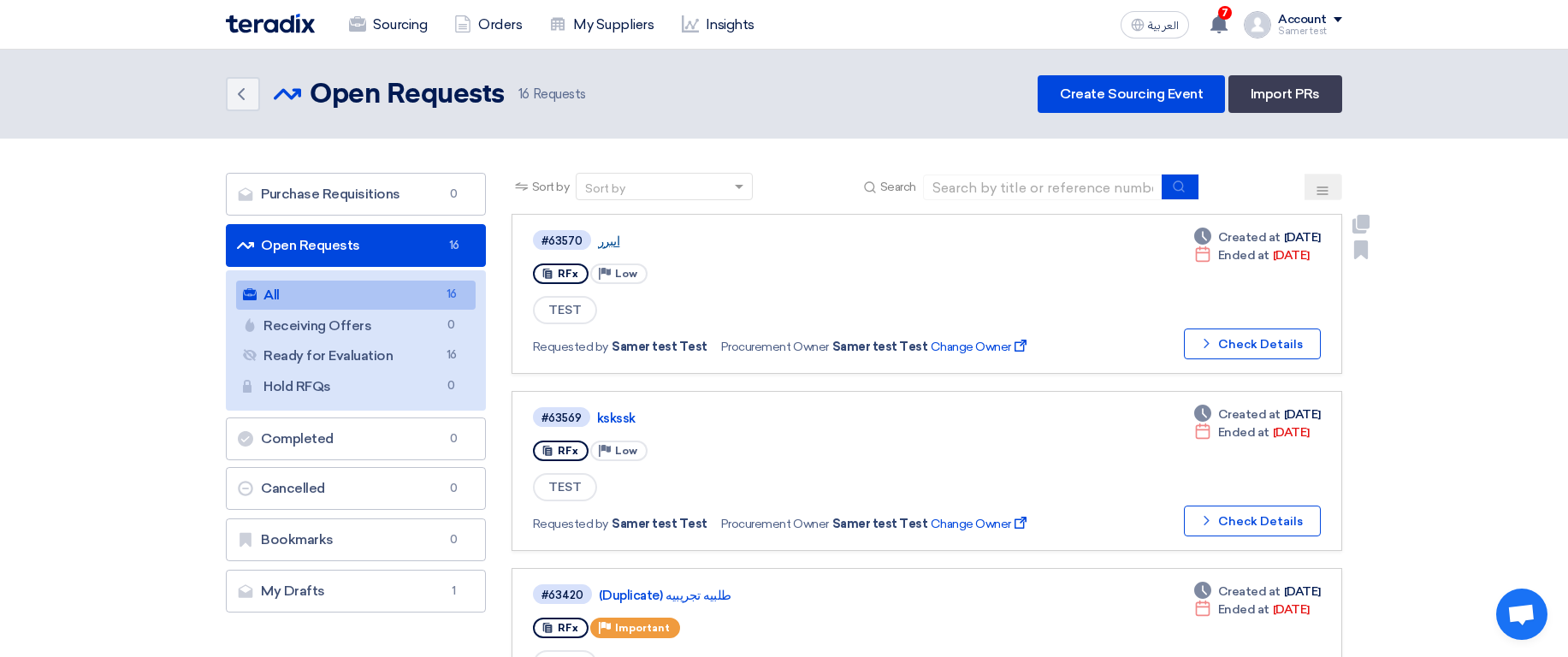
click at [614, 246] on link "اىبرر" at bounding box center [812, 241] width 427 height 16
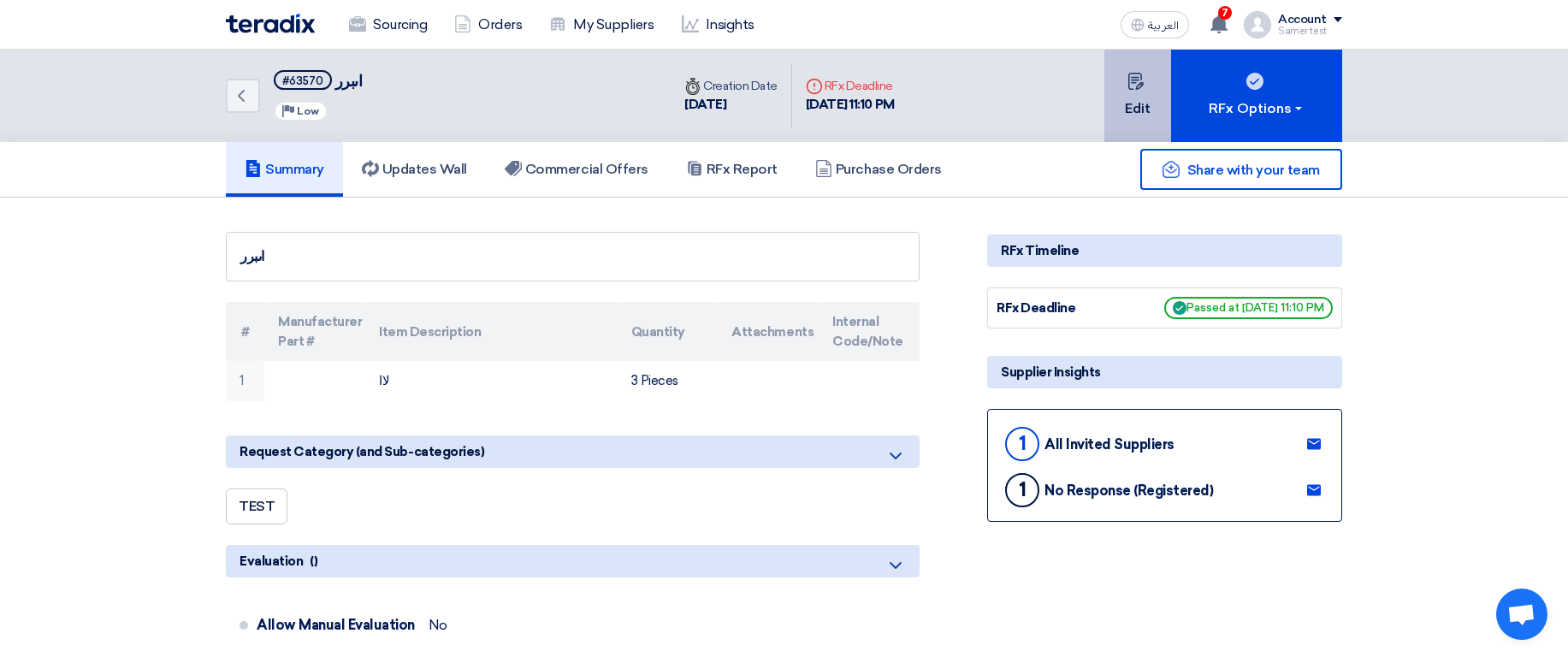
click at [1127, 109] on button "Edit" at bounding box center [1138, 96] width 66 height 93
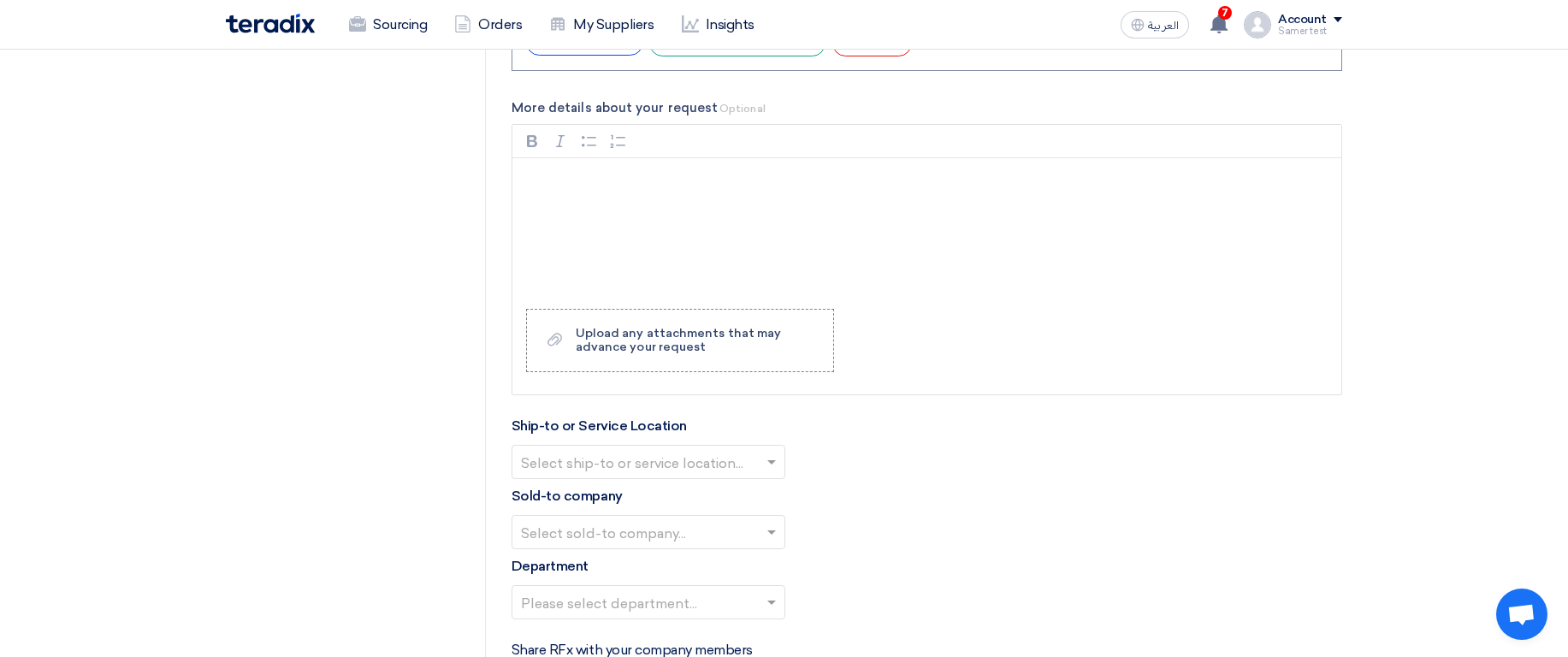
scroll to position [1643, 0]
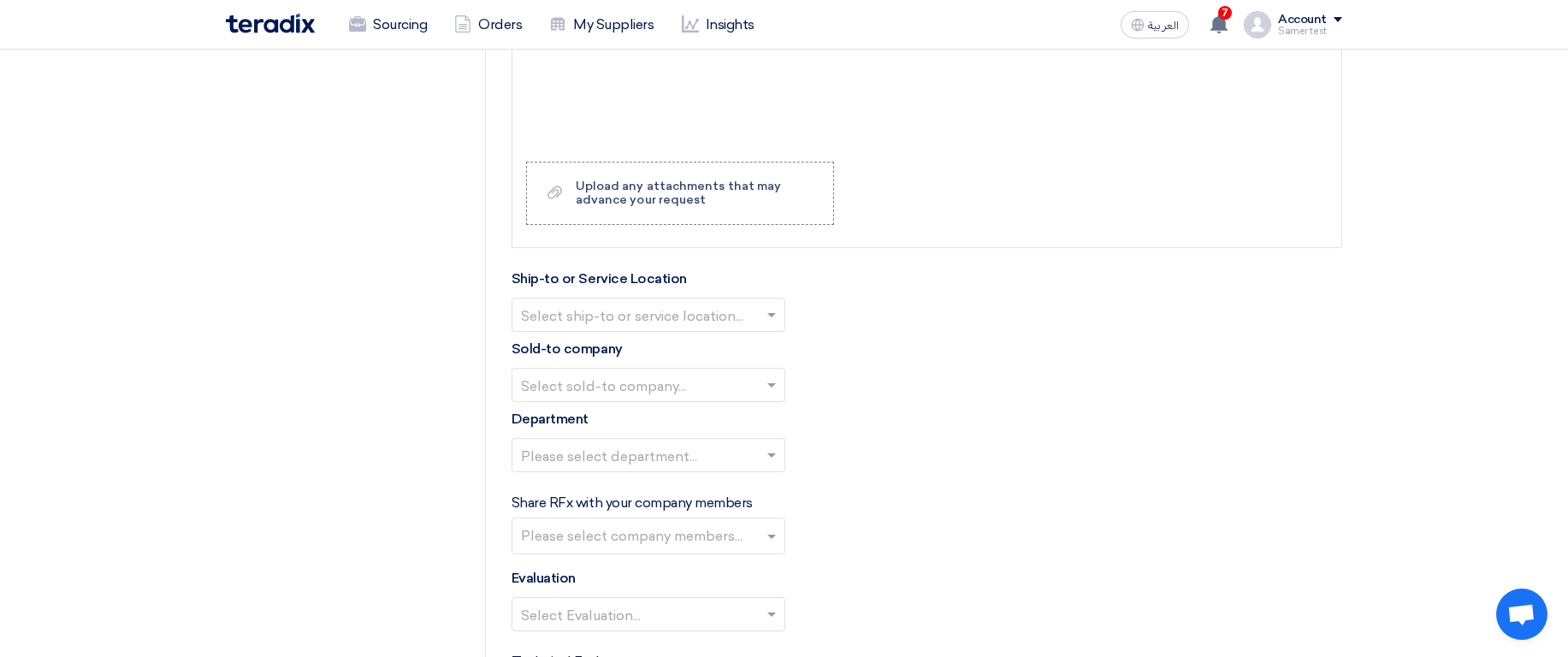
click at [723, 310] on input "text" at bounding box center [640, 316] width 238 height 28
click at [1085, 320] on div "Select ship-to or service location... HO مخزن" at bounding box center [926, 314] width 830 height 34
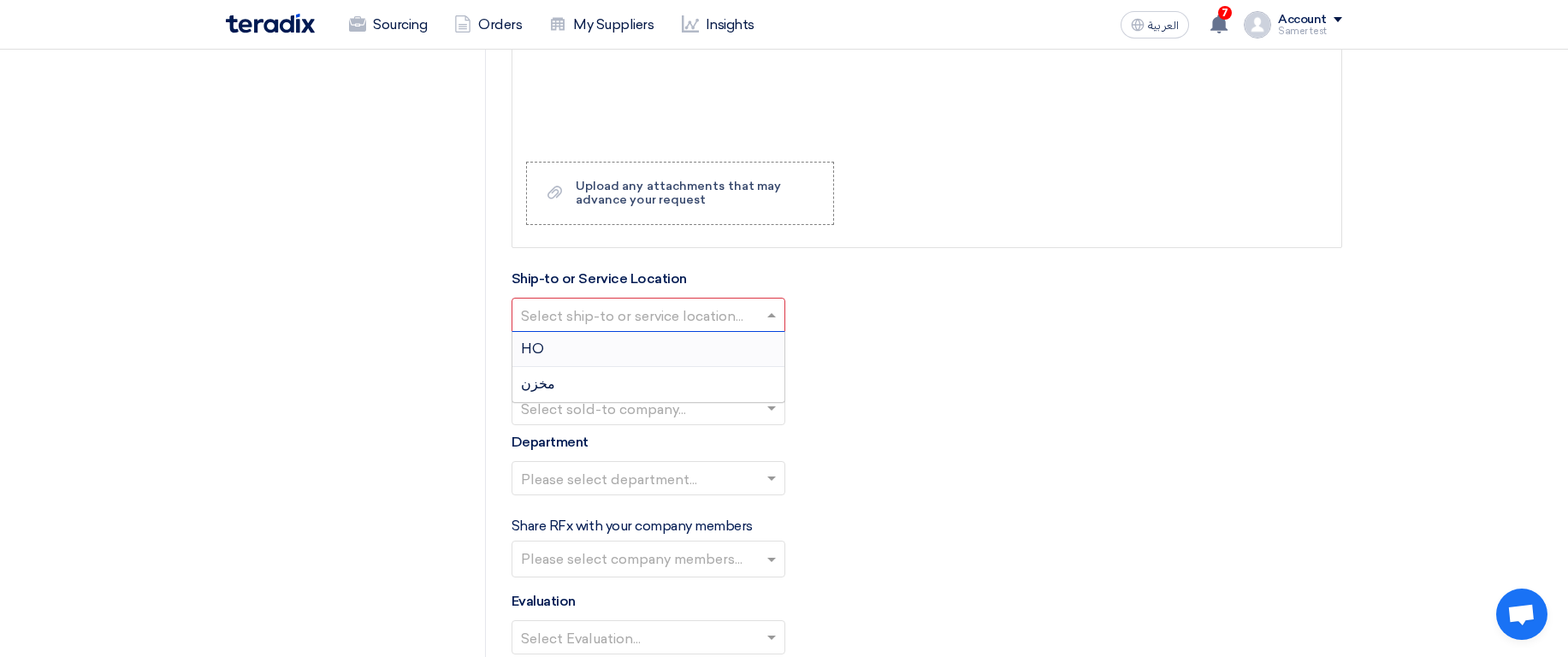
click at [692, 315] on input "text" at bounding box center [640, 316] width 238 height 28
click at [673, 344] on div "HO" at bounding box center [648, 349] width 272 height 35
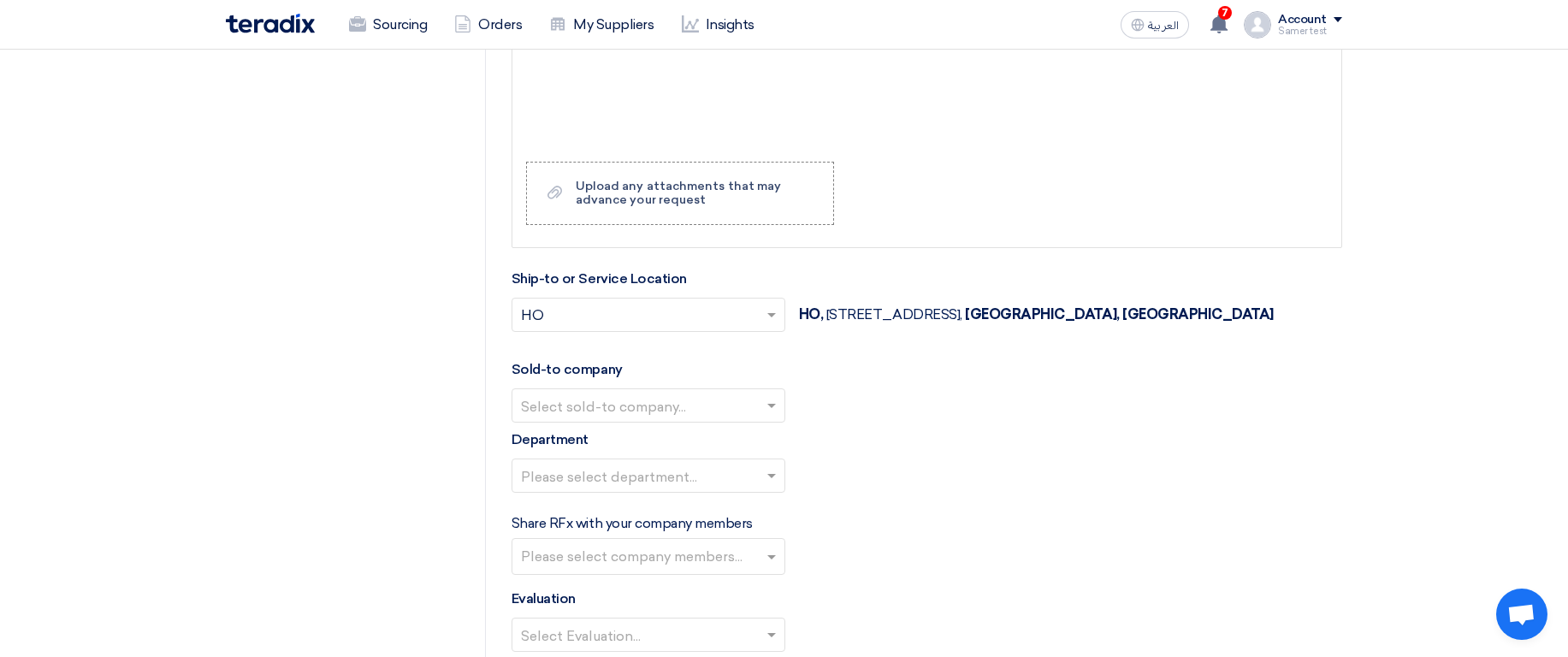
click at [653, 422] on div "Sold-to company Select sold-to company..." at bounding box center [926, 390] width 830 height 63
click at [666, 422] on input "text" at bounding box center [640, 407] width 238 height 28
click at [670, 457] on div "Teradix" at bounding box center [648, 439] width 272 height 34
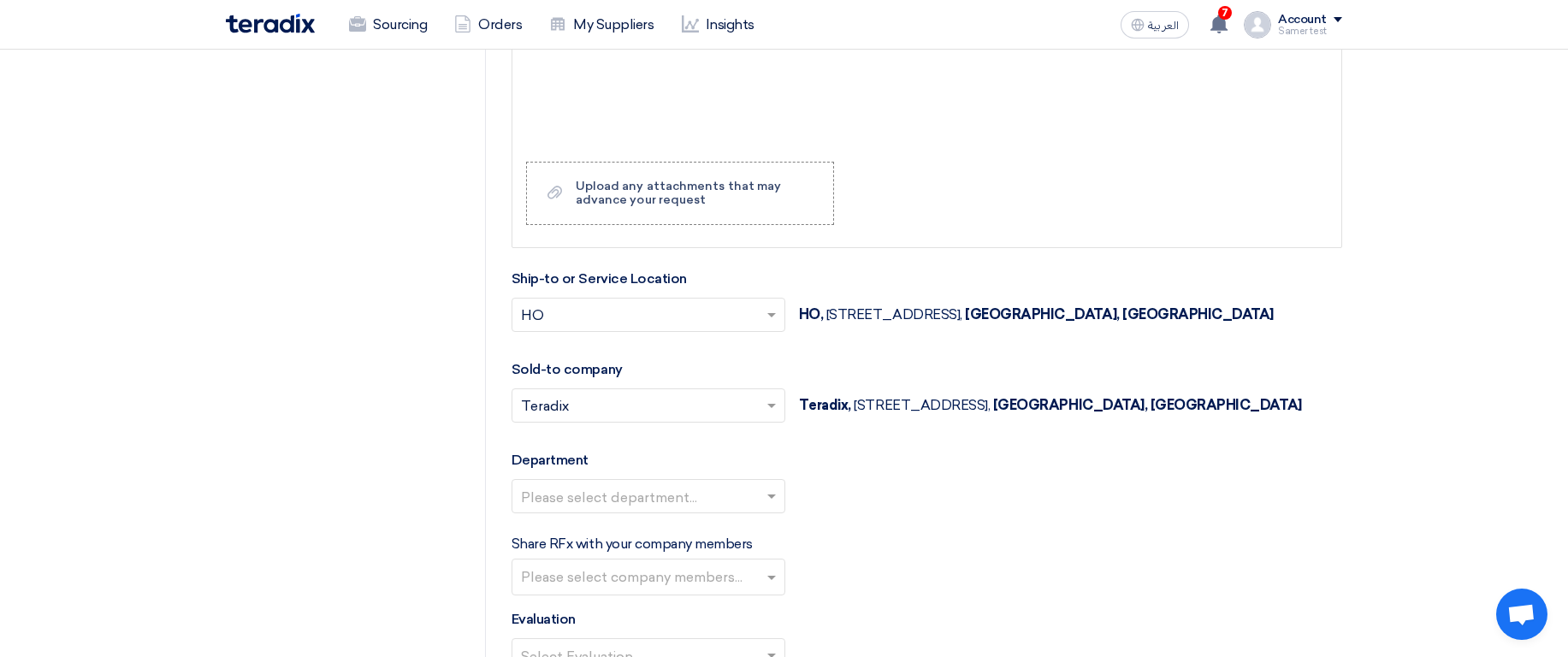
click at [660, 513] on input "text" at bounding box center [640, 498] width 238 height 28
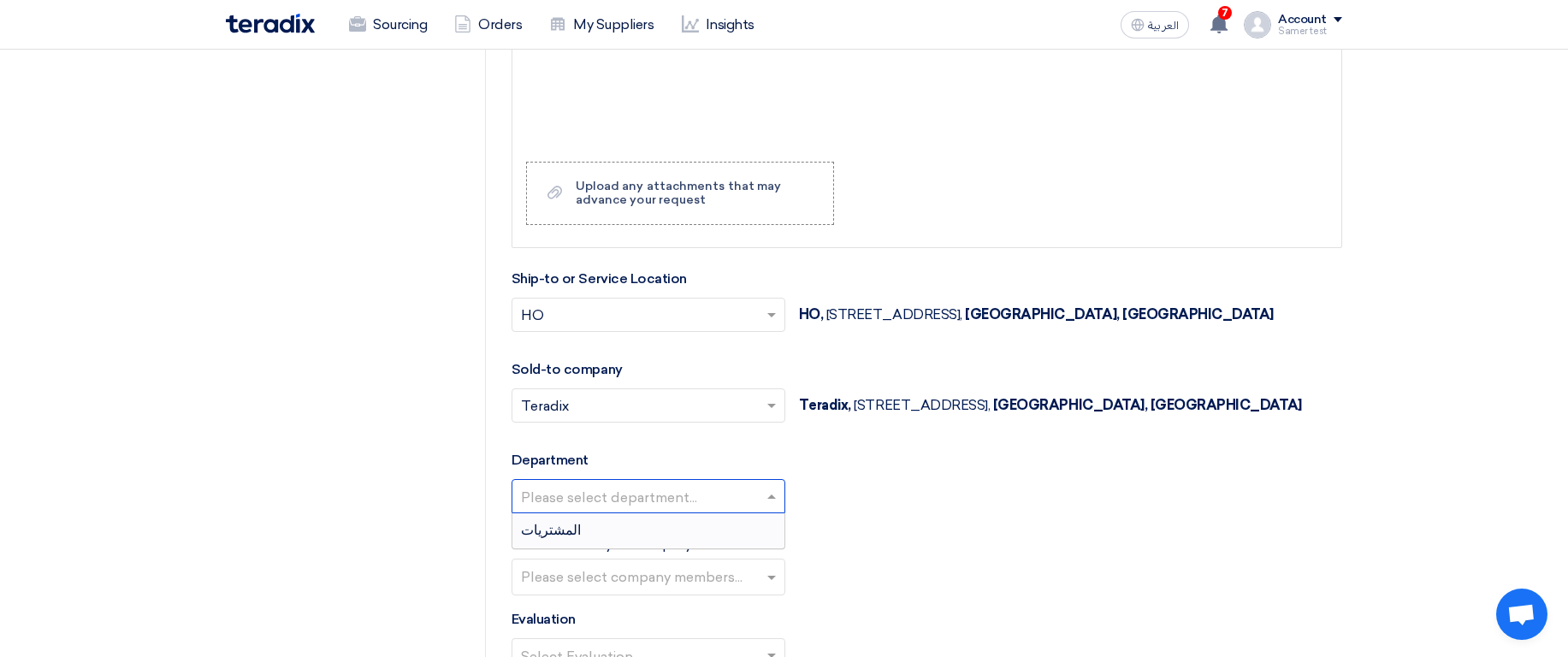
drag, startPoint x: 656, startPoint y: 618, endPoint x: 715, endPoint y: 595, distance: 63.3
click at [656, 548] on div "المشتريات" at bounding box center [648, 530] width 272 height 34
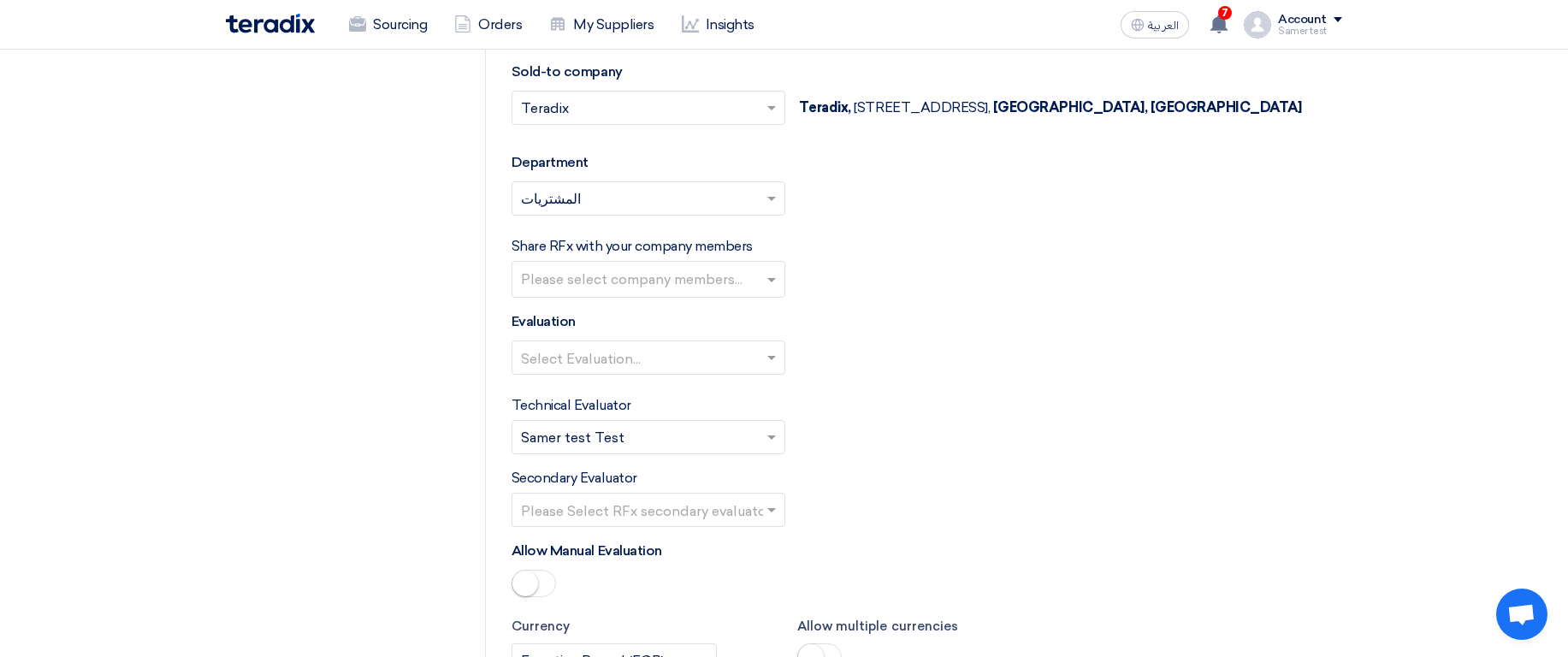
scroll to position [1951, 0]
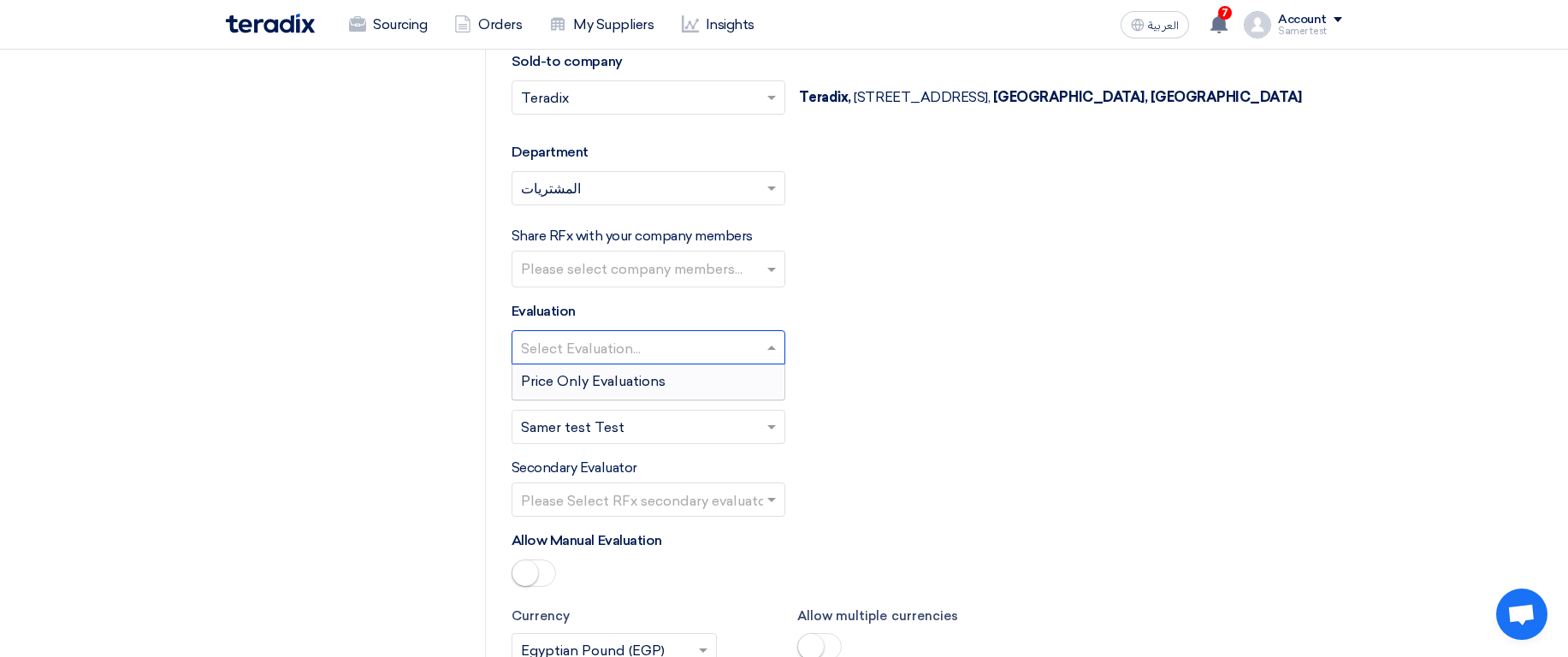
click at [656, 364] on input "text" at bounding box center [640, 349] width 238 height 28
click at [638, 399] on div "Price Only Evaluations" at bounding box center [648, 381] width 272 height 34
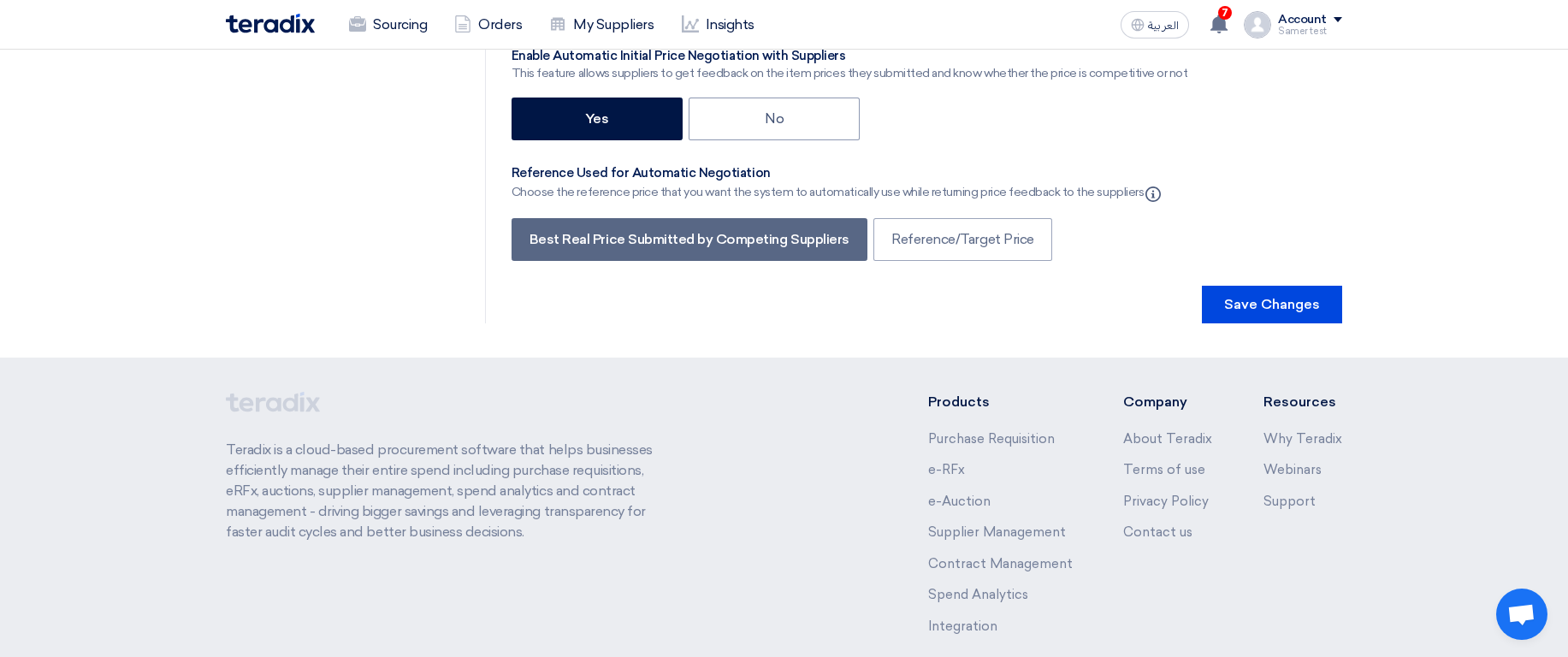
scroll to position [2876, 0]
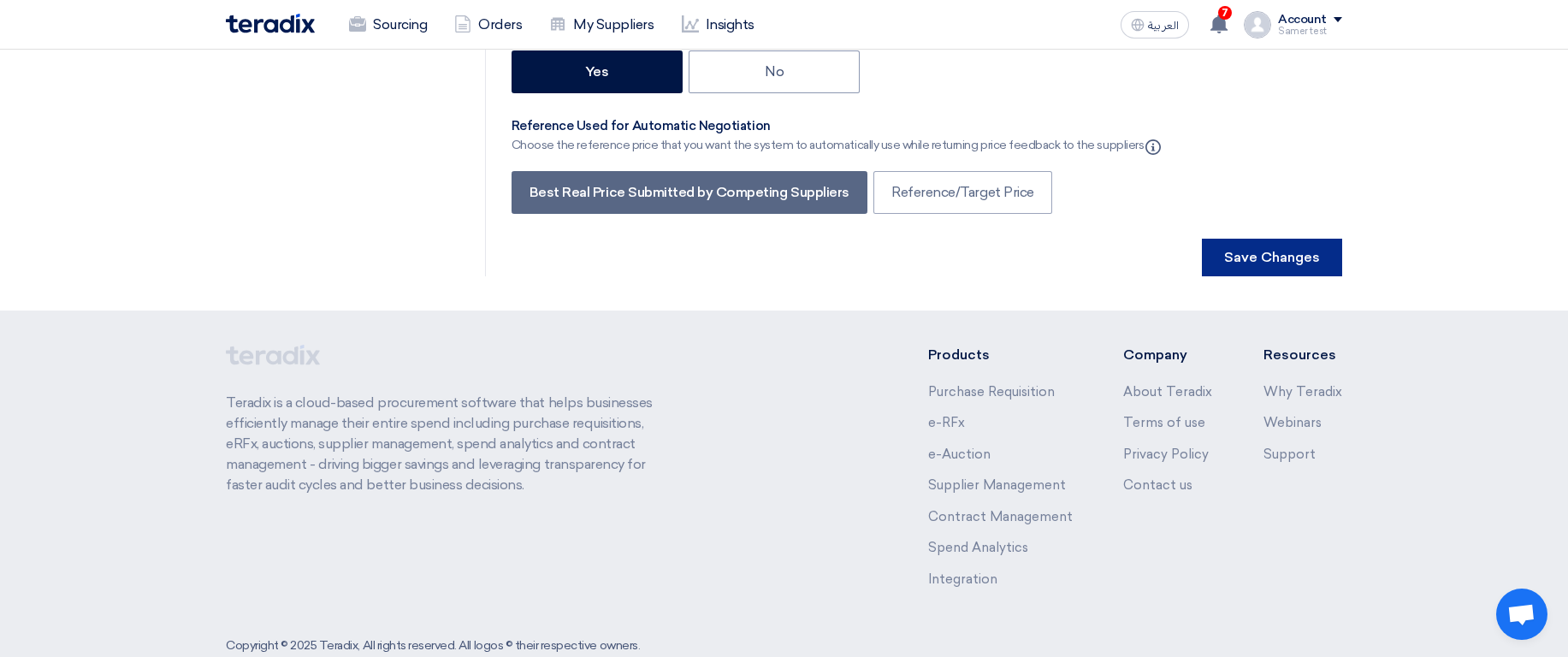
click at [1266, 276] on button "Save Changes" at bounding box center [1272, 258] width 141 height 38
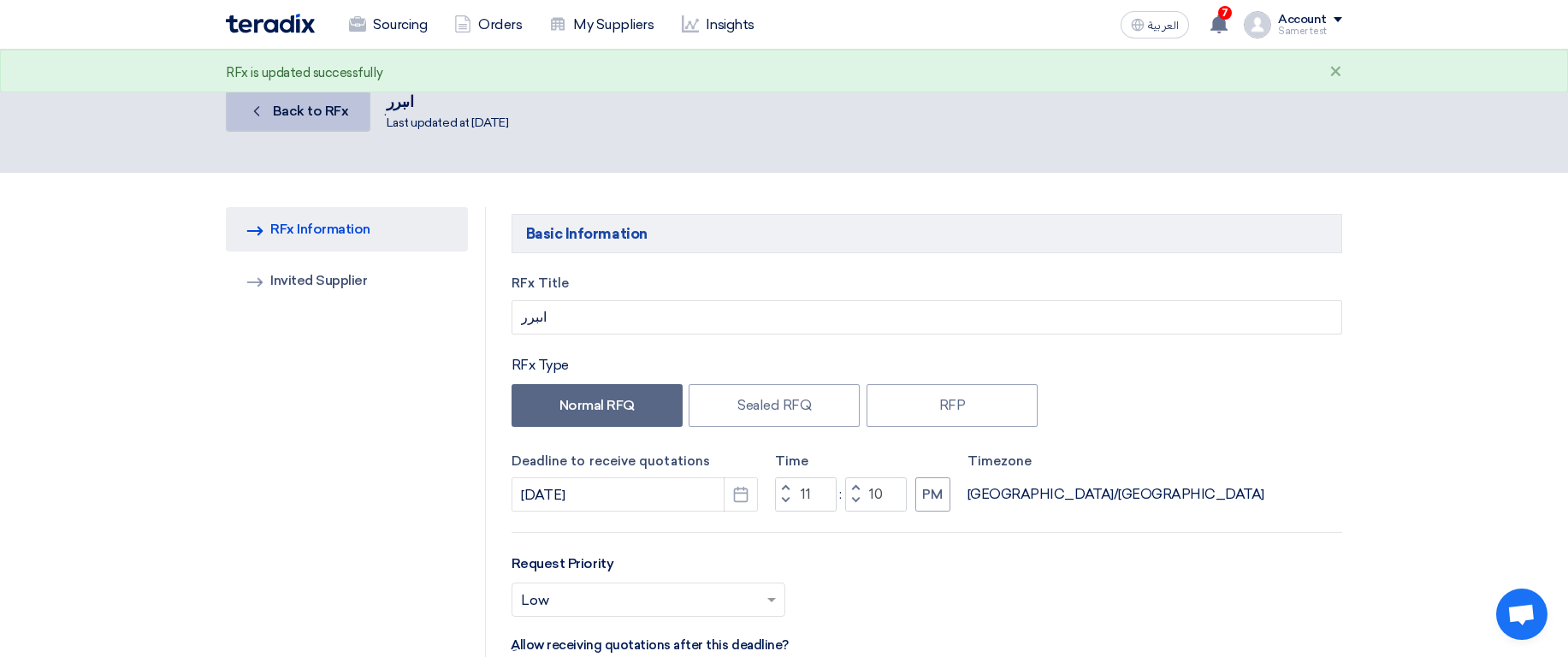
click at [290, 113] on span "Back to RFx" at bounding box center [311, 110] width 76 height 17
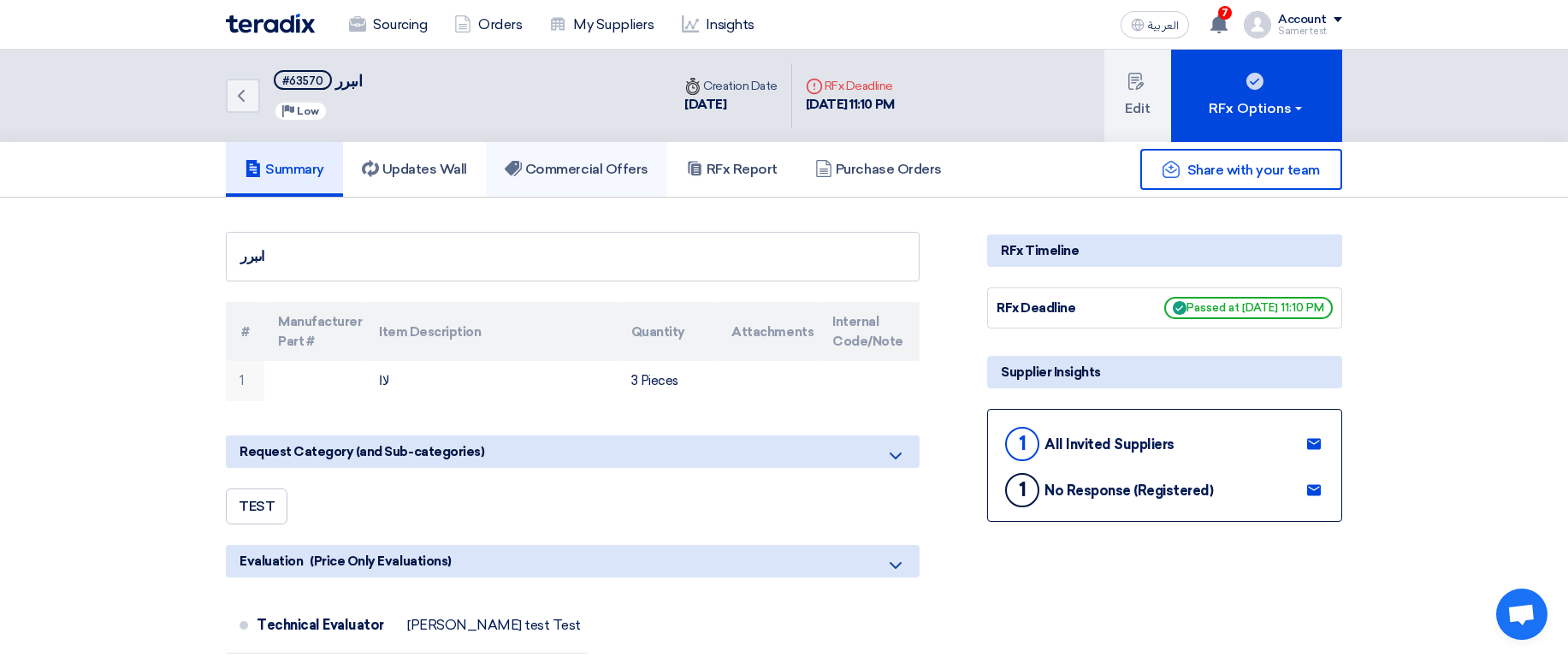
click at [543, 150] on link "Commercial Offers" at bounding box center [577, 170] width 181 height 55
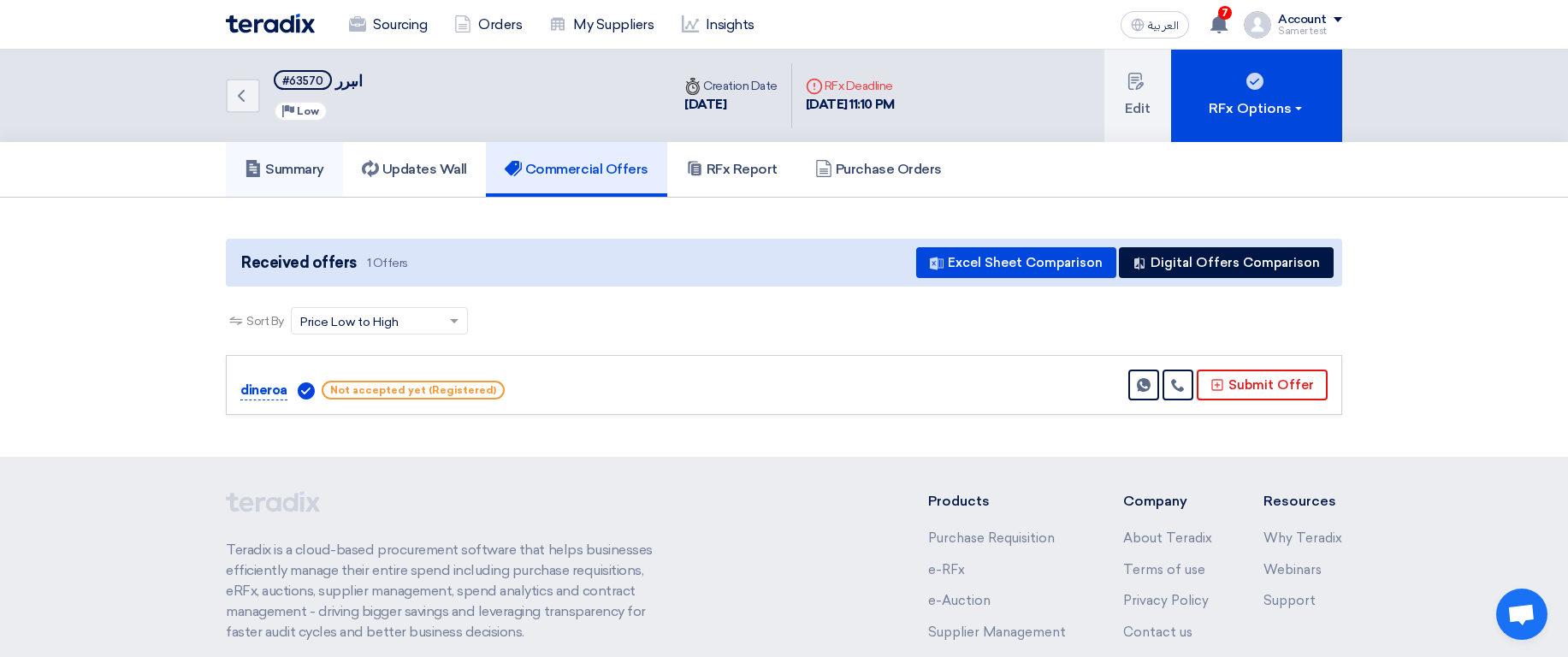
click at [248, 182] on link "Summary" at bounding box center [284, 170] width 117 height 55
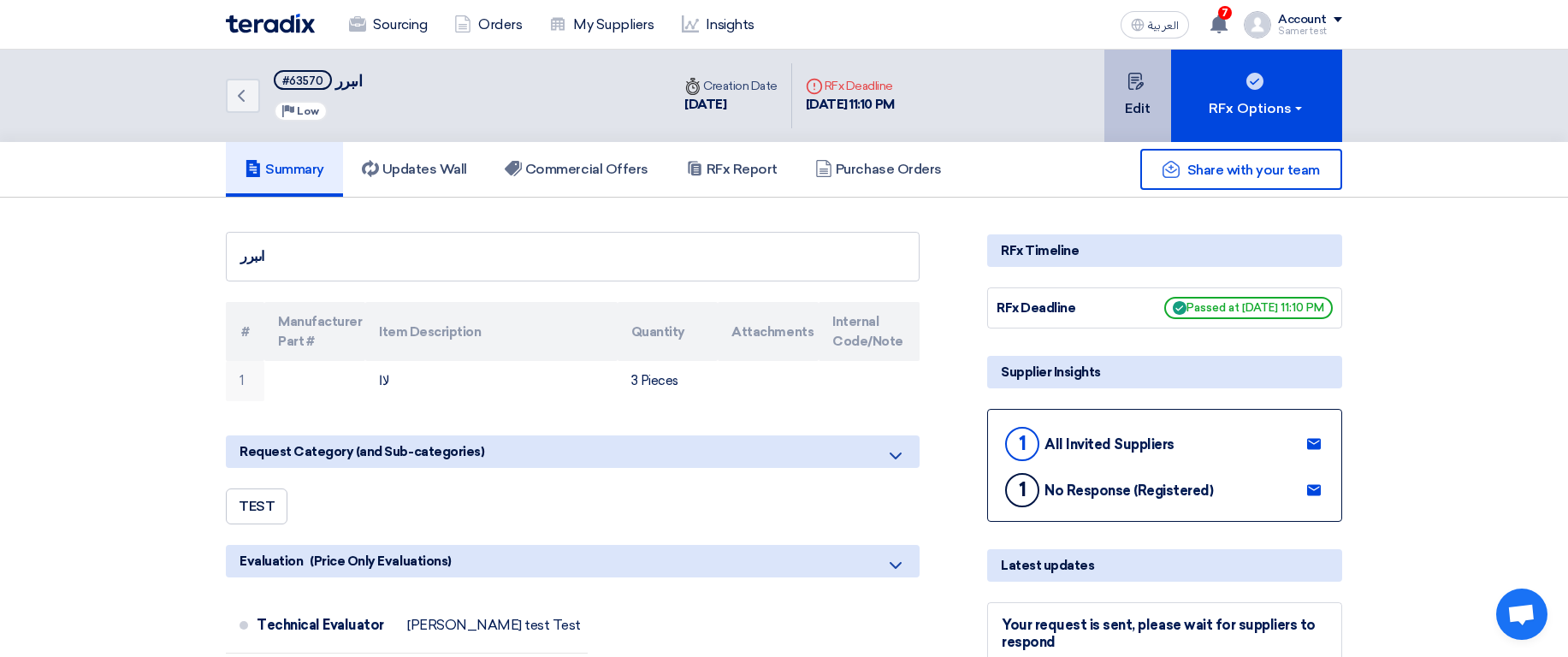
click at [1142, 83] on use at bounding box center [1135, 82] width 16 height 18
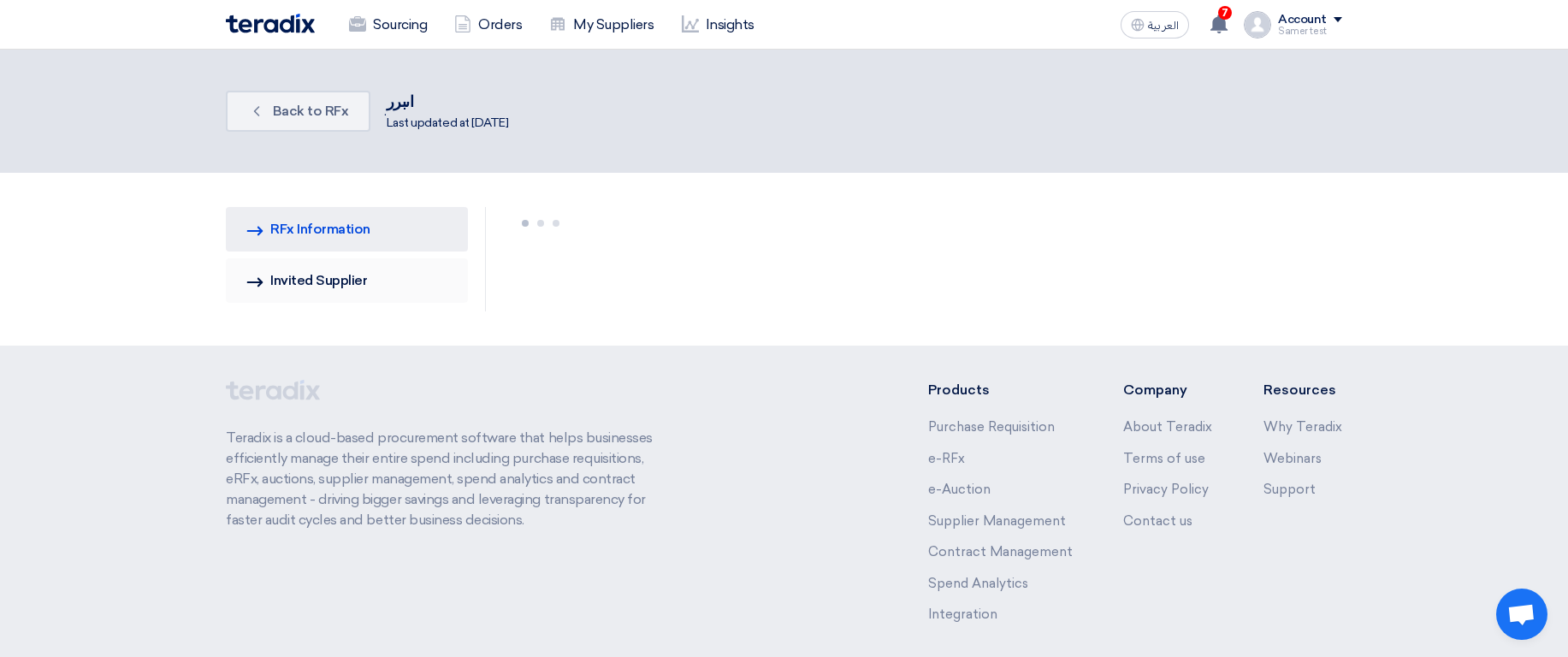
click at [396, 275] on link "Invited Suppliers Invited Supplier" at bounding box center [346, 281] width 242 height 45
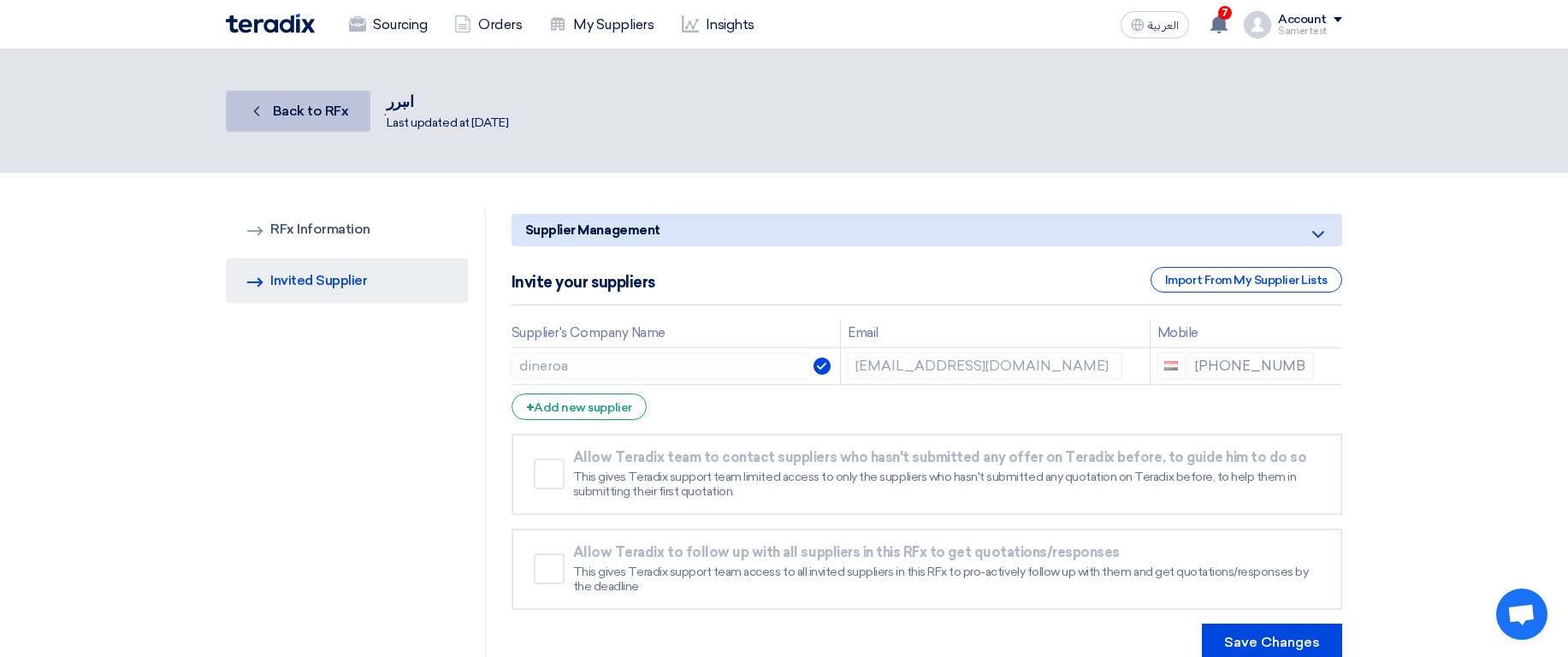
click at [274, 107] on span "Back to RFx" at bounding box center [311, 110] width 76 height 17
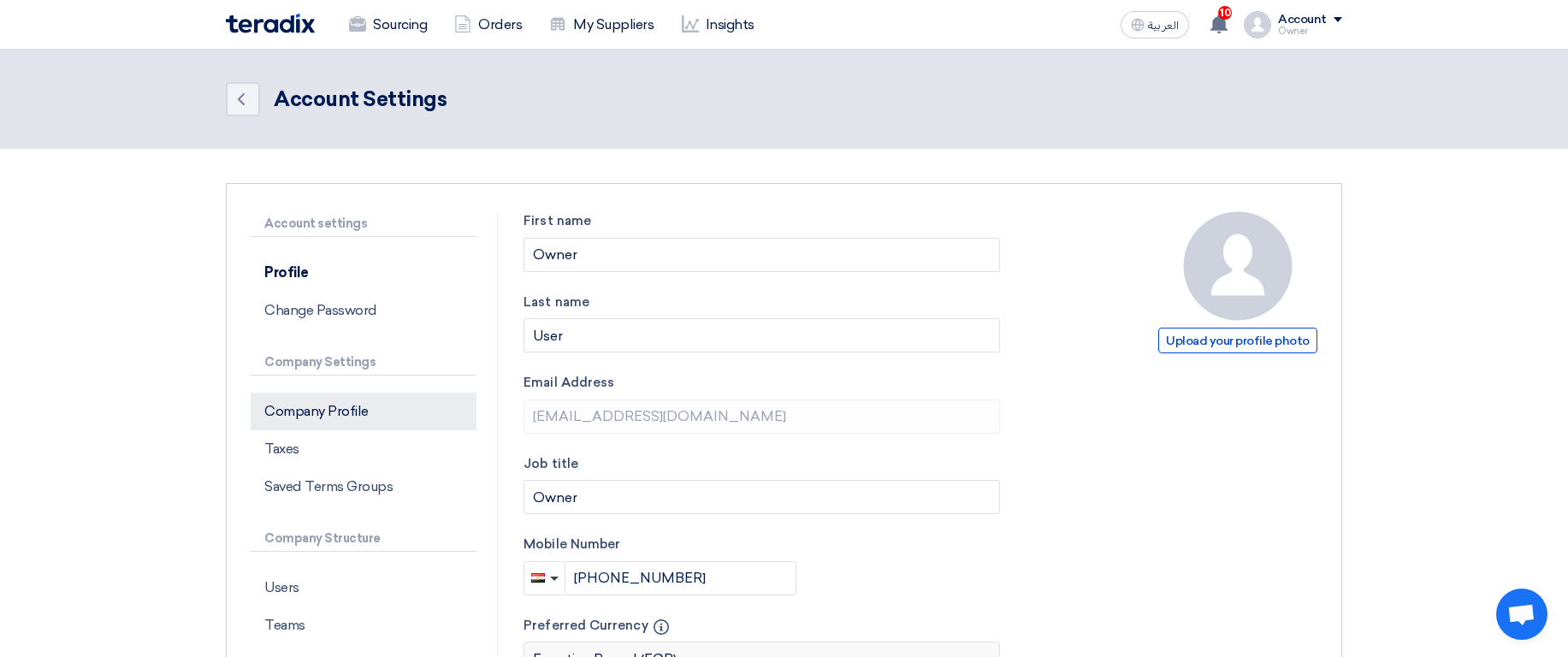
click at [320, 406] on p "Company Profile" at bounding box center [363, 411] width 225 height 38
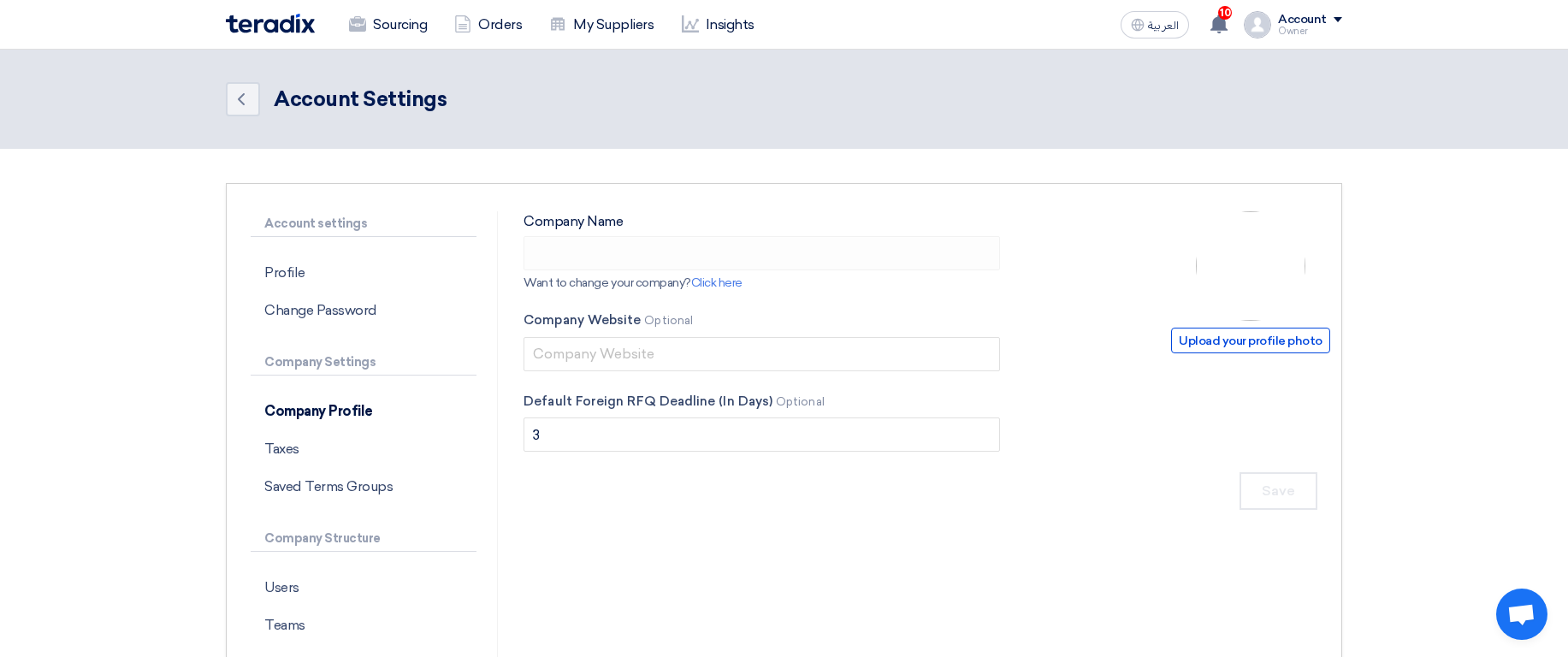
type input "ApprovalTest"
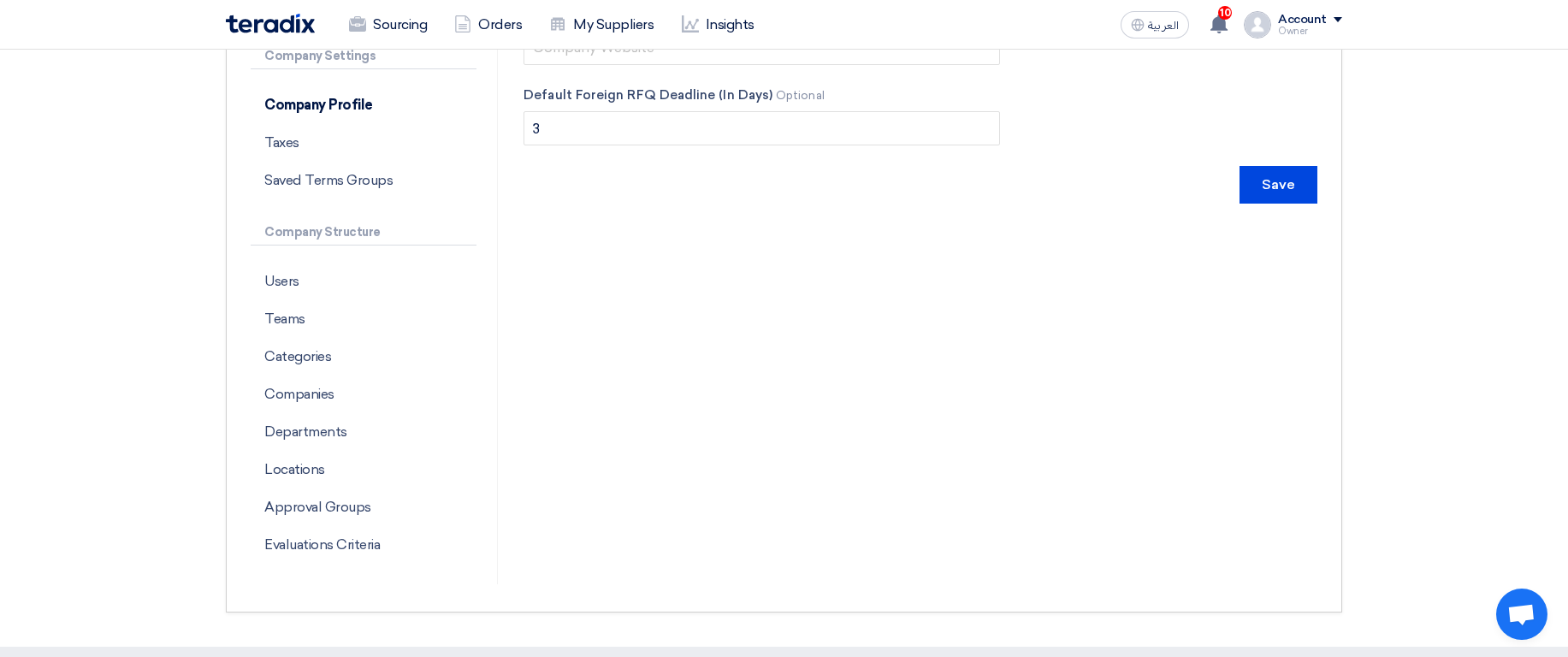
scroll to position [308, 0]
drag, startPoint x: 336, startPoint y: 391, endPoint x: 359, endPoint y: 400, distance: 24.7
click at [335, 395] on p "Companies" at bounding box center [363, 392] width 225 height 38
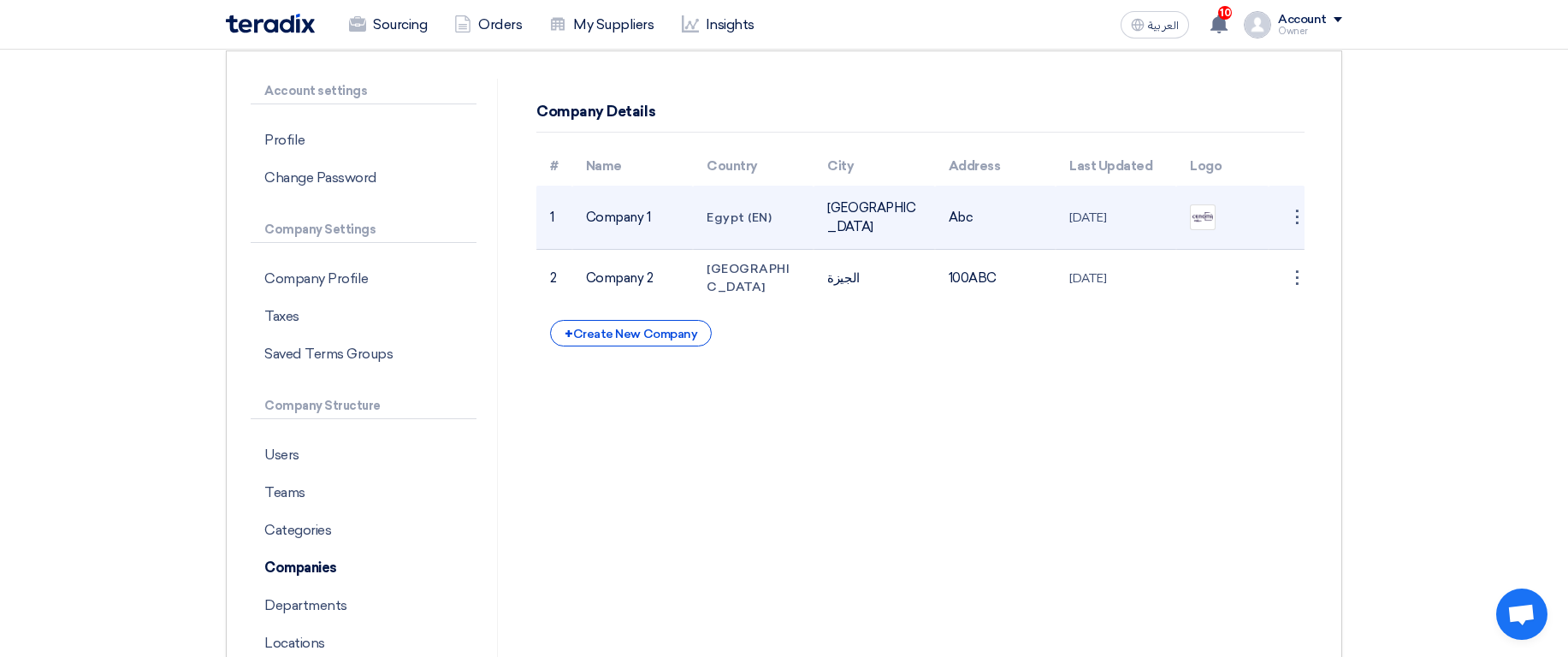
scroll to position [103, 0]
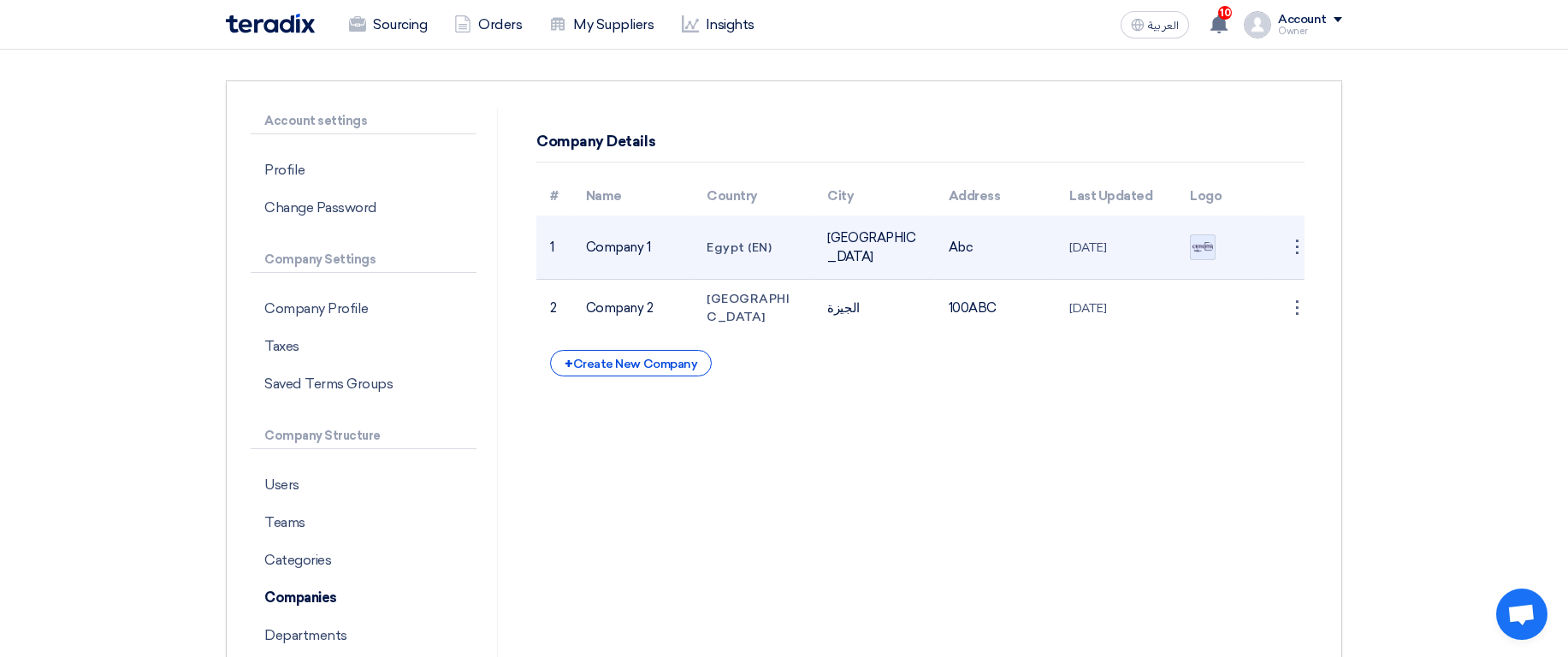
click at [1191, 248] on img at bounding box center [1202, 247] width 24 height 14
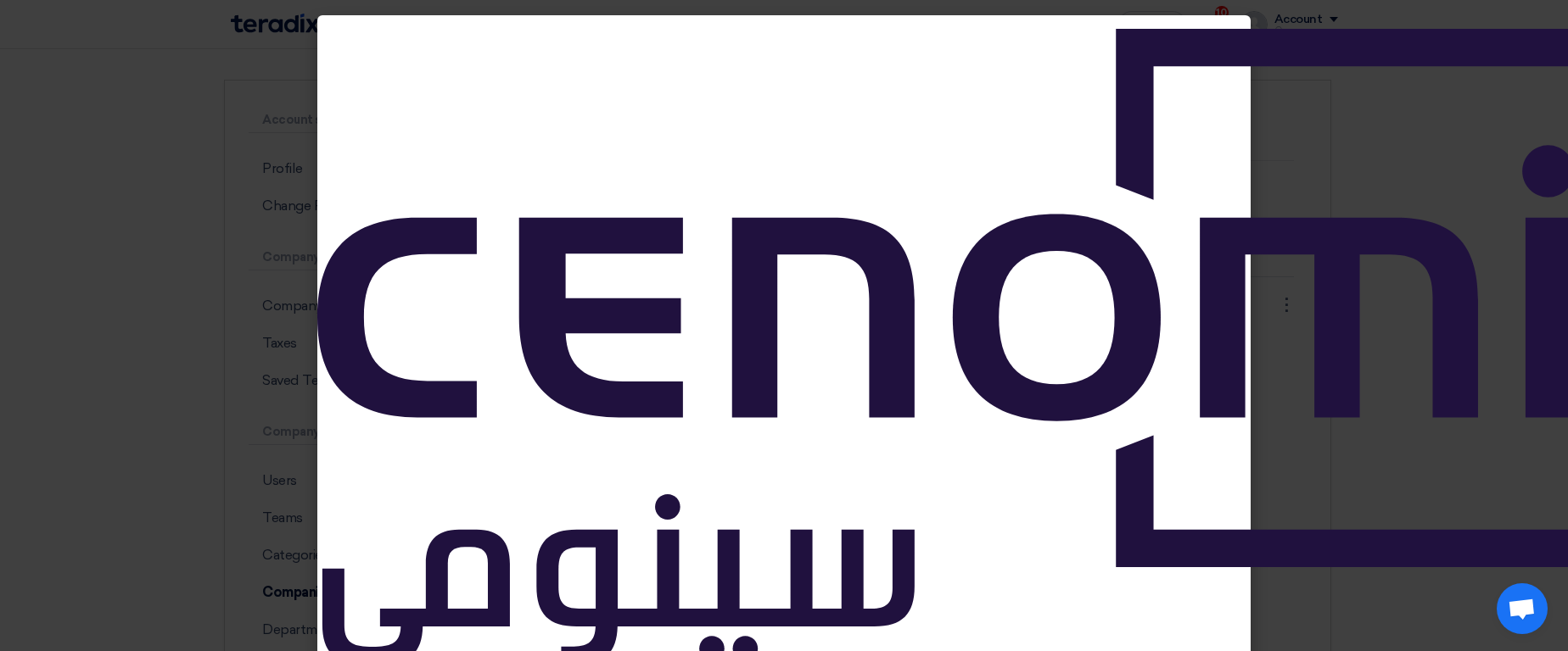
click at [1544, 306] on img at bounding box center [986, 364] width 1338 height 670
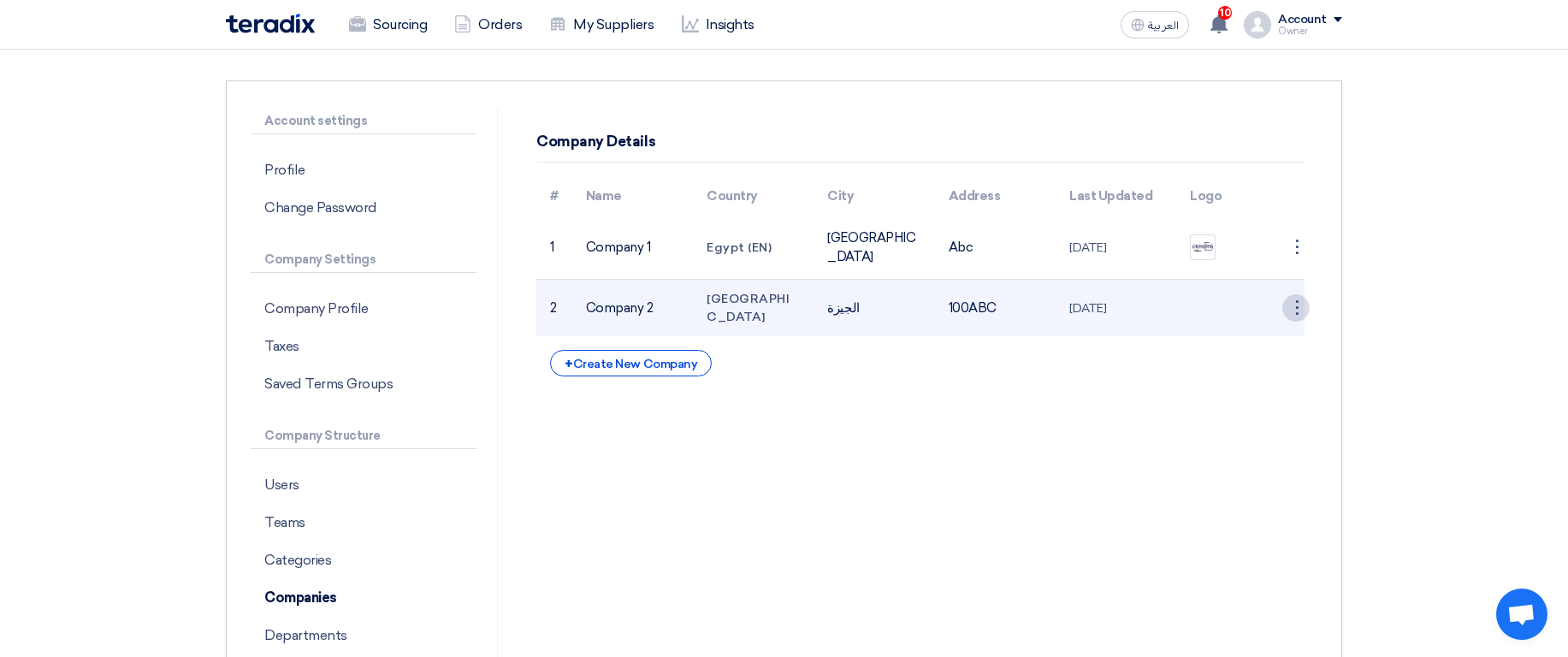
click at [1294, 261] on div "⋮" at bounding box center [1296, 247] width 27 height 27
click at [1269, 332] on link "Edit Company" at bounding box center [1252, 340] width 114 height 24
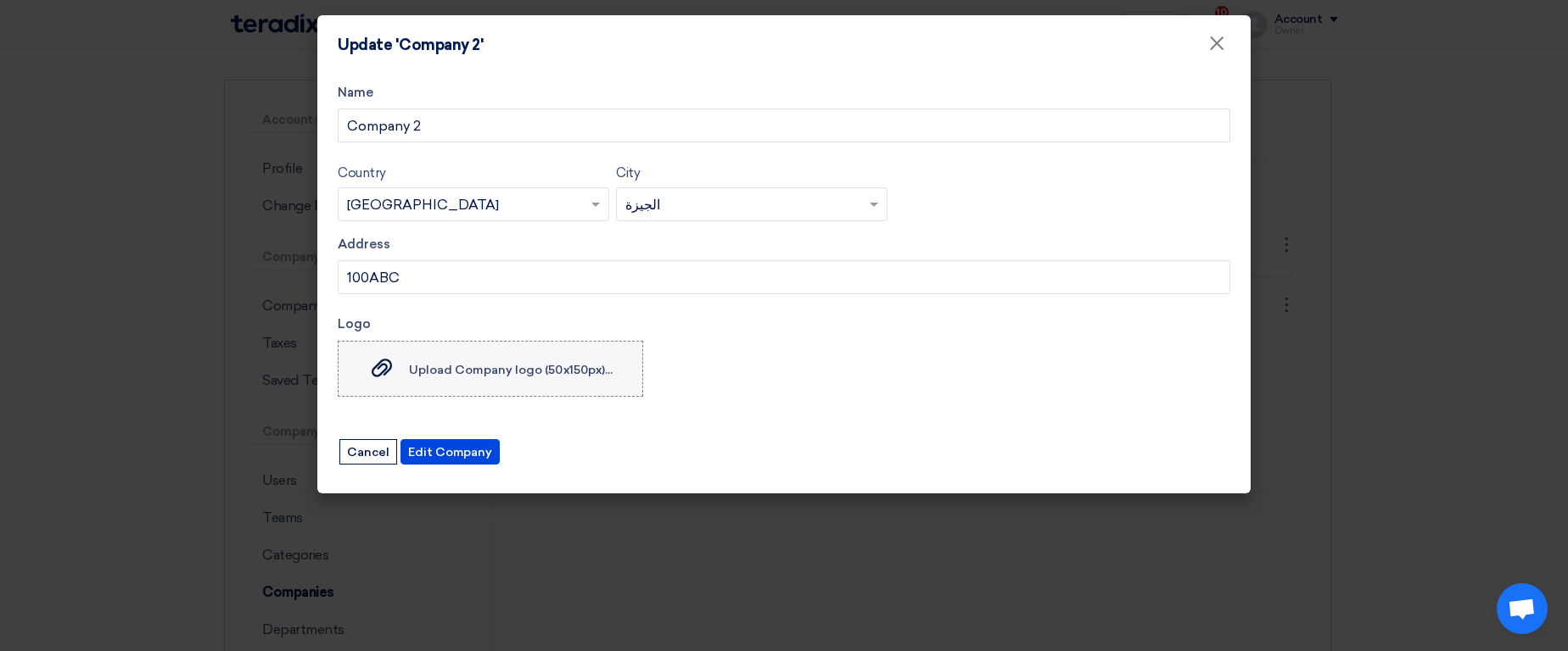
click at [546, 360] on div "Upload Company logo (50x150px)... Upload Company logo (50x150px)..." at bounding box center [490, 369] width 245 height 20
click at [0, 0] on input "Upload Company logo (50x150px)... Upload Company logo (50x150px)..." at bounding box center [0, 0] width 0 height 0
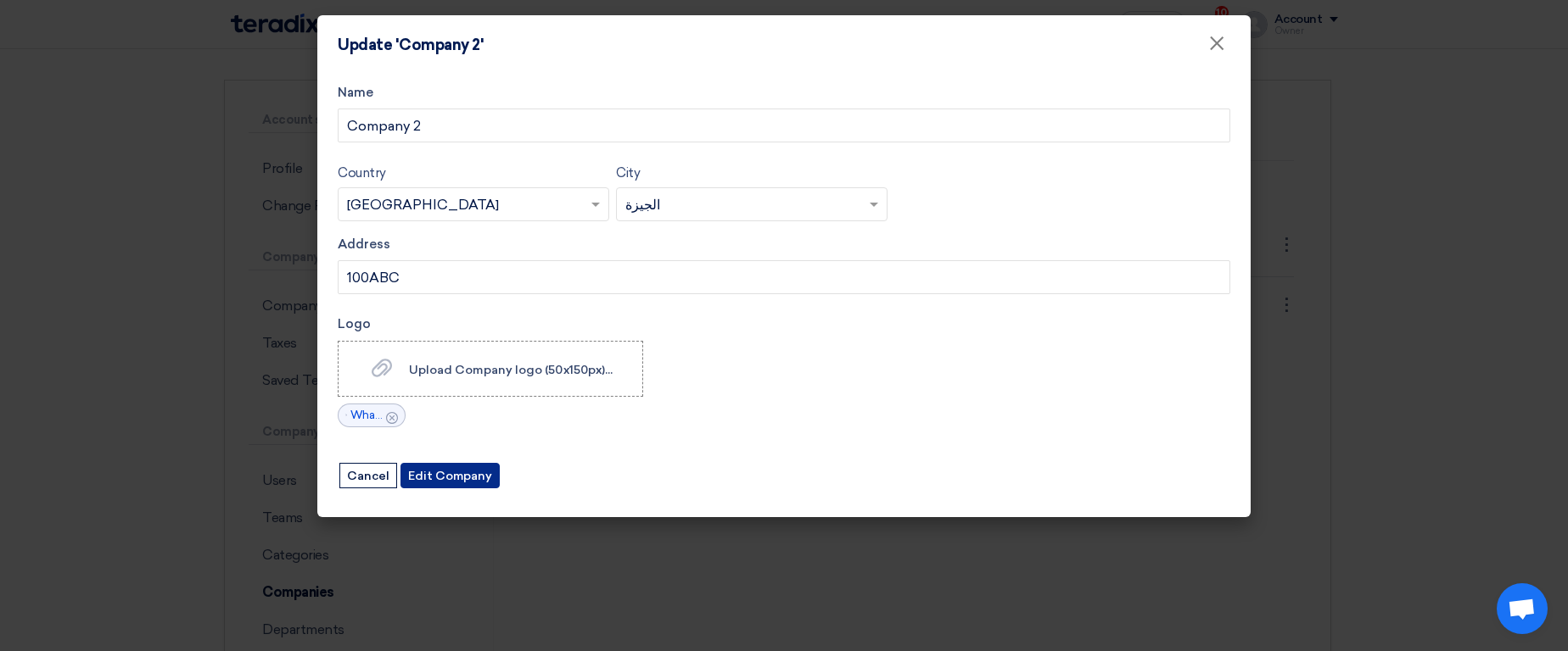
click at [455, 469] on button "Edit Company" at bounding box center [450, 476] width 100 height 25
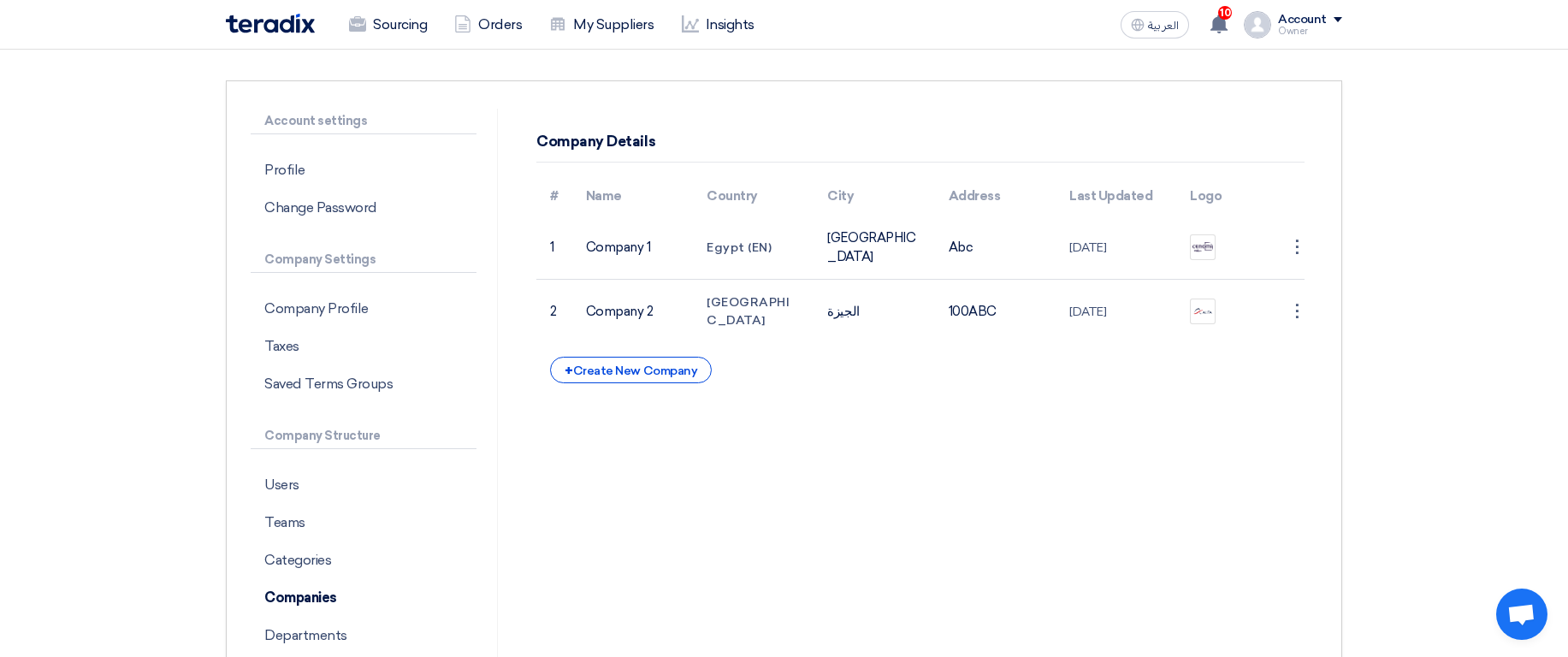
click at [1300, 37] on div "Account Owner Sourcing Orders My Suppliers Insights Settings New Feature Reques…" at bounding box center [1293, 24] width 99 height 27
click at [1516, 141] on section "Account settings Profile Change Password Company Settings Company Profile Taxes…" at bounding box center [784, 448] width 1568 height 804
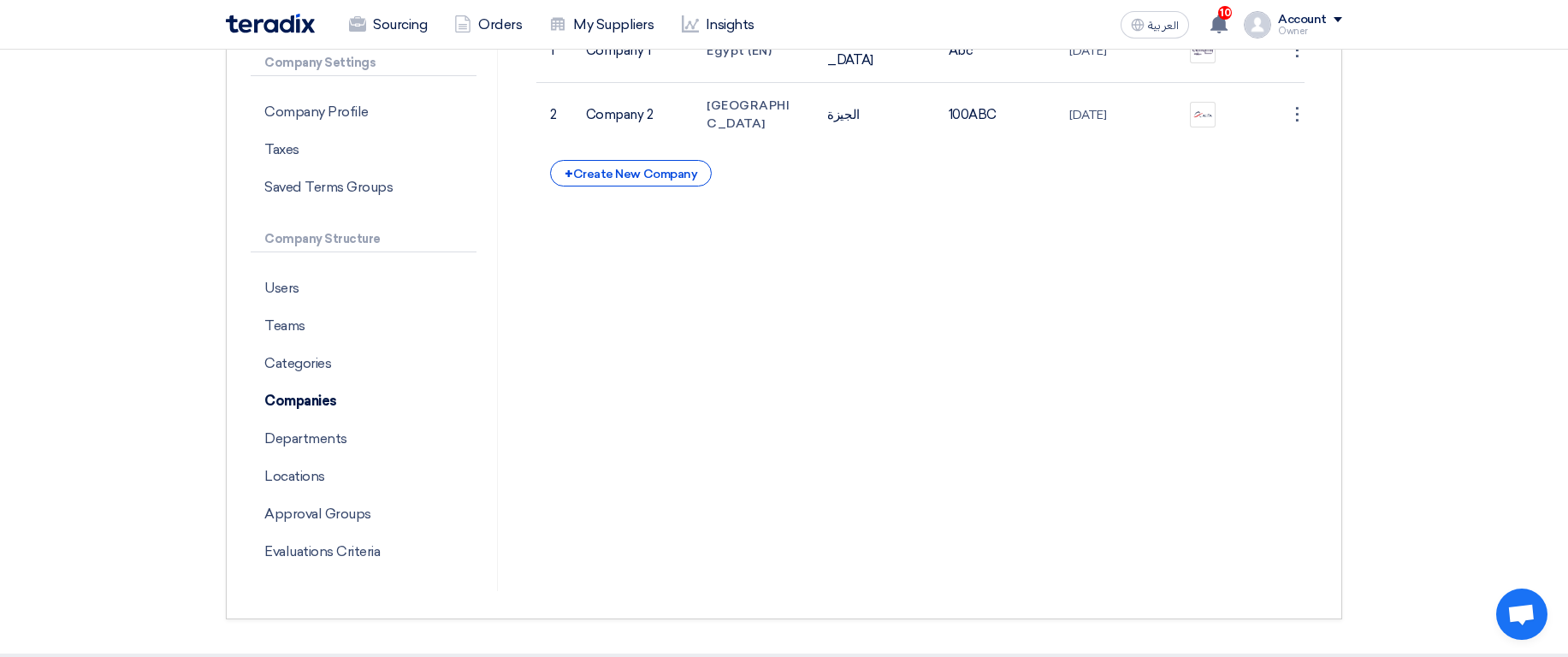
scroll to position [308, 0]
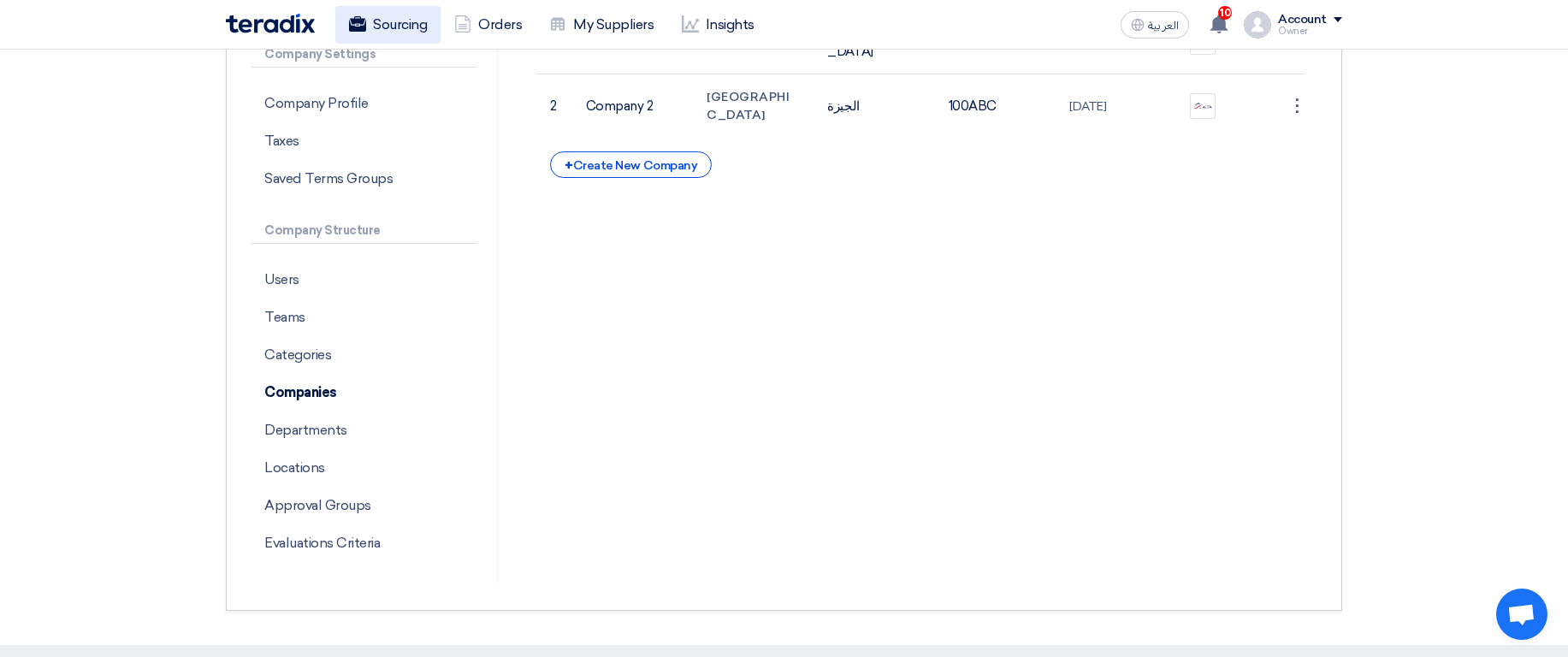
click at [381, 30] on link "Sourcing" at bounding box center [388, 24] width 105 height 38
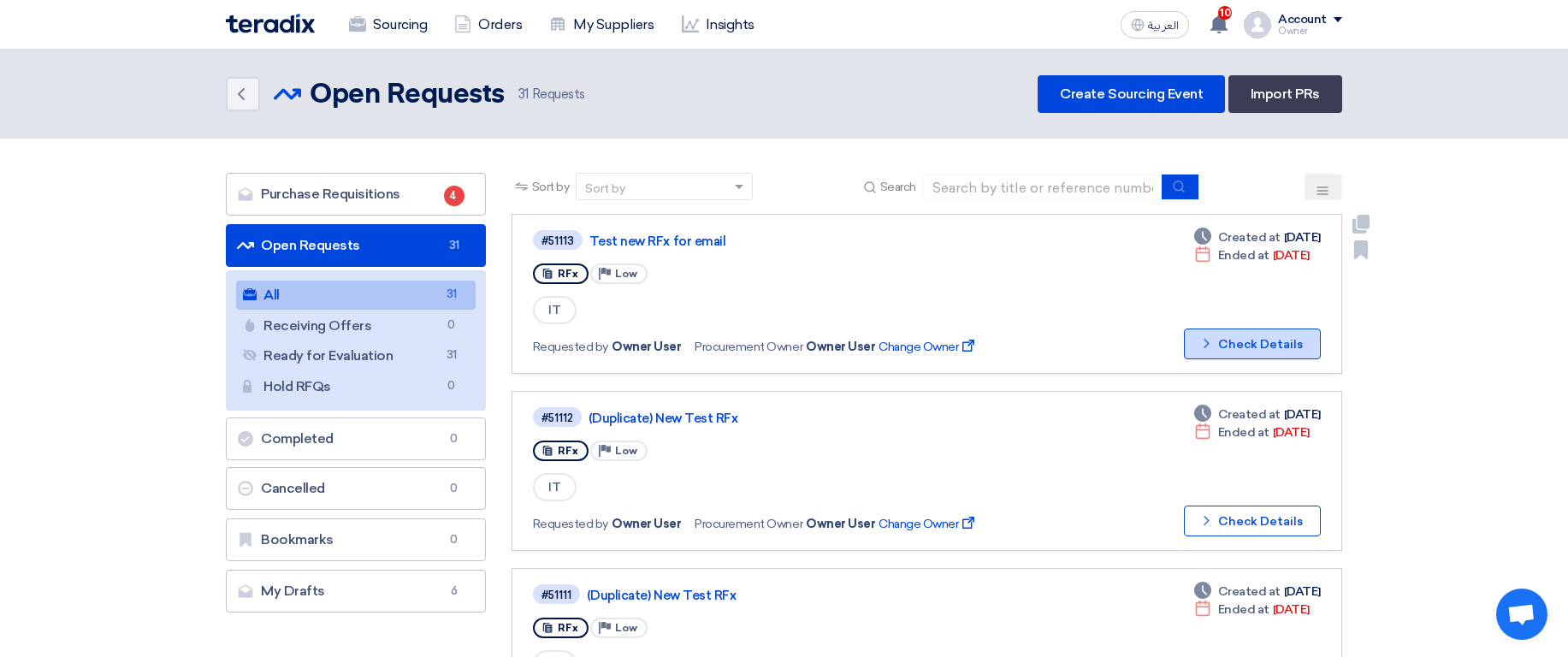
click at [1240, 346] on button "Check details Check Details" at bounding box center [1252, 345] width 137 height 31
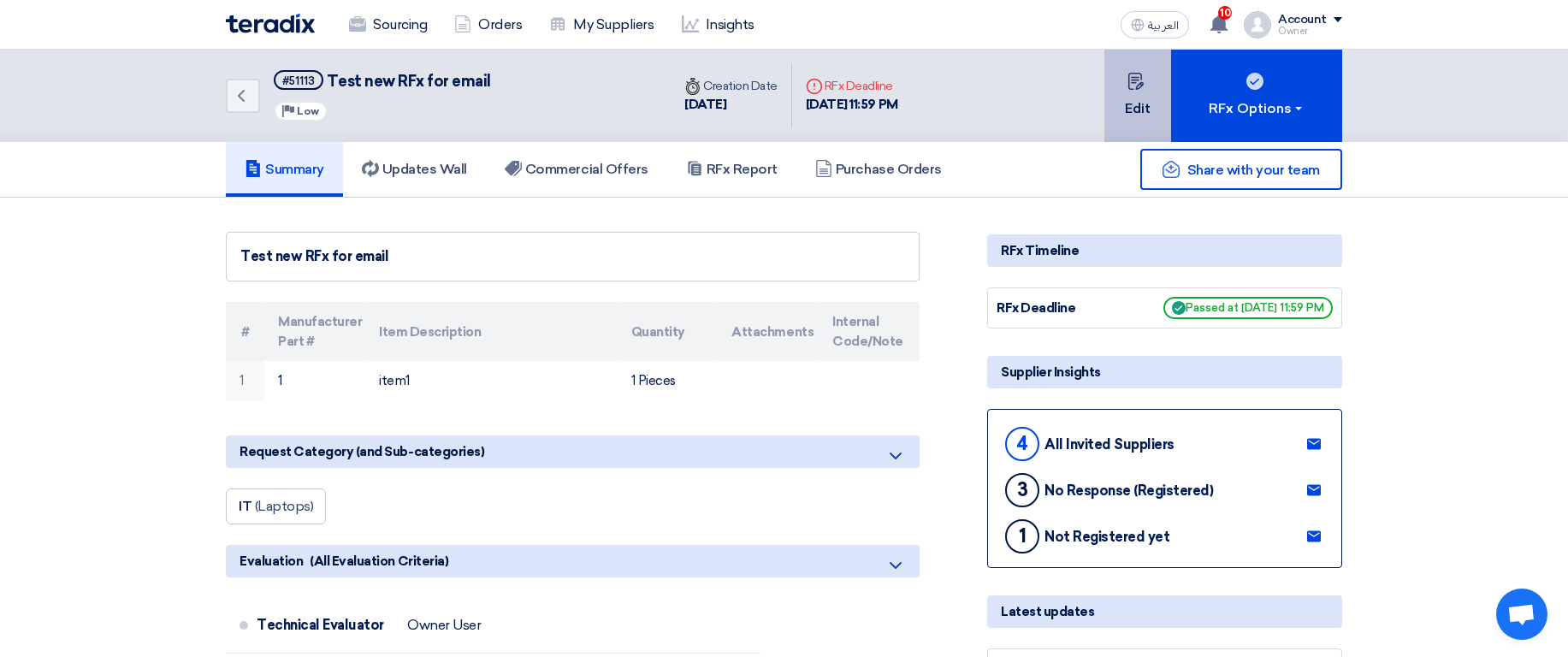
click at [1106, 84] on button "Edit" at bounding box center [1138, 96] width 66 height 93
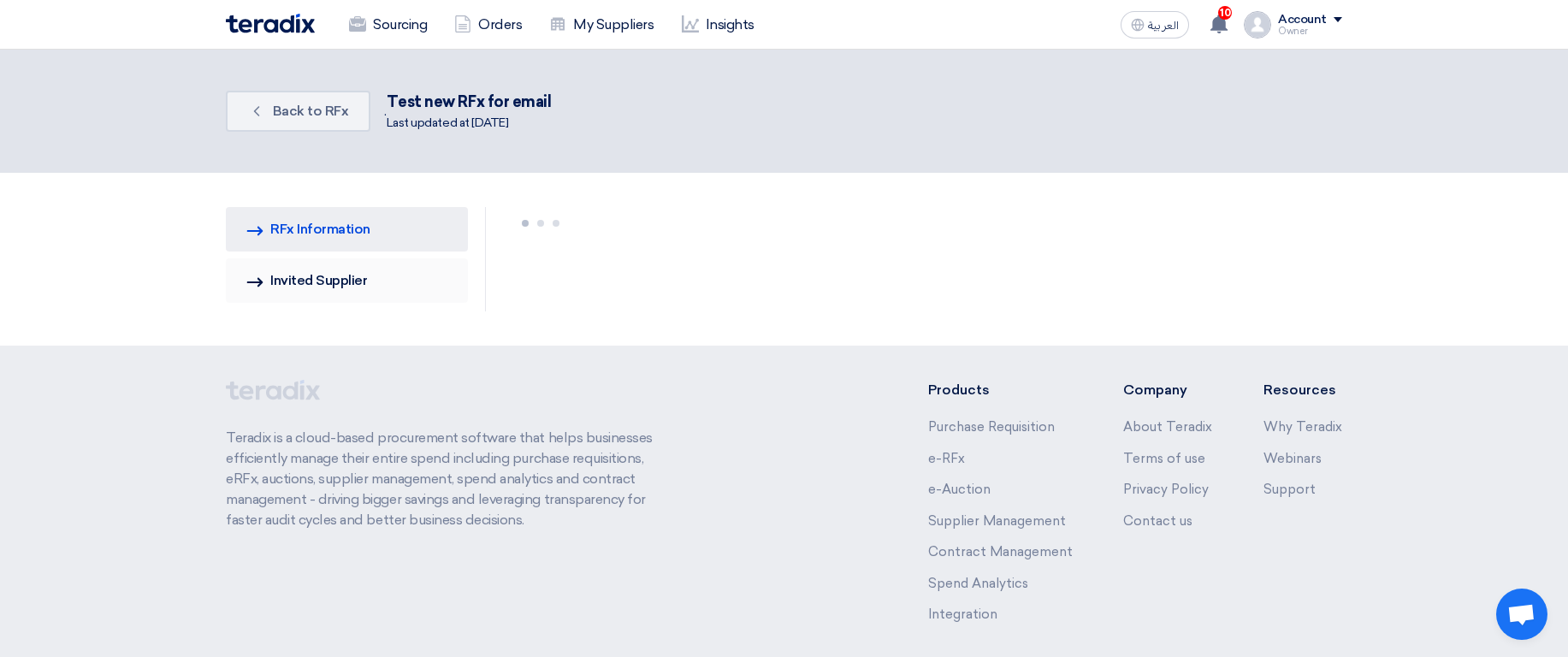
click at [376, 276] on link "Invited Suppliers Invited Supplier" at bounding box center [346, 281] width 242 height 45
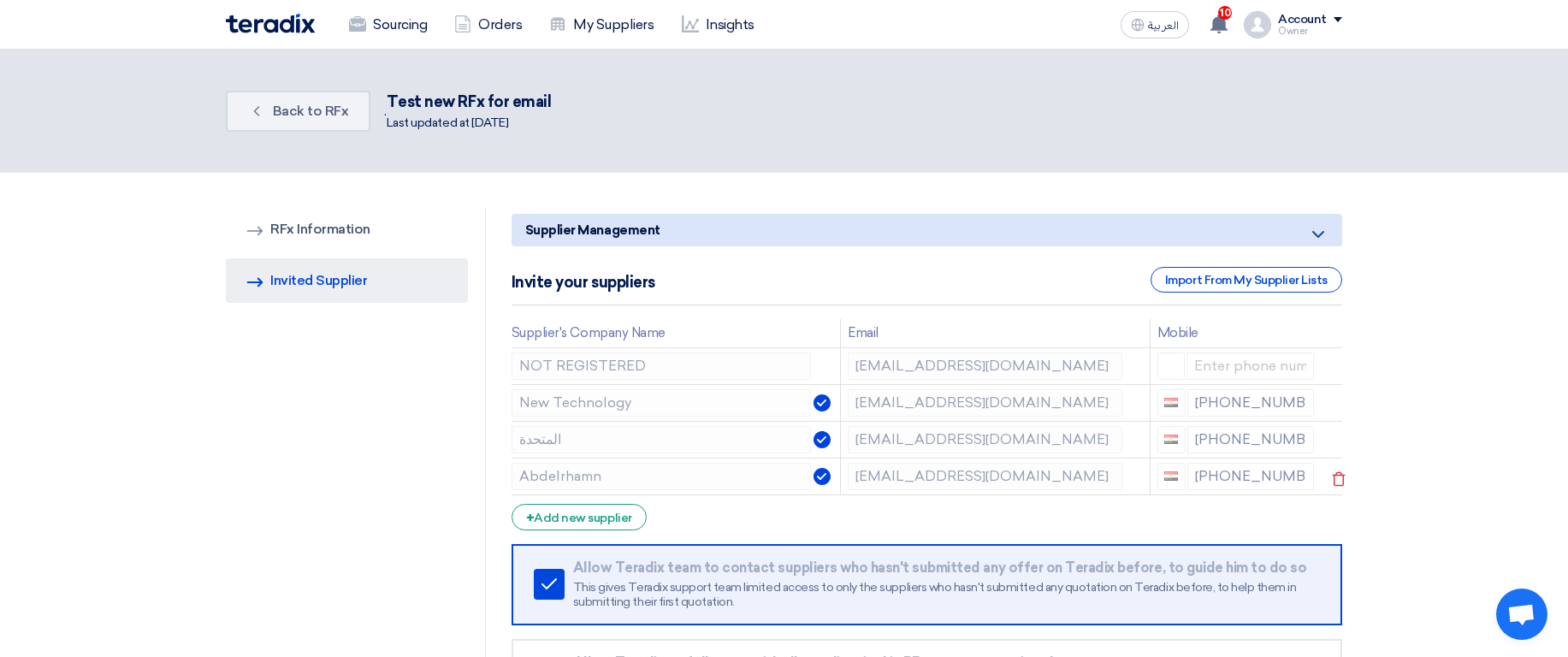
click at [1342, 478] on icon at bounding box center [1339, 479] width 29 height 29
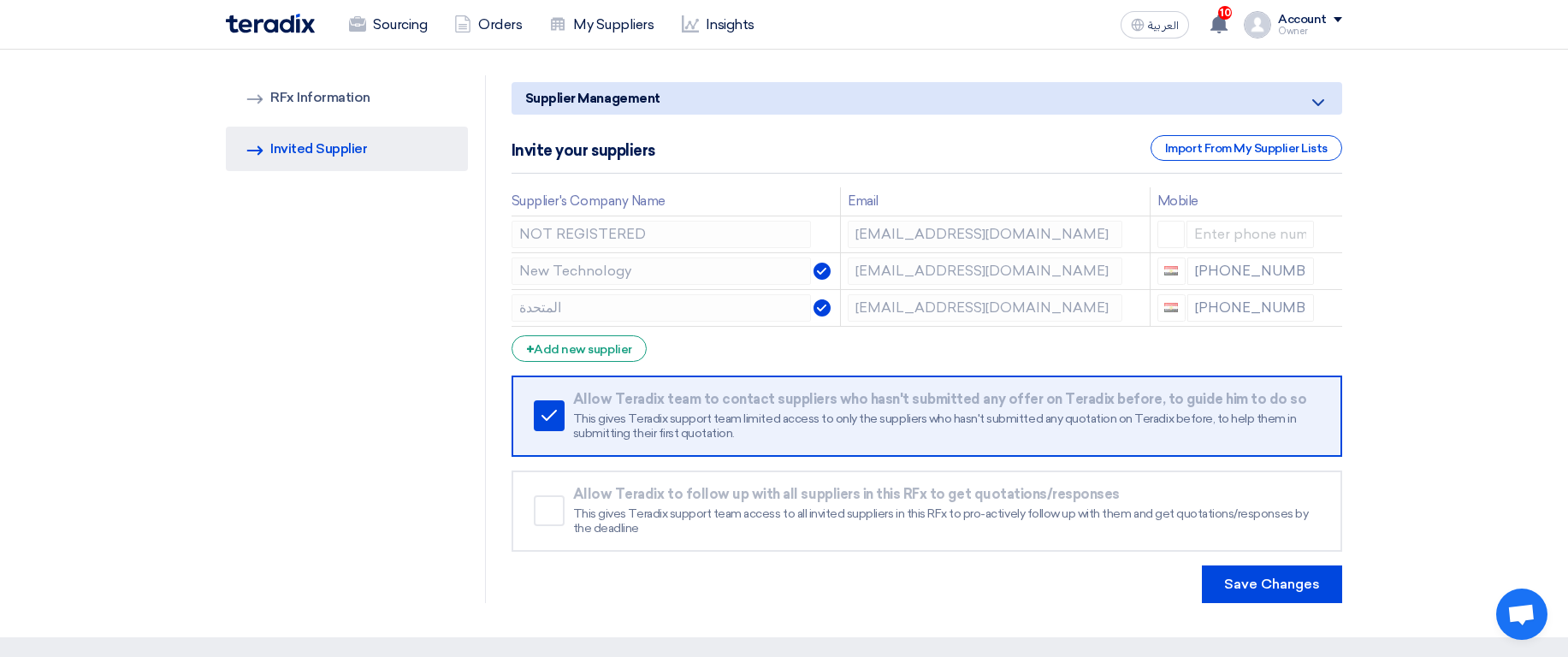
scroll to position [308, 0]
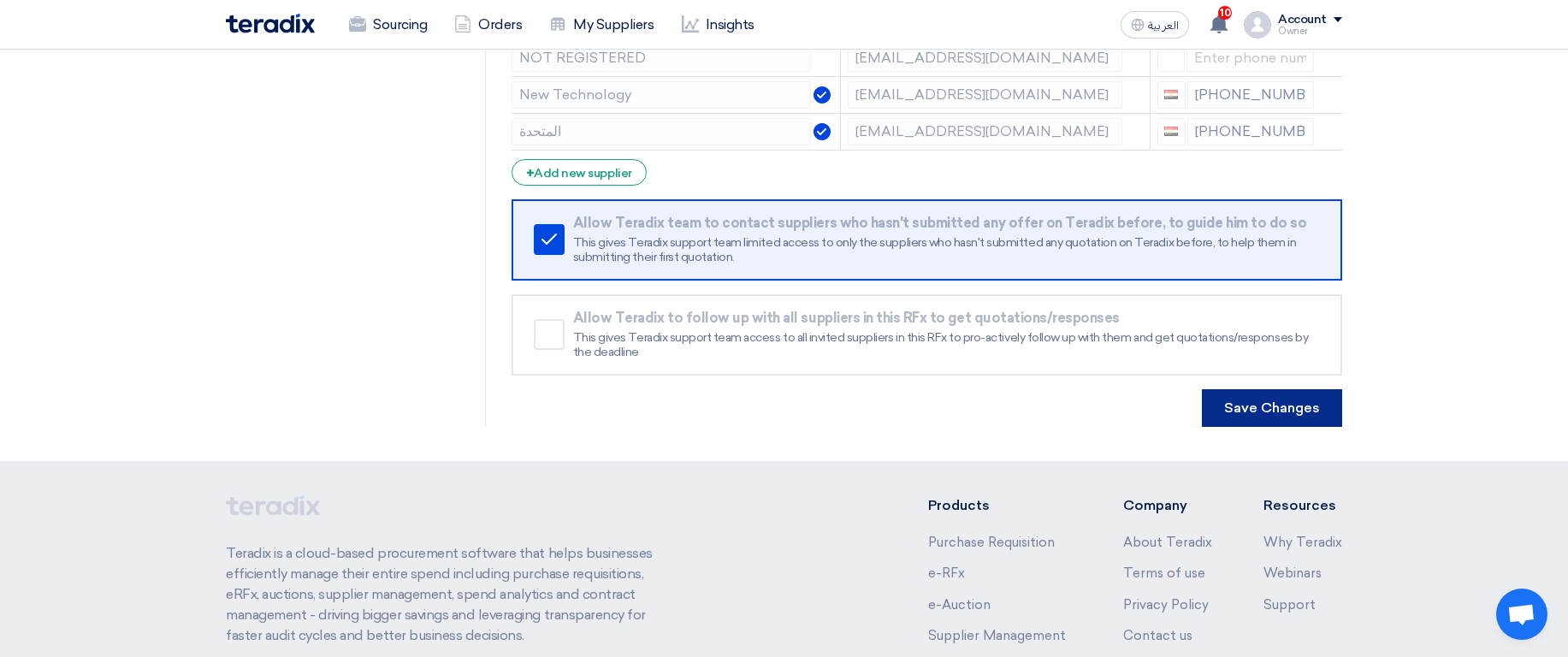
click at [1250, 405] on button "Save Changes" at bounding box center [1272, 408] width 141 height 38
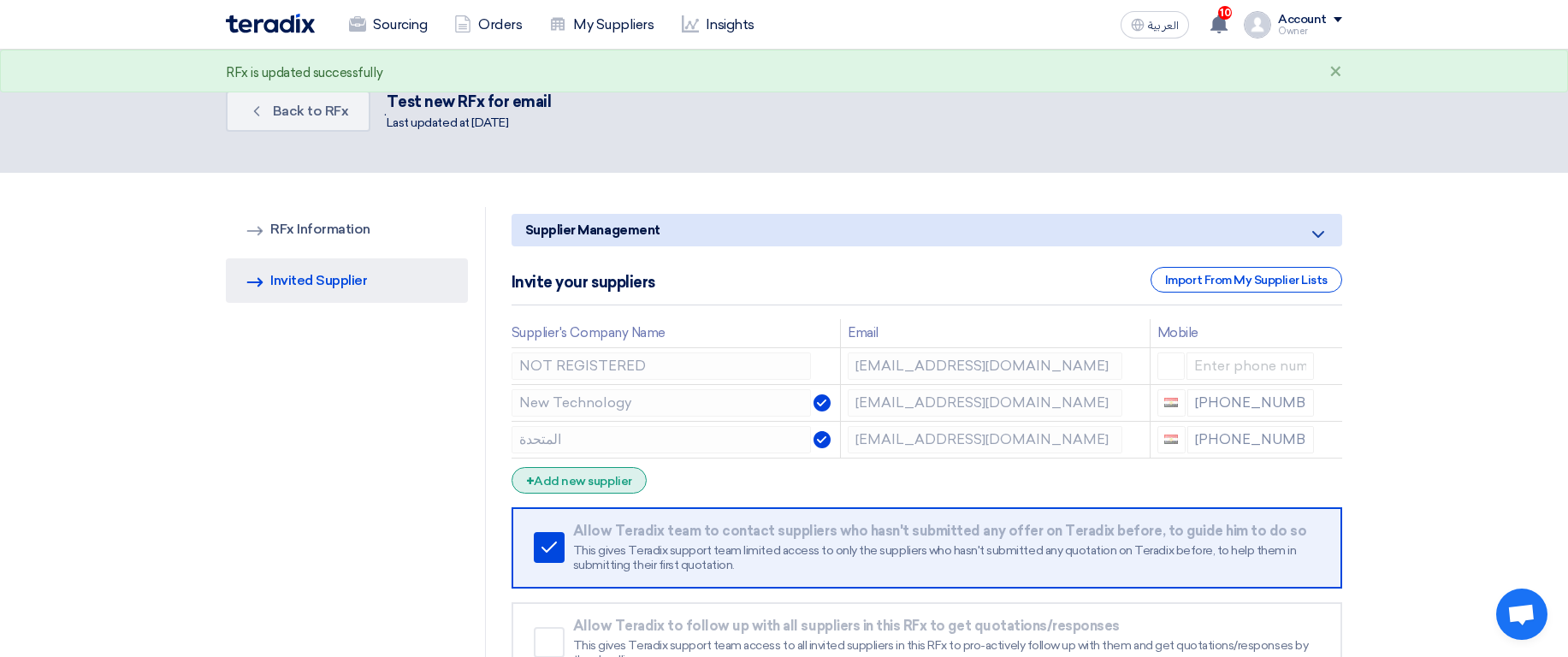
click at [616, 470] on div "+ Add new supplier" at bounding box center [579, 480] width 136 height 26
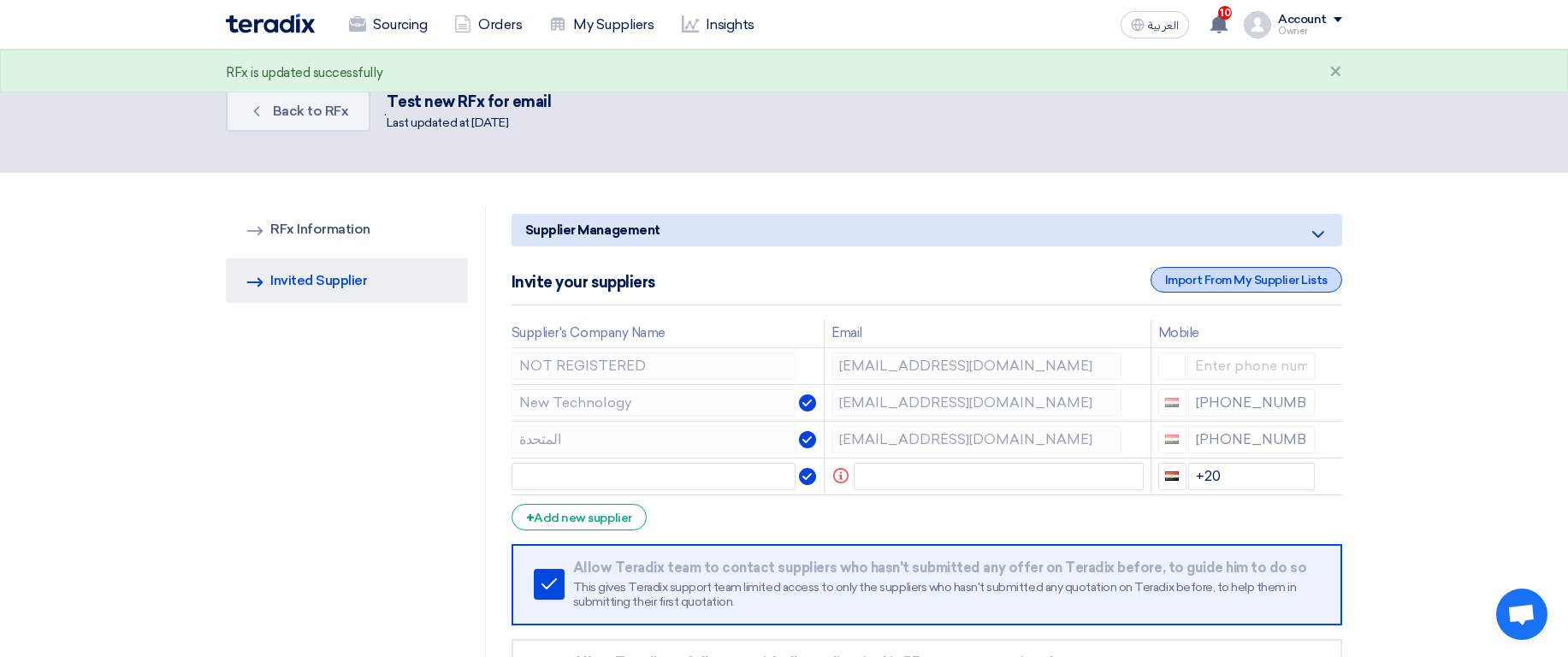
click at [1216, 274] on div "Import From My Supplier Lists" at bounding box center [1246, 280] width 191 height 25
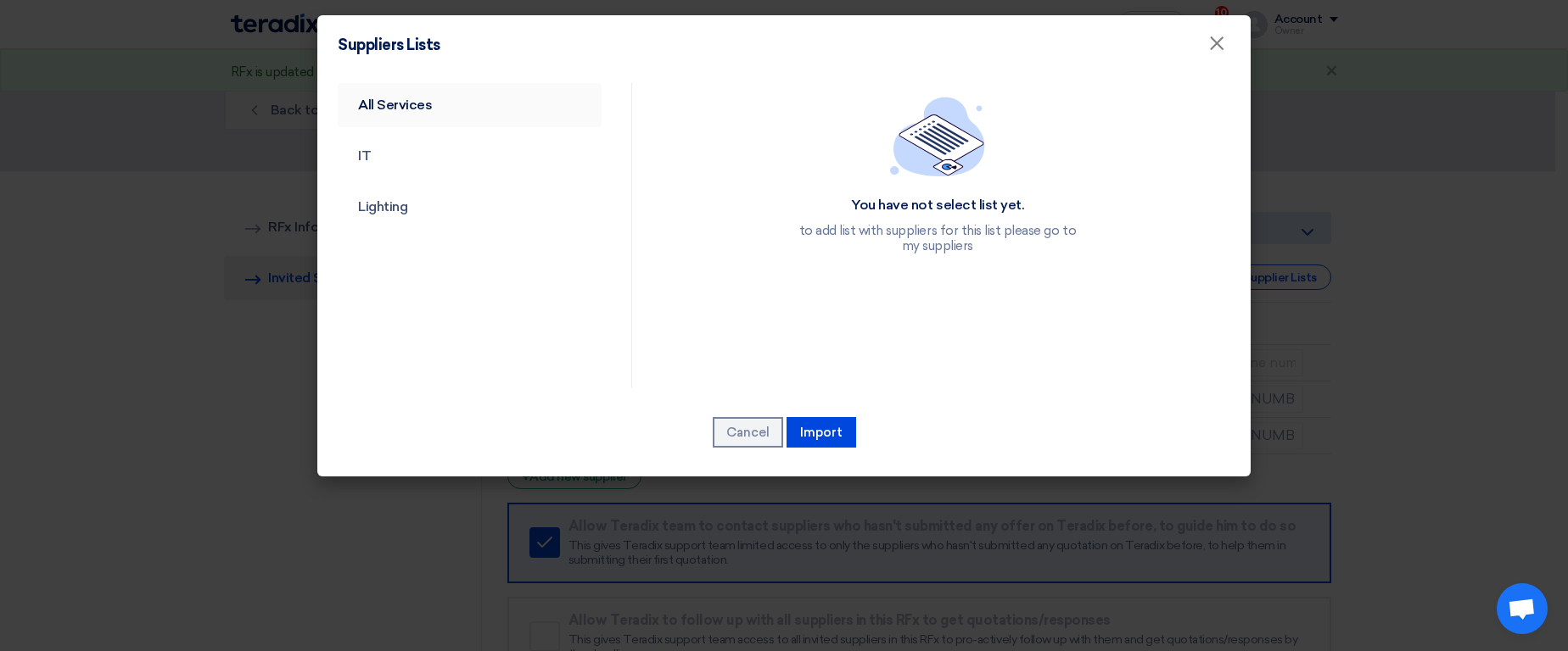
click at [454, 117] on link "All Services" at bounding box center [469, 105] width 264 height 44
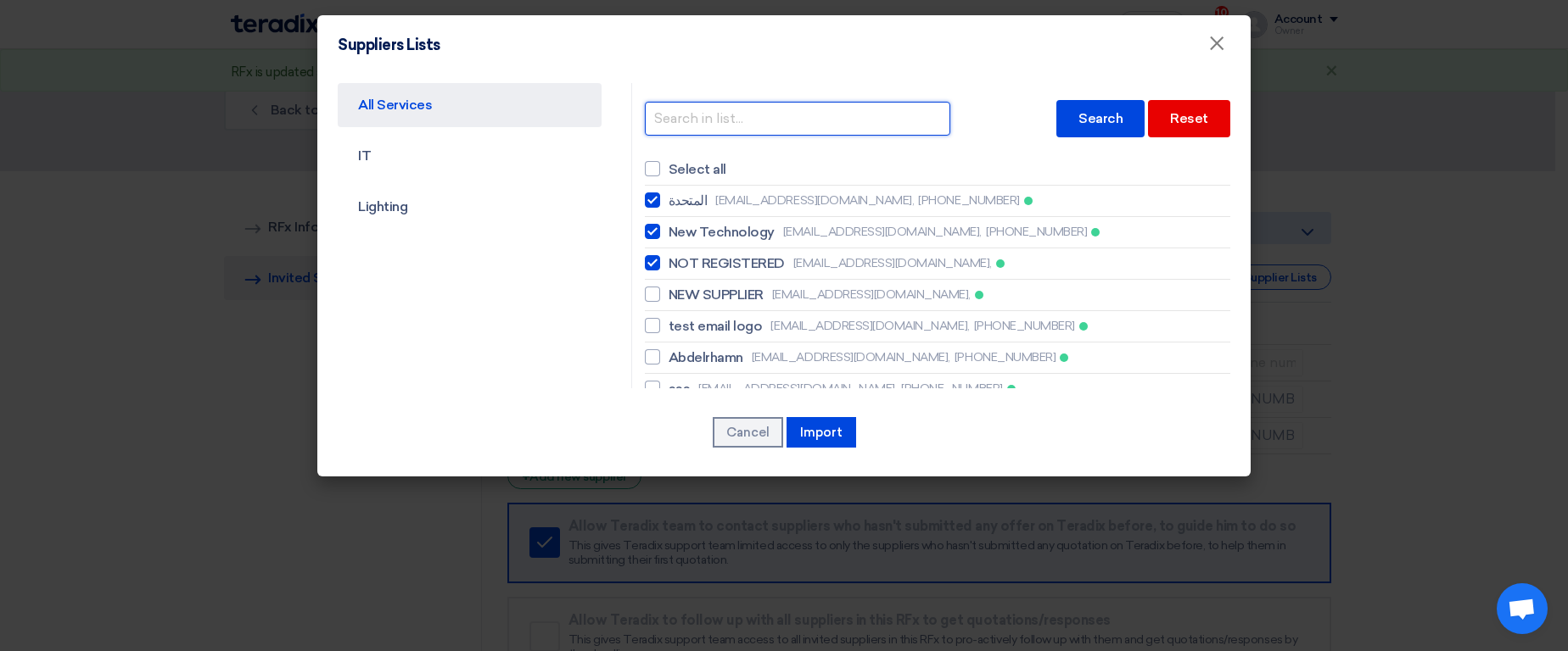
click at [753, 127] on input "text" at bounding box center [798, 118] width 306 height 34
paste input "abdelrhman_elsayed78@yahoo.com"
type input "abdelrhman_elsayed78@yahoo.com"
click at [834, 348] on span "abdelrhman_elsayed78@yahoo.com," at bounding box center [851, 357] width 198 height 17
click at [679, 206] on input "Abdelrhamn abdelrhman_elsayed78@yahoo.com, +201222223334" at bounding box center [674, 200] width 11 height 11
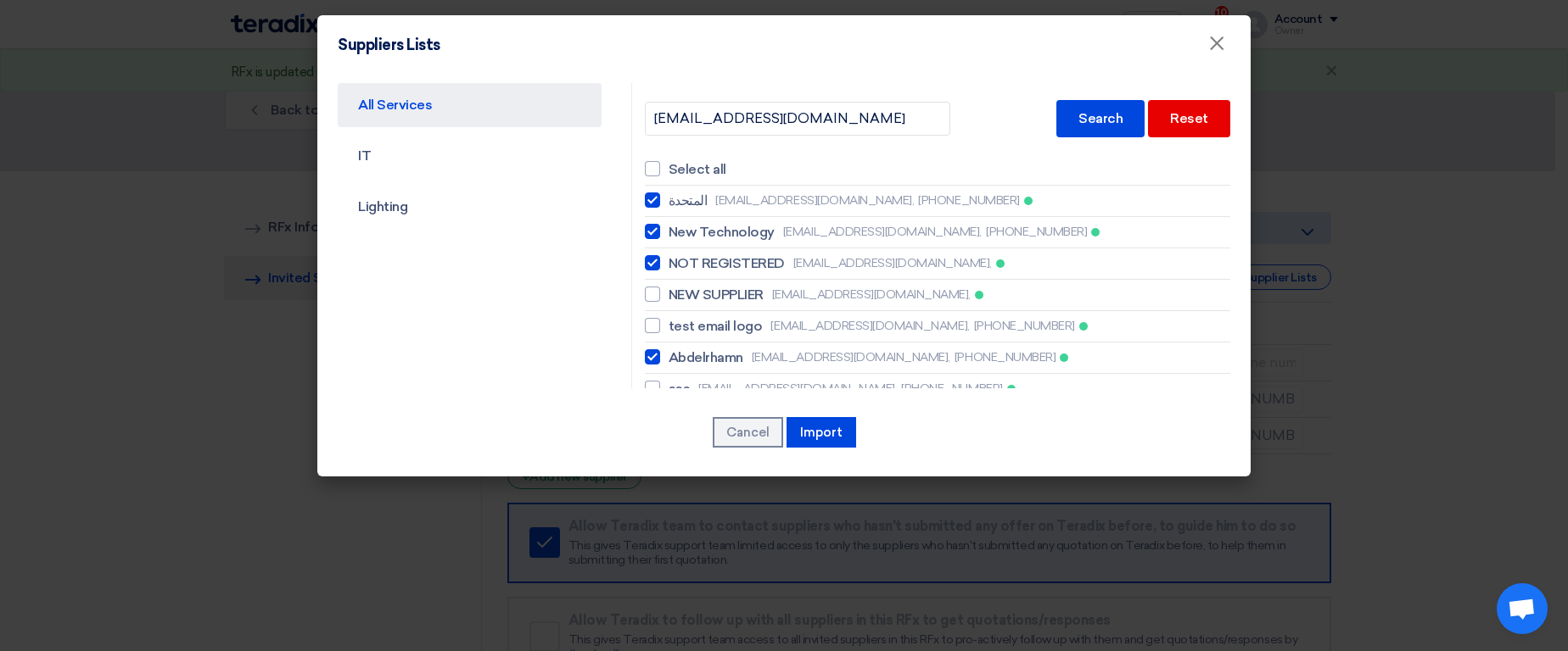
checkbox input "true"
click at [829, 423] on button "Import" at bounding box center [822, 432] width 70 height 31
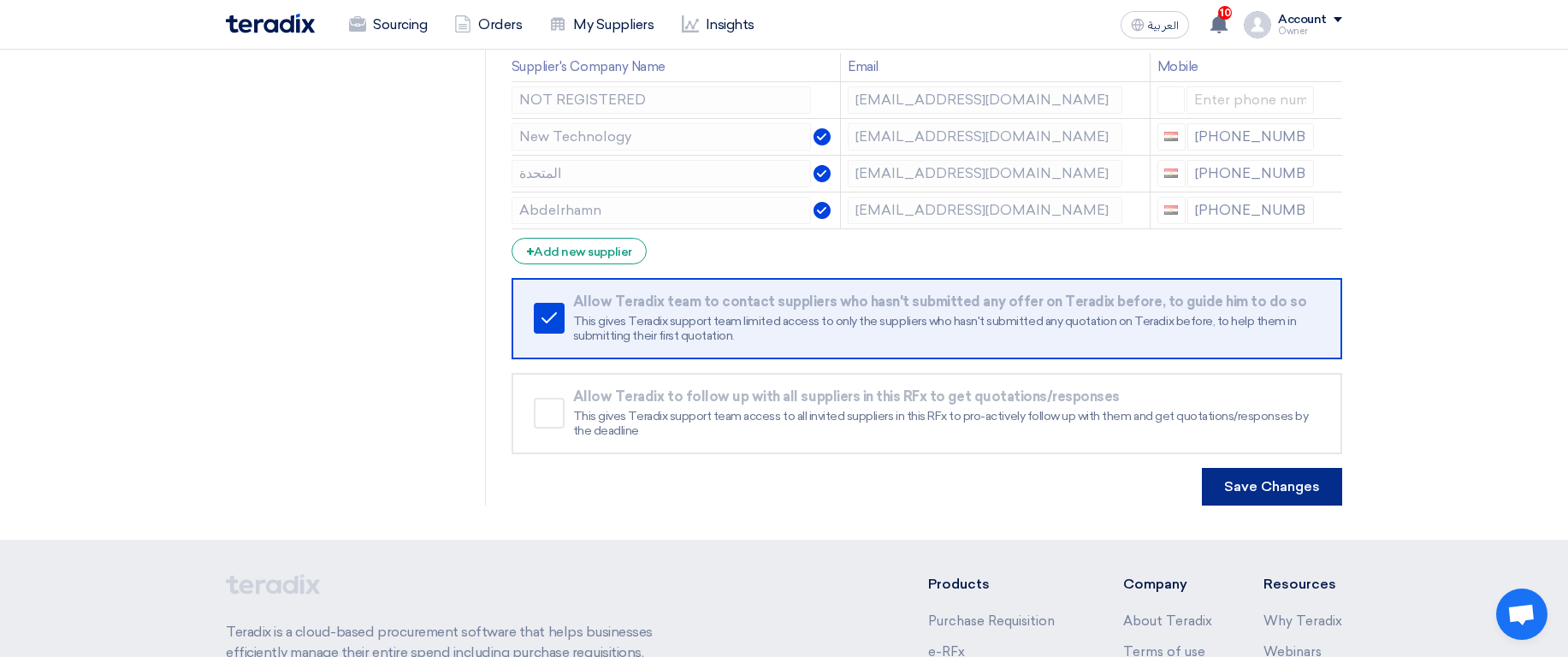
scroll to position [308, 0]
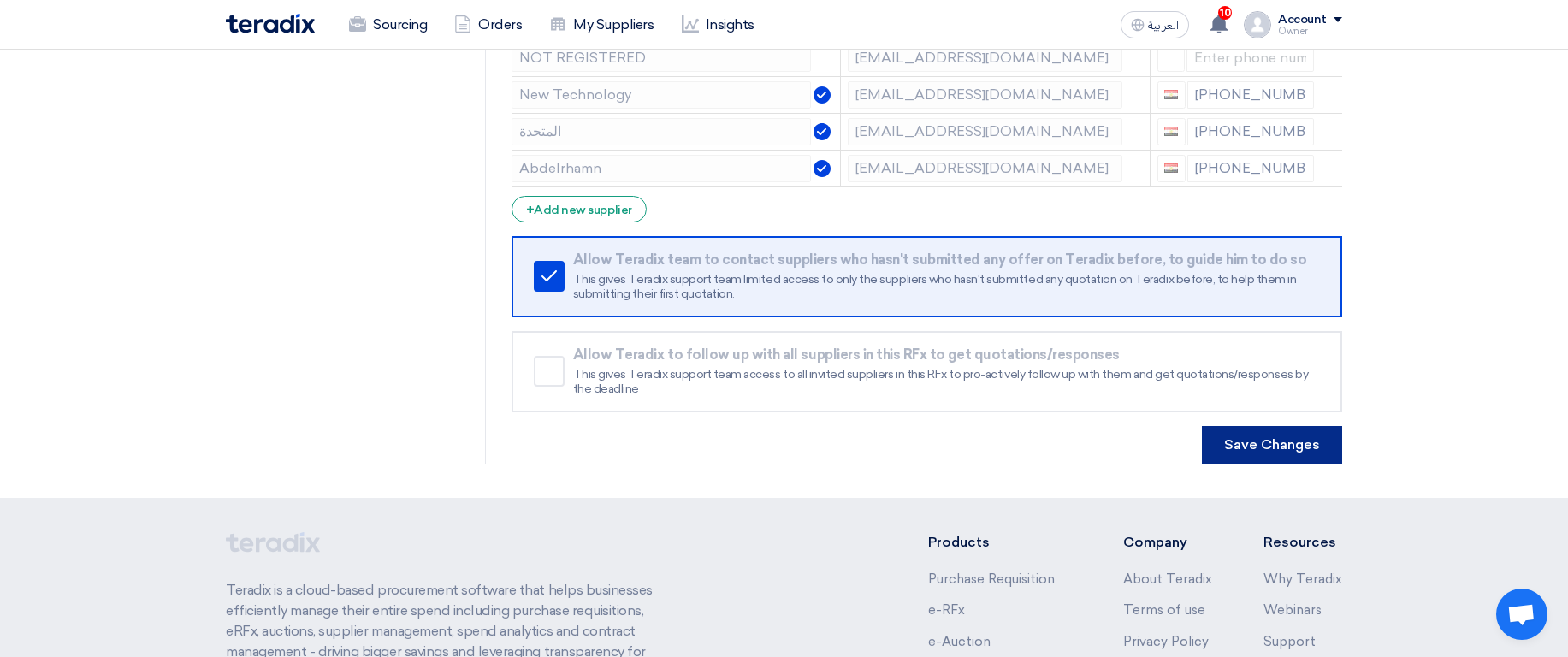
click at [1315, 449] on button "Save Changes" at bounding box center [1272, 445] width 141 height 38
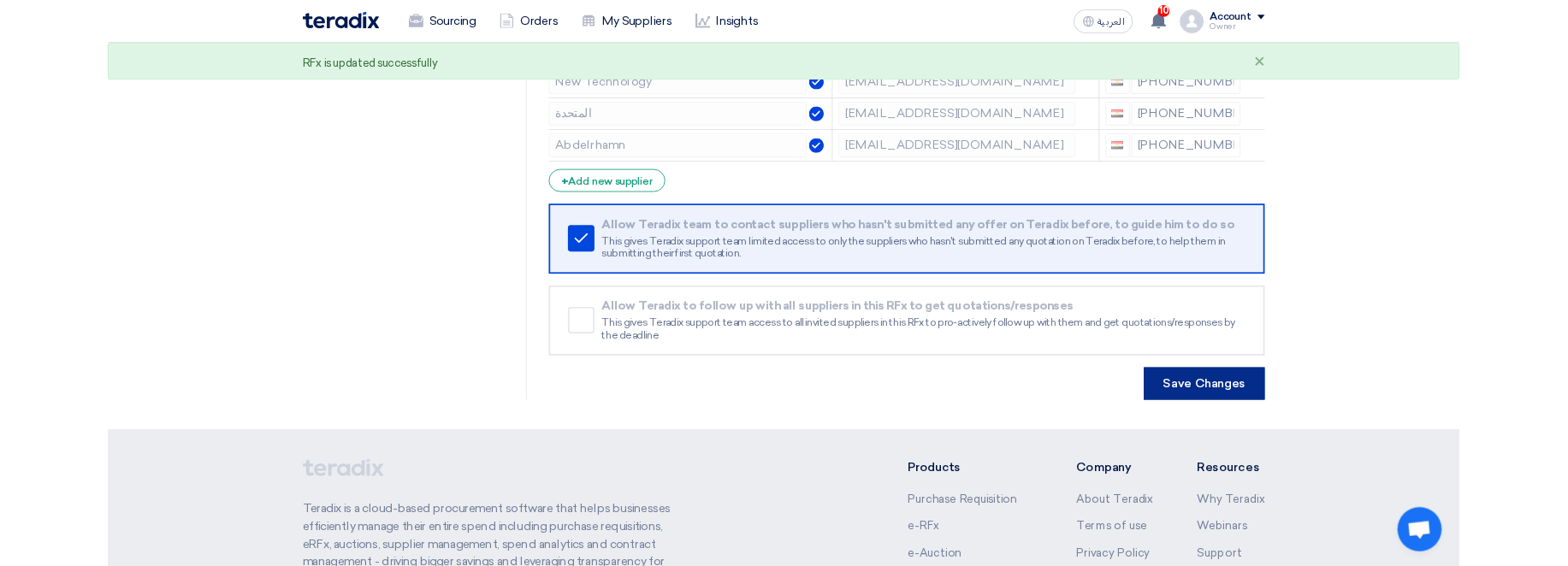
scroll to position [0, 0]
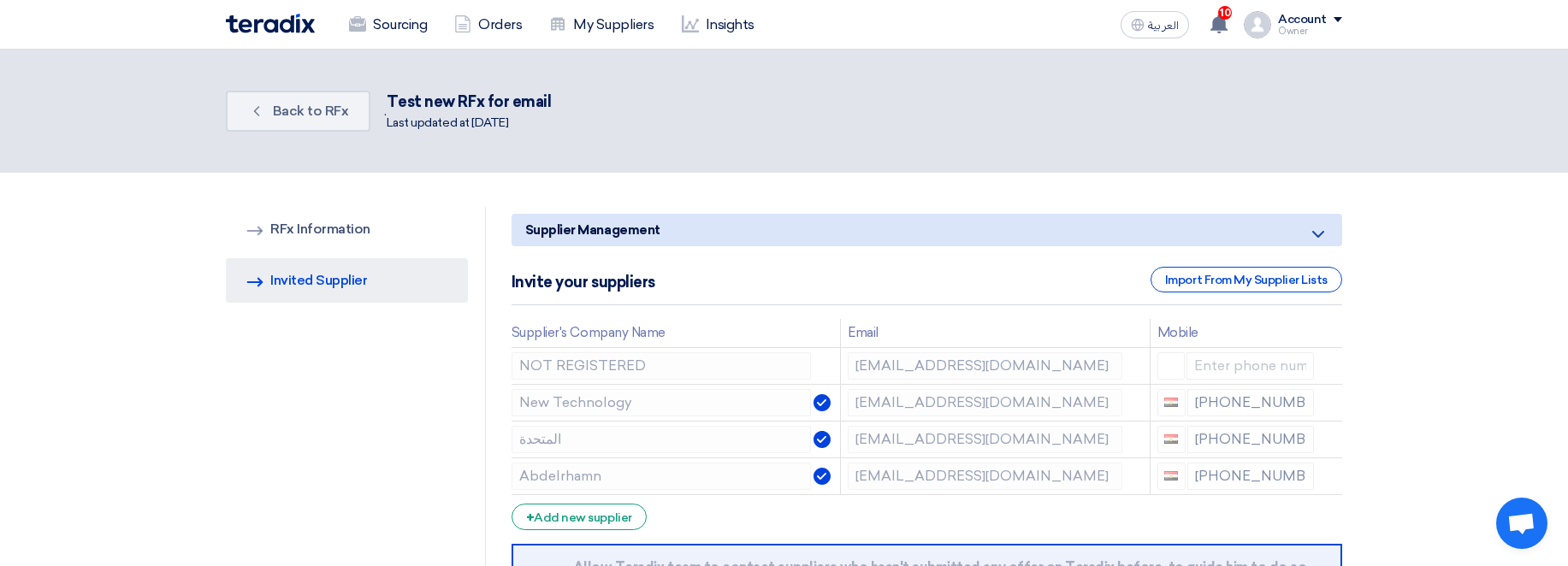
click at [1299, 24] on div "Account" at bounding box center [1303, 20] width 49 height 15
